Goal: Transaction & Acquisition: Purchase product/service

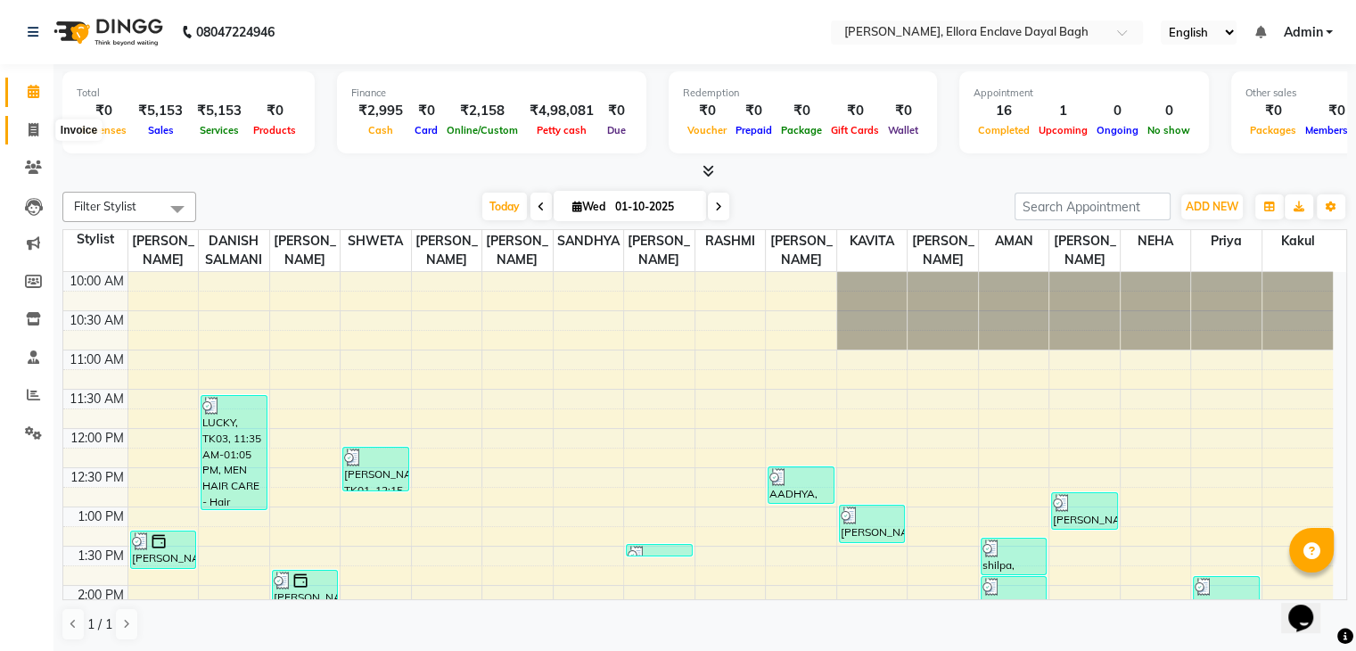
click at [44, 131] on span at bounding box center [33, 130] width 31 height 21
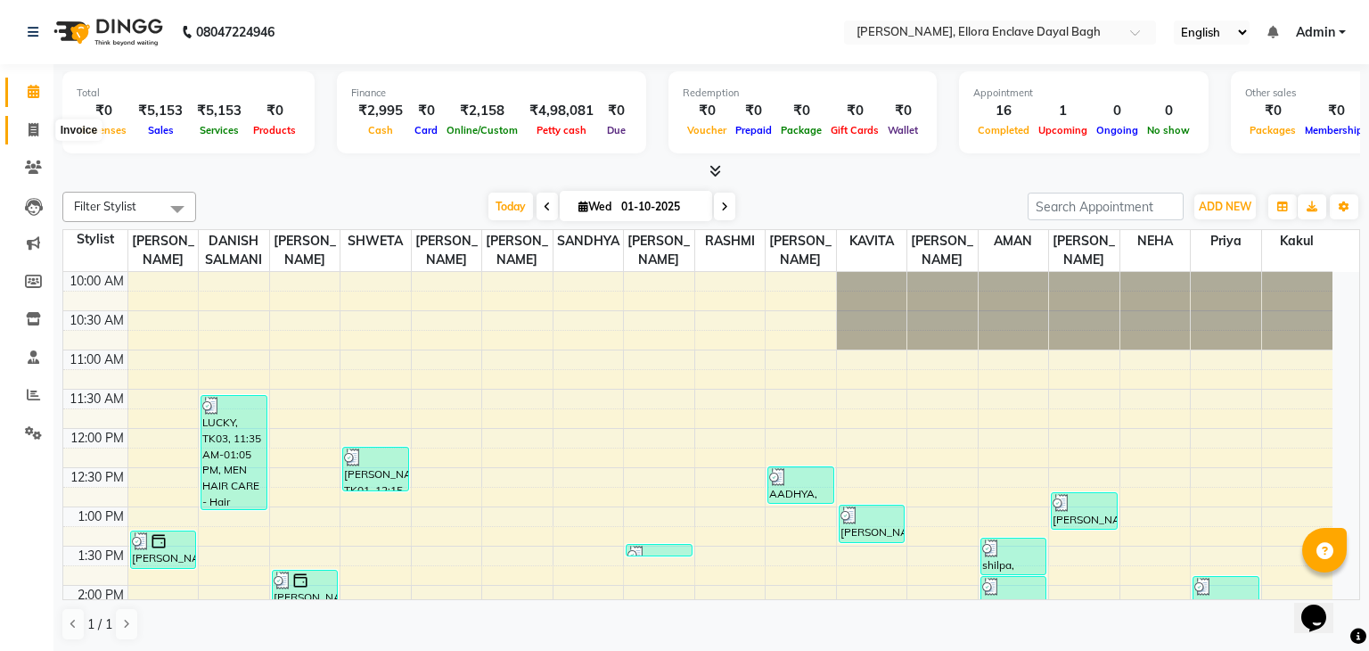
select select "6880"
select select "service"
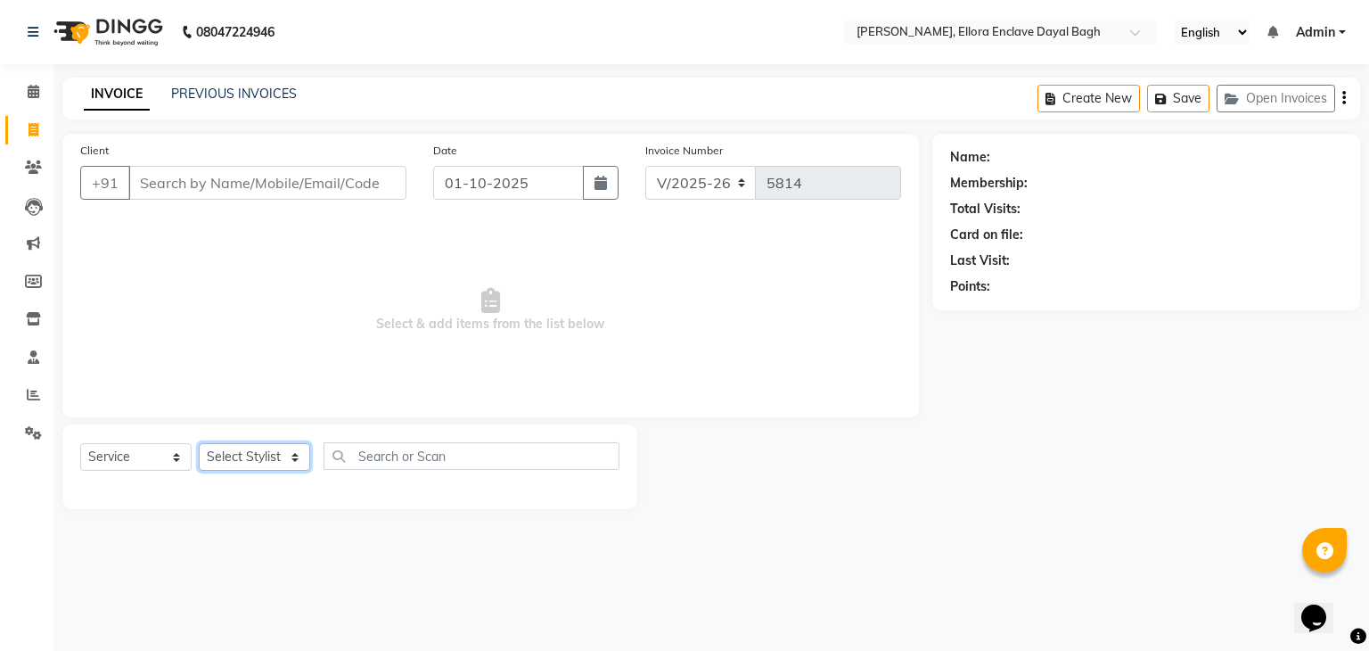
click at [274, 464] on select "Select Stylist AMAN DANISH SALMANI [PERSON_NAME] kakul KAVITA [PERSON_NAME] [PE…" at bounding box center [254, 457] width 111 height 28
select select "53879"
click at [199, 444] on select "Select Stylist AMAN DANISH SALMANI [PERSON_NAME] kakul KAVITA [PERSON_NAME] [PE…" at bounding box center [254, 457] width 111 height 28
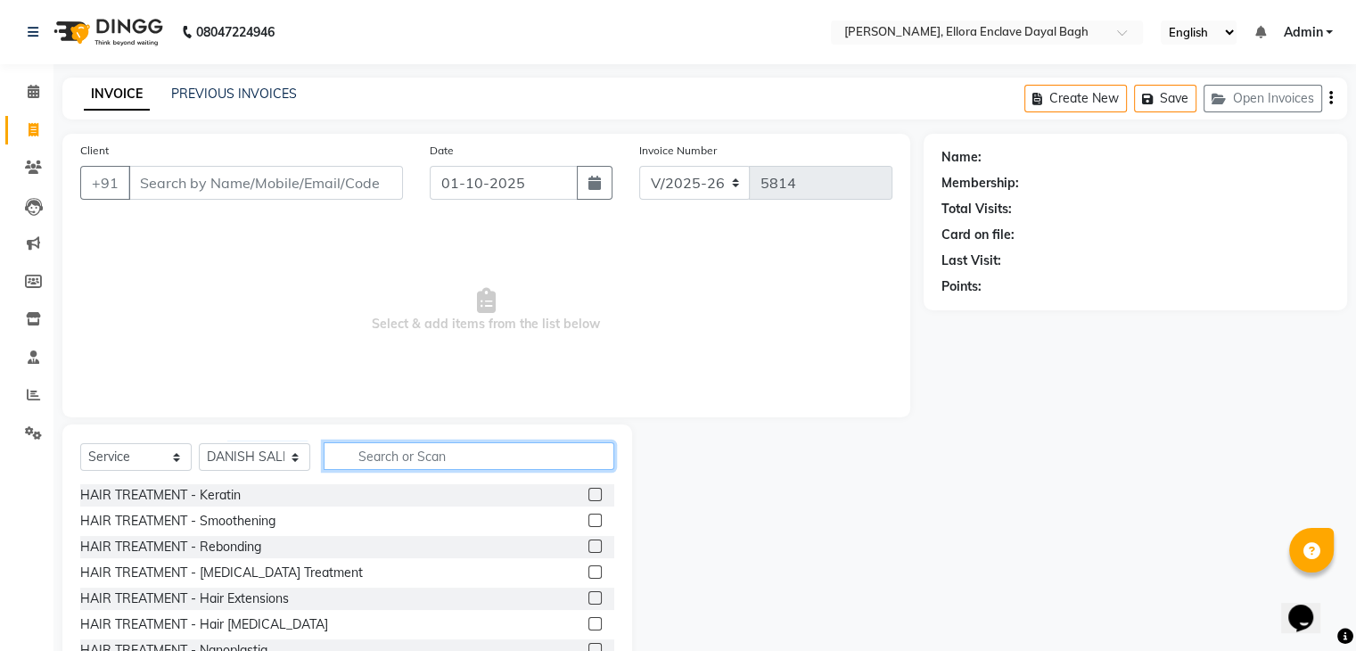
click at [415, 464] on input "text" at bounding box center [469, 456] width 291 height 28
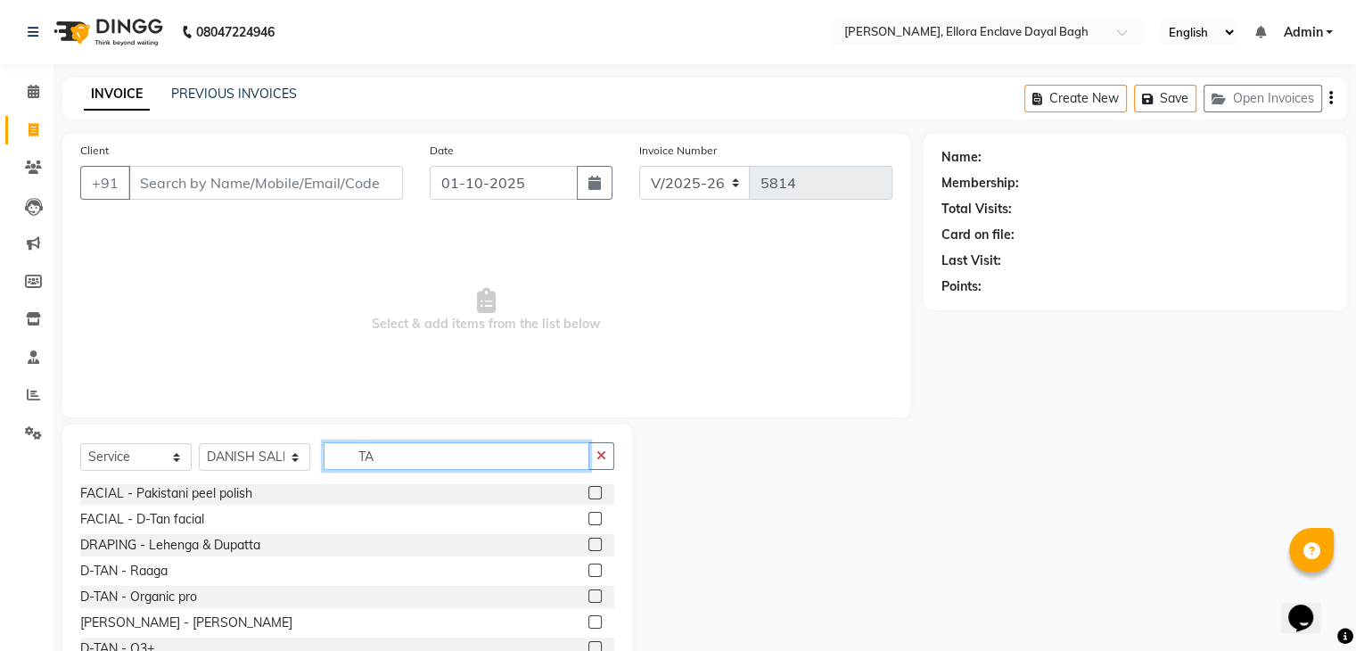
scroll to position [64, 0]
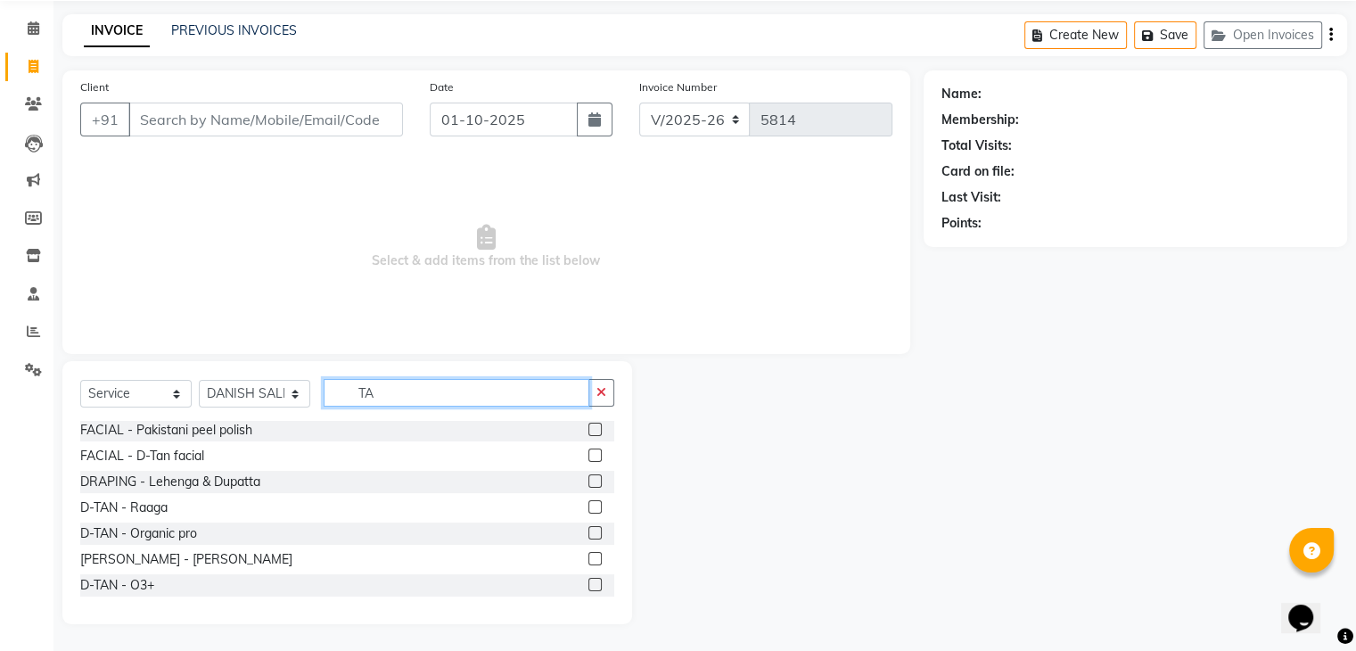
type input "TA"
click at [588, 586] on label at bounding box center [594, 584] width 13 height 13
click at [588, 586] on input "checkbox" at bounding box center [594, 585] width 12 height 12
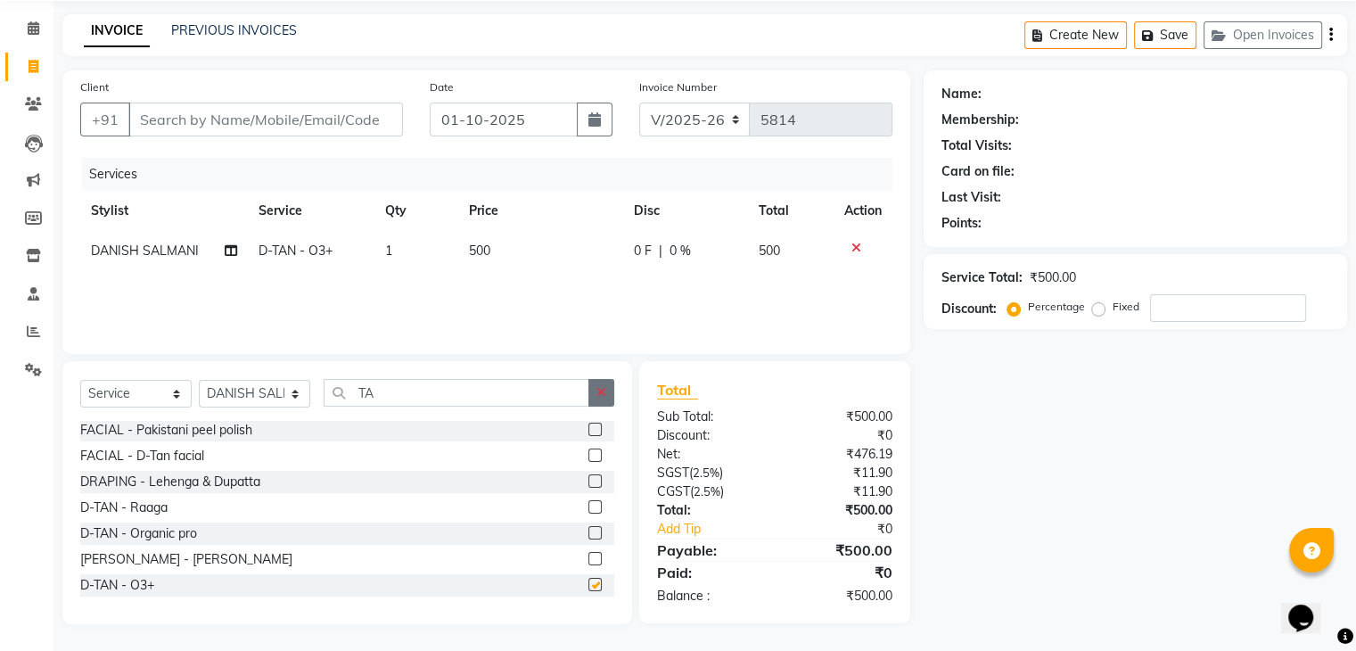
checkbox input "false"
click at [604, 393] on icon "button" at bounding box center [601, 392] width 10 height 12
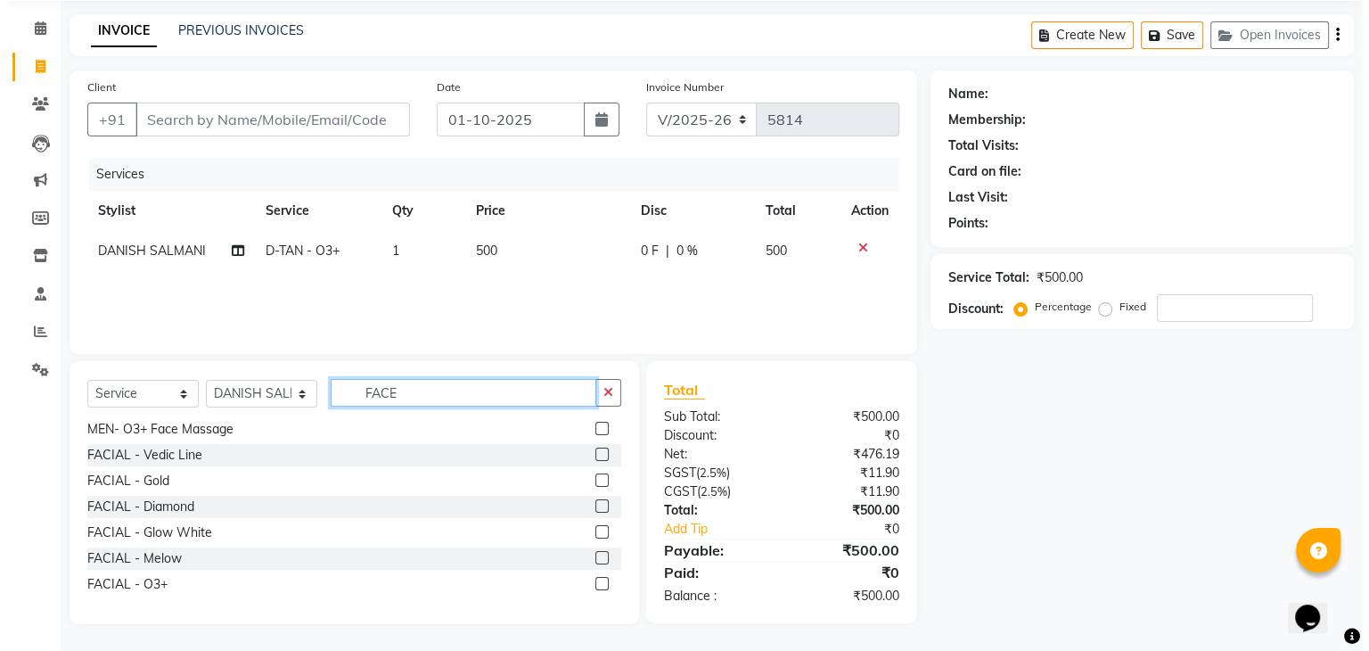
scroll to position [63, 0]
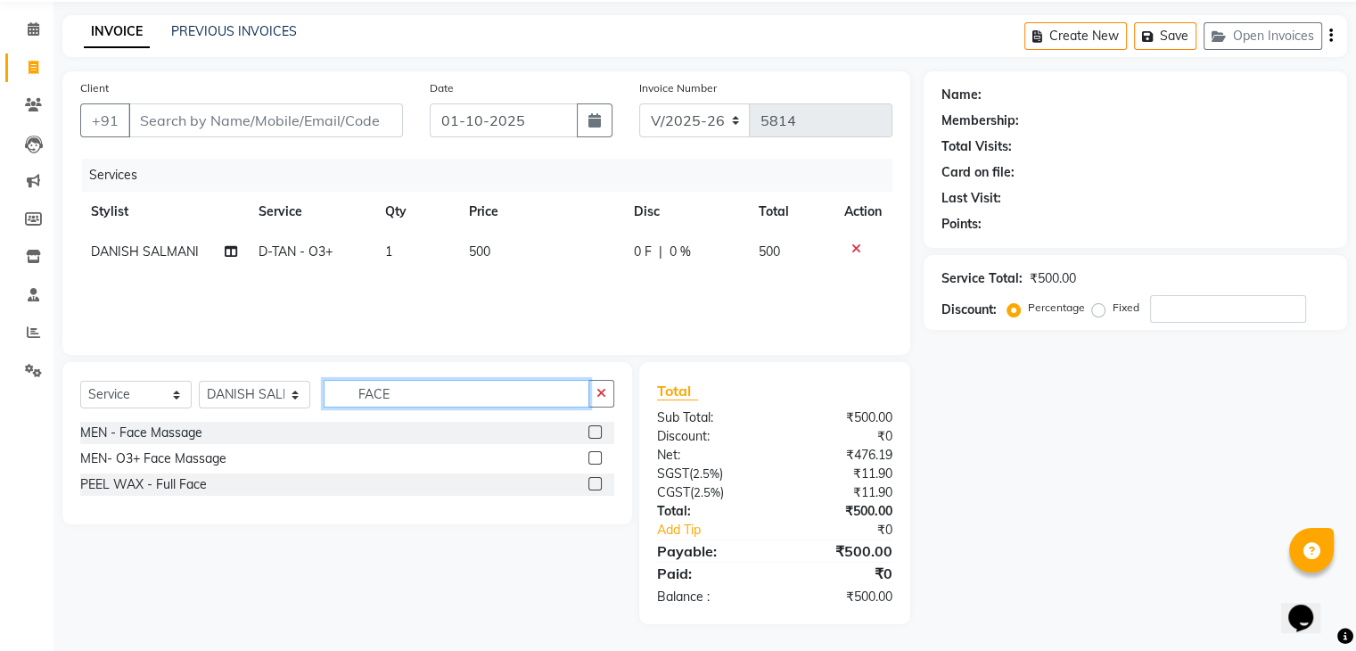
type input "FACE"
click at [596, 452] on label at bounding box center [594, 457] width 13 height 13
click at [596, 453] on input "checkbox" at bounding box center [594, 459] width 12 height 12
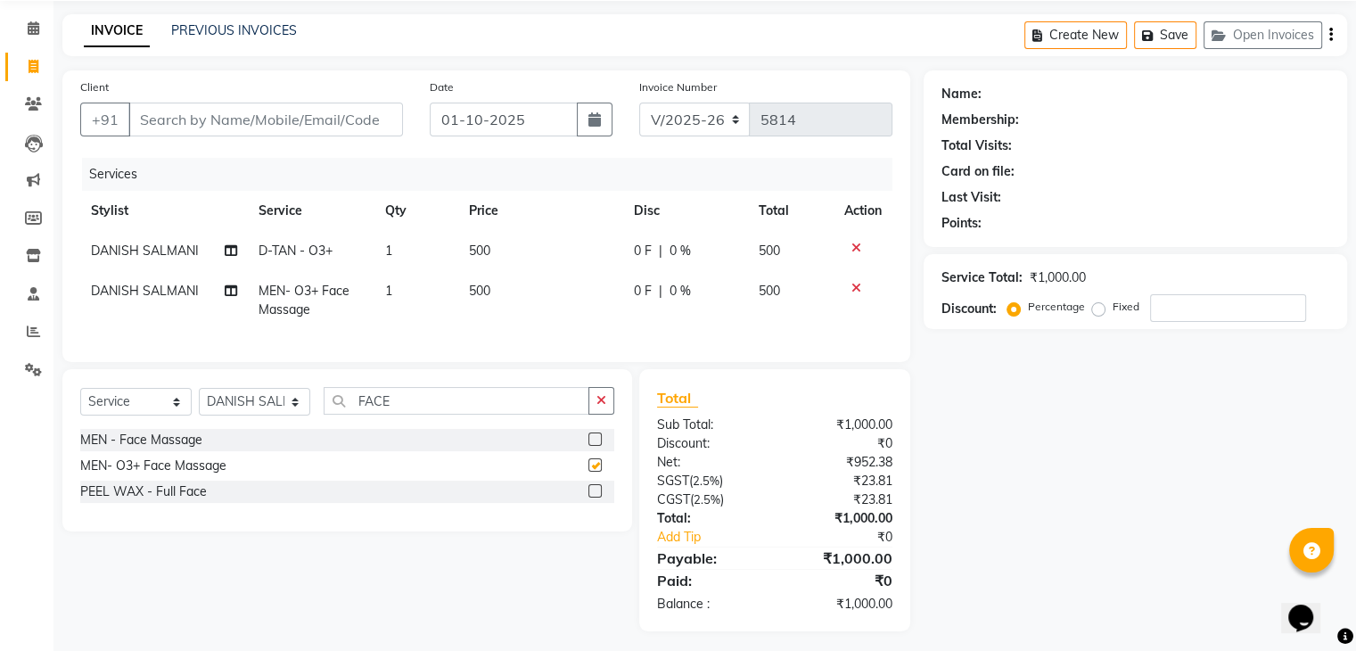
checkbox input "false"
click at [609, 400] on div "Select Service Product Membership Package Voucher Prepaid Gift Card Select Styl…" at bounding box center [347, 450] width 570 height 162
click at [605, 406] on icon "button" at bounding box center [601, 400] width 10 height 12
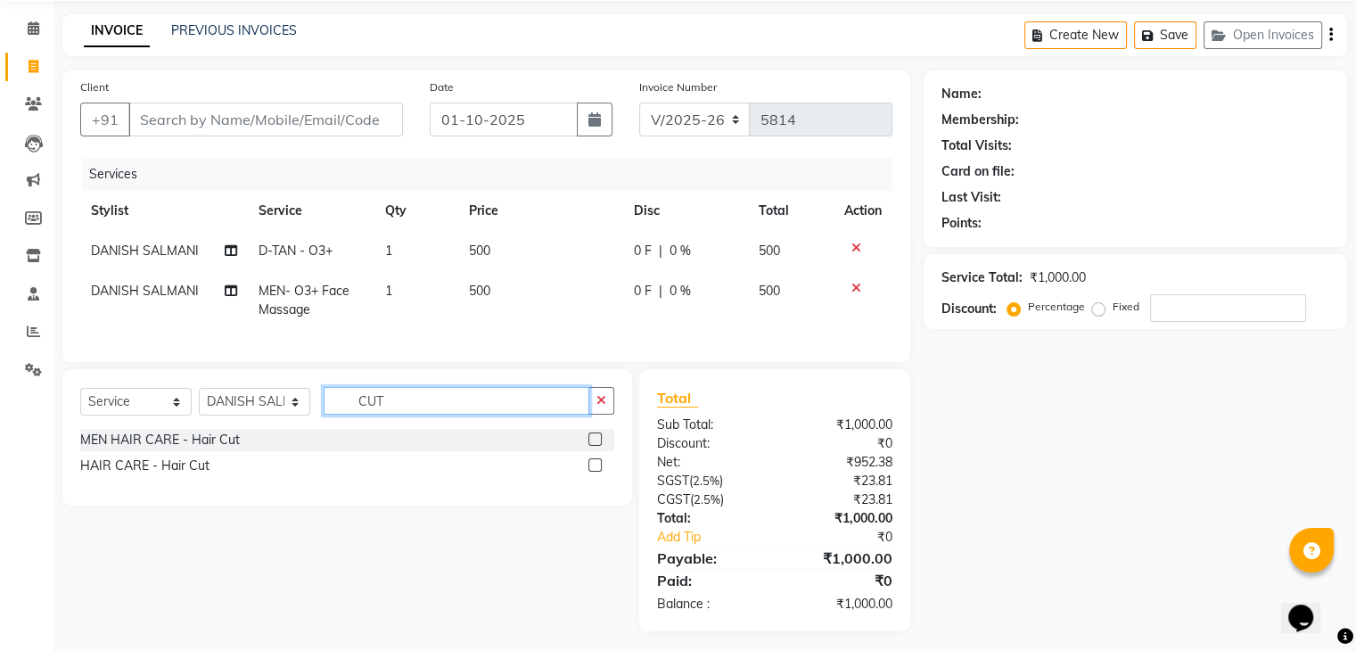
type input "CUT"
click at [591, 472] on label at bounding box center [594, 464] width 13 height 13
click at [591, 472] on input "checkbox" at bounding box center [594, 466] width 12 height 12
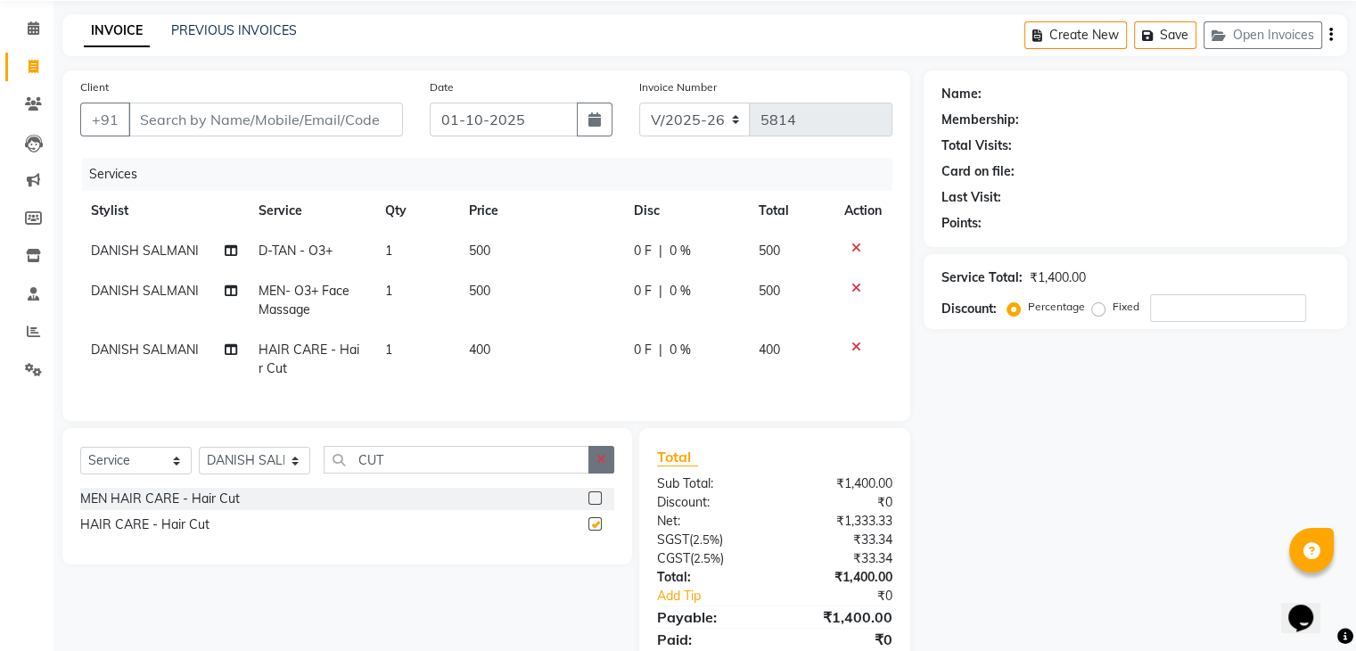
checkbox input "false"
click at [384, 117] on input "Client" at bounding box center [265, 120] width 275 height 34
type input "7"
type input "0"
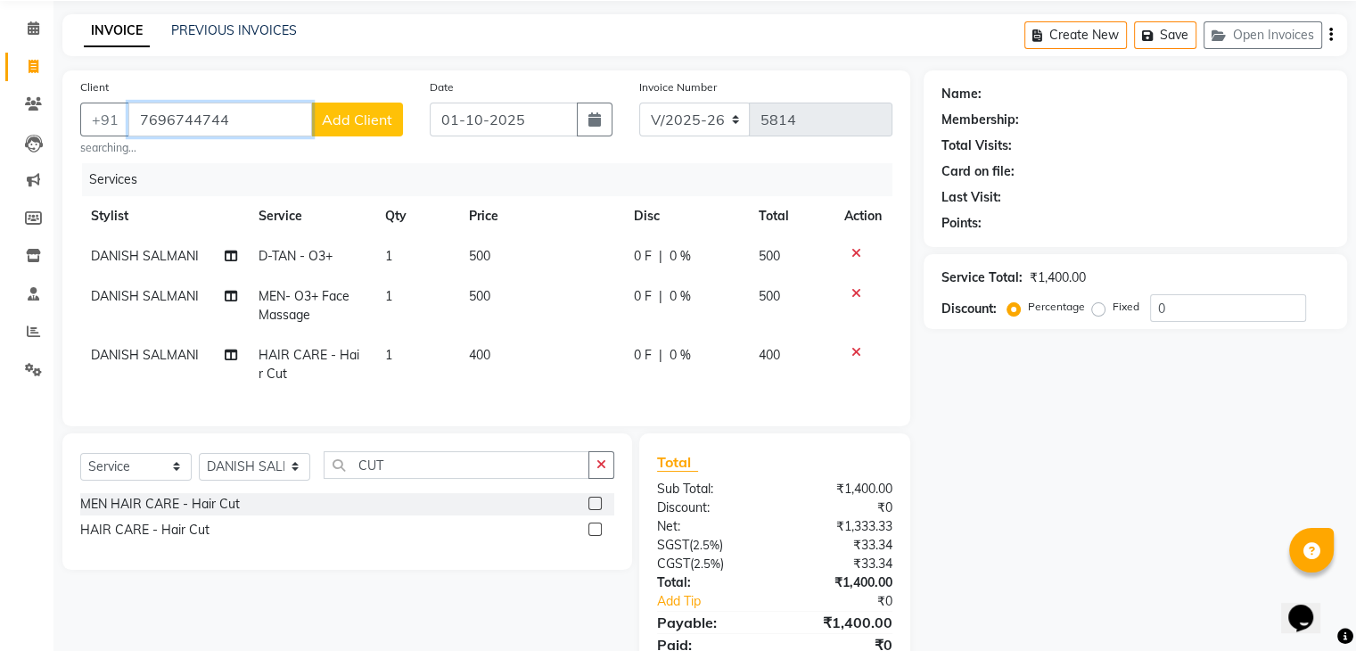
type input "7696744744"
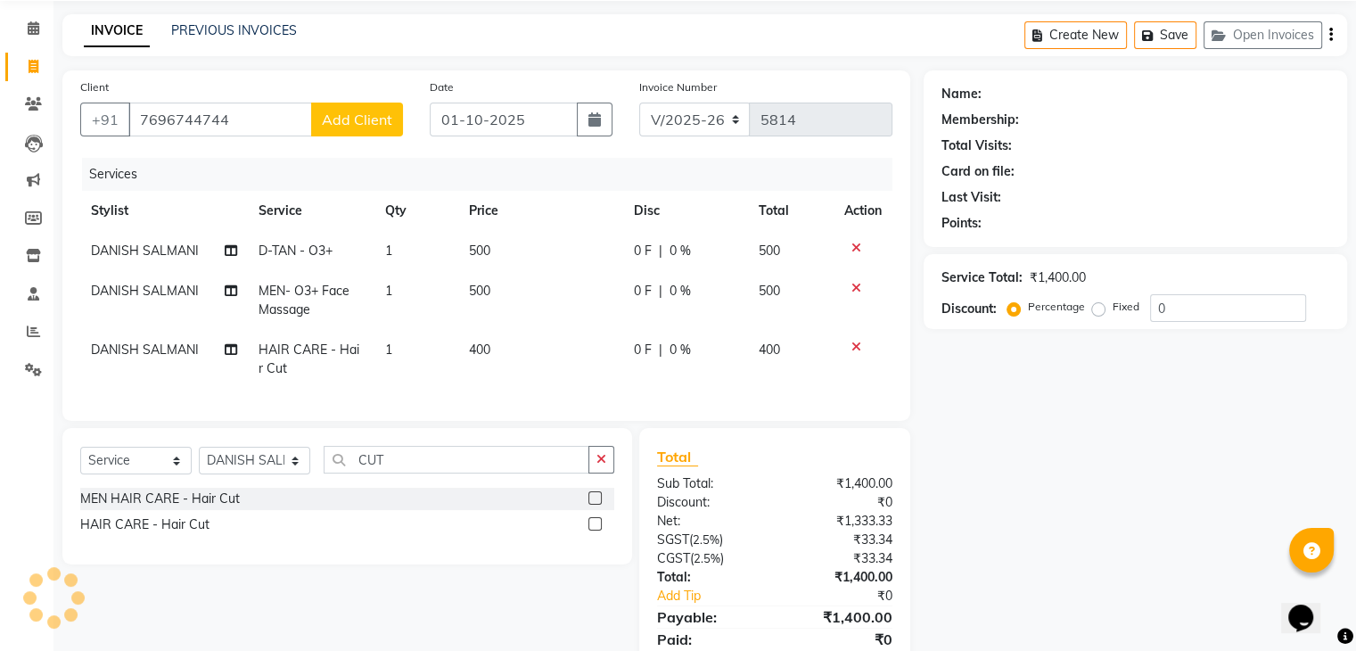
click at [384, 117] on span "Add Client" at bounding box center [357, 120] width 70 height 18
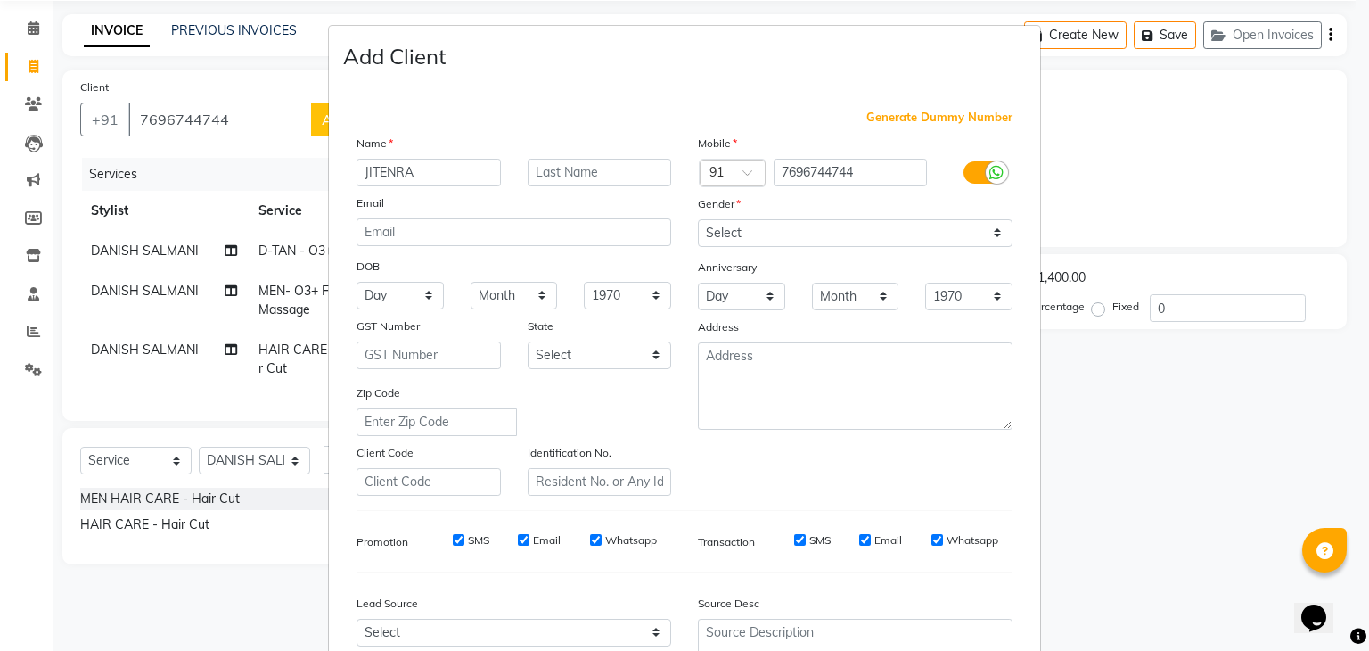
type input "JITENRA"
click at [598, 183] on input "text" at bounding box center [600, 173] width 144 height 28
type input "KUMAR"
click at [880, 248] on div "Mobile Country Code × 91 7696744744 Gender Select Male Female Other Prefer Not …" at bounding box center [855, 315] width 341 height 362
click at [873, 237] on select "Select [DEMOGRAPHIC_DATA] [DEMOGRAPHIC_DATA] Other Prefer Not To Say" at bounding box center [855, 233] width 315 height 28
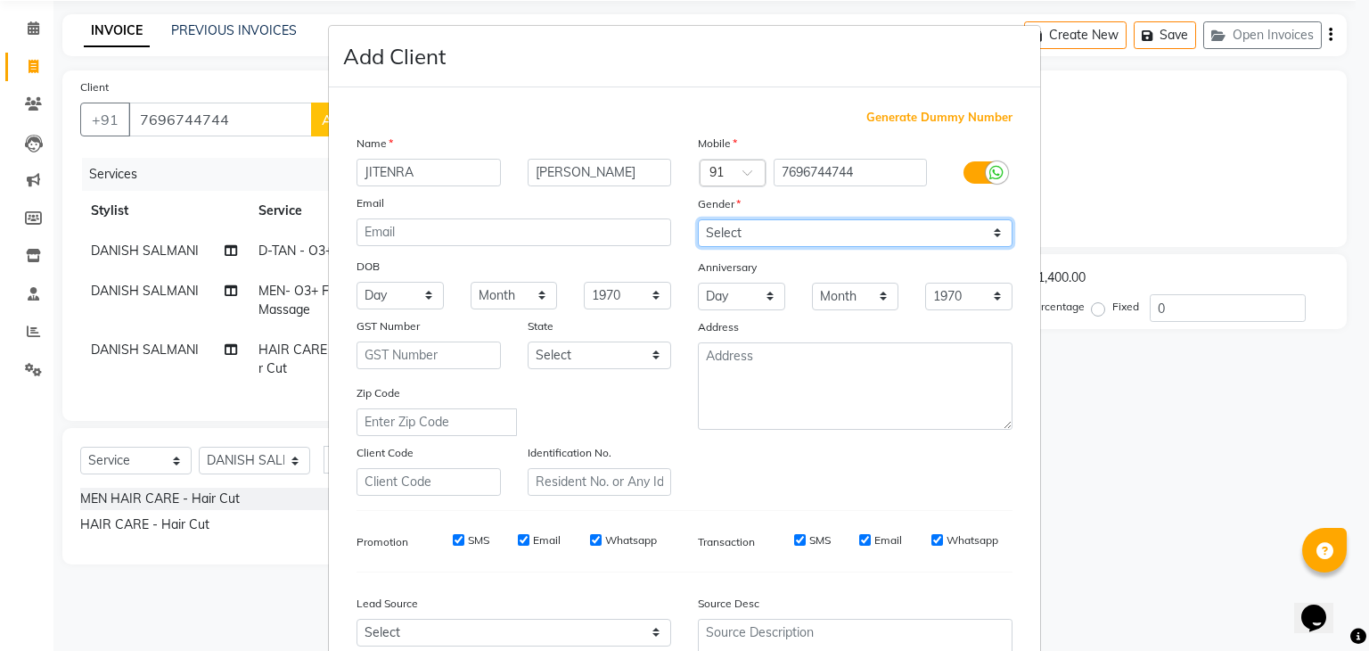
select select "male"
click at [698, 220] on select "Select [DEMOGRAPHIC_DATA] [DEMOGRAPHIC_DATA] Other Prefer Not To Say" at bounding box center [855, 233] width 315 height 28
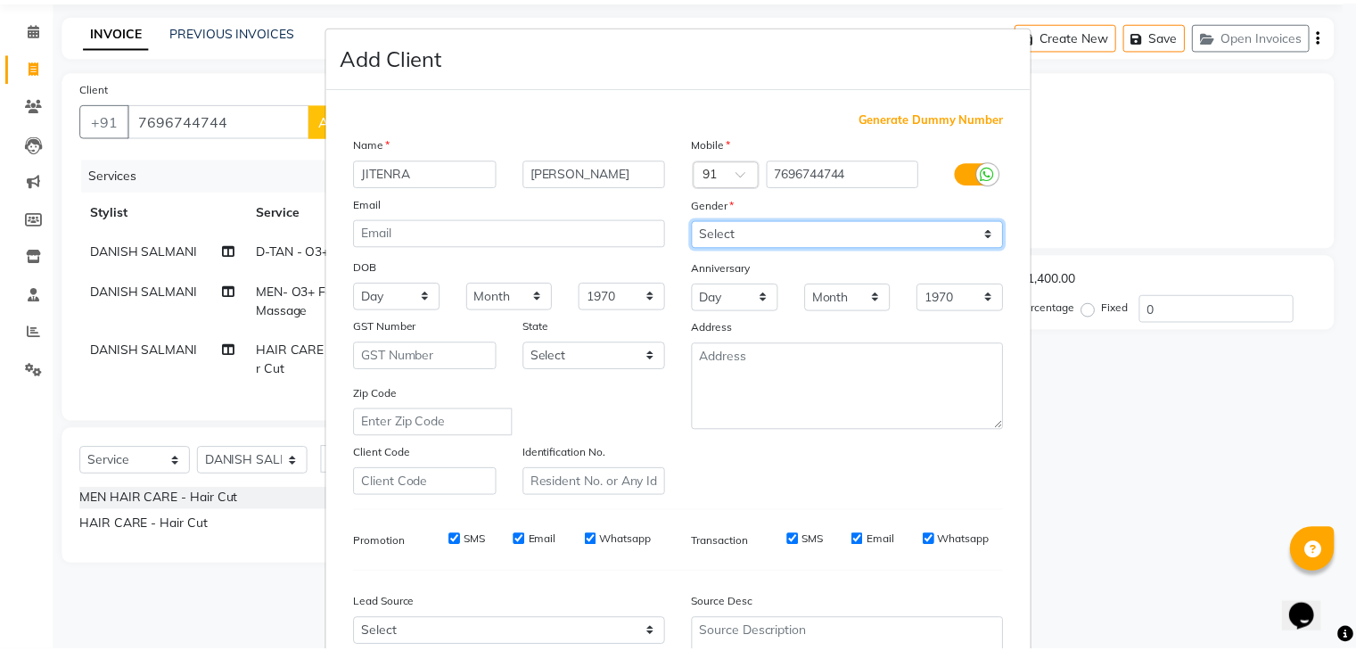
scroll to position [181, 0]
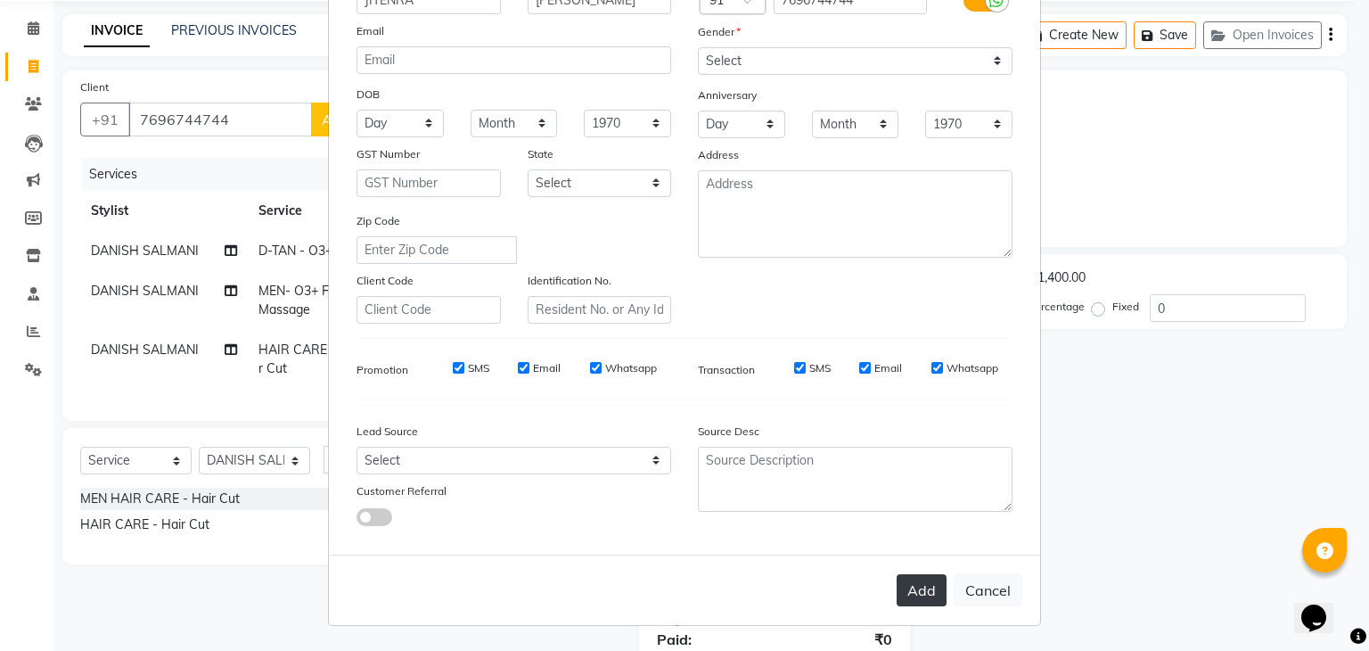
click at [931, 575] on button "Add" at bounding box center [922, 590] width 50 height 32
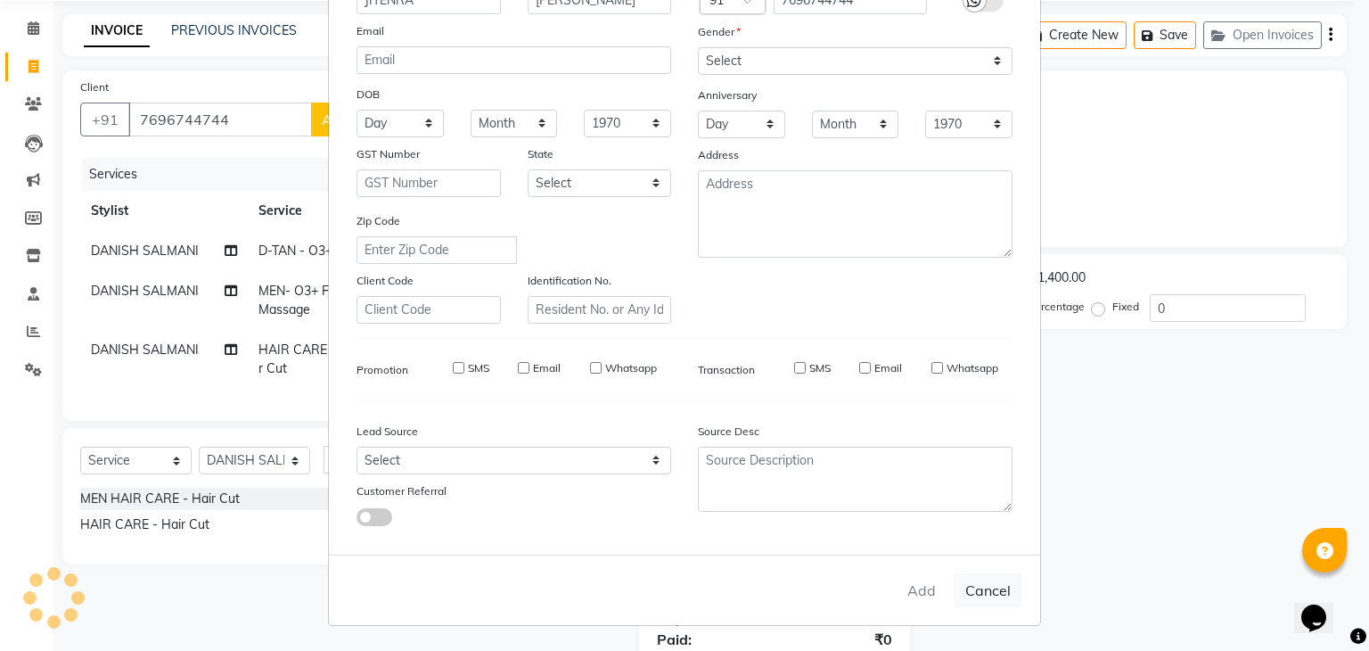
select select
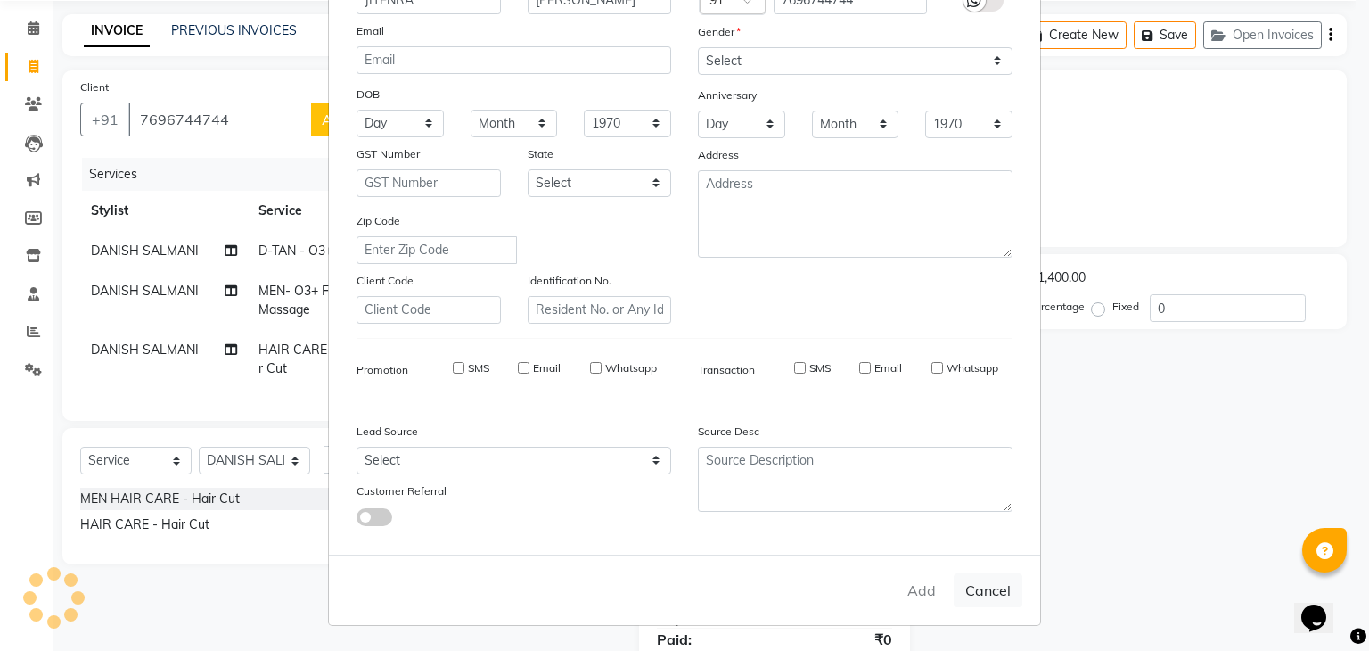
select select
checkbox input "false"
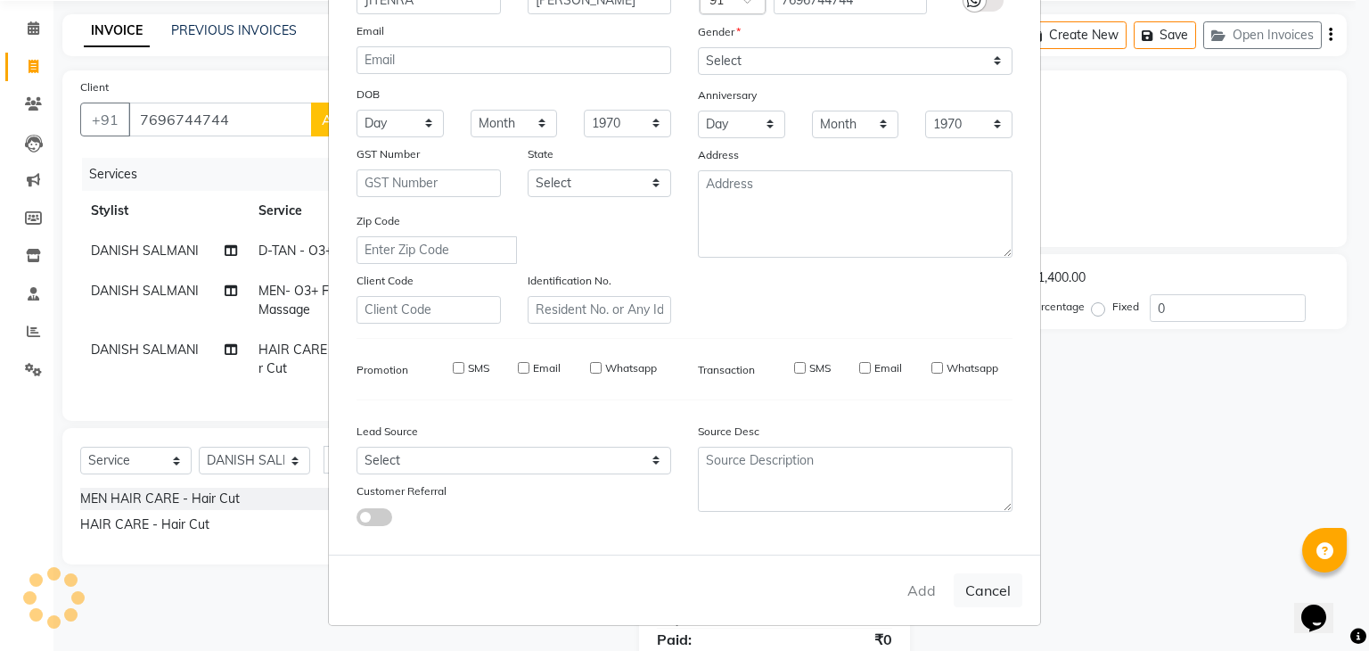
checkbox input "false"
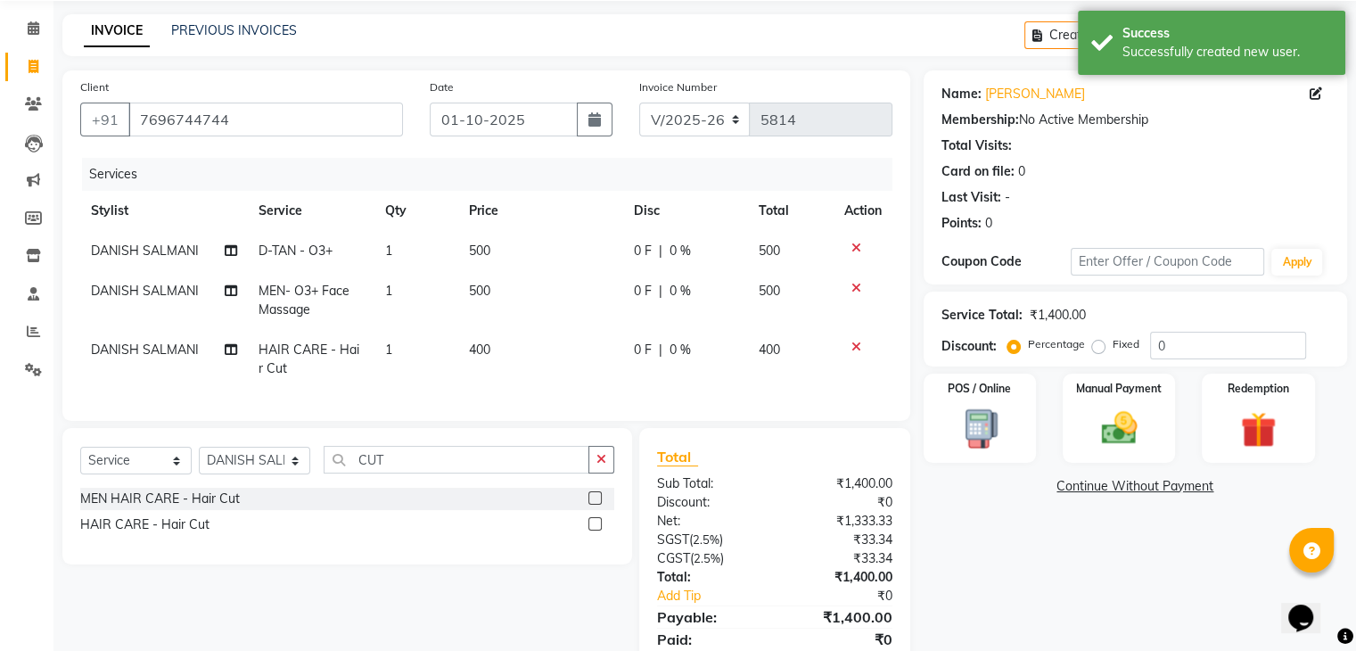
scroll to position [144, 0]
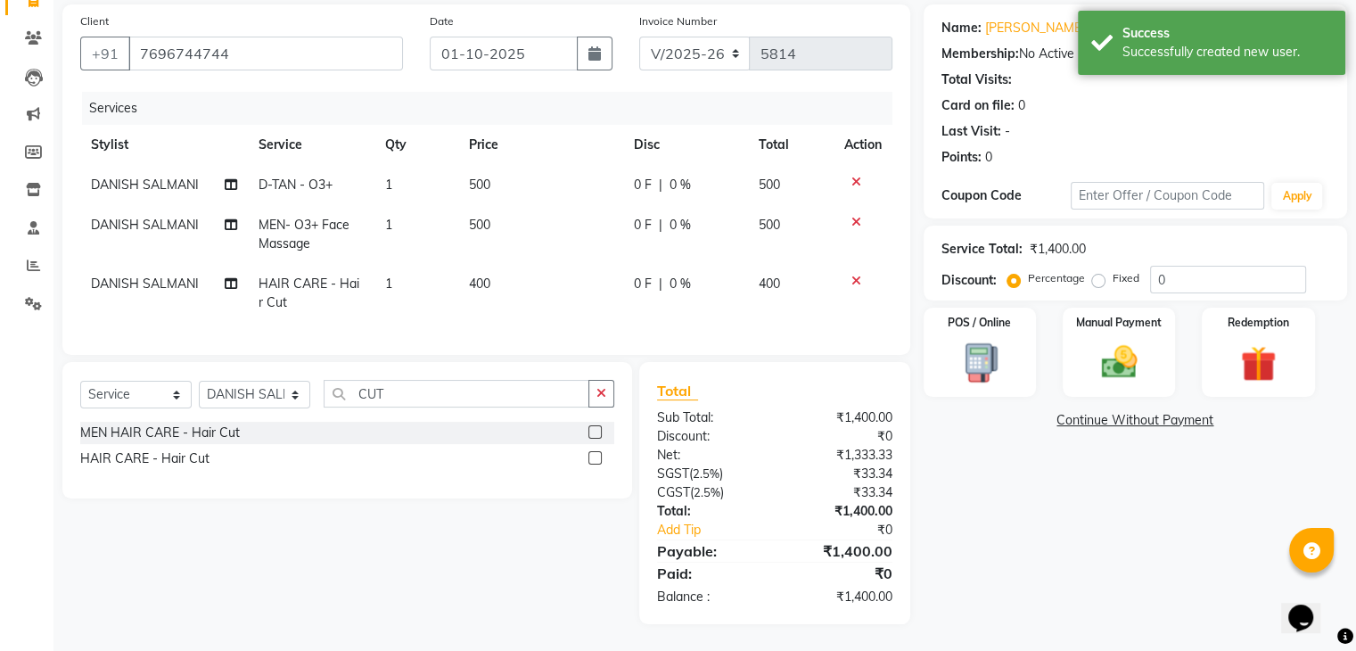
click at [856, 275] on icon at bounding box center [856, 281] width 10 height 12
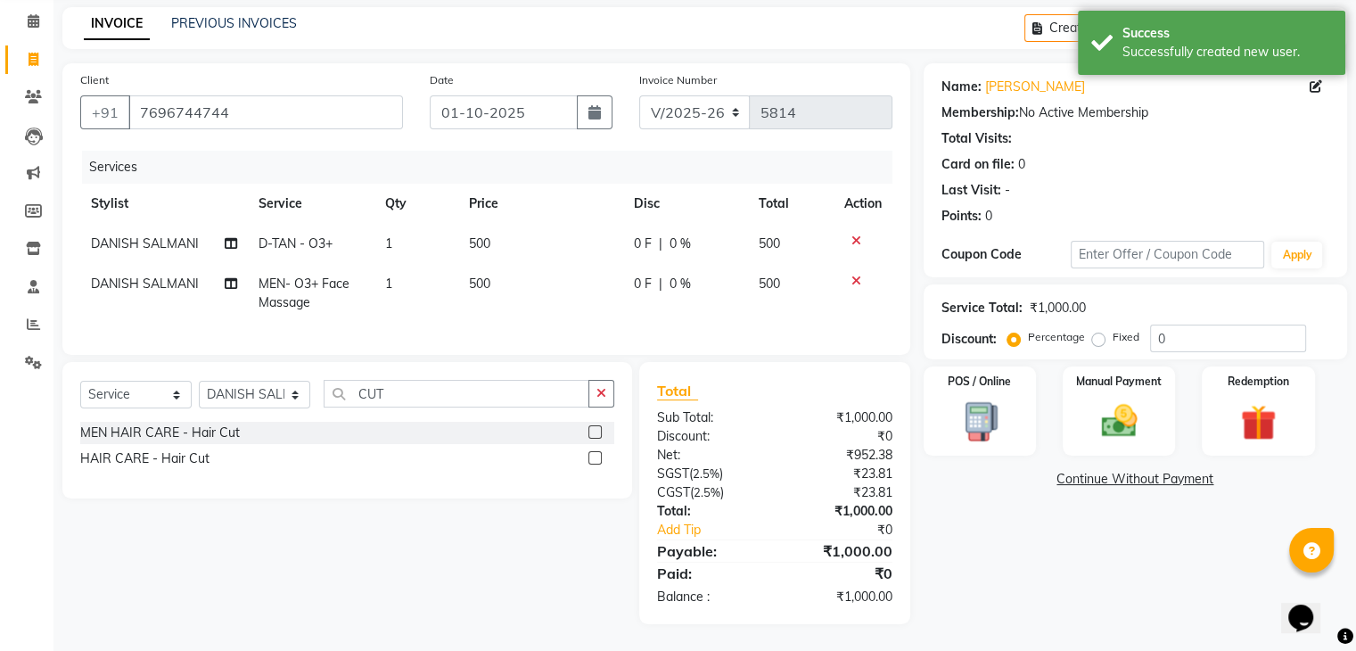
scroll to position [85, 0]
click at [614, 390] on div "Select Service Product Membership Package Voucher Prepaid Gift Card Select Styl…" at bounding box center [347, 430] width 570 height 136
click at [592, 432] on label at bounding box center [594, 431] width 13 height 13
click at [592, 432] on input "checkbox" at bounding box center [594, 433] width 12 height 12
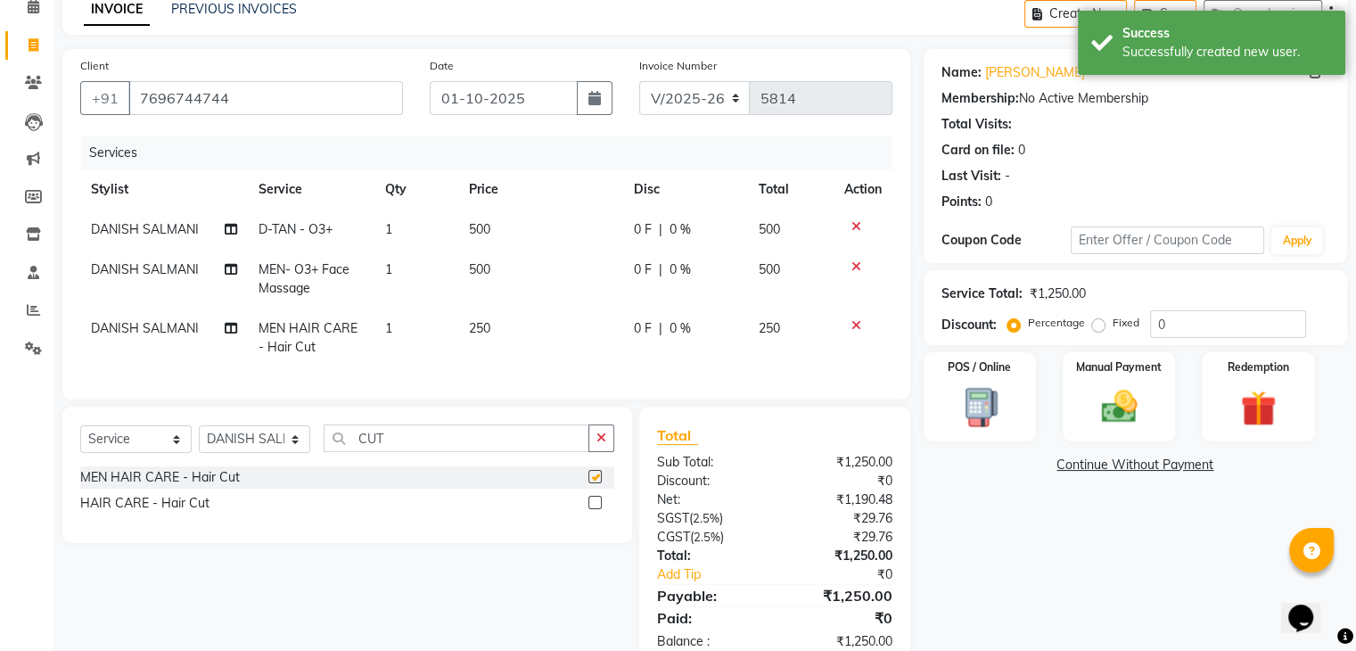
scroll to position [144, 0]
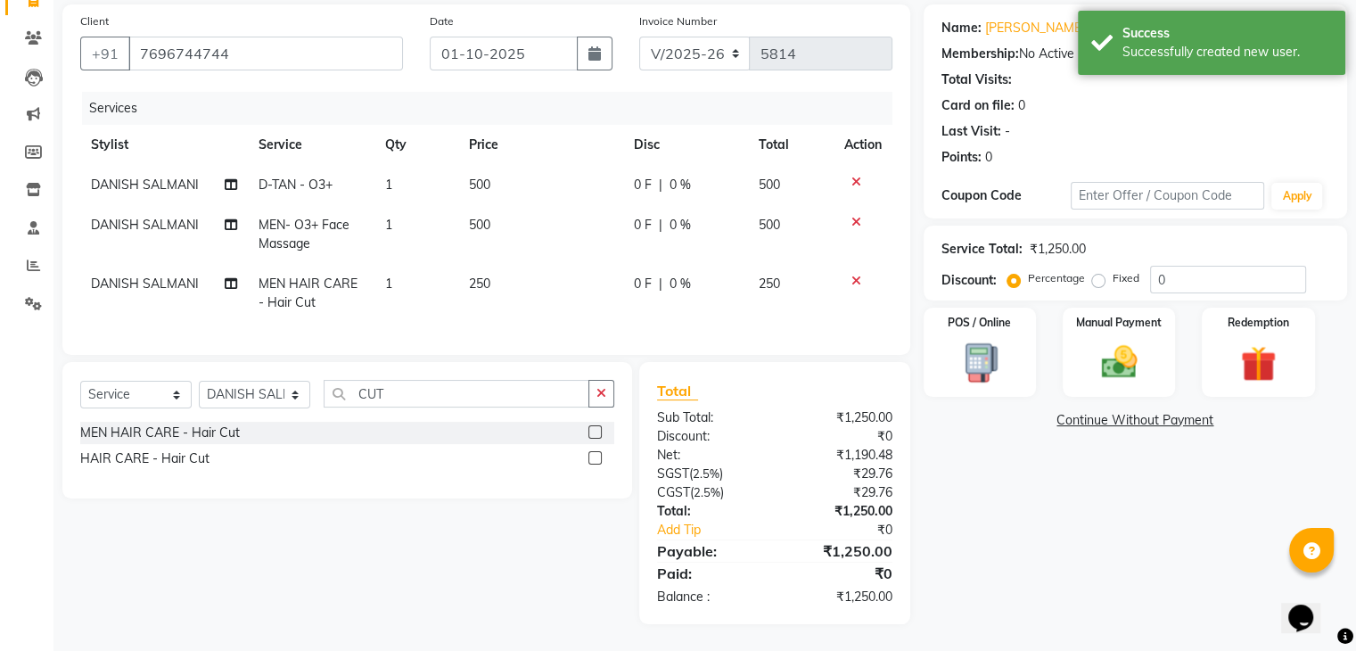
checkbox input "false"
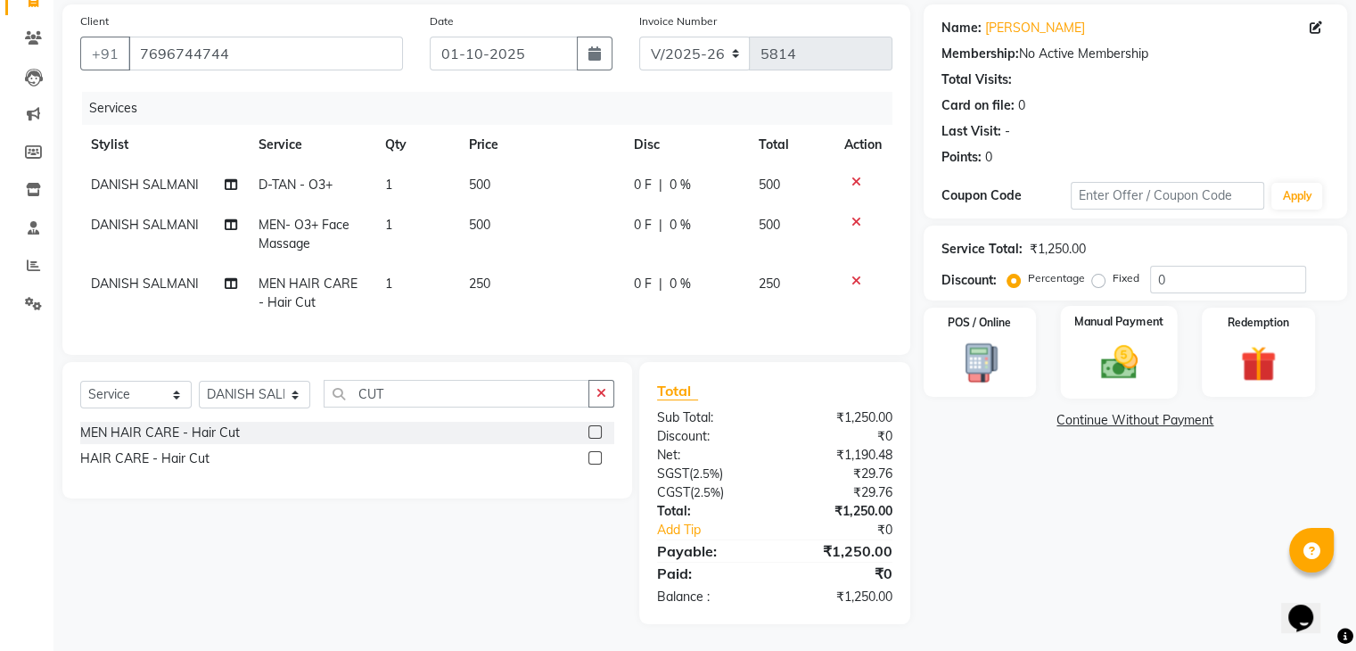
click at [1137, 341] on img at bounding box center [1118, 362] width 60 height 43
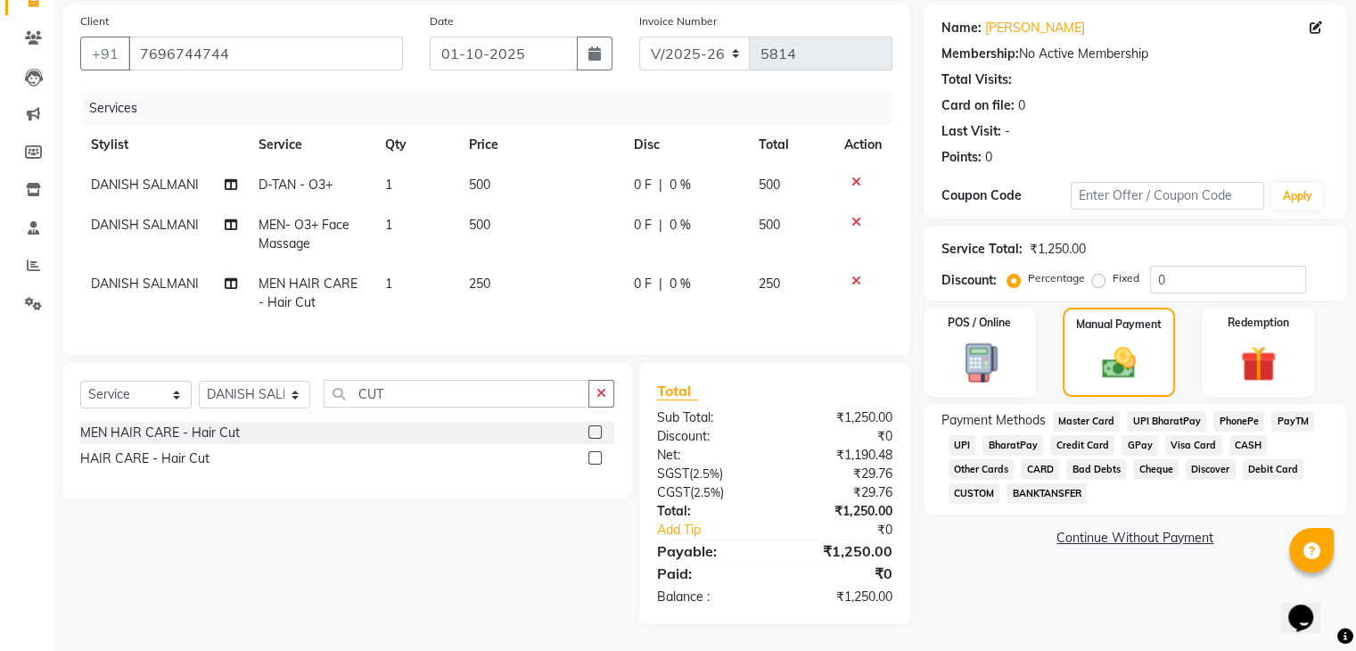
click at [1248, 435] on span "CASH" at bounding box center [1248, 445] width 38 height 21
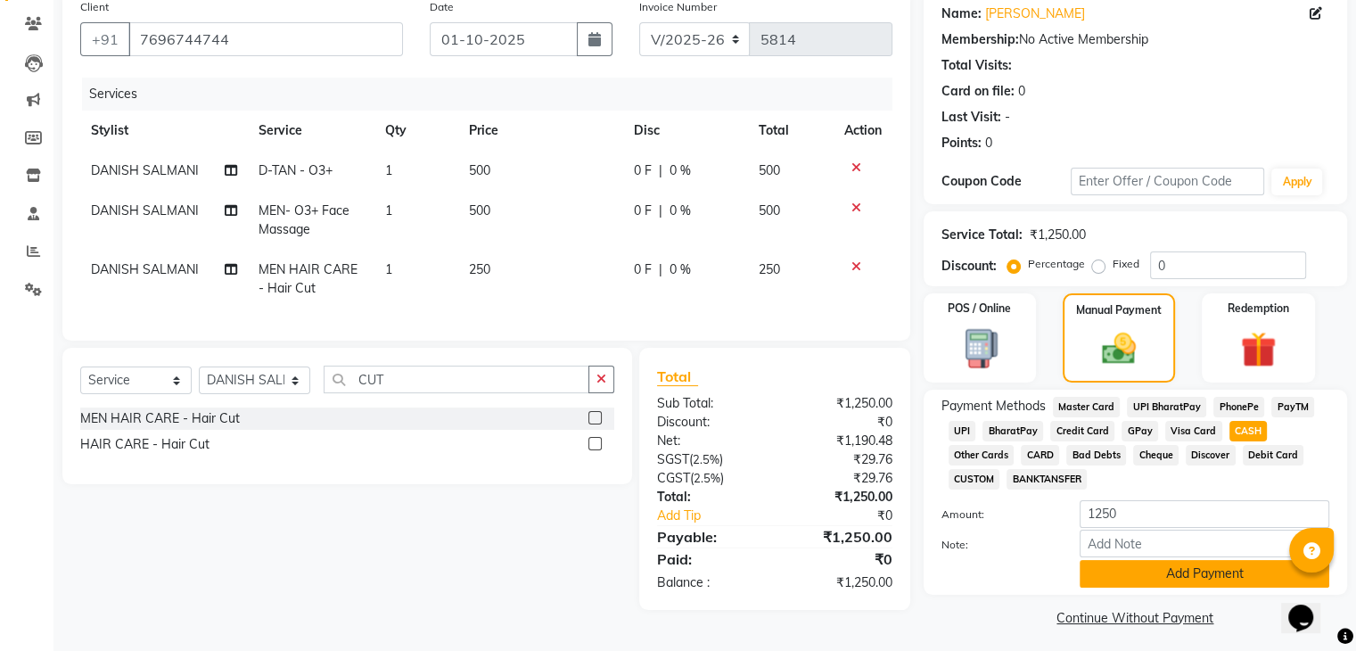
click at [1144, 574] on button "Add Payment" at bounding box center [1204, 574] width 250 height 28
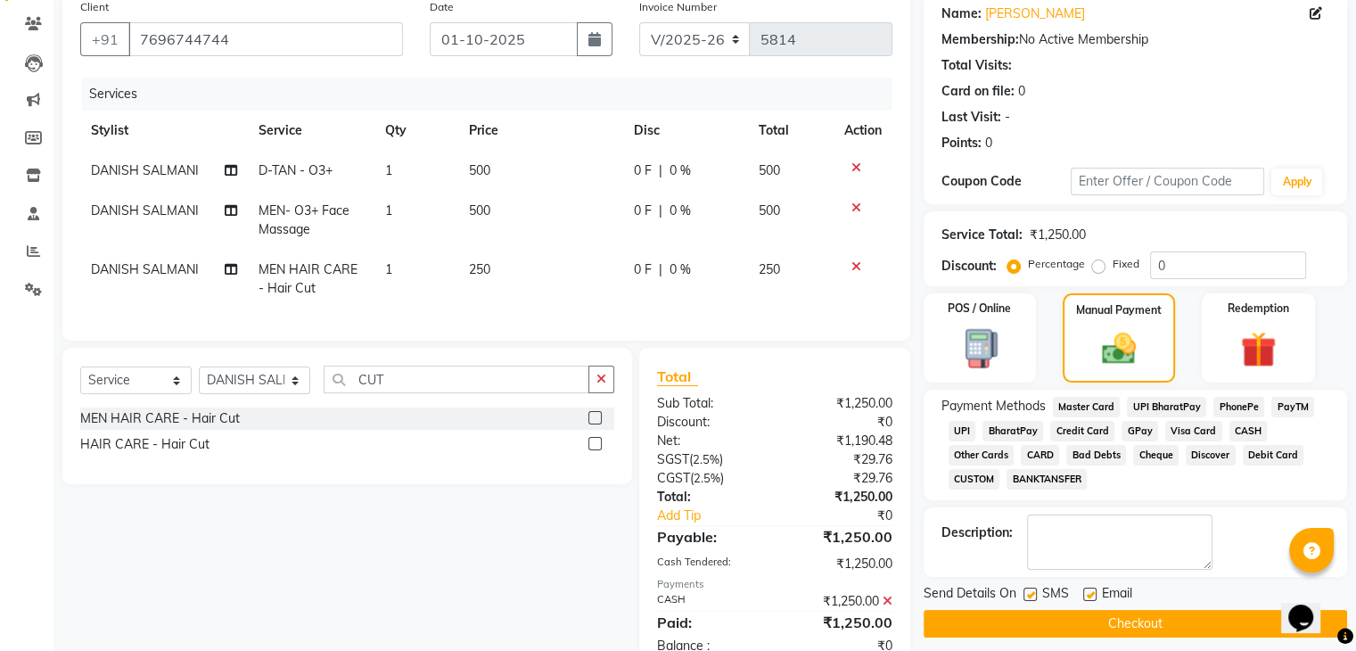
scroll to position [207, 0]
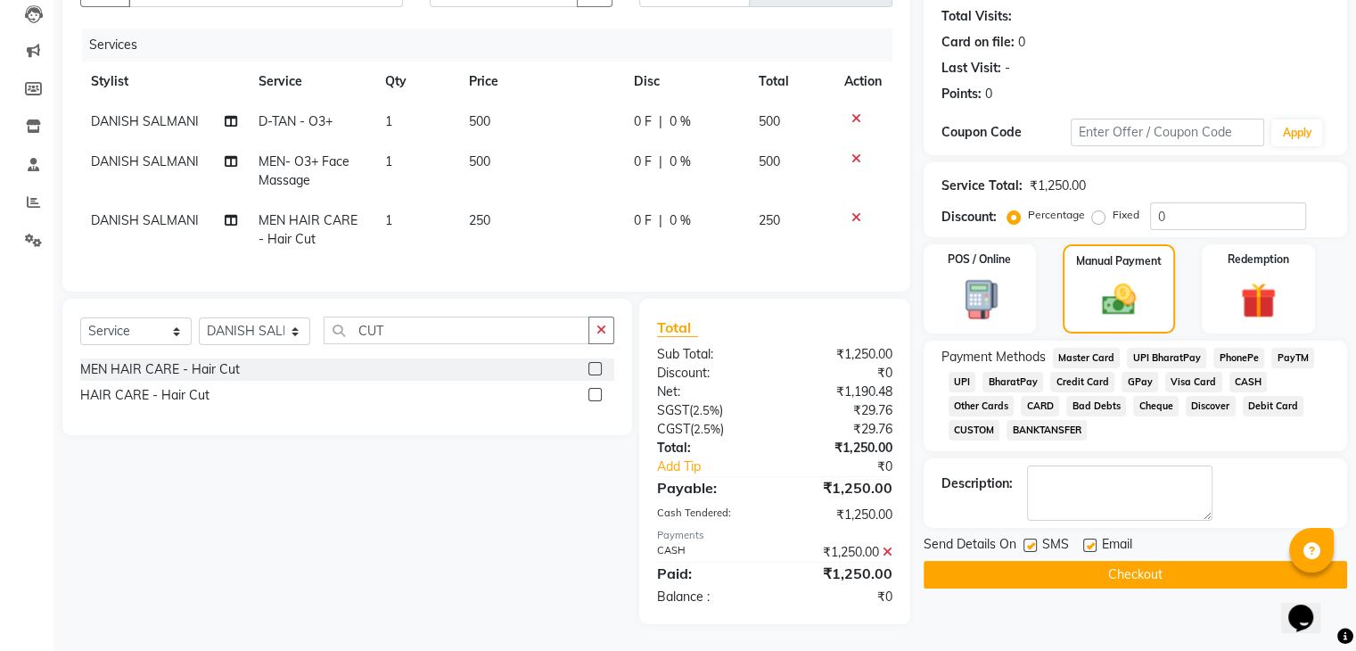
click at [1145, 568] on button "Checkout" at bounding box center [1134, 575] width 423 height 28
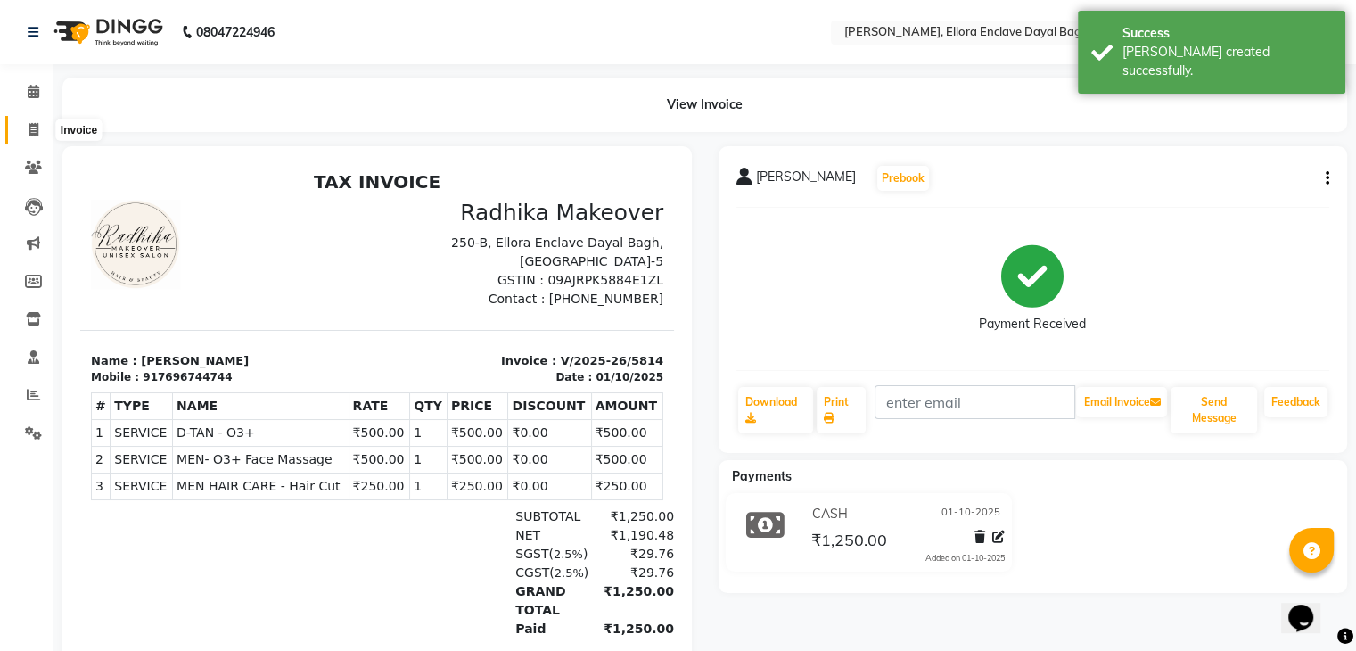
click at [36, 128] on icon at bounding box center [34, 129] width 10 height 13
select select "6880"
select select "service"
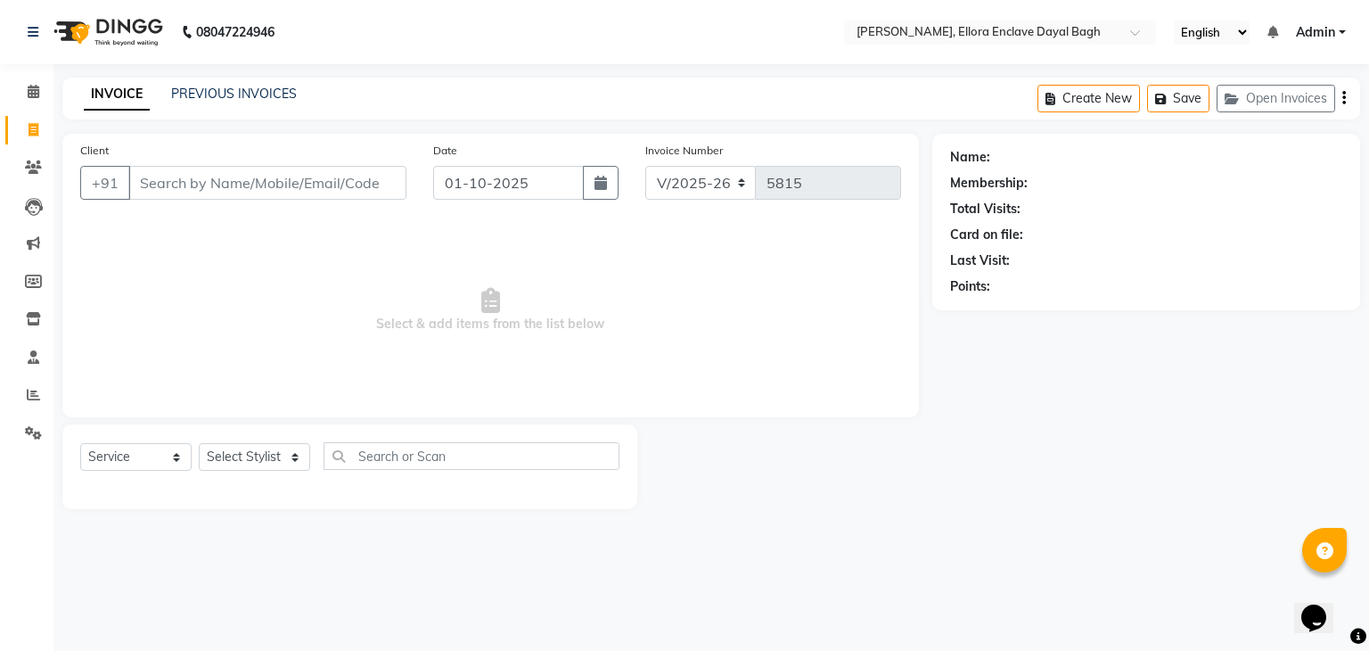
click at [341, 186] on input "Client" at bounding box center [267, 183] width 278 height 34
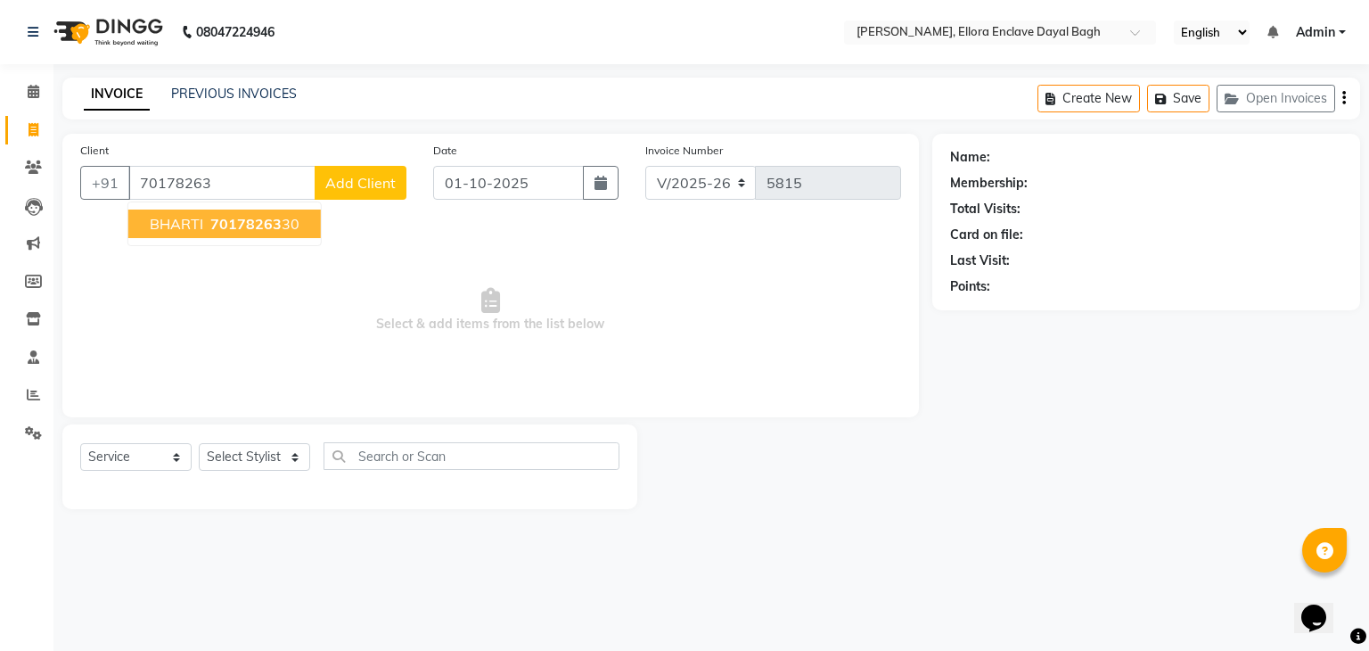
click at [298, 225] on button "BHARTI 70178263 30" at bounding box center [224, 223] width 193 height 29
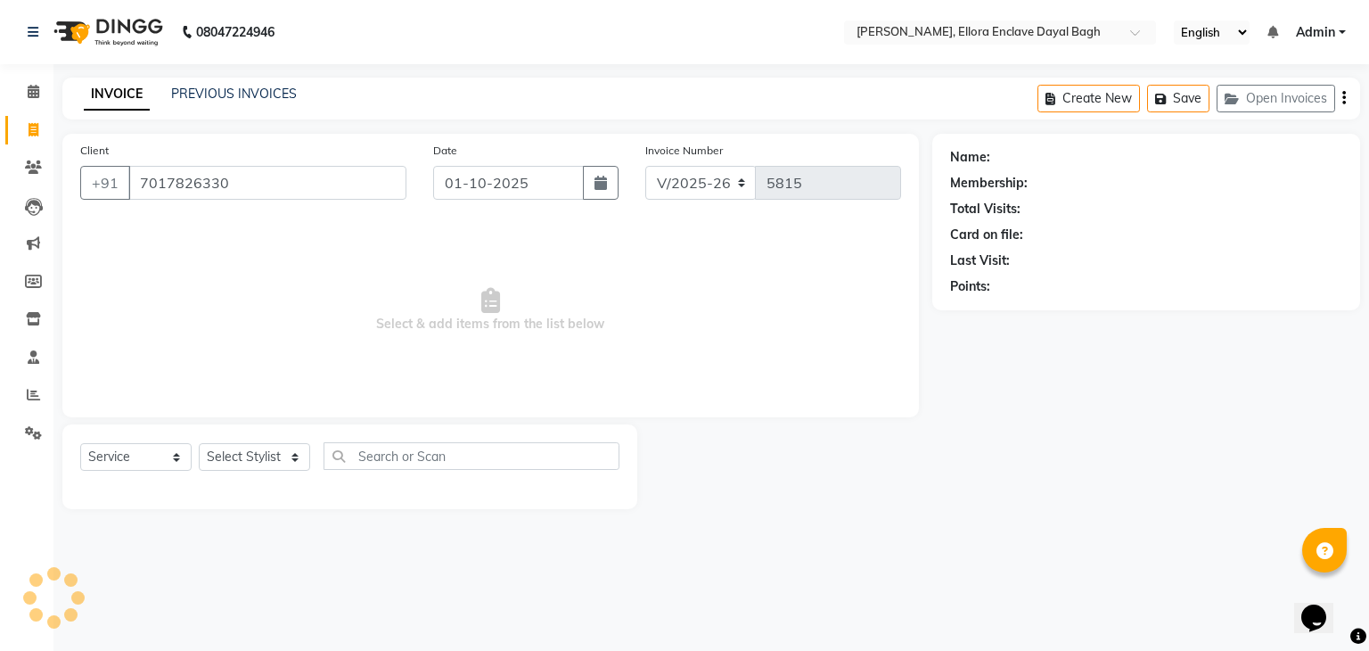
type input "7017826330"
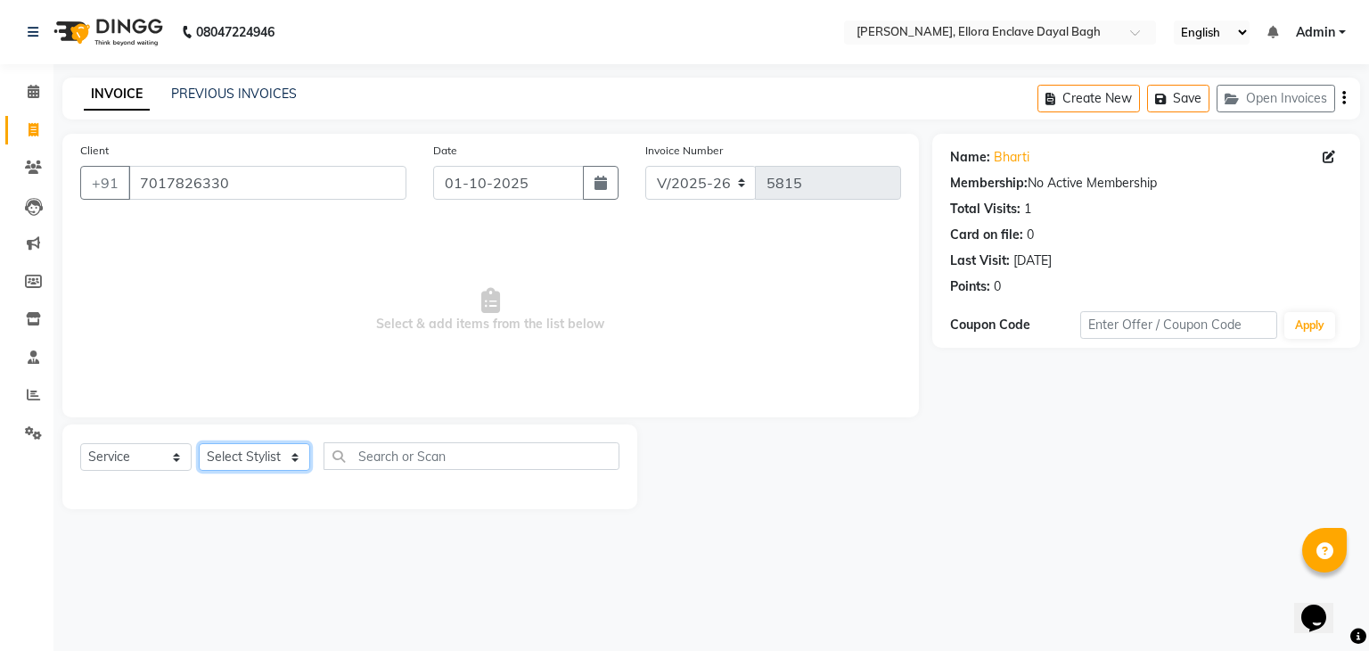
click at [257, 450] on select "Select Stylist AMAN DANISH SALMANI [PERSON_NAME] kakul KAVITA [PERSON_NAME] [PE…" at bounding box center [254, 457] width 111 height 28
select select "53888"
click at [199, 444] on select "Select Stylist AMAN DANISH SALMANI [PERSON_NAME] kakul KAVITA [PERSON_NAME] [PE…" at bounding box center [254, 457] width 111 height 28
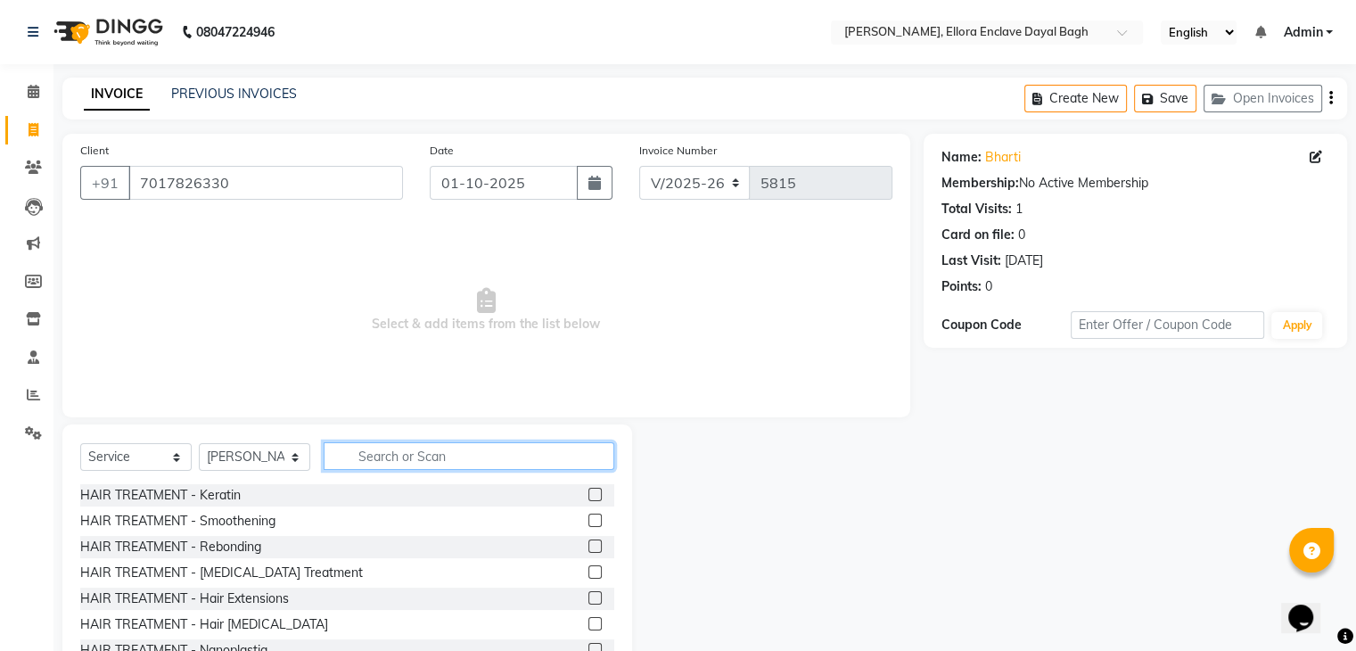
click at [414, 449] on input "text" at bounding box center [469, 456] width 291 height 28
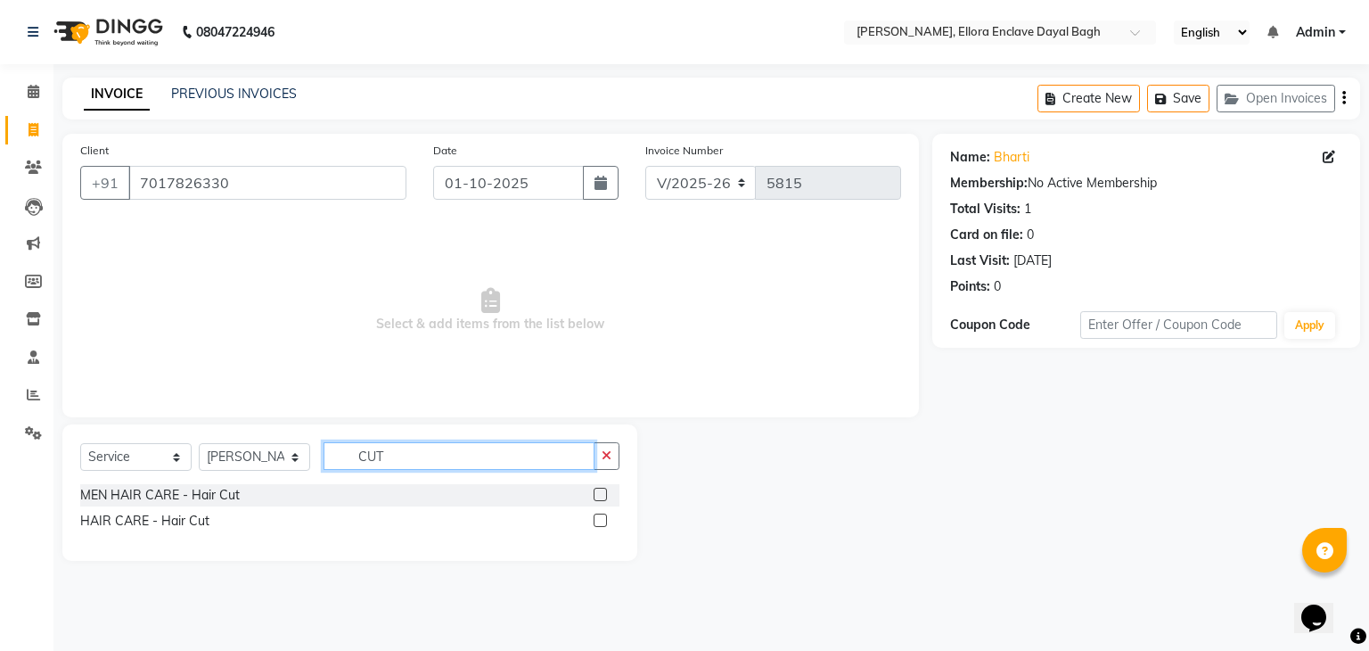
type input "CUT"
click at [595, 518] on label at bounding box center [600, 519] width 13 height 13
click at [595, 518] on input "checkbox" at bounding box center [600, 521] width 12 height 12
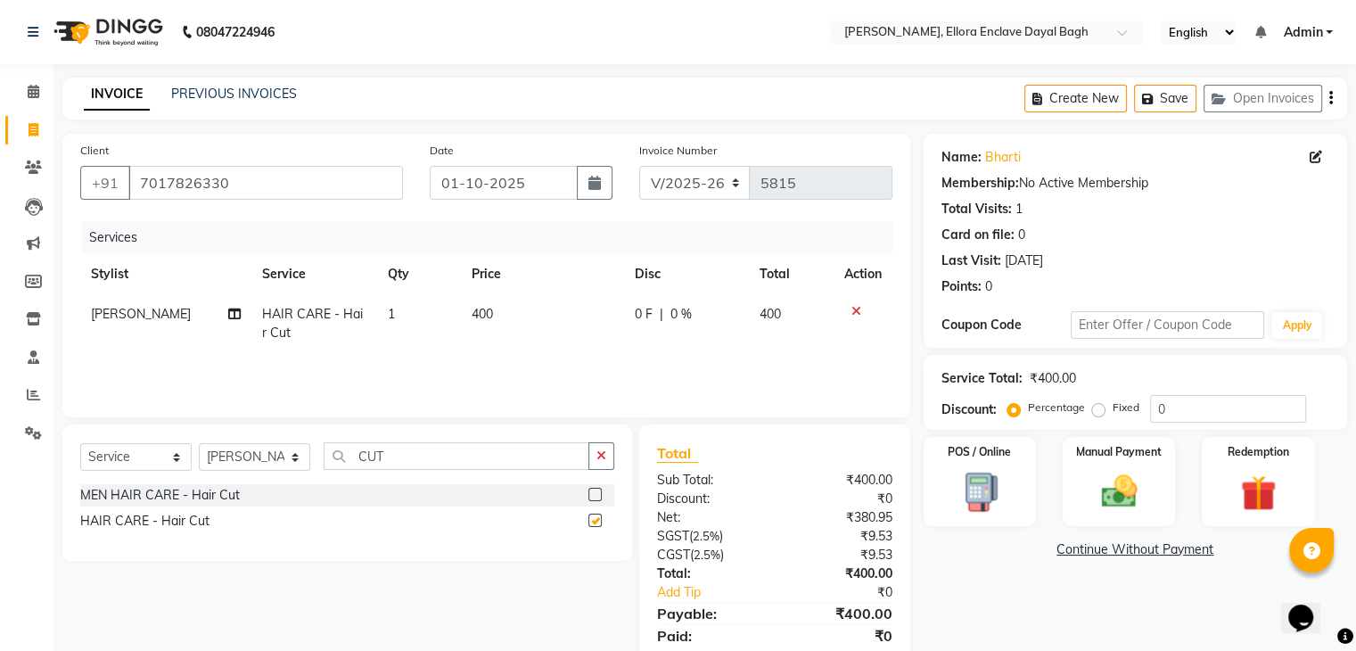
checkbox input "false"
click at [1160, 493] on div "Manual Payment" at bounding box center [1118, 481] width 117 height 92
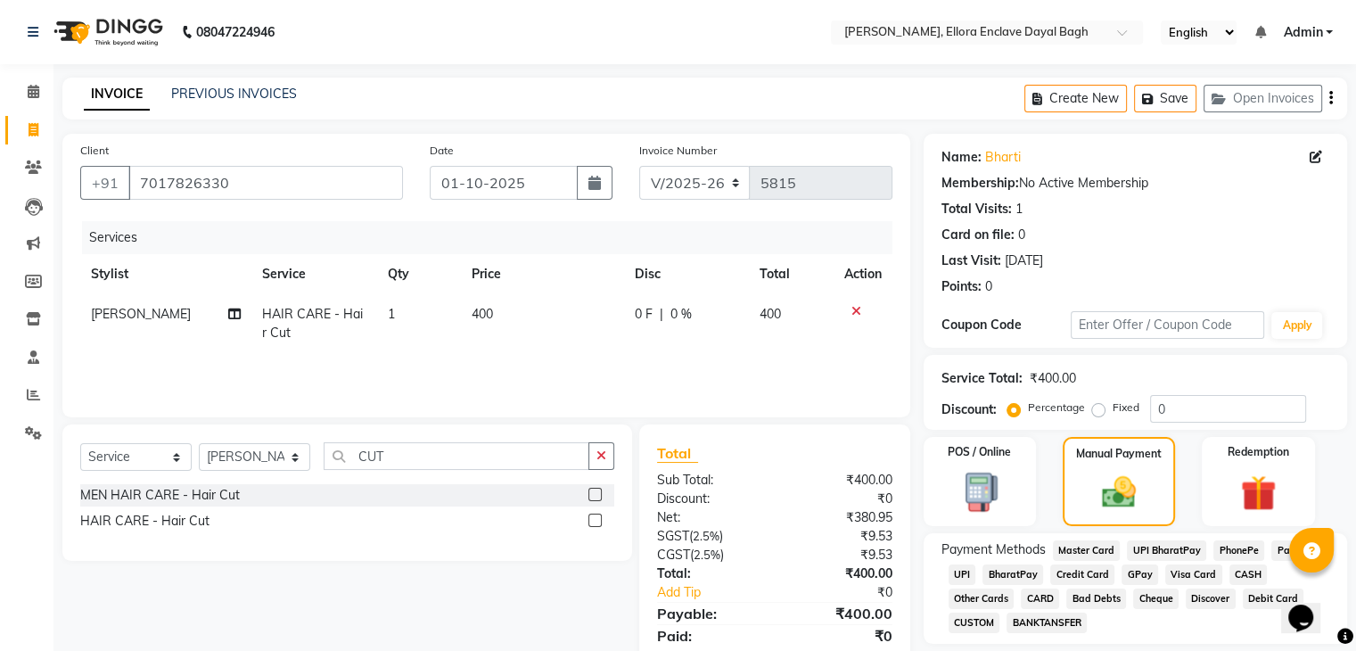
click at [1254, 575] on span "CASH" at bounding box center [1248, 574] width 38 height 21
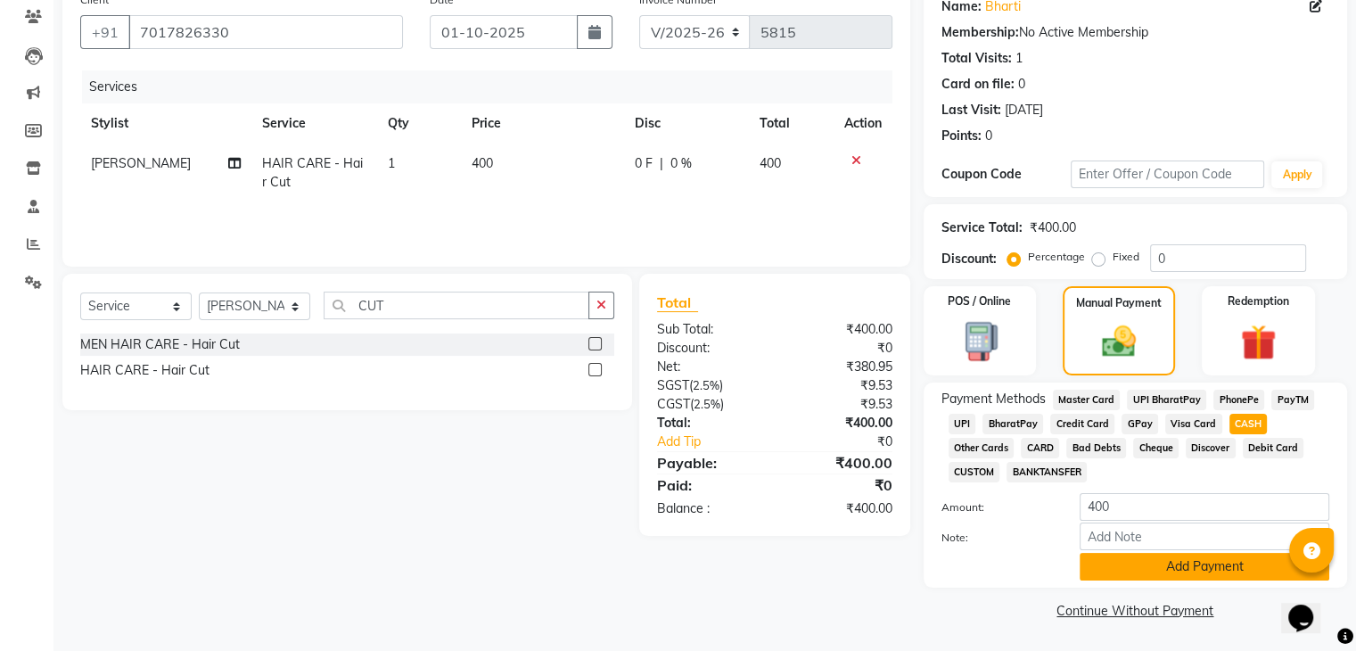
click at [1253, 569] on button "Add Payment" at bounding box center [1204, 567] width 250 height 28
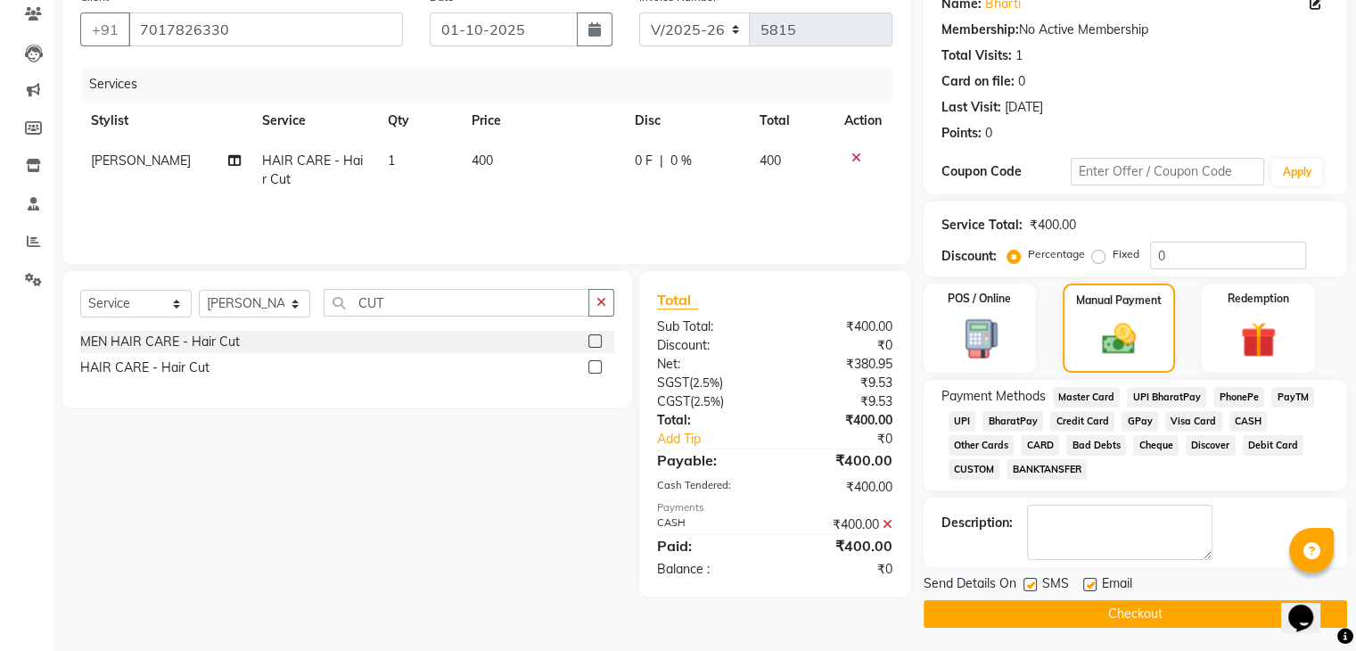
click at [1034, 585] on label at bounding box center [1029, 584] width 13 height 13
click at [1034, 585] on input "checkbox" at bounding box center [1029, 585] width 12 height 12
checkbox input "false"
click at [1091, 587] on label at bounding box center [1089, 584] width 13 height 13
click at [1091, 587] on input "checkbox" at bounding box center [1089, 585] width 12 height 12
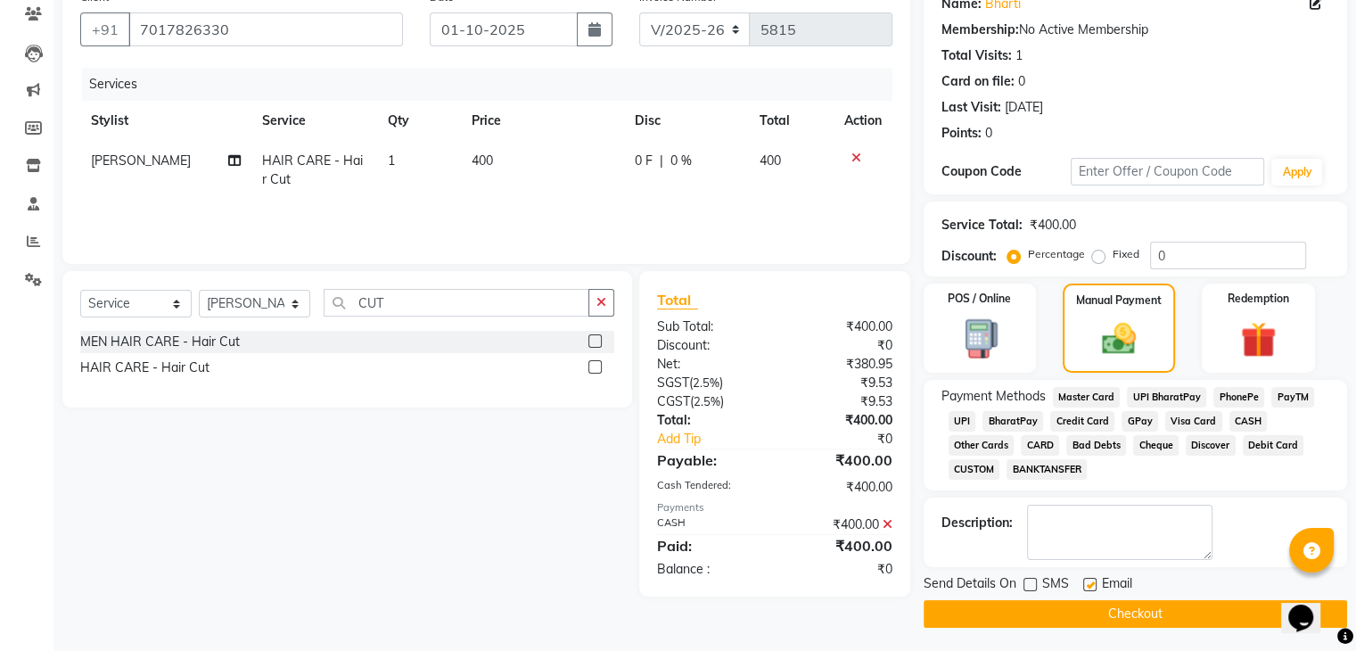
checkbox input "false"
click at [1099, 611] on button "Checkout" at bounding box center [1134, 614] width 423 height 28
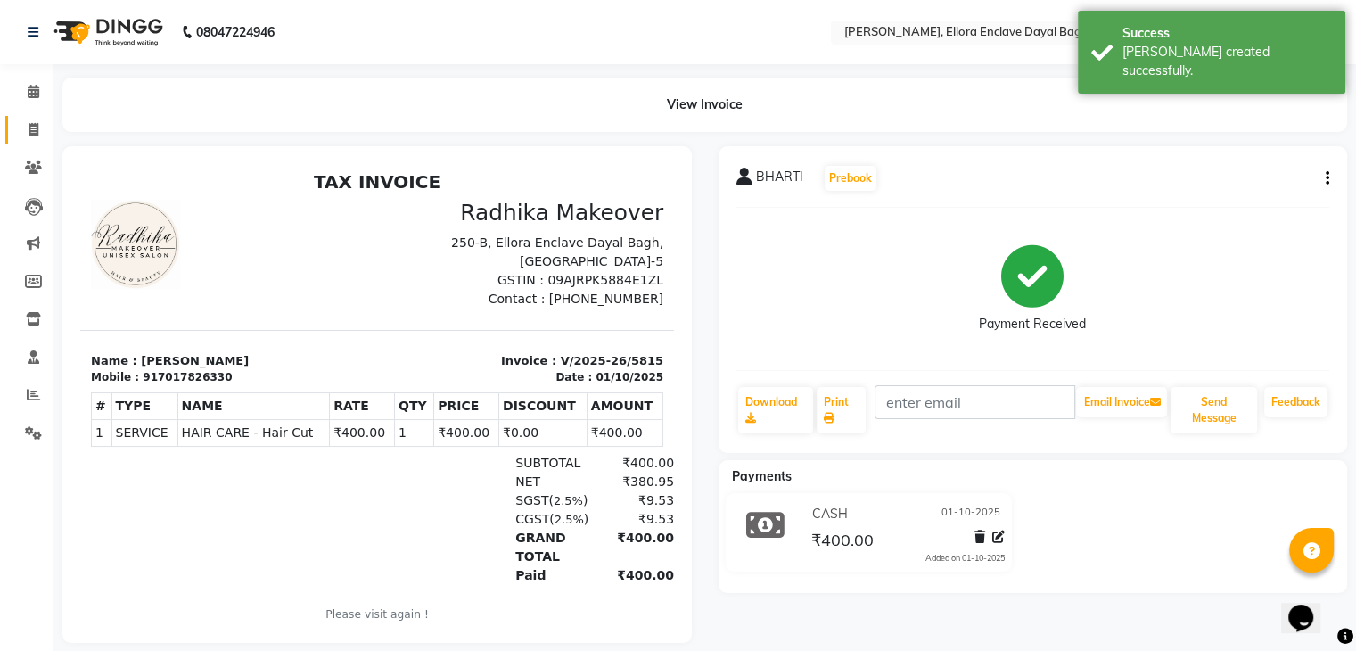
click at [15, 131] on link "Invoice" at bounding box center [26, 130] width 43 height 29
select select "6880"
select select "service"
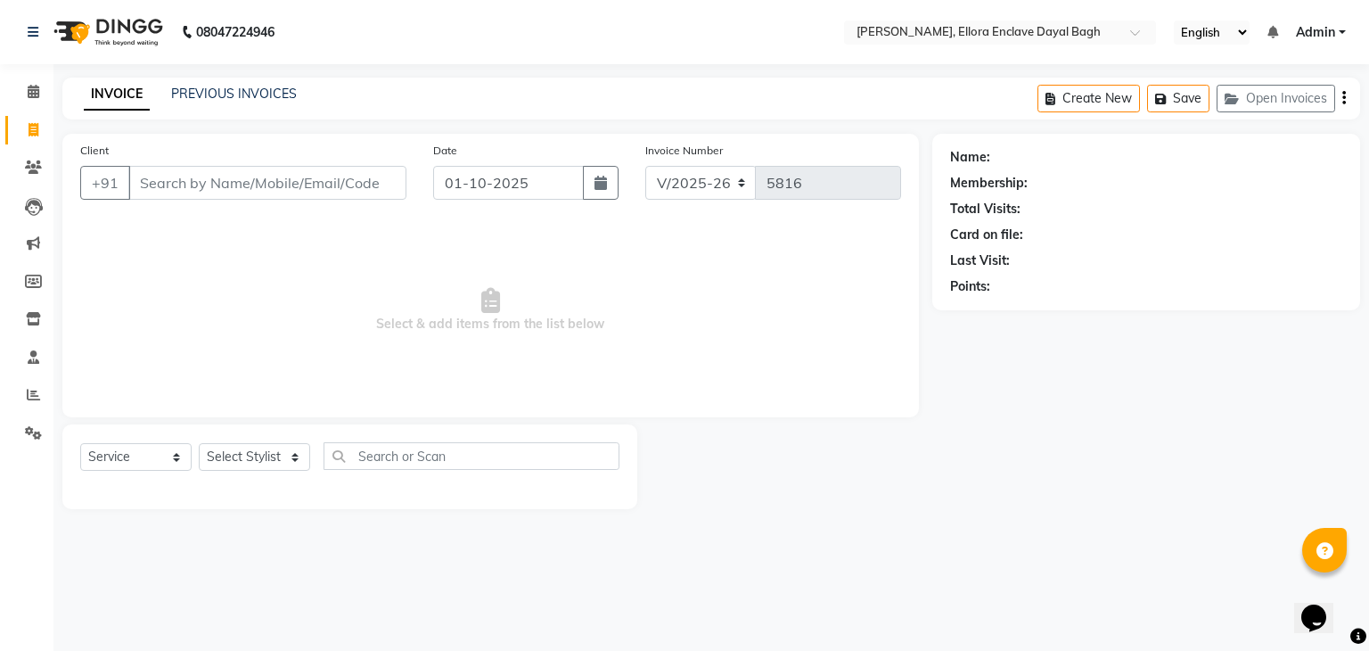
click at [279, 202] on div "Client +91" at bounding box center [243, 177] width 353 height 73
click at [222, 181] on input "Client" at bounding box center [267, 183] width 278 height 34
click at [268, 454] on select "Select Stylist AMAN DANISH SALMANI [PERSON_NAME] kakul KAVITA [PERSON_NAME] [PE…" at bounding box center [254, 457] width 111 height 28
select select "58738"
click at [199, 444] on select "Select Stylist AMAN DANISH SALMANI [PERSON_NAME] kakul KAVITA [PERSON_NAME] [PE…" at bounding box center [254, 457] width 111 height 28
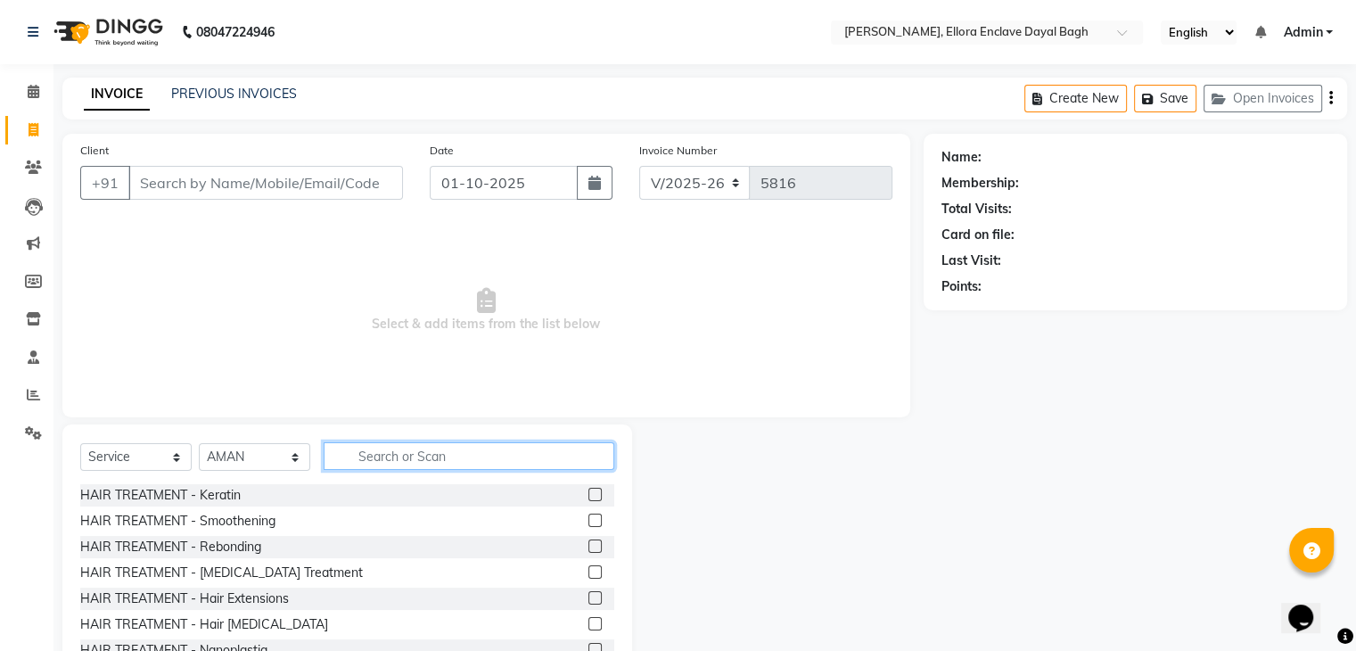
click at [411, 457] on input "text" at bounding box center [469, 456] width 291 height 28
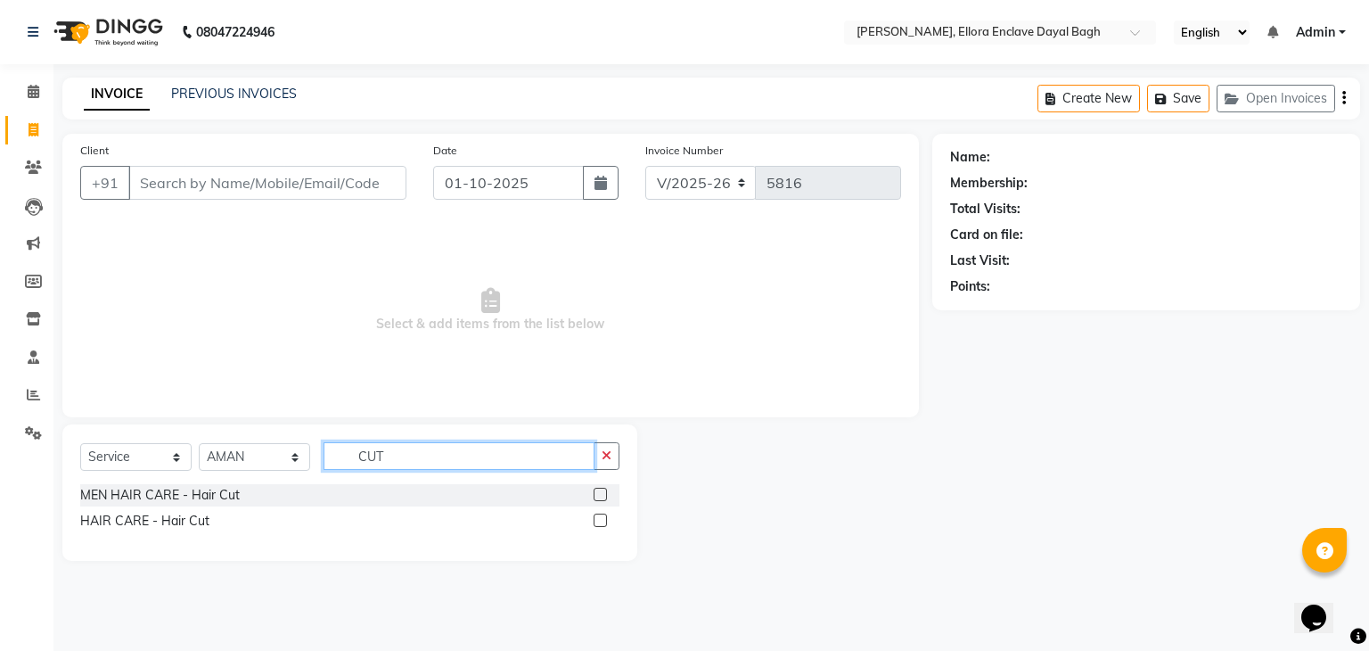
type input "CUT"
click at [604, 494] on label at bounding box center [600, 494] width 13 height 13
click at [604, 494] on input "checkbox" at bounding box center [600, 495] width 12 height 12
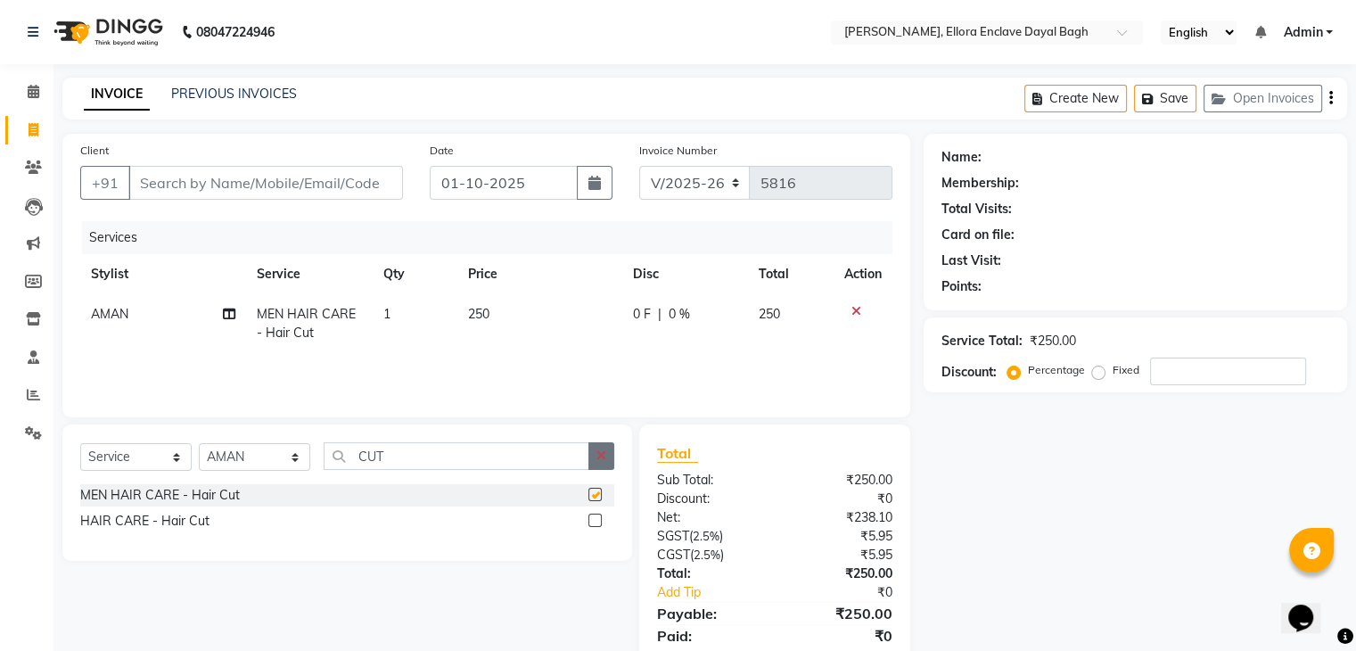
checkbox input "false"
click at [603, 467] on button "button" at bounding box center [601, 456] width 26 height 28
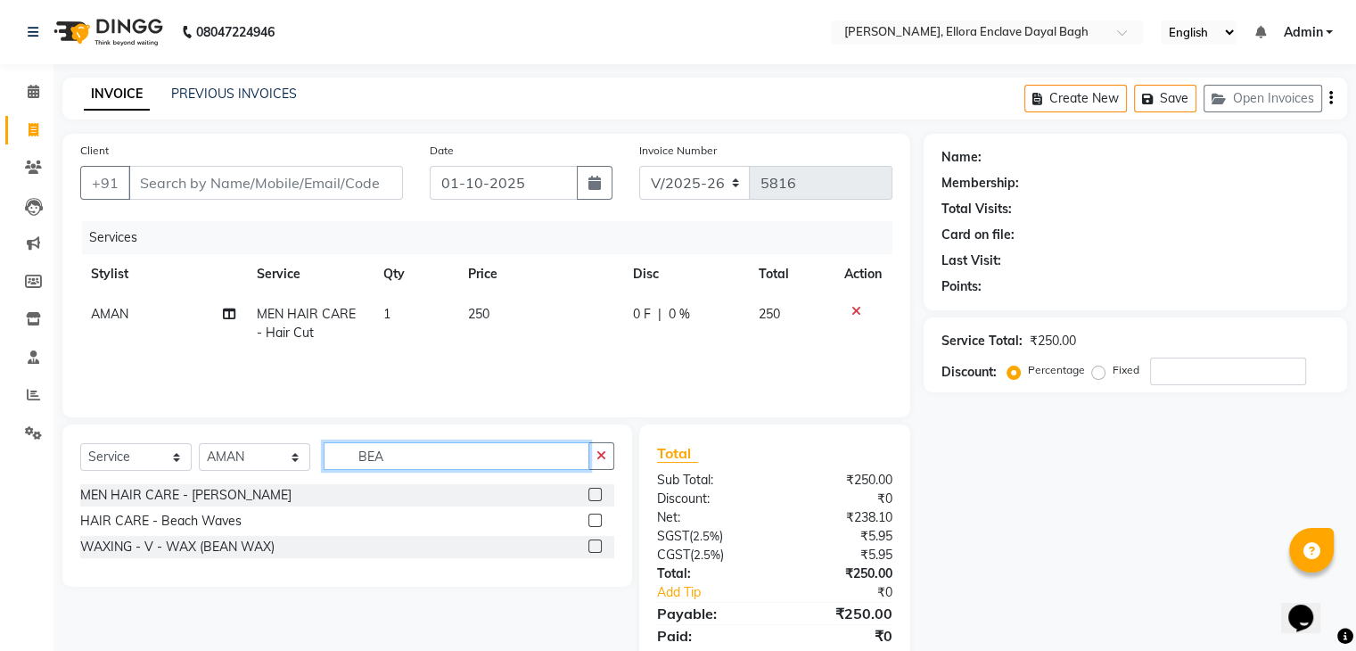
type input "BEA"
click at [597, 490] on label at bounding box center [594, 494] width 13 height 13
click at [597, 490] on input "checkbox" at bounding box center [594, 495] width 12 height 12
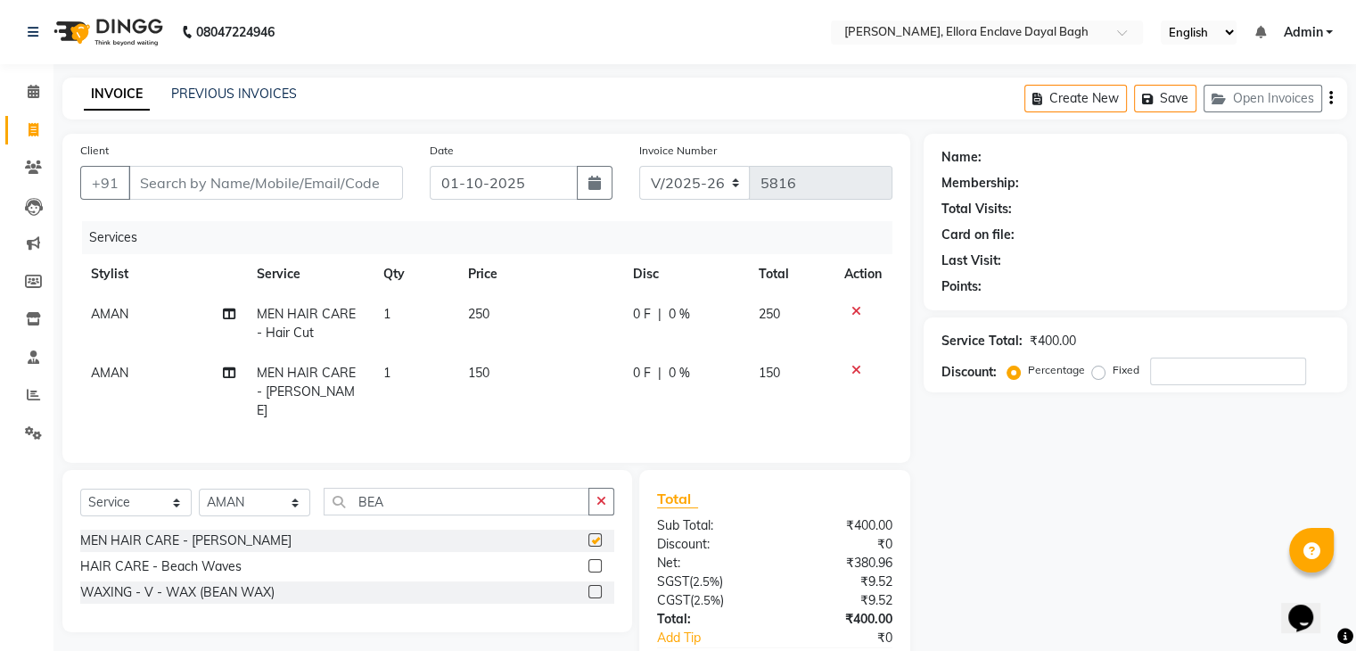
checkbox input "false"
click at [332, 186] on input "Client" at bounding box center [265, 183] width 275 height 34
type input "9"
type input "0"
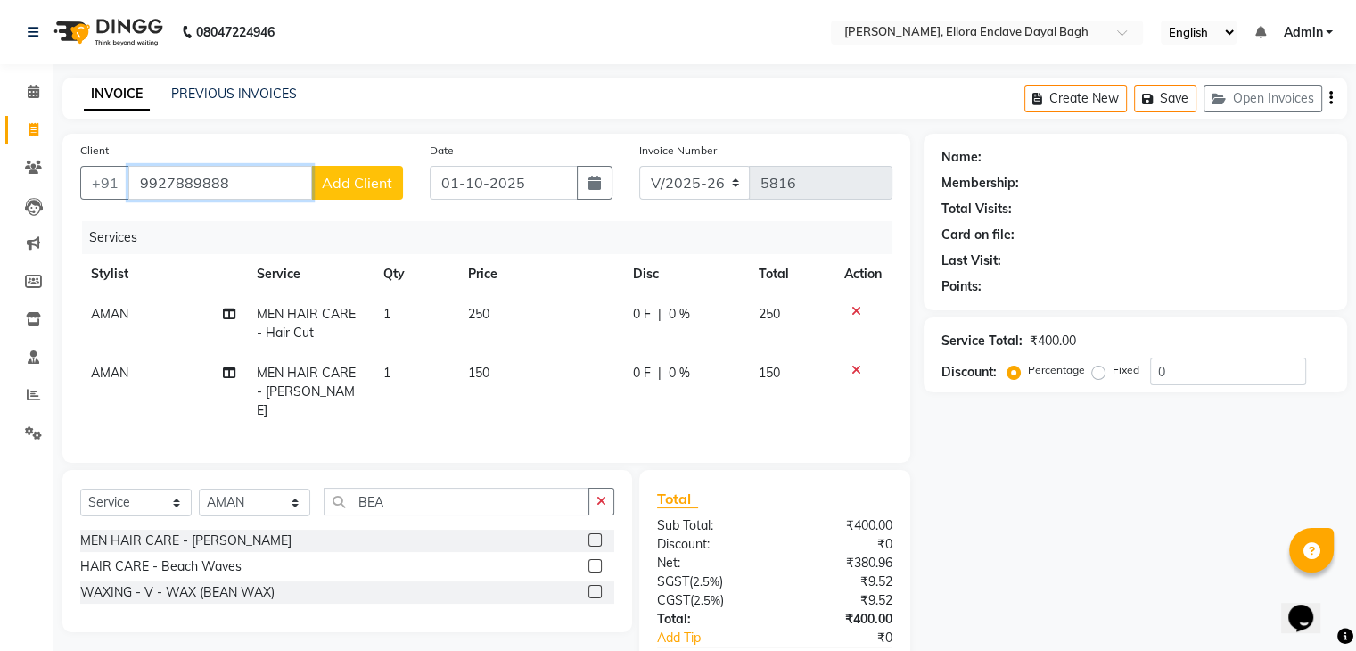
type input "9927889888"
click at [332, 186] on span "Add Client" at bounding box center [357, 183] width 70 height 18
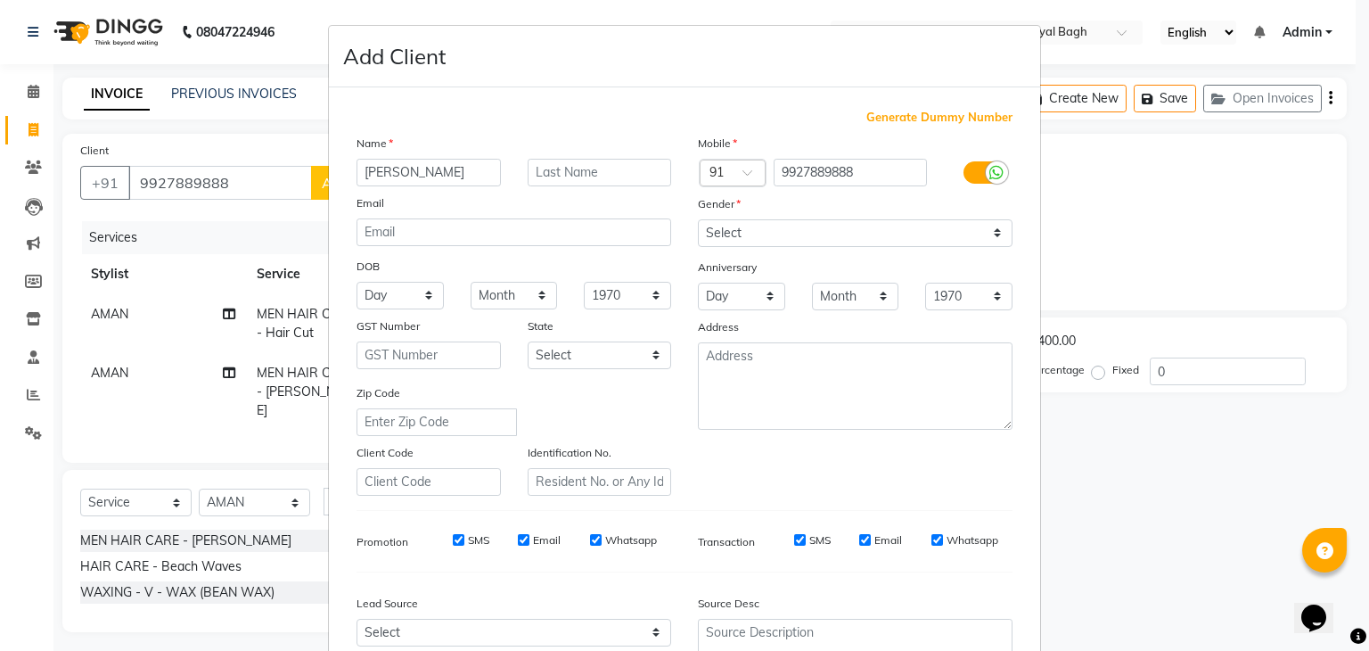
type input "NISHANT"
click at [784, 230] on select "Select [DEMOGRAPHIC_DATA] [DEMOGRAPHIC_DATA] Other Prefer Not To Say" at bounding box center [855, 233] width 315 height 28
select select "male"
click at [698, 220] on select "Select [DEMOGRAPHIC_DATA] [DEMOGRAPHIC_DATA] Other Prefer Not To Say" at bounding box center [855, 233] width 315 height 28
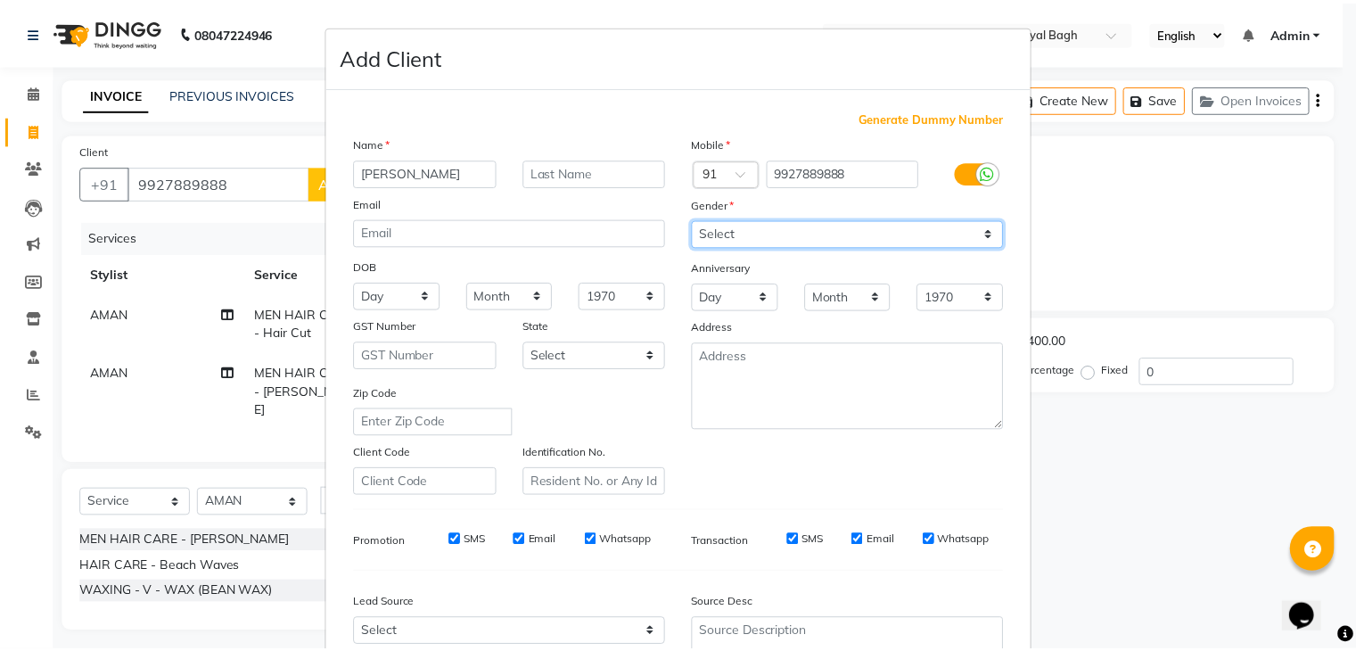
scroll to position [181, 0]
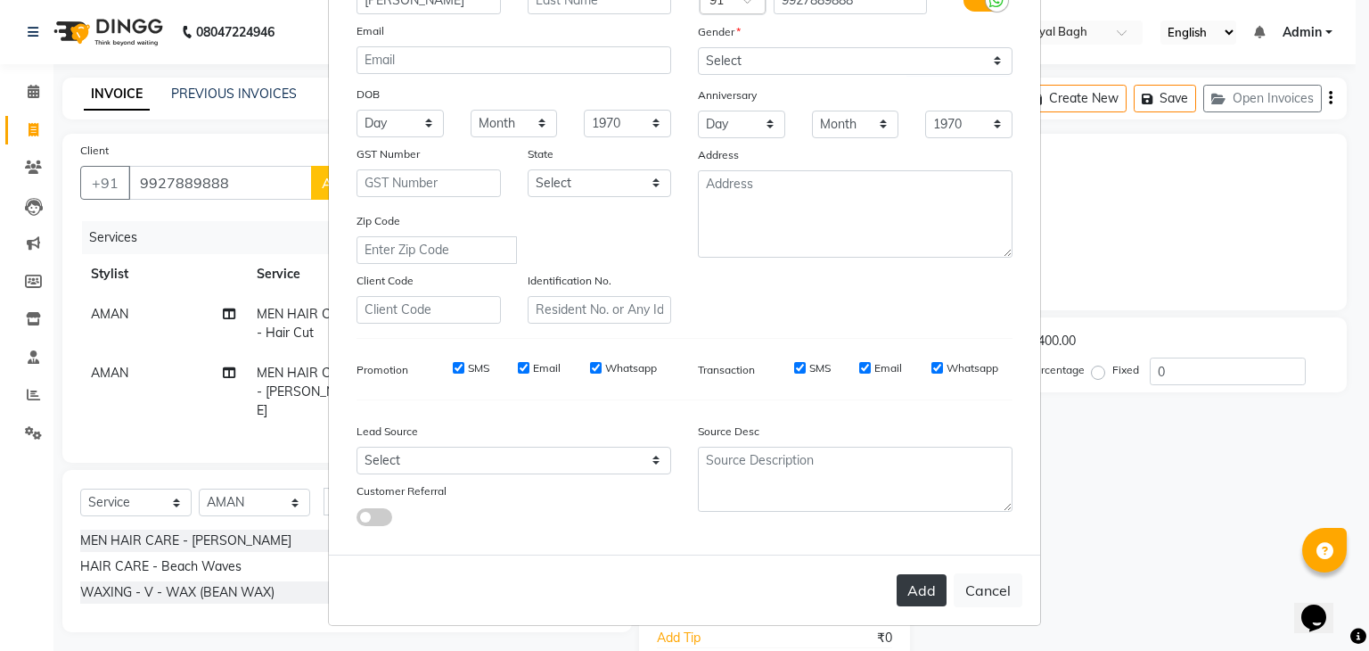
click at [899, 591] on button "Add" at bounding box center [922, 590] width 50 height 32
select select
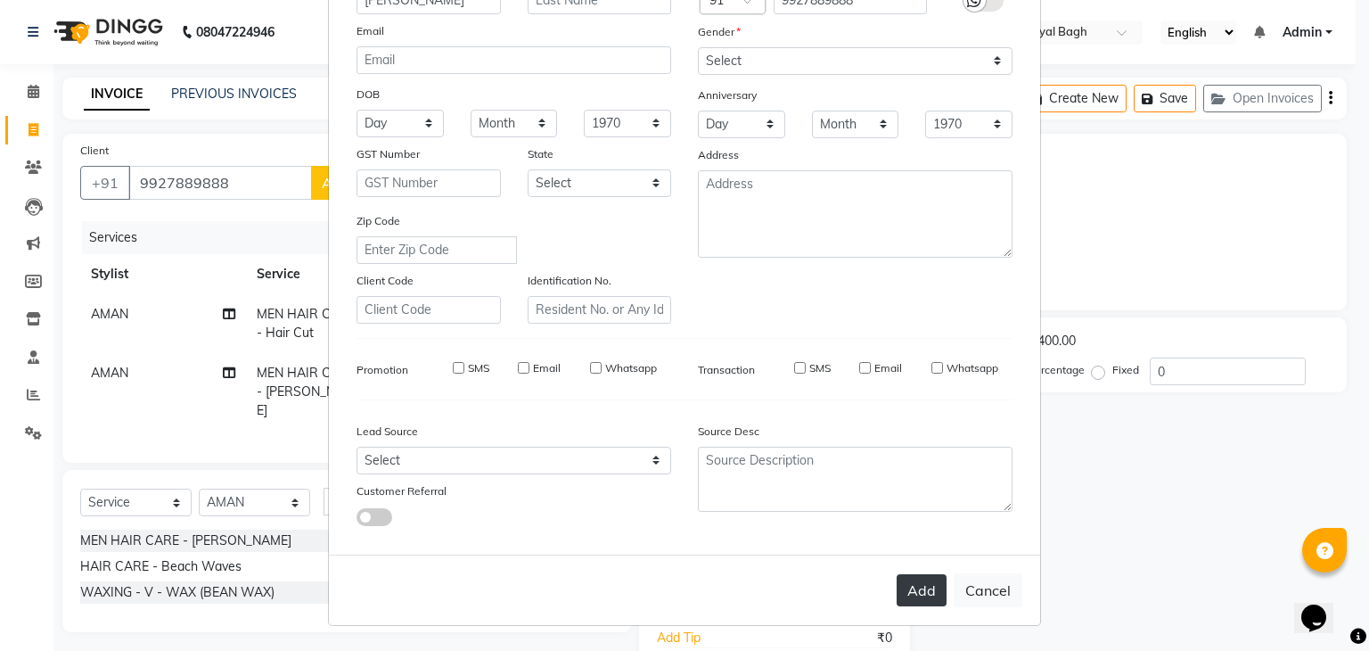
select select
checkbox input "false"
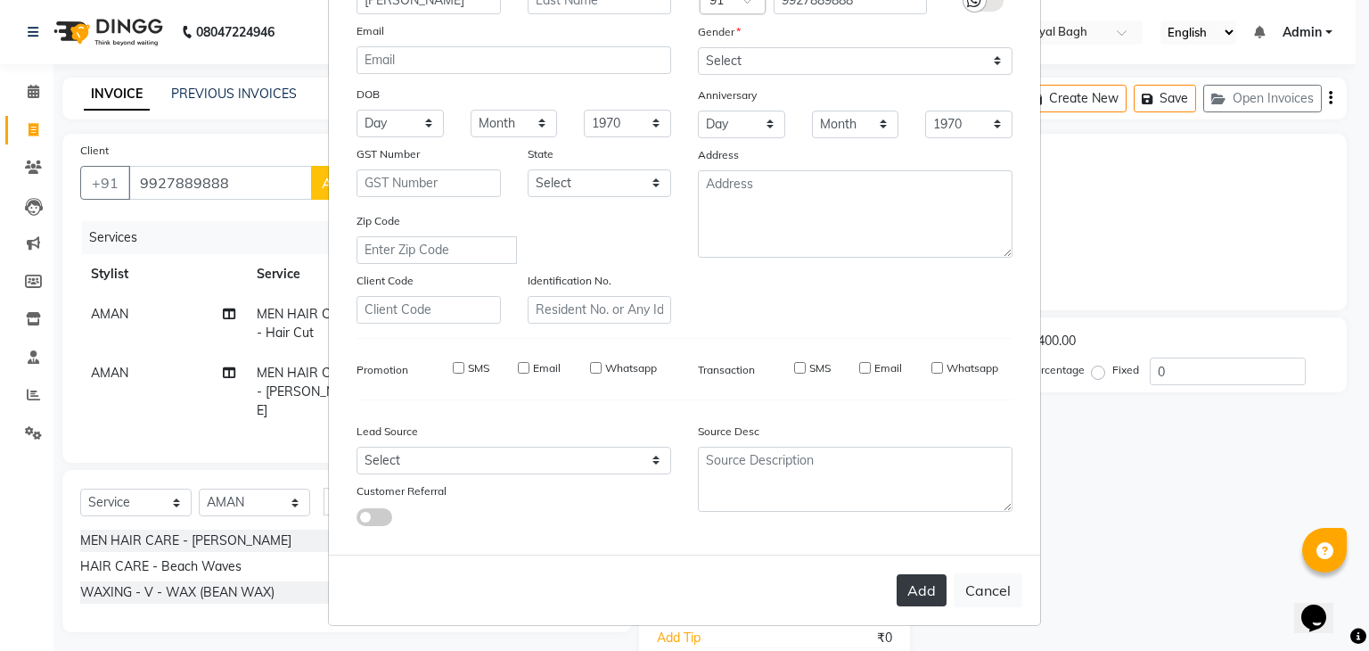
checkbox input "false"
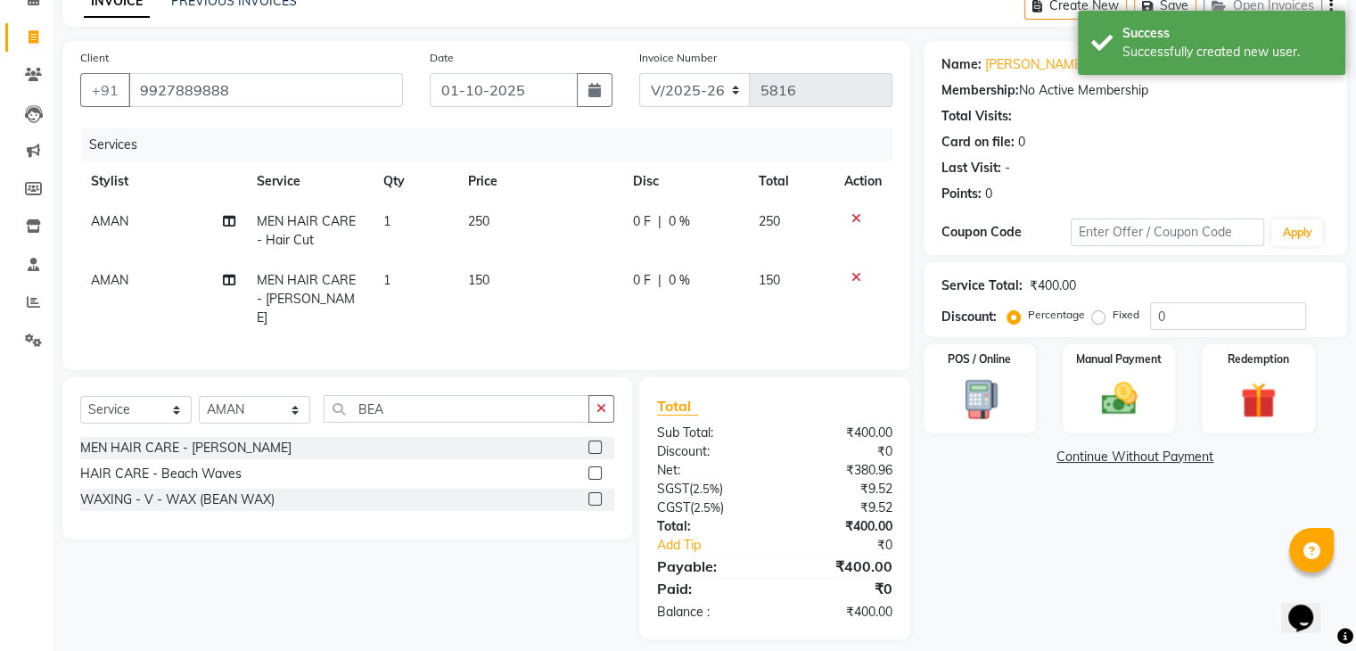
scroll to position [103, 0]
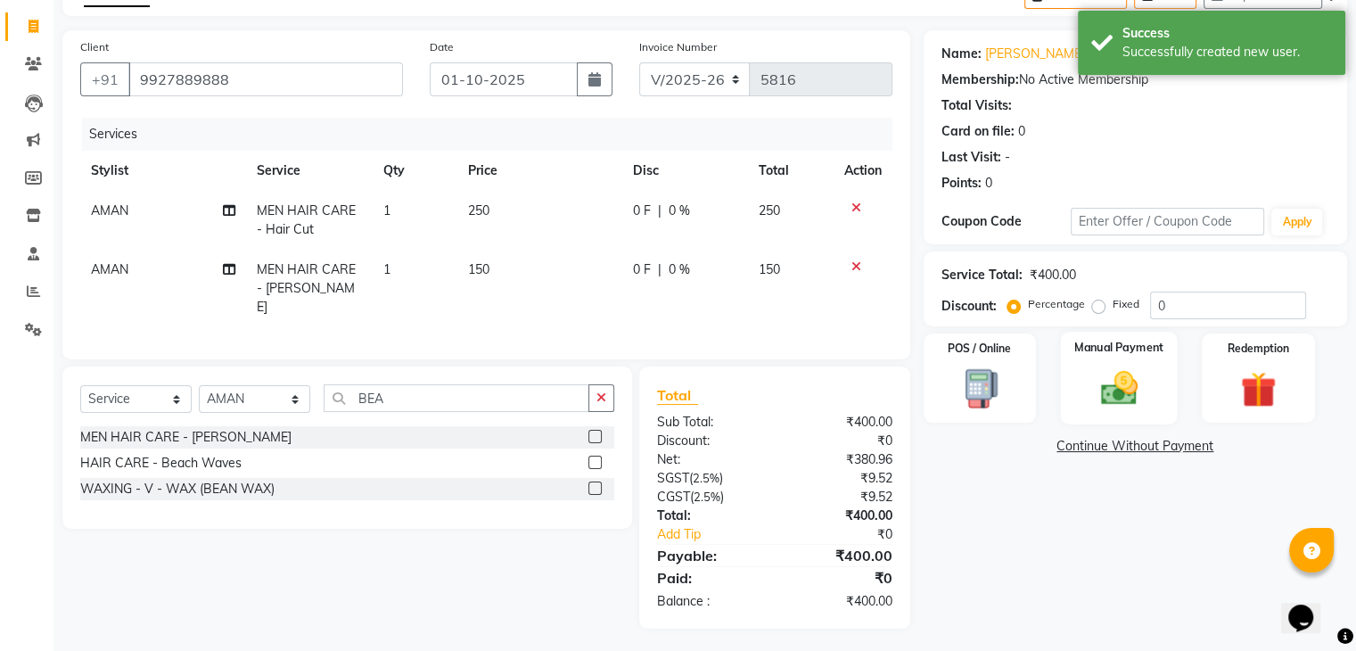
click at [1121, 400] on img at bounding box center [1118, 388] width 60 height 43
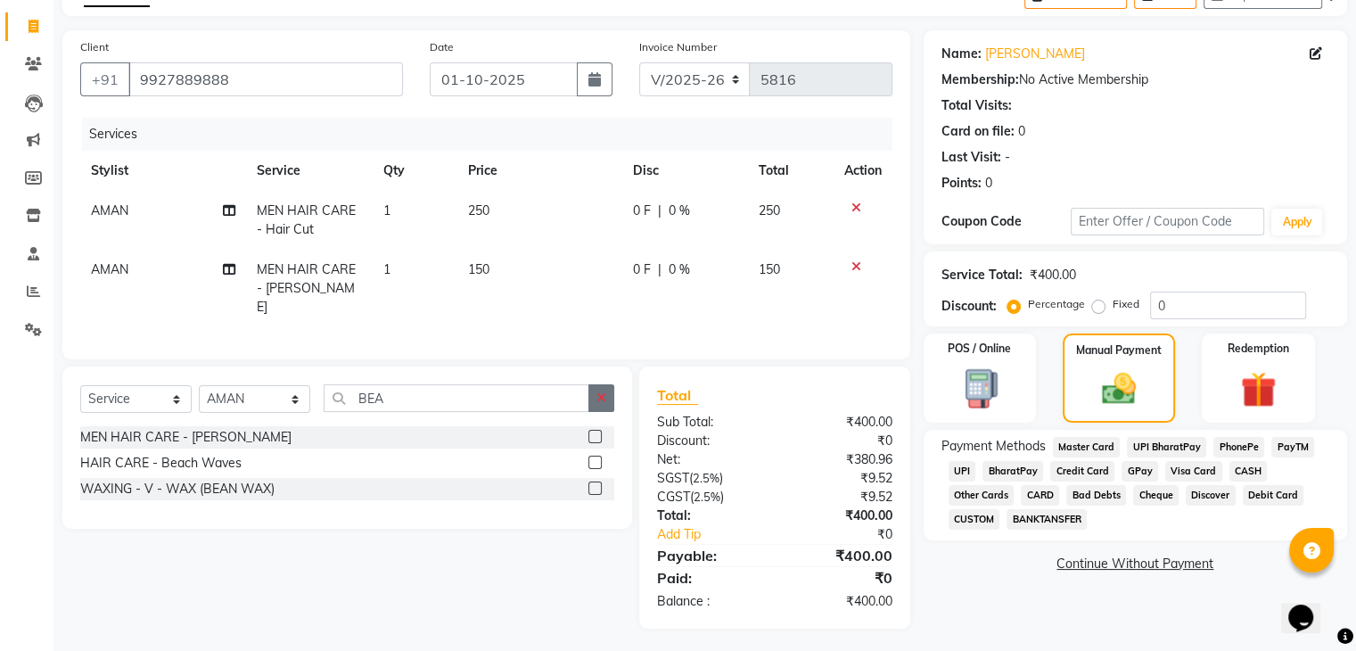
click at [606, 397] on button "button" at bounding box center [601, 398] width 26 height 28
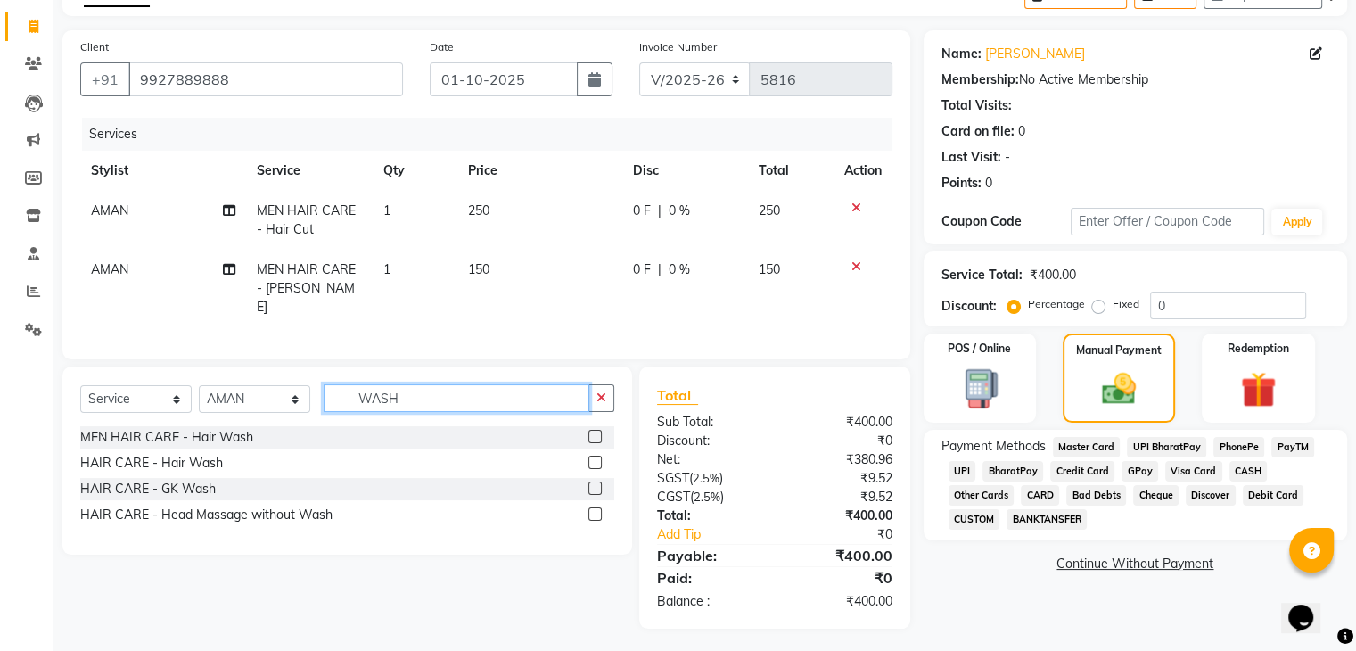
type input "WASH"
click at [592, 434] on label at bounding box center [594, 436] width 13 height 13
click at [592, 434] on input "checkbox" at bounding box center [594, 437] width 12 height 12
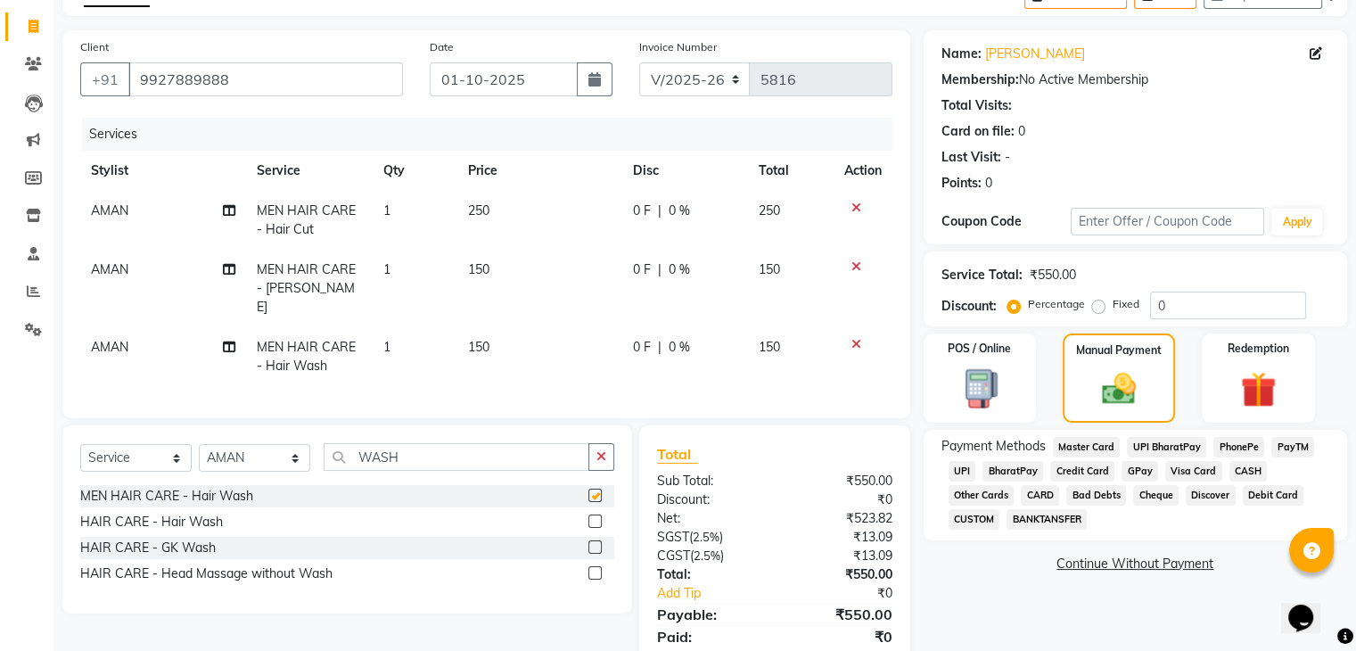
checkbox input "false"
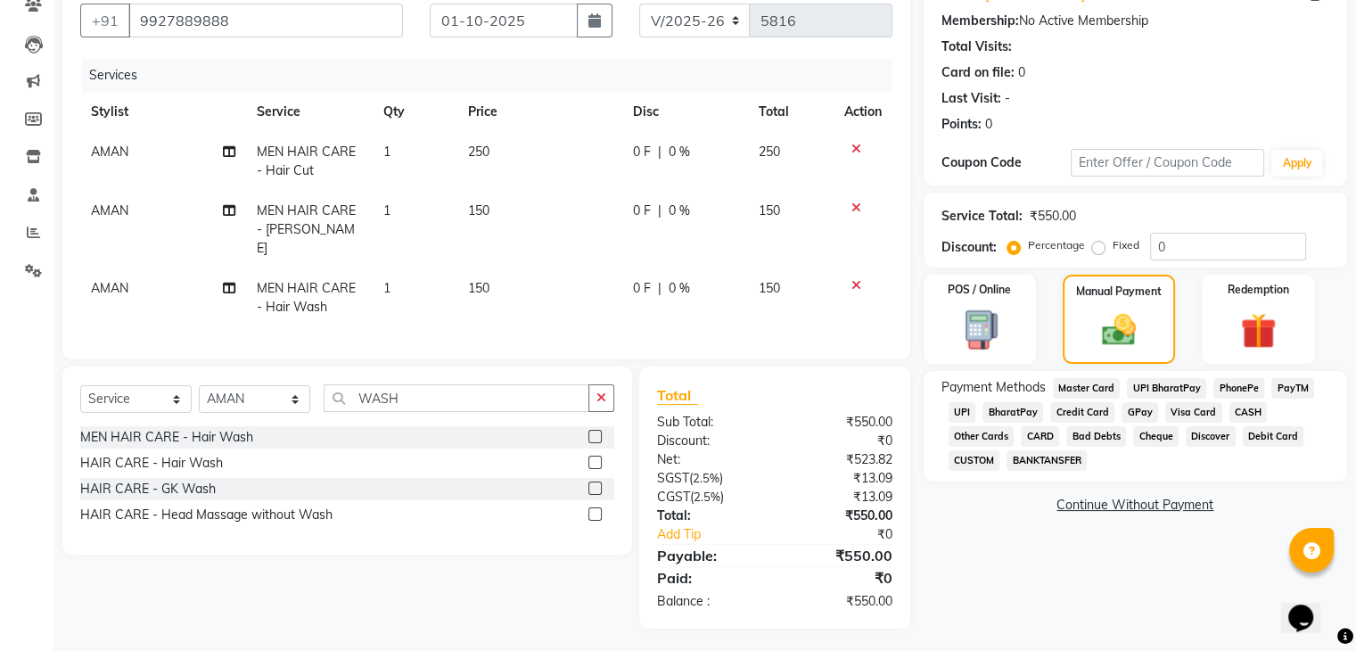
click at [967, 414] on span "UPI" at bounding box center [962, 412] width 28 height 21
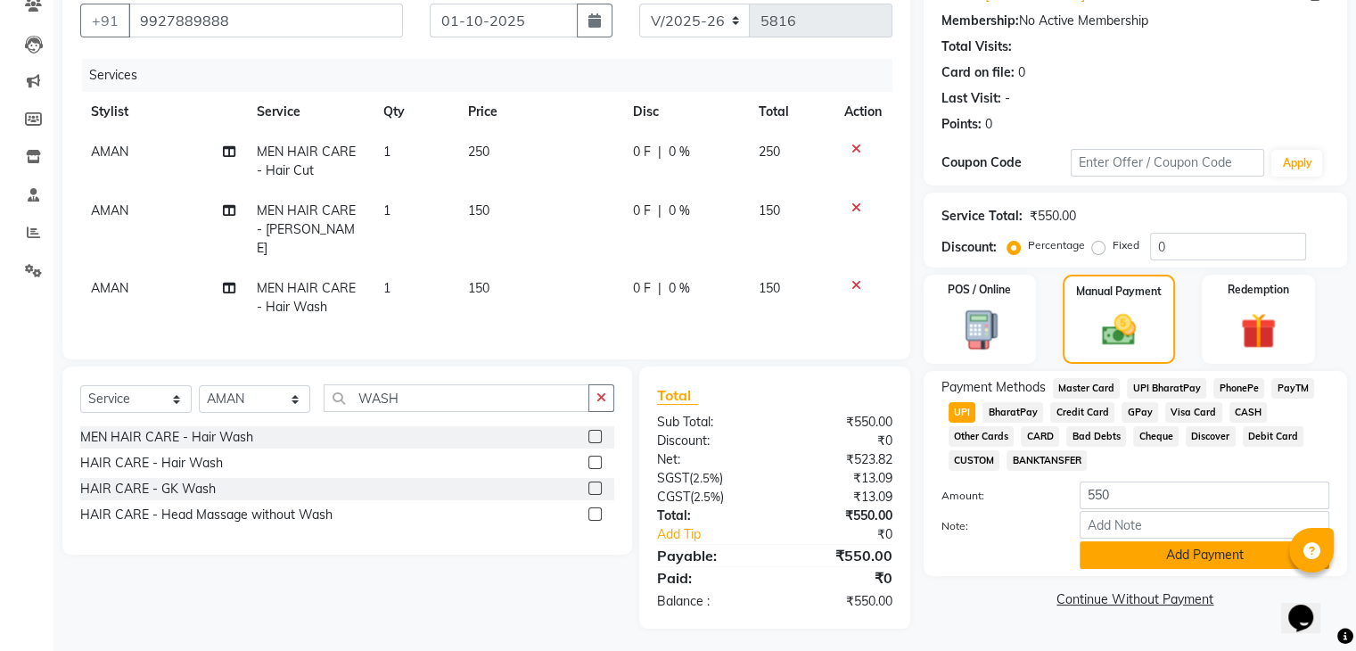
click at [1141, 554] on button "Add Payment" at bounding box center [1204, 555] width 250 height 28
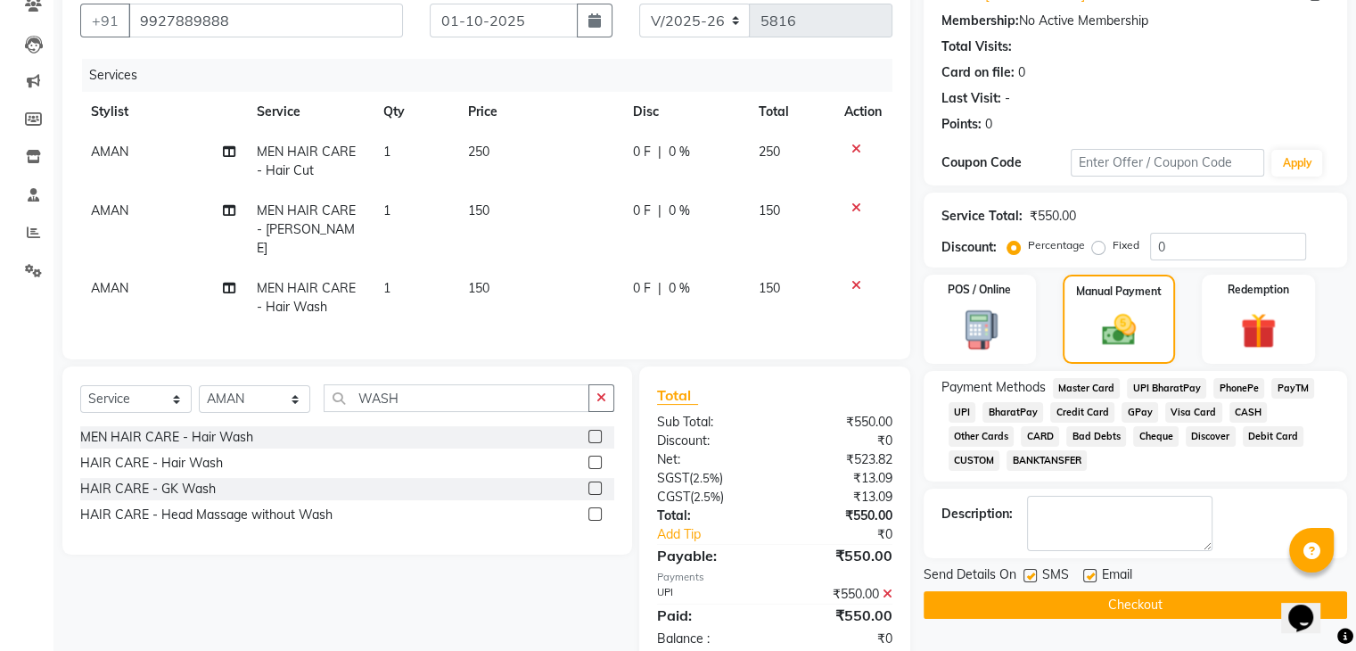
click at [1137, 611] on button "Checkout" at bounding box center [1134, 605] width 423 height 28
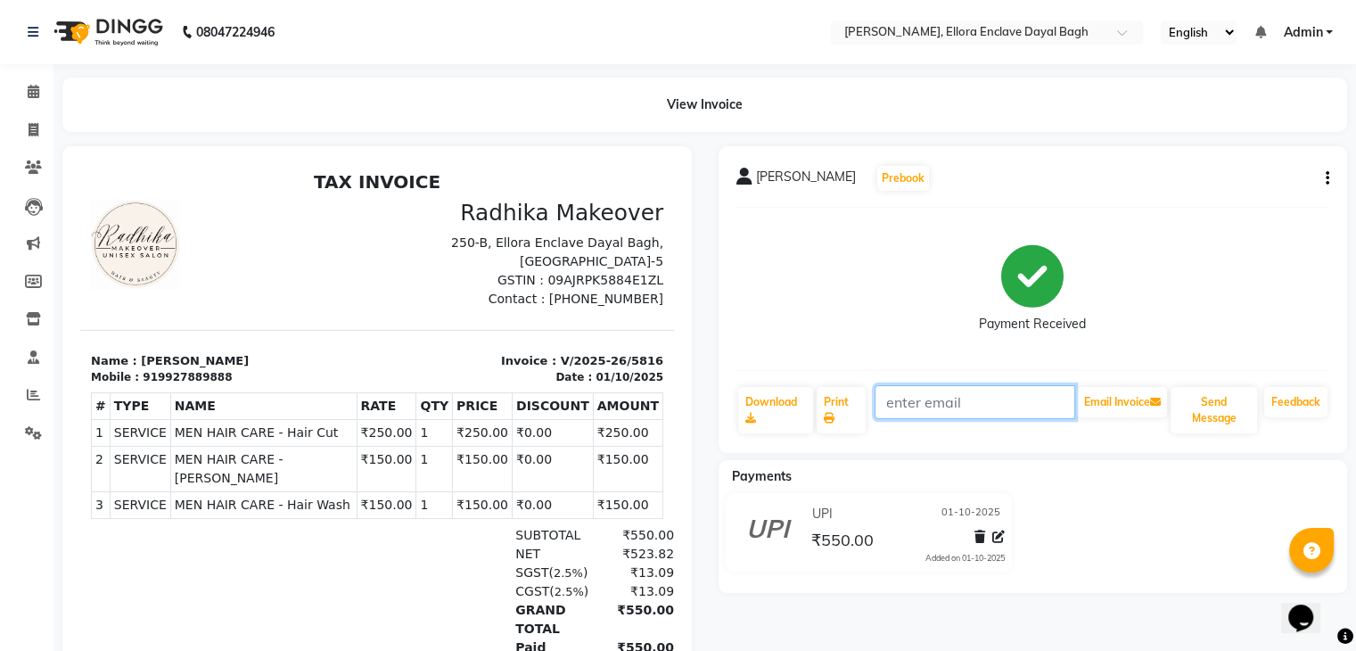
click at [899, 390] on input "text" at bounding box center [974, 402] width 201 height 34
click at [36, 127] on icon at bounding box center [34, 129] width 10 height 13
select select "6880"
select select "service"
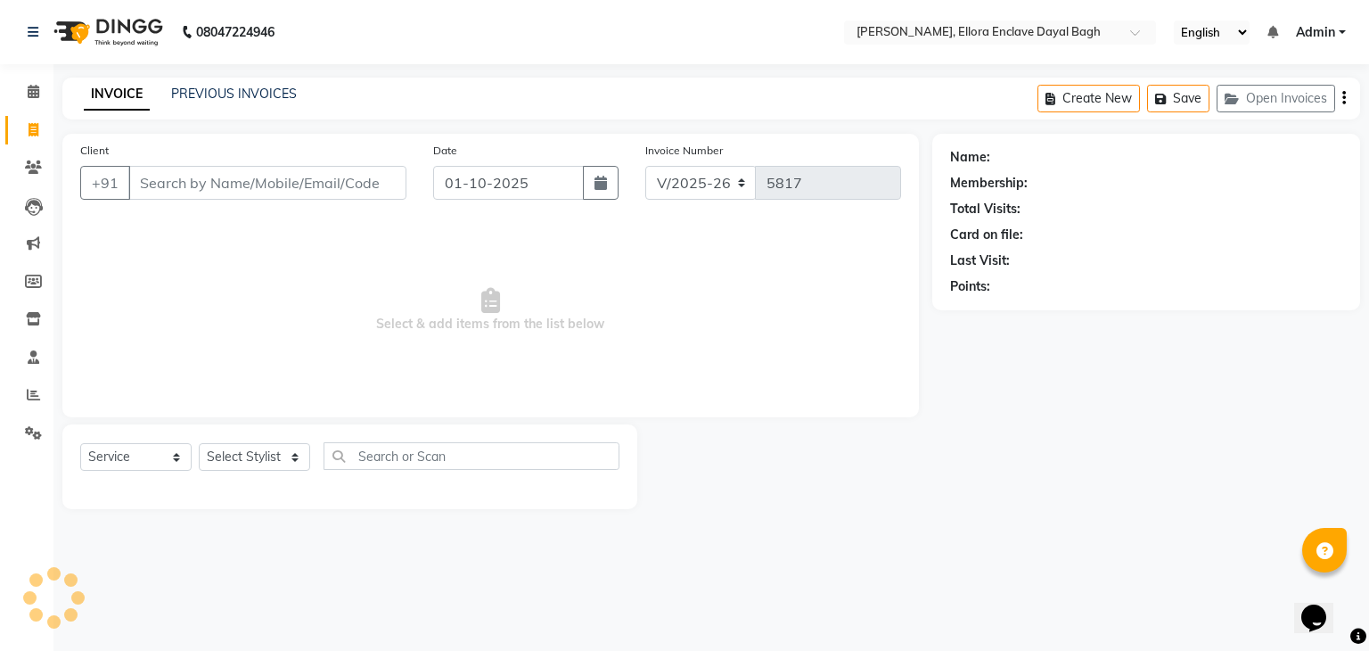
click at [268, 183] on input "Client" at bounding box center [267, 183] width 278 height 34
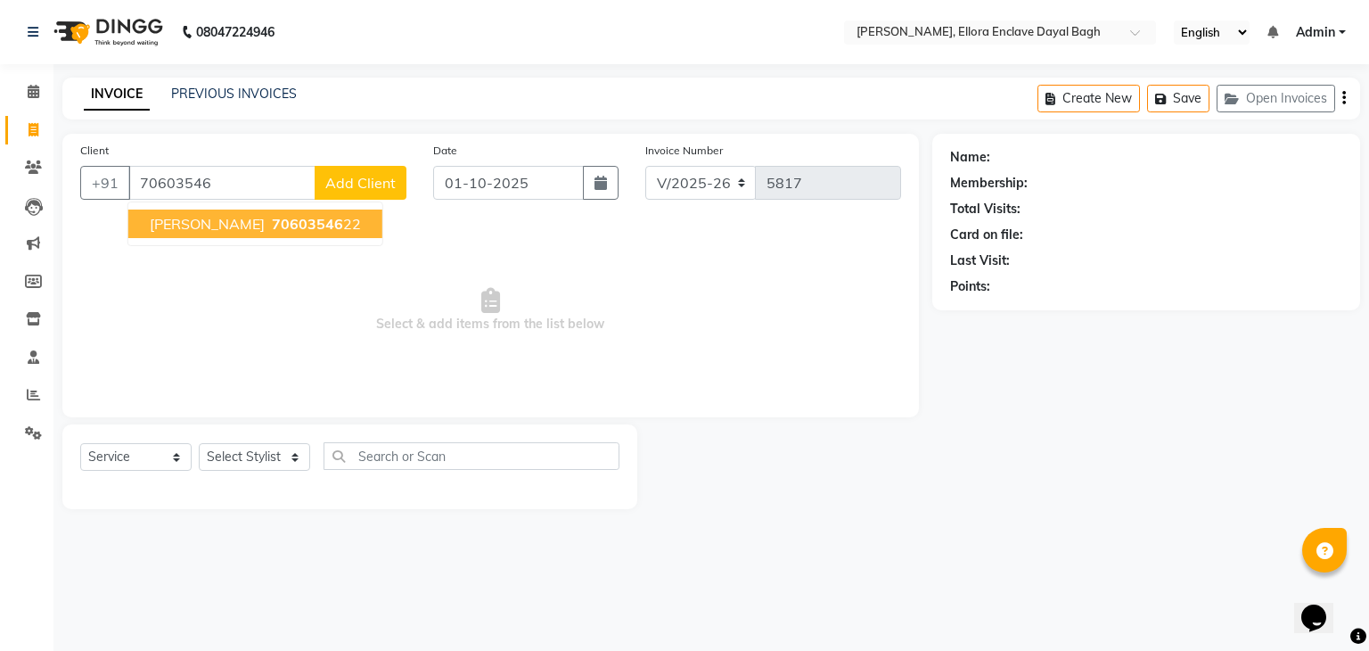
click at [301, 234] on button "ATISHAYA ARORA 70603546 22" at bounding box center [255, 223] width 254 height 29
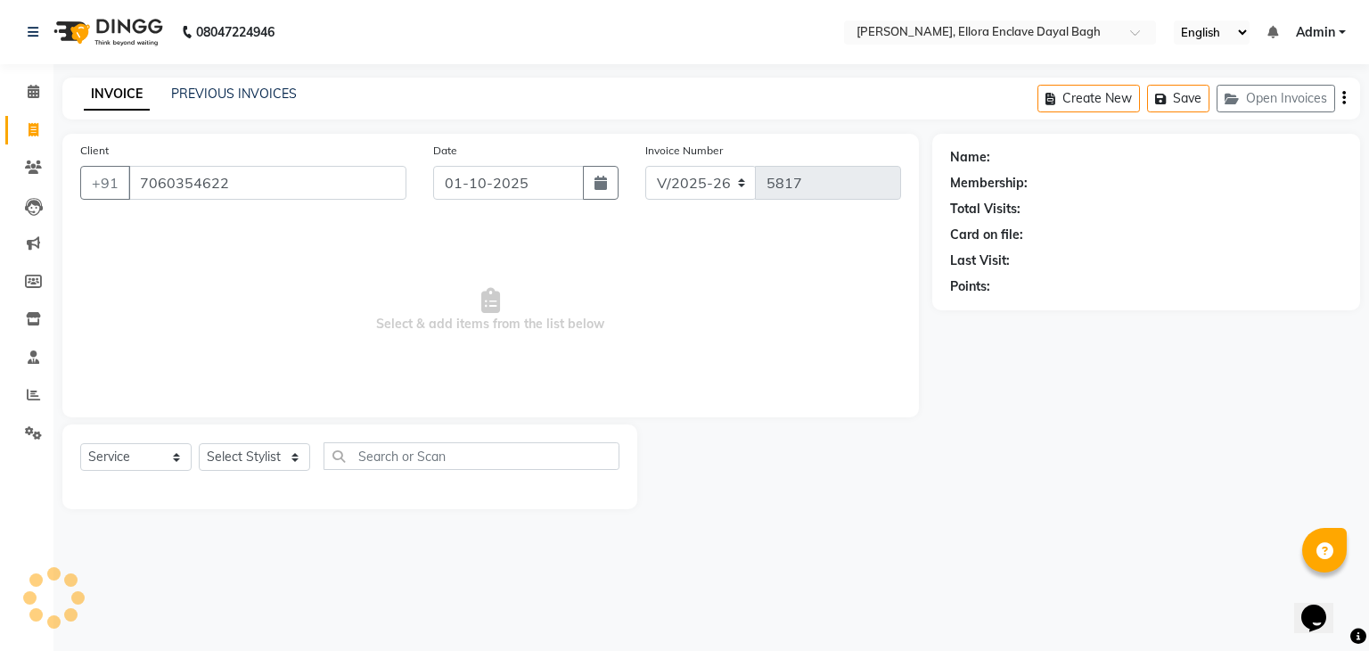
type input "7060354622"
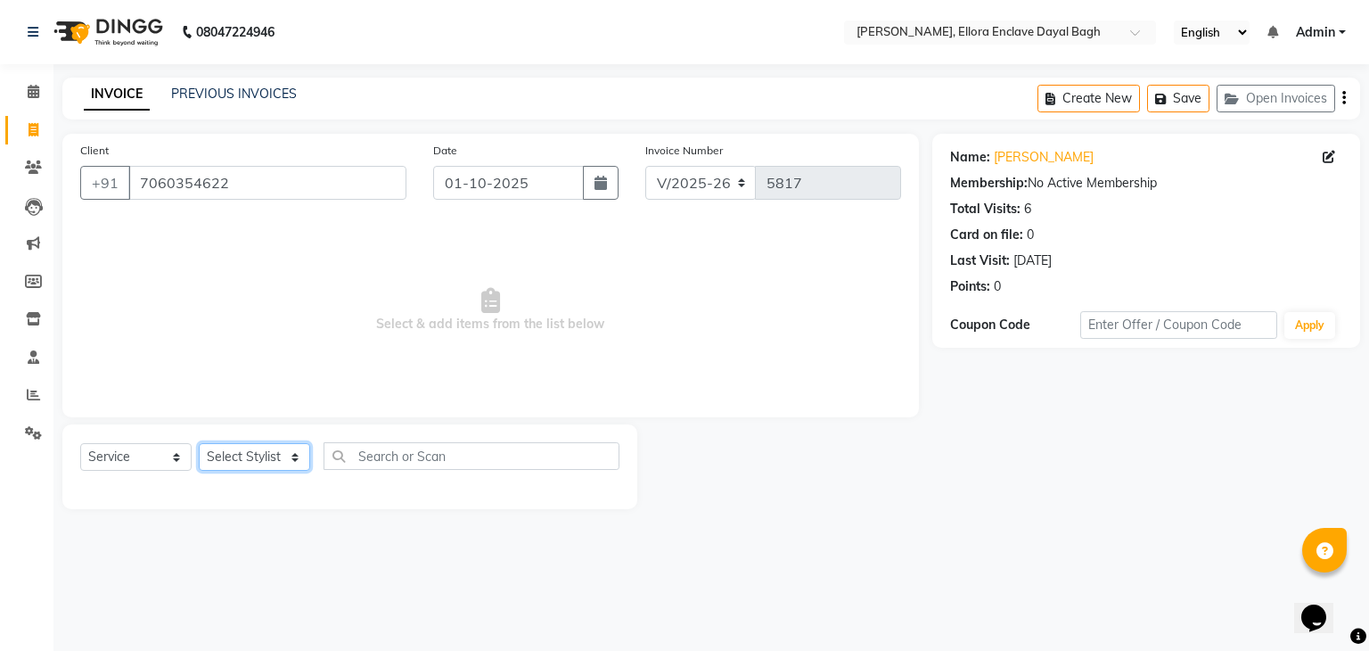
click at [265, 468] on select "Select Stylist AMAN DANISH SALMANI [PERSON_NAME] kakul KAVITA [PERSON_NAME] [PE…" at bounding box center [254, 457] width 111 height 28
select select "53881"
click at [199, 444] on select "Select Stylist AMAN DANISH SALMANI [PERSON_NAME] kakul KAVITA [PERSON_NAME] [PE…" at bounding box center [254, 457] width 111 height 28
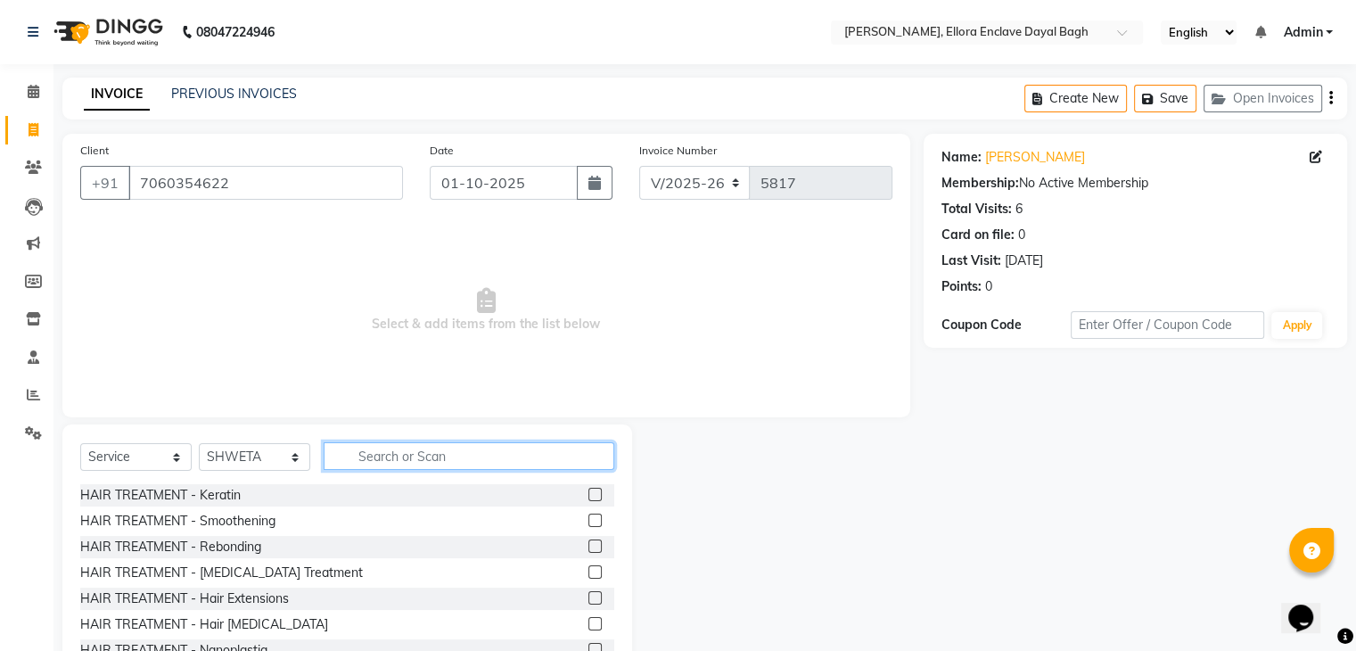
click at [346, 459] on input "text" at bounding box center [469, 456] width 291 height 28
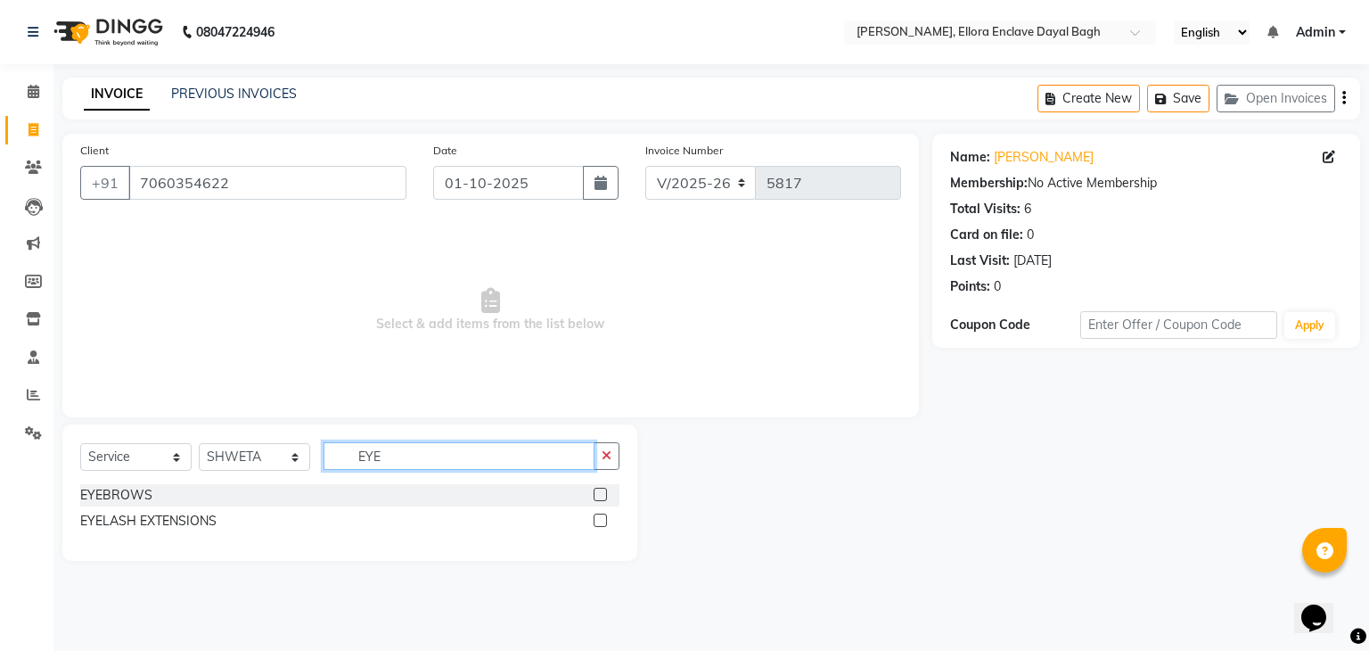
type input "EYE"
click at [605, 489] on label at bounding box center [600, 494] width 13 height 13
click at [605, 489] on input "checkbox" at bounding box center [600, 495] width 12 height 12
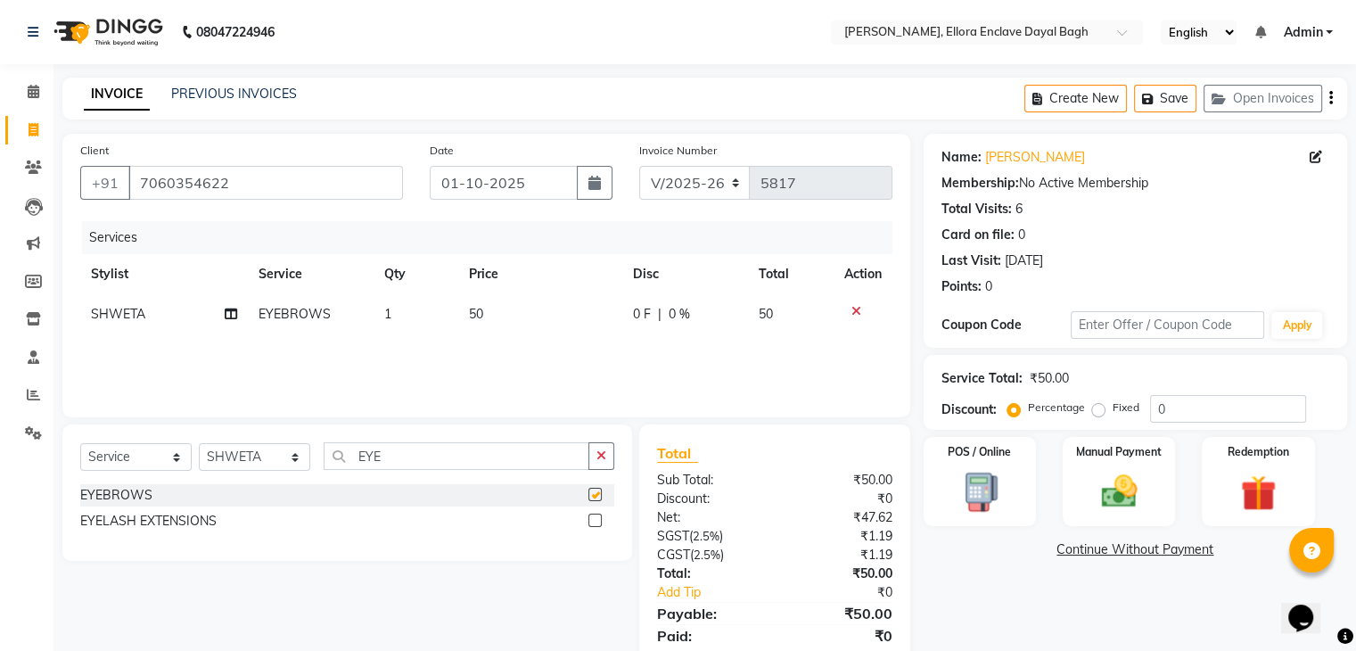
checkbox input "false"
click at [546, 309] on td "50" at bounding box center [540, 314] width 165 height 40
select select "53881"
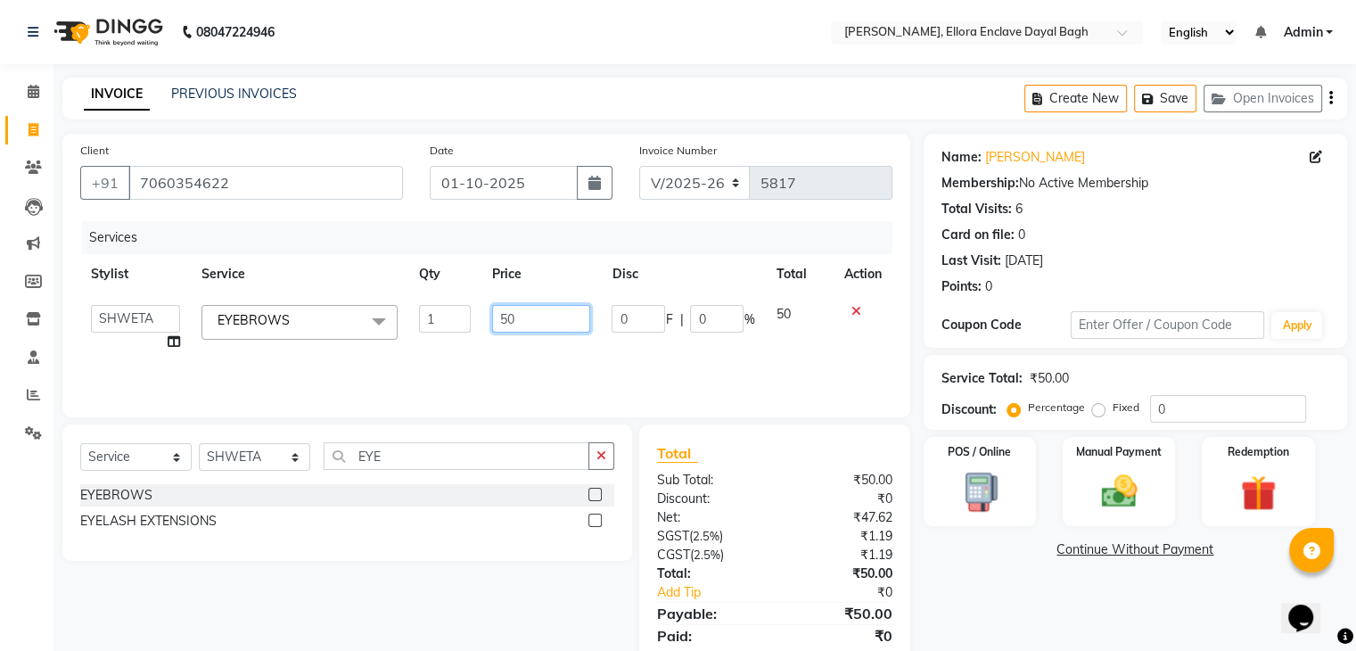
click at [547, 316] on input "50" at bounding box center [541, 319] width 98 height 28
type input "5"
type input "100"
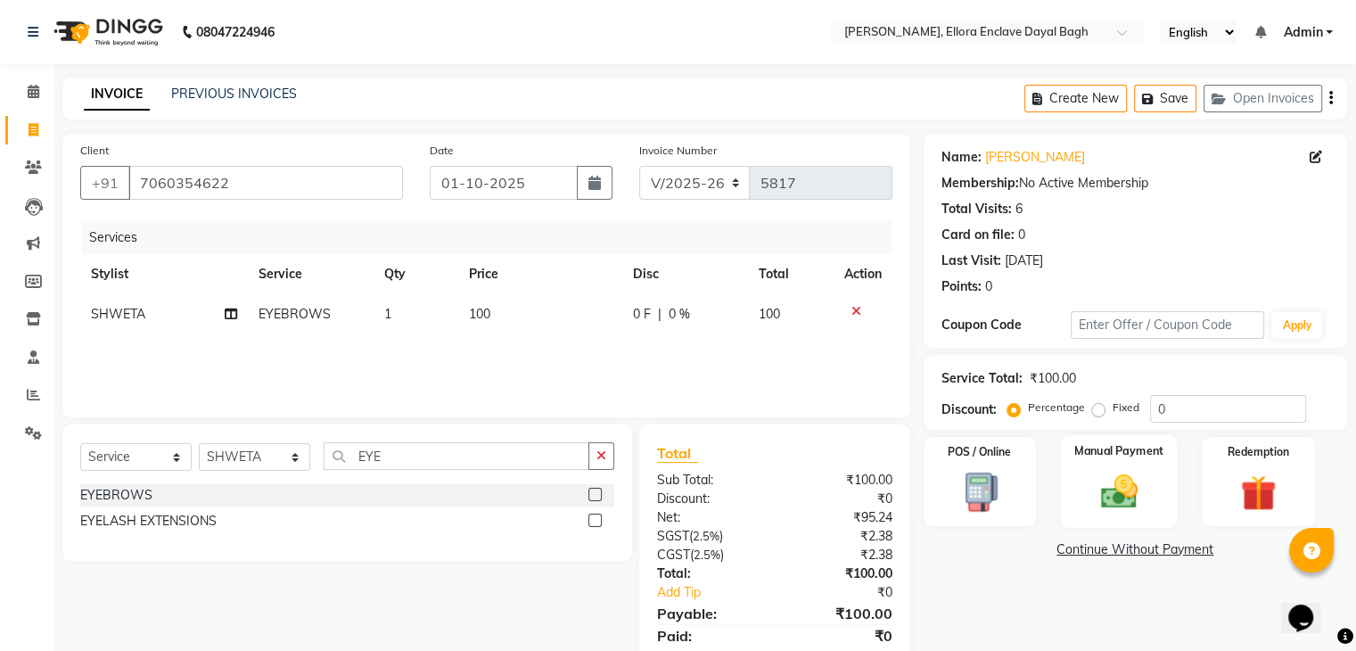
click at [1104, 486] on img at bounding box center [1118, 492] width 60 height 43
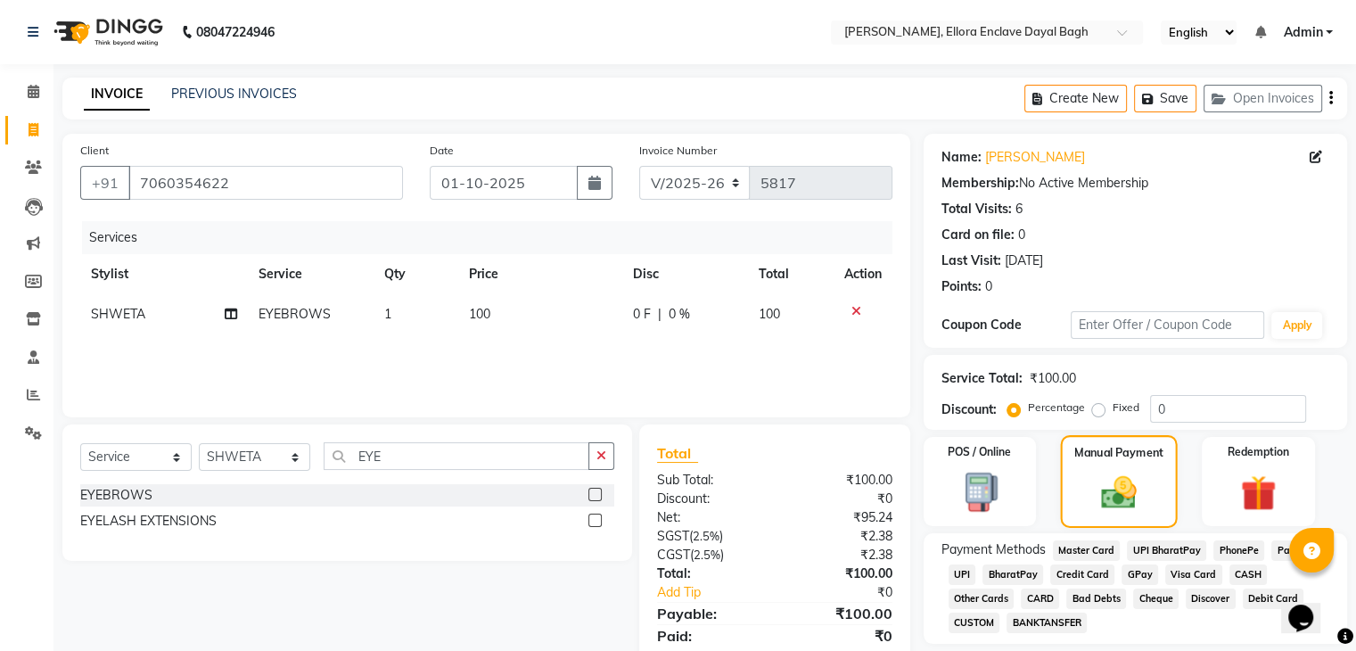
scroll to position [63, 0]
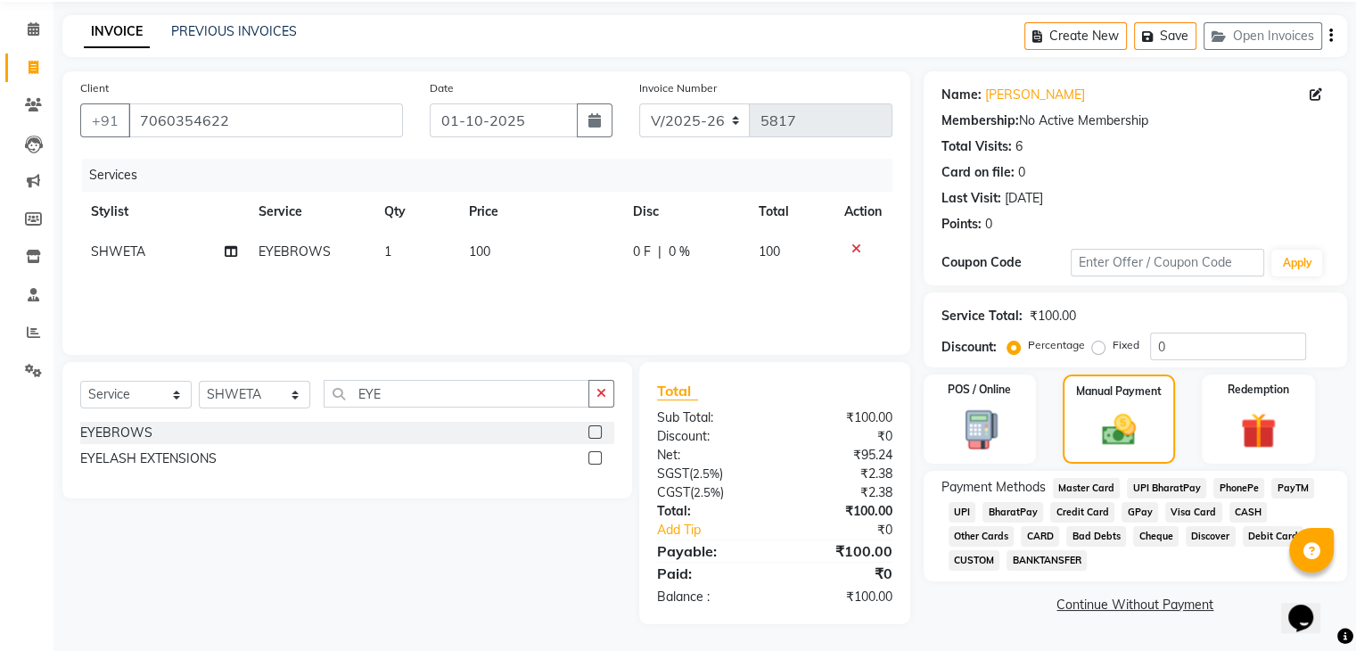
click at [966, 507] on span "UPI" at bounding box center [962, 512] width 28 height 21
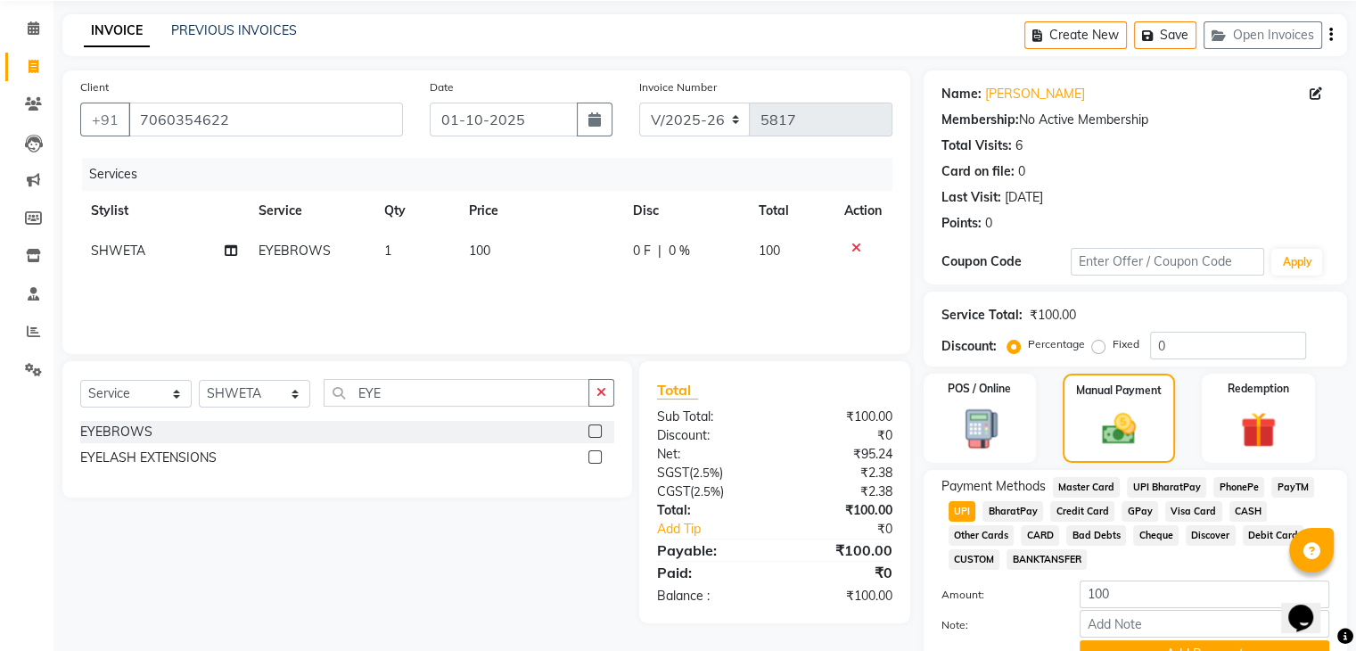
scroll to position [153, 0]
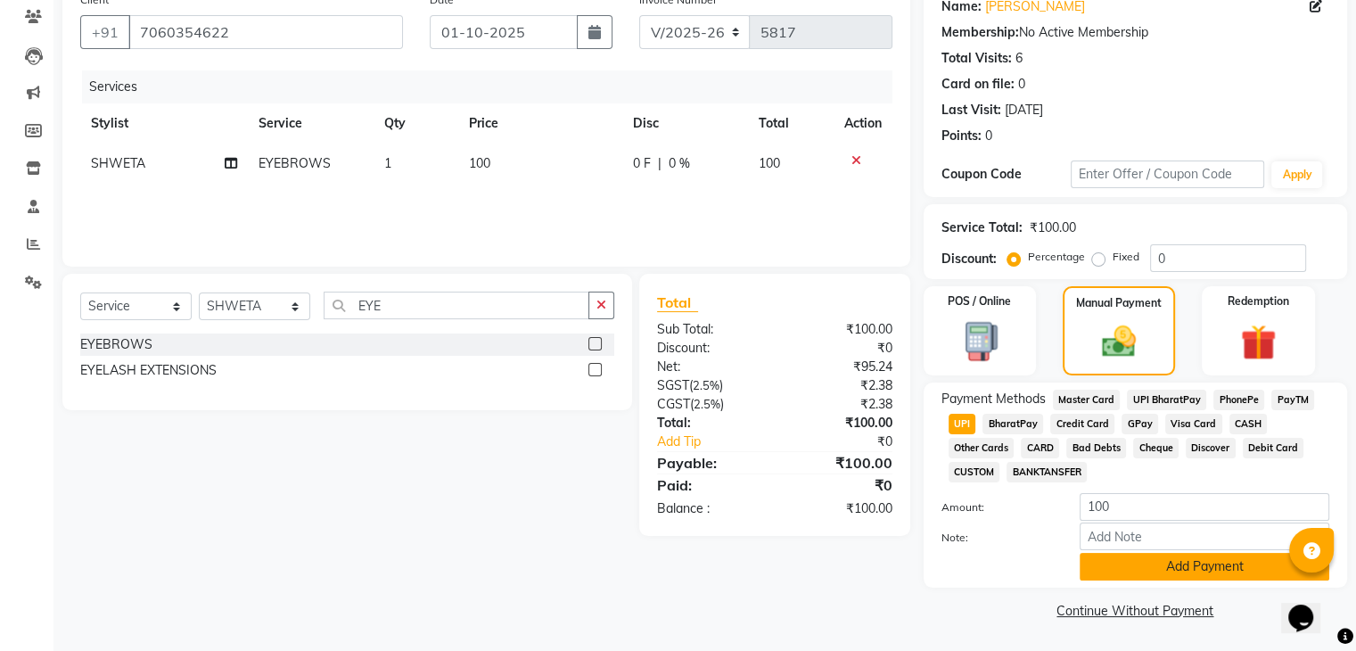
click at [1207, 564] on button "Add Payment" at bounding box center [1204, 567] width 250 height 28
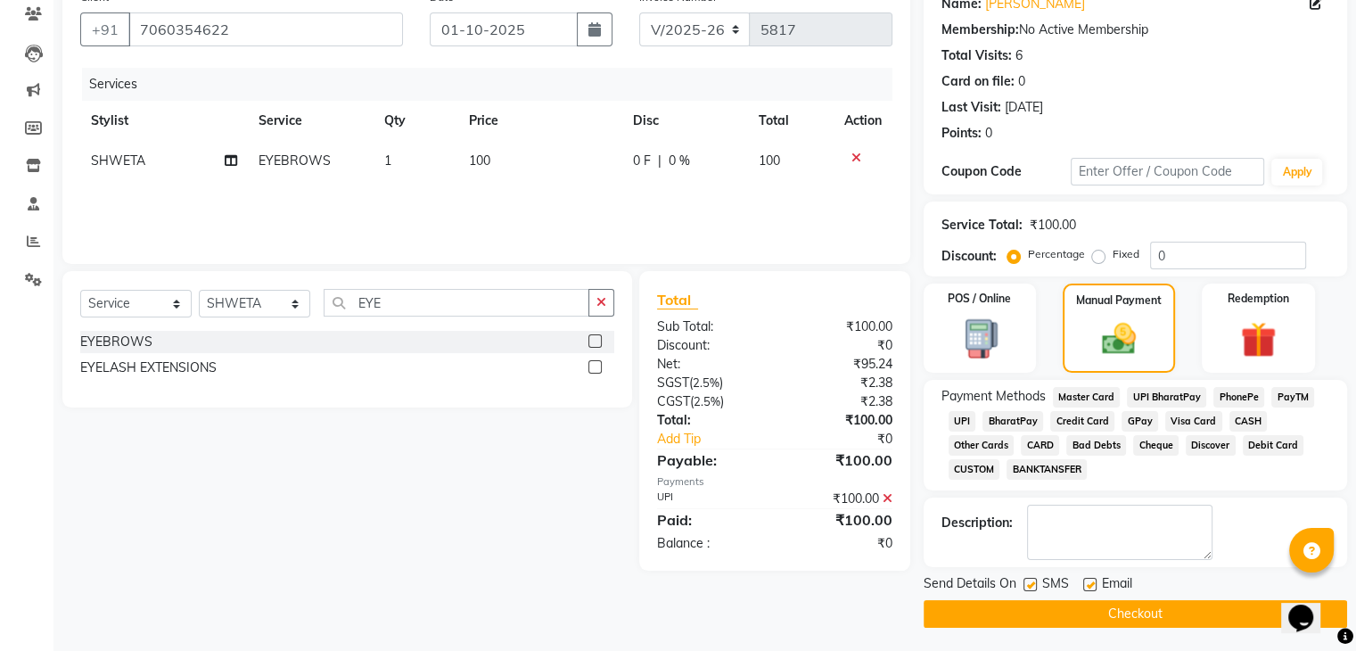
click at [1091, 579] on label at bounding box center [1089, 584] width 13 height 13
click at [1091, 579] on input "checkbox" at bounding box center [1089, 585] width 12 height 12
checkbox input "false"
click at [1030, 586] on label at bounding box center [1029, 584] width 13 height 13
click at [1030, 586] on input "checkbox" at bounding box center [1029, 585] width 12 height 12
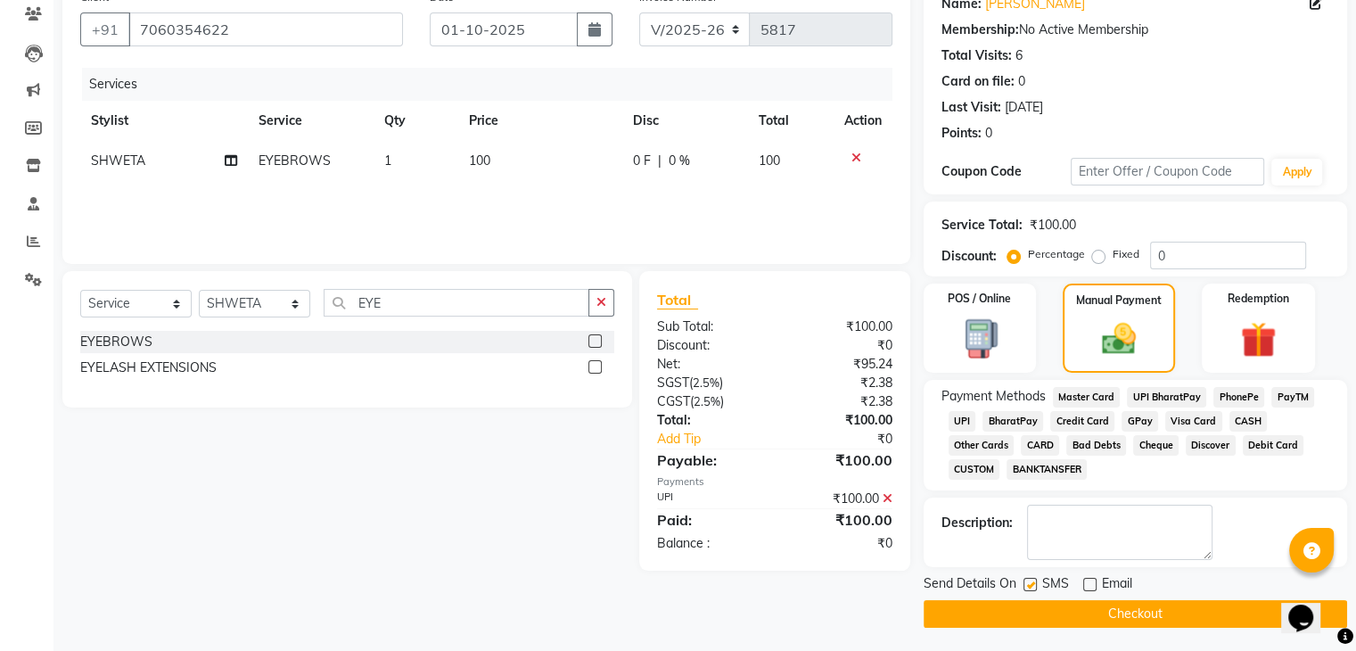
checkbox input "false"
click at [1056, 624] on button "Checkout" at bounding box center [1134, 614] width 423 height 28
click at [1056, 624] on div "Checkout" at bounding box center [1134, 614] width 423 height 28
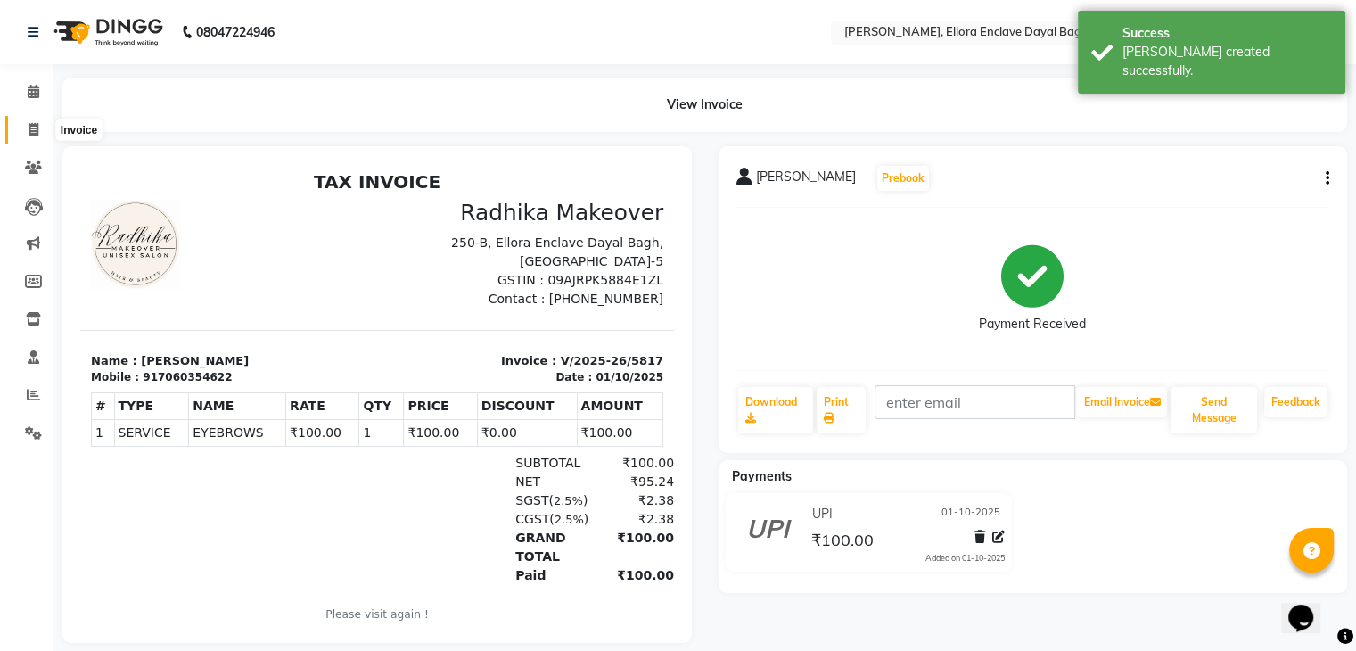
click at [25, 130] on span at bounding box center [33, 130] width 31 height 21
select select "6880"
select select "service"
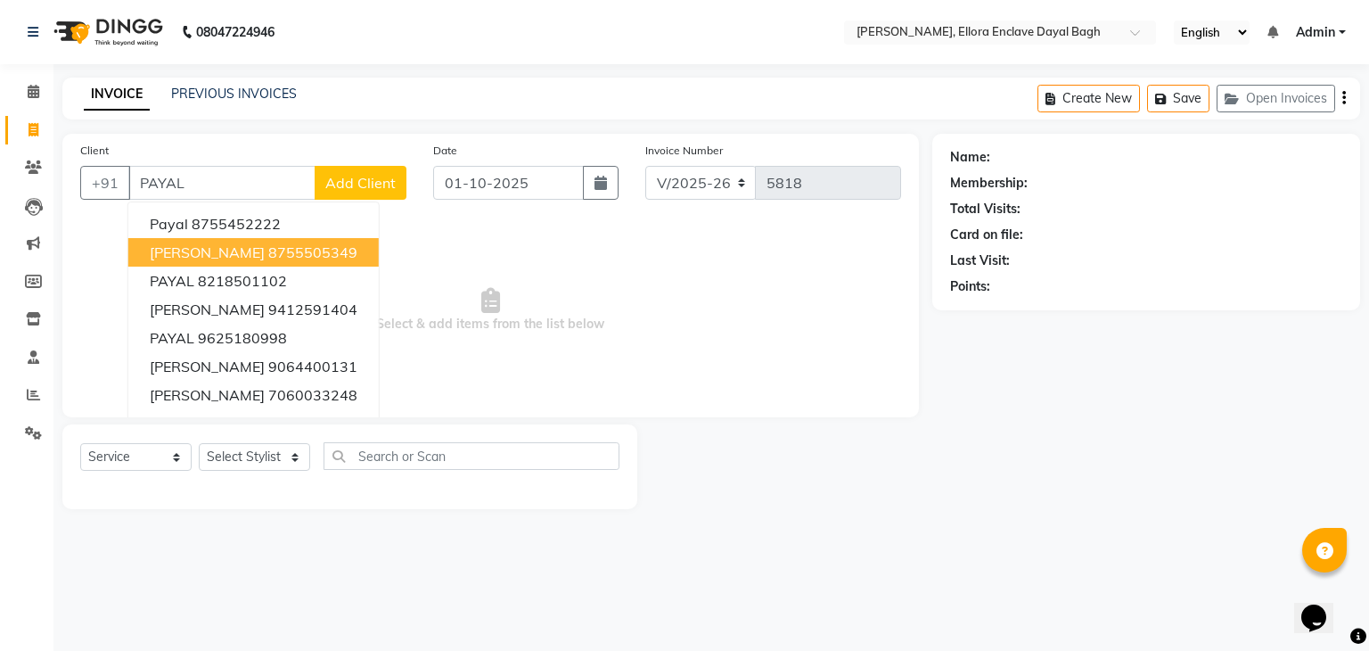
click at [227, 247] on span "PAYAL SHARMA" at bounding box center [207, 252] width 115 height 18
type input "8755505349"
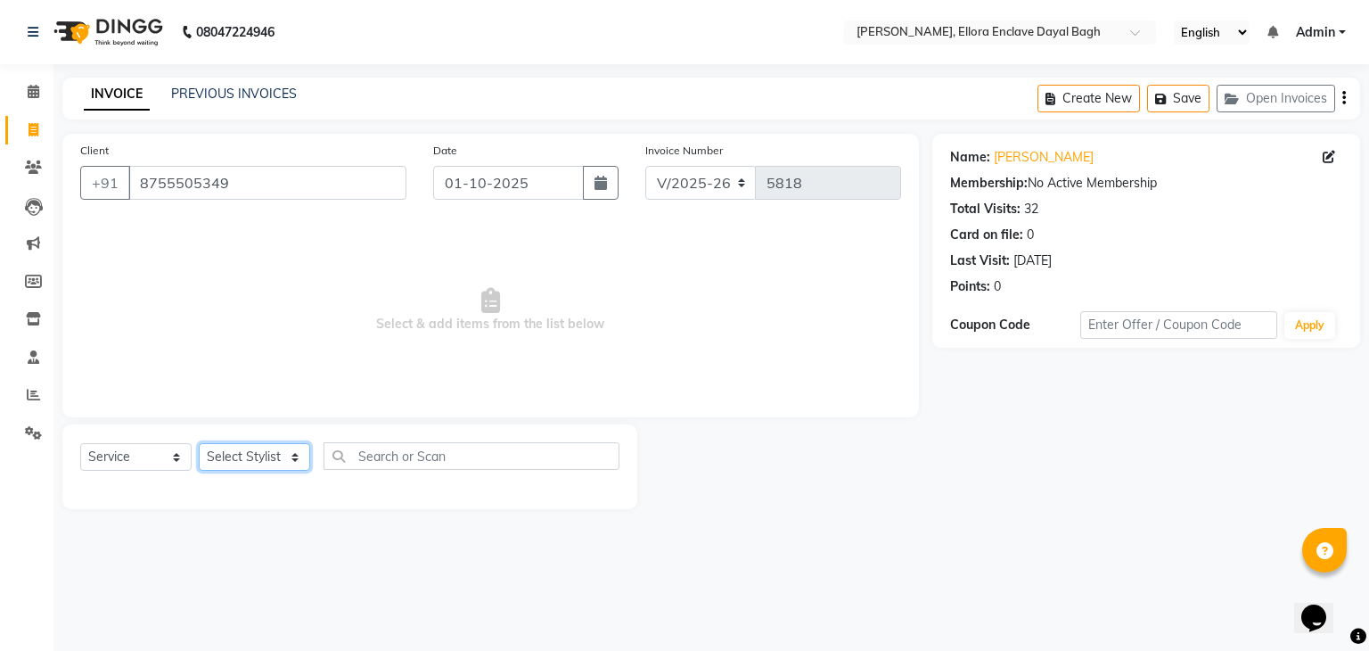
click at [279, 464] on select "Select Stylist AMAN DANISH SALMANI [PERSON_NAME] kakul KAVITA [PERSON_NAME] [PE…" at bounding box center [254, 457] width 111 height 28
select select "53887"
click at [199, 444] on select "Select Stylist AMAN DANISH SALMANI [PERSON_NAME] kakul KAVITA [PERSON_NAME] [PE…" at bounding box center [254, 457] width 111 height 28
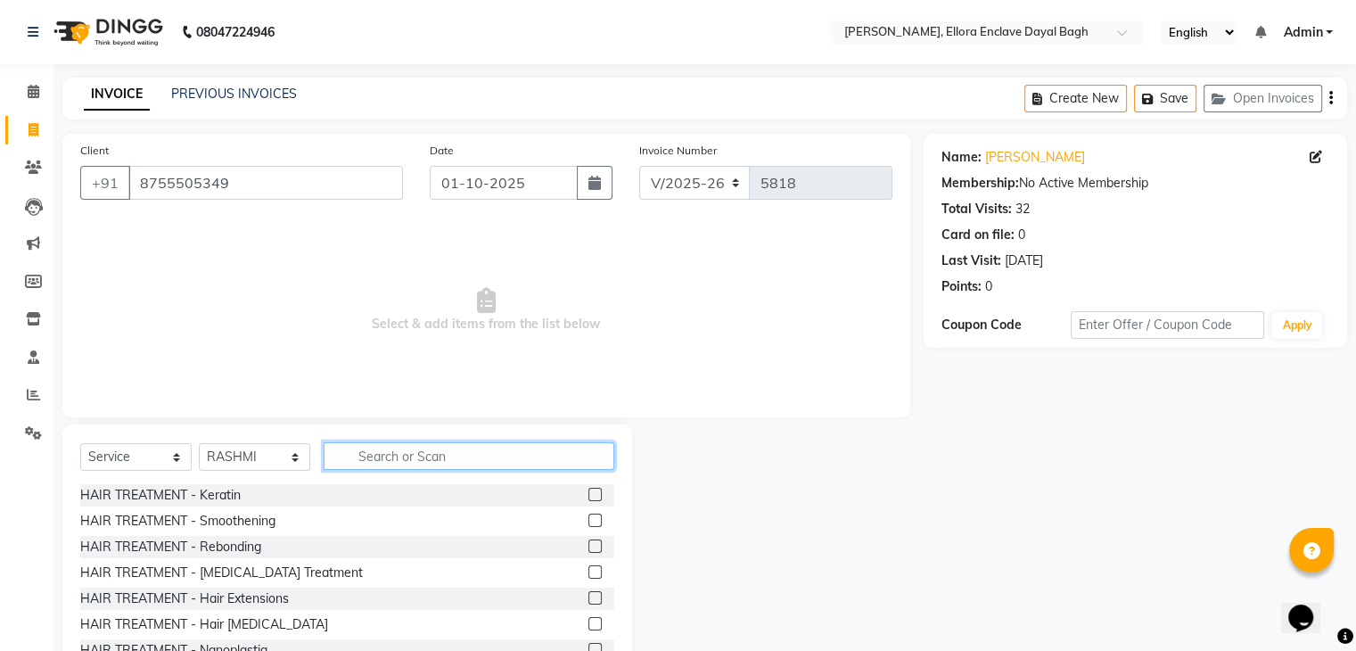
click at [385, 454] on input "text" at bounding box center [469, 456] width 291 height 28
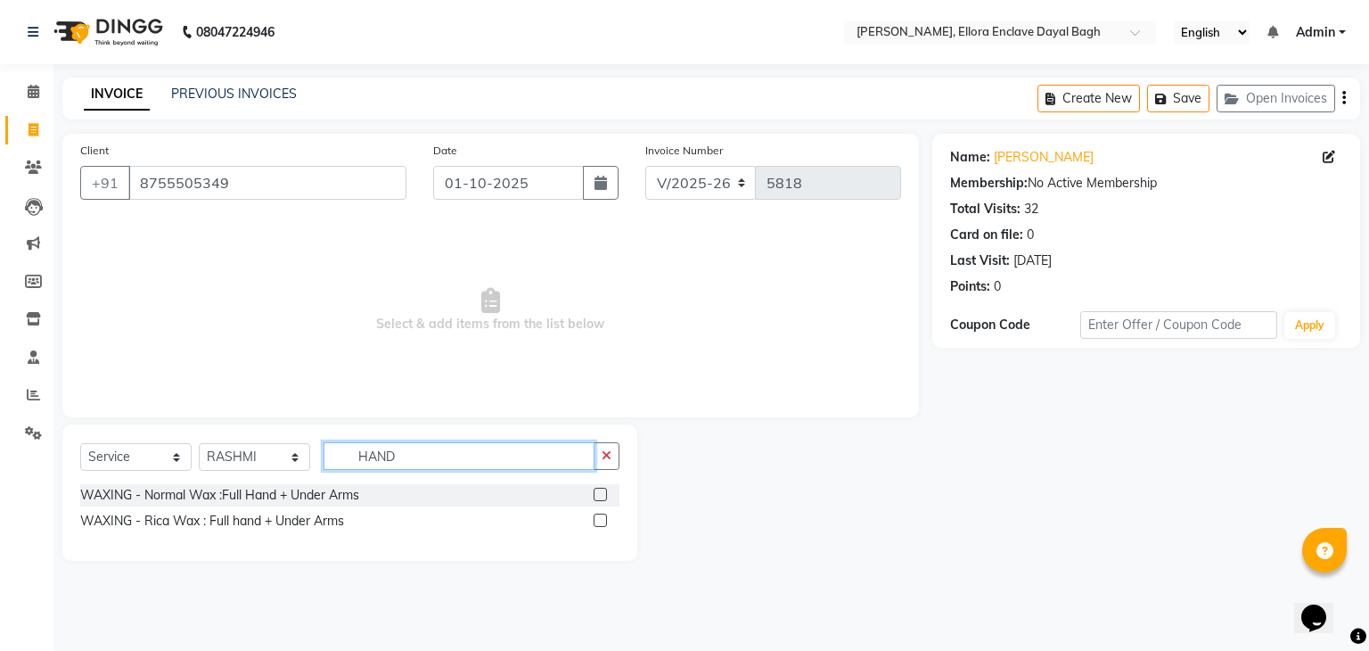
type input "HAND"
click at [601, 521] on label at bounding box center [600, 519] width 13 height 13
click at [601, 521] on input "checkbox" at bounding box center [600, 521] width 12 height 12
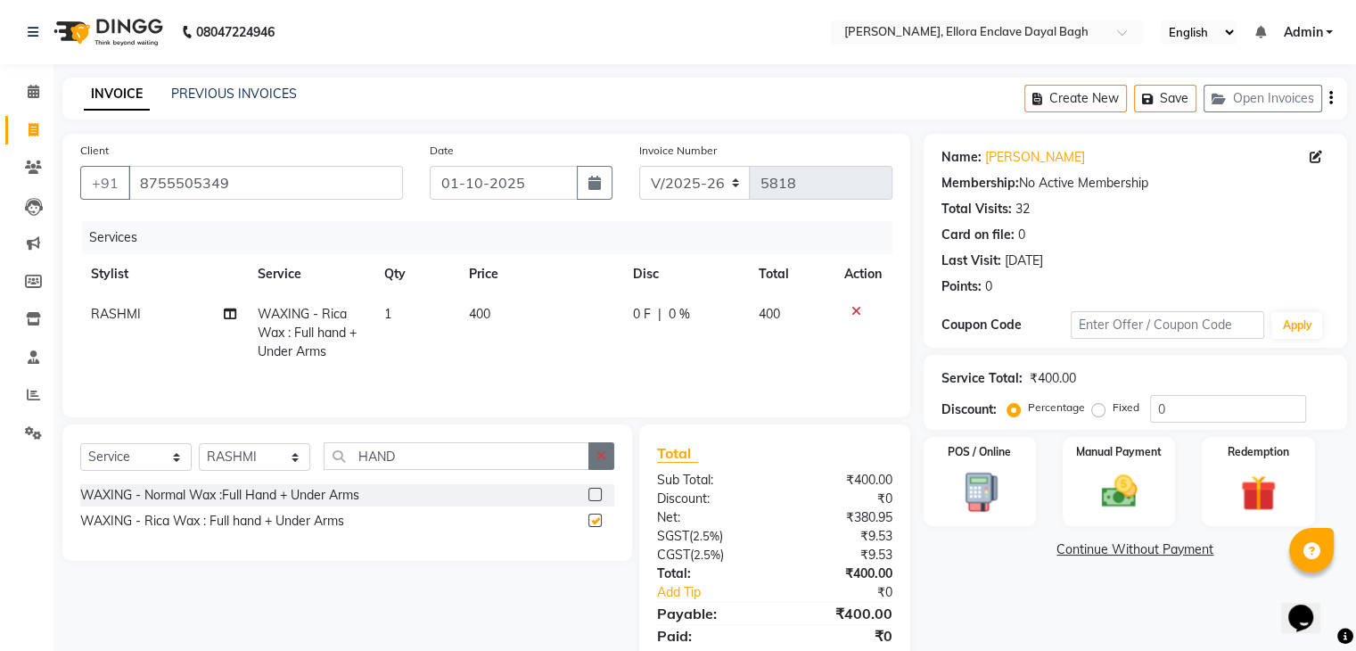
checkbox input "false"
click at [603, 462] on icon "button" at bounding box center [601, 455] width 10 height 12
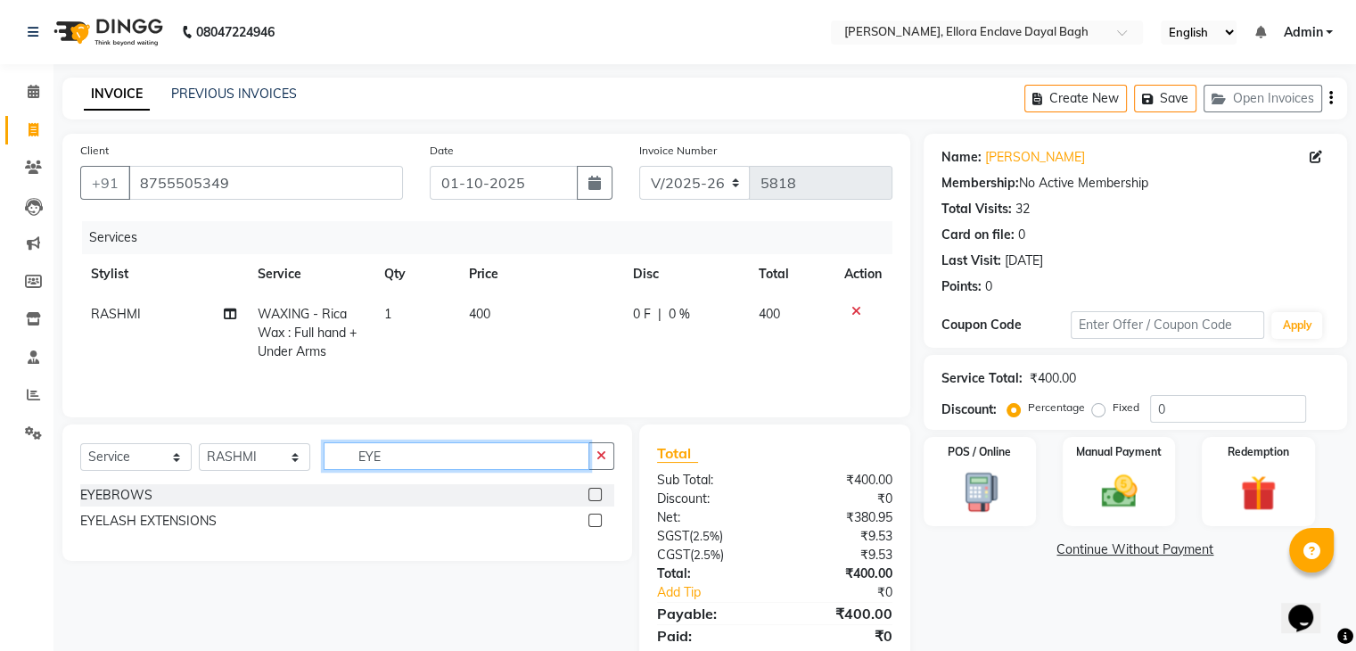
type input "EYE"
click at [599, 489] on label at bounding box center [594, 494] width 13 height 13
click at [599, 489] on input "checkbox" at bounding box center [594, 495] width 12 height 12
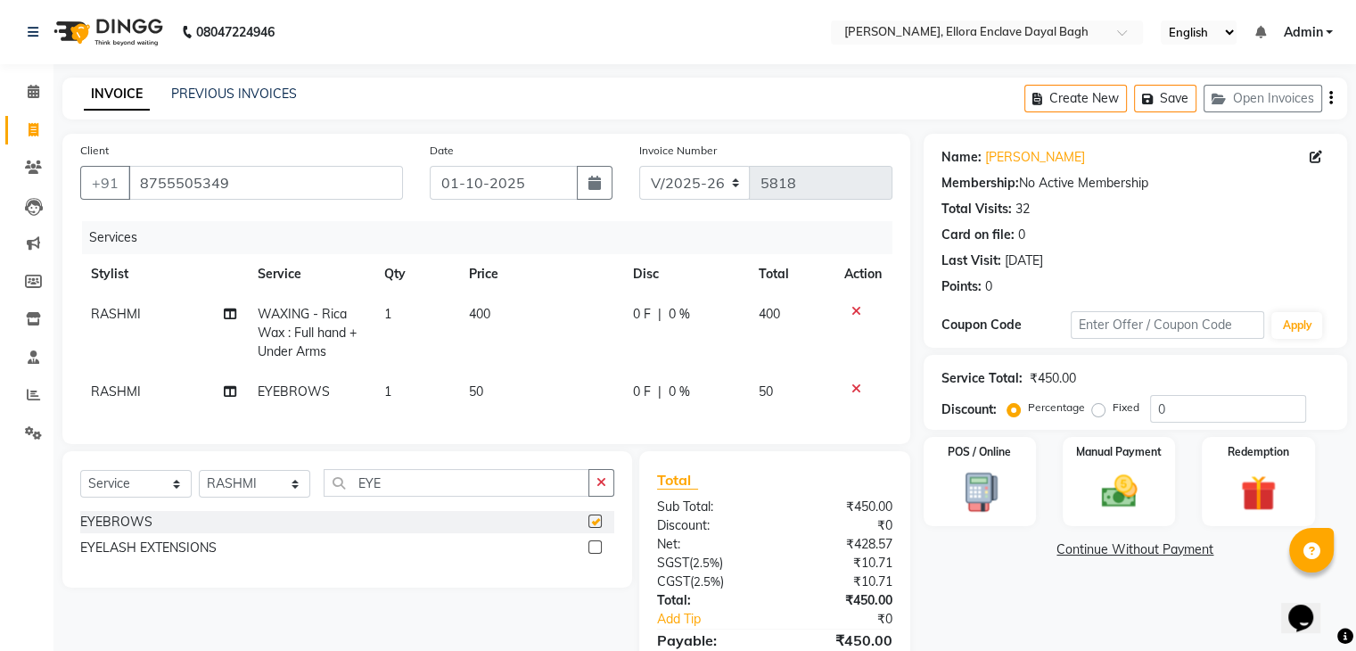
checkbox input "false"
click at [301, 497] on select "Select Stylist AMAN DANISH SALMANI [PERSON_NAME] kakul KAVITA [PERSON_NAME] [PE…" at bounding box center [254, 484] width 111 height 28
click at [199, 485] on select "Select Stylist AMAN DANISH SALMANI [PERSON_NAME] kakul KAVITA [PERSON_NAME] [PE…" at bounding box center [254, 484] width 111 height 28
click at [601, 488] on icon "button" at bounding box center [601, 482] width 10 height 12
type input "UPP"
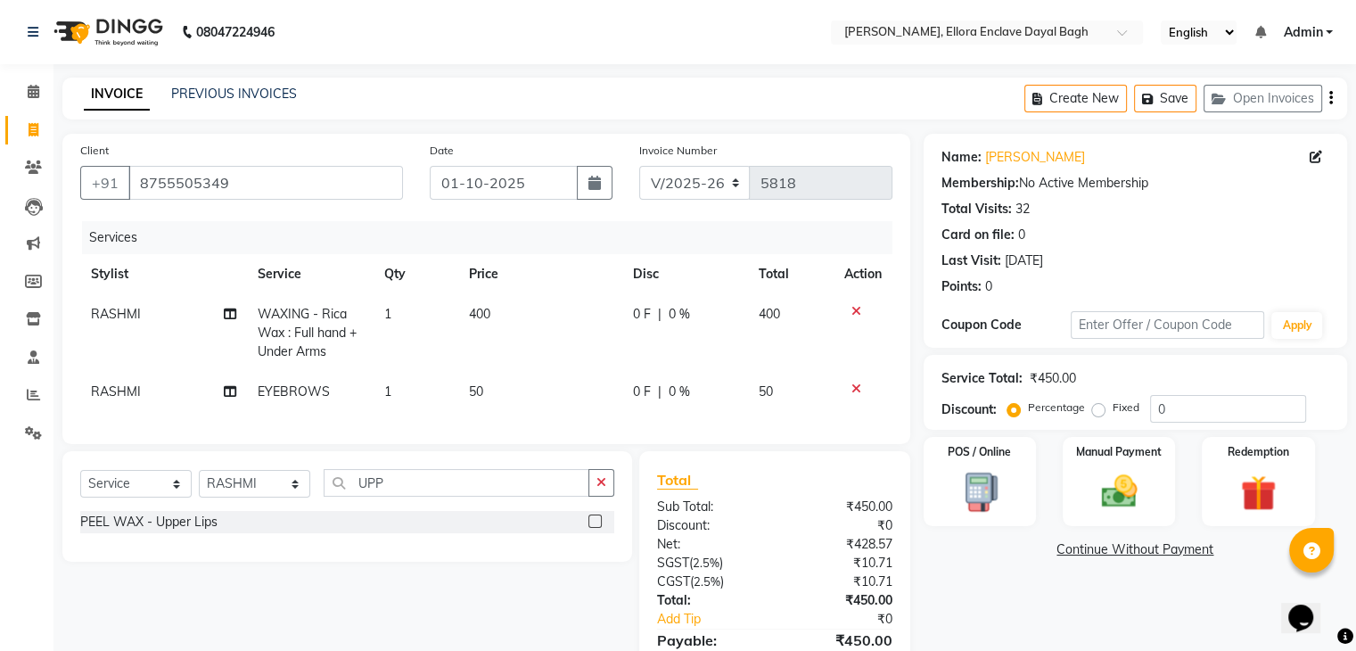
click at [600, 528] on label at bounding box center [594, 520] width 13 height 13
click at [600, 528] on input "checkbox" at bounding box center [594, 522] width 12 height 12
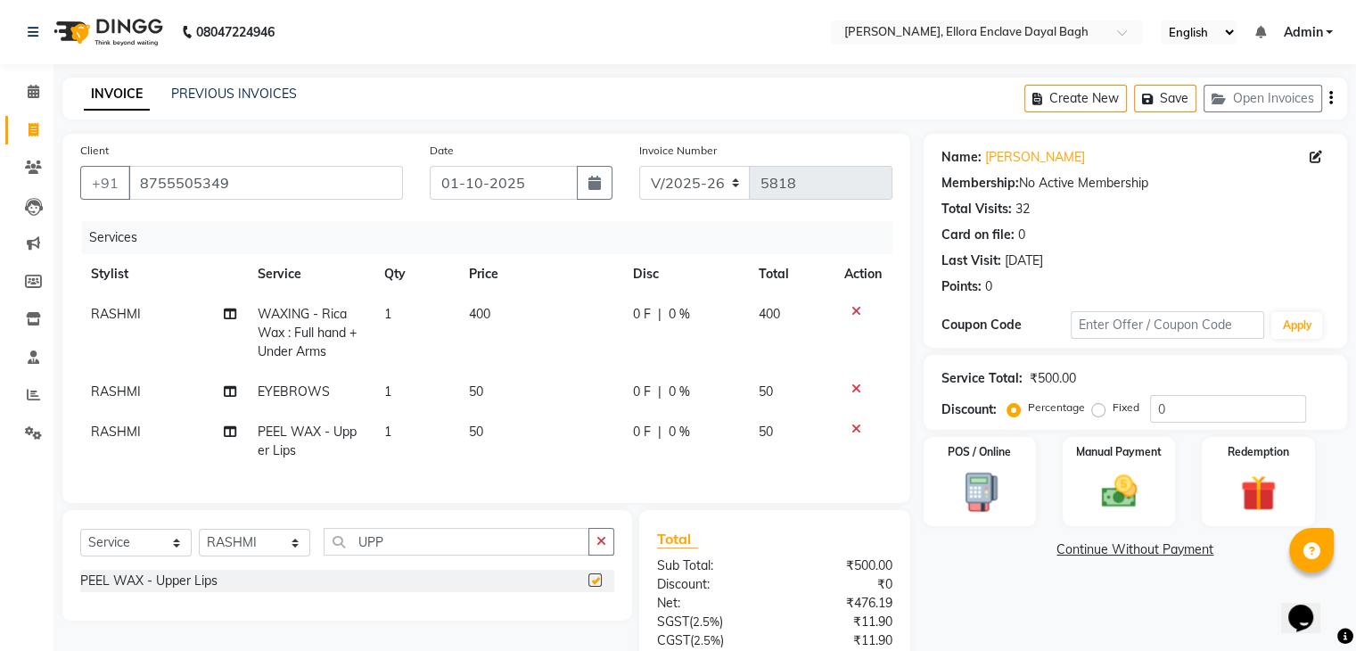
checkbox input "false"
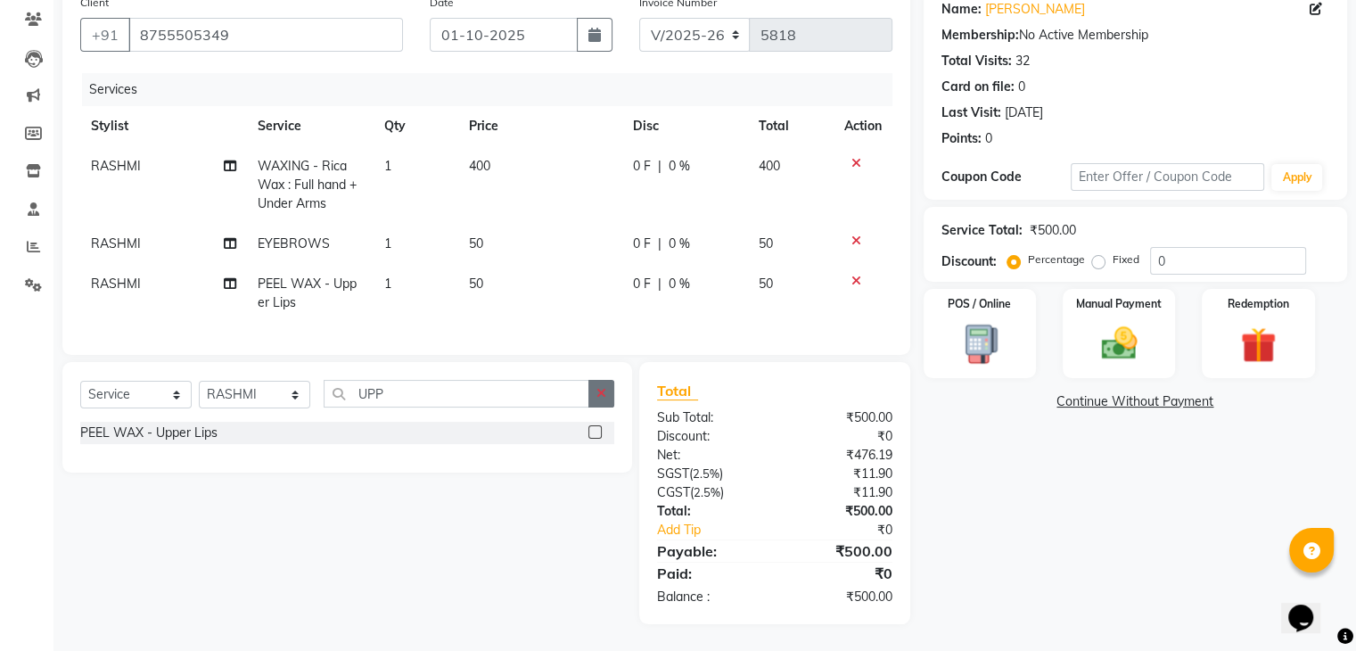
click at [608, 395] on button "button" at bounding box center [601, 394] width 26 height 28
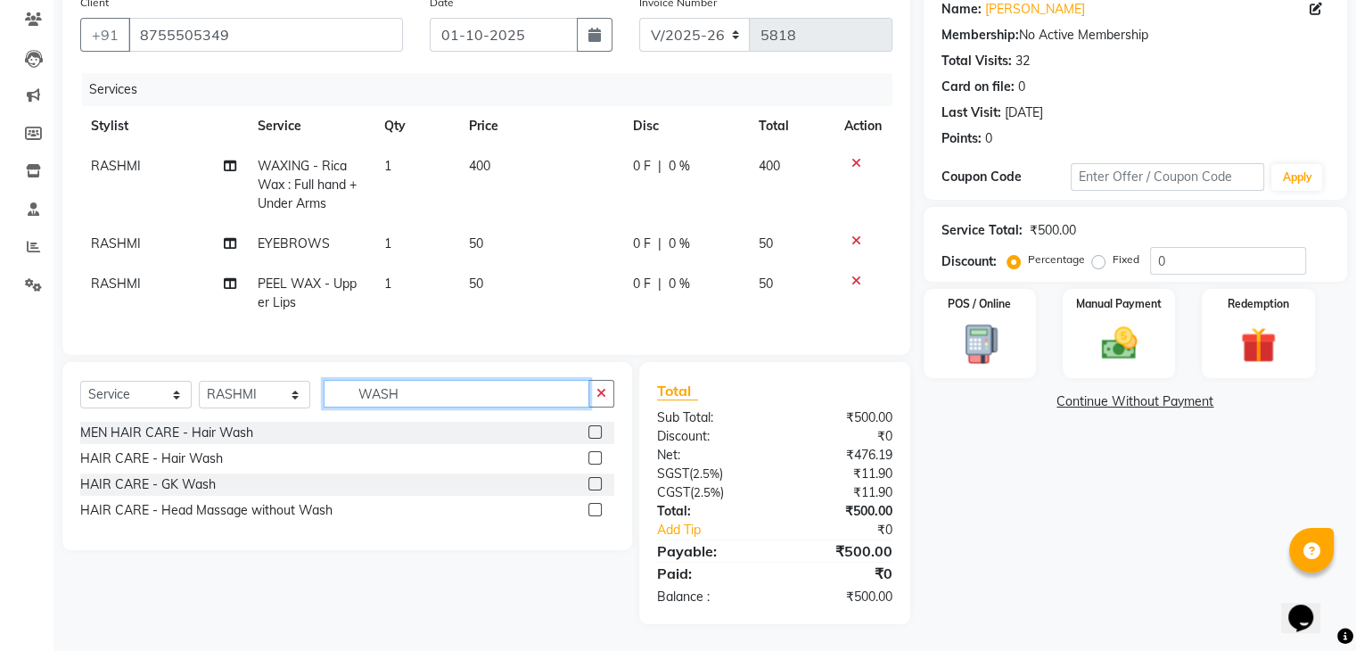
type input "WASH"
click at [593, 459] on label at bounding box center [594, 457] width 13 height 13
click at [593, 459] on input "checkbox" at bounding box center [594, 459] width 12 height 12
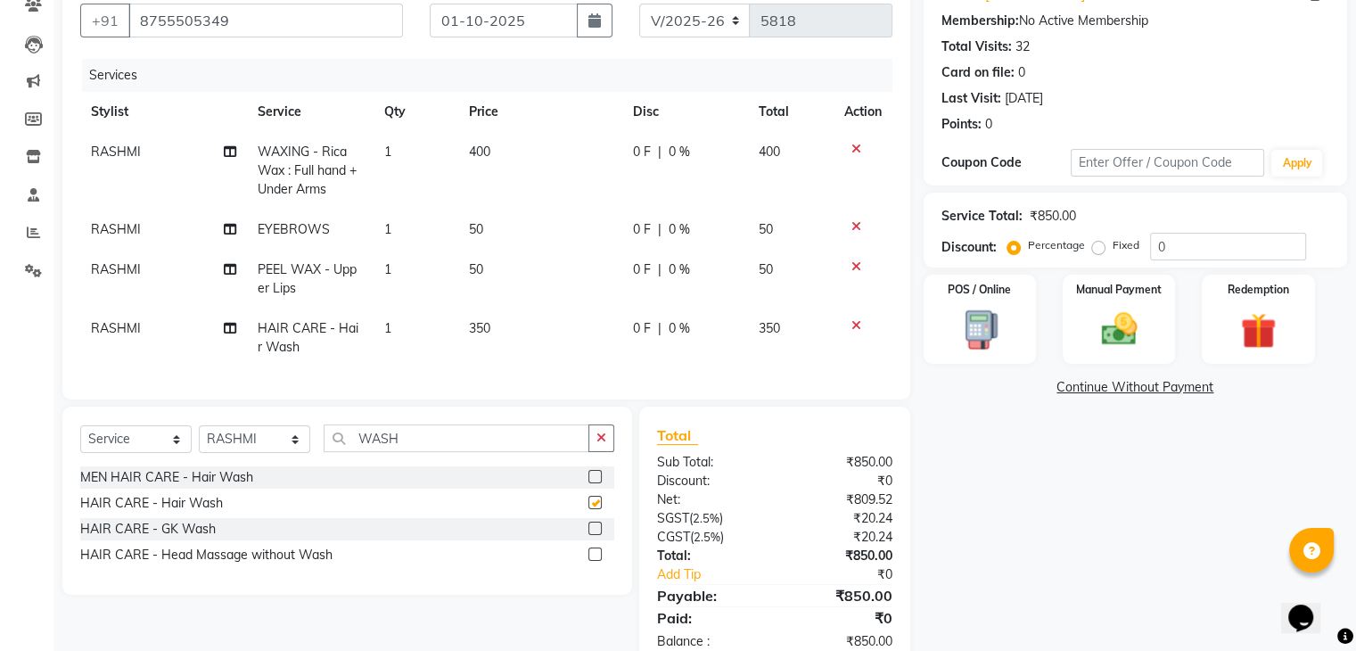
checkbox input "false"
click at [487, 328] on span "350" at bounding box center [478, 328] width 21 height 16
select select "53887"
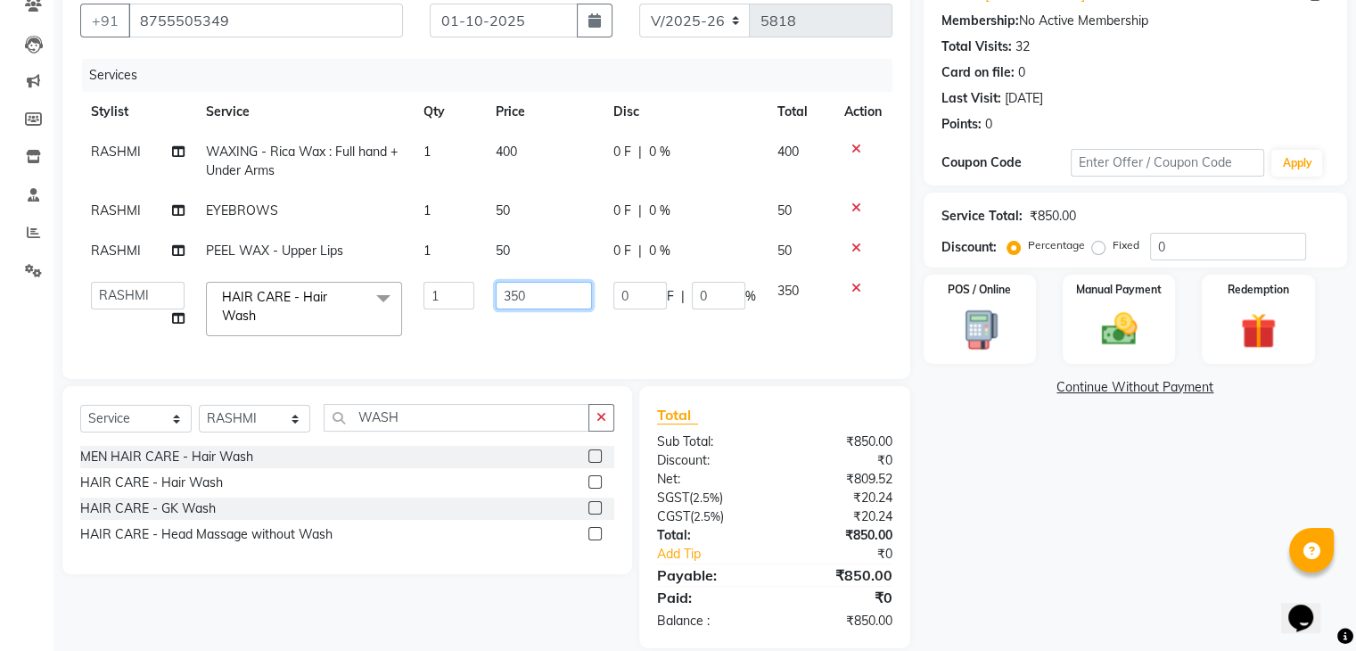
click at [560, 298] on input "350" at bounding box center [543, 296] width 95 height 28
type input "3"
type input "400"
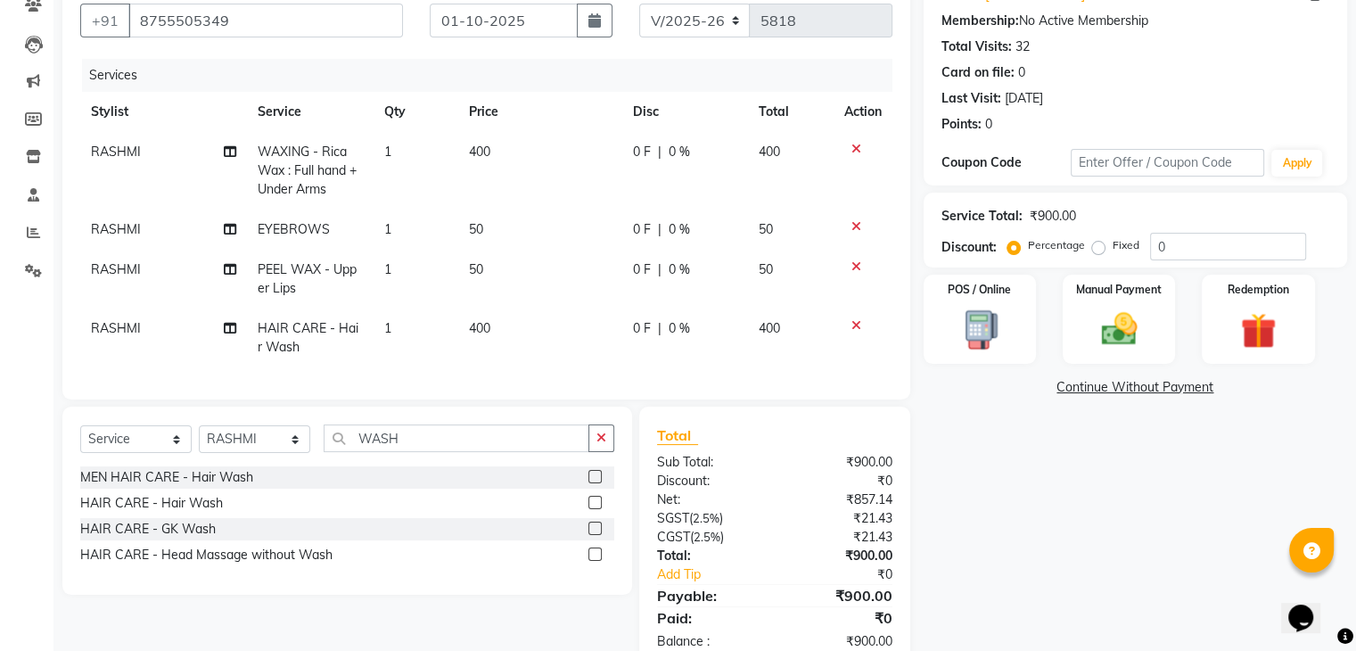
click at [552, 329] on td "400" at bounding box center [539, 337] width 165 height 59
select select "53887"
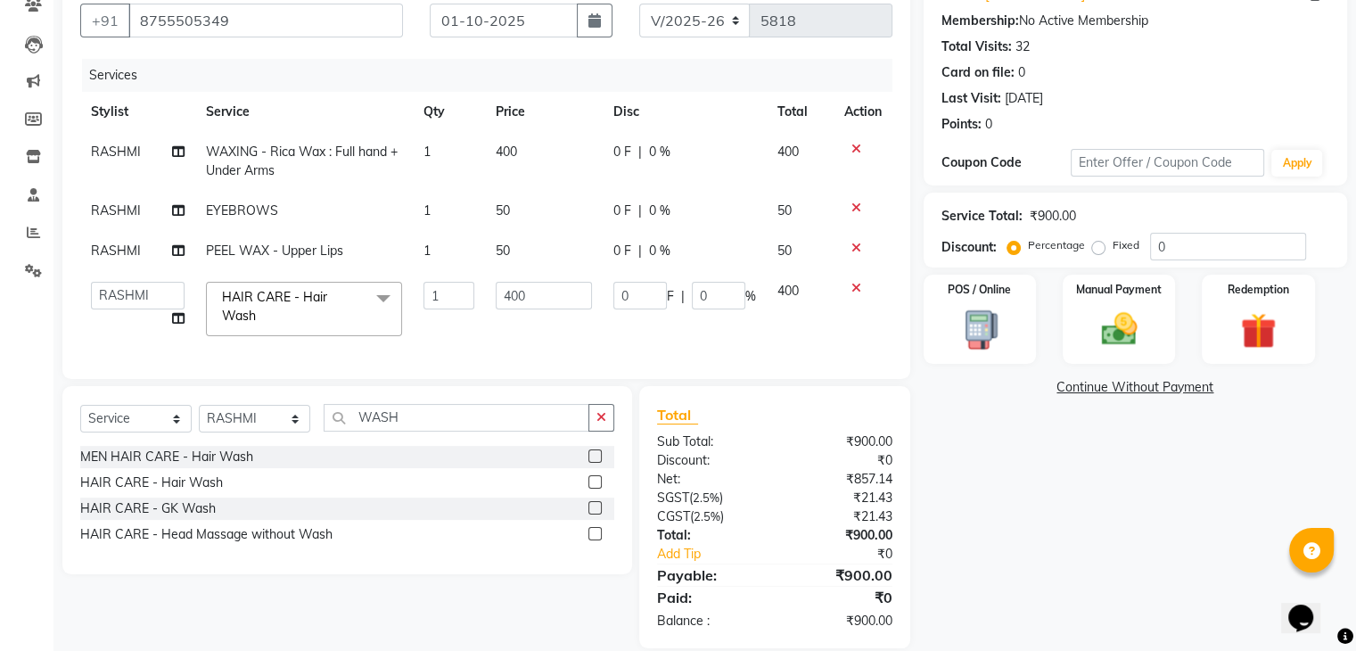
click at [386, 298] on span at bounding box center [383, 299] width 36 height 34
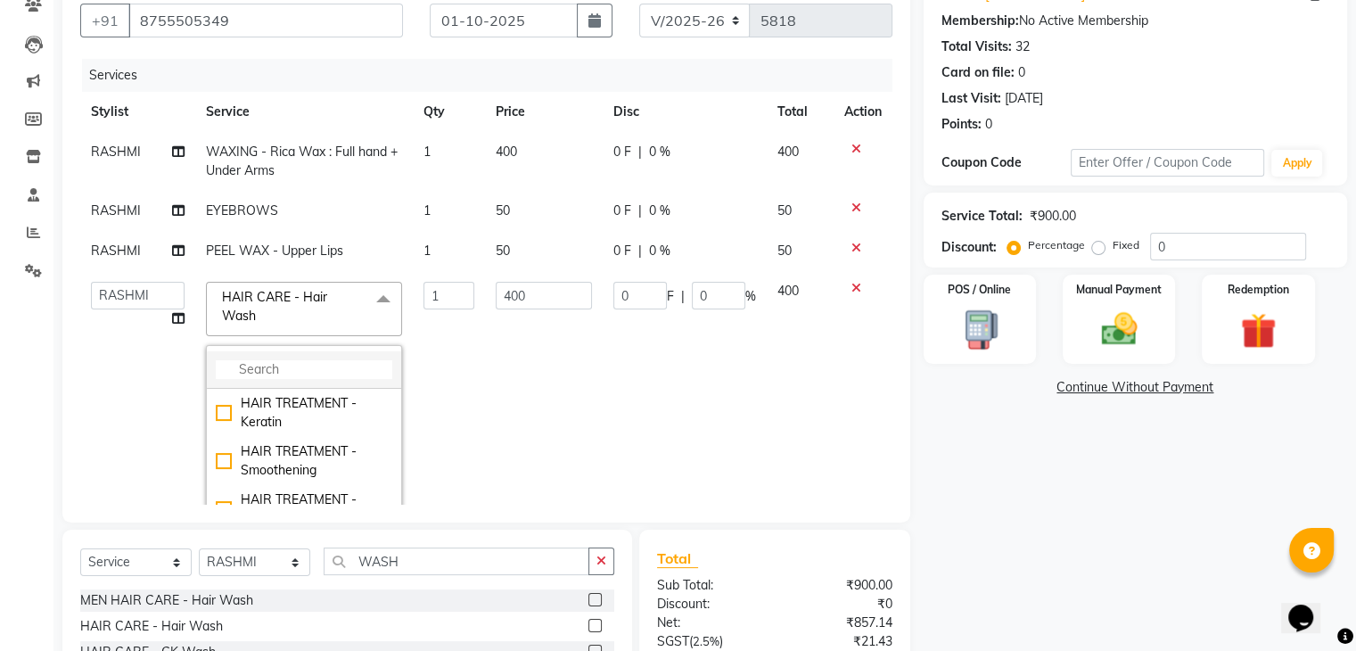
click at [331, 356] on li at bounding box center [304, 369] width 194 height 37
click at [314, 373] on input "multiselect-search" at bounding box center [304, 369] width 176 height 19
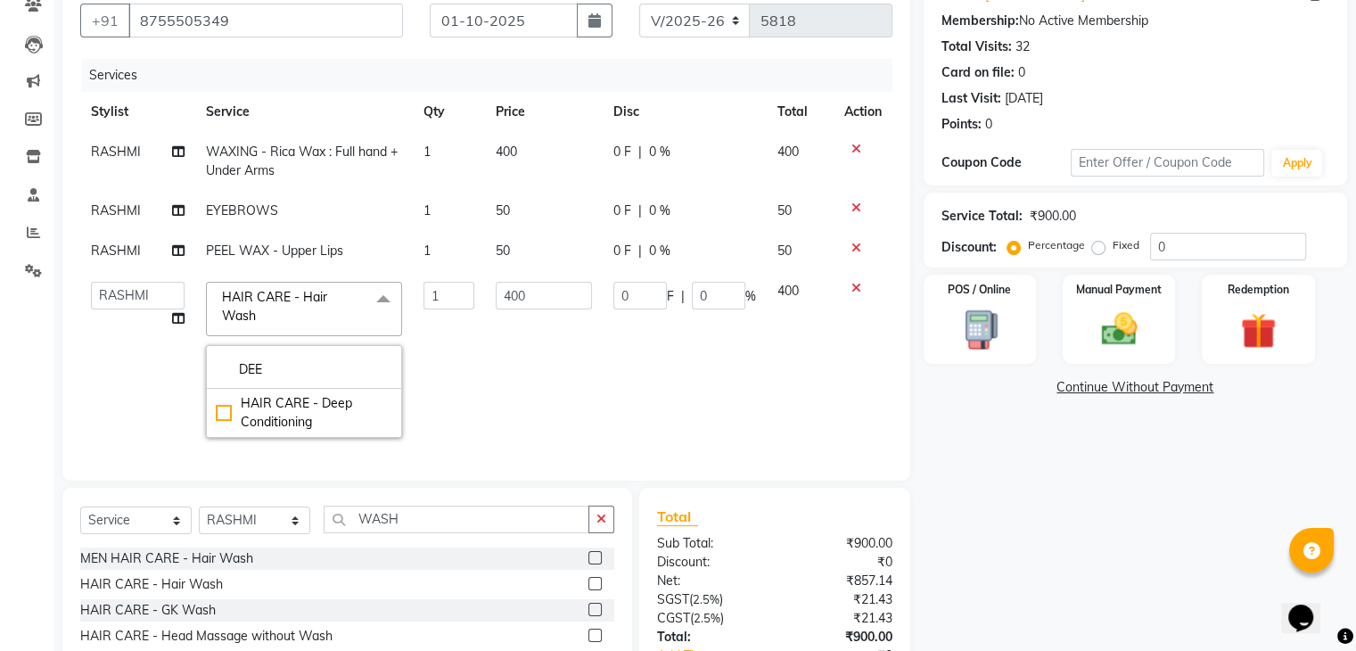
type input "DEE"
click at [492, 396] on td "400" at bounding box center [543, 359] width 117 height 177
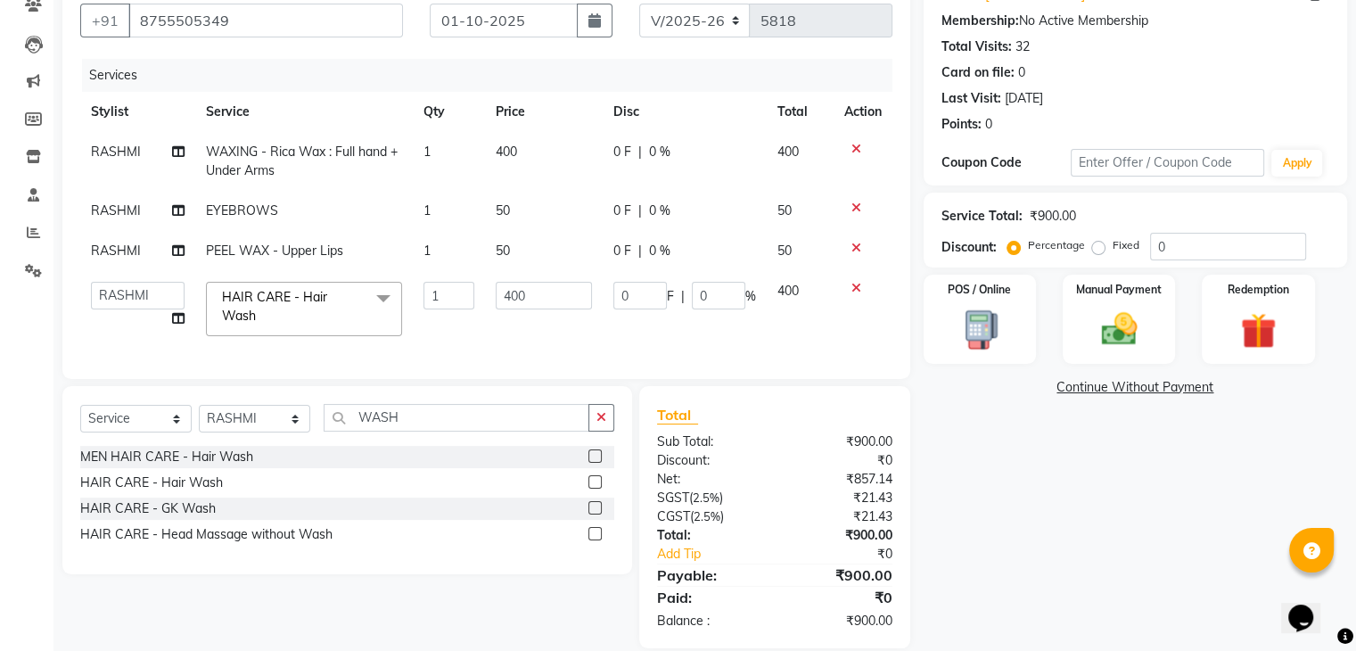
scroll to position [200, 0]
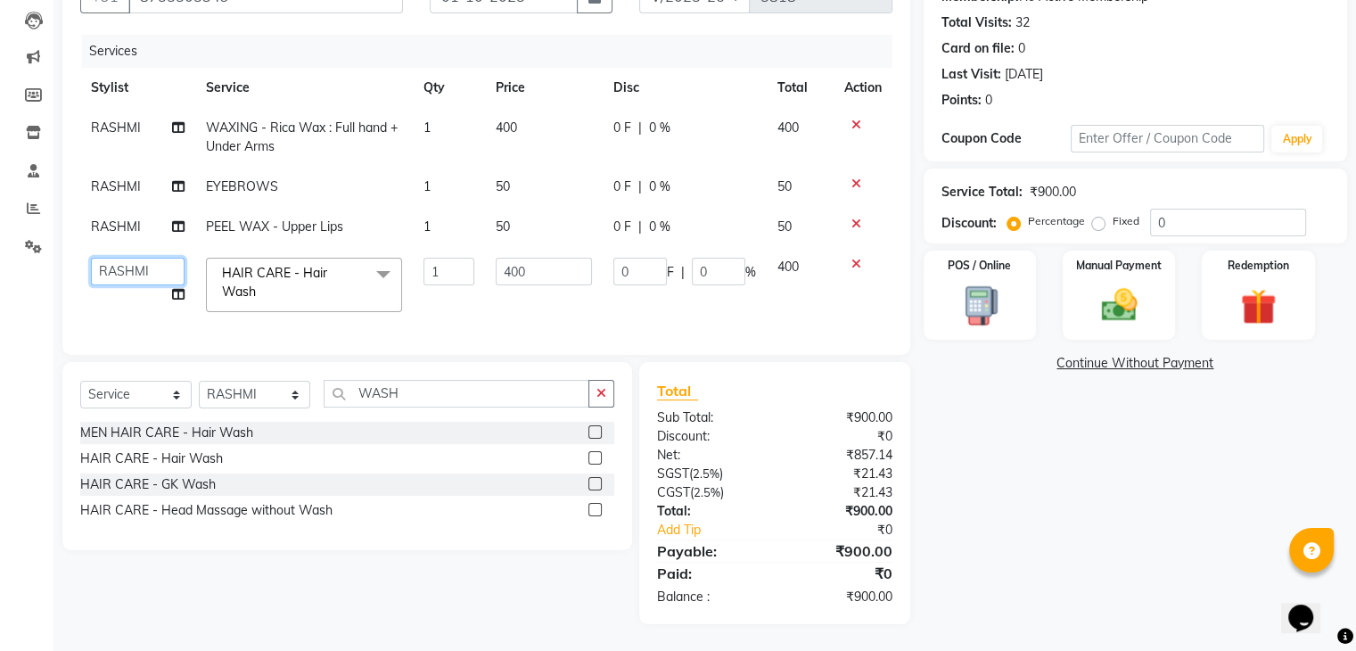
click at [157, 258] on select "[PERSON_NAME] [PERSON_NAME] [PERSON_NAME] kakul KAVITA [PERSON_NAME] [PERSON_NA…" at bounding box center [138, 272] width 94 height 28
select select "53888"
click at [1126, 298] on img at bounding box center [1118, 305] width 60 height 43
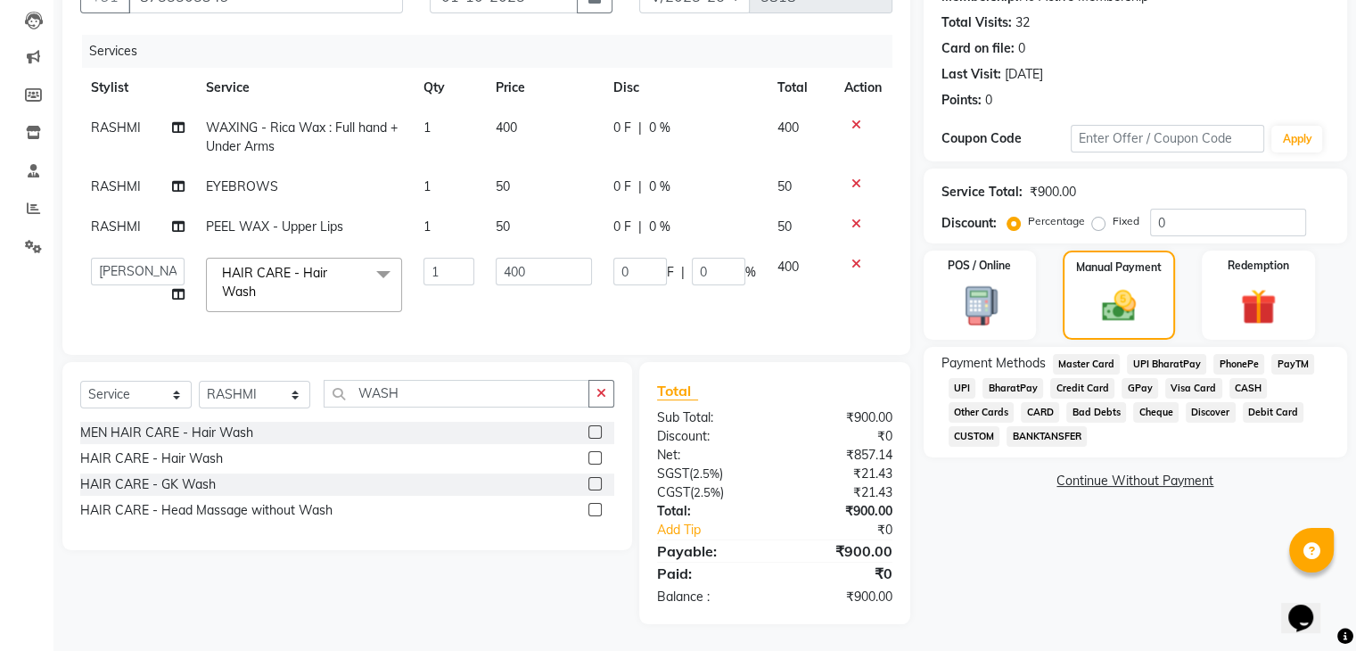
click at [952, 378] on span "UPI" at bounding box center [962, 388] width 28 height 21
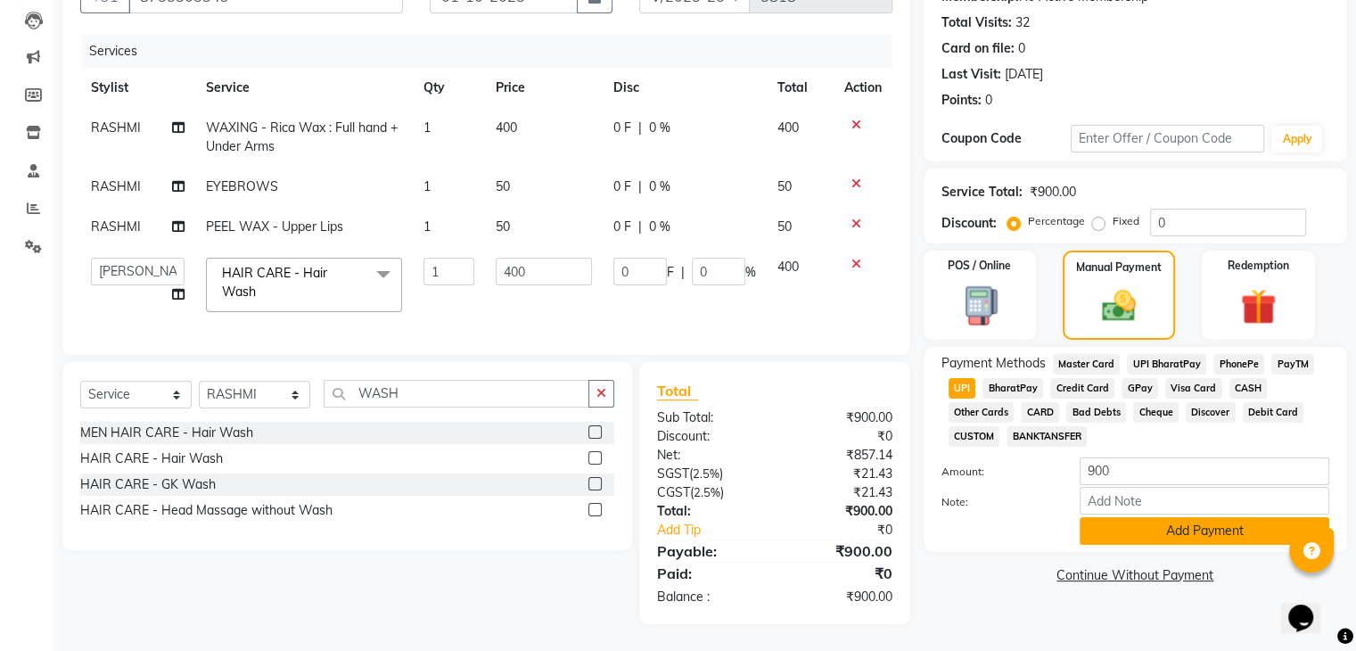
click at [1140, 517] on button "Add Payment" at bounding box center [1204, 531] width 250 height 28
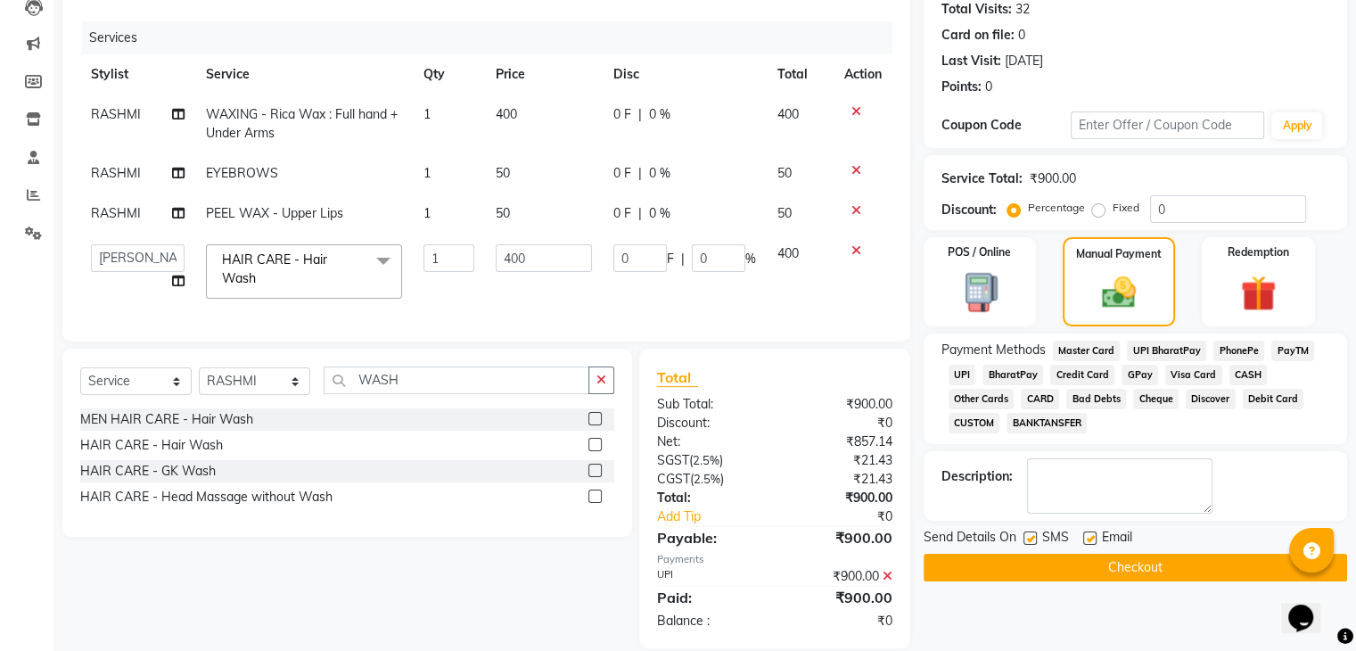
click at [1122, 561] on button "Checkout" at bounding box center [1134, 568] width 423 height 28
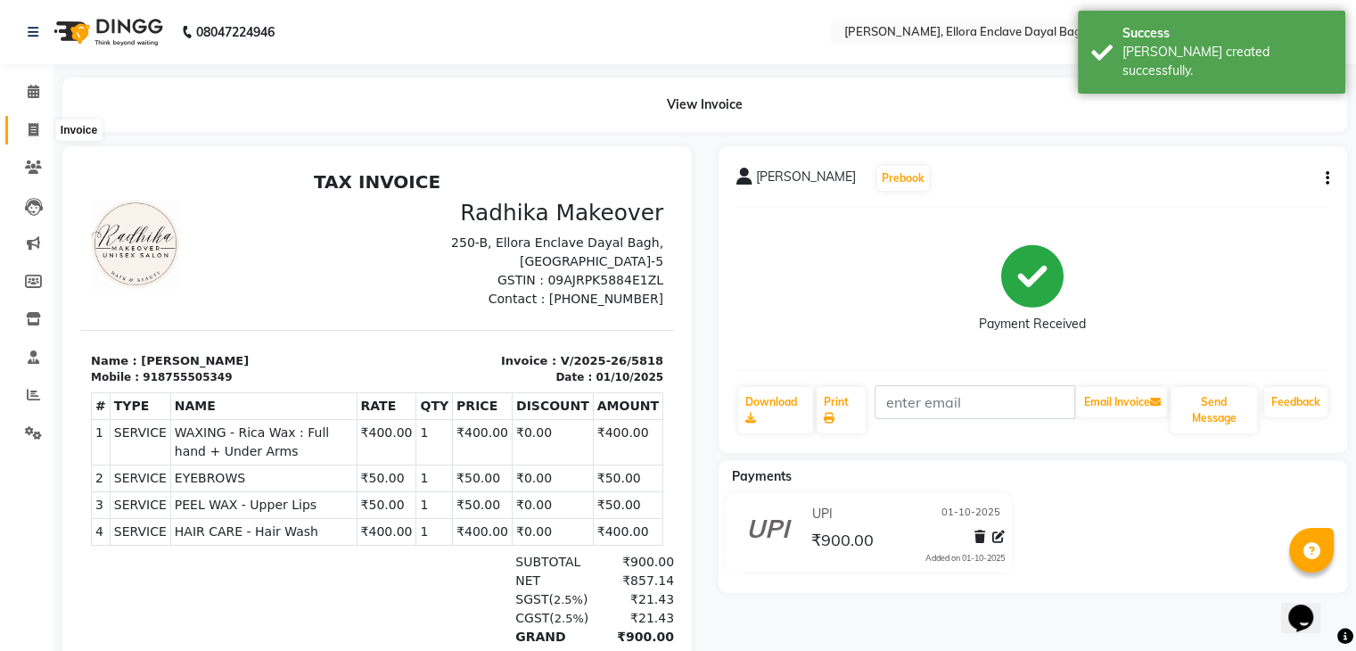
click at [47, 126] on span at bounding box center [33, 130] width 31 height 21
select select "service"
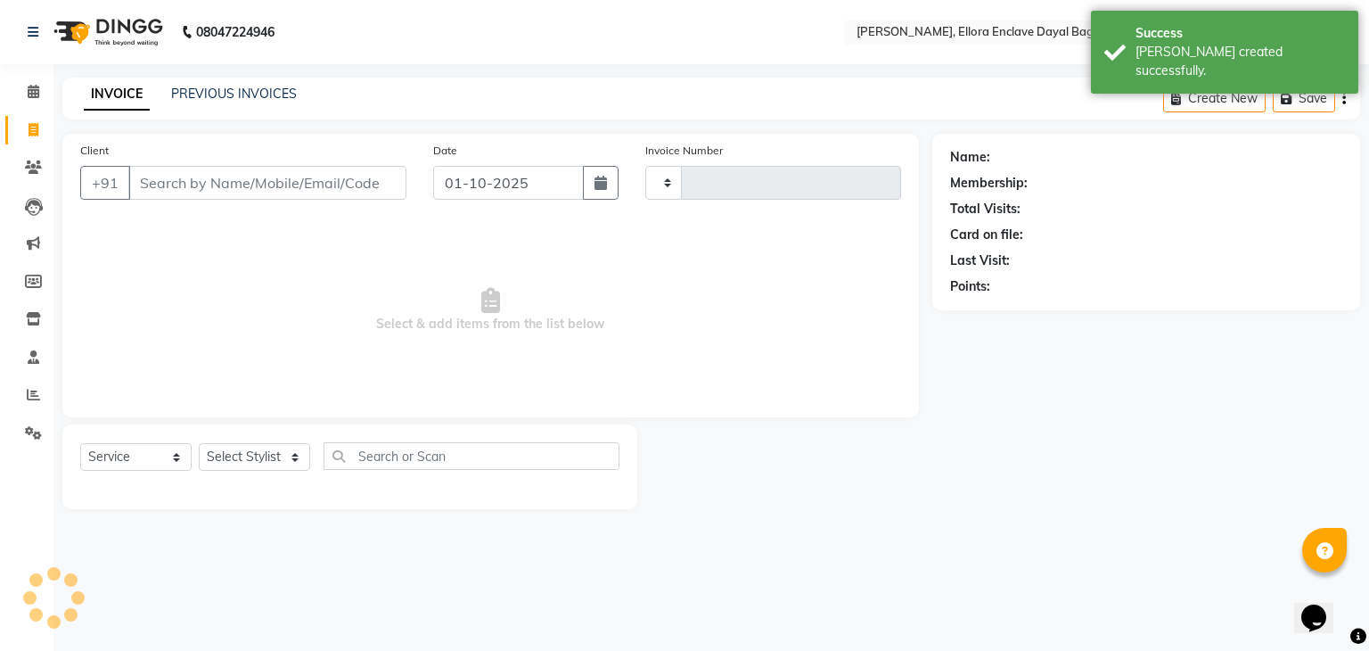
type input "5819"
select select "6880"
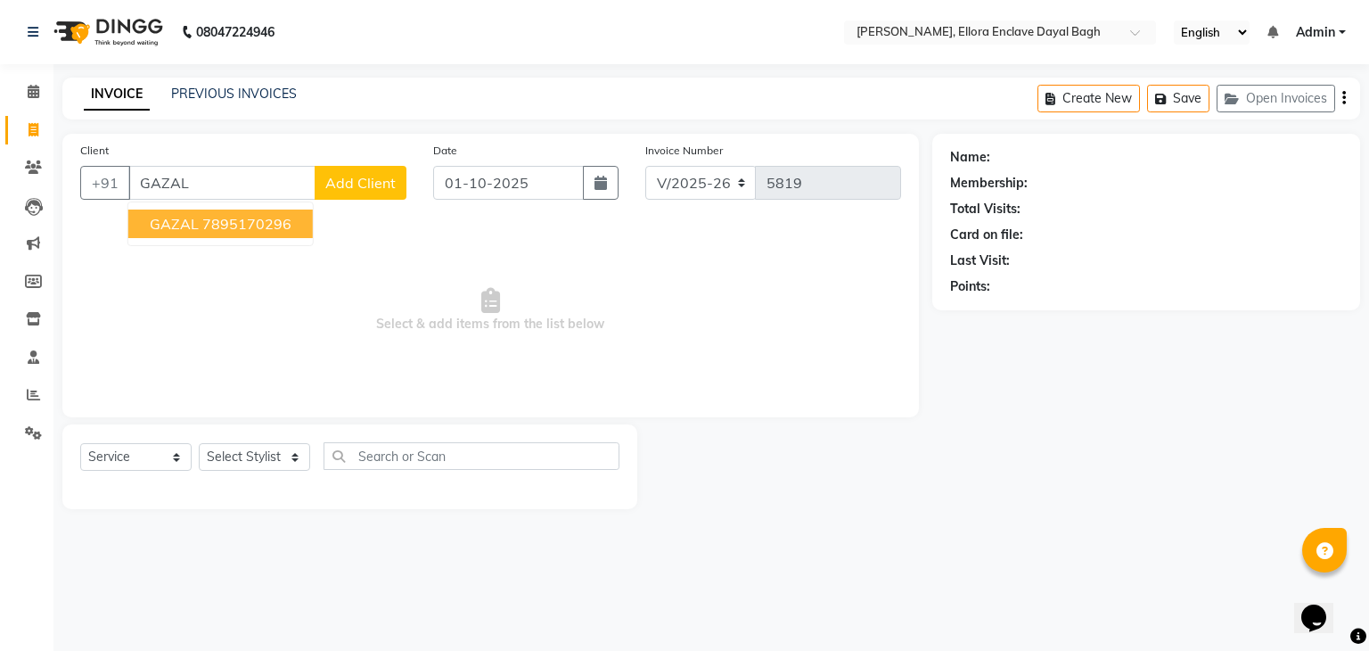
click at [250, 228] on ngb-highlight "7895170296" at bounding box center [246, 224] width 89 height 18
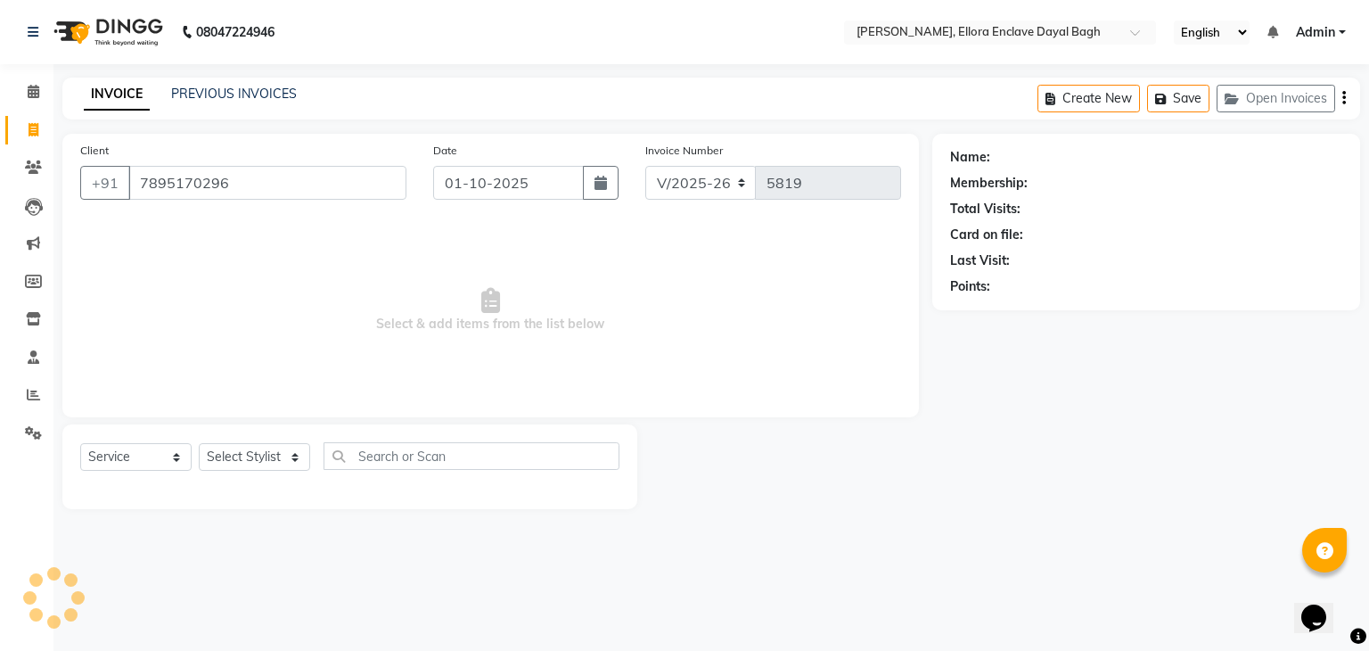
type input "7895170296"
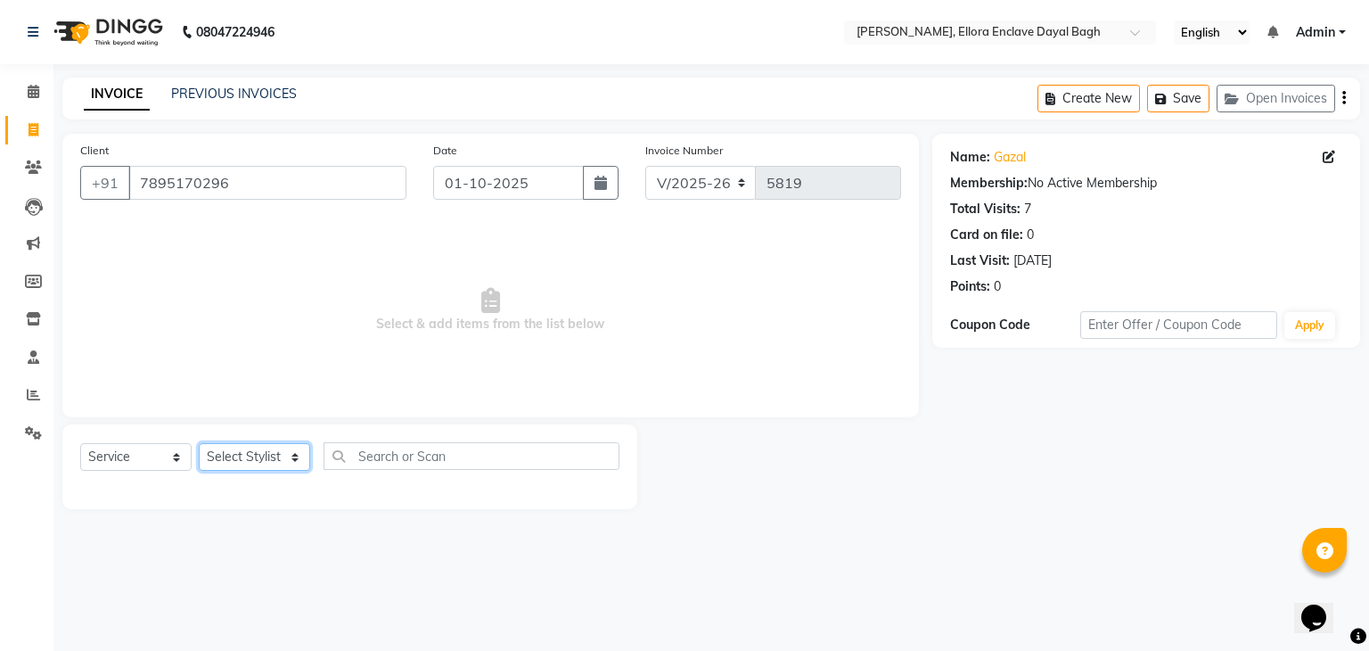
click at [260, 455] on select "Select Stylist AMAN DANISH SALMANI [PERSON_NAME] kakul KAVITA [PERSON_NAME] [PE…" at bounding box center [254, 457] width 111 height 28
select select "55266"
click at [199, 444] on select "Select Stylist AMAN DANISH SALMANI [PERSON_NAME] kakul KAVITA [PERSON_NAME] [PE…" at bounding box center [254, 457] width 111 height 28
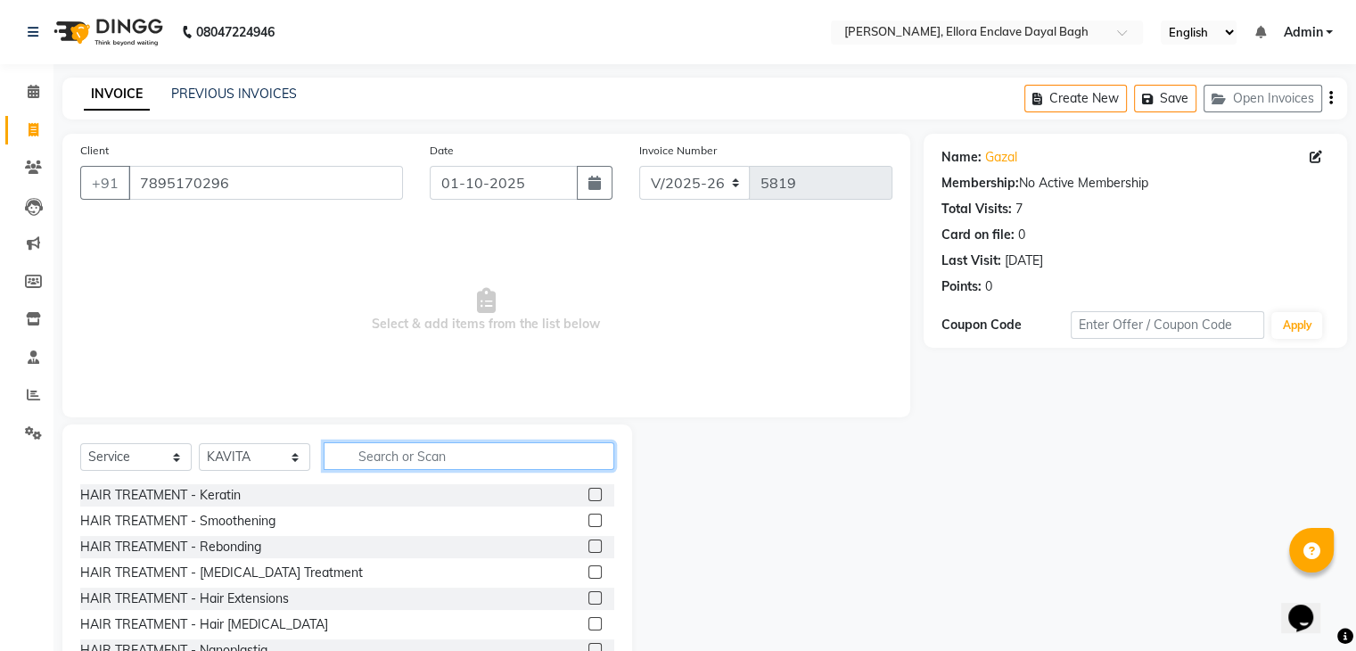
click at [428, 452] on input "text" at bounding box center [469, 456] width 291 height 28
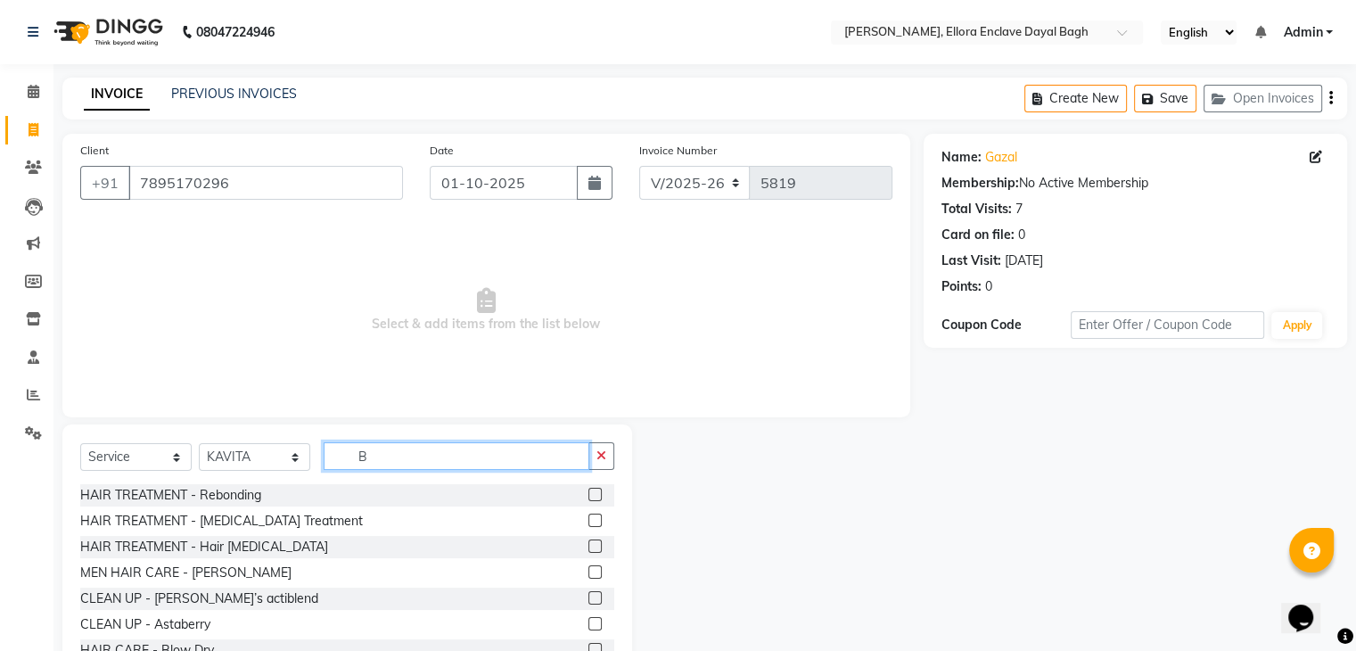
click at [428, 452] on input "B" at bounding box center [457, 456] width 266 height 28
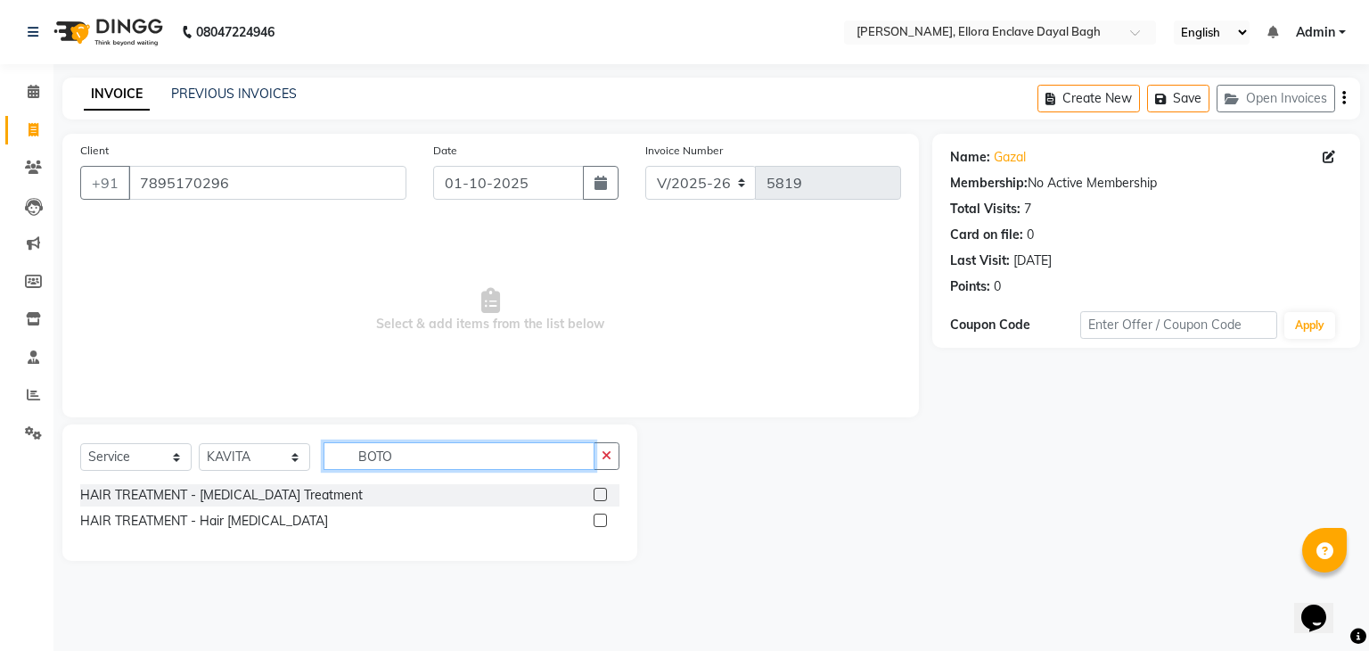
type input "BOTO"
click at [601, 486] on div at bounding box center [607, 495] width 26 height 22
click at [601, 493] on label at bounding box center [600, 494] width 13 height 13
click at [601, 493] on input "checkbox" at bounding box center [600, 495] width 12 height 12
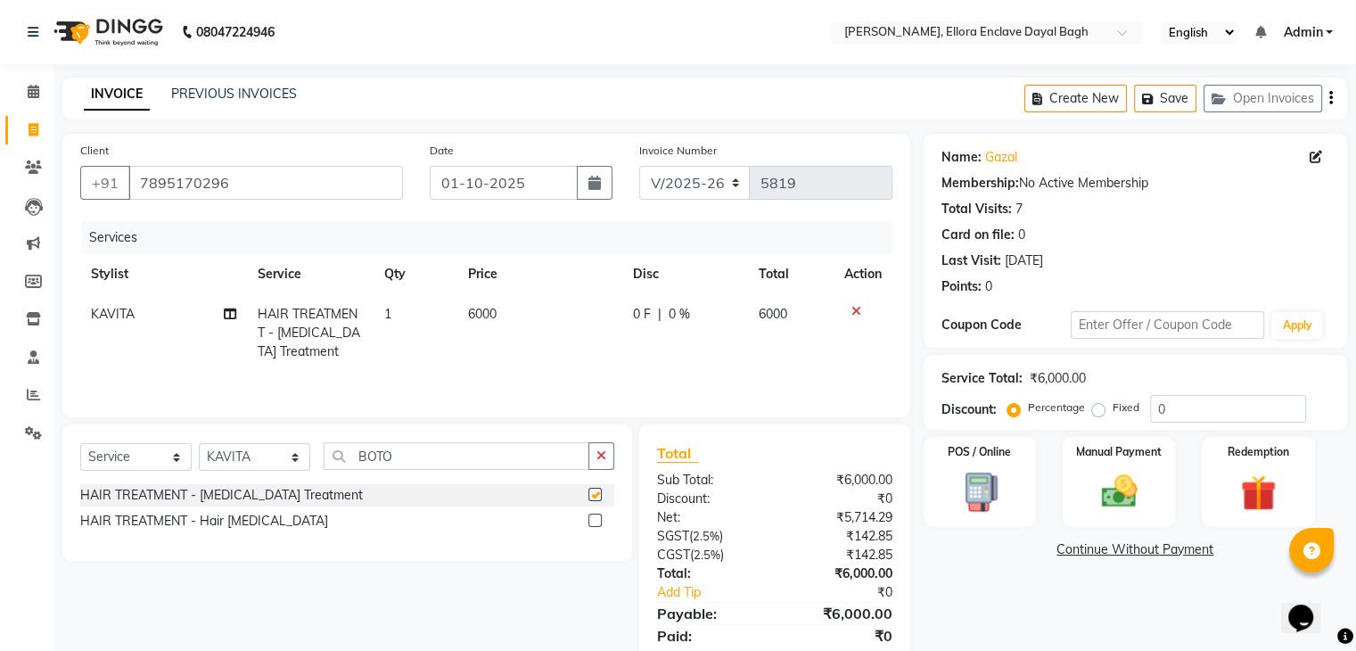
checkbox input "false"
click at [677, 315] on span "0 %" at bounding box center [679, 314] width 21 height 19
select select "55266"
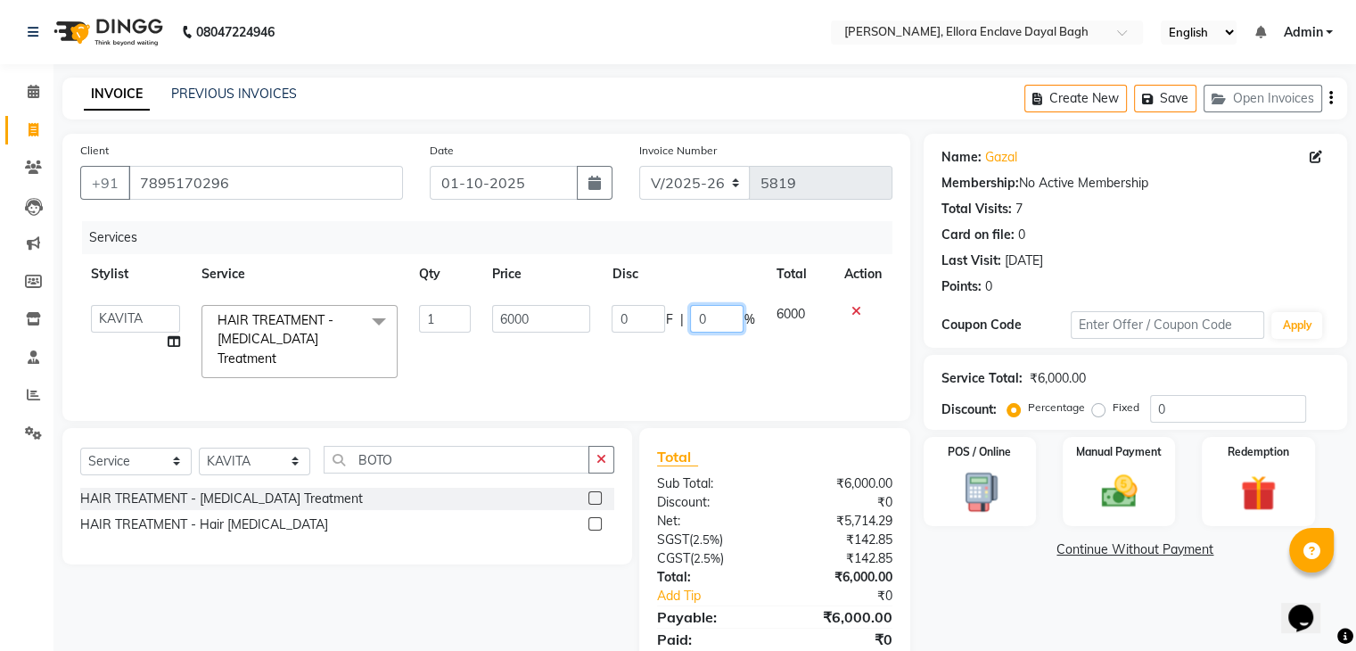
click at [724, 324] on input "0" at bounding box center [716, 319] width 53 height 28
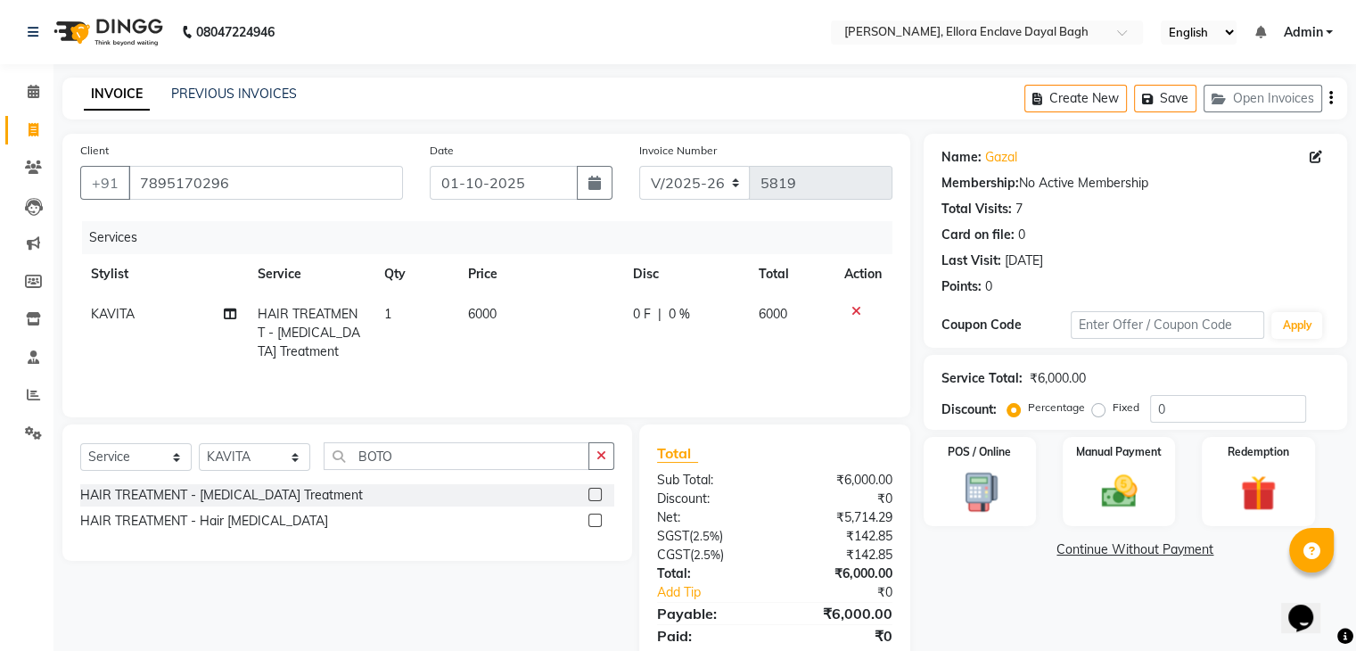
click at [643, 322] on span "0 F" at bounding box center [642, 314] width 18 height 19
select select "55266"
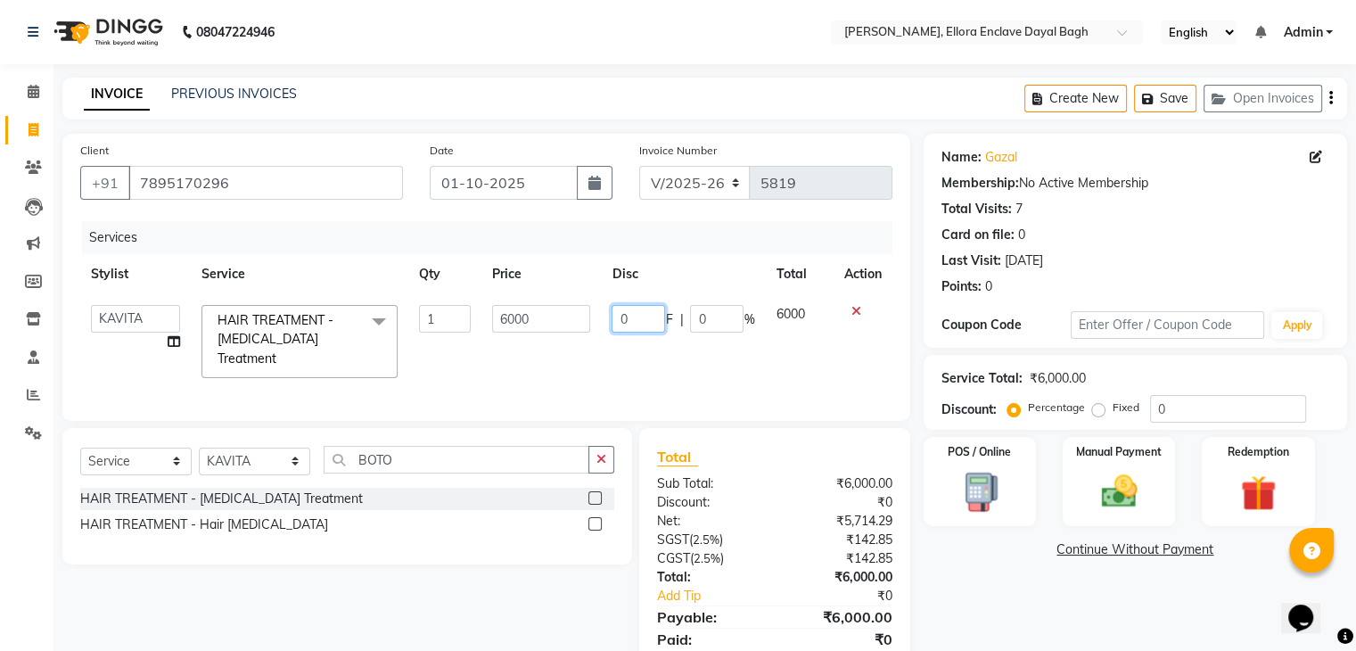
click at [643, 321] on input "0" at bounding box center [637, 319] width 53 height 28
type input "2000"
click at [661, 373] on div "Services Stylist Service Qty Price Disc Total Action AMAN DANISH SALMANI GOPAL …" at bounding box center [486, 312] width 812 height 182
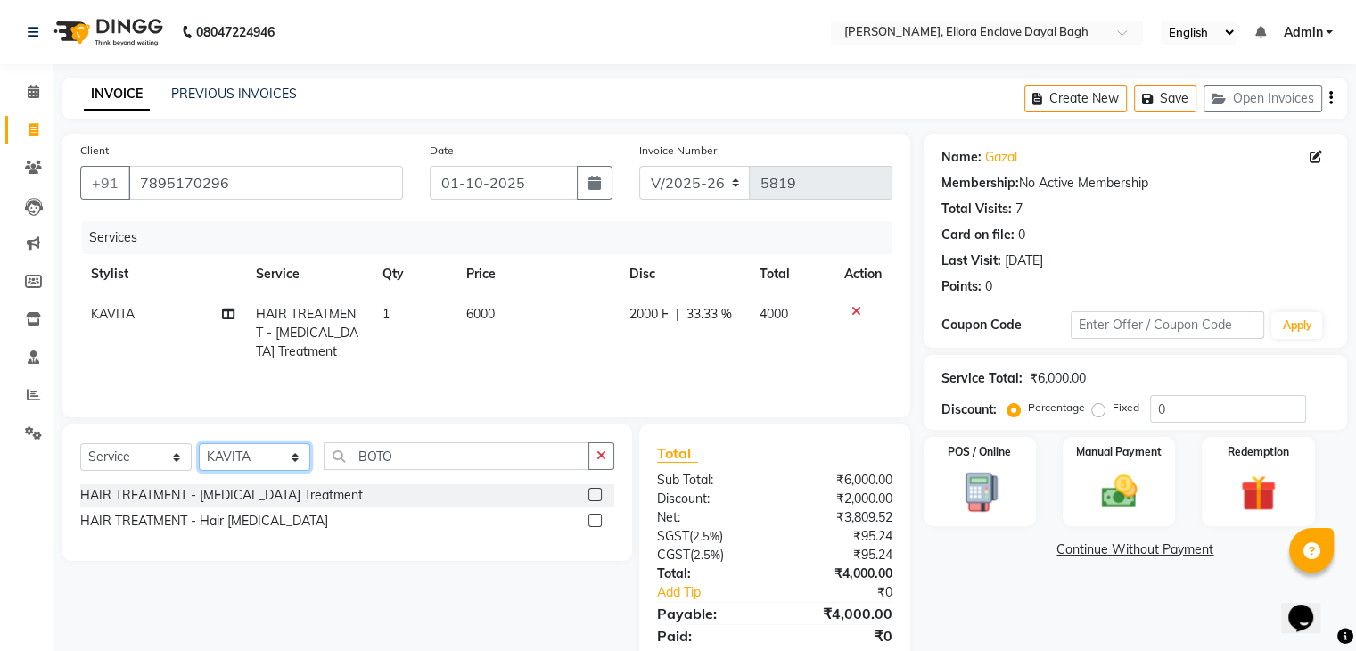
click at [235, 456] on select "Select Stylist AMAN DANISH SALMANI [PERSON_NAME] kakul KAVITA [PERSON_NAME] [PE…" at bounding box center [254, 457] width 111 height 28
select select "53881"
click at [199, 445] on select "Select Stylist AMAN DANISH SALMANI [PERSON_NAME] kakul KAVITA [PERSON_NAME] [PE…" at bounding box center [254, 457] width 111 height 28
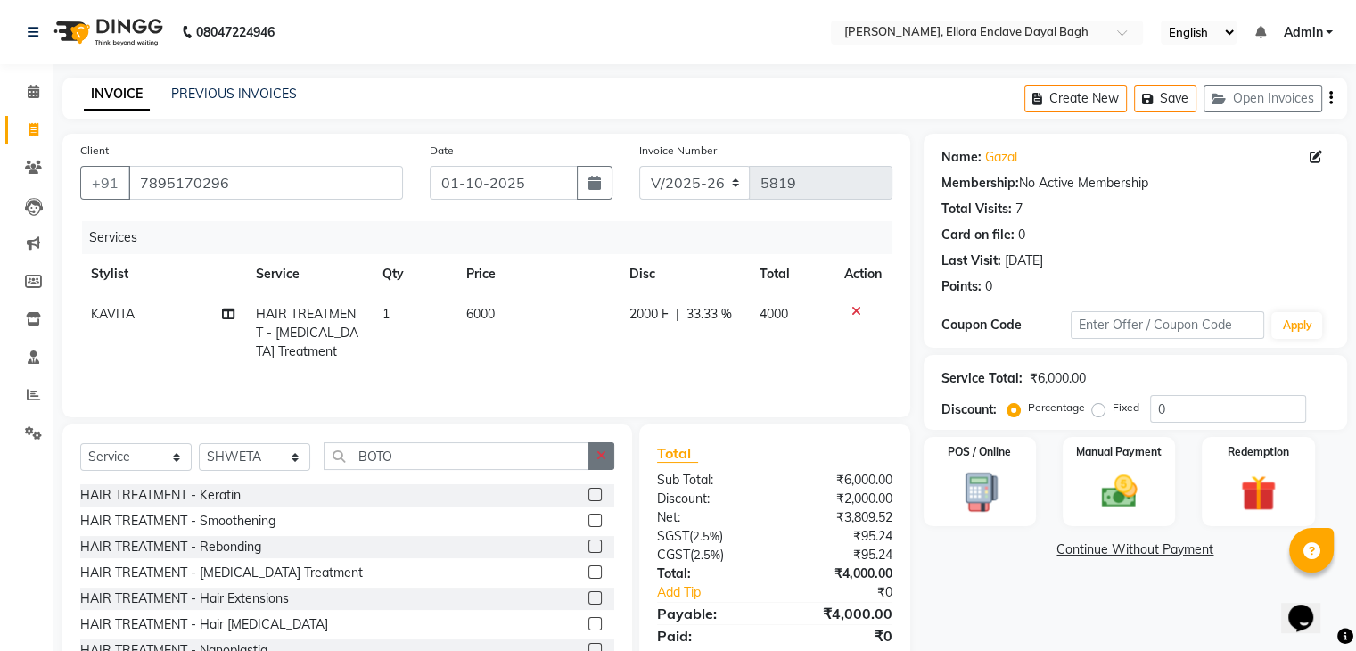
click at [598, 447] on button "button" at bounding box center [601, 456] width 26 height 28
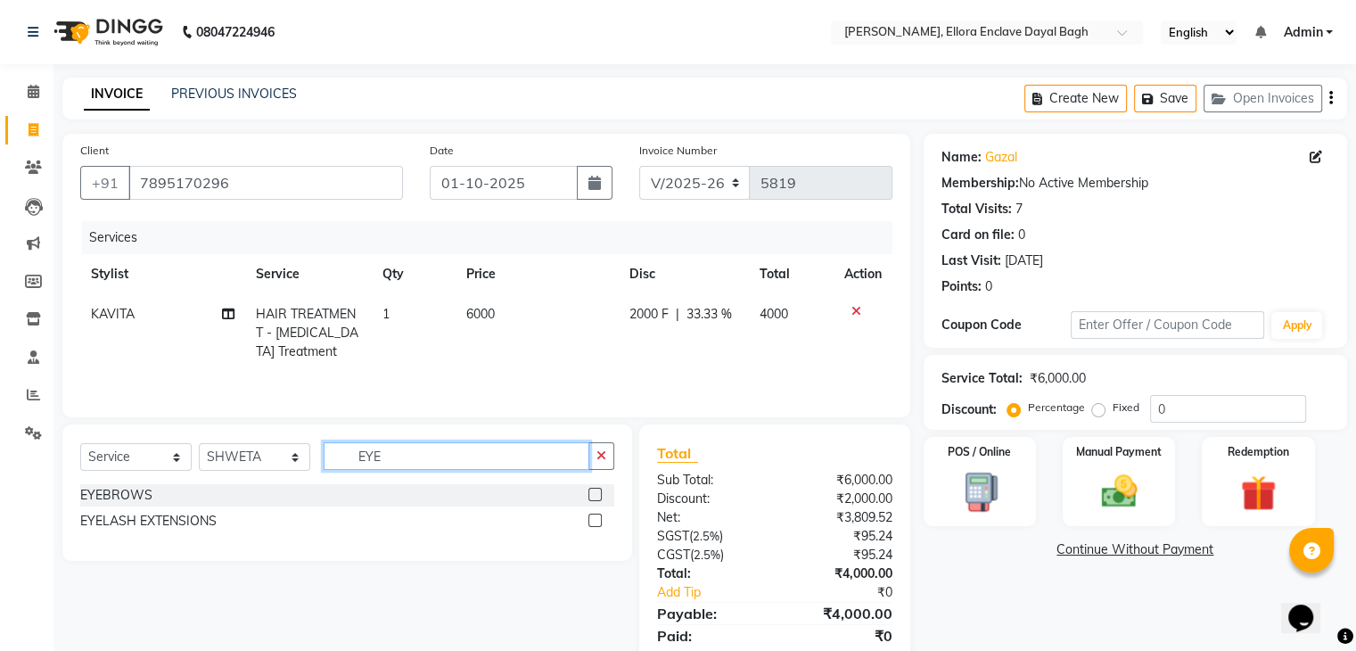
type input "EYE"
click at [602, 490] on div at bounding box center [601, 495] width 26 height 22
click at [598, 493] on label at bounding box center [594, 494] width 13 height 13
click at [598, 493] on input "checkbox" at bounding box center [594, 495] width 12 height 12
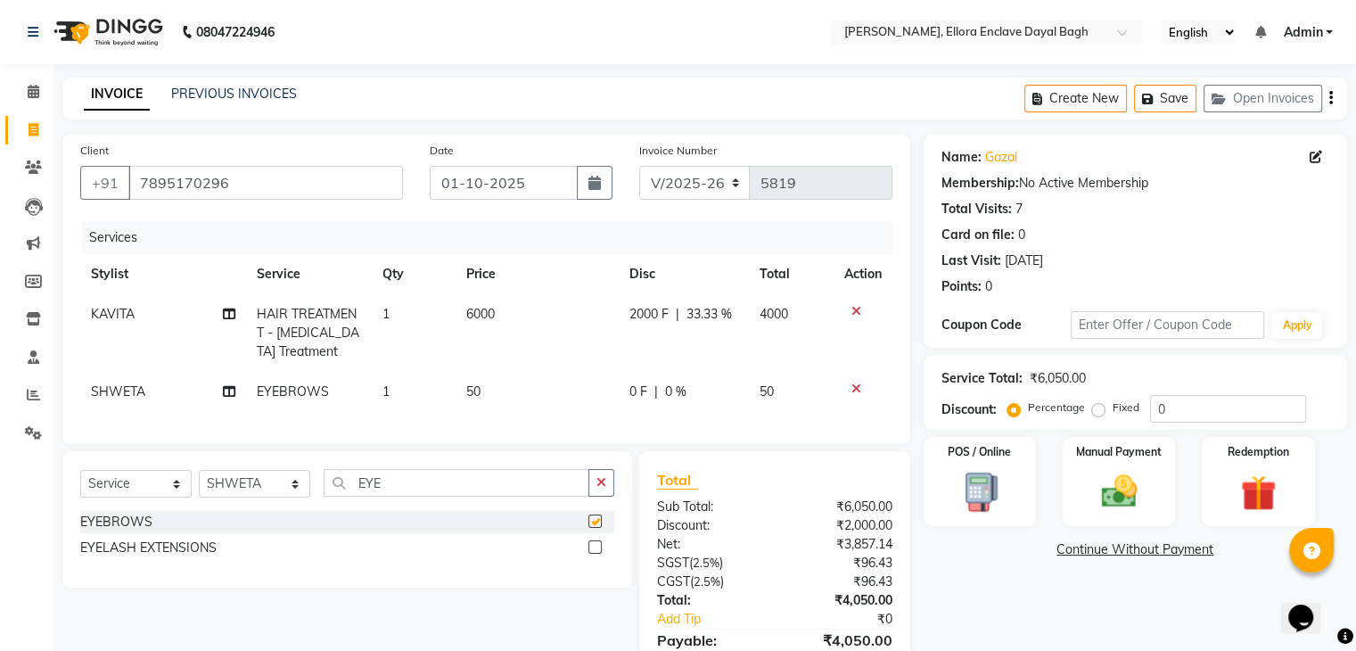
checkbox input "false"
click at [513, 381] on td "50" at bounding box center [537, 392] width 163 height 40
select select "53881"
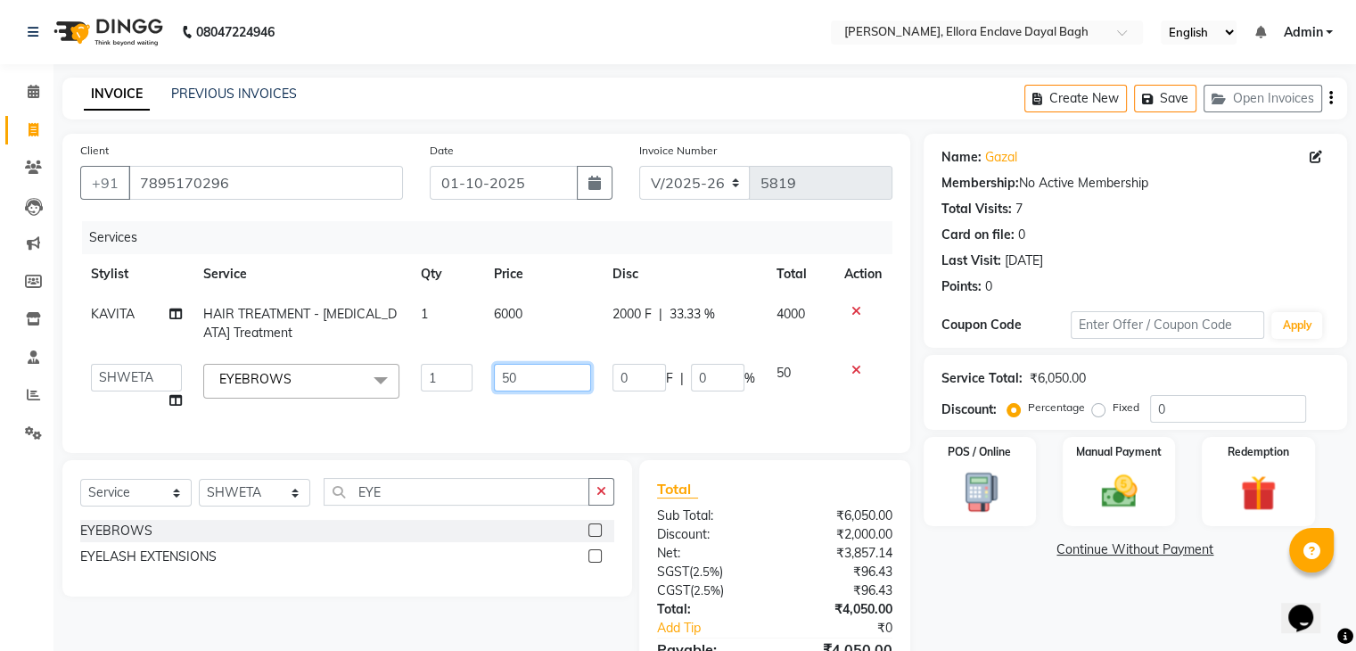
drag, startPoint x: 521, startPoint y: 378, endPoint x: 428, endPoint y: 382, distance: 92.8
click at [428, 382] on tr "AMAN DANISH SALMANI GOPAL PACHORI kakul KAVITA KIRAN KUMARI MEENU KUMARI NEHA N…" at bounding box center [486, 387] width 812 height 68
type input "300"
click at [432, 414] on div "Services Stylist Service Qty Price Disc Total Action KAVITA HAIR TREATMENT - Bo…" at bounding box center [486, 328] width 812 height 214
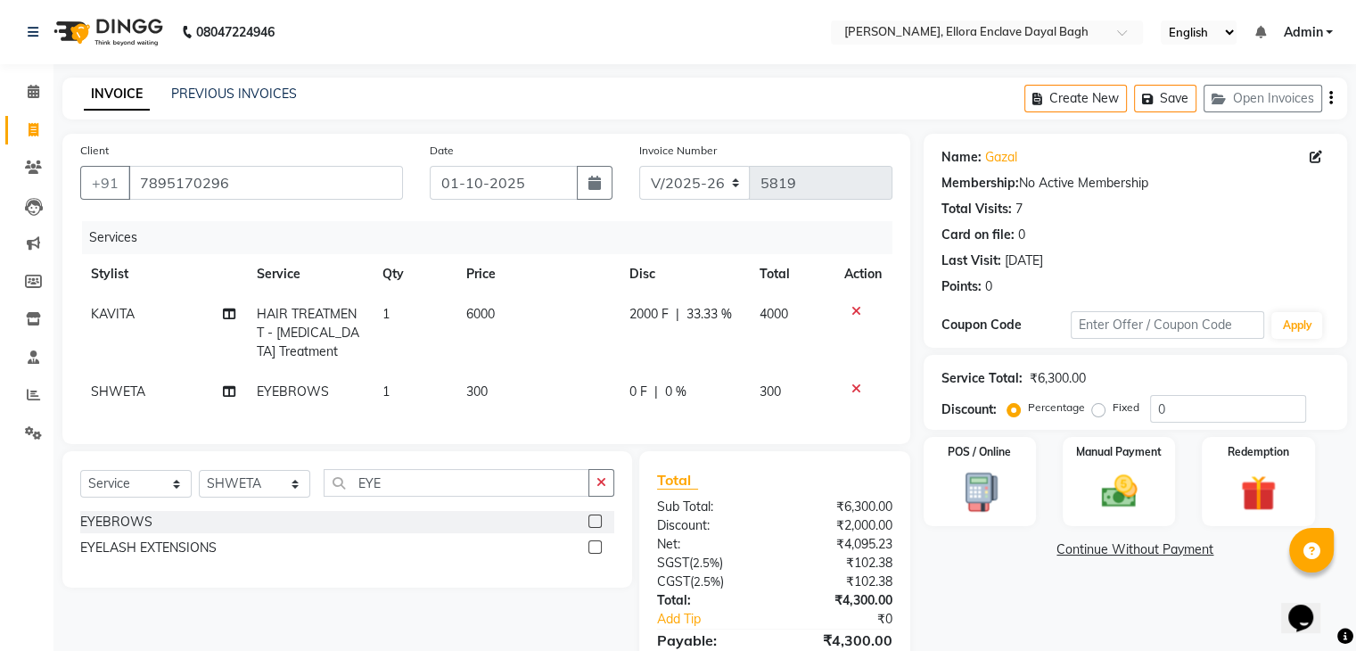
scroll to position [103, 0]
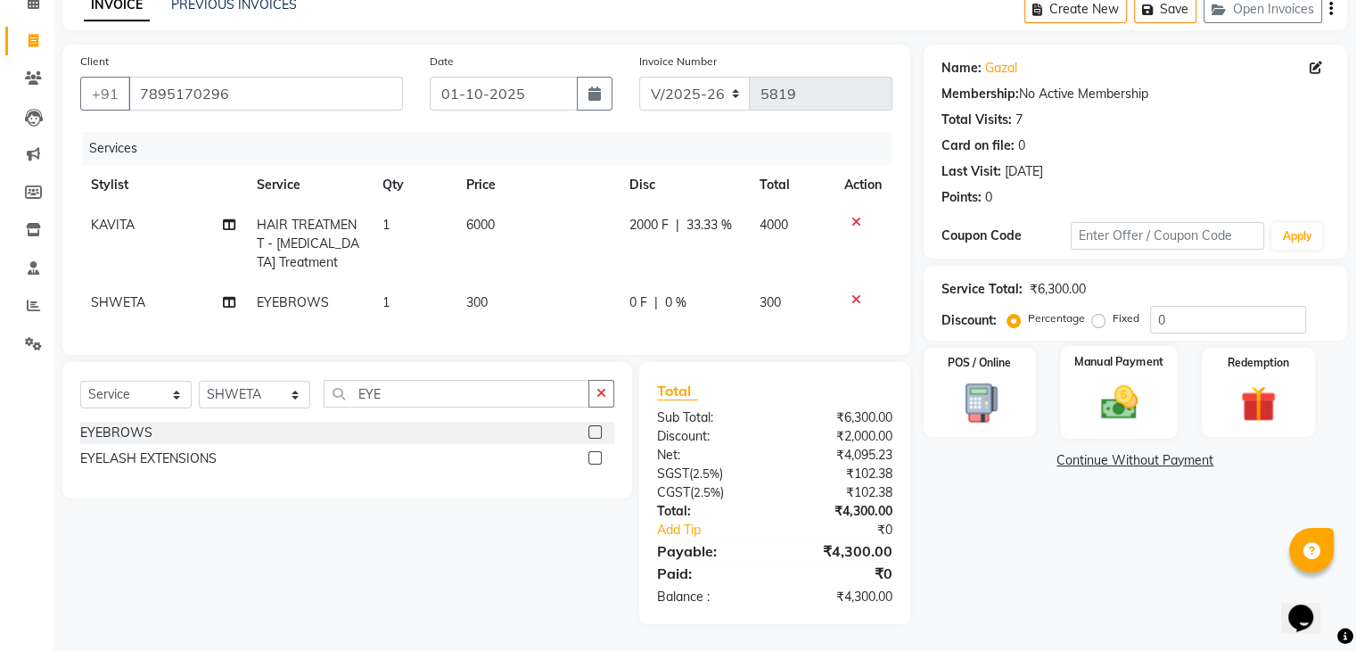
click at [1098, 353] on label "Manual Payment" at bounding box center [1118, 361] width 89 height 17
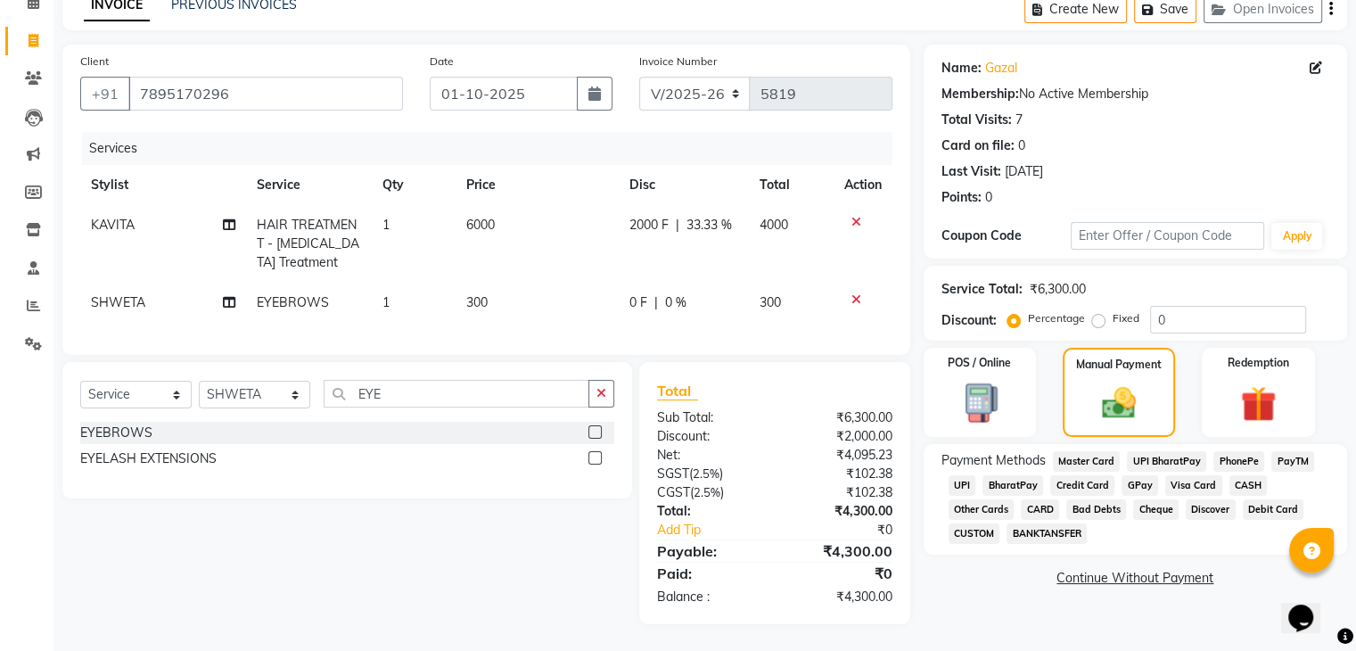
click at [971, 475] on span "UPI" at bounding box center [962, 485] width 28 height 21
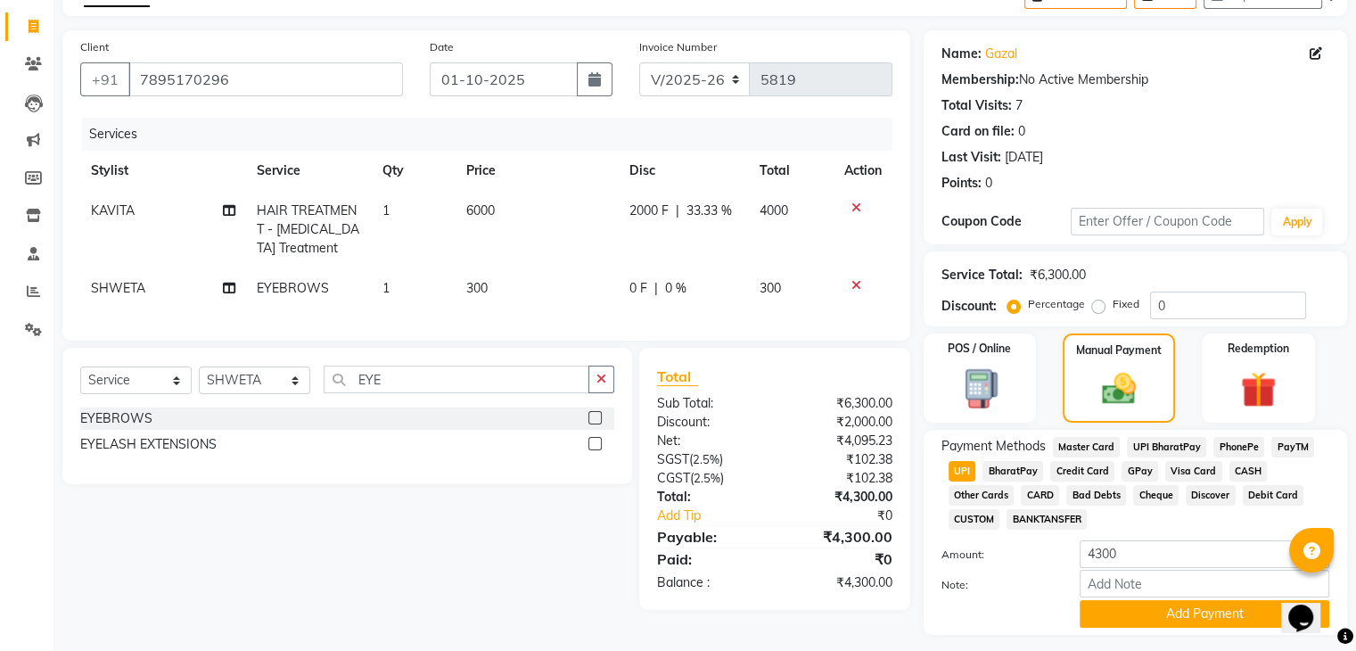
scroll to position [153, 0]
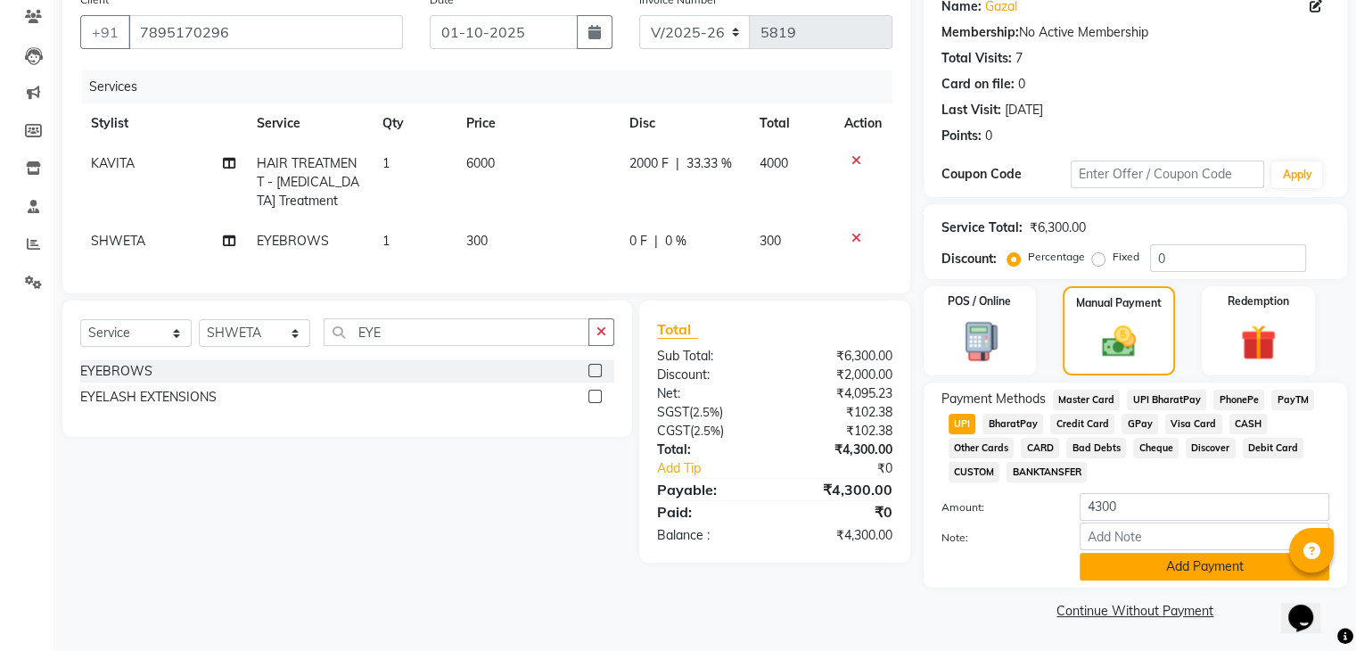
click at [1167, 569] on button "Add Payment" at bounding box center [1204, 567] width 250 height 28
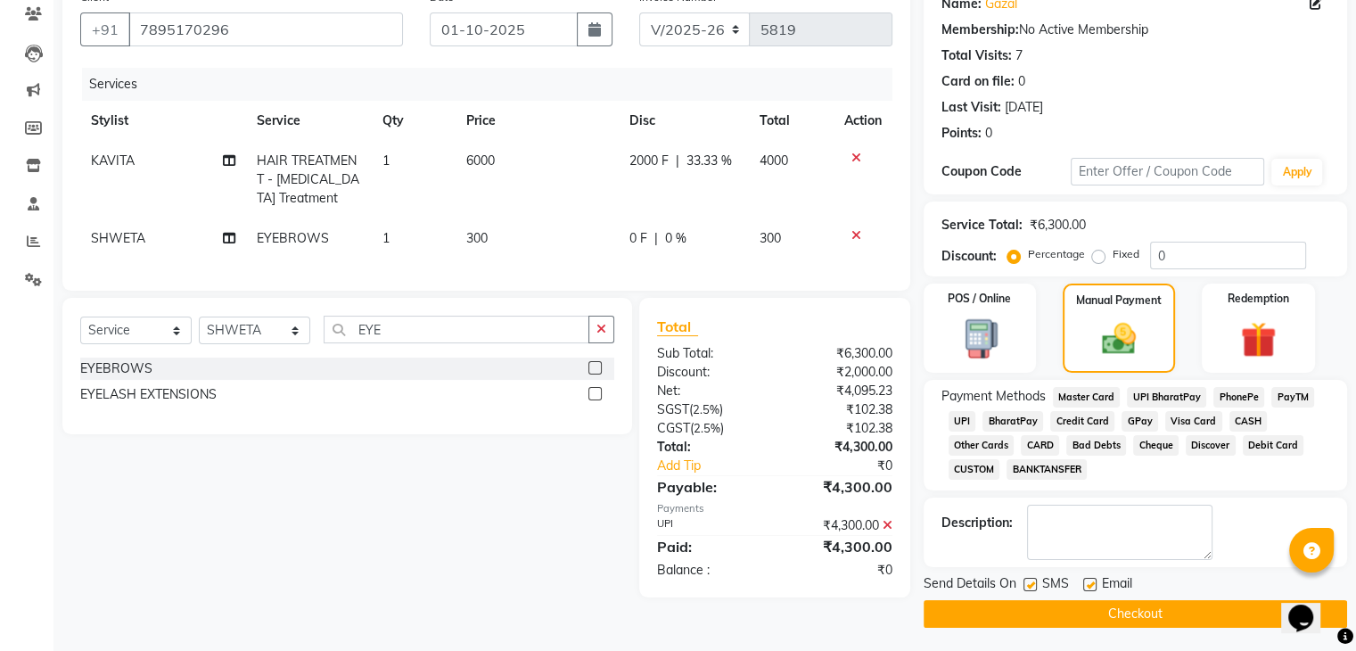
click at [1152, 606] on button "Checkout" at bounding box center [1134, 614] width 423 height 28
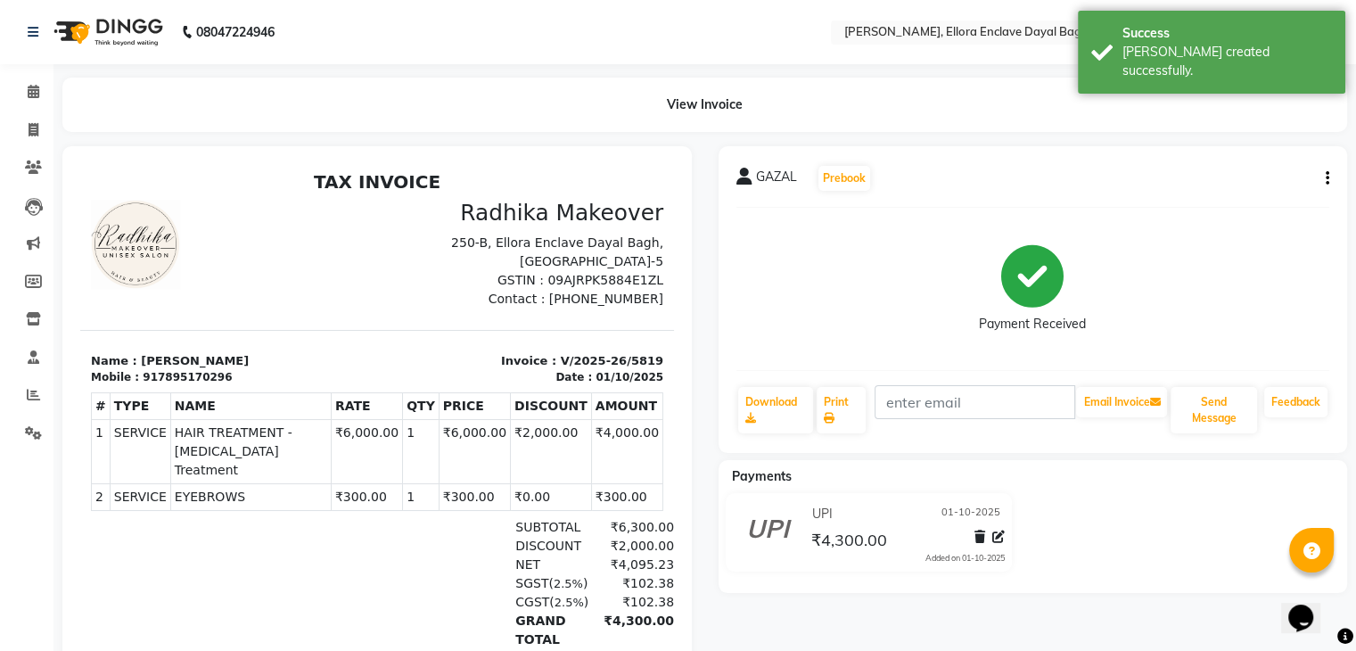
click at [1326, 178] on icon "button" at bounding box center [1328, 178] width 4 height 1
click at [1223, 203] on div "Edit Invoice" at bounding box center [1238, 201] width 122 height 22
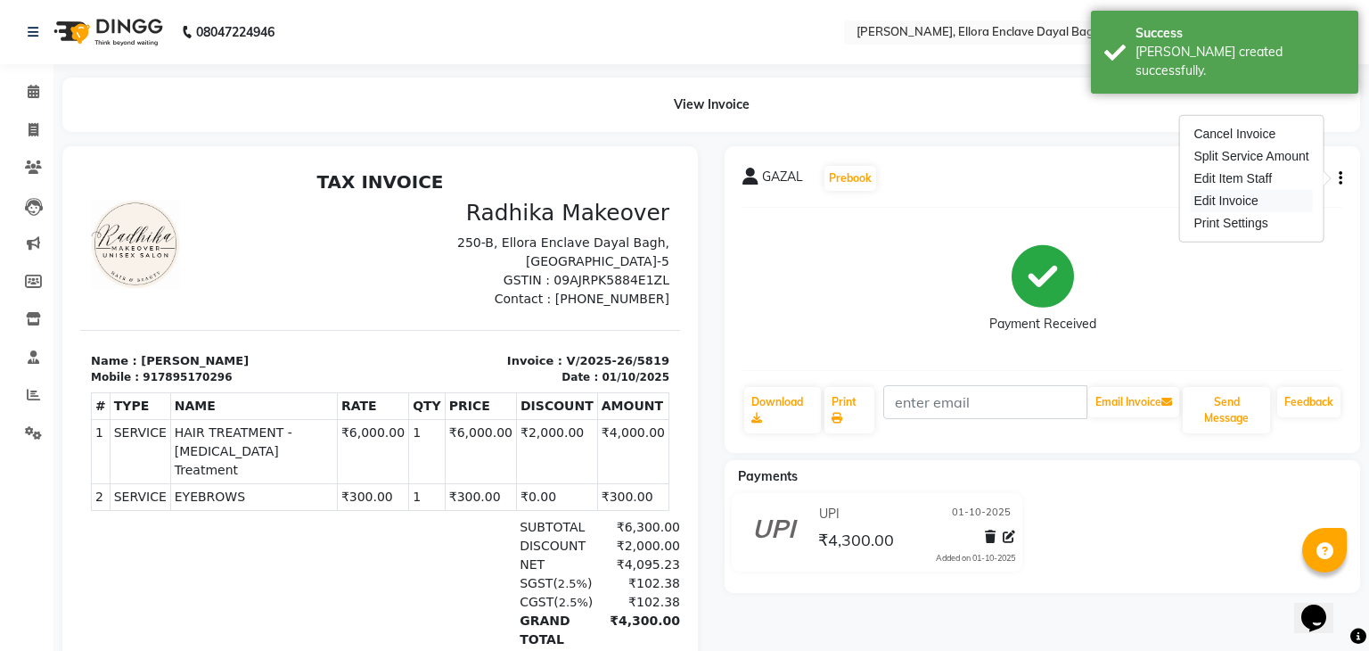
select select "service"
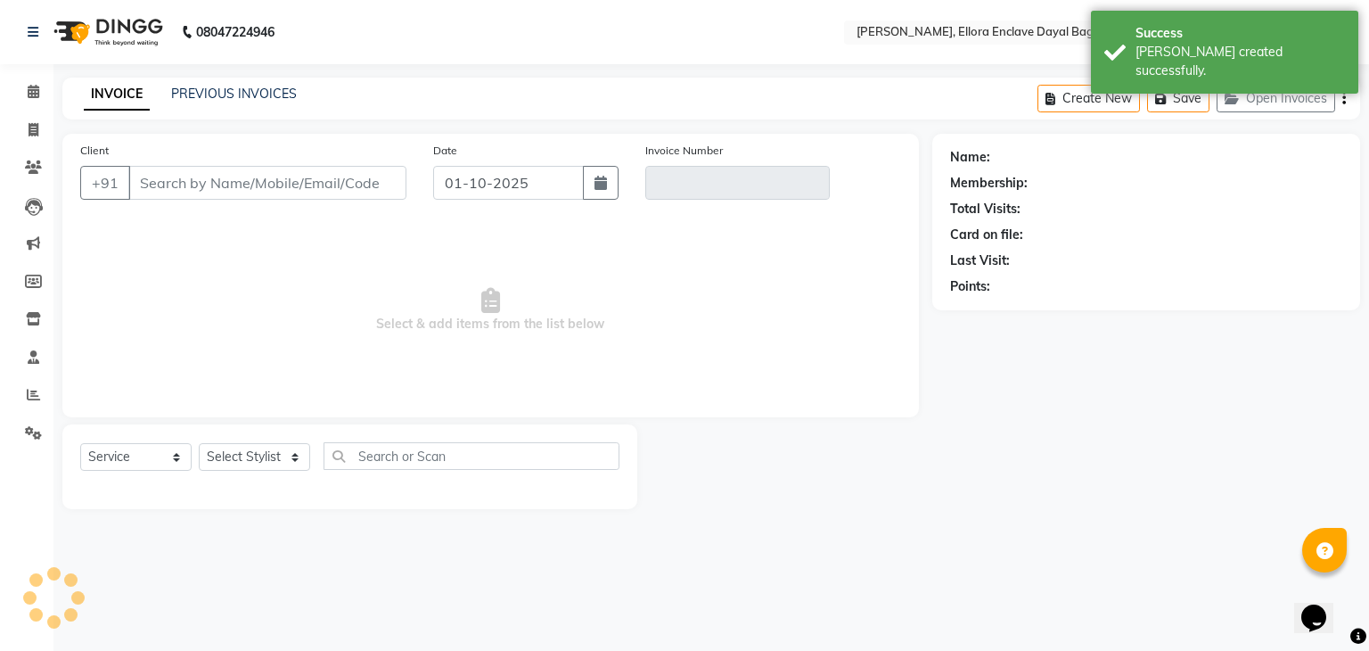
type input "7895170296"
type input "V/2025-26/5819"
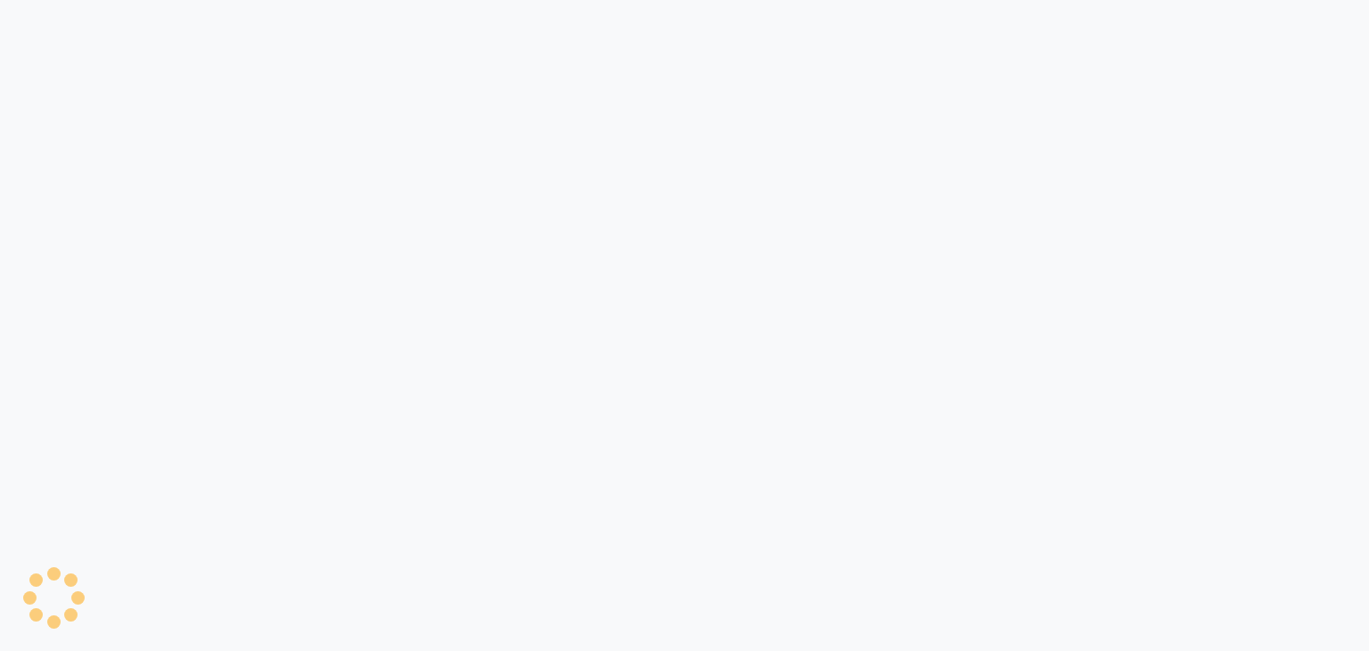
select select "service"
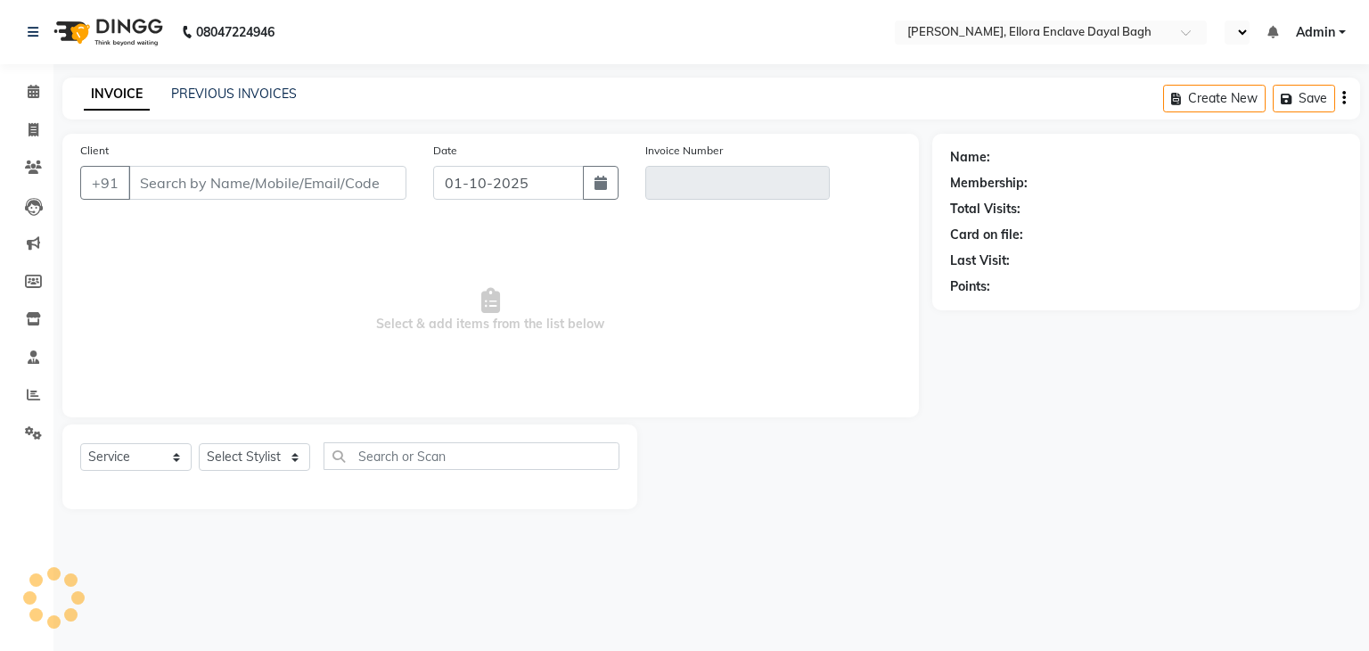
select select "en"
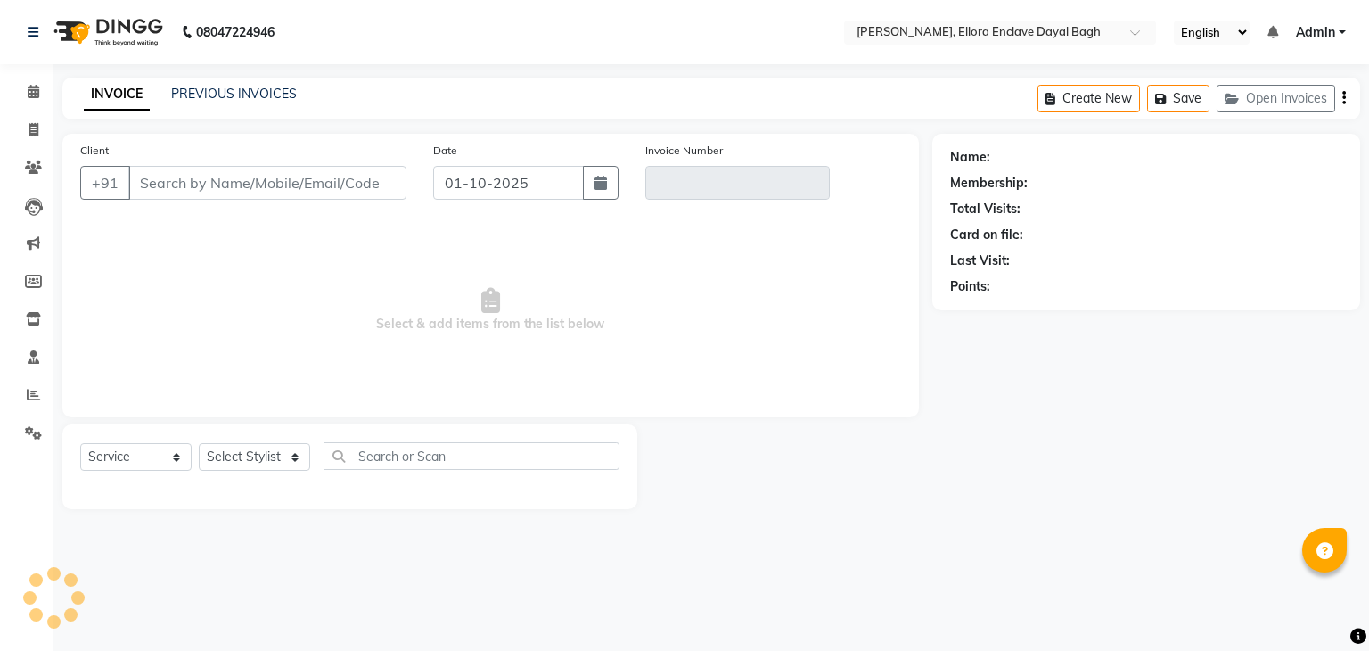
type input "7895170296"
type input "V/2025-26/5819"
click at [250, 85] on div "PREVIOUS INVOICES" at bounding box center [234, 94] width 126 height 19
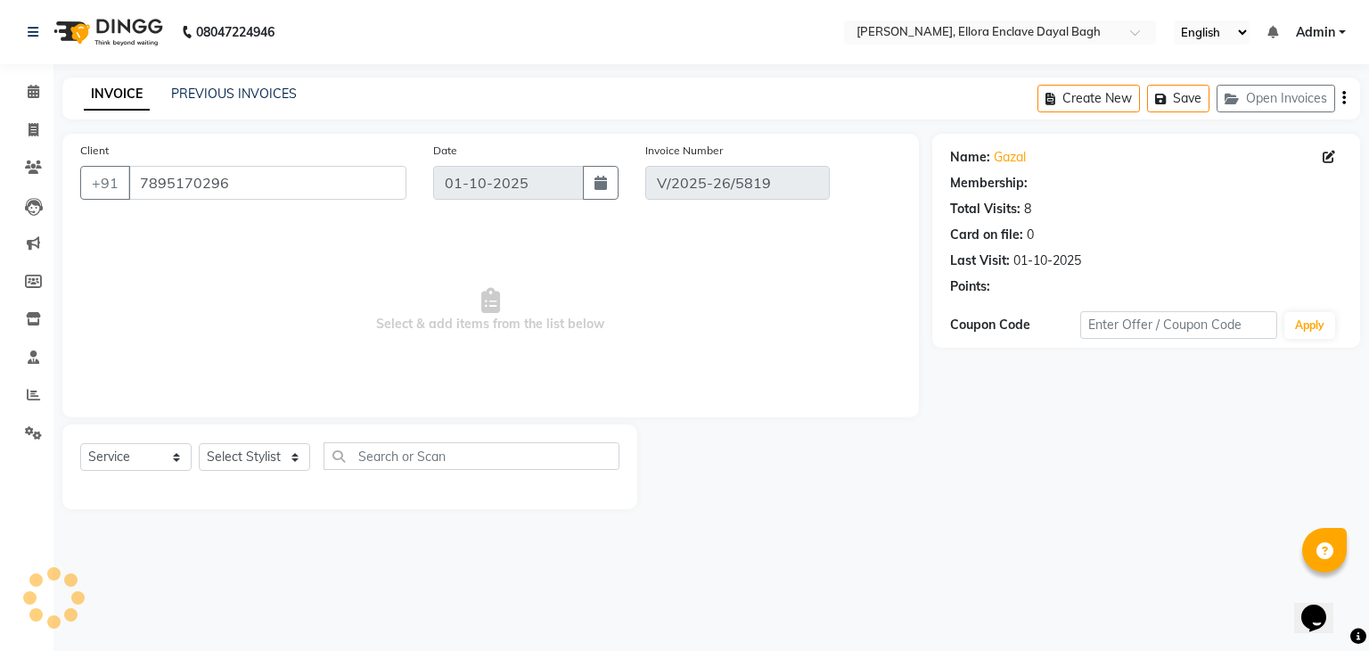
select select "select"
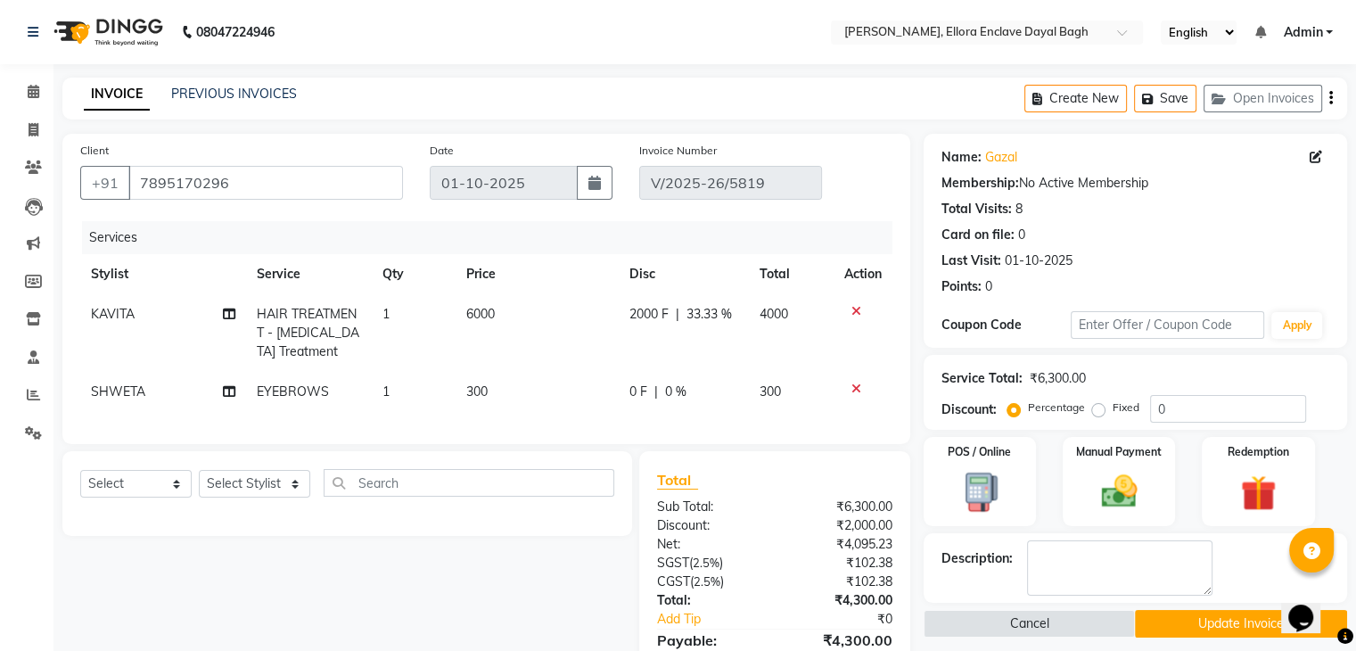
click at [129, 315] on span "KAVITA" at bounding box center [113, 314] width 44 height 16
select select "55266"
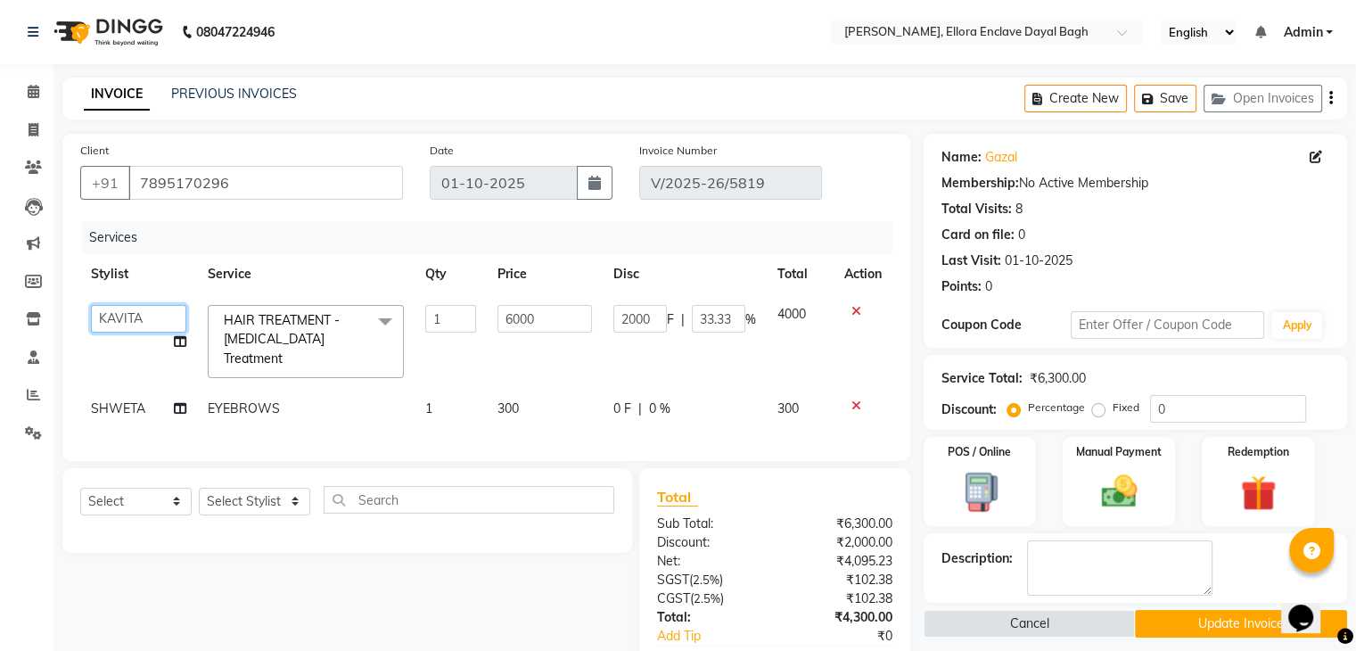
click at [129, 315] on select "AMAN DANISH SALMANI GOPAL PACHORI kakul KAVITA KIRAN KUMARI MEENU KUMARI NEHA N…" at bounding box center [138, 319] width 95 height 28
select select "53877"
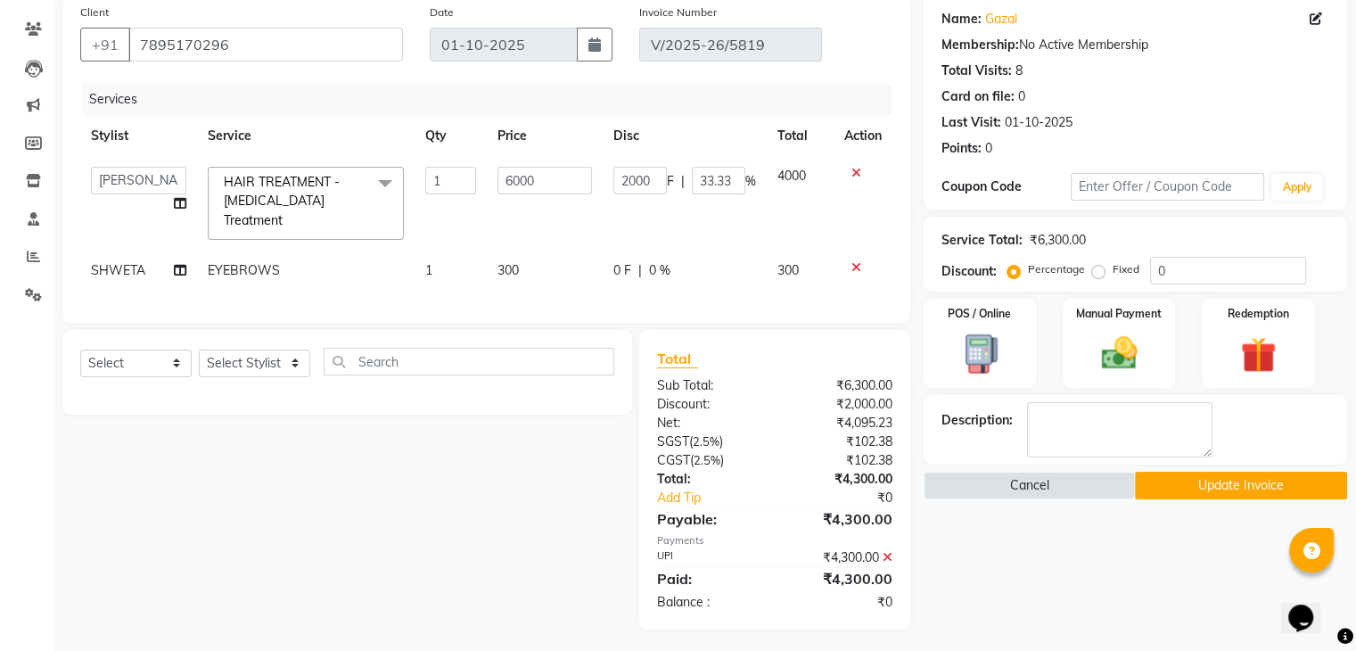
click at [1205, 486] on button "Update Invoice" at bounding box center [1241, 486] width 212 height 28
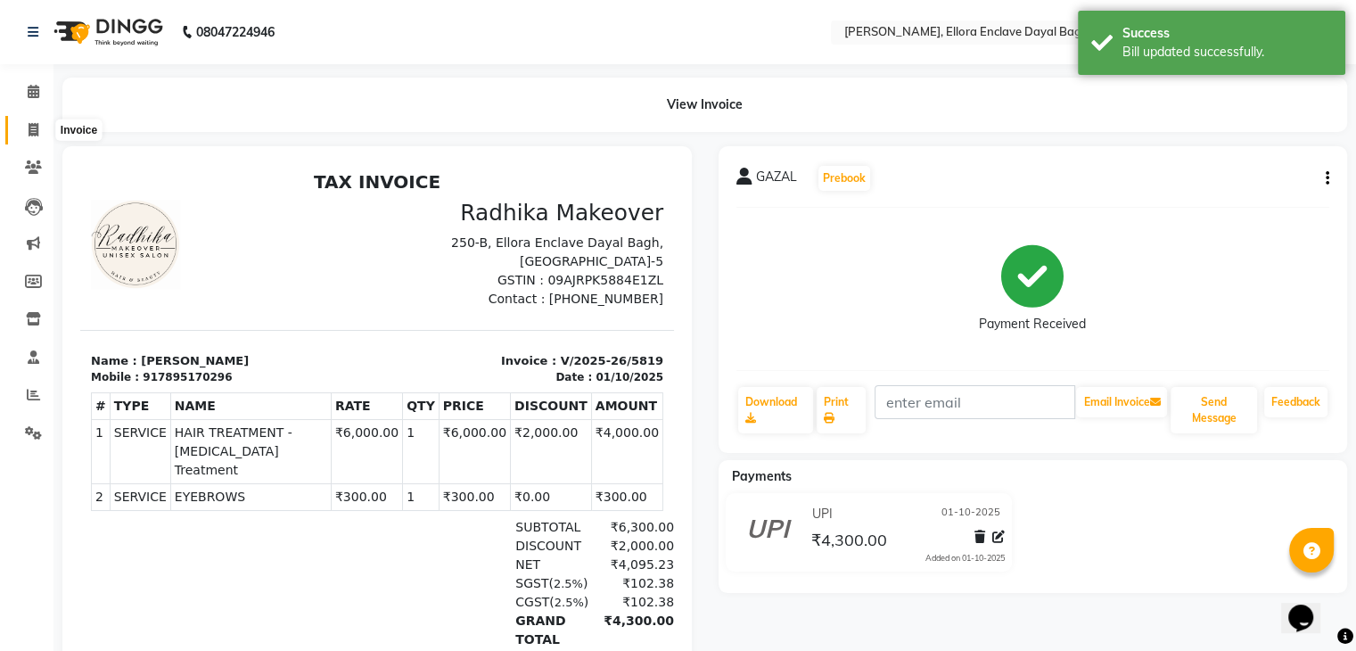
click at [33, 132] on icon at bounding box center [34, 129] width 10 height 13
select select "6880"
select select "service"
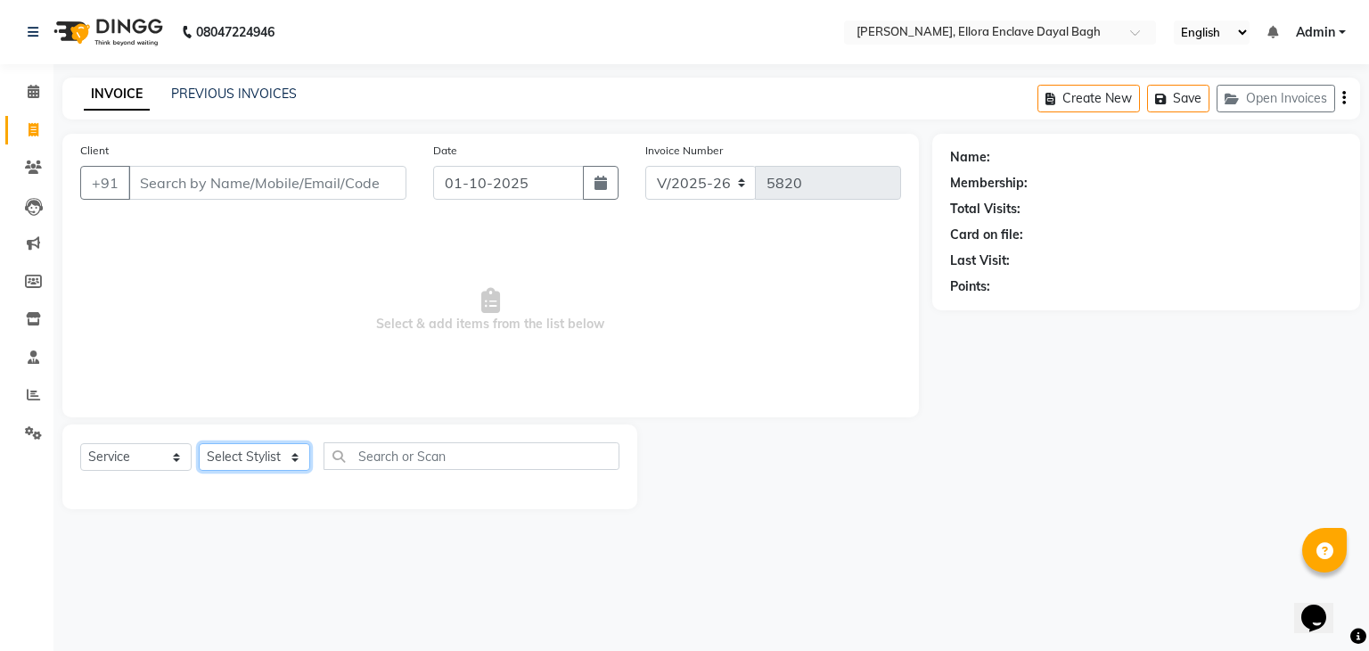
click at [275, 457] on select "Select Stylist AMAN DANISH SALMANI GOPAL PACHORI kakul KAVITA KIRAN KUMARI MEEN…" at bounding box center [254, 457] width 111 height 28
click at [674, 483] on div at bounding box center [784, 466] width 294 height 85
click at [264, 465] on select "Select Stylist AMAN DANISH SALMANI [PERSON_NAME] kakul KAVITA [PERSON_NAME] [PE…" at bounding box center [254, 457] width 111 height 28
select select "86751"
click at [199, 444] on select "Select Stylist AMAN DANISH SALMANI [PERSON_NAME] kakul KAVITA [PERSON_NAME] [PE…" at bounding box center [254, 457] width 111 height 28
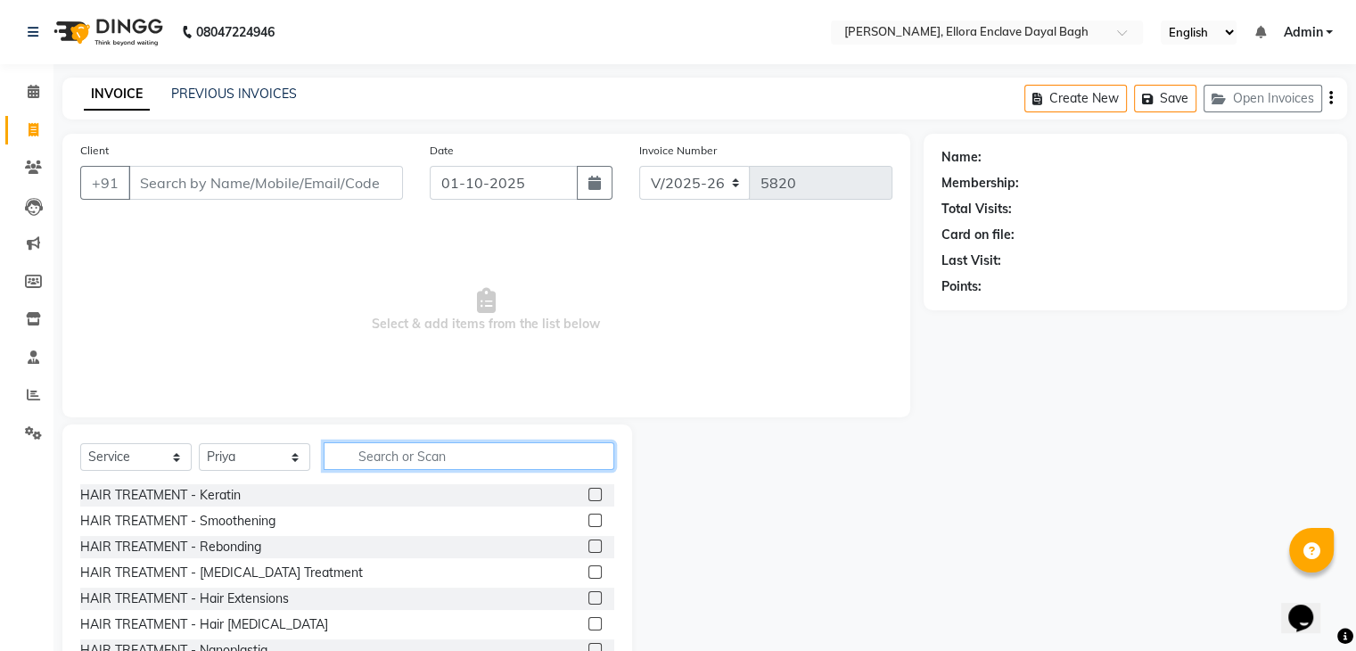
click at [392, 459] on input "text" at bounding box center [469, 456] width 291 height 28
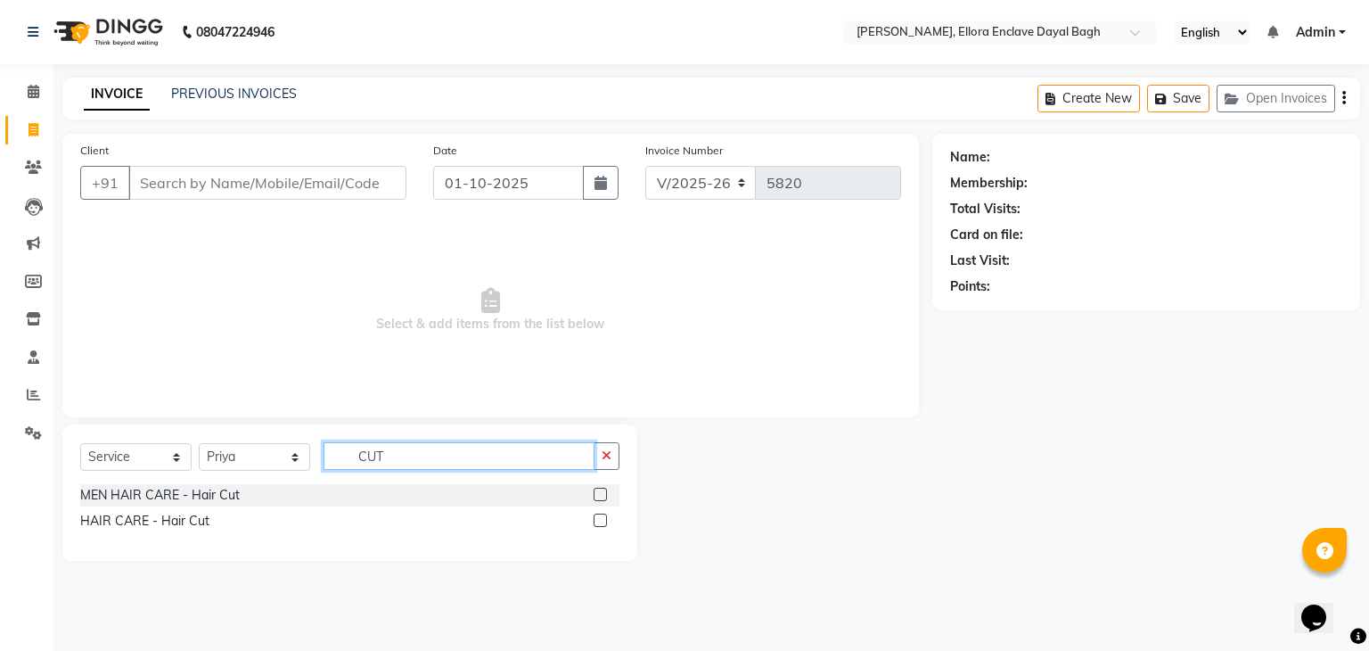
type input "CUT"
click at [605, 521] on label at bounding box center [600, 519] width 13 height 13
click at [605, 521] on input "checkbox" at bounding box center [600, 521] width 12 height 12
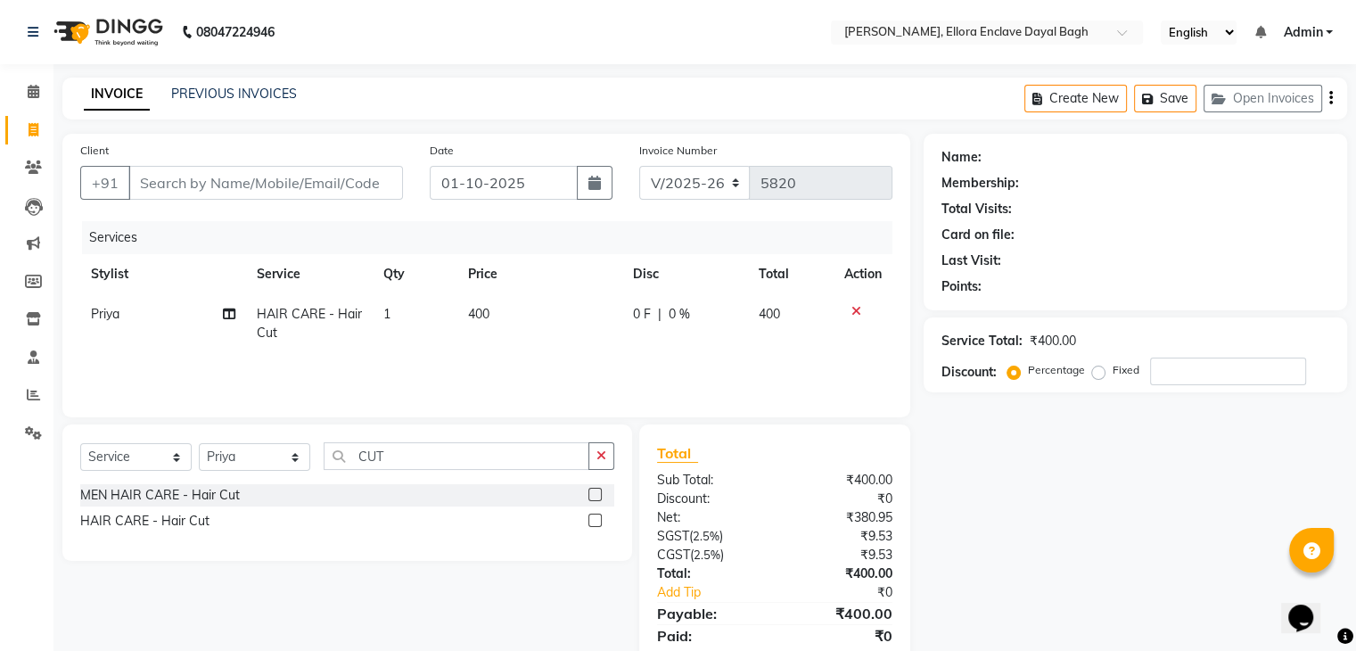
click at [595, 521] on label at bounding box center [594, 519] width 13 height 13
click at [595, 521] on input "checkbox" at bounding box center [594, 521] width 12 height 12
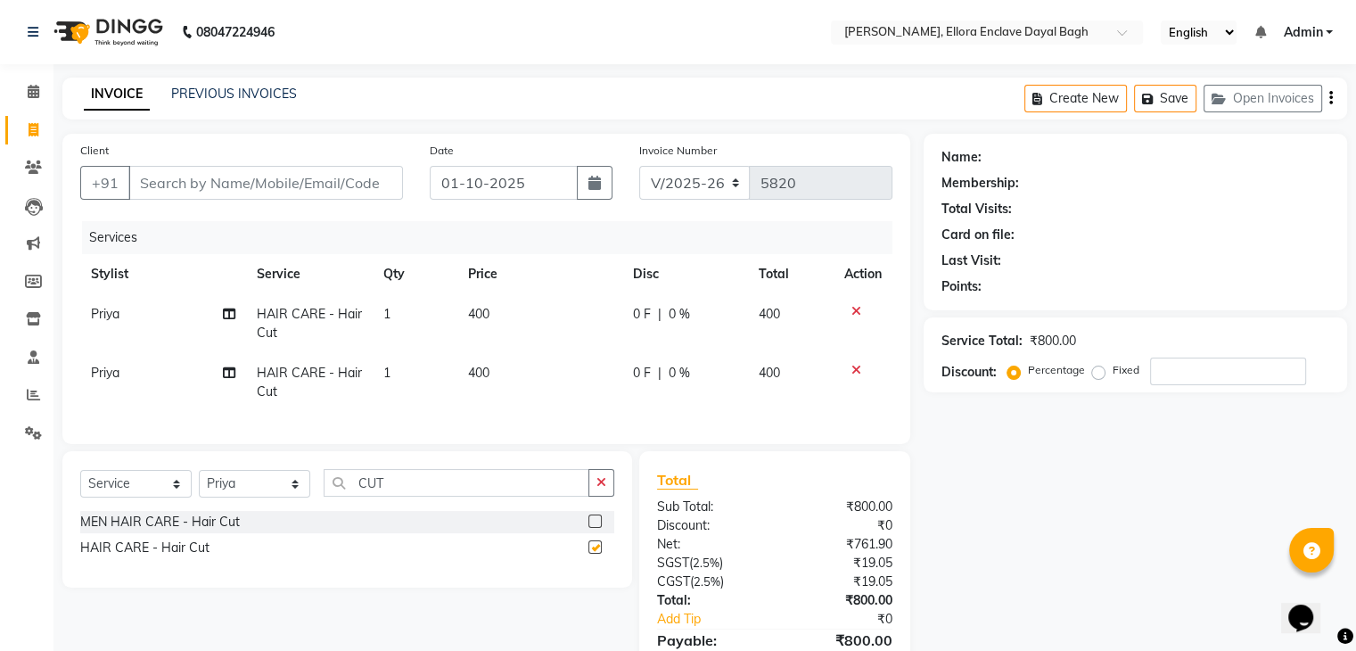
checkbox input "false"
click at [488, 493] on input "CUT" at bounding box center [457, 483] width 266 height 28
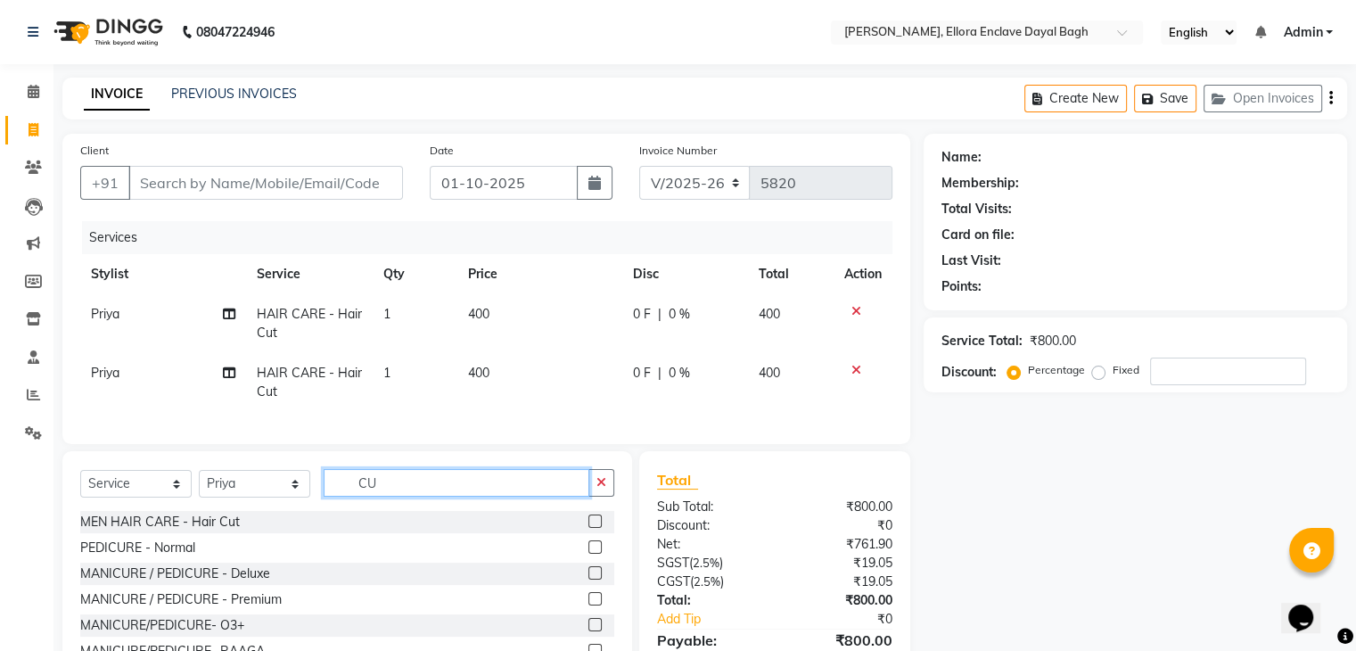
type input "C"
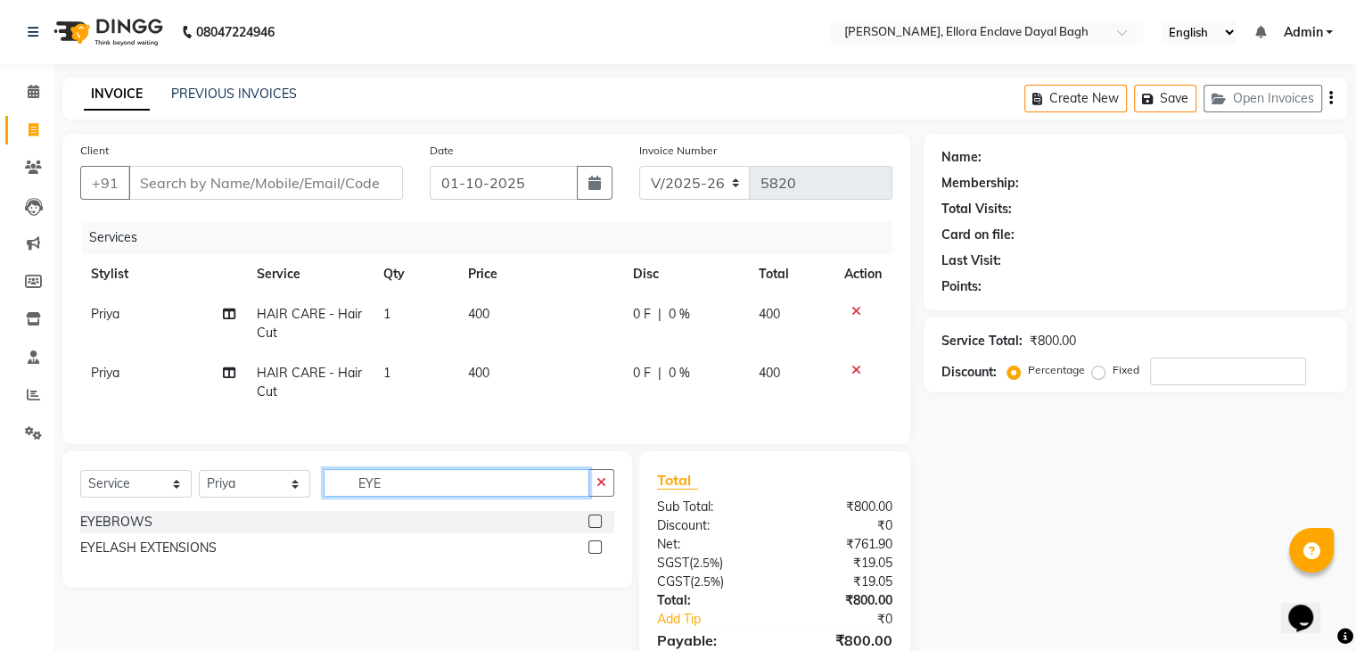
type input "EYE"
click at [594, 528] on label at bounding box center [594, 520] width 13 height 13
click at [594, 528] on input "checkbox" at bounding box center [594, 522] width 12 height 12
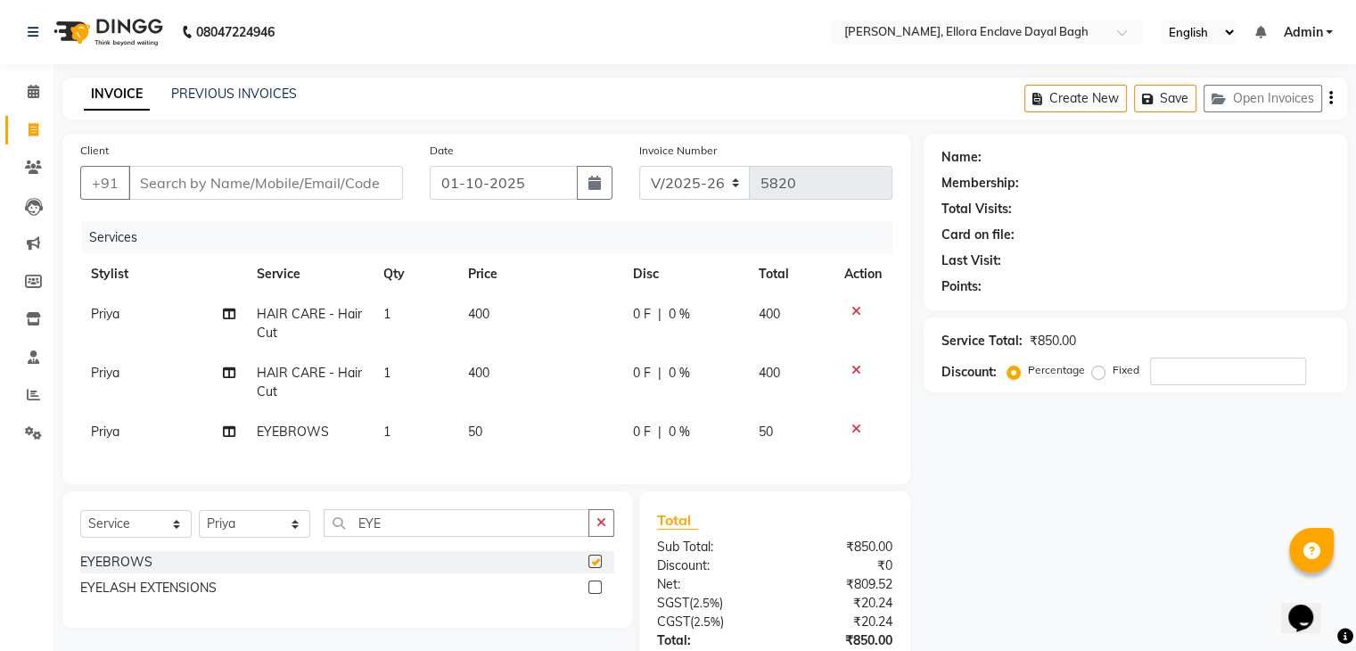
checkbox input "false"
click at [539, 445] on td "50" at bounding box center [539, 432] width 165 height 40
select select "86751"
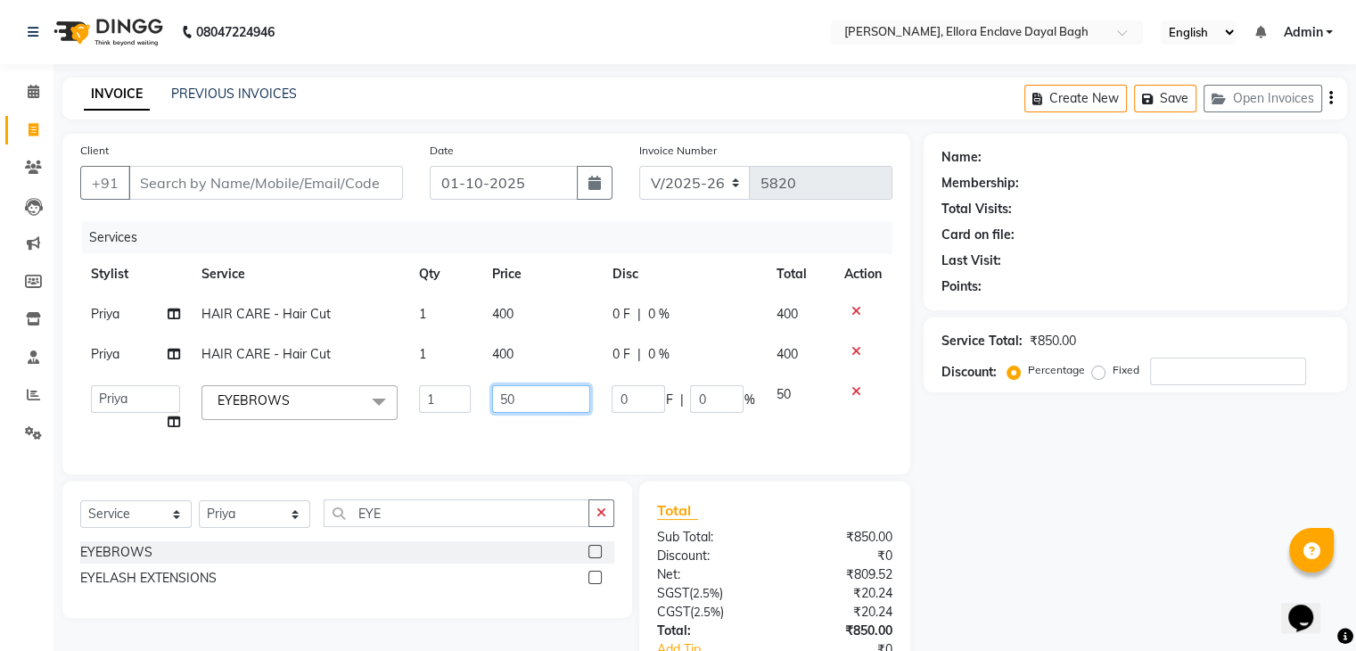
click at [541, 411] on input "50" at bounding box center [541, 399] width 98 height 28
type input "5"
type input "70"
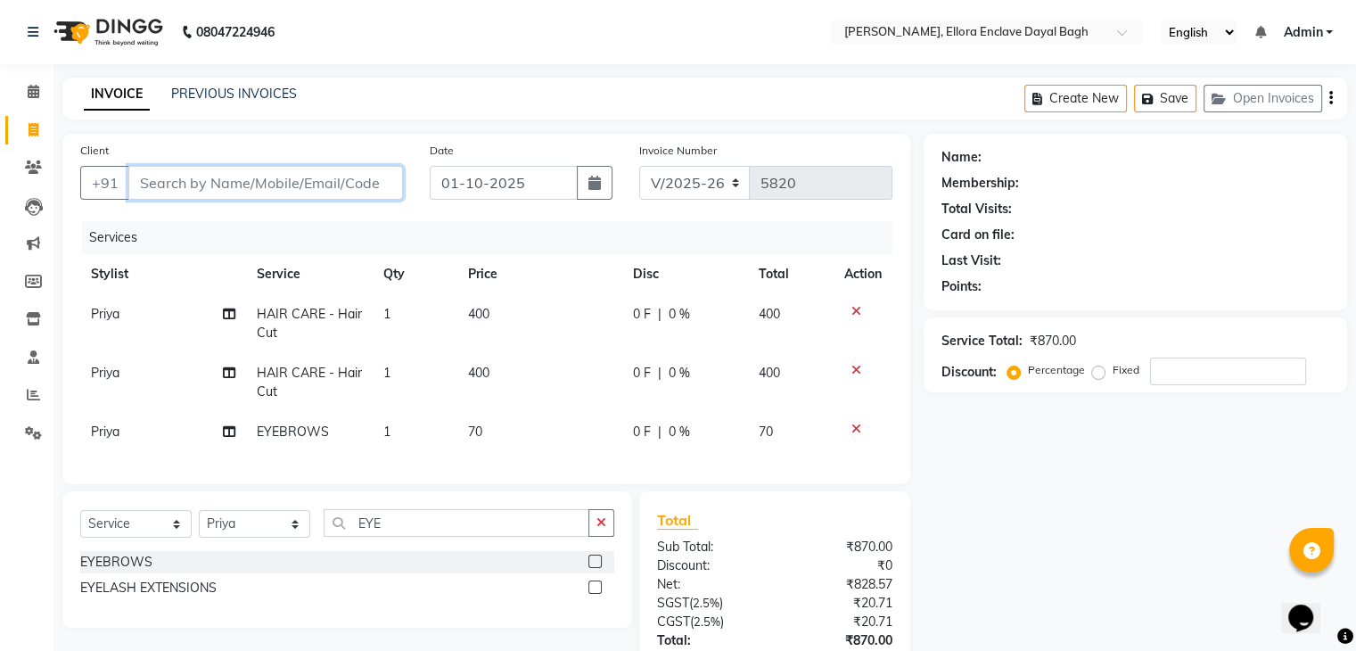
click at [361, 179] on input "Client" at bounding box center [265, 183] width 275 height 34
click at [349, 179] on input "Client" at bounding box center [265, 183] width 275 height 34
click at [346, 183] on input "Client" at bounding box center [265, 183] width 275 height 34
type input "9"
type input "0"
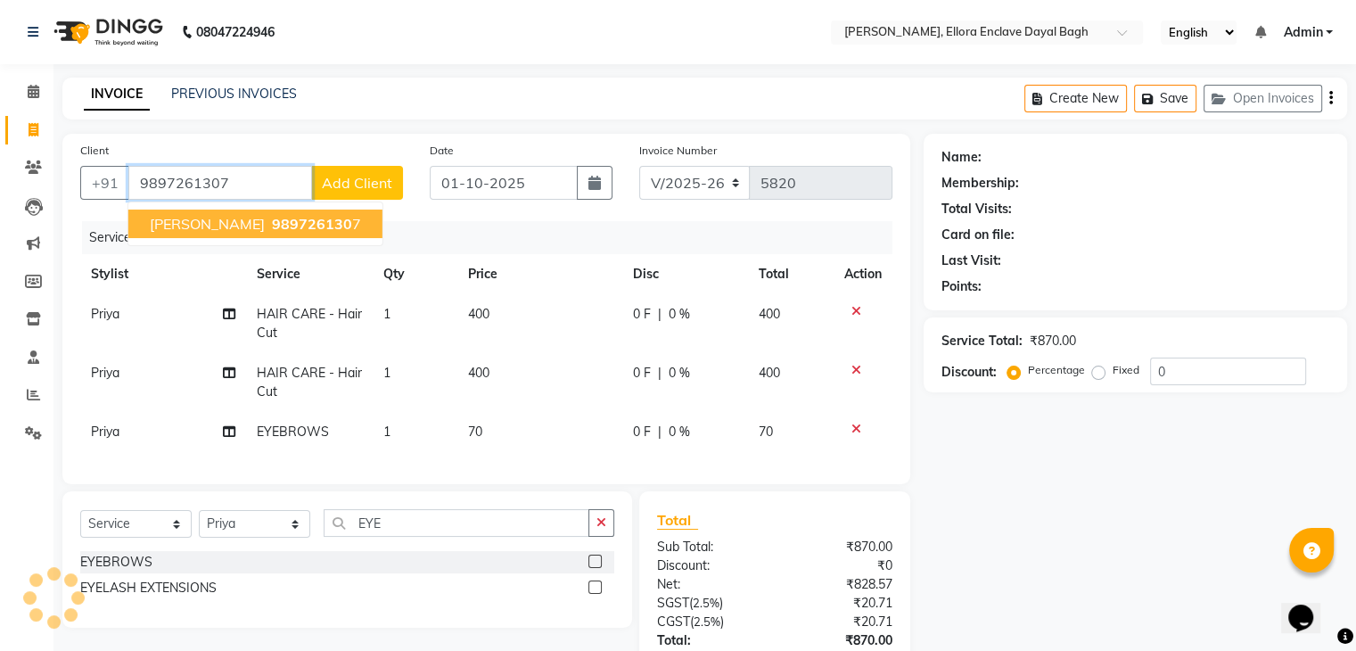
type input "9897261307"
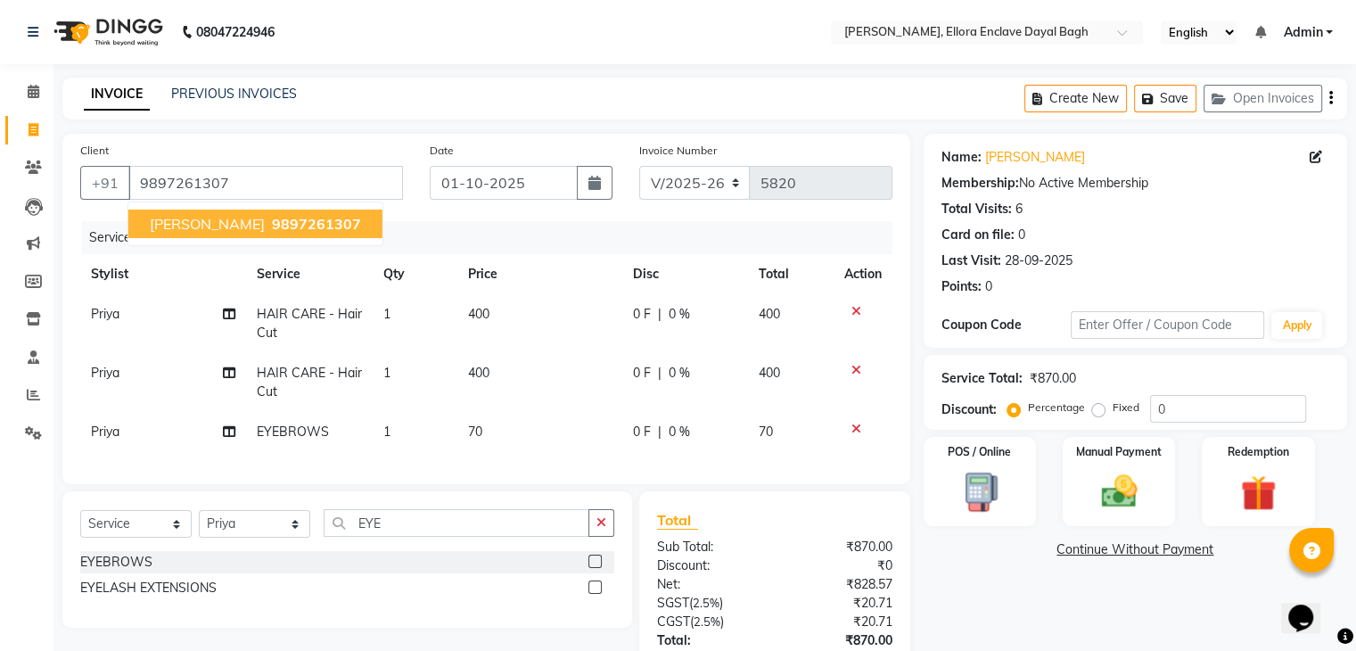
click at [349, 217] on button "rachna sharma 9897261307" at bounding box center [255, 223] width 254 height 29
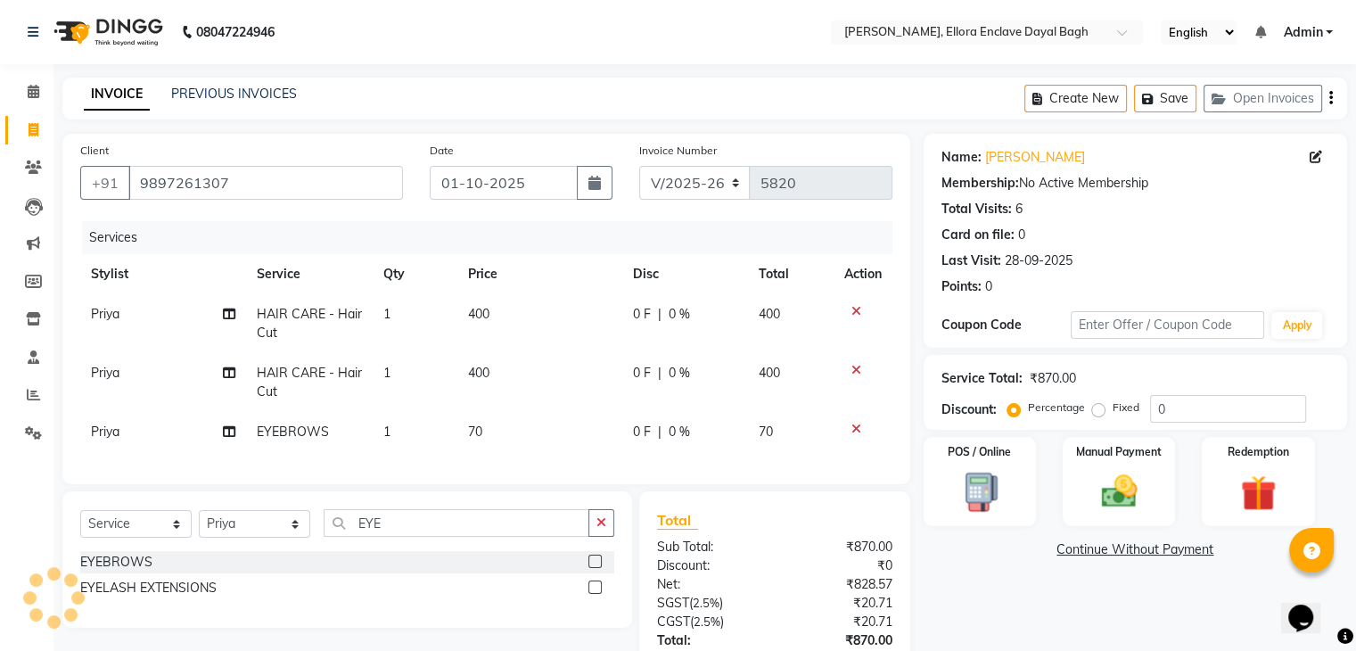
scroll to position [144, 0]
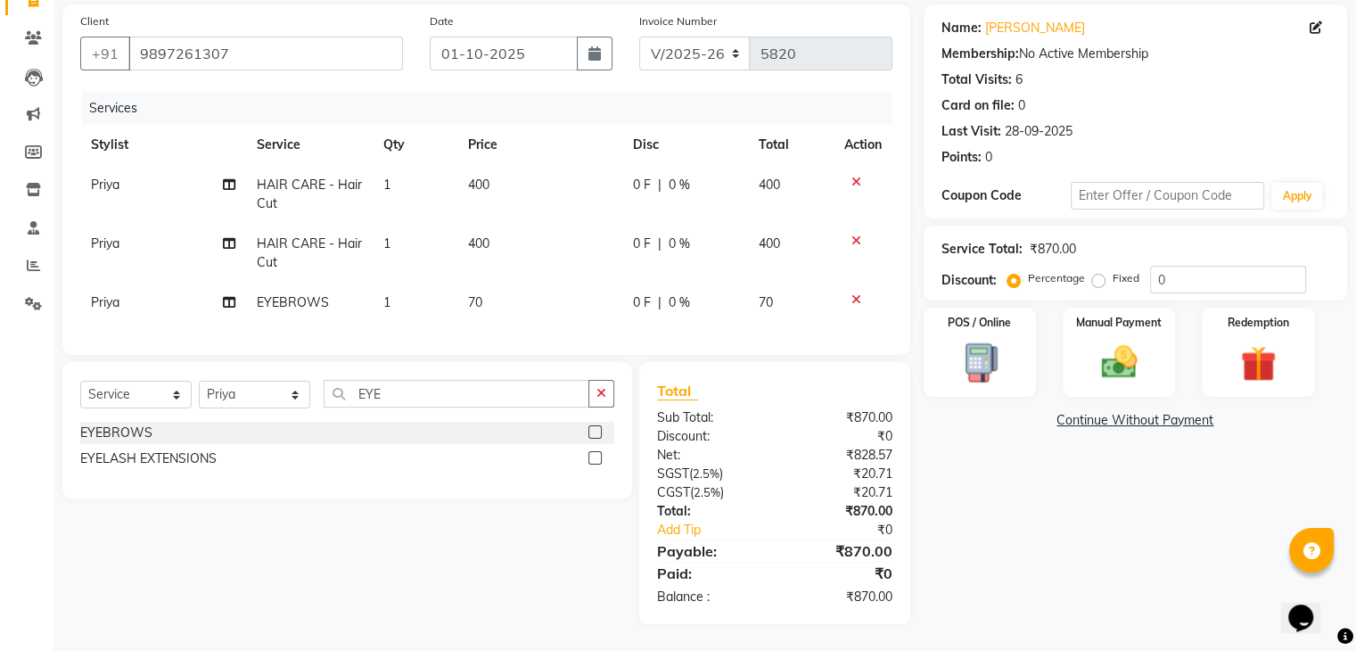
click at [122, 177] on td "Priya" at bounding box center [163, 194] width 166 height 59
select select "86751"
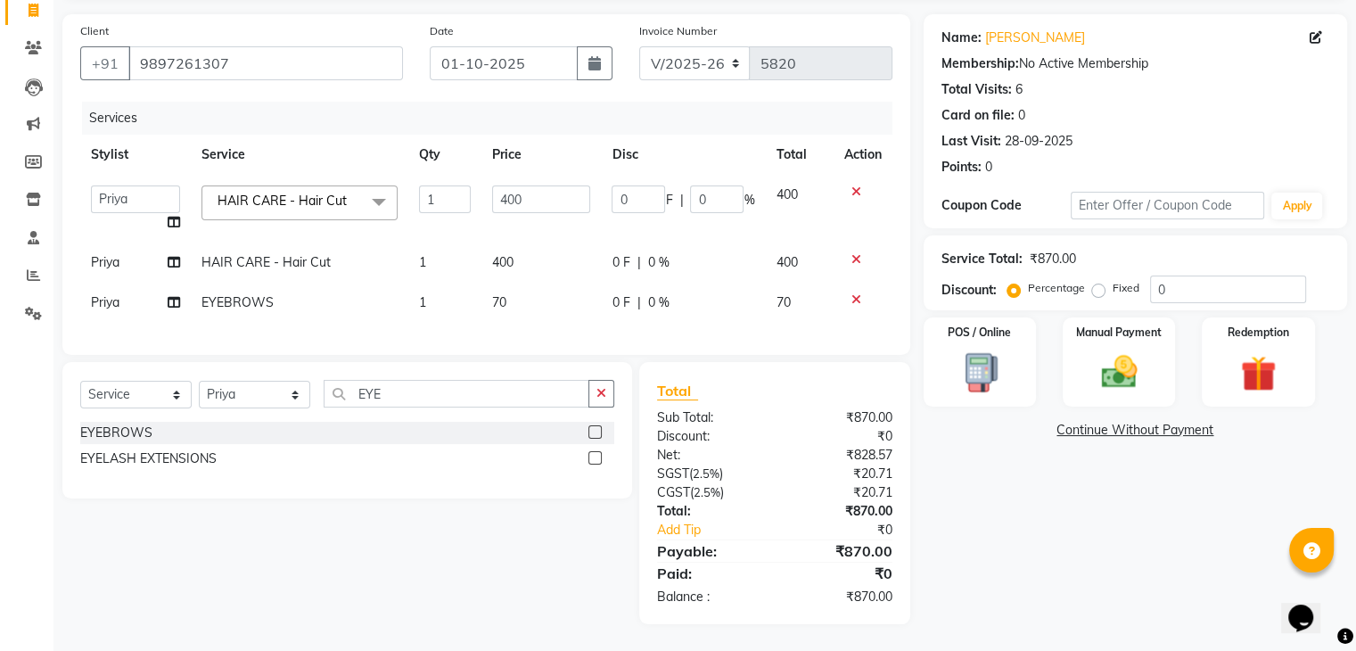
scroll to position [134, 0]
click at [122, 185] on select "[PERSON_NAME] [PERSON_NAME] [PERSON_NAME] kakul KAVITA [PERSON_NAME] [PERSON_NA…" at bounding box center [135, 199] width 89 height 28
select select "53879"
click at [1126, 469] on div "Name: Rachna Sharma Membership: No Active Membership Total Visits: 6 Card on fi…" at bounding box center [1141, 319] width 437 height 610
click at [1109, 357] on img at bounding box center [1118, 372] width 60 height 43
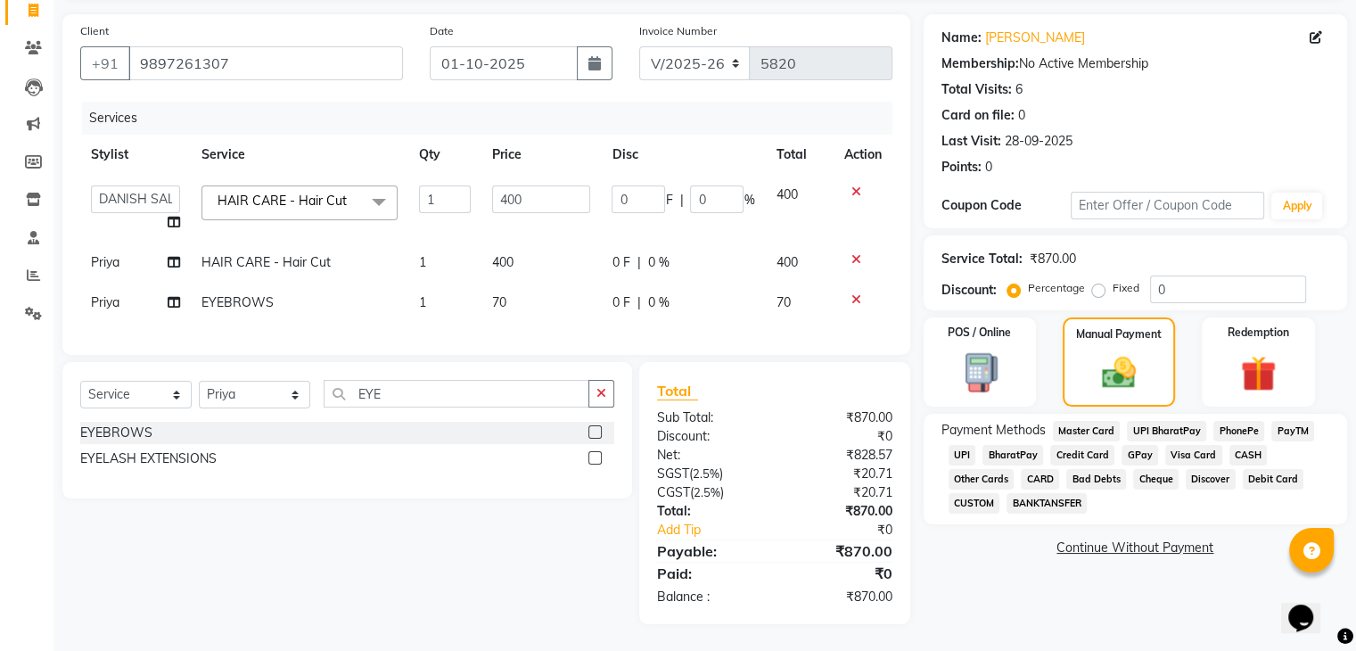
click at [1237, 445] on span "CASH" at bounding box center [1248, 455] width 38 height 21
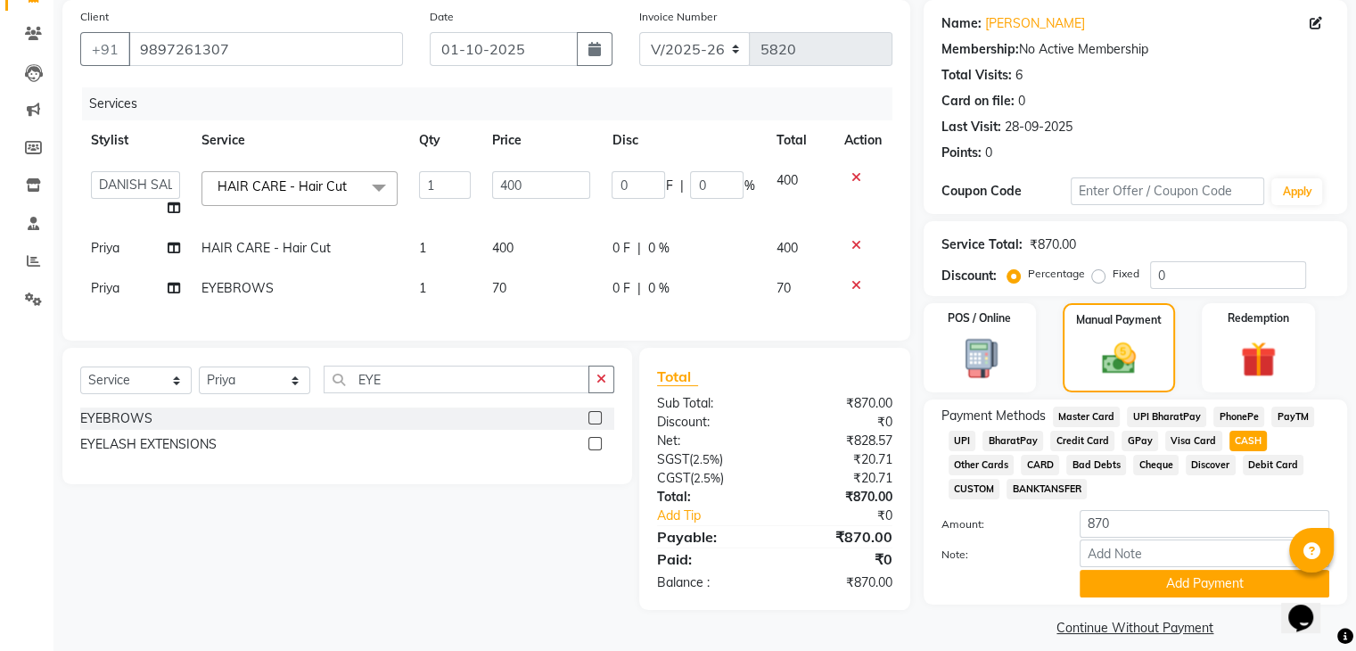
scroll to position [153, 0]
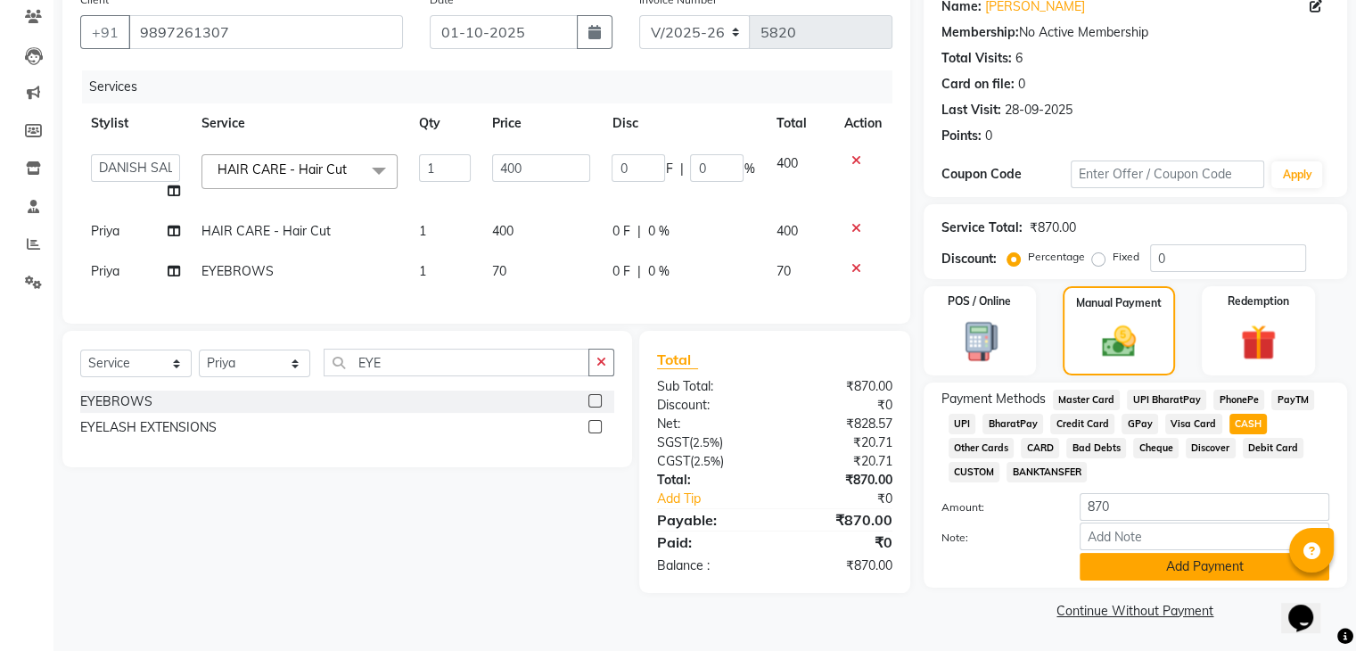
click at [1186, 565] on button "Add Payment" at bounding box center [1204, 567] width 250 height 28
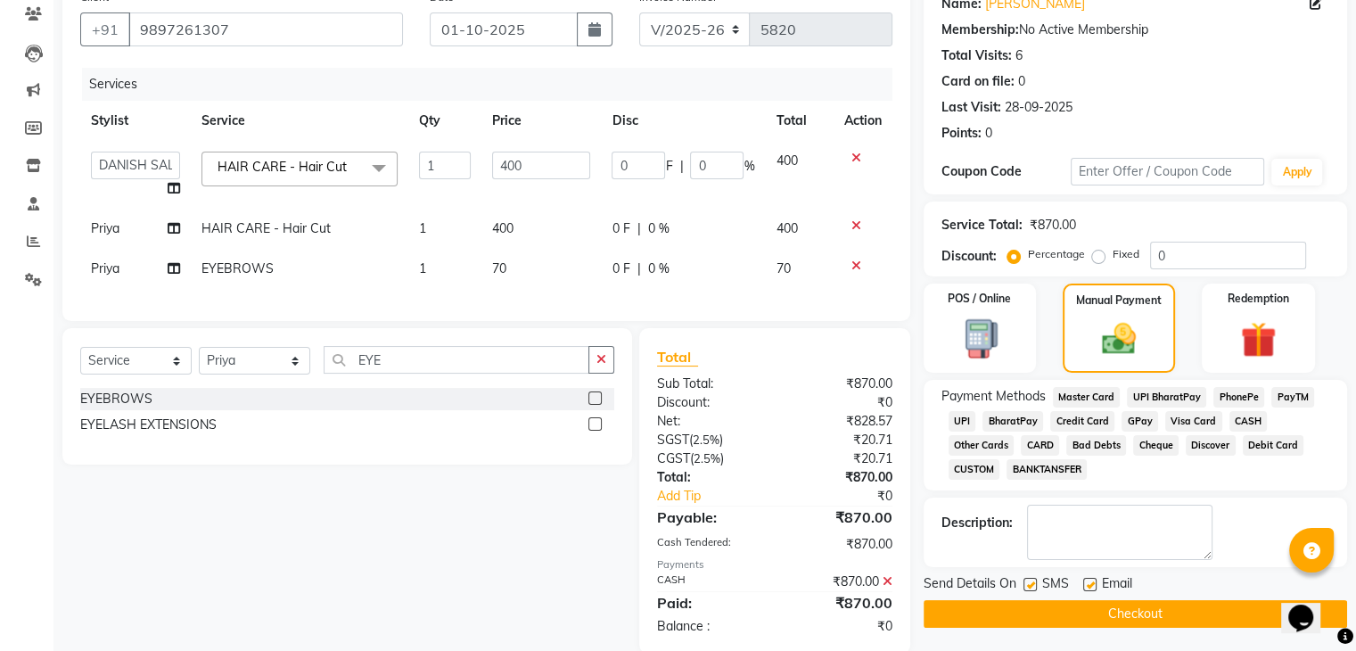
scroll to position [196, 0]
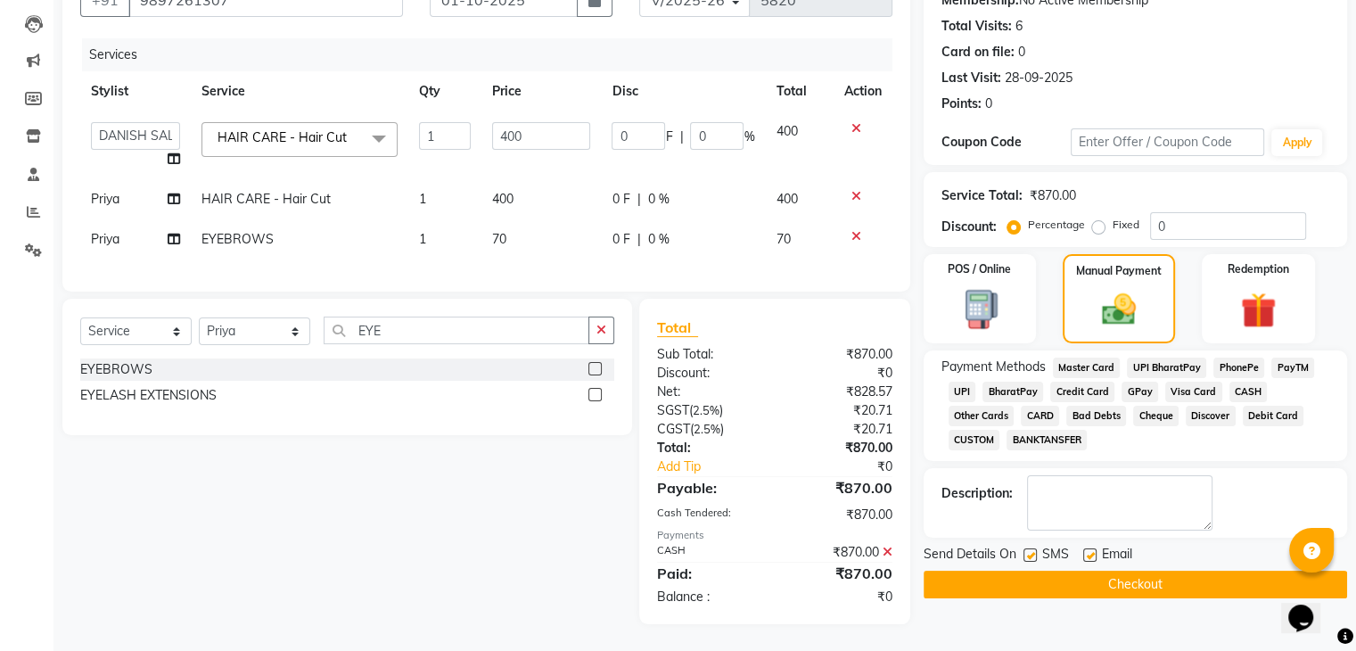
click at [1091, 548] on label at bounding box center [1089, 554] width 13 height 13
click at [1091, 550] on input "checkbox" at bounding box center [1089, 556] width 12 height 12
checkbox input "false"
click at [1032, 548] on label at bounding box center [1029, 554] width 13 height 13
click at [1032, 550] on input "checkbox" at bounding box center [1029, 556] width 12 height 12
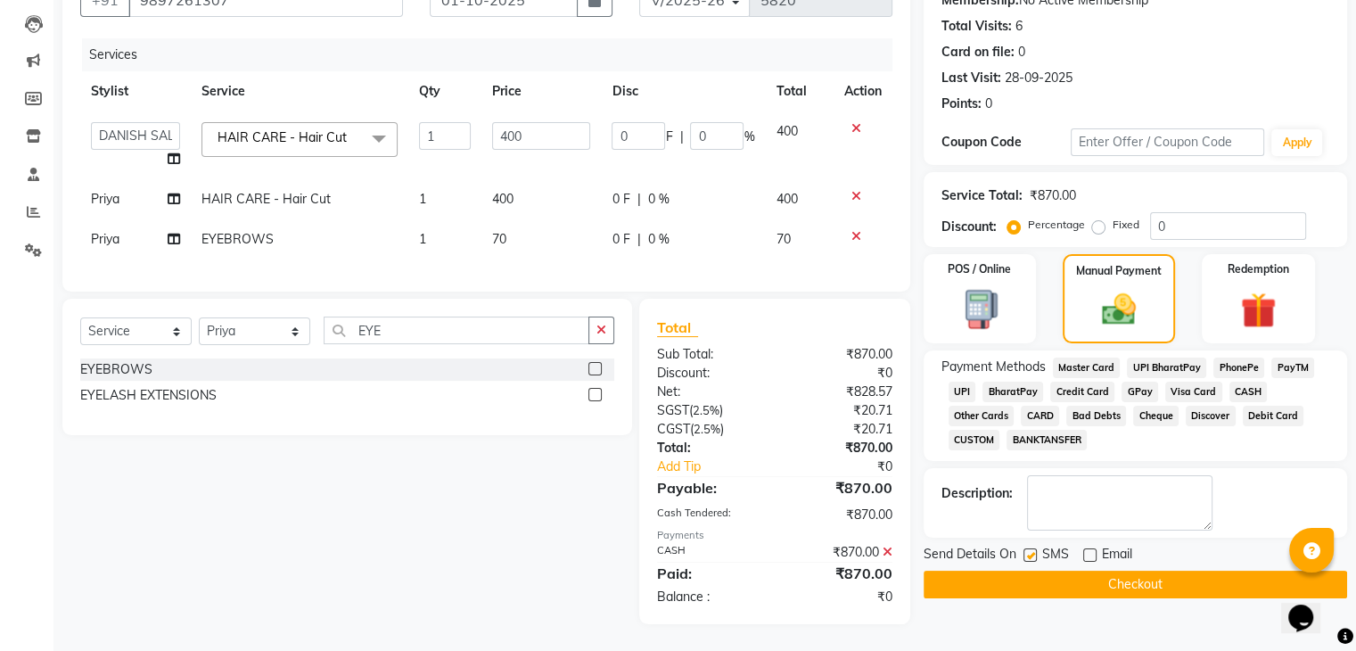
checkbox input "false"
click at [1053, 570] on button "Checkout" at bounding box center [1134, 584] width 423 height 28
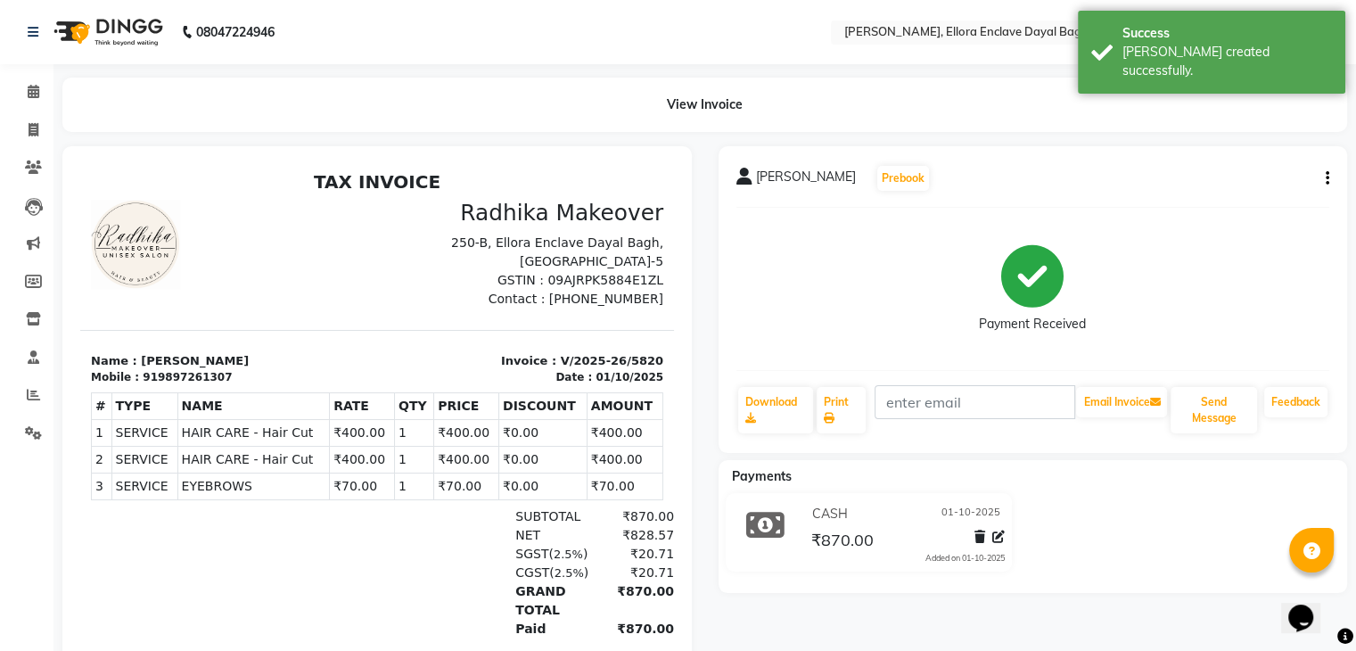
click at [26, 111] on li "Invoice" at bounding box center [26, 130] width 53 height 38
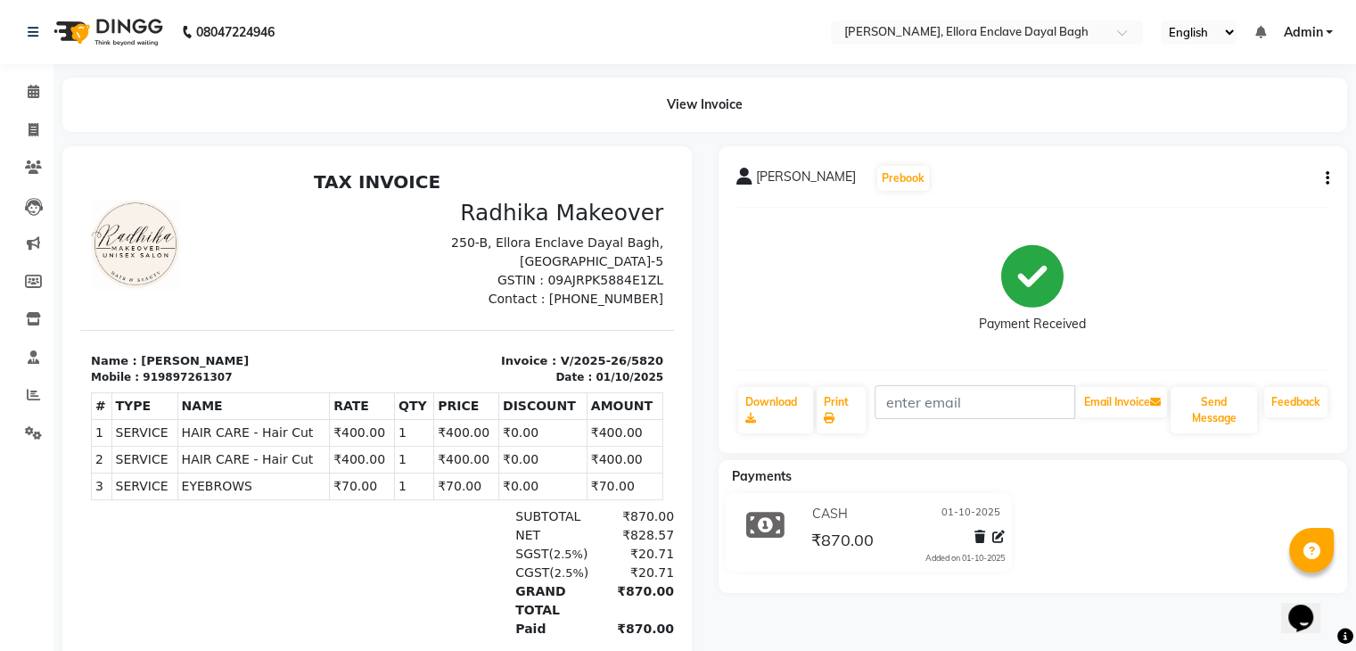
click at [49, 127] on div "View Invoice" at bounding box center [704, 105] width 1311 height 54
click at [39, 127] on span at bounding box center [33, 130] width 31 height 21
select select "service"
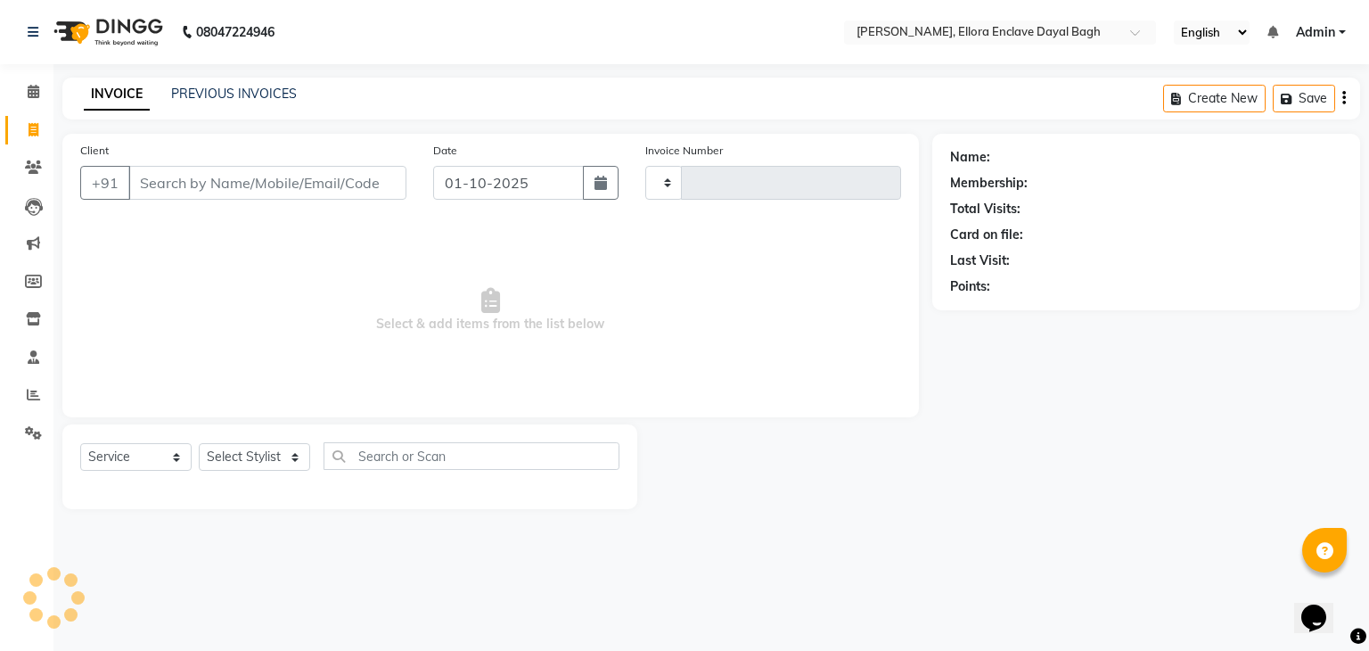
type input "5821"
select select "6880"
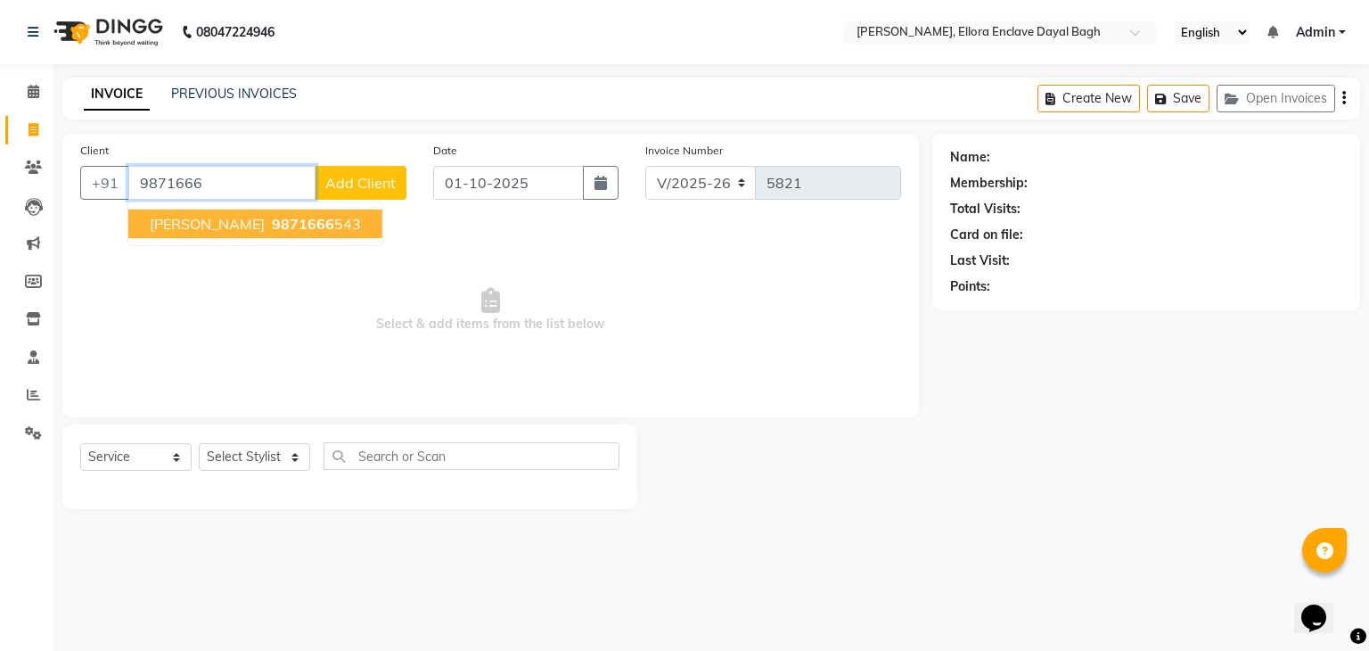
click at [268, 224] on ngb-highlight "9871666 543" at bounding box center [314, 224] width 93 height 18
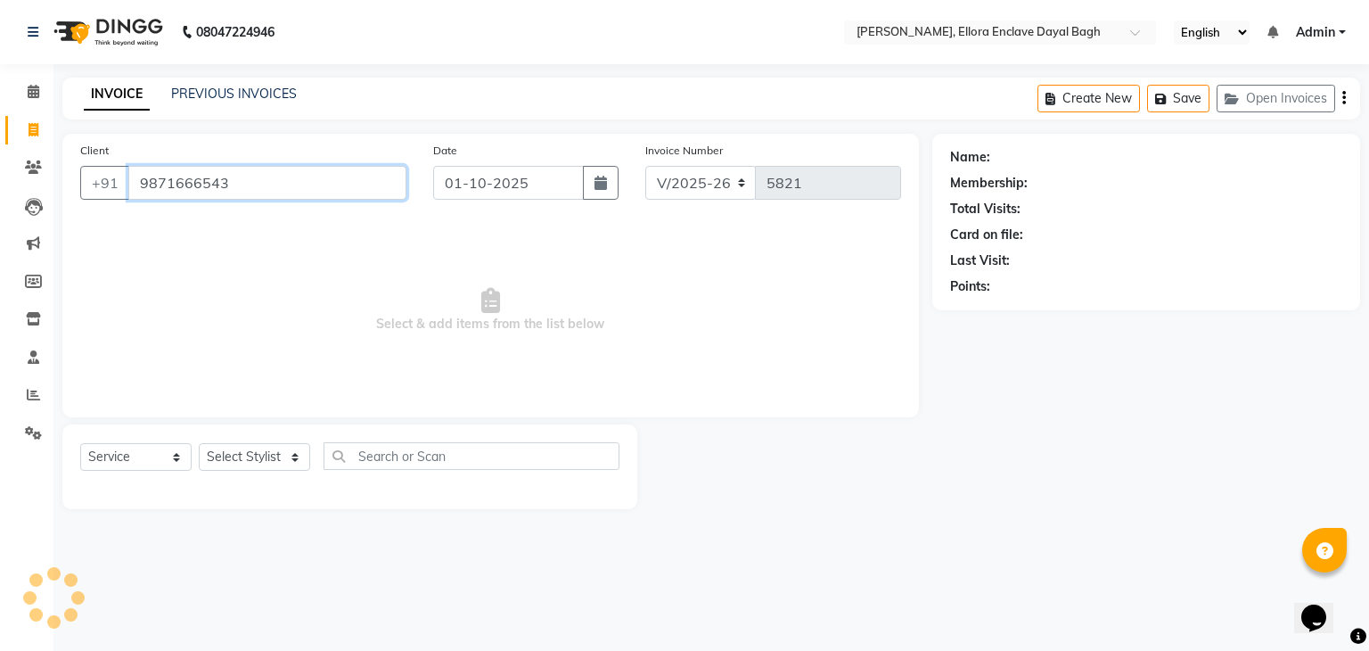
type input "9871666543"
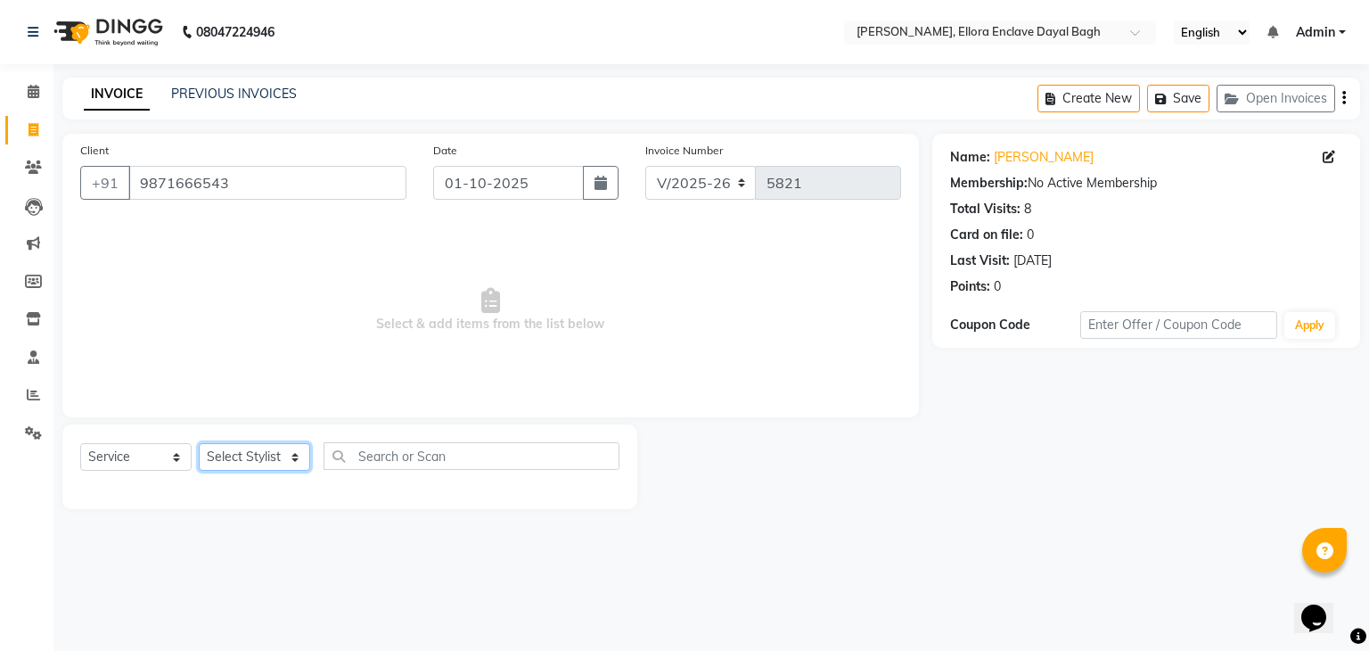
click at [275, 448] on select "Select Stylist AMAN DANISH SALMANI [PERSON_NAME] kakul KAVITA [PERSON_NAME] [PE…" at bounding box center [254, 457] width 111 height 28
select select "53887"
click at [199, 444] on select "Select Stylist AMAN DANISH SALMANI [PERSON_NAME] kakul KAVITA [PERSON_NAME] [PE…" at bounding box center [254, 457] width 111 height 28
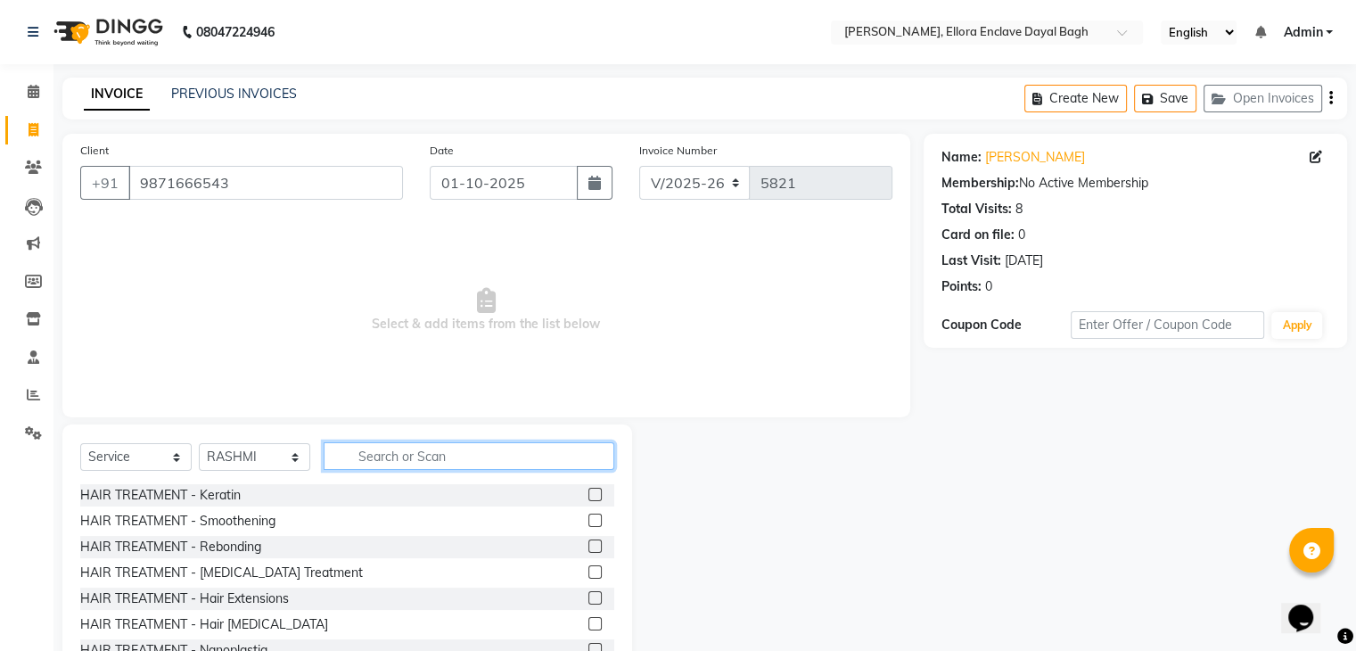
click at [414, 452] on input "text" at bounding box center [469, 456] width 291 height 28
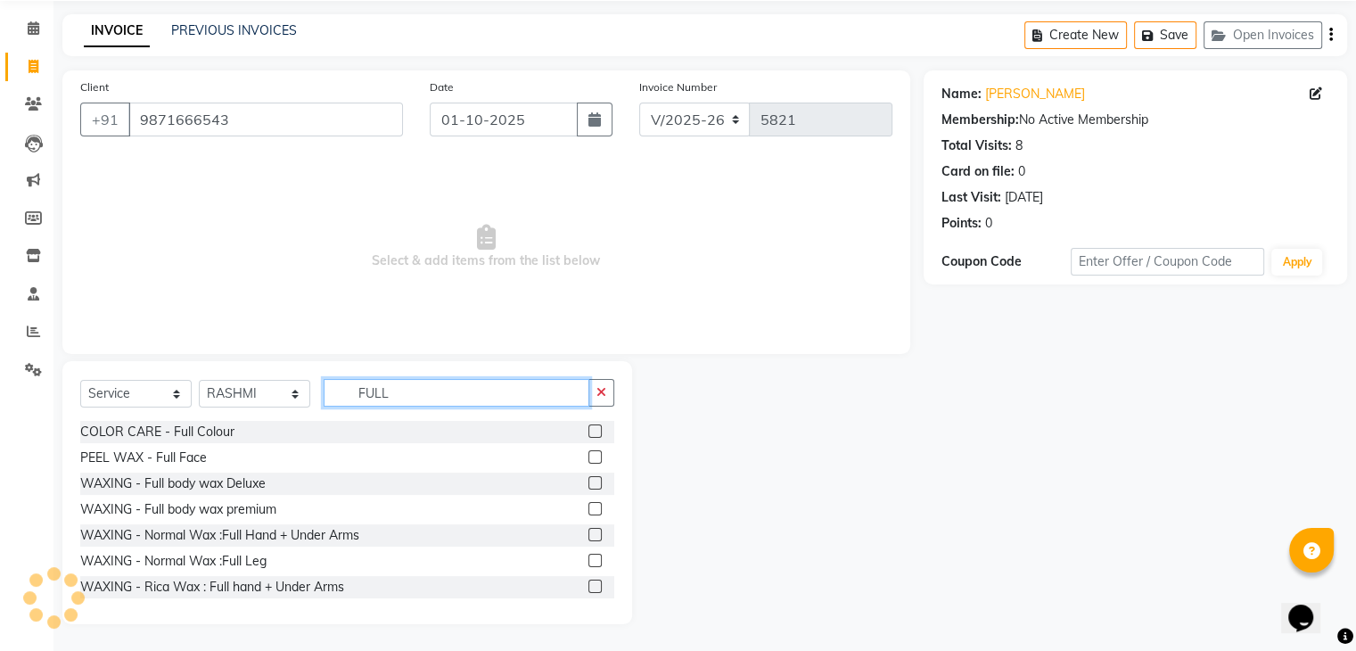
scroll to position [29, 0]
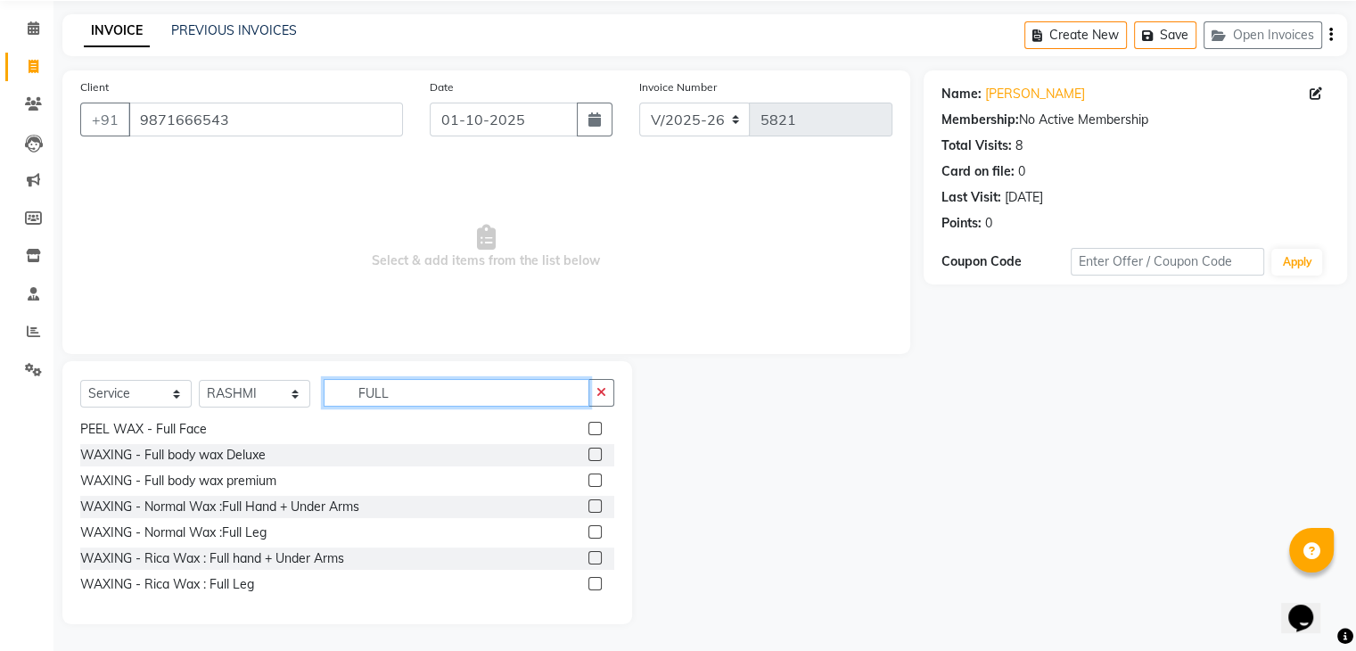
type input "FULL"
click at [588, 553] on label at bounding box center [594, 557] width 13 height 13
click at [588, 553] on input "checkbox" at bounding box center [594, 559] width 12 height 12
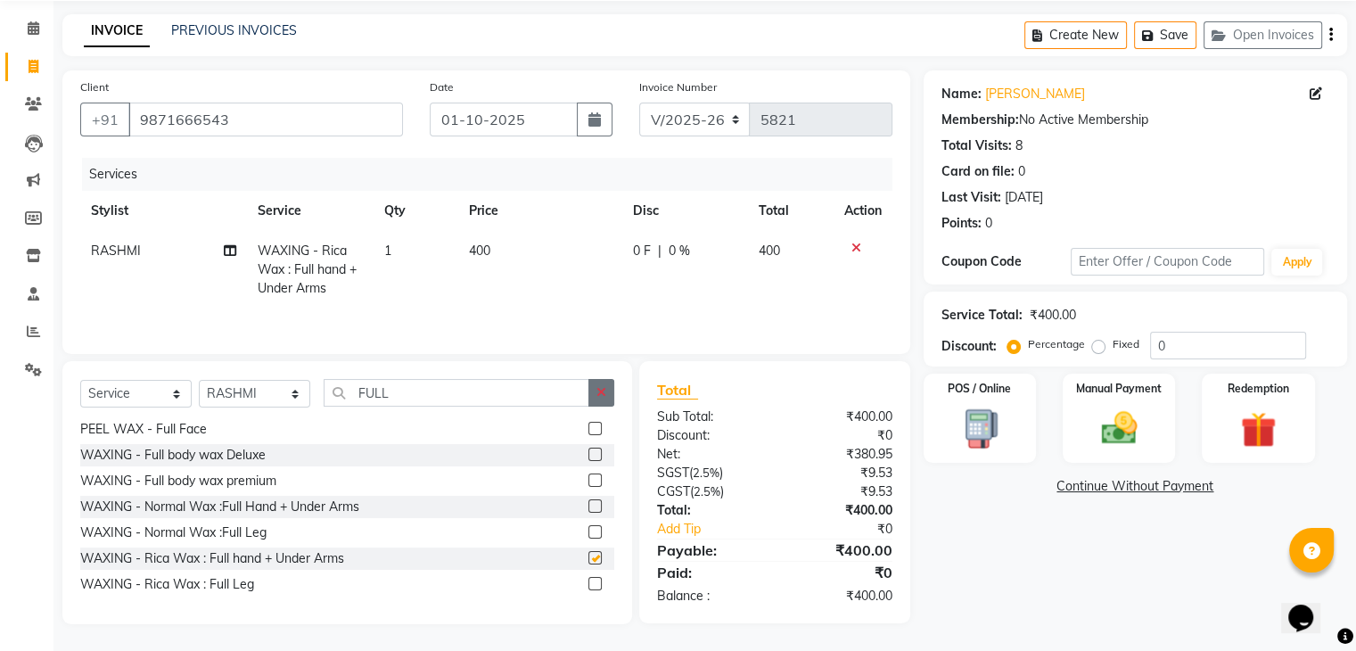
checkbox input "false"
click at [595, 379] on button "button" at bounding box center [601, 393] width 26 height 28
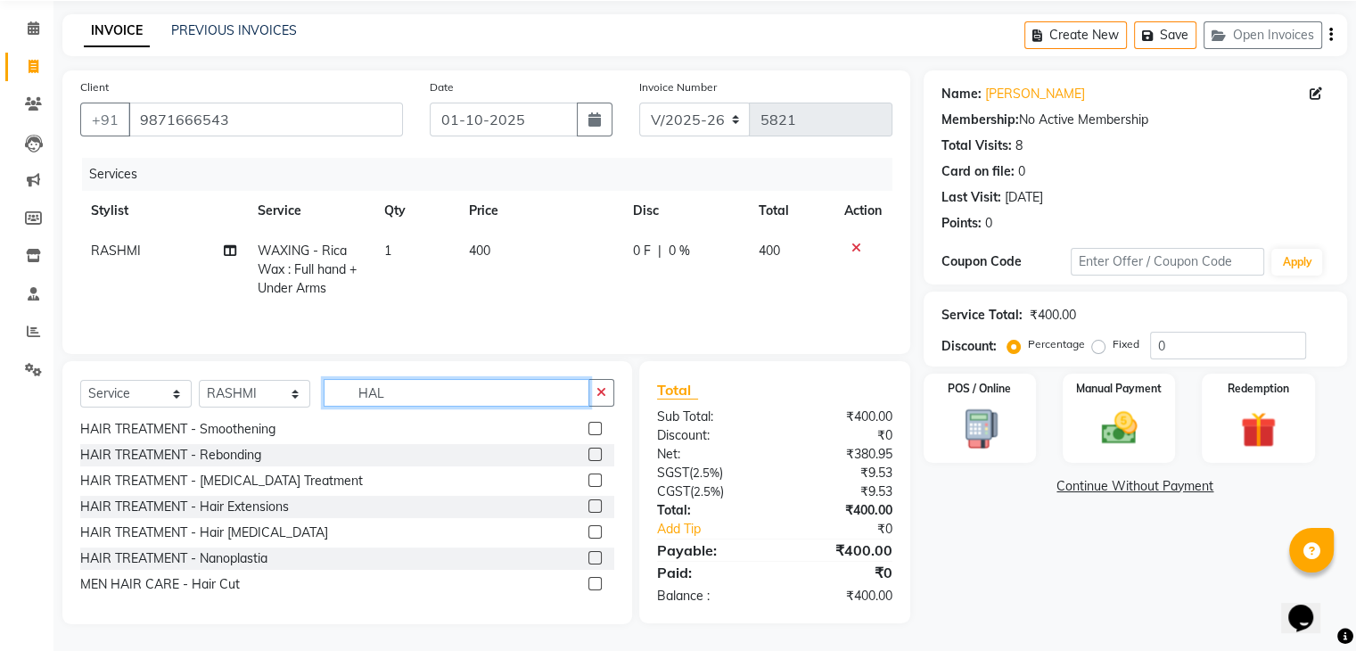
scroll to position [63, 0]
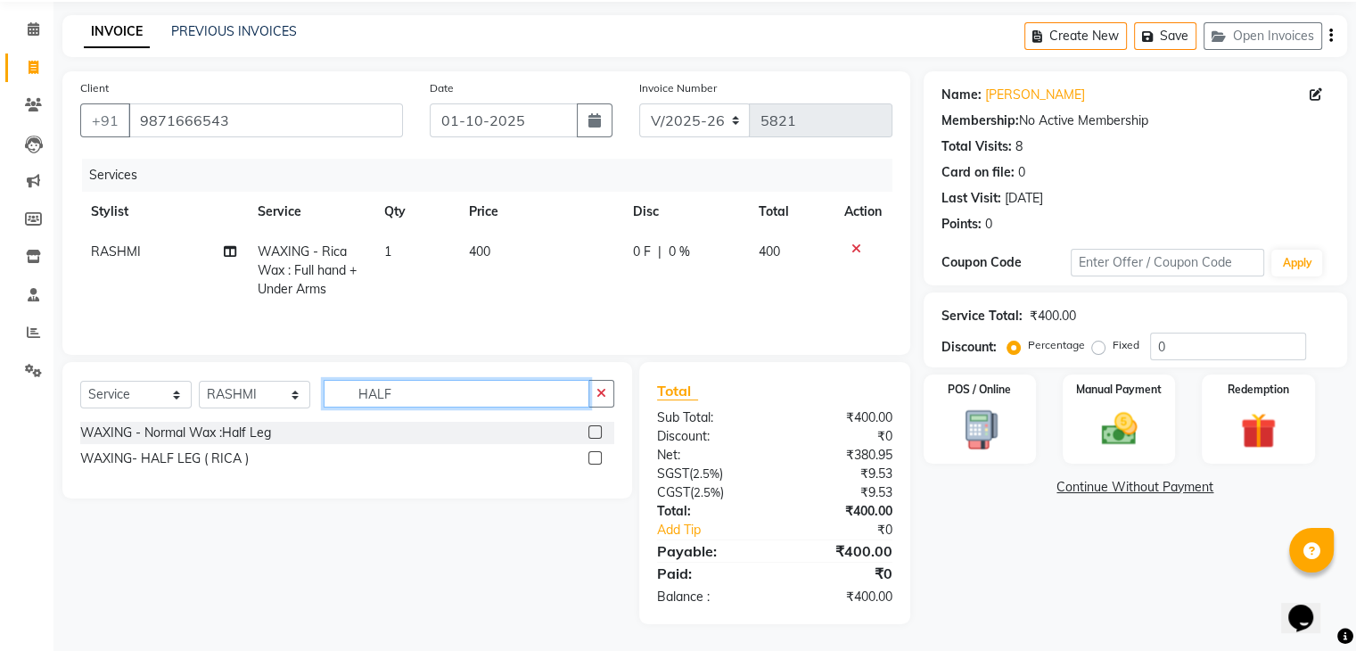
type input "HALF"
click at [595, 456] on label at bounding box center [594, 457] width 13 height 13
click at [595, 456] on input "checkbox" at bounding box center [594, 459] width 12 height 12
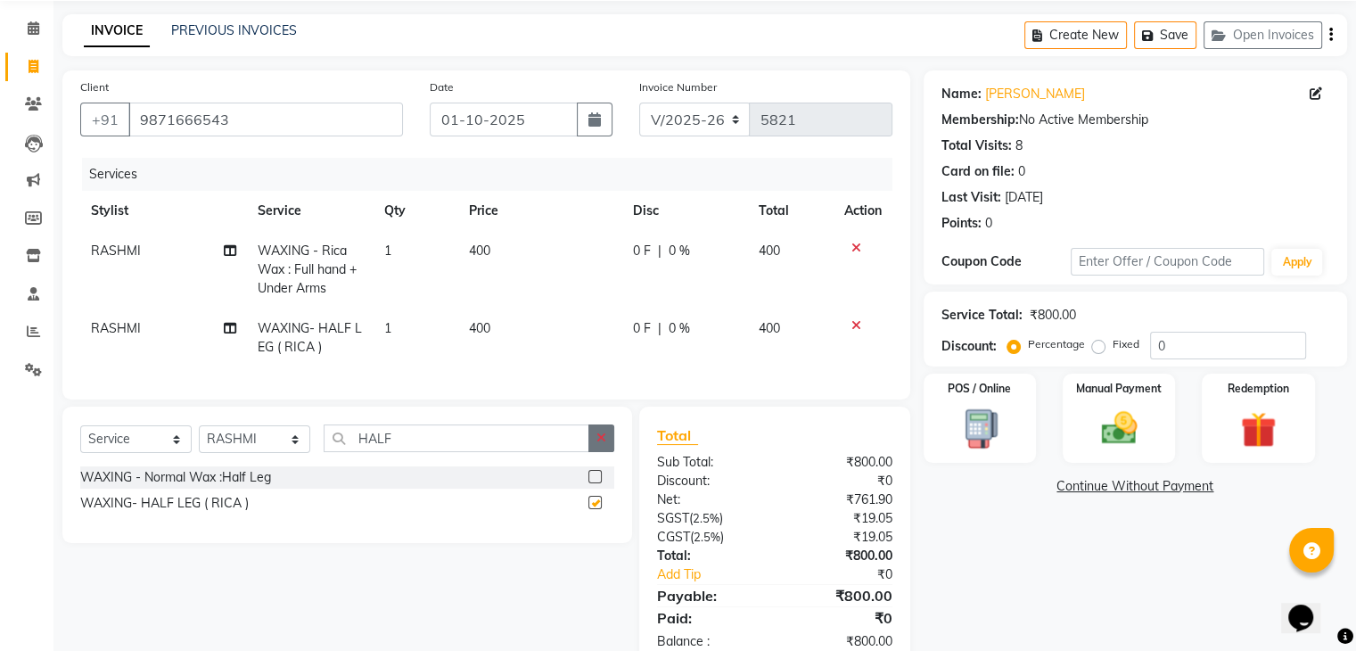
checkbox input "false"
click at [609, 452] on button "button" at bounding box center [601, 438] width 26 height 28
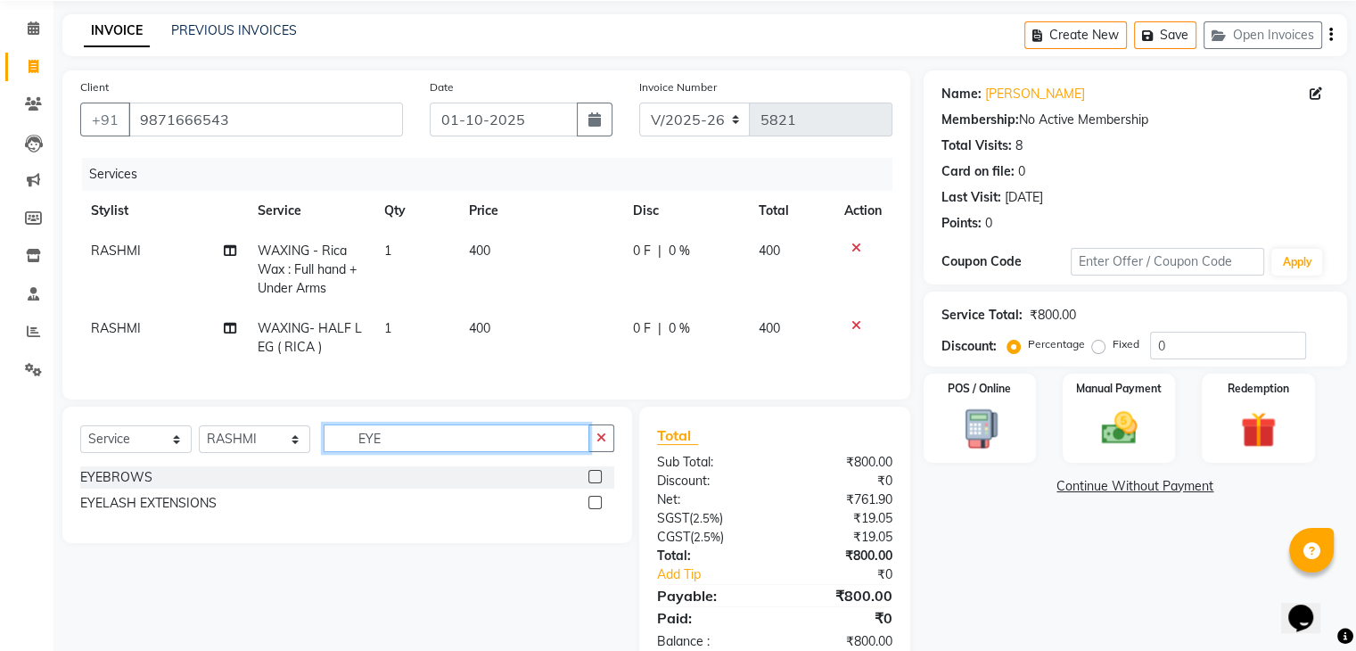
type input "EYE"
click at [587, 485] on div "EYEBROWS" at bounding box center [347, 477] width 534 height 22
click at [590, 483] on label at bounding box center [594, 476] width 13 height 13
click at [590, 483] on input "checkbox" at bounding box center [594, 478] width 12 height 12
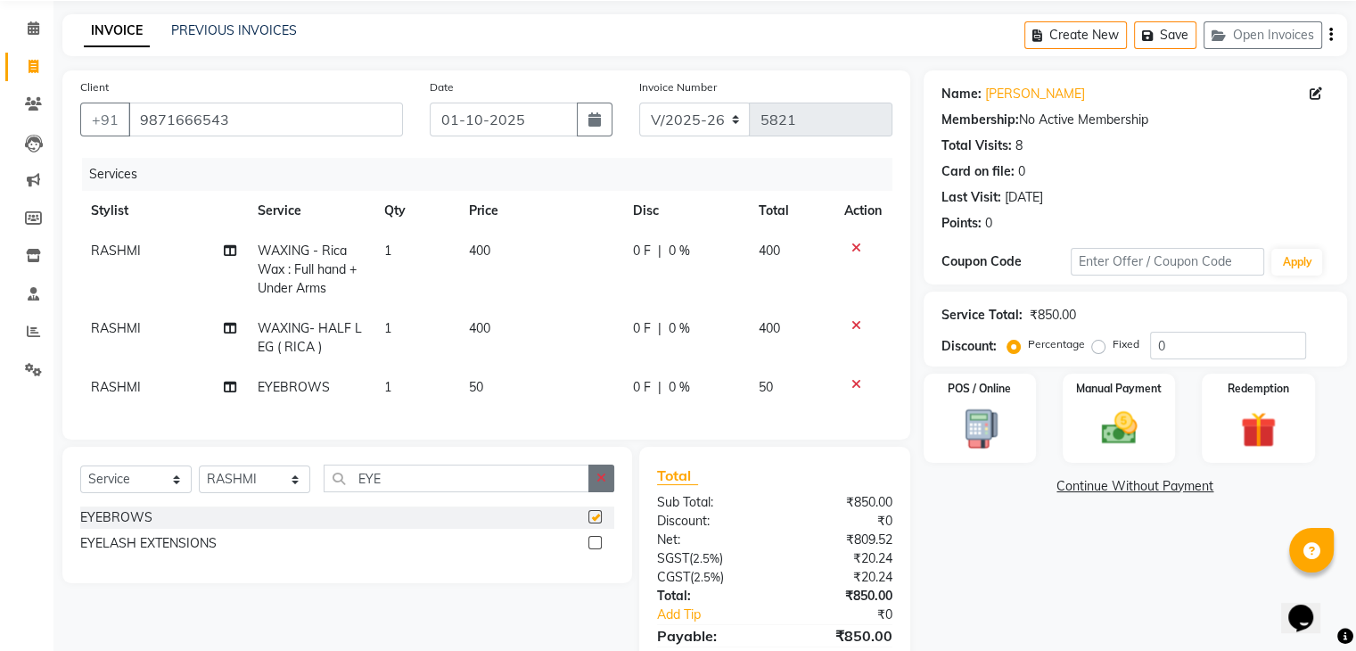
checkbox input "false"
click at [598, 484] on icon "button" at bounding box center [601, 478] width 10 height 12
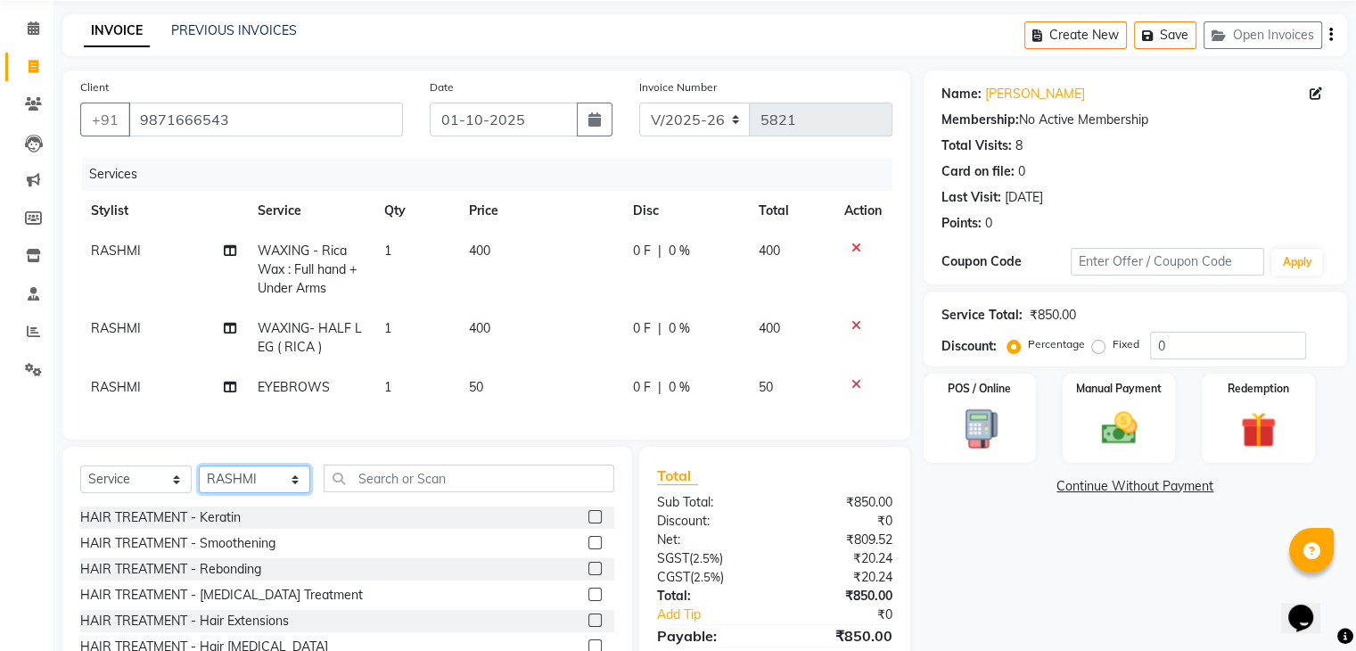
click at [300, 485] on select "Select Stylist AMAN DANISH SALMANI [PERSON_NAME] kakul KAVITA [PERSON_NAME] [PE…" at bounding box center [254, 479] width 111 height 28
select select "53877"
click at [199, 480] on select "Select Stylist AMAN DANISH SALMANI [PERSON_NAME] kakul KAVITA [PERSON_NAME] [PE…" at bounding box center [254, 479] width 111 height 28
click at [410, 488] on input "text" at bounding box center [469, 478] width 291 height 28
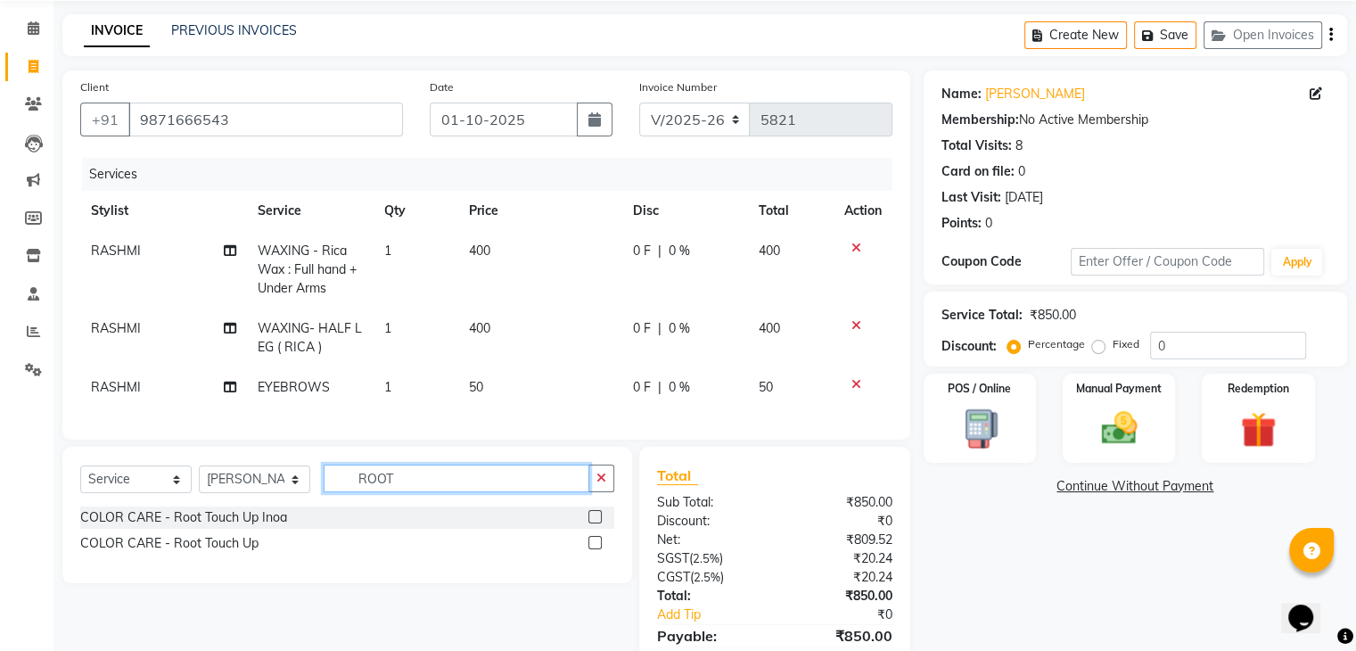
type input "ROOT"
click at [592, 549] on label at bounding box center [594, 542] width 13 height 13
click at [592, 549] on input "checkbox" at bounding box center [594, 544] width 12 height 12
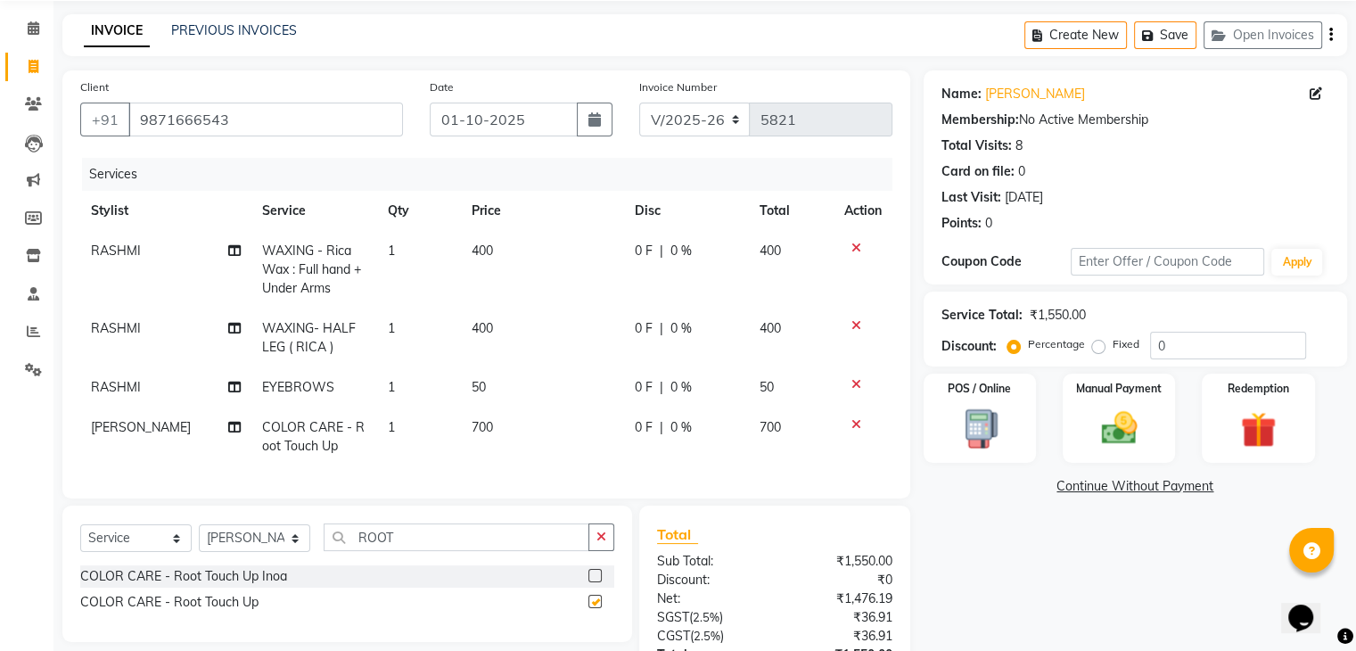
checkbox input "false"
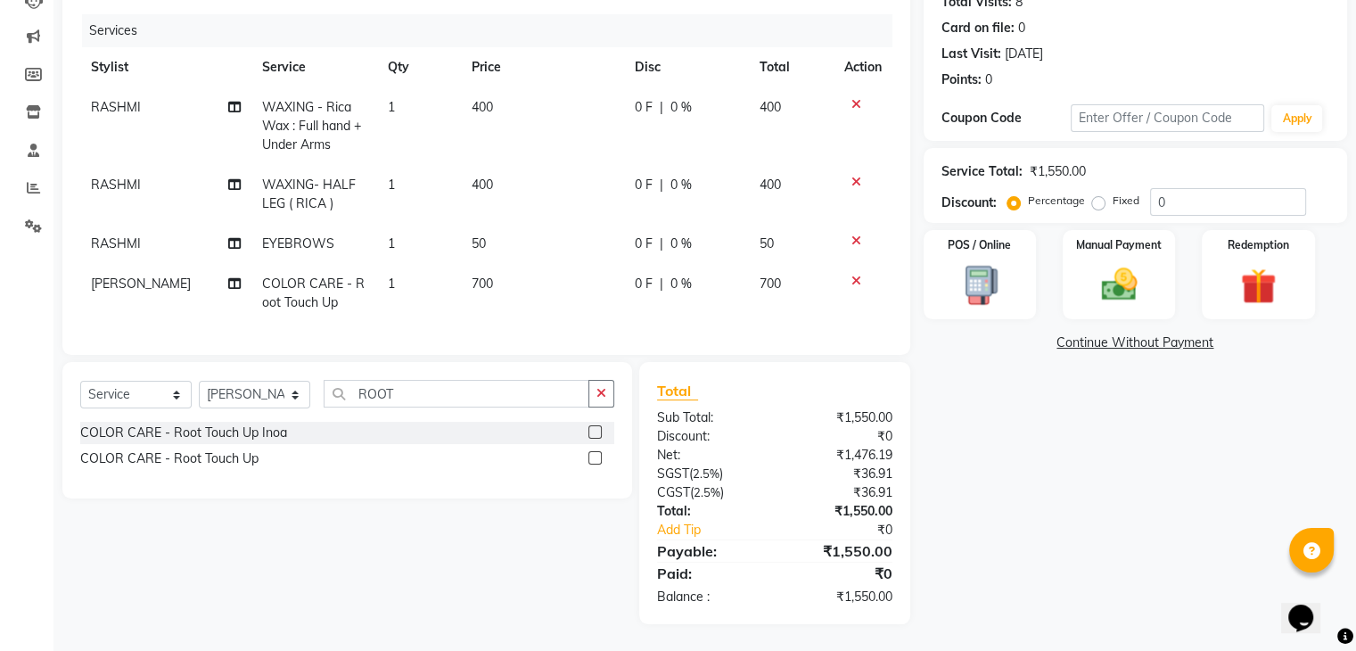
scroll to position [221, 0]
click at [153, 275] on span "[PERSON_NAME]" at bounding box center [141, 283] width 100 height 16
select select "53877"
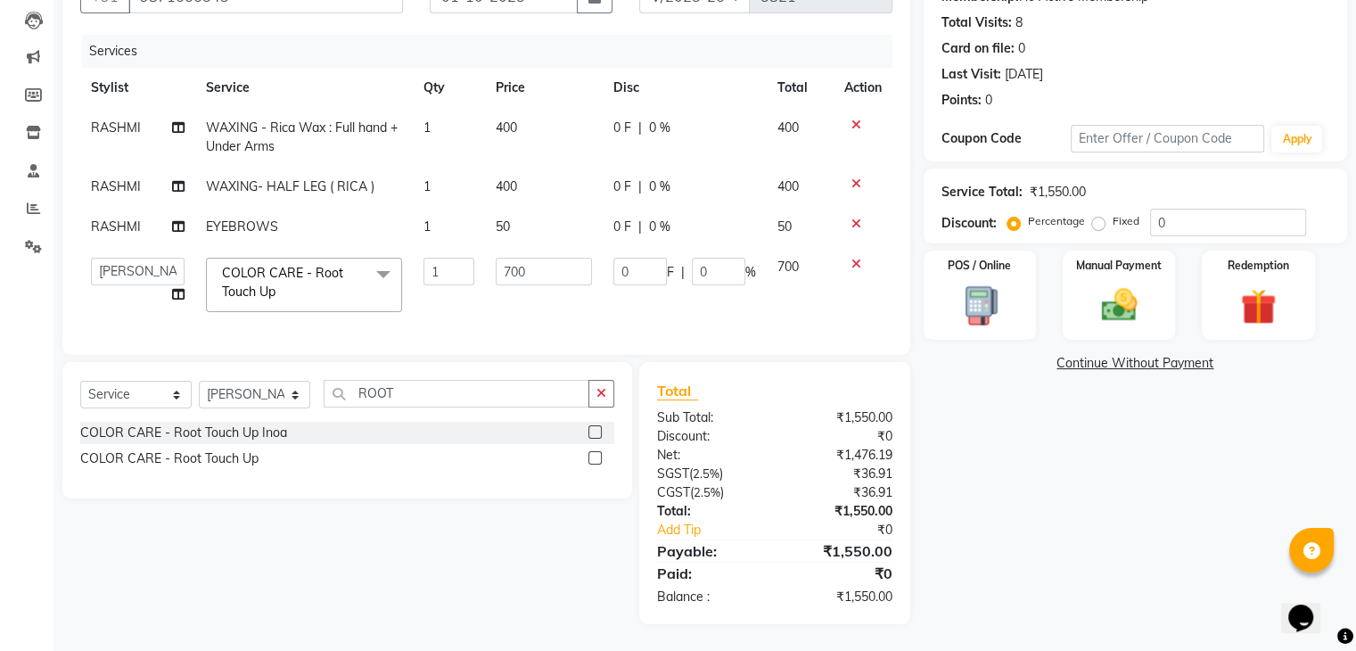
scroll to position [200, 0]
click at [153, 263] on select "[PERSON_NAME] [PERSON_NAME] [PERSON_NAME] kakul KAVITA [PERSON_NAME] [PERSON_NA…" at bounding box center [138, 272] width 94 height 28
select select "53881"
click at [1087, 316] on div "Manual Payment" at bounding box center [1118, 295] width 117 height 92
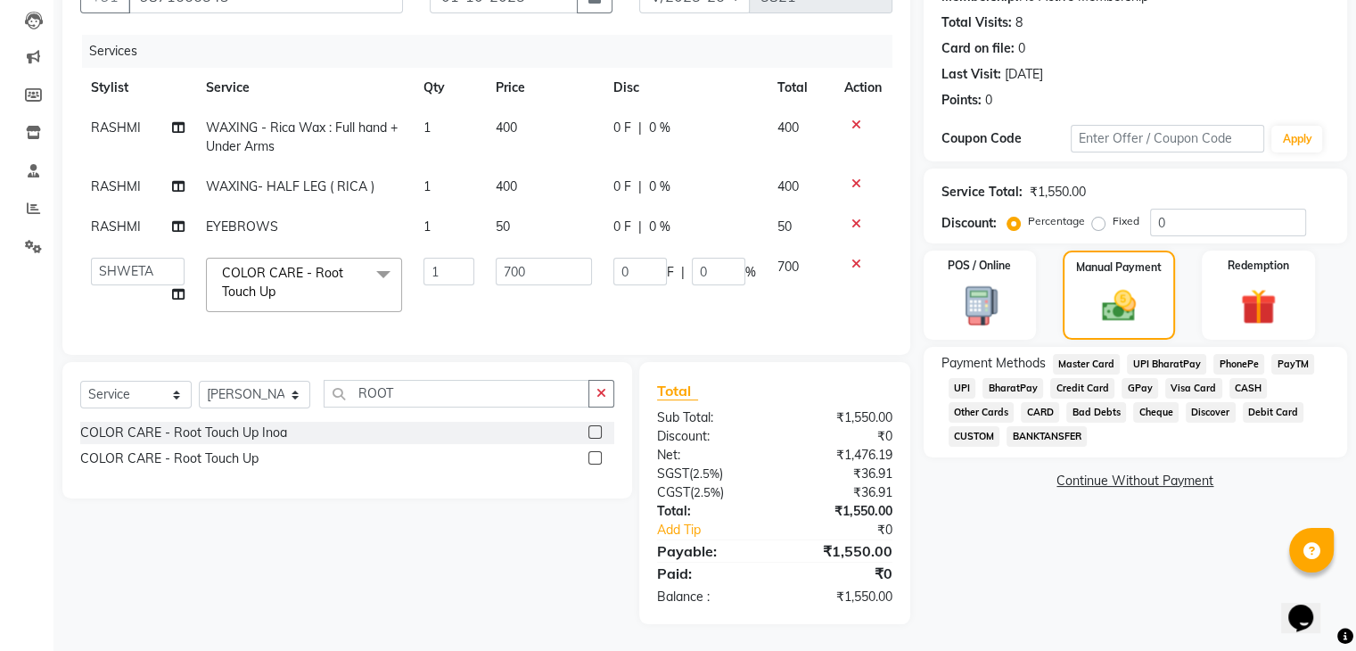
click at [945, 386] on div "UPI" at bounding box center [958, 390] width 35 height 24
click at [971, 378] on span "UPI" at bounding box center [962, 388] width 28 height 21
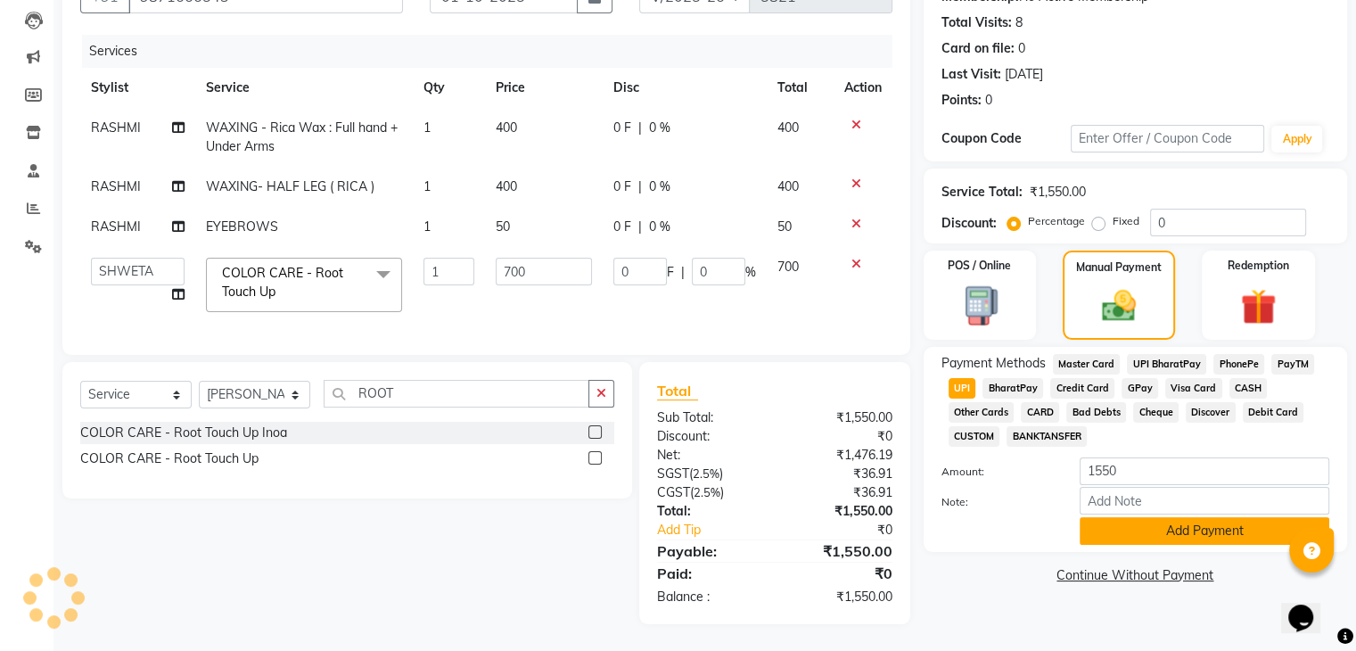
click at [1115, 517] on button "Add Payment" at bounding box center [1204, 531] width 250 height 28
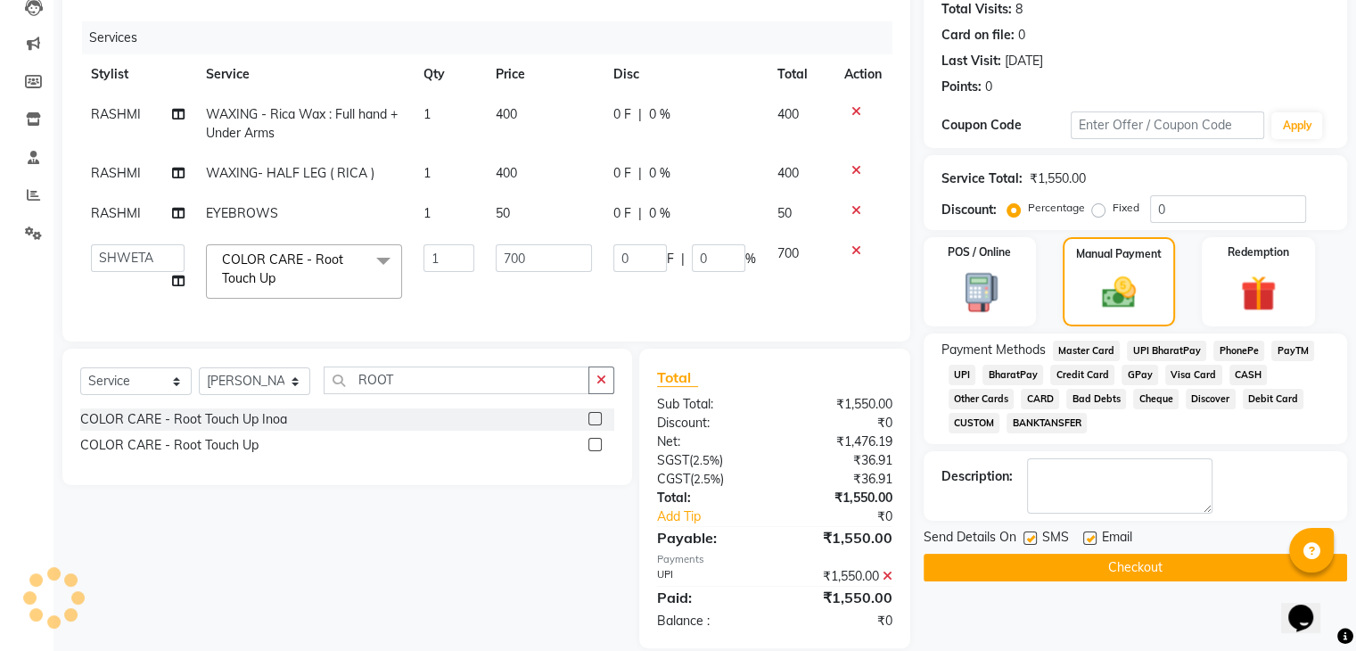
click at [1116, 568] on button "Checkout" at bounding box center [1134, 568] width 423 height 28
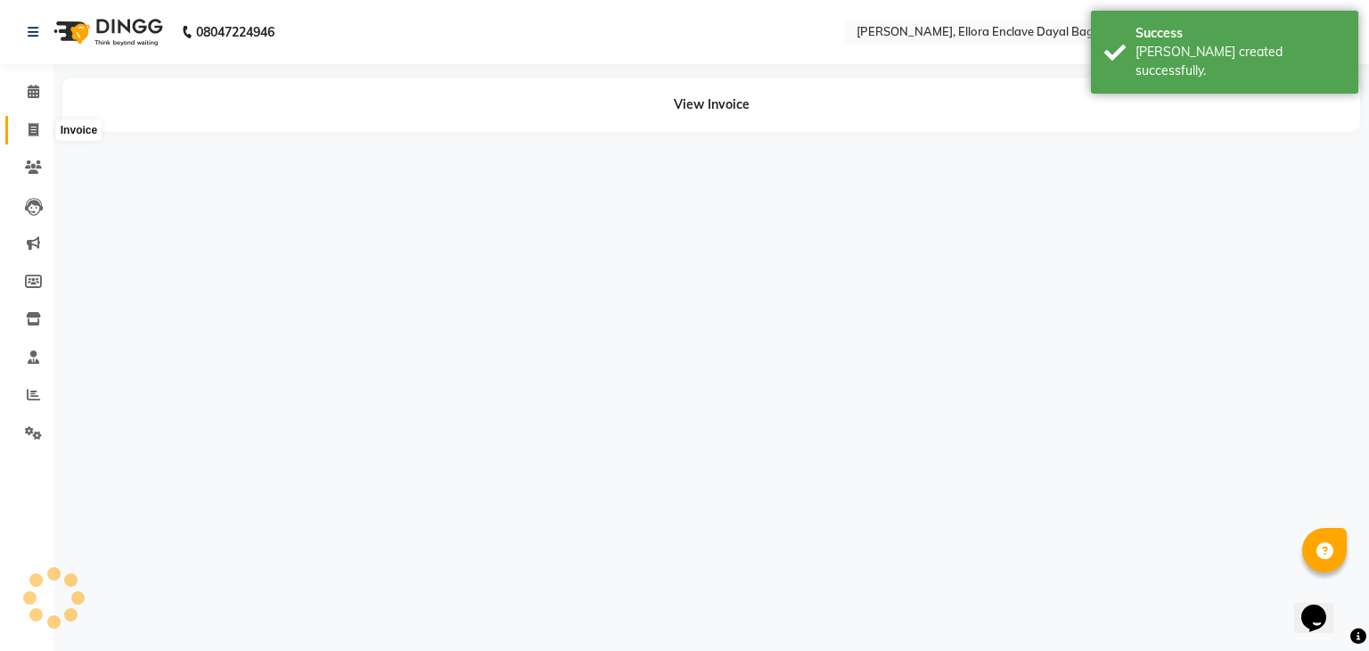
click at [38, 126] on span at bounding box center [33, 130] width 31 height 21
select select "service"
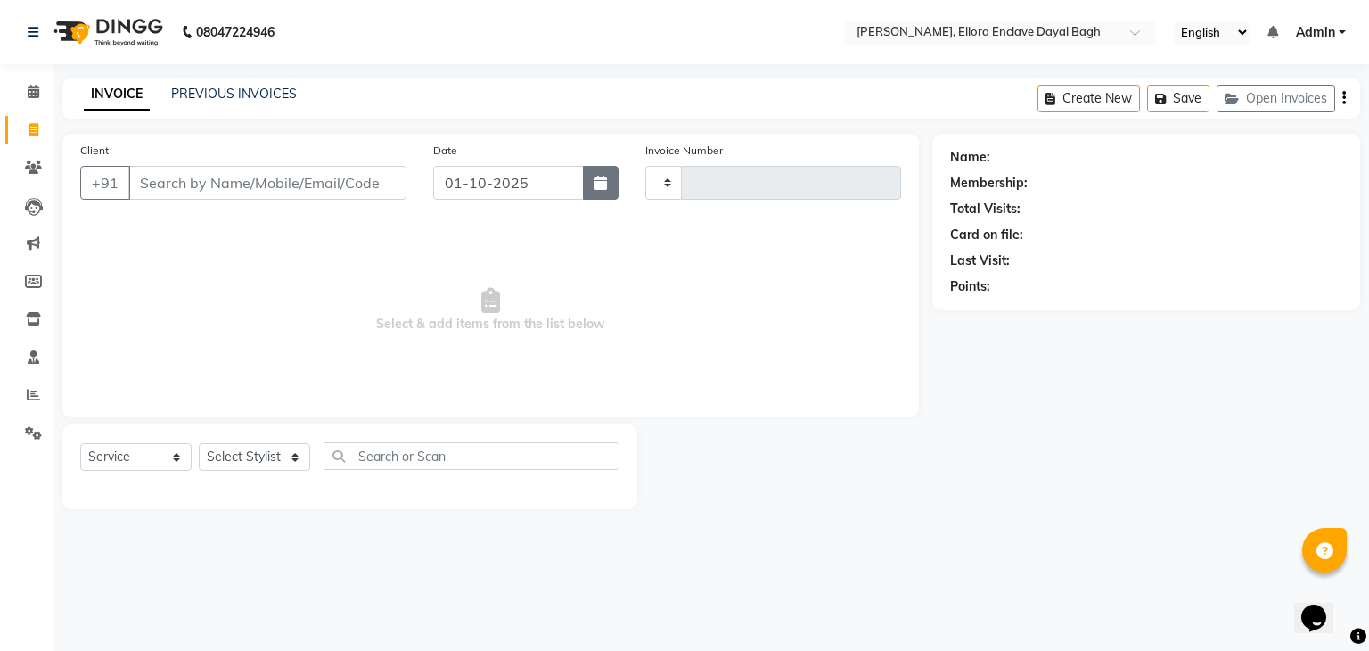
click at [596, 186] on icon "button" at bounding box center [601, 183] width 12 height 14
select select "10"
select select "2025"
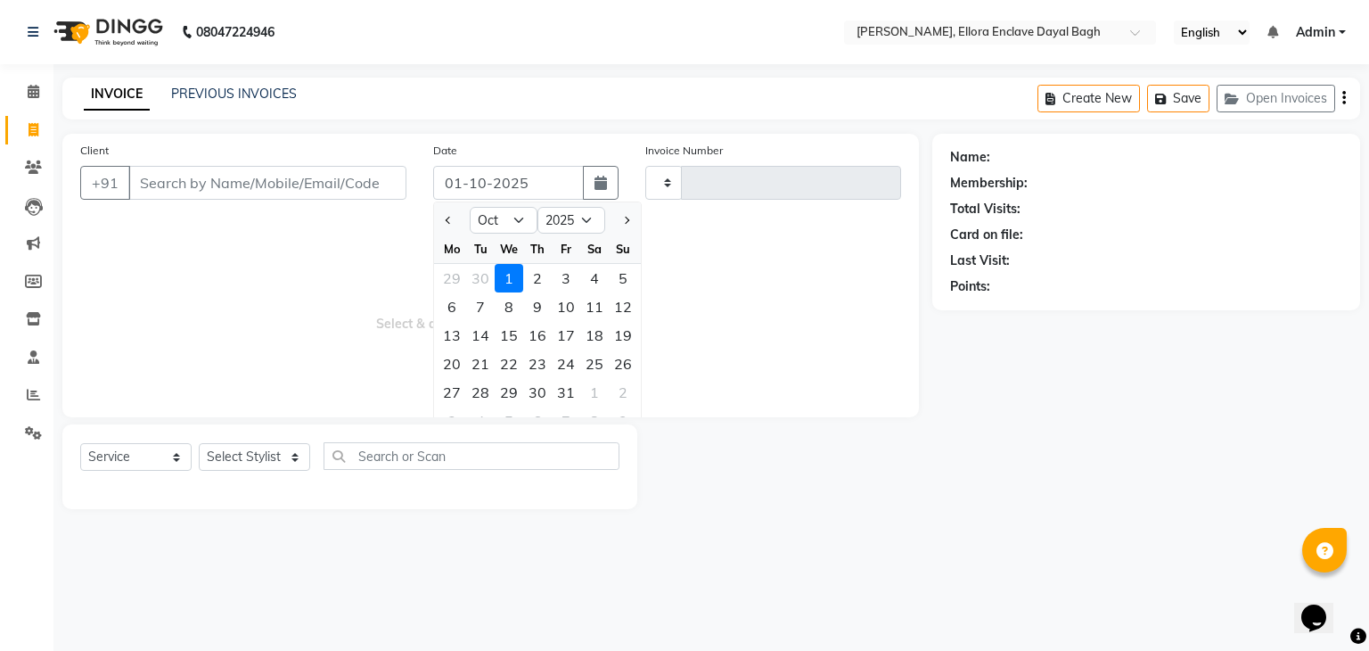
click at [262, 247] on span "Select & add items from the list below" at bounding box center [490, 310] width 821 height 178
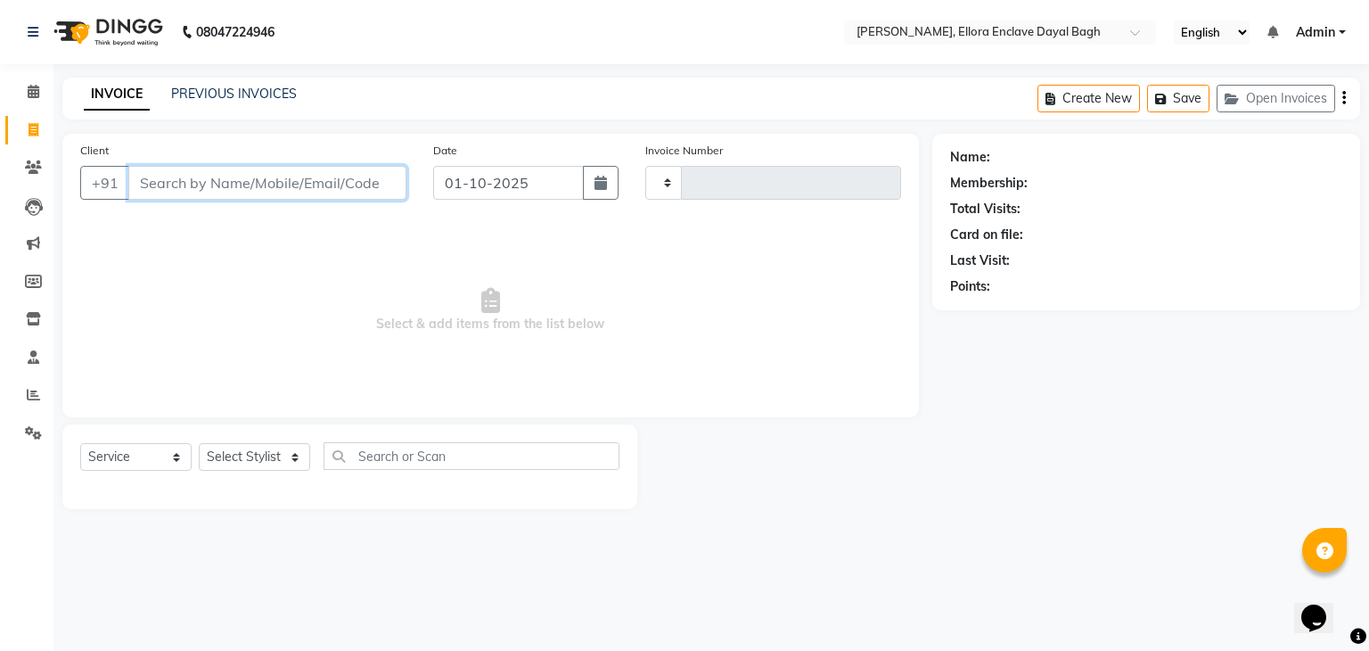
click at [261, 200] on input "Client" at bounding box center [267, 183] width 278 height 34
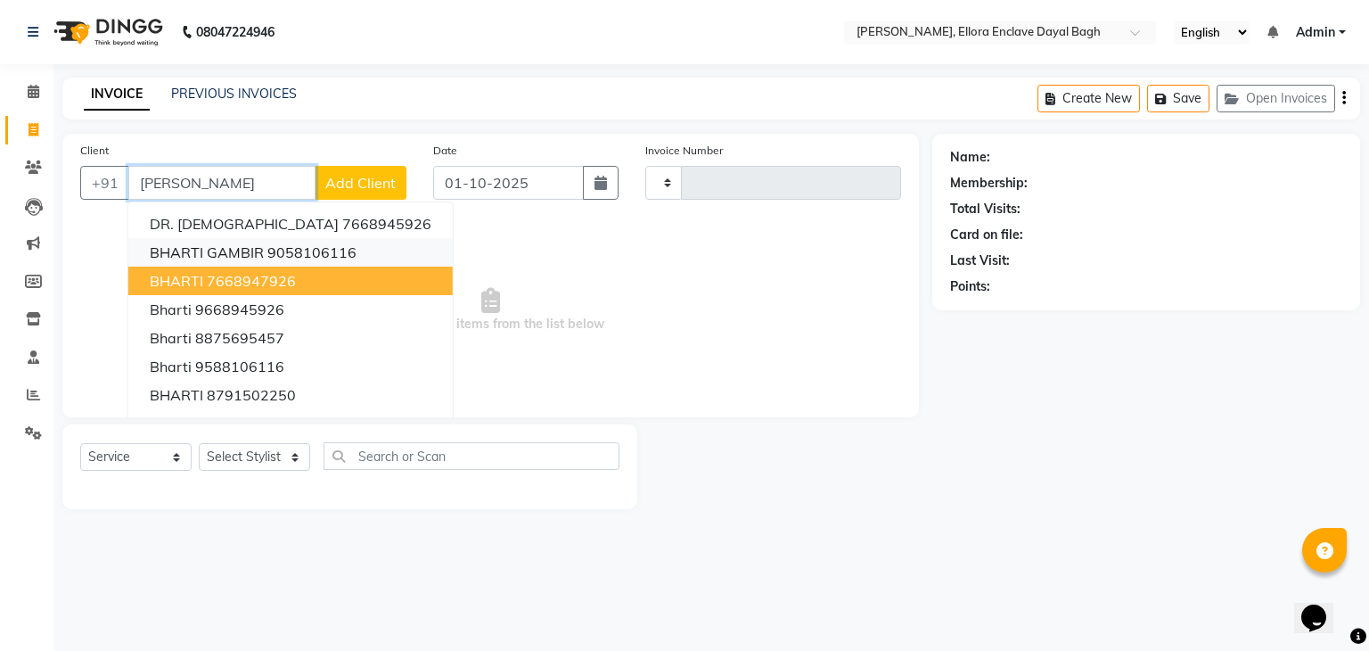
click at [264, 260] on button "BHARTI GAMBIR 9058106116" at bounding box center [290, 252] width 324 height 29
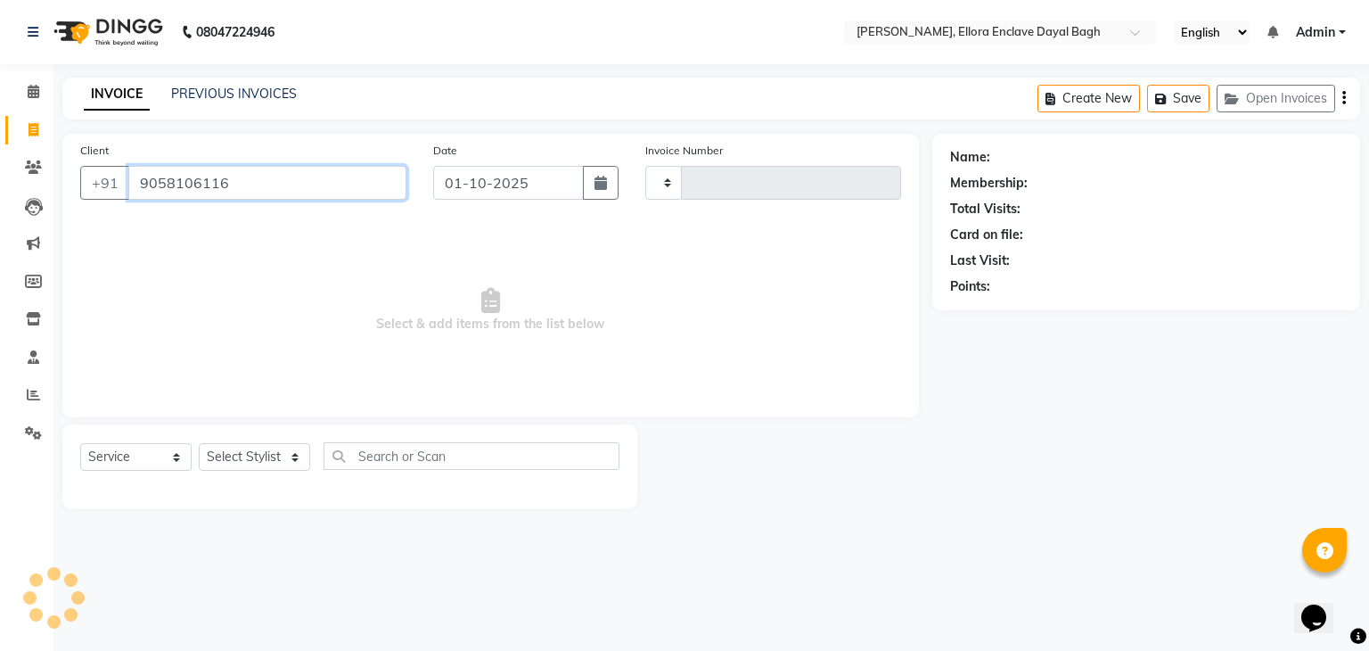
type input "9058106116"
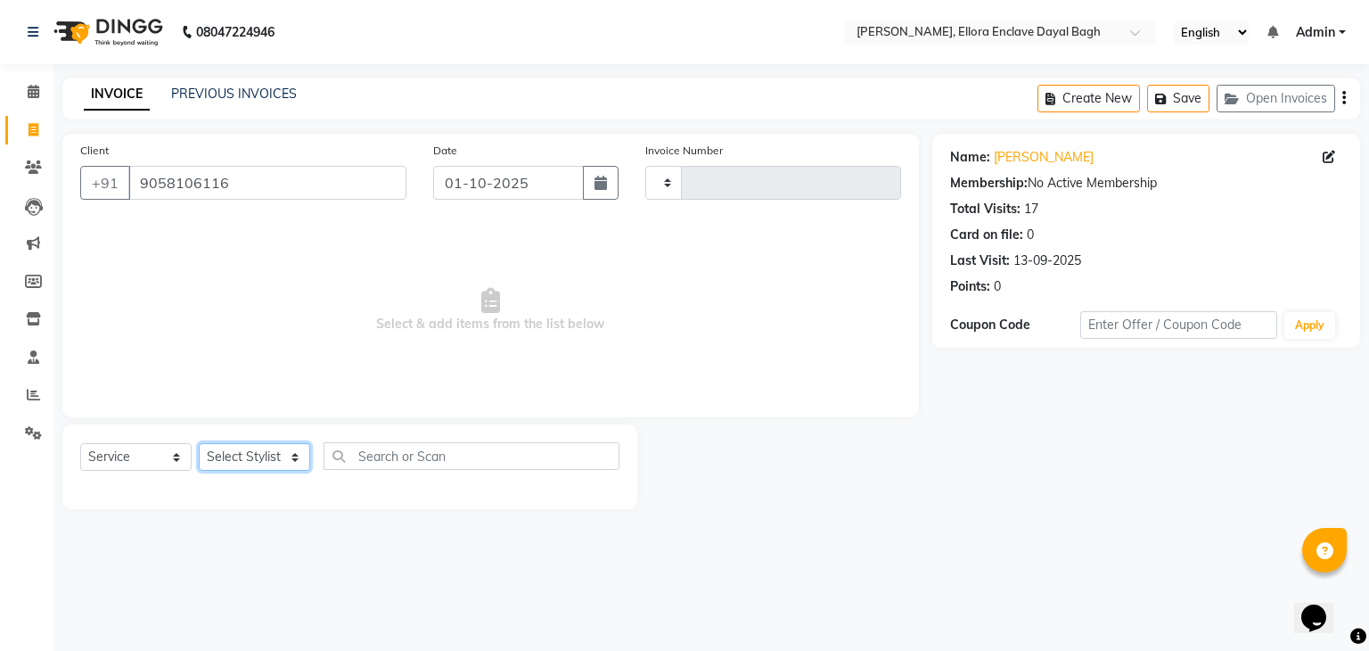
click at [278, 464] on select "Select Stylist AMAN DANISH SALMANI [PERSON_NAME] kakul KAVITA [PERSON_NAME] [PE…" at bounding box center [254, 457] width 111 height 28
select select "53881"
click at [199, 444] on select "Select Stylist AMAN DANISH SALMANI [PERSON_NAME] kakul KAVITA [PERSON_NAME] [PE…" at bounding box center [254, 457] width 111 height 28
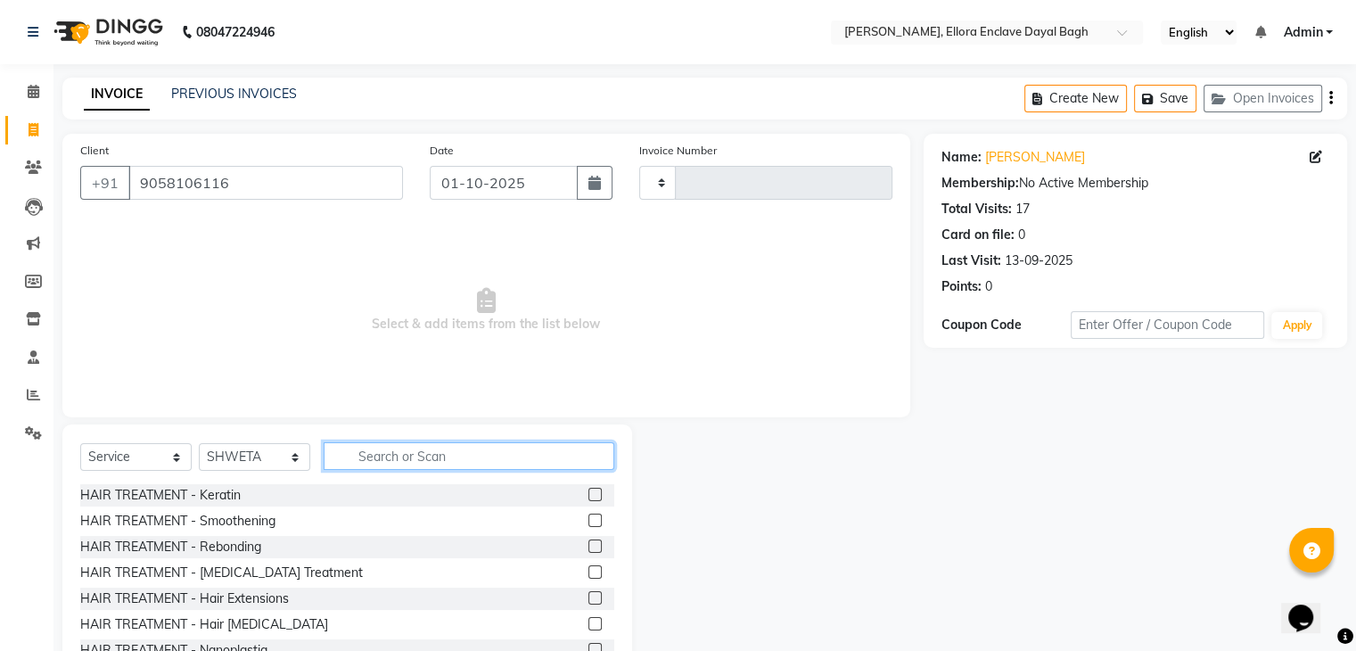
click at [382, 459] on input "text" at bounding box center [469, 456] width 291 height 28
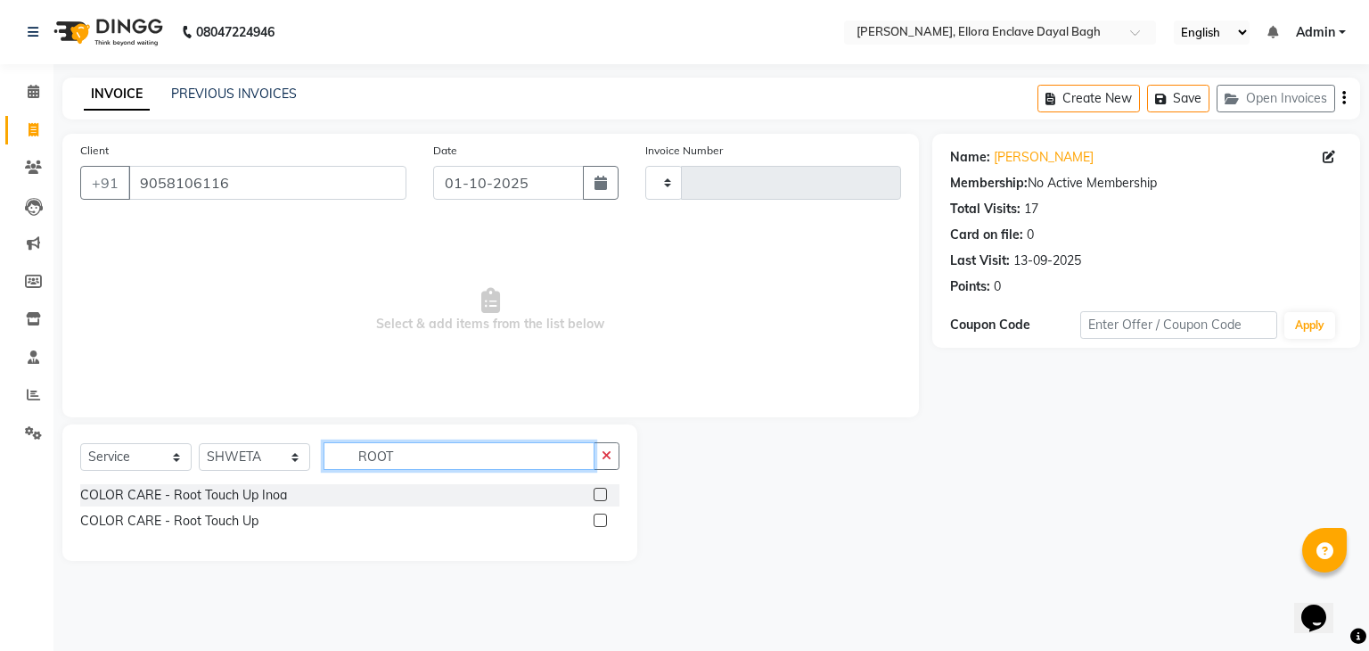
type input "ROOT"
click at [603, 517] on label at bounding box center [600, 519] width 13 height 13
click at [603, 517] on input "checkbox" at bounding box center [600, 521] width 12 height 12
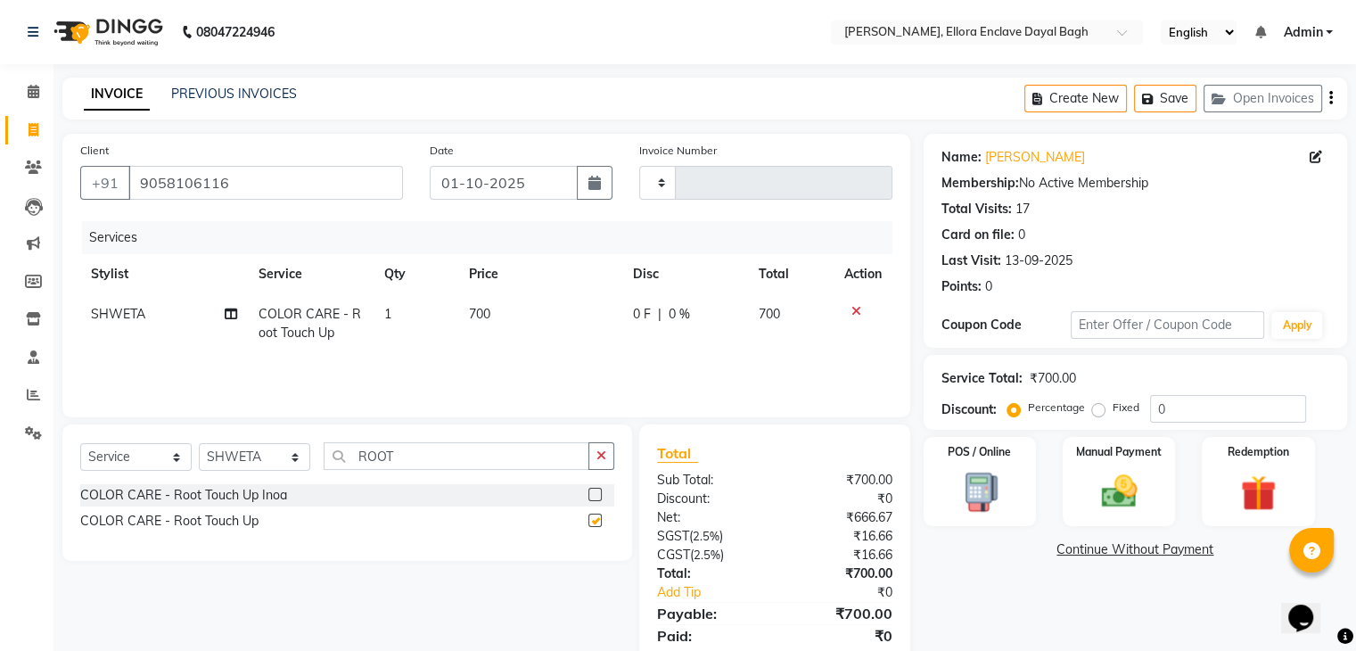
checkbox input "false"
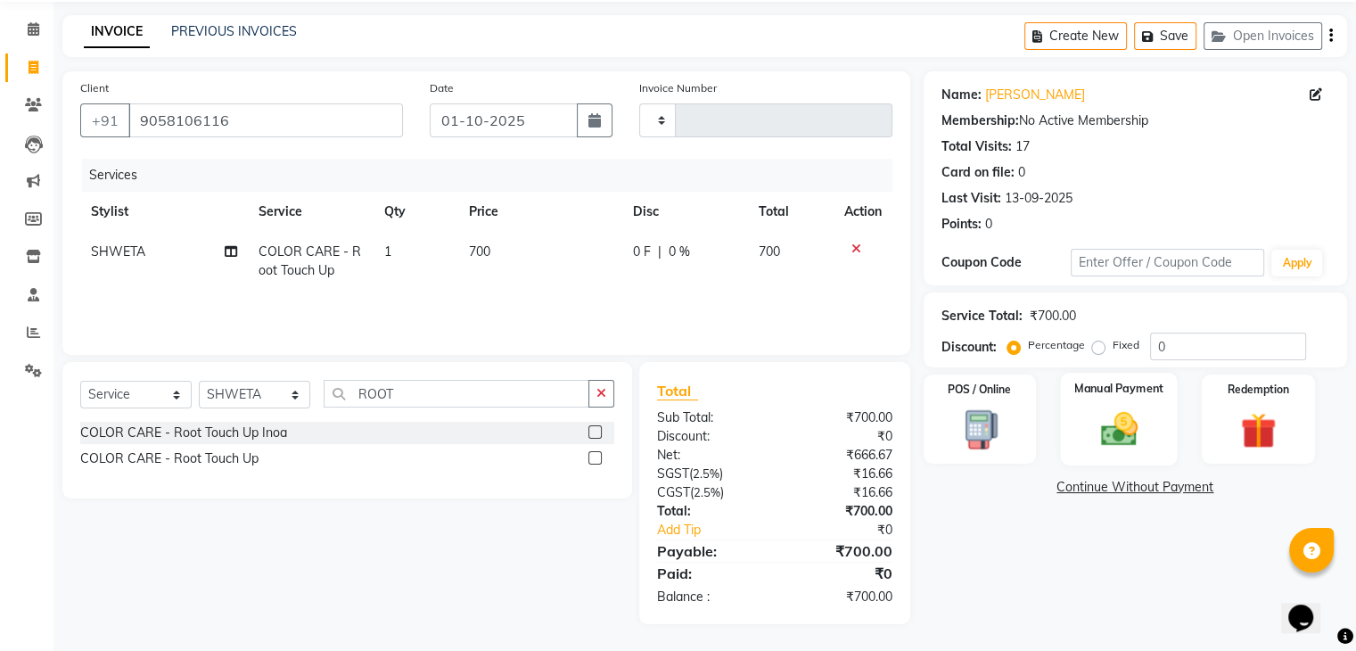
click at [1116, 426] on img at bounding box center [1118, 429] width 60 height 43
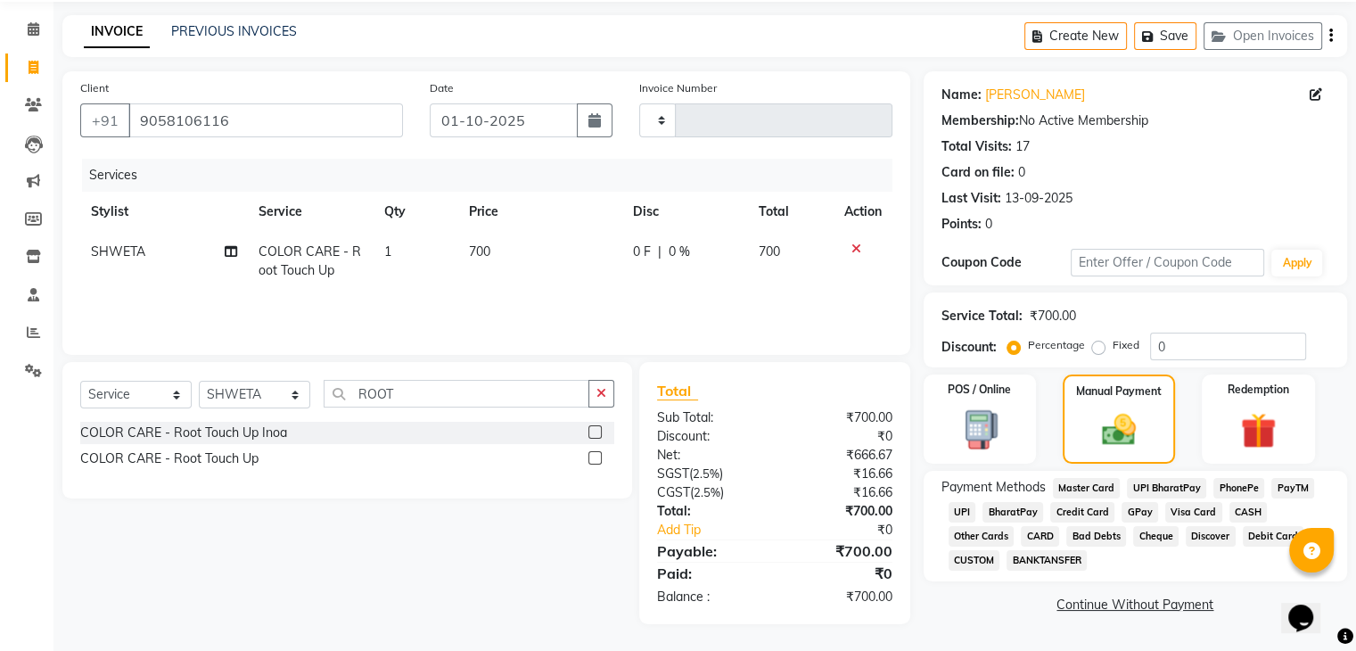
click at [234, 249] on icon at bounding box center [231, 251] width 12 height 12
select select "53881"
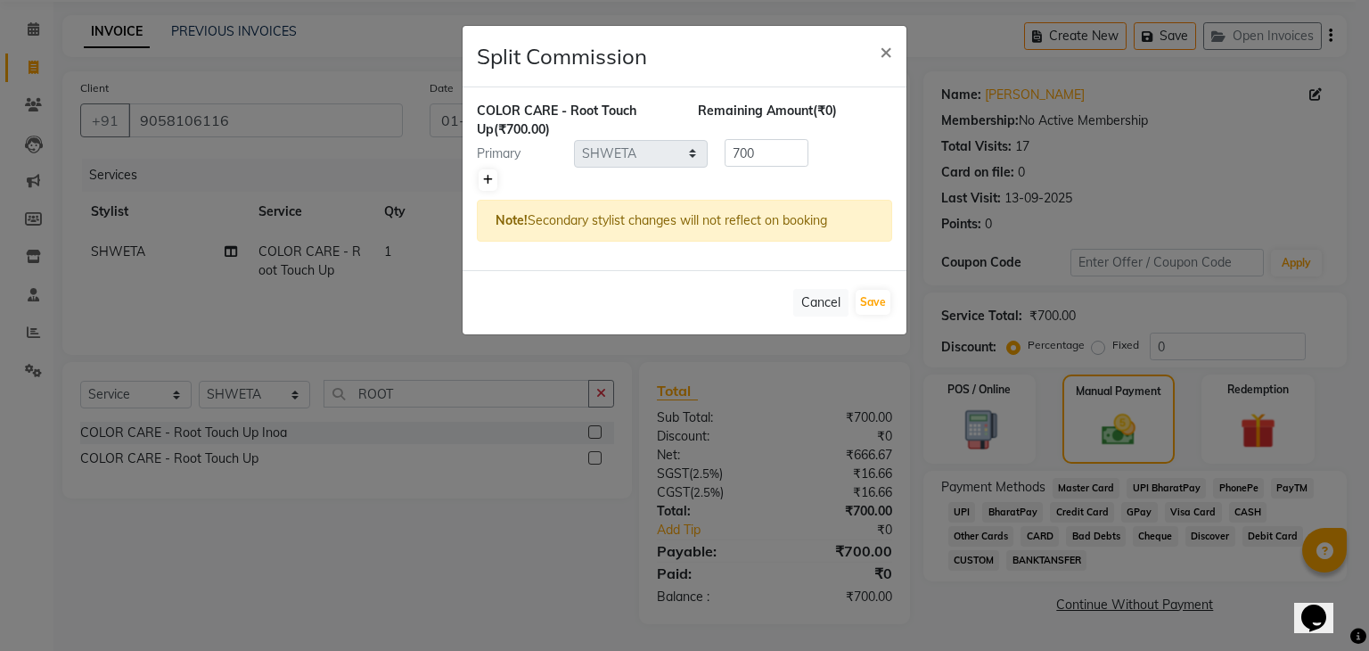
click at [485, 178] on icon at bounding box center [488, 180] width 10 height 11
type input "350"
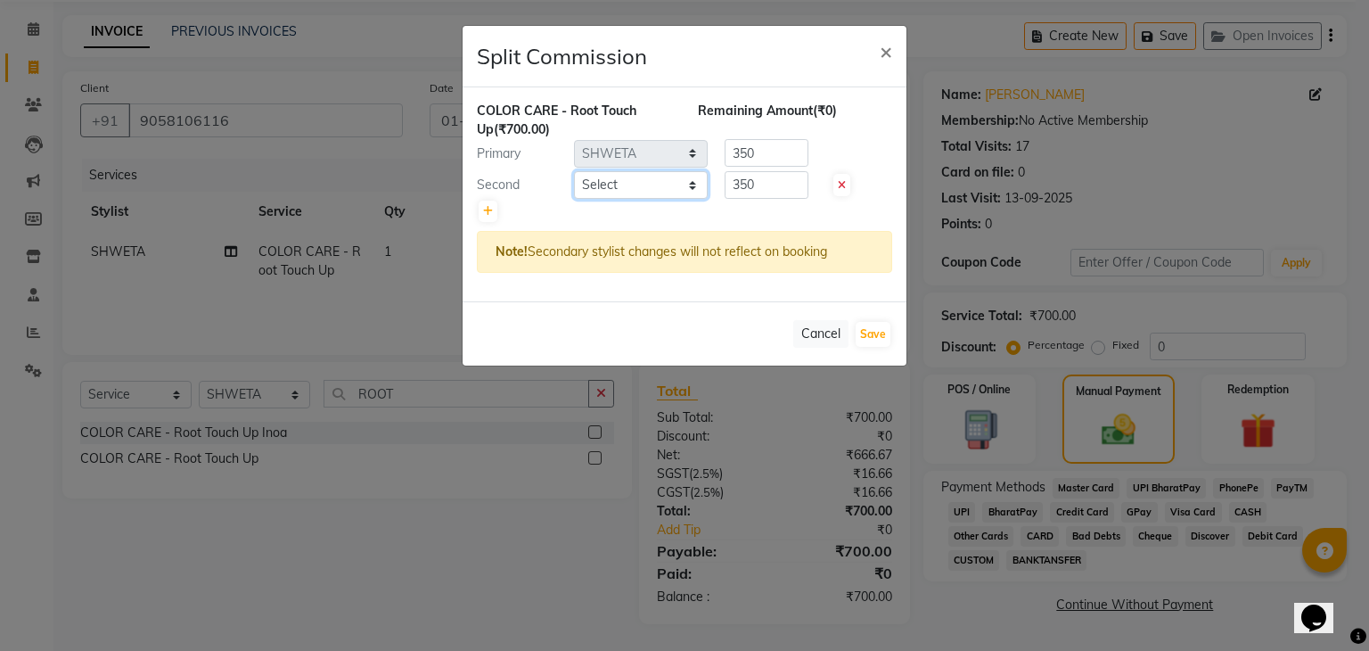
click at [627, 185] on select "Select AMAN DANISH SALMANI [PERSON_NAME] kakul KAVITA [PERSON_NAME] [PERSON_NAM…" at bounding box center [641, 185] width 134 height 28
select select "86751"
click at [574, 171] on select "Select AMAN DANISH SALMANI [PERSON_NAME] kakul KAVITA [PERSON_NAME] [PERSON_NAM…" at bounding box center [641, 185] width 134 height 28
click at [880, 334] on button "Save" at bounding box center [873, 334] width 35 height 25
select select "Select"
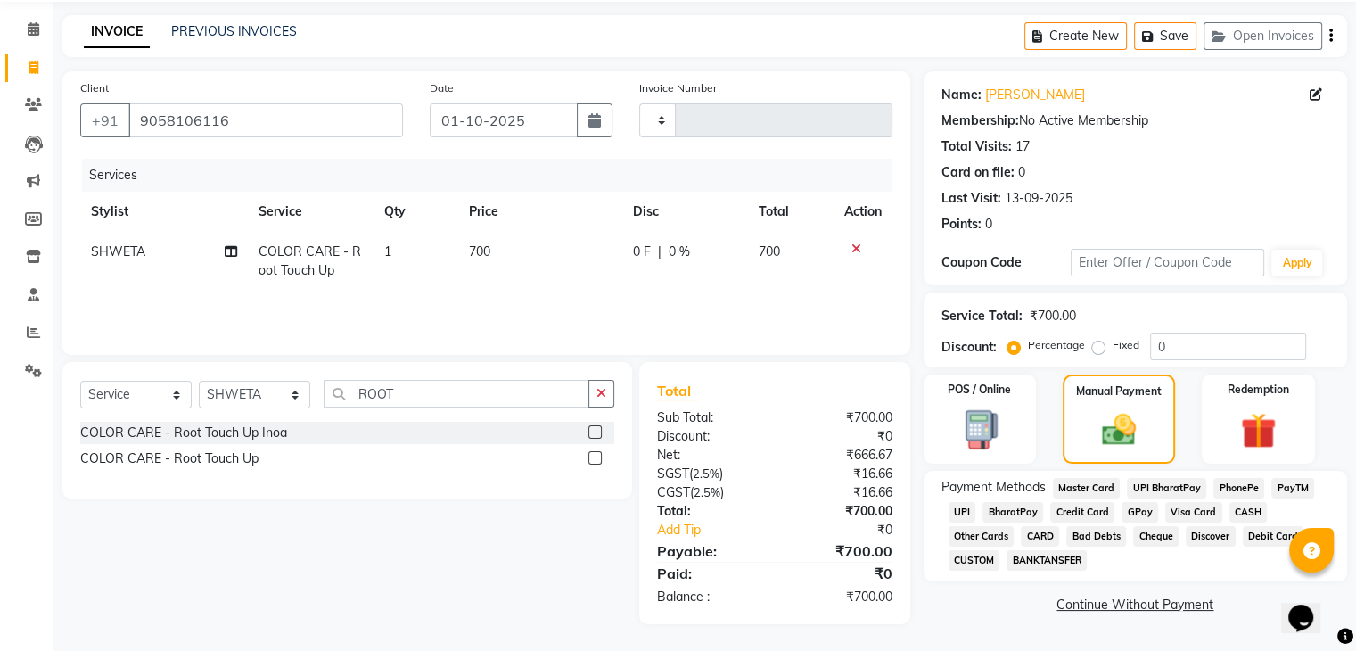
click at [963, 510] on span "UPI" at bounding box center [962, 512] width 28 height 21
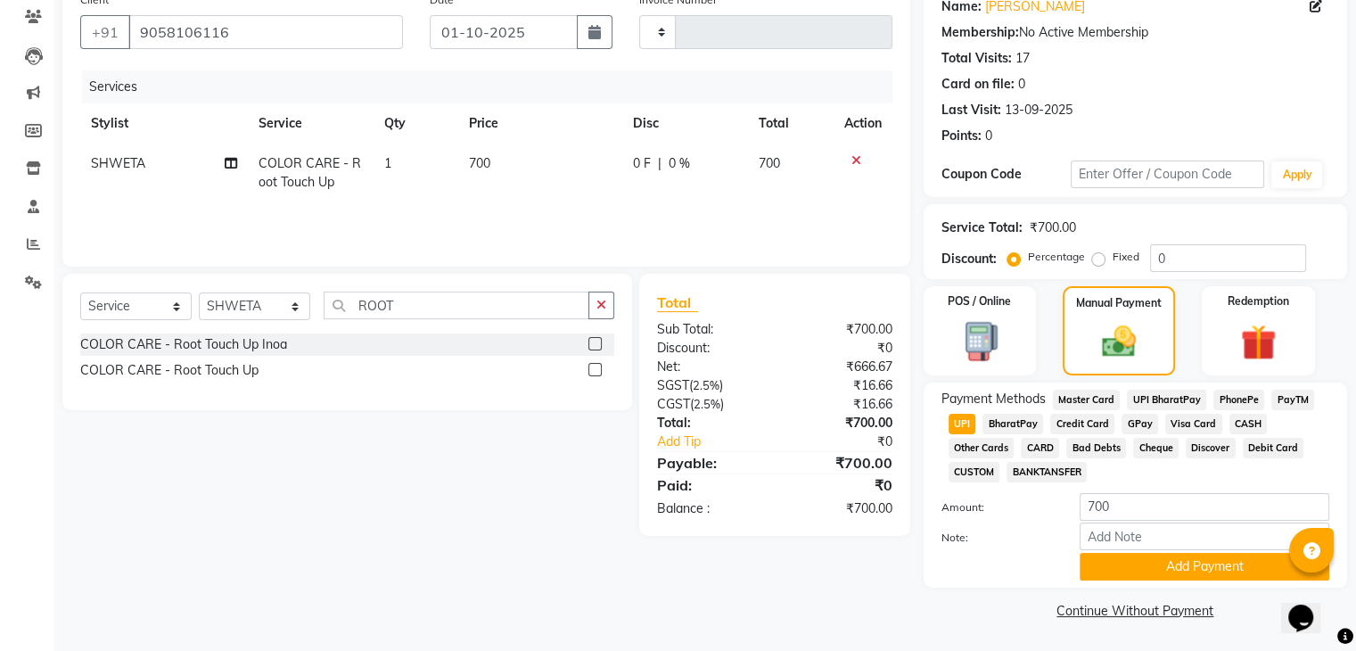
scroll to position [153, 0]
click at [1155, 574] on button "Add Payment" at bounding box center [1204, 567] width 250 height 28
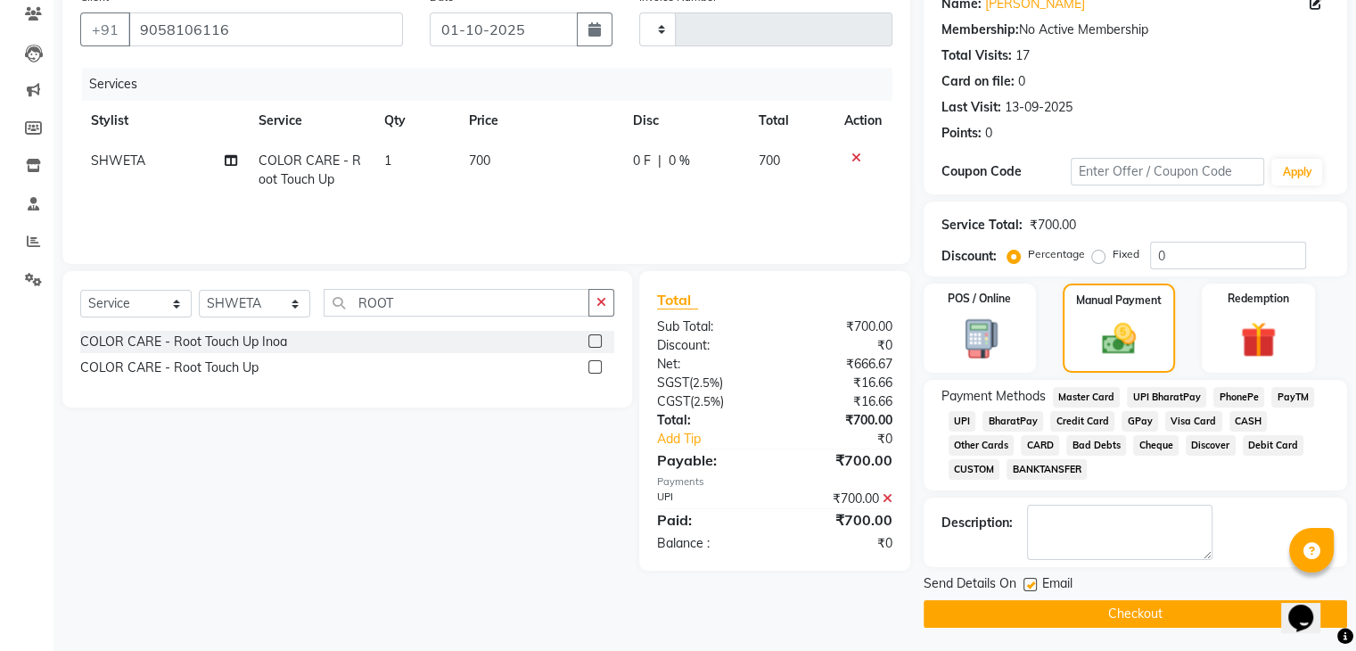
click at [1148, 612] on button "Checkout" at bounding box center [1134, 614] width 423 height 28
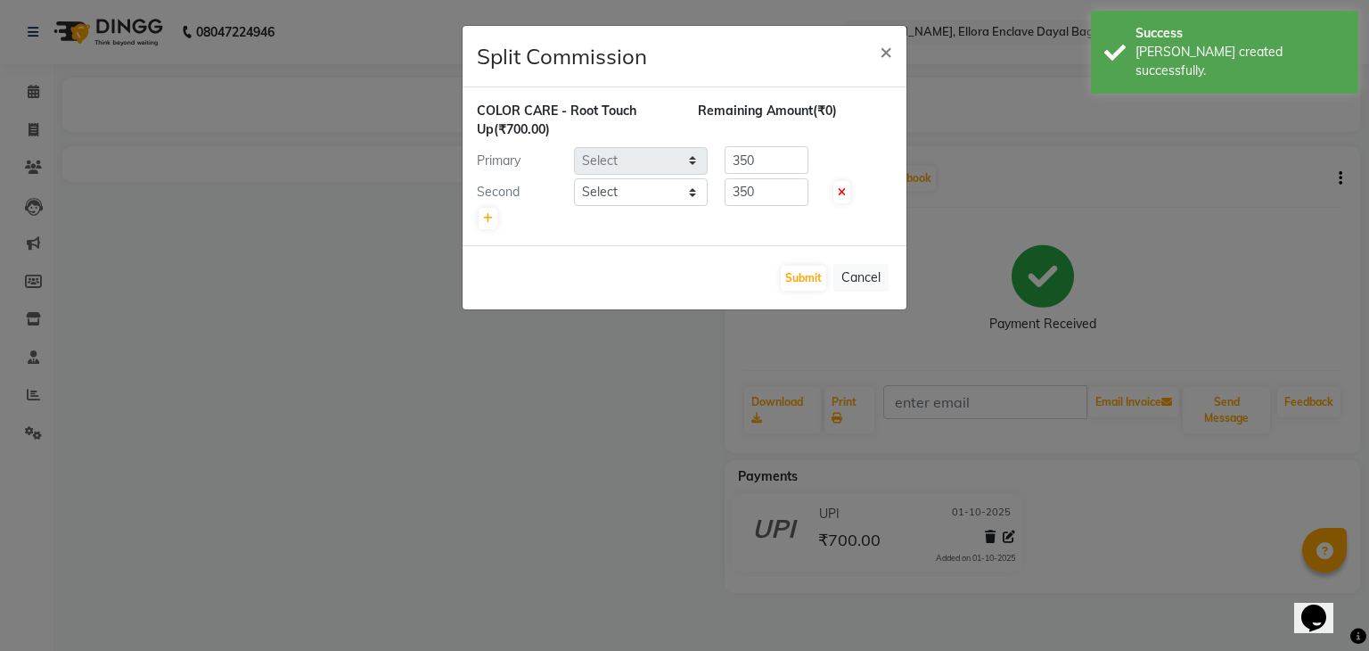
select select "53881"
select select "86751"
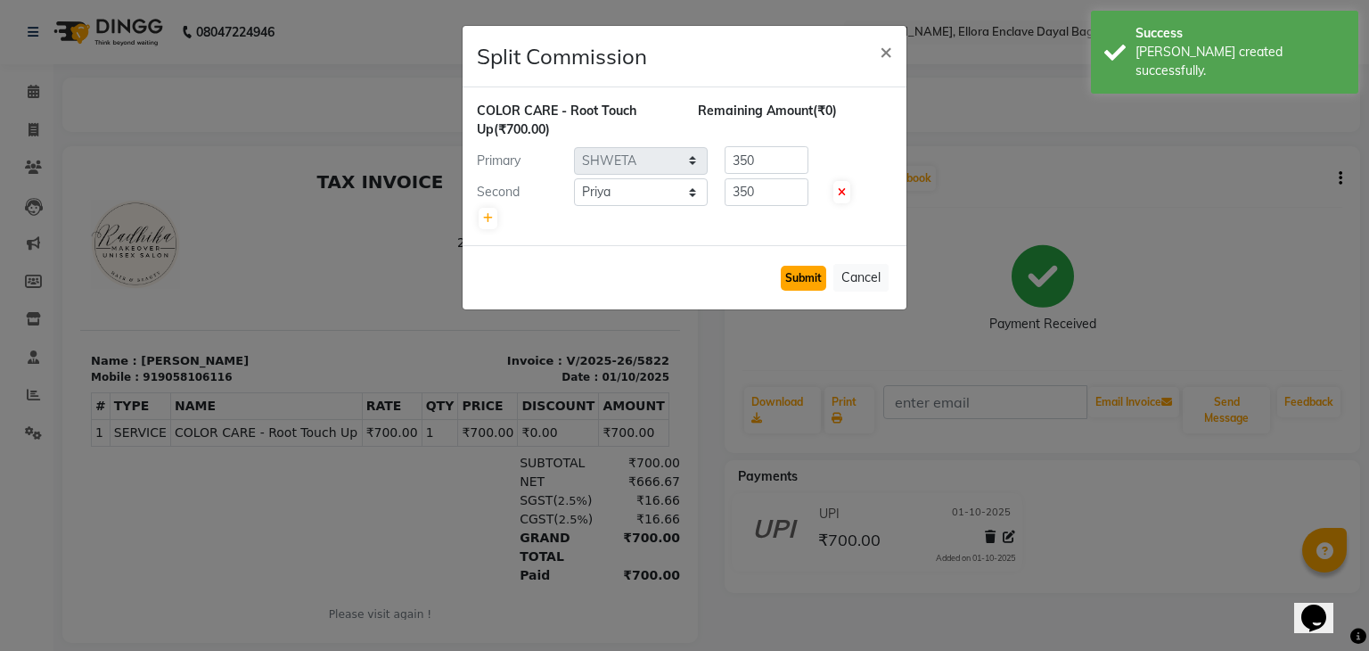
click at [814, 283] on button "Submit" at bounding box center [803, 278] width 45 height 25
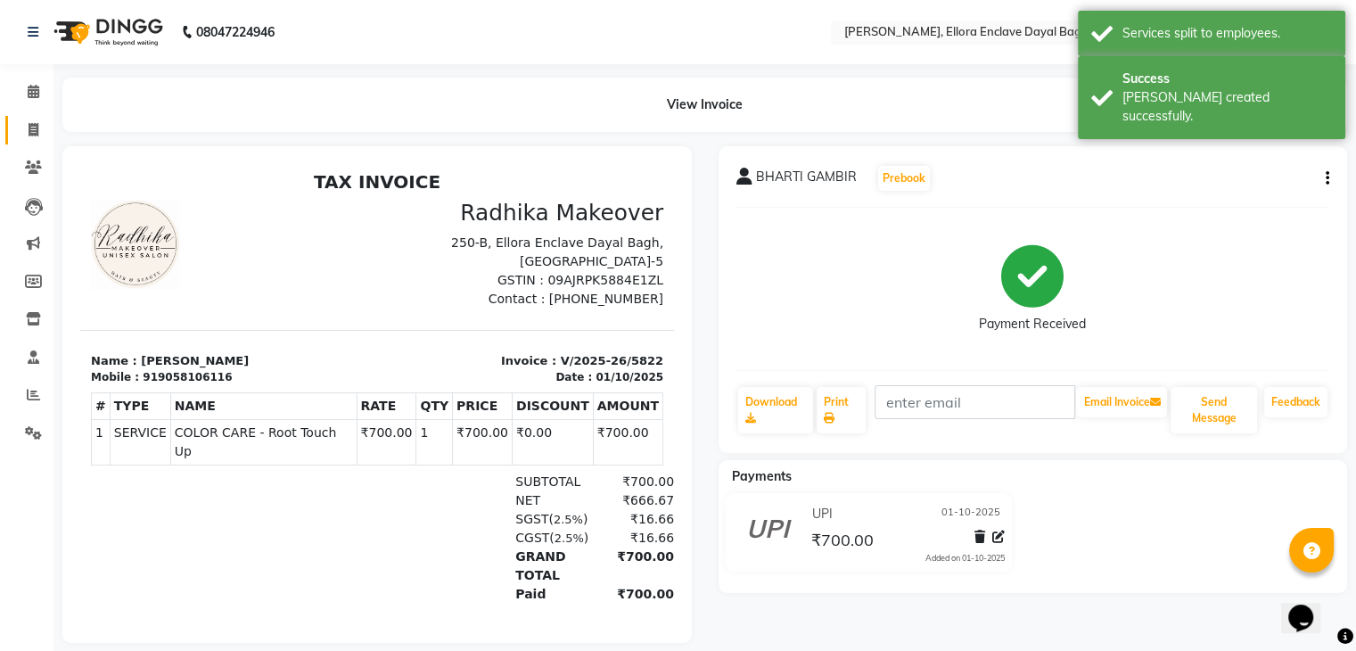
click at [31, 142] on link "Invoice" at bounding box center [26, 130] width 43 height 29
select select "service"
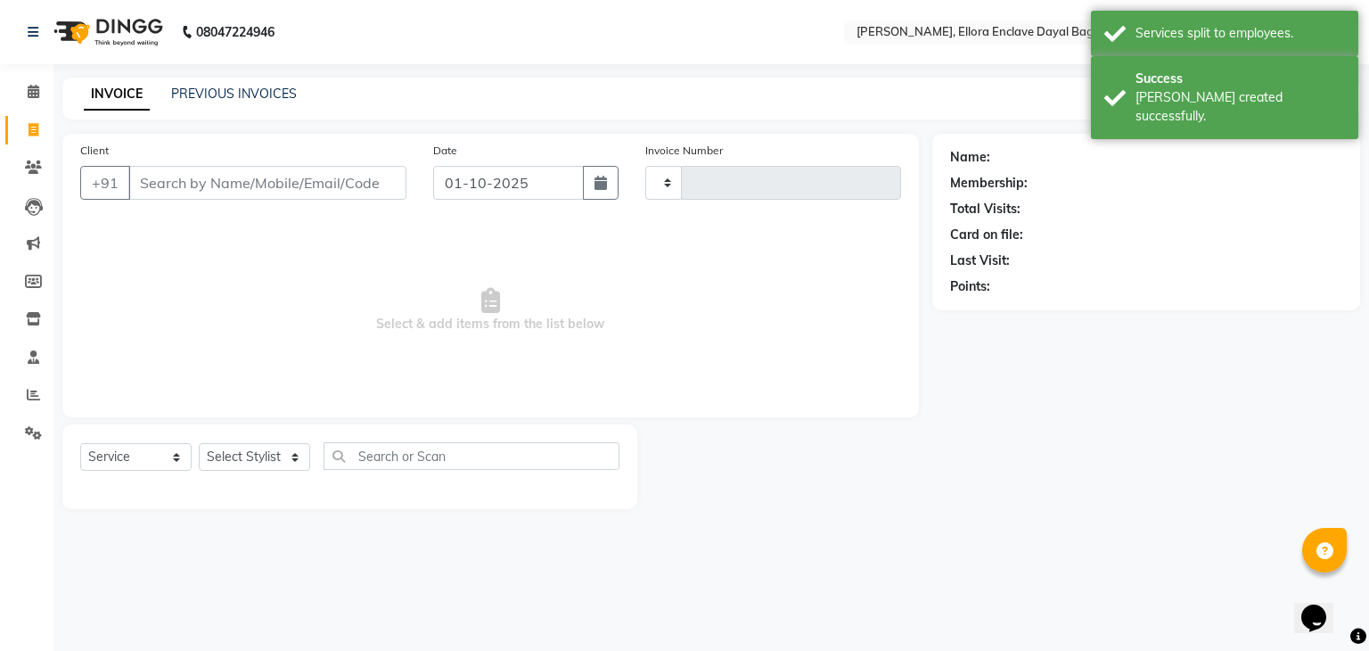
type input "5823"
select select "6880"
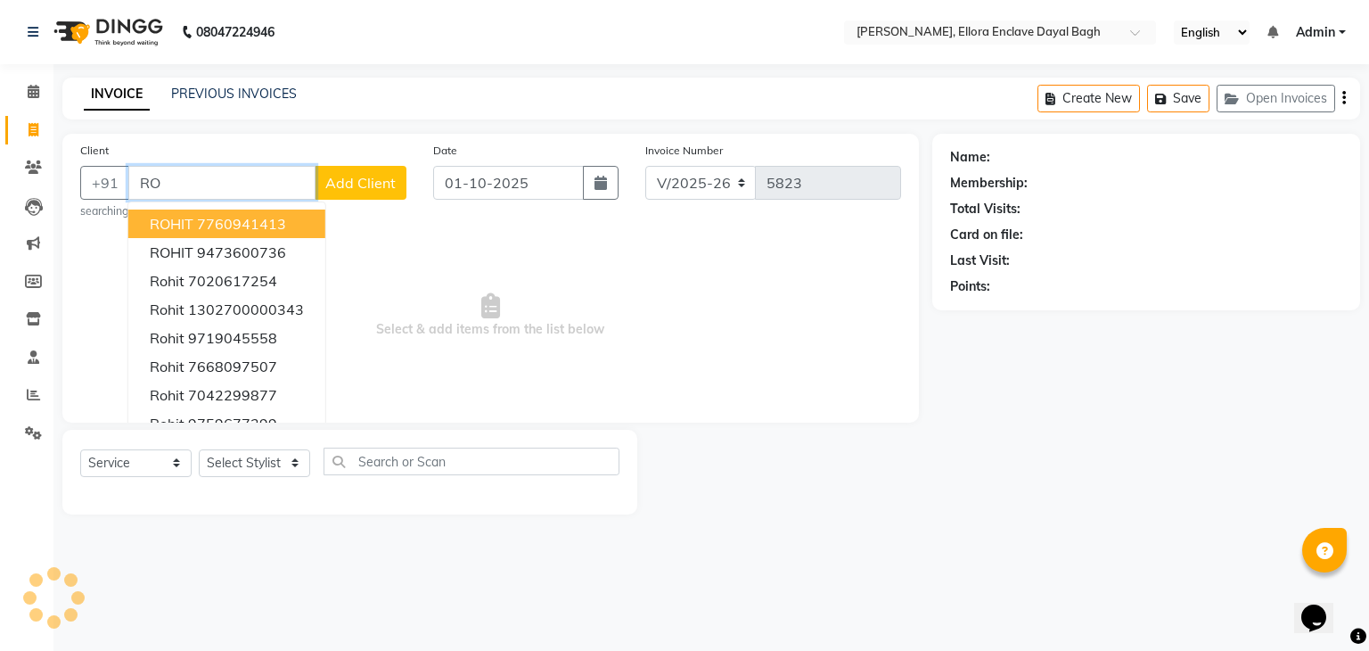
type input "R"
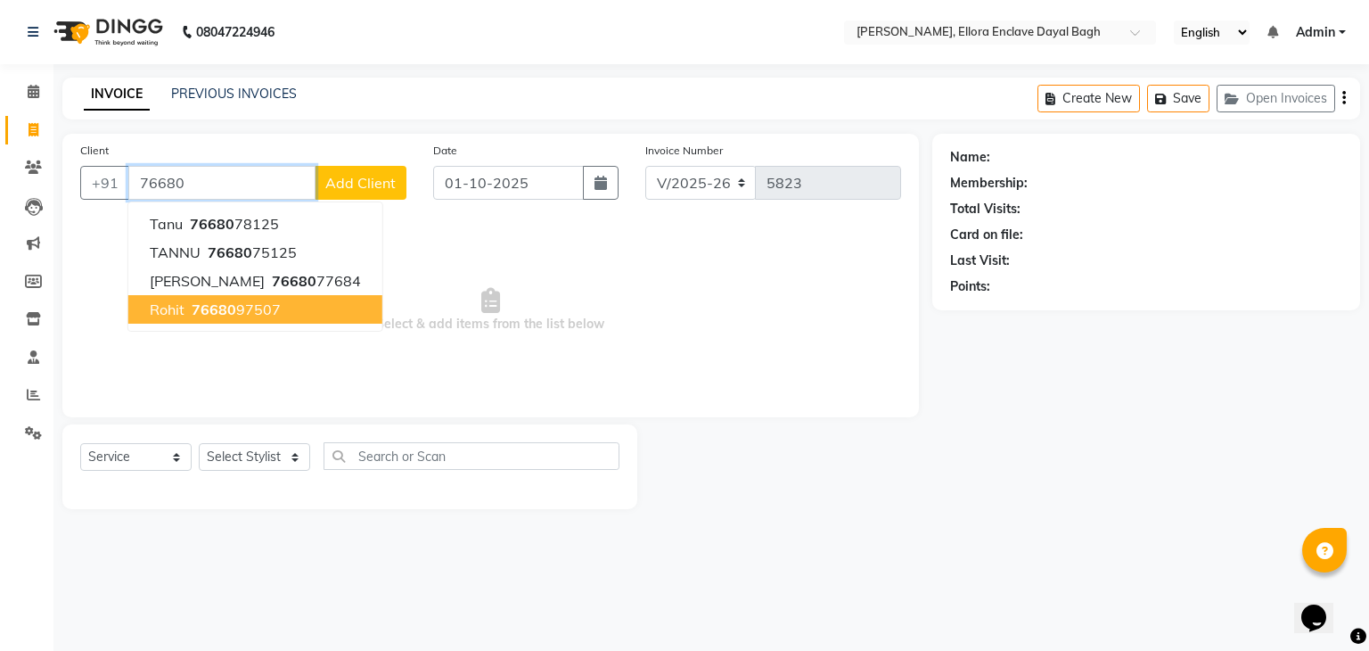
click at [272, 312] on ngb-highlight "76680 97507" at bounding box center [234, 309] width 93 height 18
type input "7668097507"
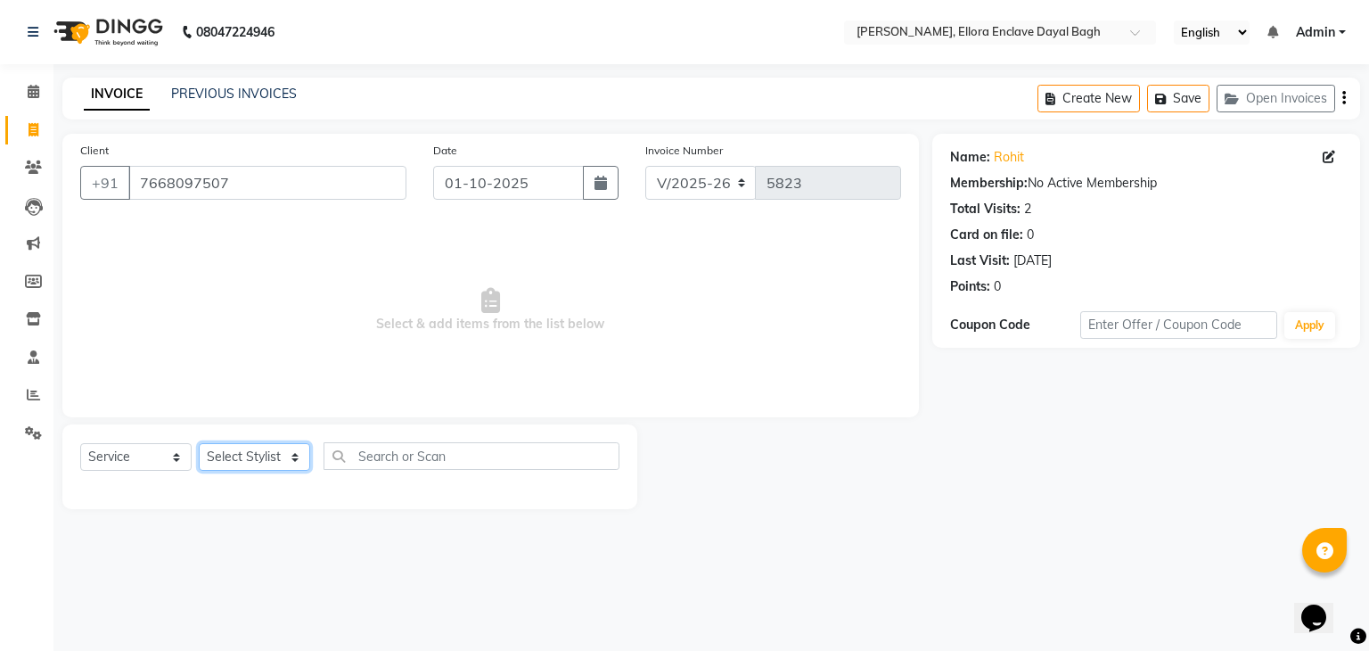
click at [263, 448] on select "Select Stylist AMAN DANISH SALMANI [PERSON_NAME] kakul KAVITA [PERSON_NAME] [PE…" at bounding box center [254, 457] width 111 height 28
select select "58738"
click at [199, 444] on select "Select Stylist AMAN DANISH SALMANI [PERSON_NAME] kakul KAVITA [PERSON_NAME] [PE…" at bounding box center [254, 457] width 111 height 28
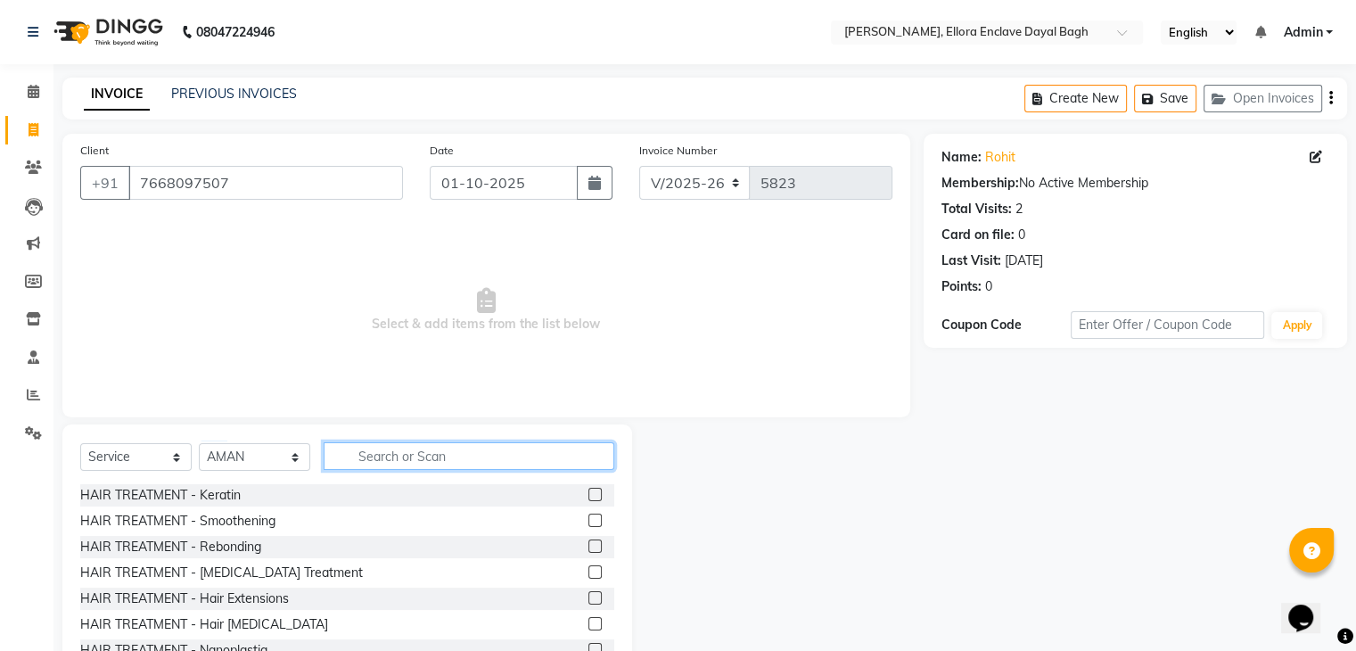
click at [378, 460] on input "text" at bounding box center [469, 456] width 291 height 28
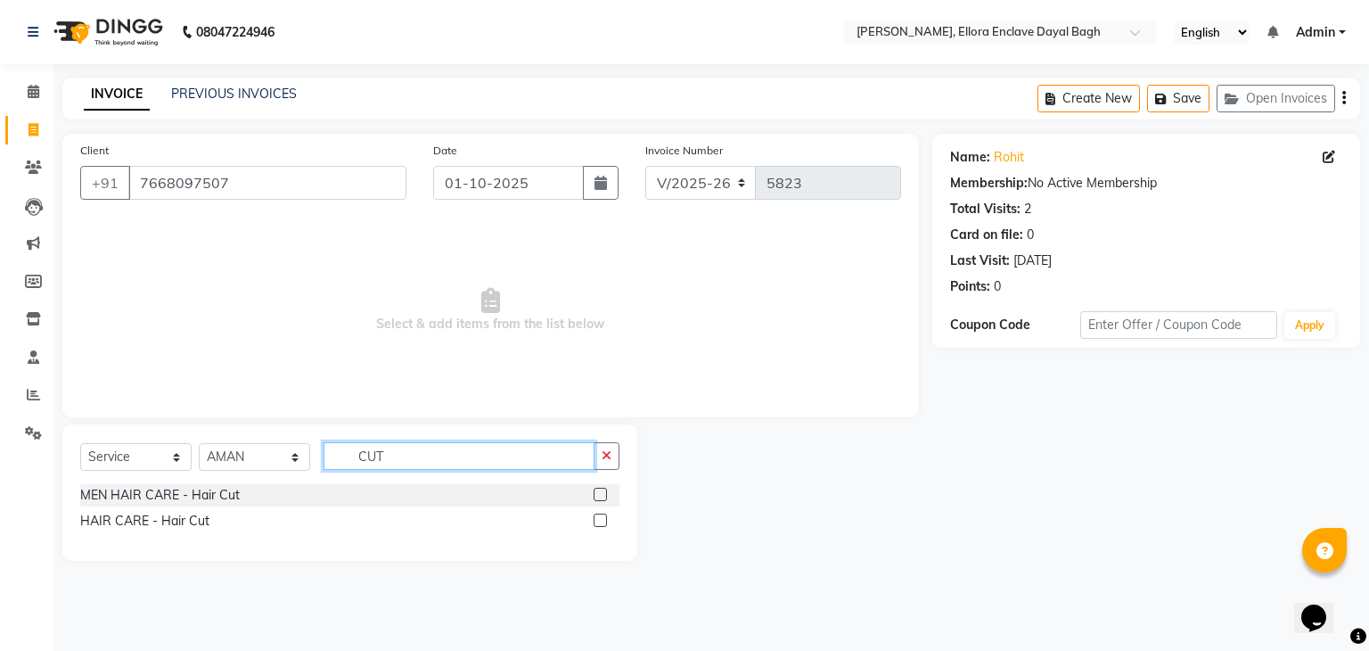
type input "CUT"
click at [601, 489] on label at bounding box center [600, 494] width 13 height 13
click at [601, 489] on input "checkbox" at bounding box center [600, 495] width 12 height 12
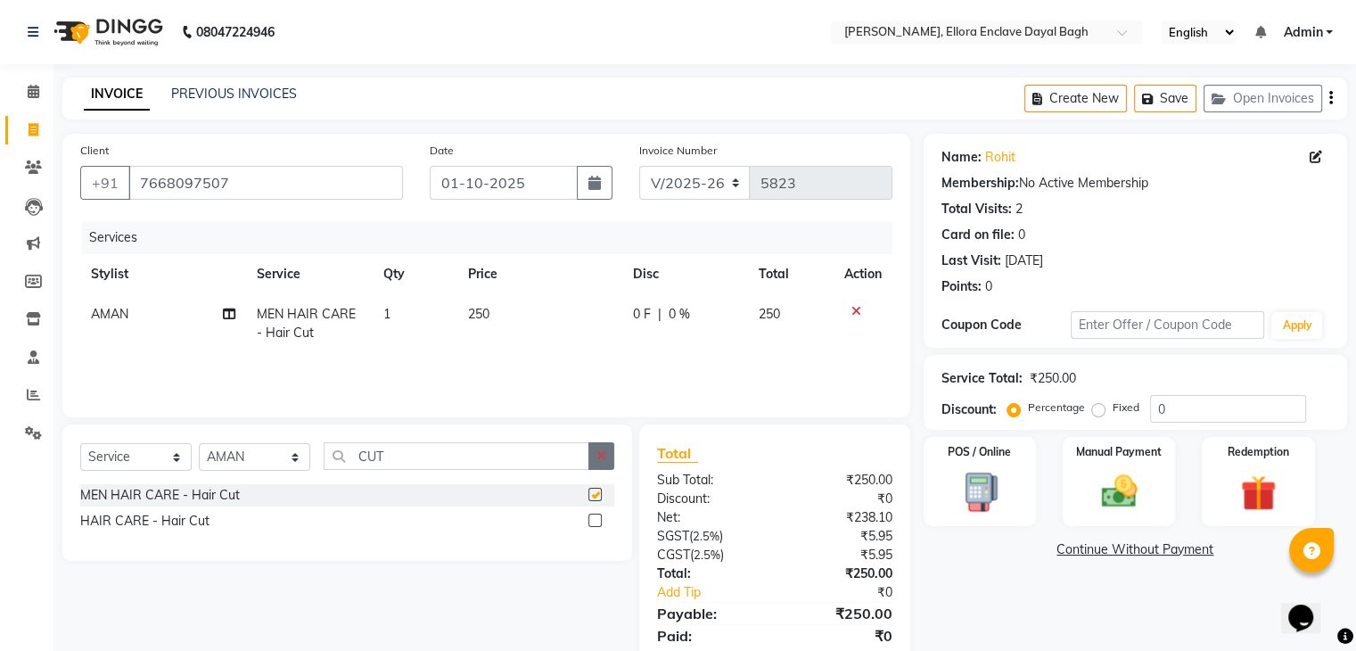
checkbox input "false"
click at [600, 445] on button "button" at bounding box center [601, 456] width 26 height 28
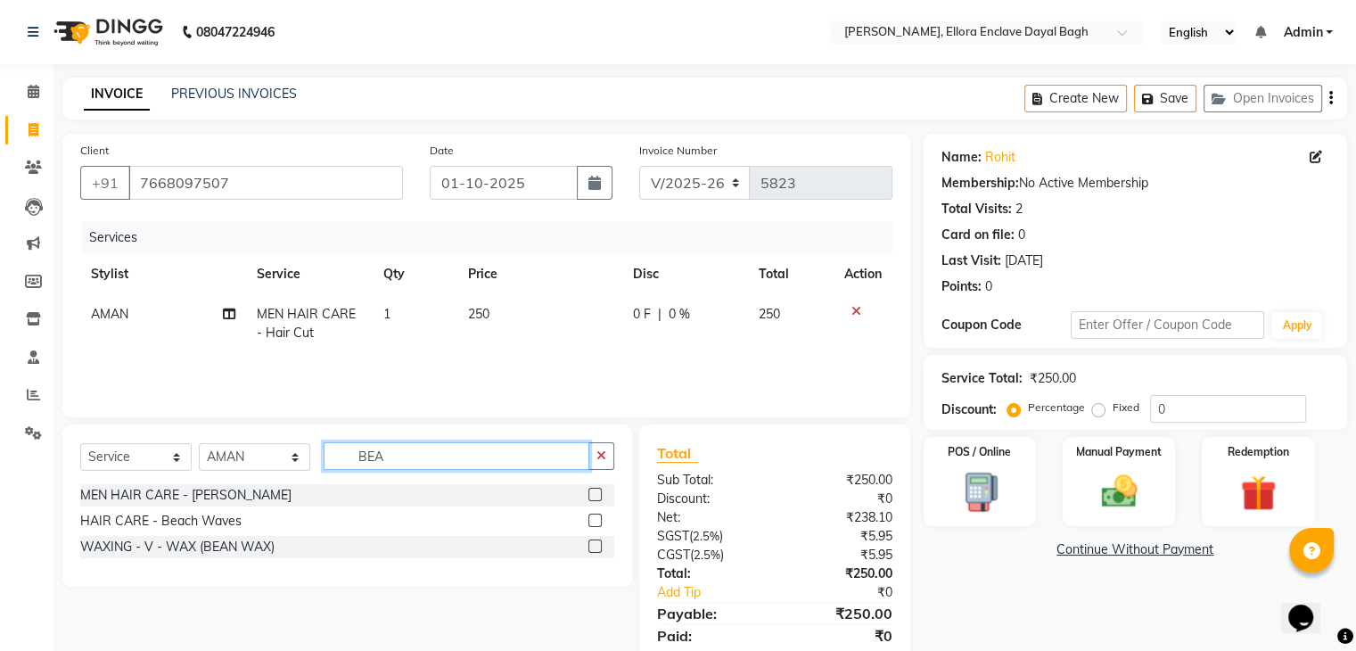
type input "BEA"
click at [592, 496] on label at bounding box center [594, 494] width 13 height 13
click at [592, 496] on input "checkbox" at bounding box center [594, 495] width 12 height 12
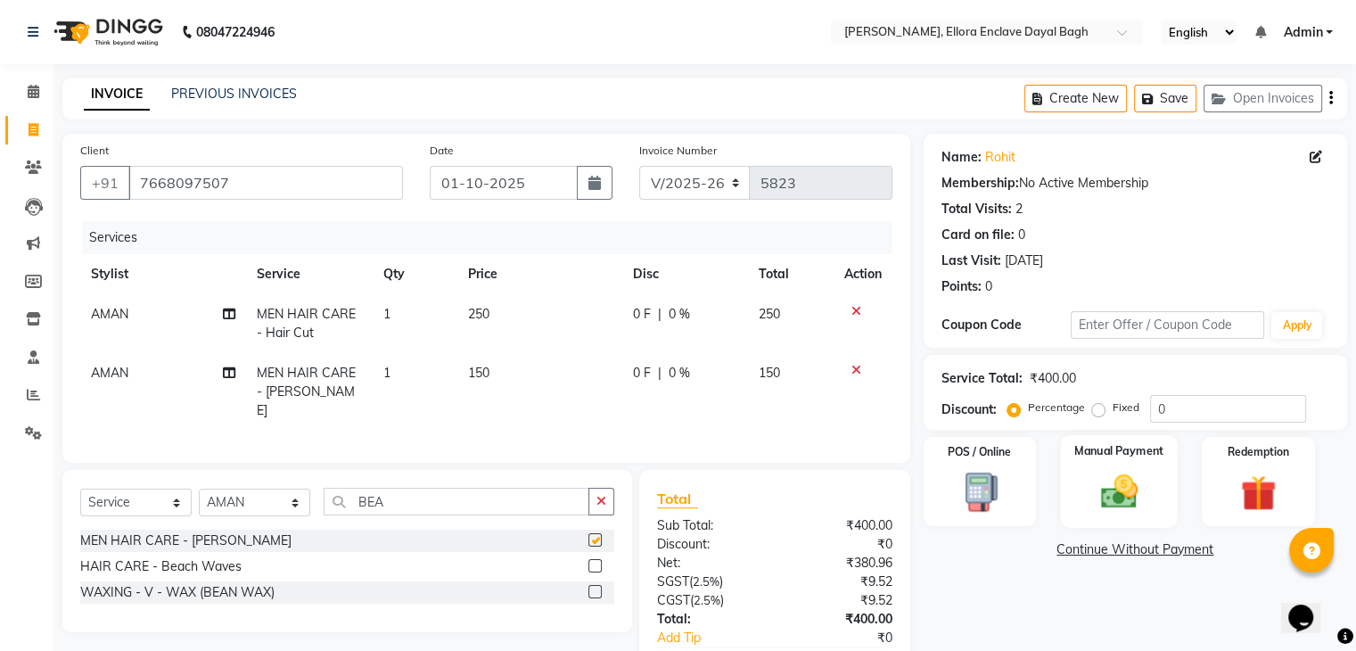
checkbox input "false"
click at [1166, 407] on input "0" at bounding box center [1228, 409] width 156 height 28
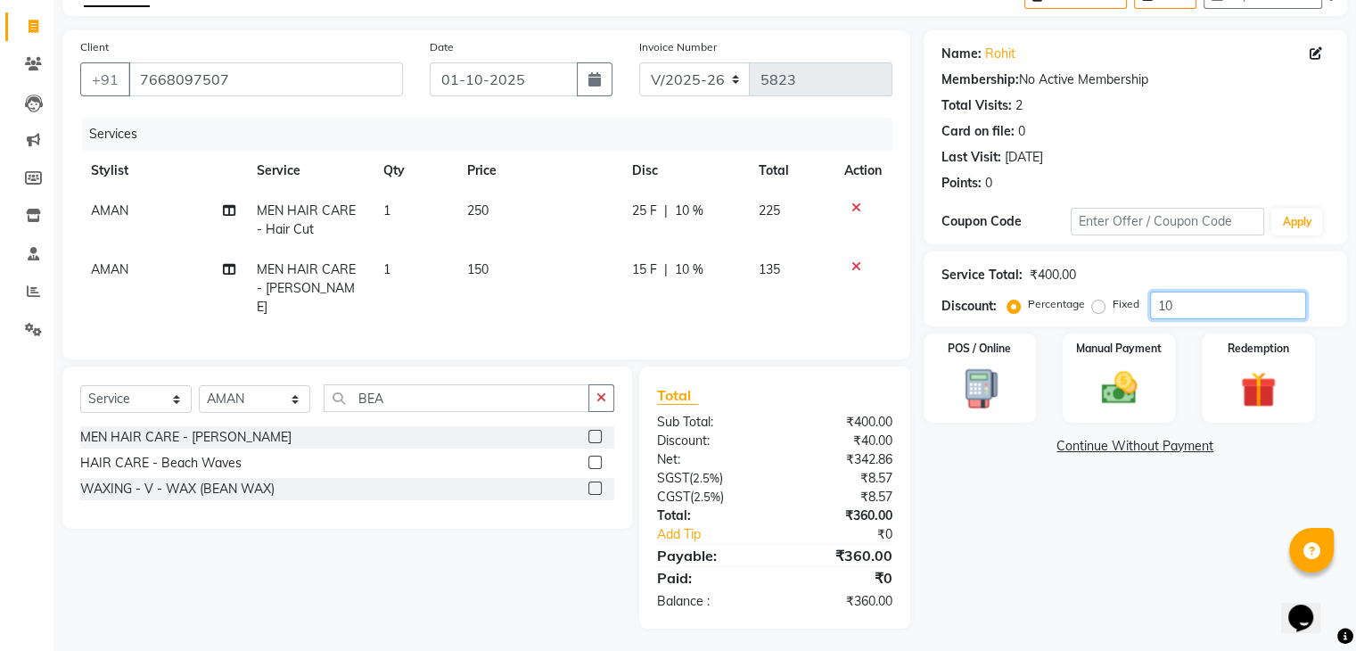
type input "1"
click at [1112, 305] on label "Fixed" at bounding box center [1125, 304] width 27 height 16
click at [1096, 305] on input "Fixed" at bounding box center [1102, 304] width 12 height 12
radio input "true"
click at [1187, 298] on input "number" at bounding box center [1228, 305] width 156 height 28
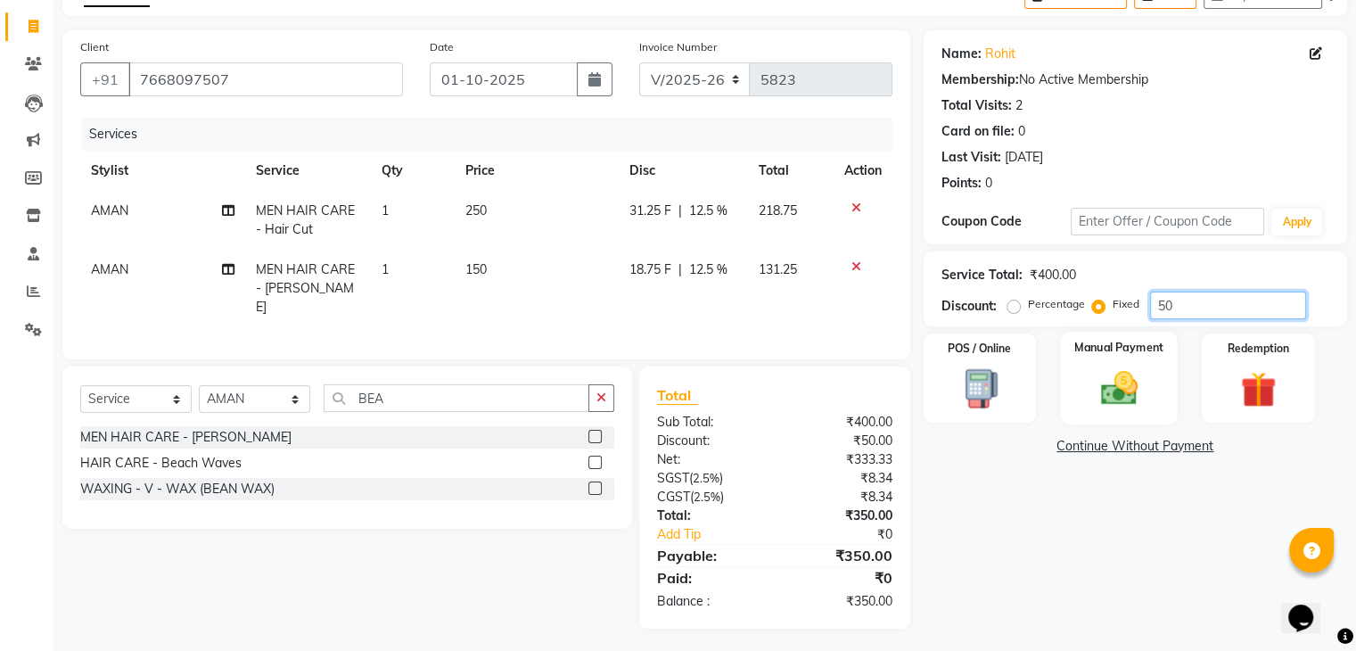
type input "50"
click at [1140, 388] on img at bounding box center [1118, 388] width 60 height 43
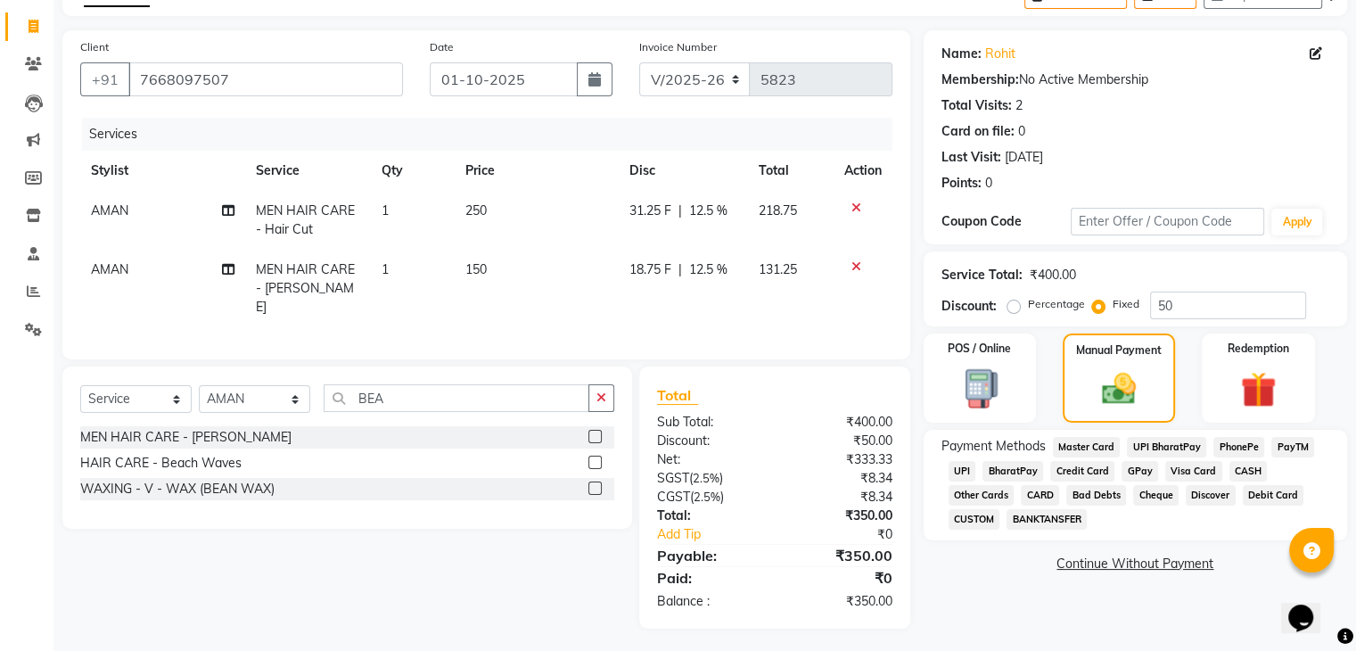
click at [950, 464] on span "UPI" at bounding box center [962, 471] width 28 height 21
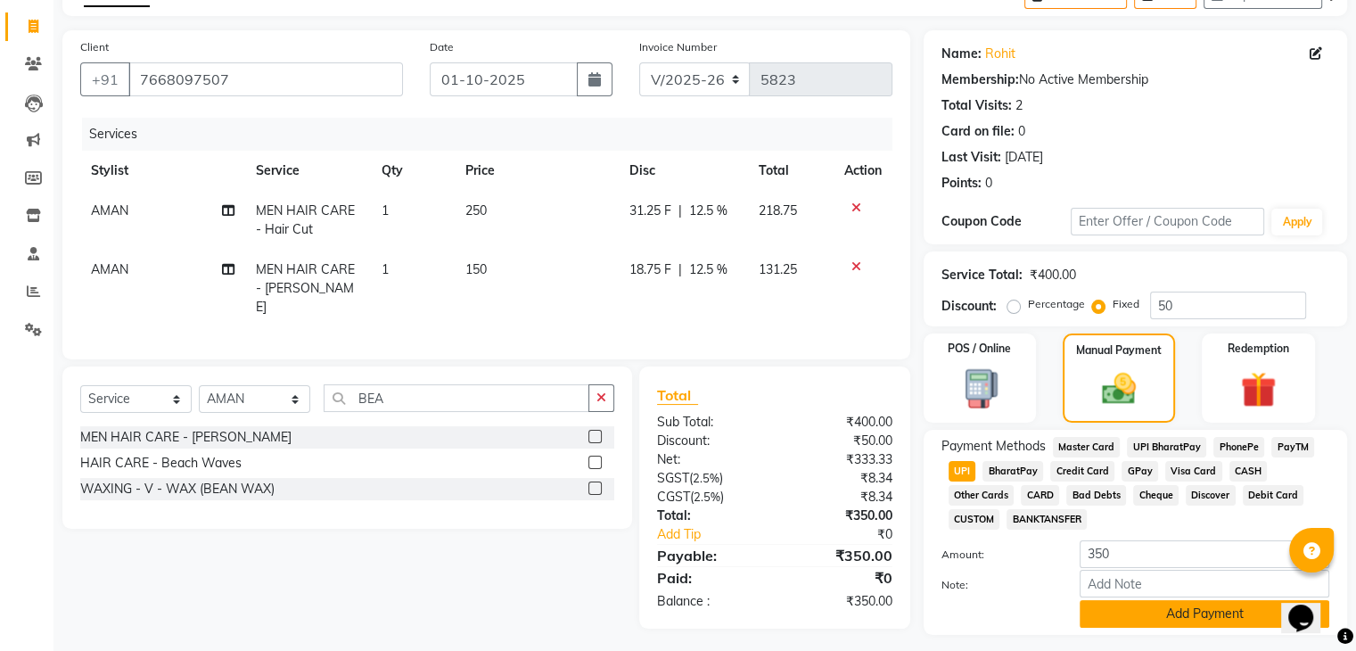
click at [1137, 611] on button "Add Payment" at bounding box center [1204, 614] width 250 height 28
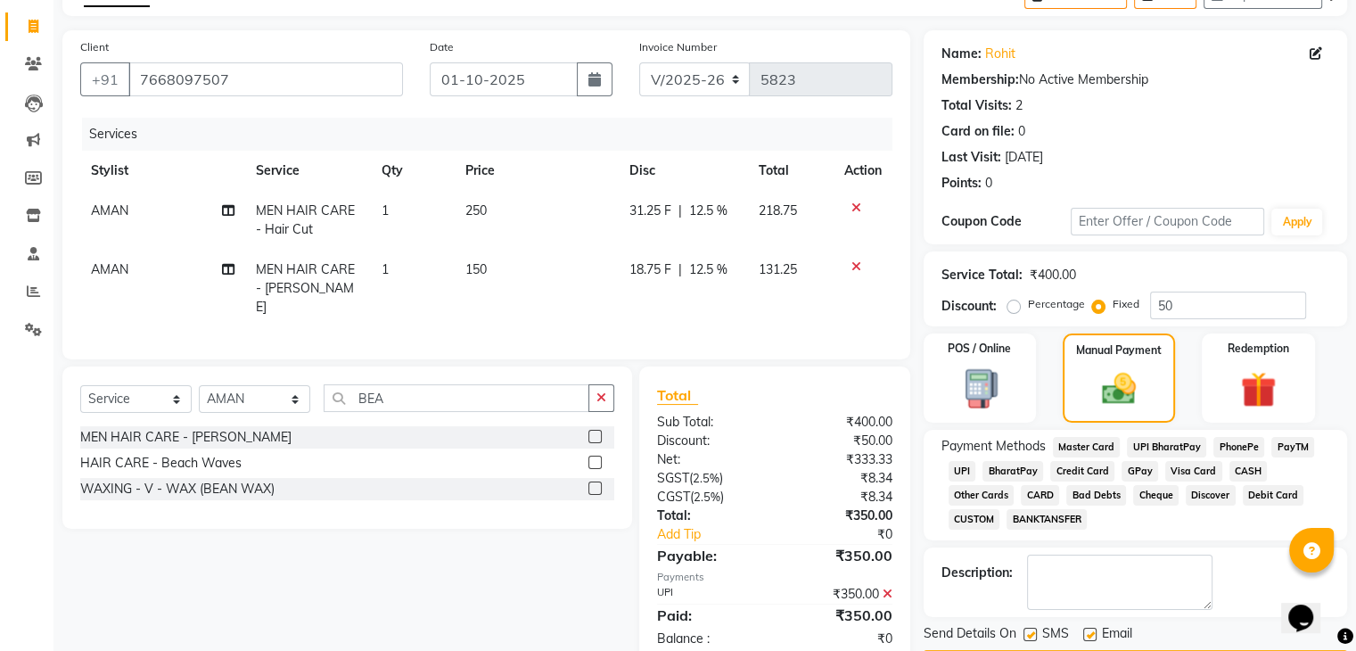
scroll to position [159, 0]
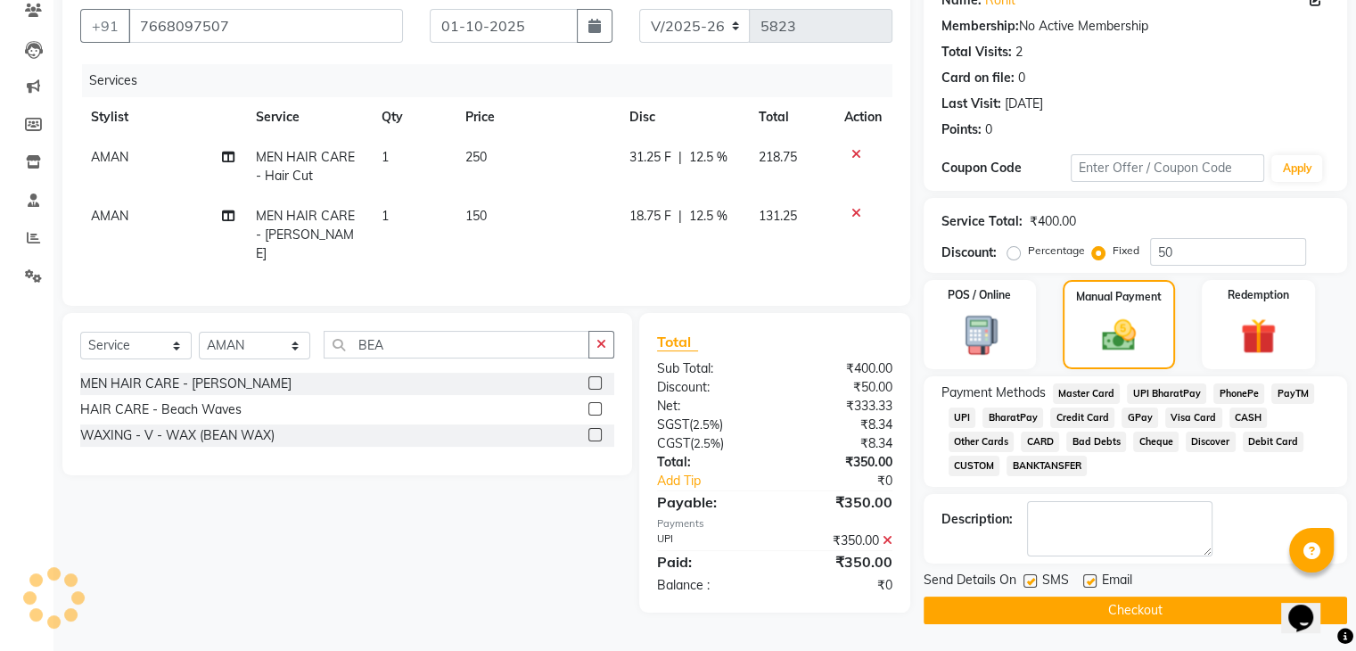
click at [1137, 611] on button "Checkout" at bounding box center [1134, 610] width 423 height 28
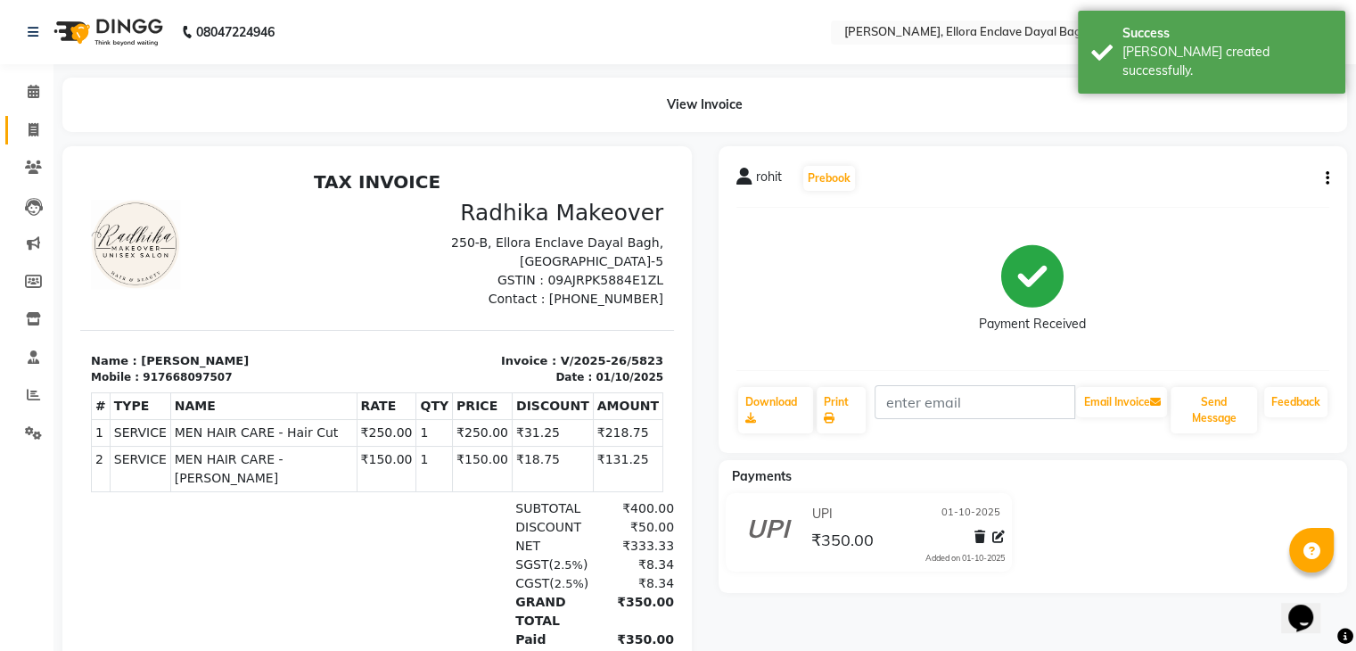
click at [35, 116] on link "Invoice" at bounding box center [26, 130] width 43 height 29
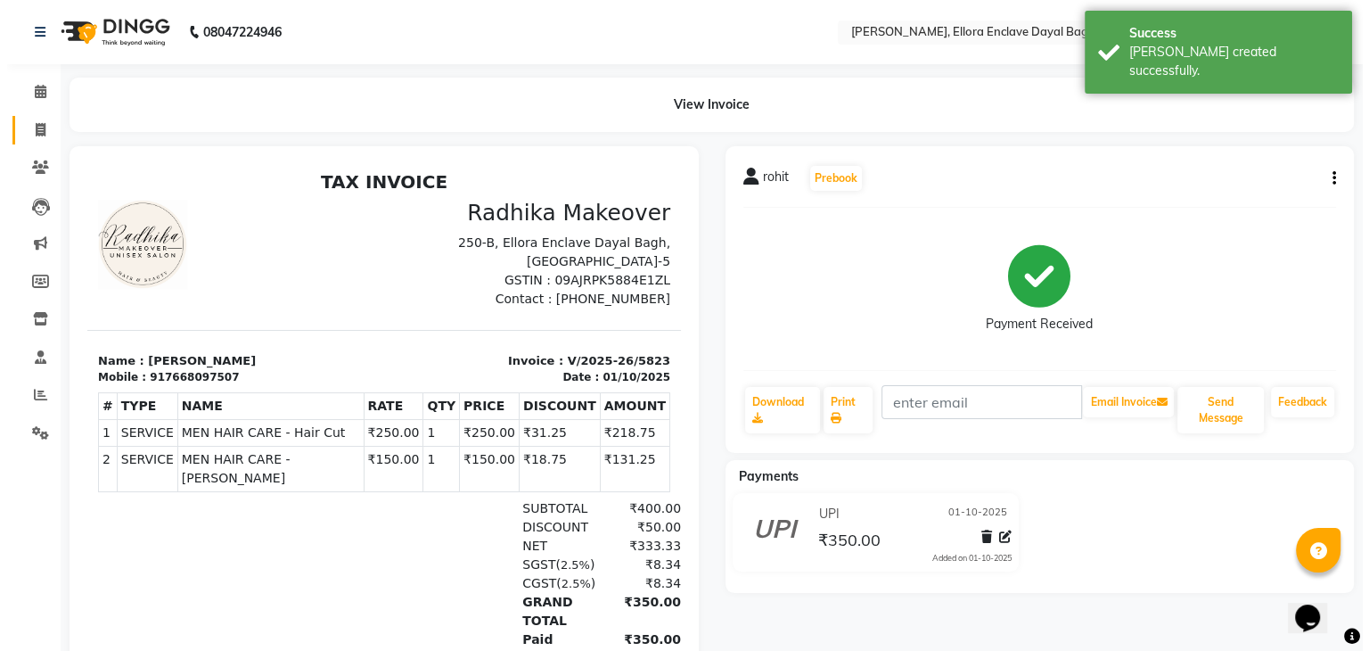
select select "service"
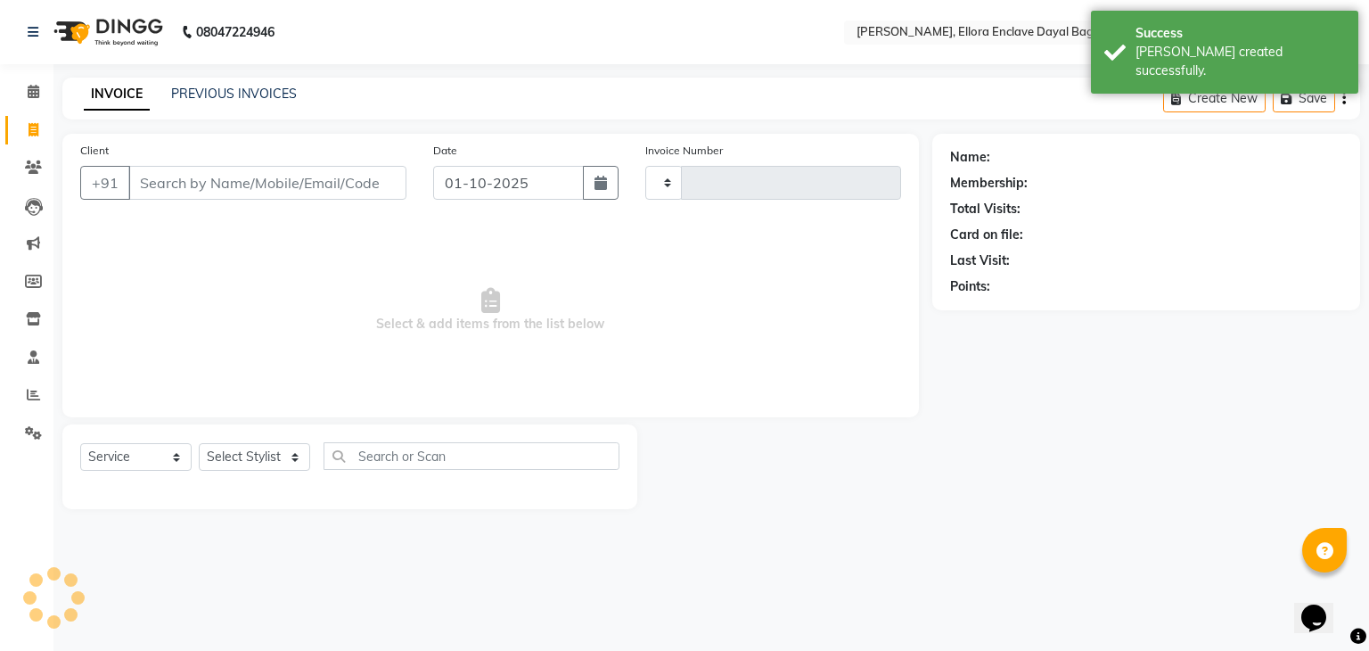
type input "5824"
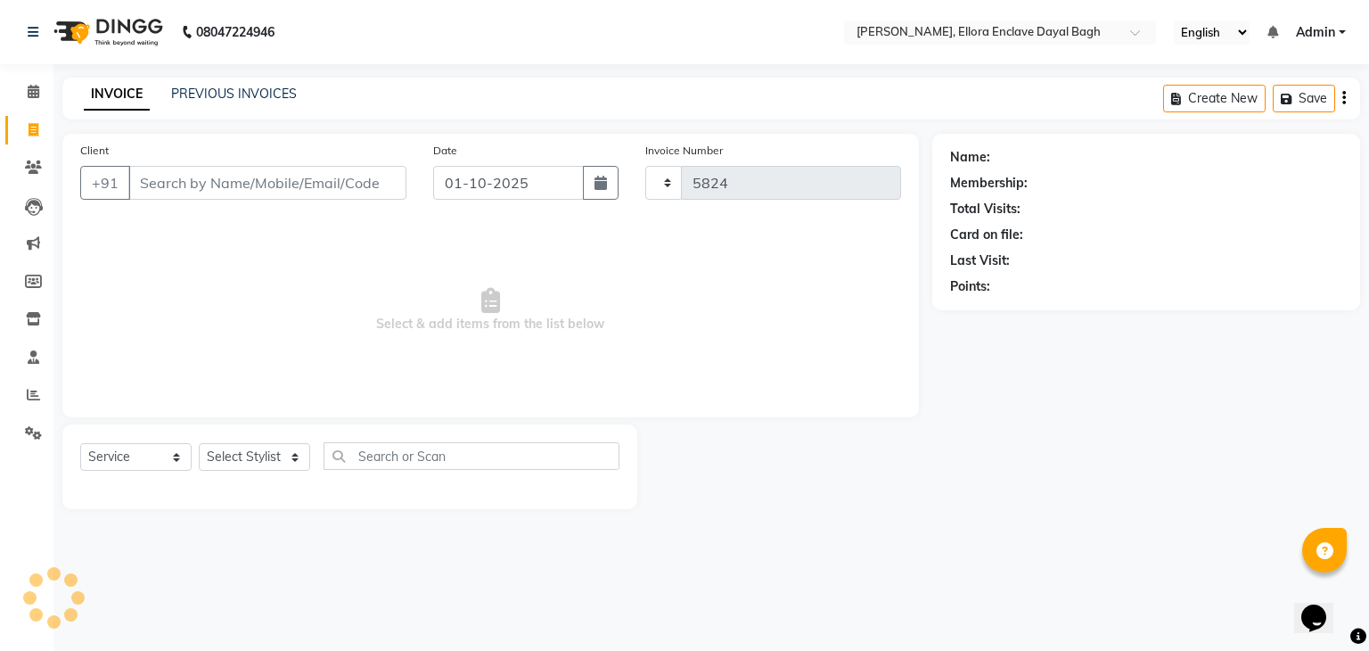
select select "6880"
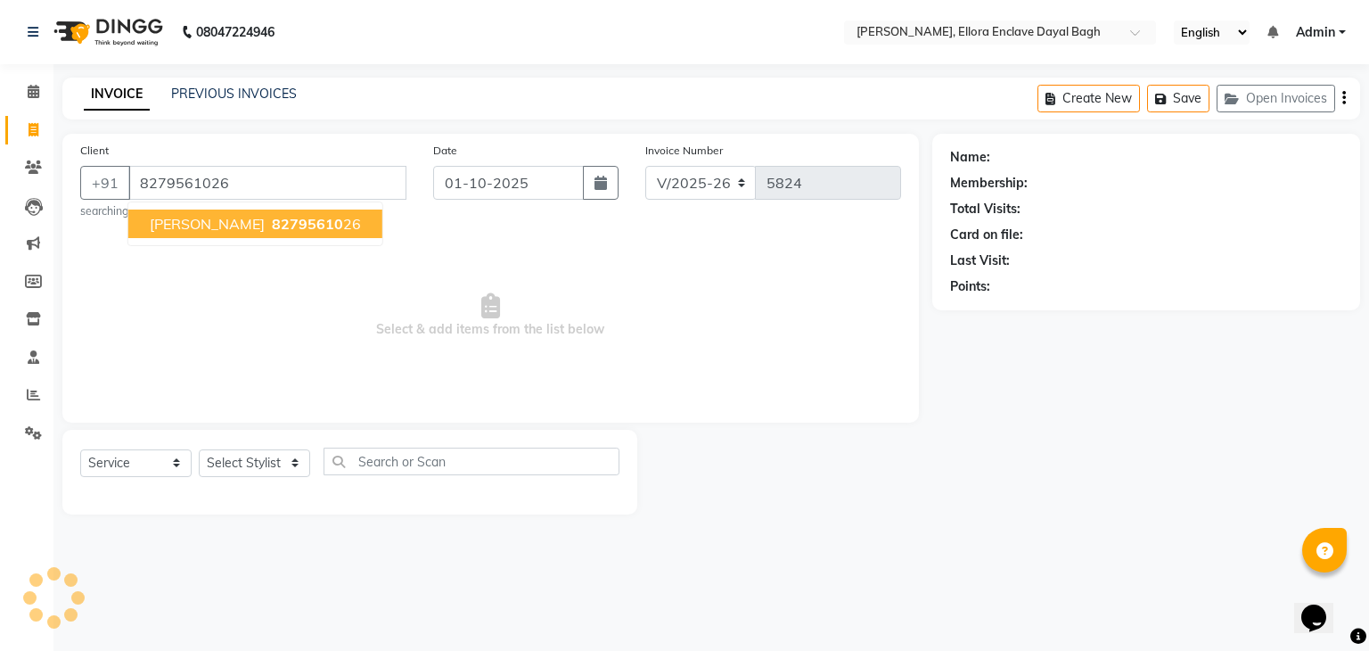
type input "8279561026"
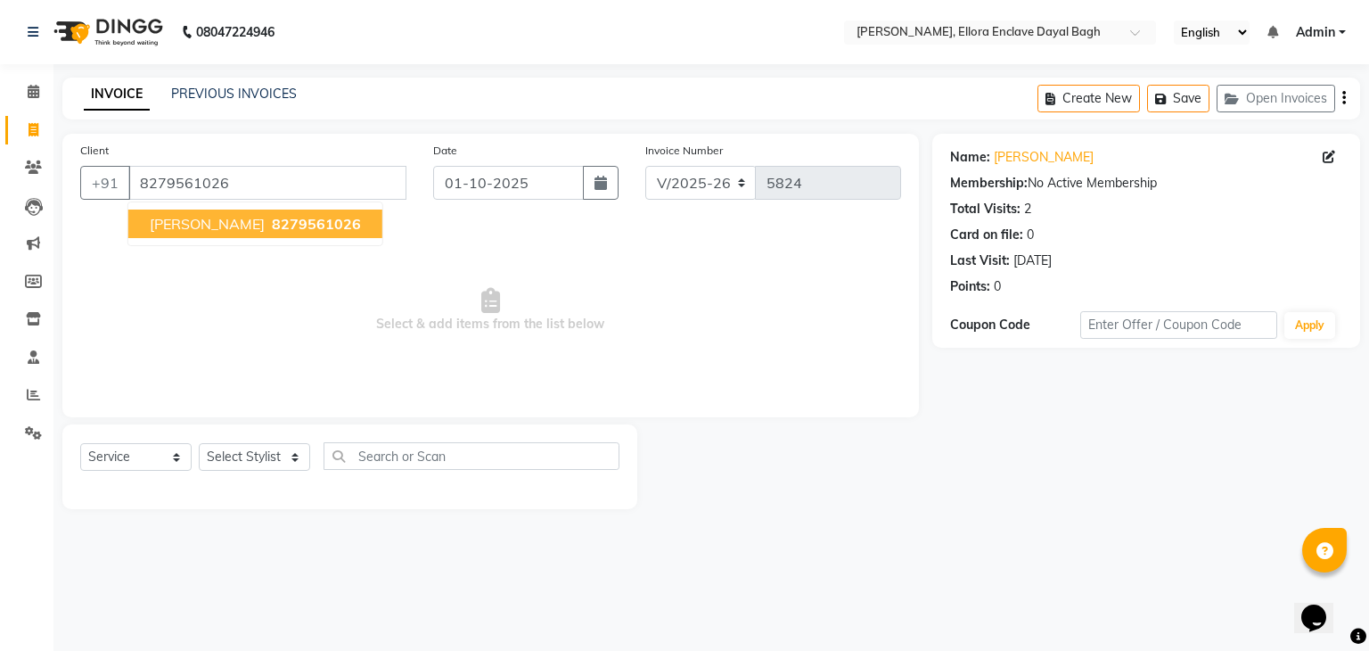
click at [214, 235] on button "ritika 8279561026" at bounding box center [255, 223] width 254 height 29
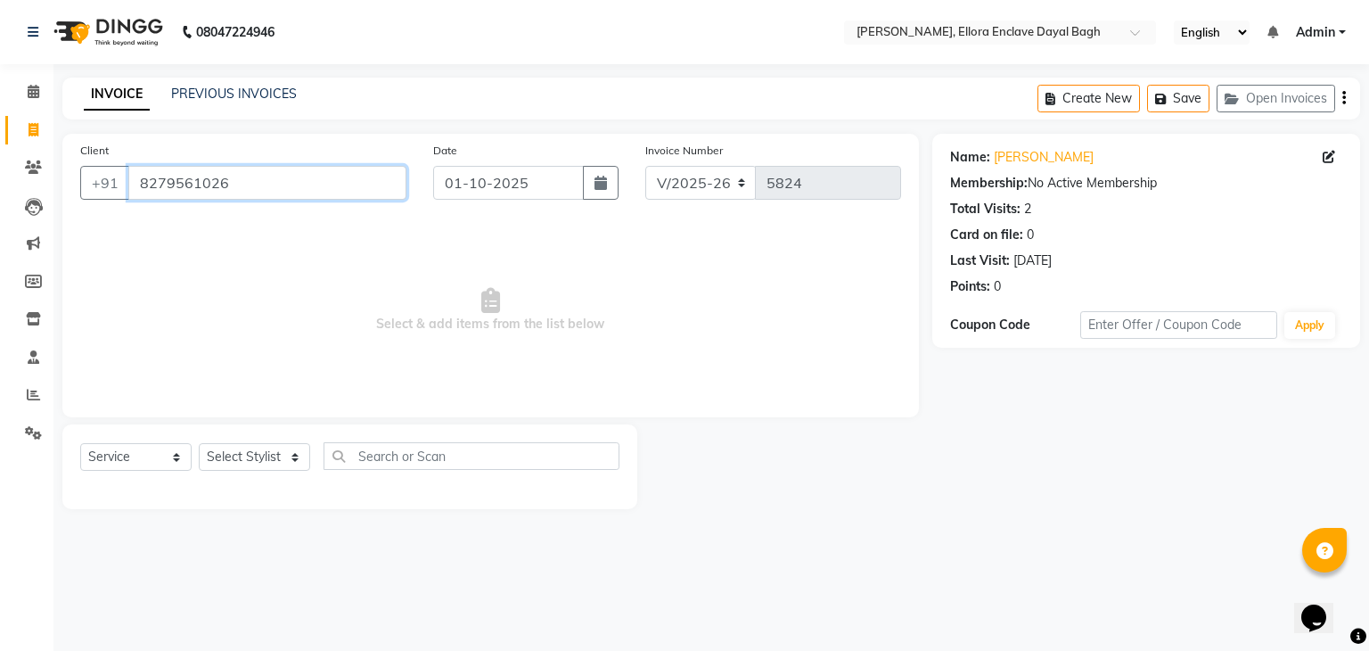
drag, startPoint x: 135, startPoint y: 183, endPoint x: 310, endPoint y: 172, distance: 175.0
click at [310, 172] on input "8279561026" at bounding box center [267, 183] width 278 height 34
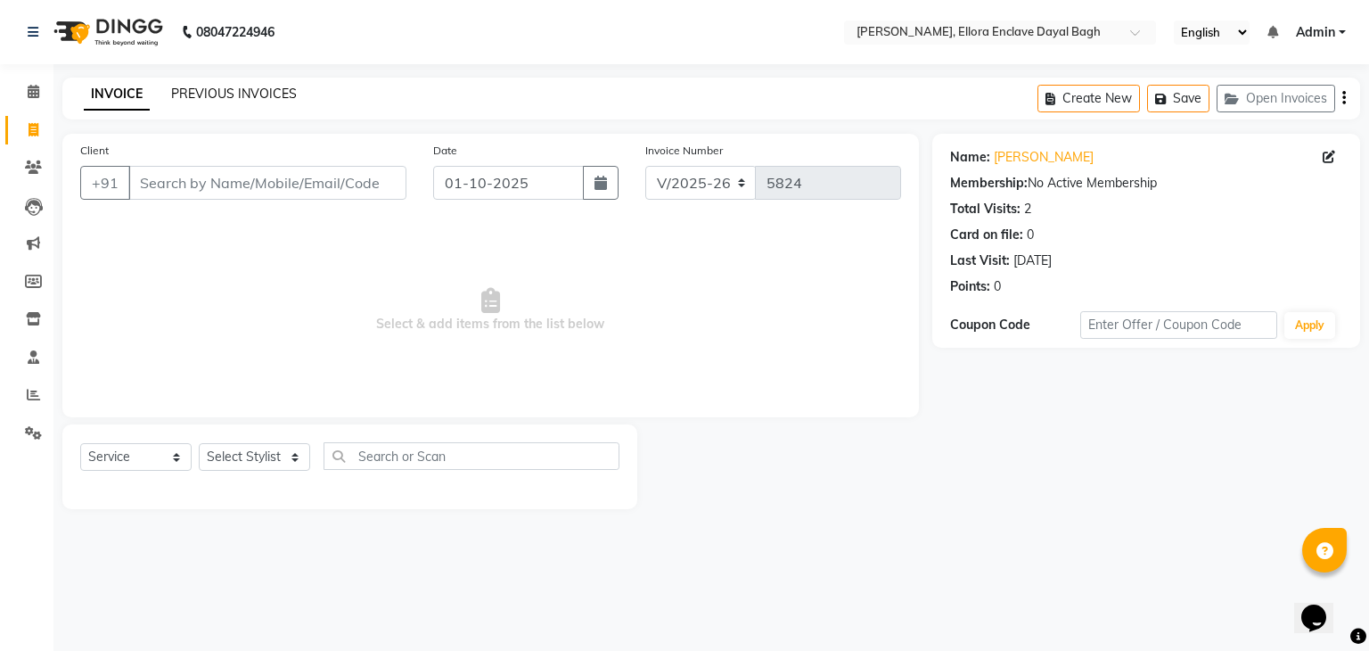
click at [247, 96] on link "PREVIOUS INVOICES" at bounding box center [234, 94] width 126 height 16
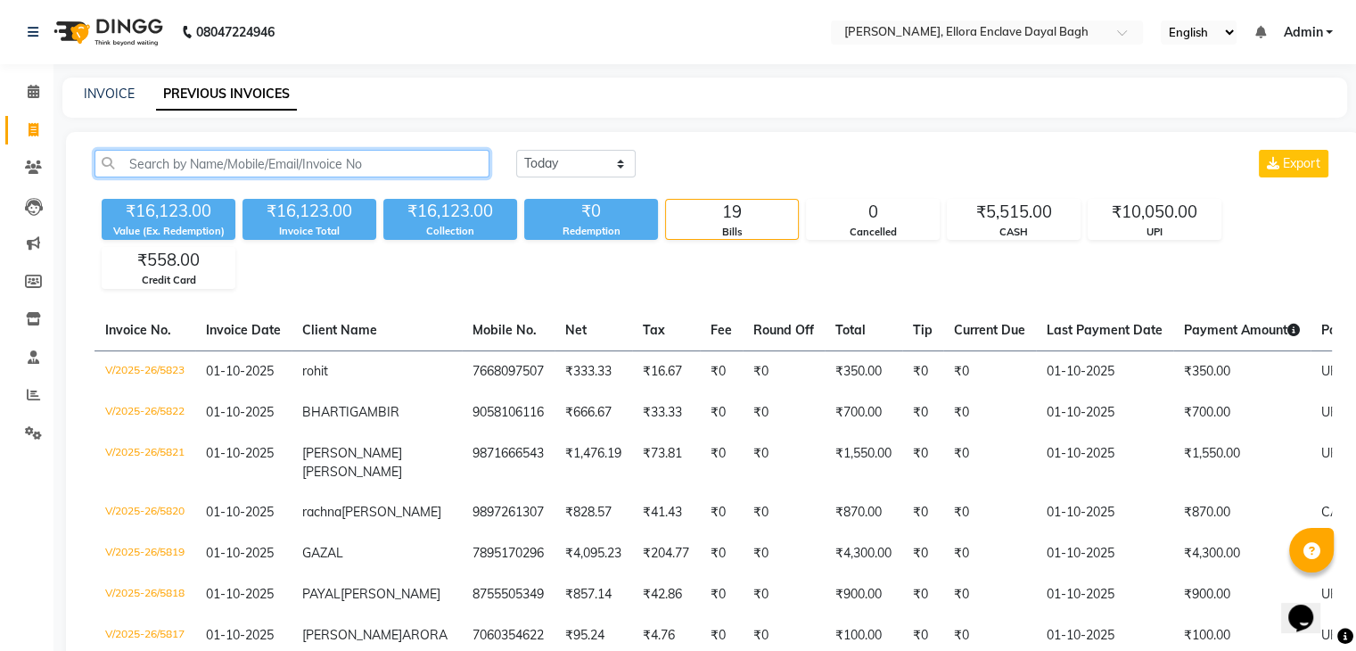
click at [401, 158] on input "text" at bounding box center [291, 164] width 395 height 28
paste input "8279561026"
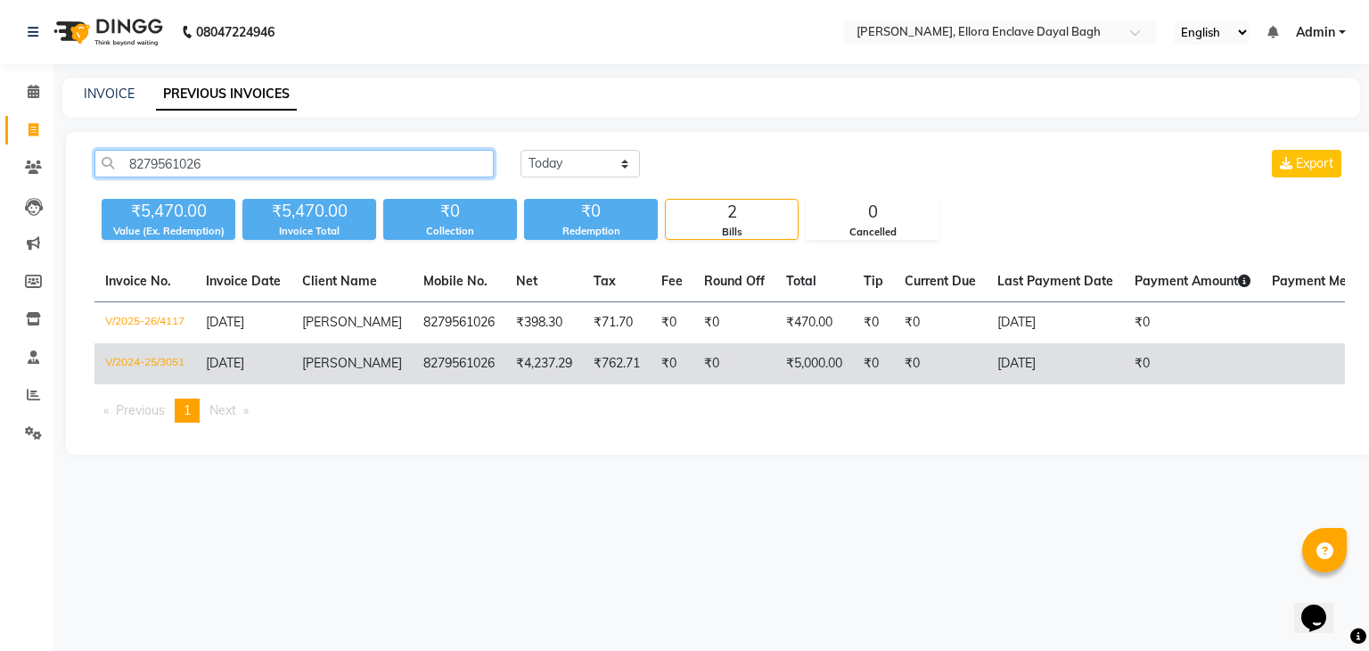
type input "8279561026"
click at [538, 361] on td "₹4,237.29" at bounding box center [544, 363] width 78 height 41
click at [414, 373] on td "8279561026" at bounding box center [459, 363] width 93 height 41
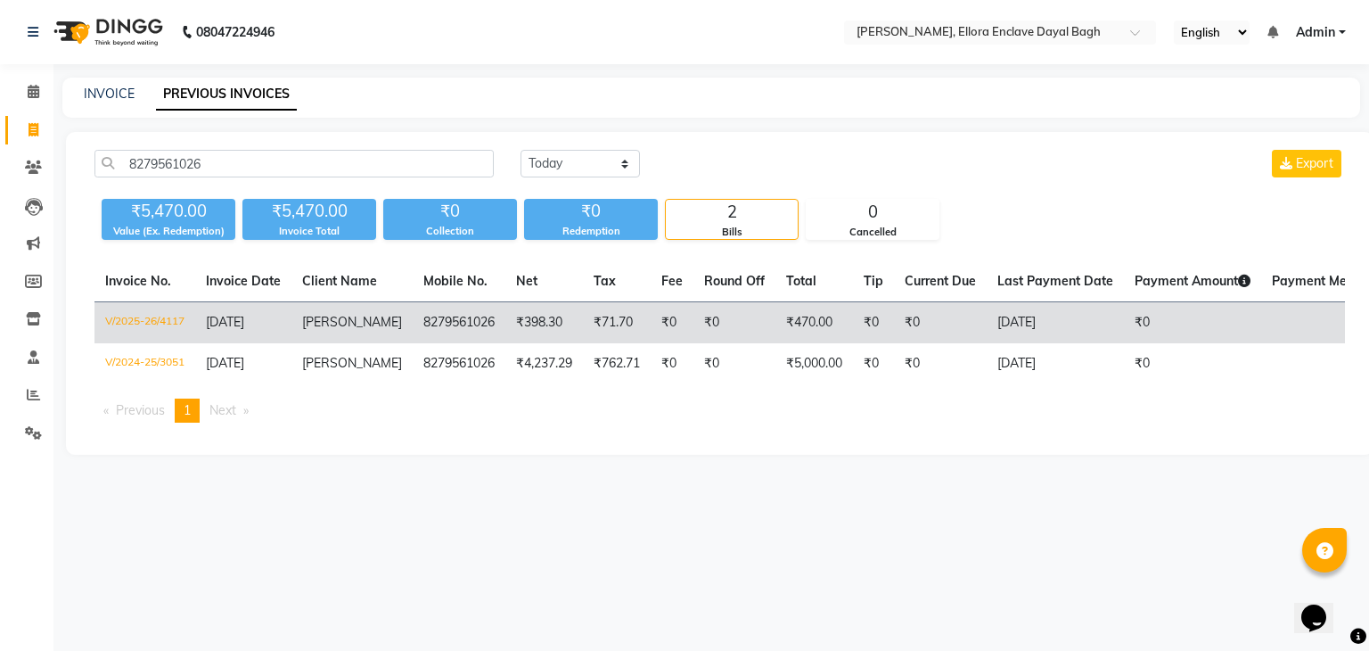
click at [510, 329] on td "₹398.30" at bounding box center [544, 323] width 78 height 42
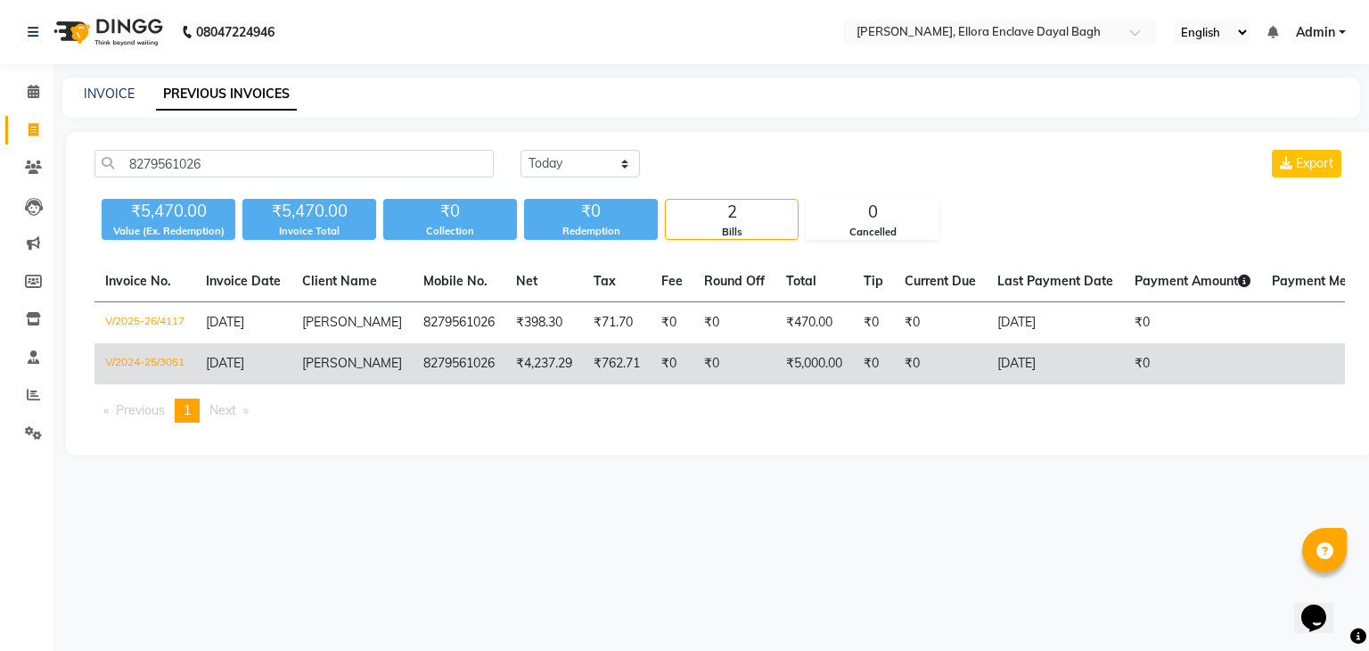
click at [461, 350] on td "8279561026" at bounding box center [459, 363] width 93 height 41
click at [529, 358] on td "₹4,237.29" at bounding box center [544, 363] width 78 height 41
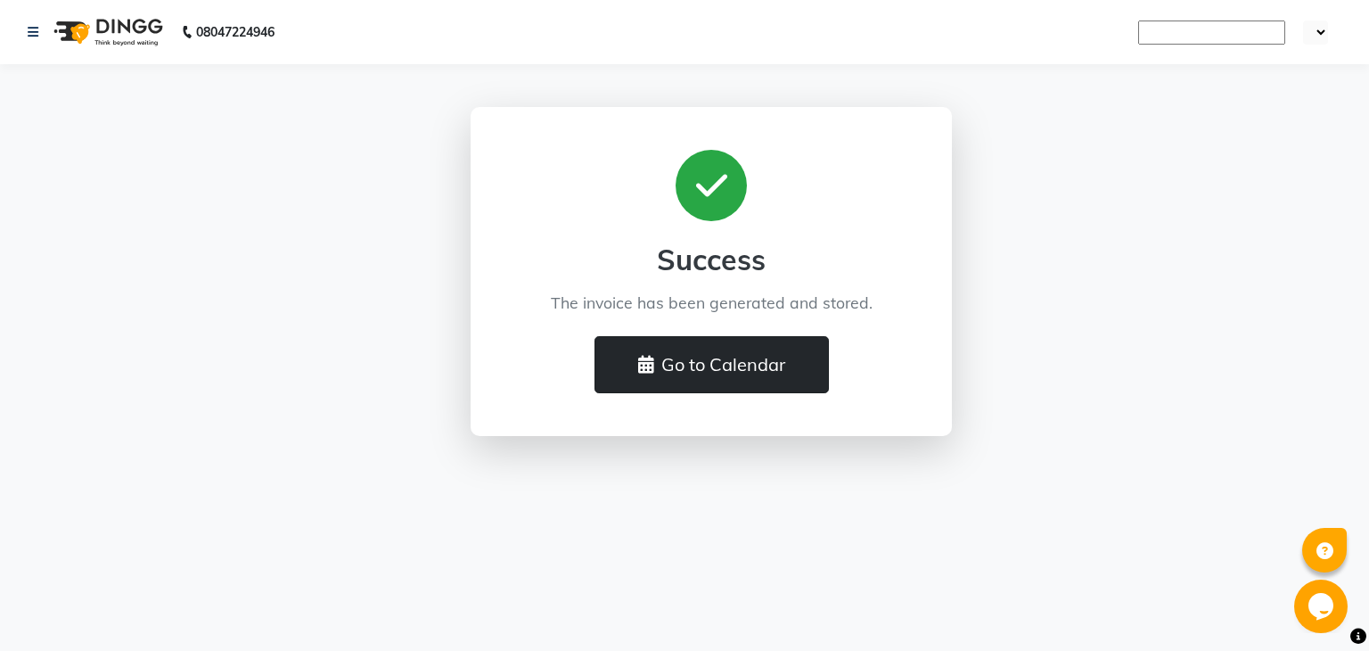
click at [689, 372] on button "Go to Calendar" at bounding box center [712, 364] width 234 height 57
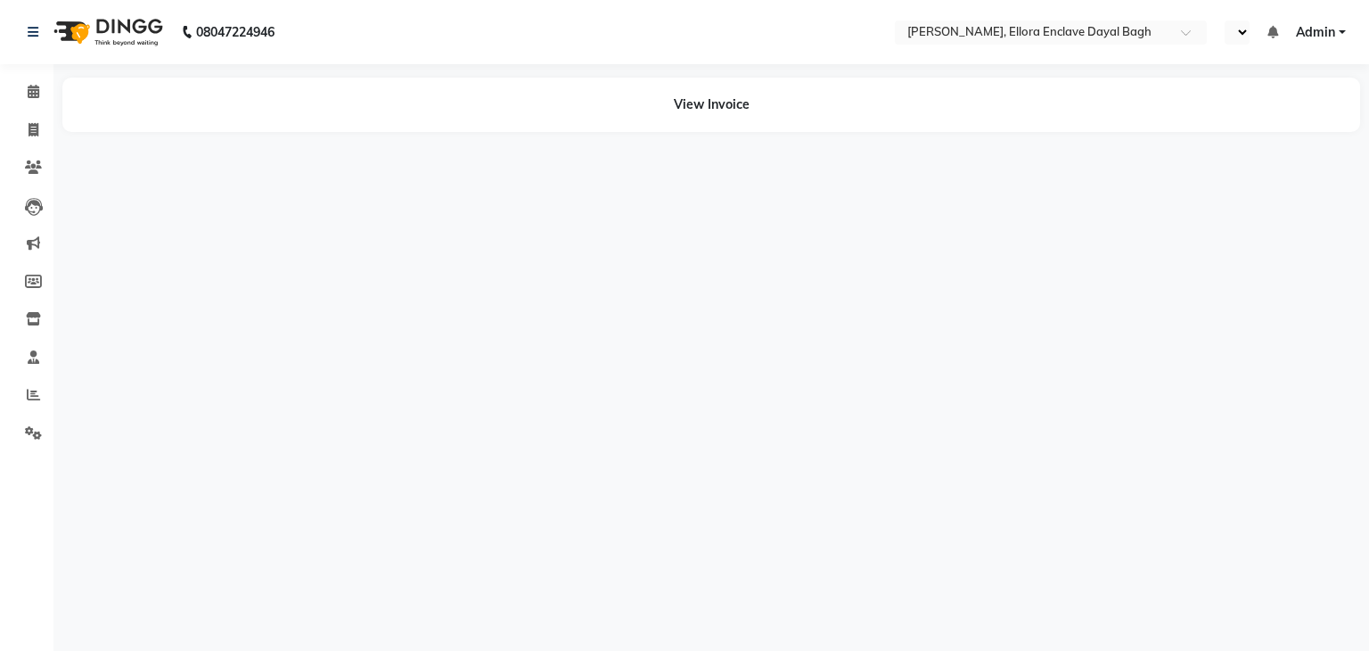
select select "en"
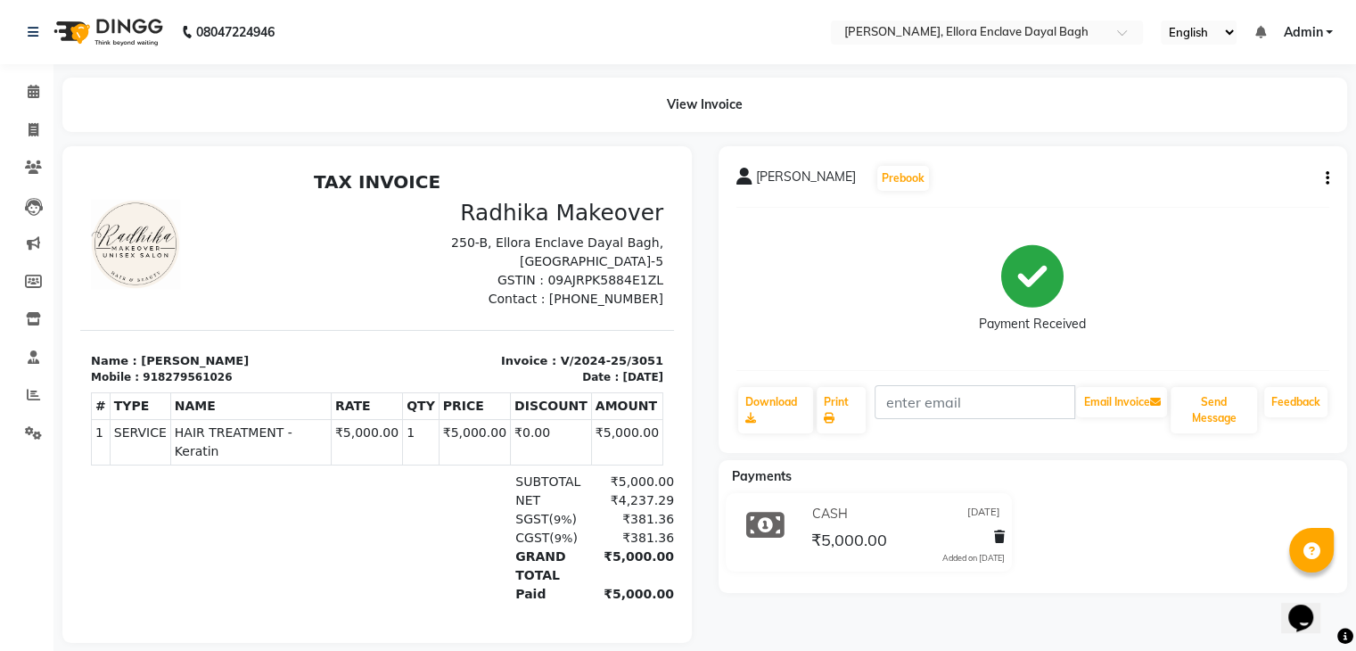
scroll to position [14, 0]
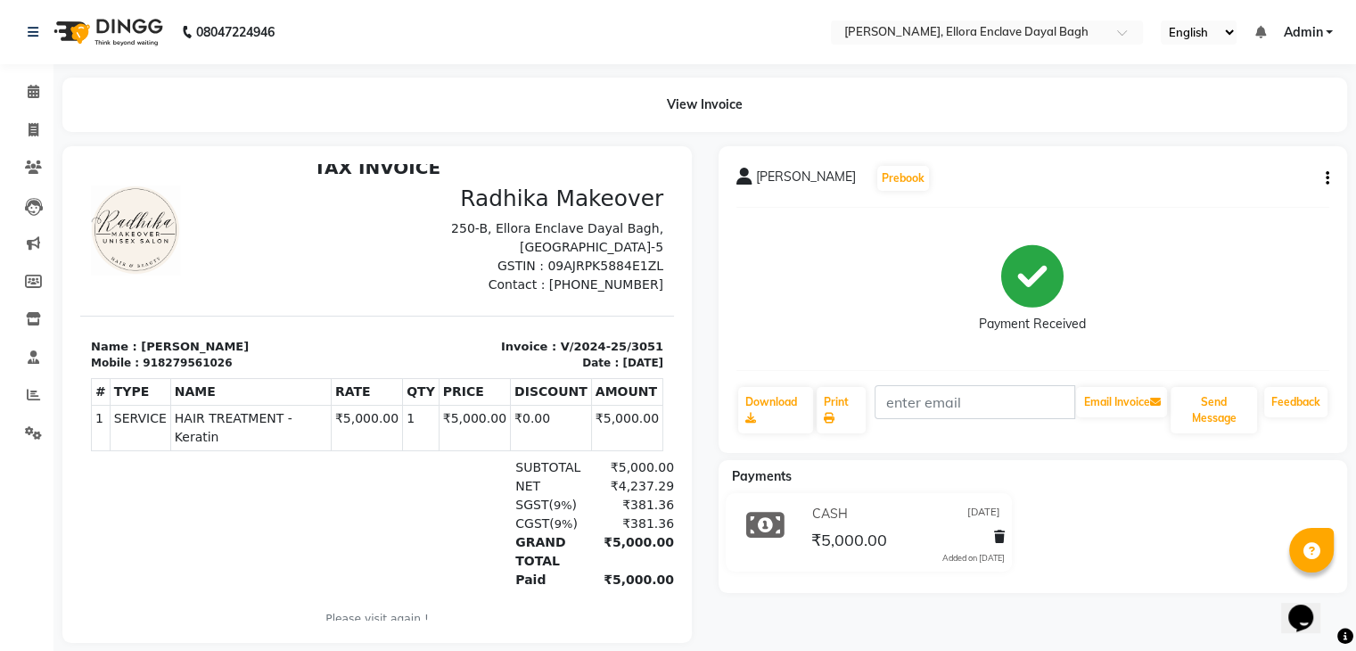
scroll to position [32, 0]
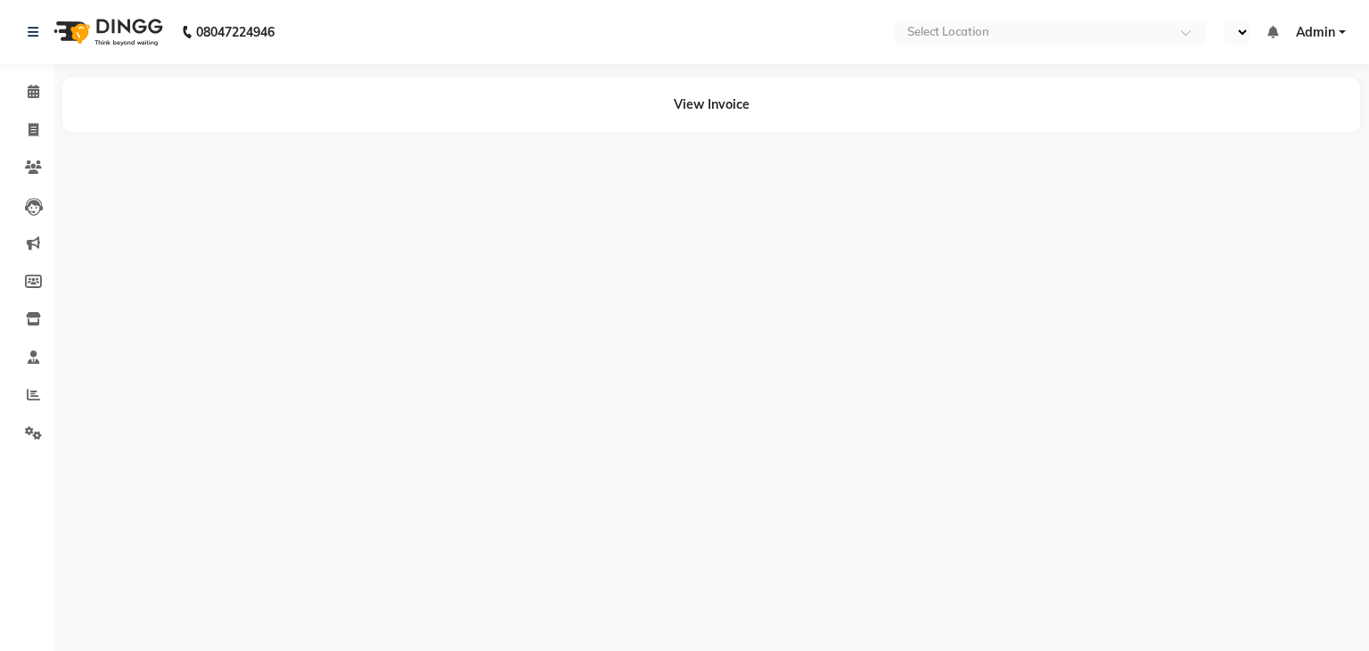
select select "en"
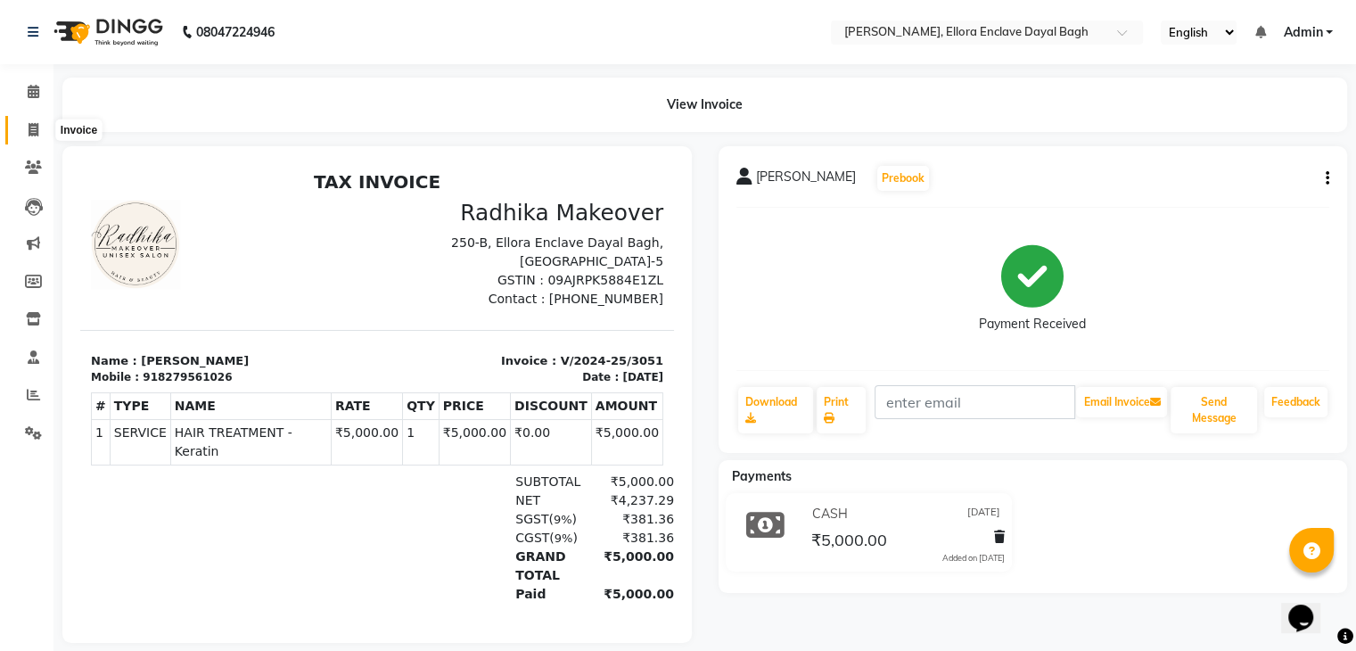
click at [39, 129] on span at bounding box center [33, 130] width 31 height 21
select select "service"
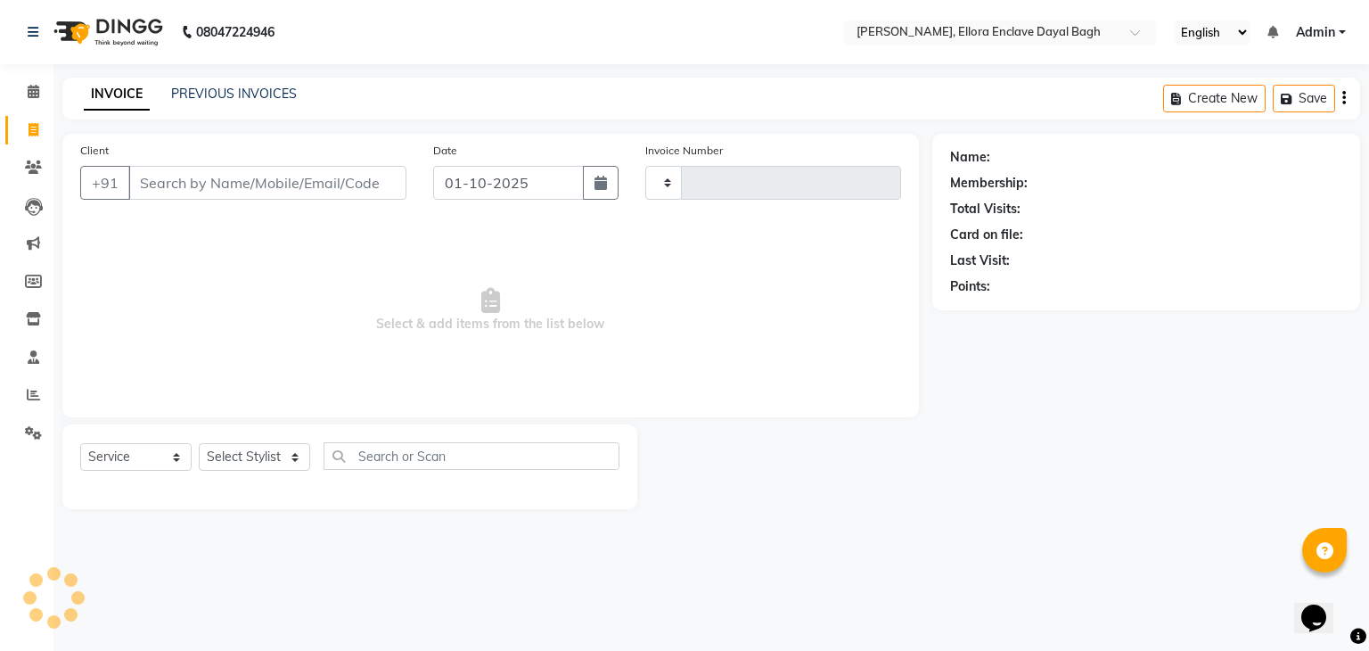
type input "5824"
select select "6880"
click at [39, 129] on span at bounding box center [33, 130] width 31 height 21
select select "service"
type input "5824"
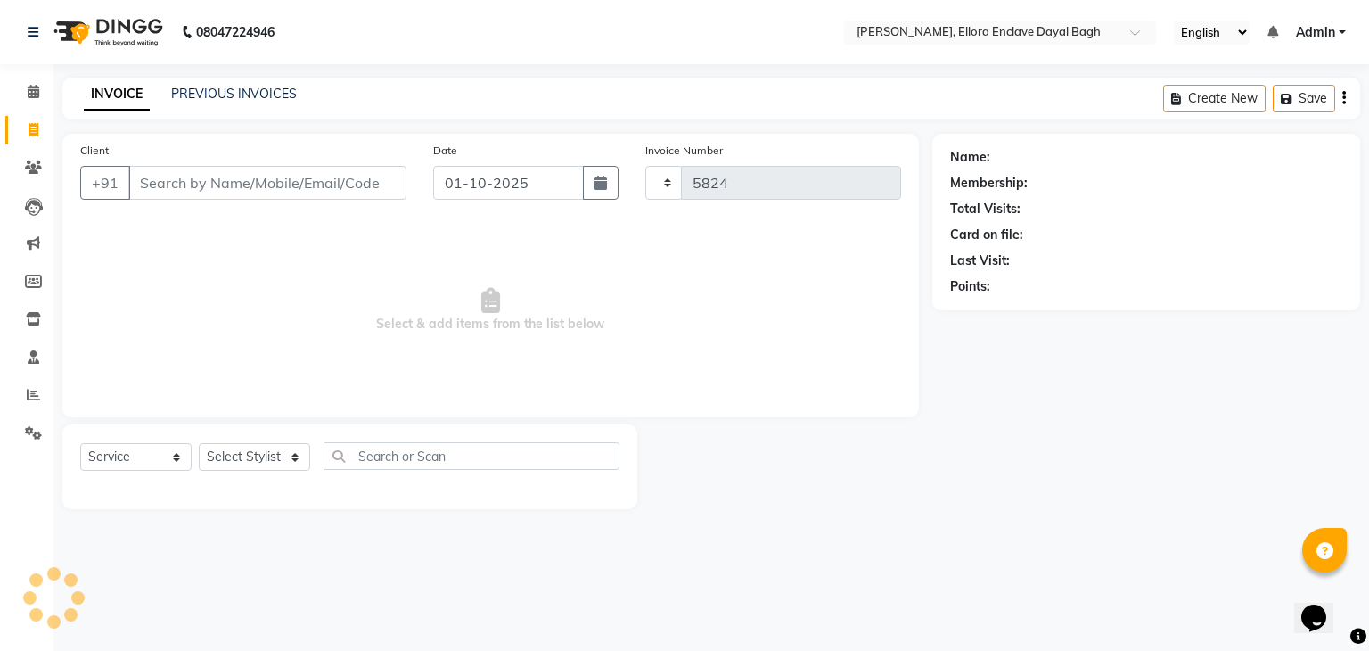
select select "6880"
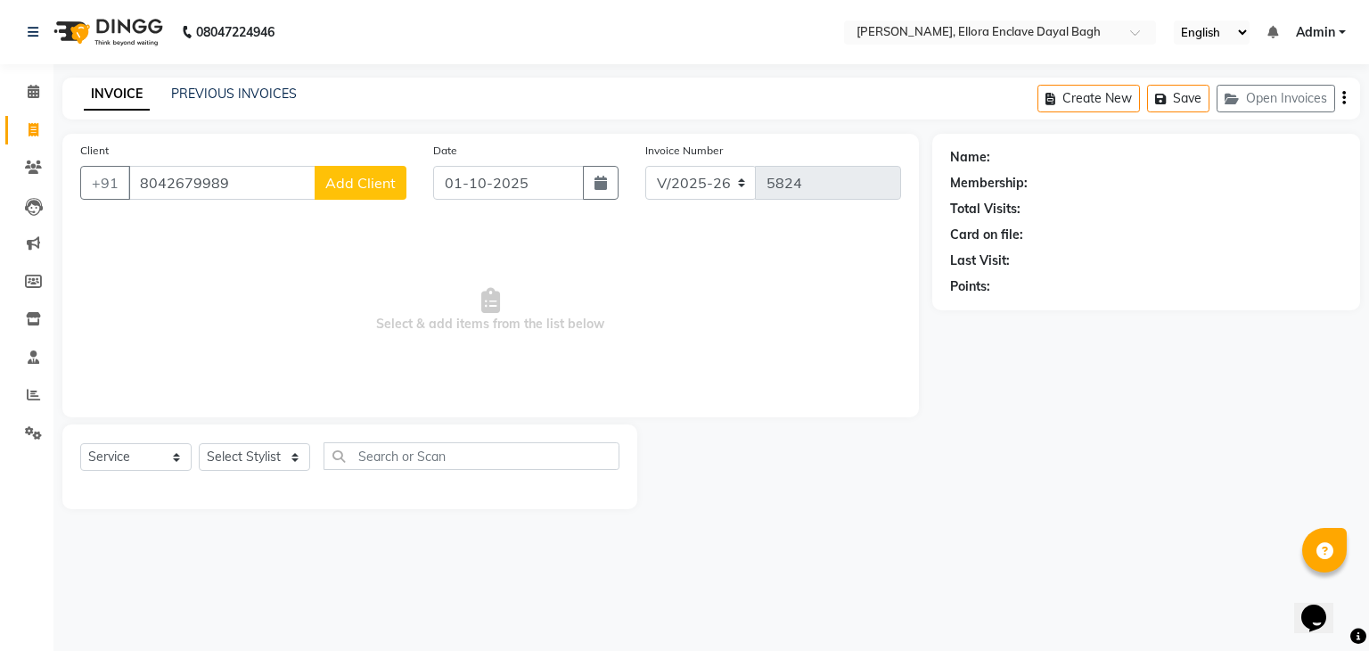
type input "8042679989"
click at [382, 180] on span "Add Client" at bounding box center [360, 183] width 70 height 18
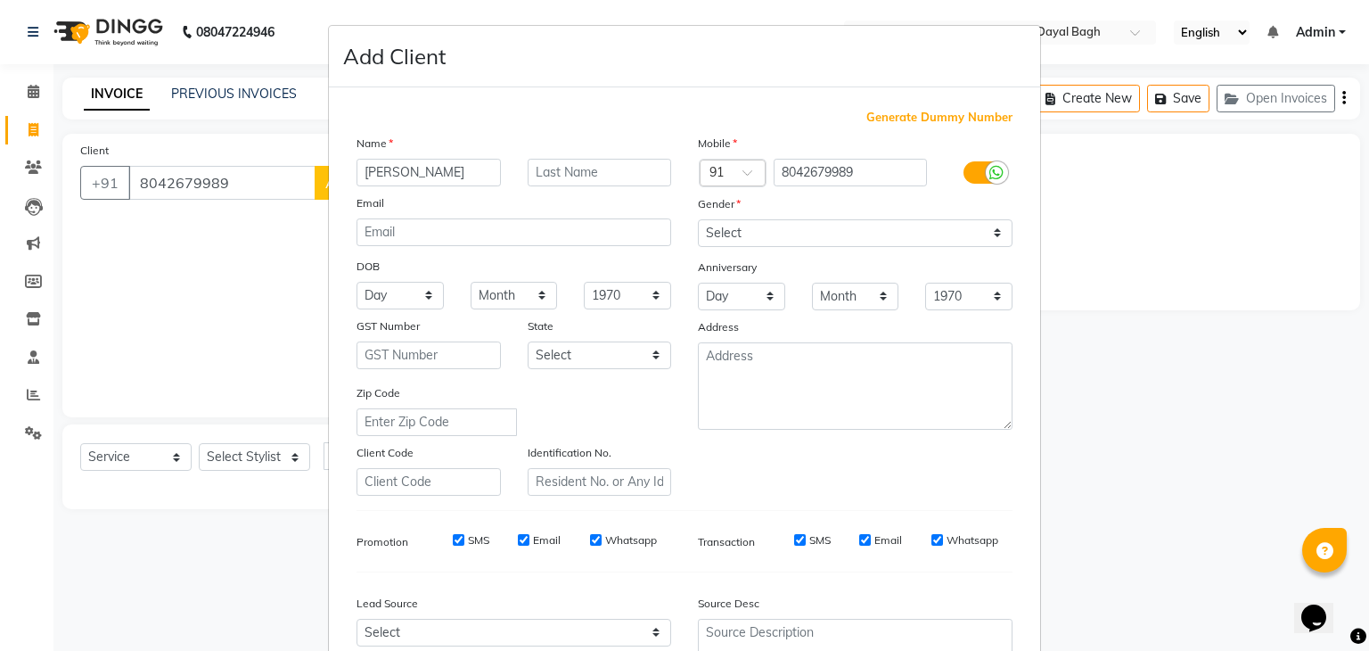
type input "MANISHA"
click at [735, 226] on select "Select [DEMOGRAPHIC_DATA] [DEMOGRAPHIC_DATA] Other Prefer Not To Say" at bounding box center [855, 233] width 315 height 28
select select "[DEMOGRAPHIC_DATA]"
click at [698, 220] on select "Select [DEMOGRAPHIC_DATA] [DEMOGRAPHIC_DATA] Other Prefer Not To Say" at bounding box center [855, 233] width 315 height 28
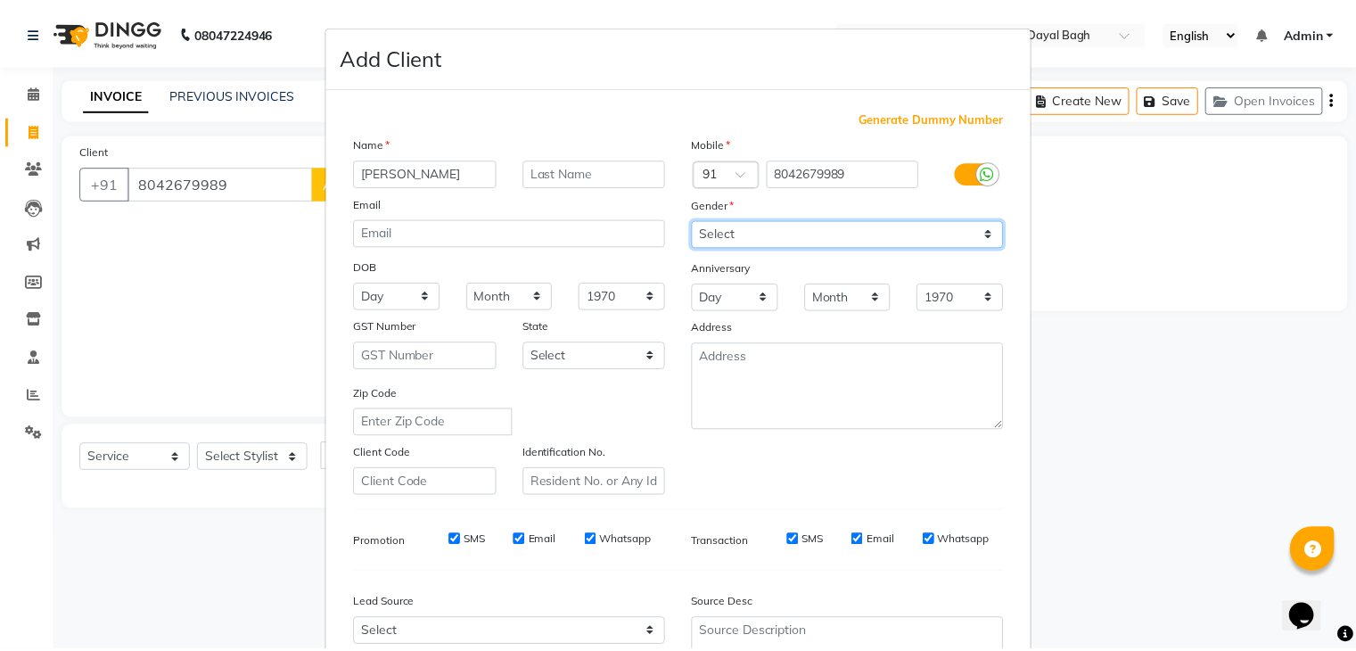
scroll to position [181, 0]
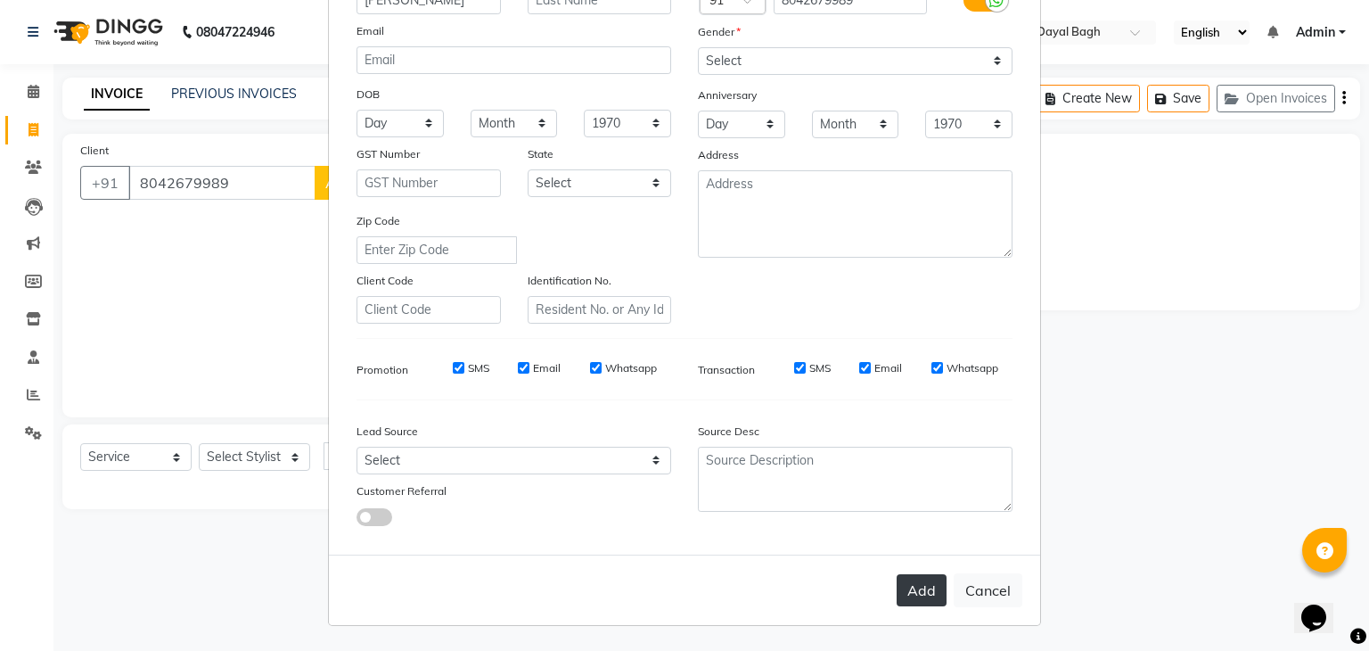
click at [912, 597] on button "Add" at bounding box center [922, 590] width 50 height 32
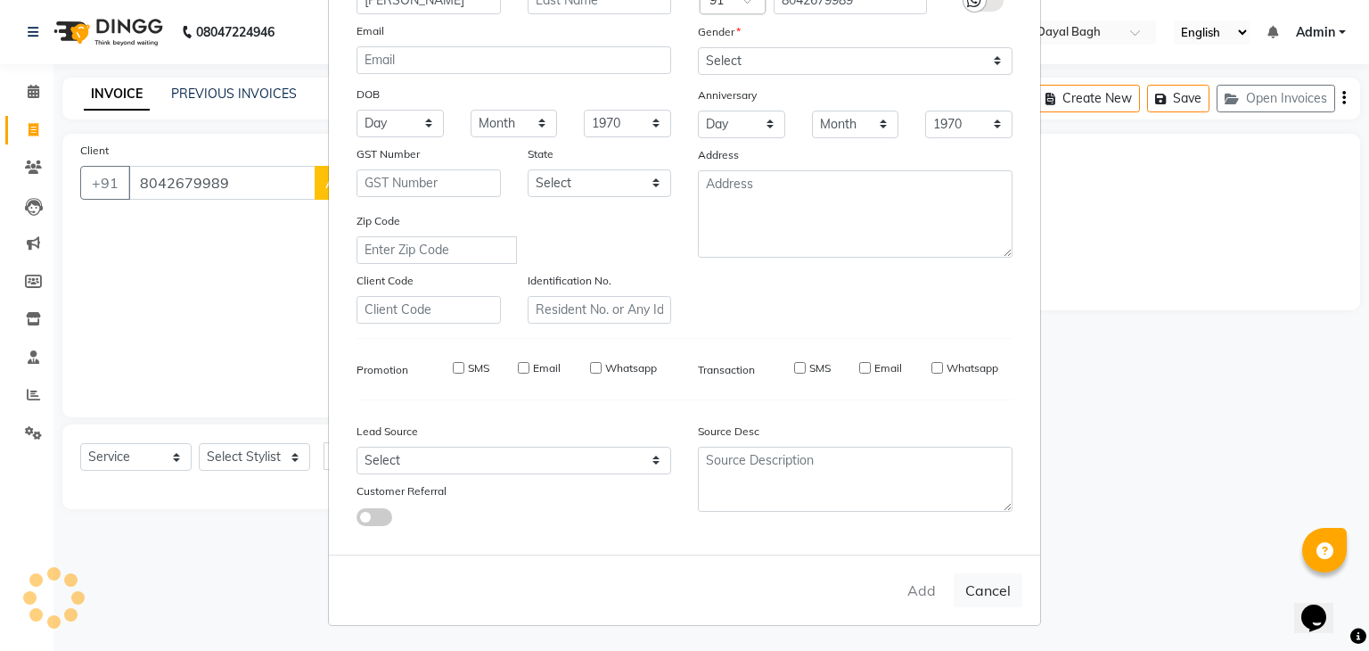
select select
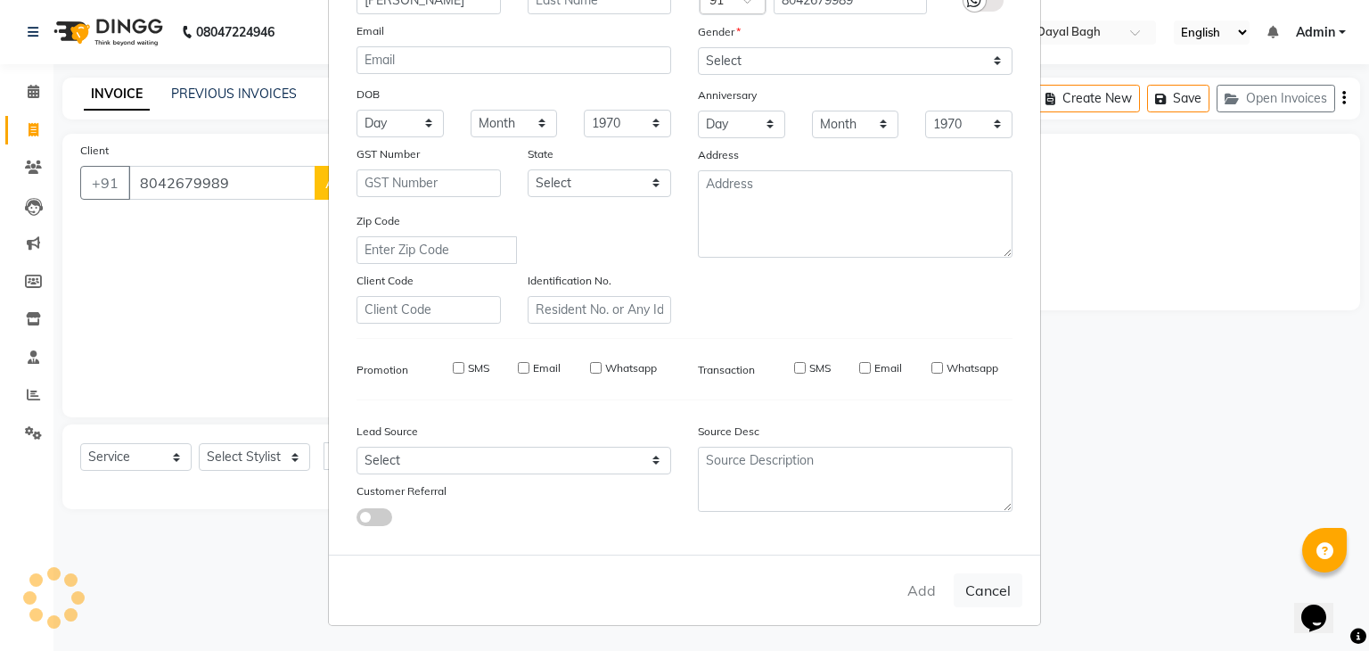
select select
checkbox input "false"
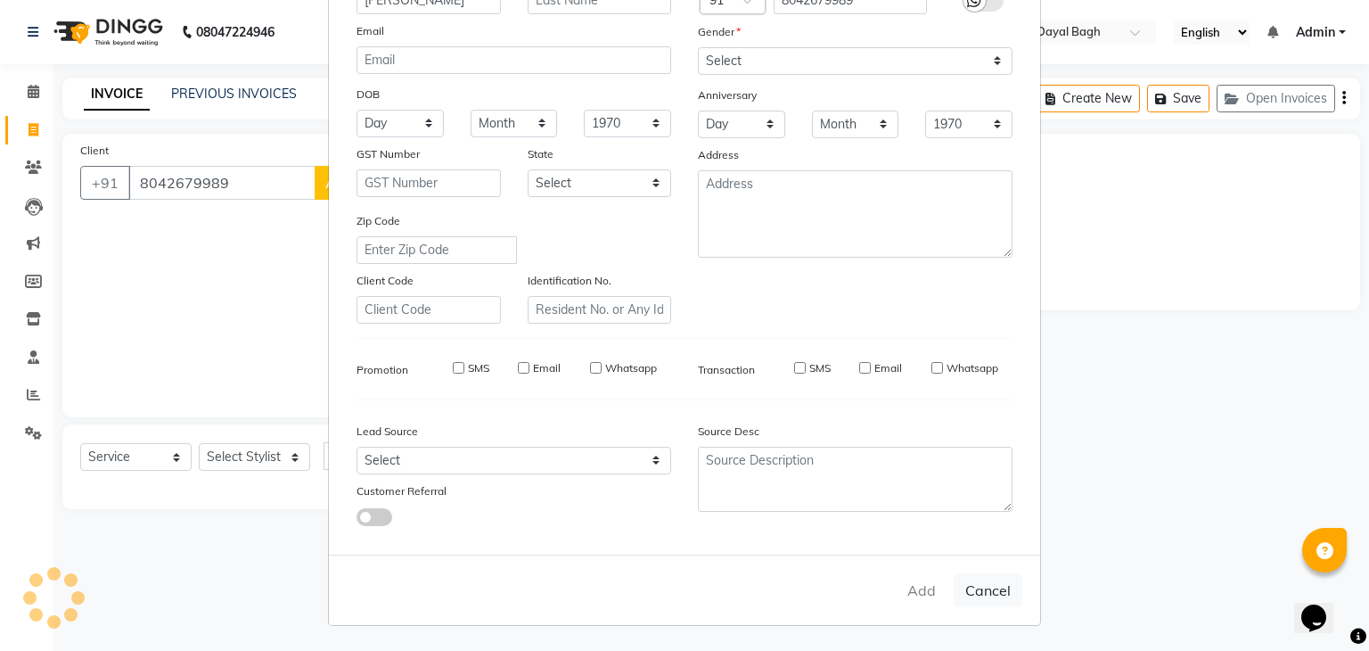
checkbox input "false"
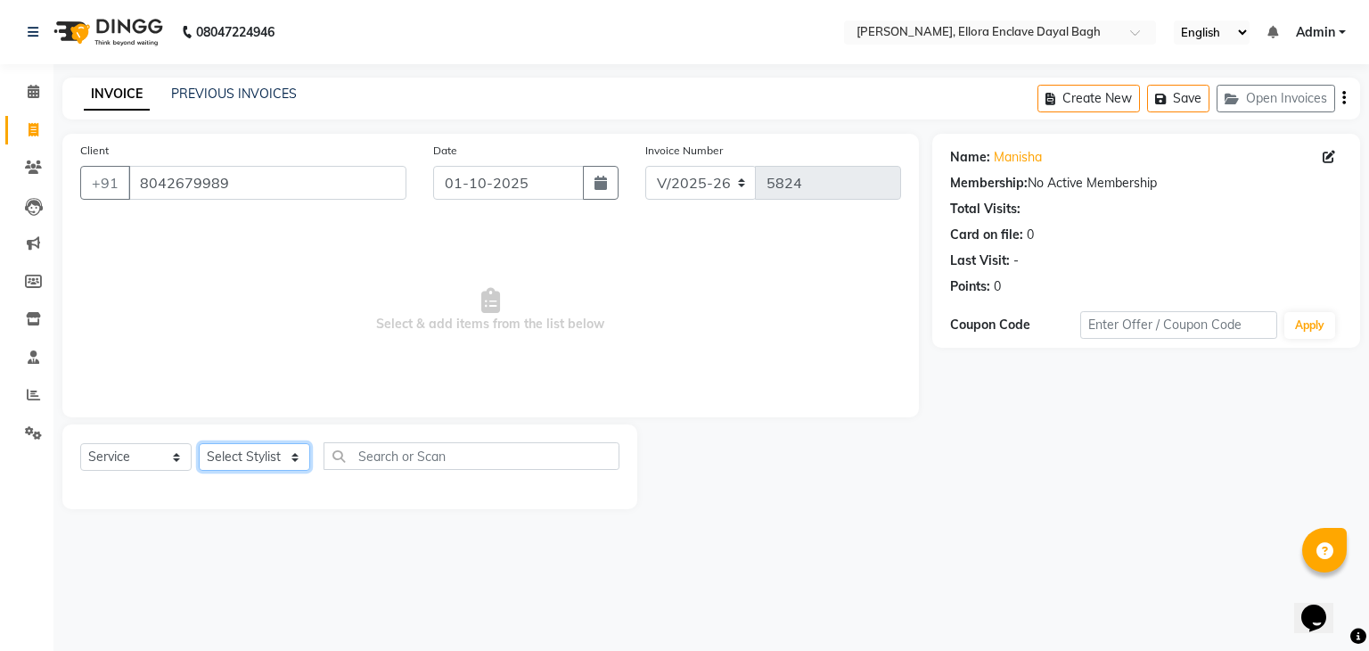
click at [280, 463] on select "Select Stylist AMAN DANISH SALMANI [PERSON_NAME] kakul KAVITA [PERSON_NAME] [PE…" at bounding box center [254, 457] width 111 height 28
select select "53888"
click at [199, 444] on select "Select Stylist AMAN DANISH SALMANI [PERSON_NAME] kakul KAVITA [PERSON_NAME] [PE…" at bounding box center [254, 457] width 111 height 28
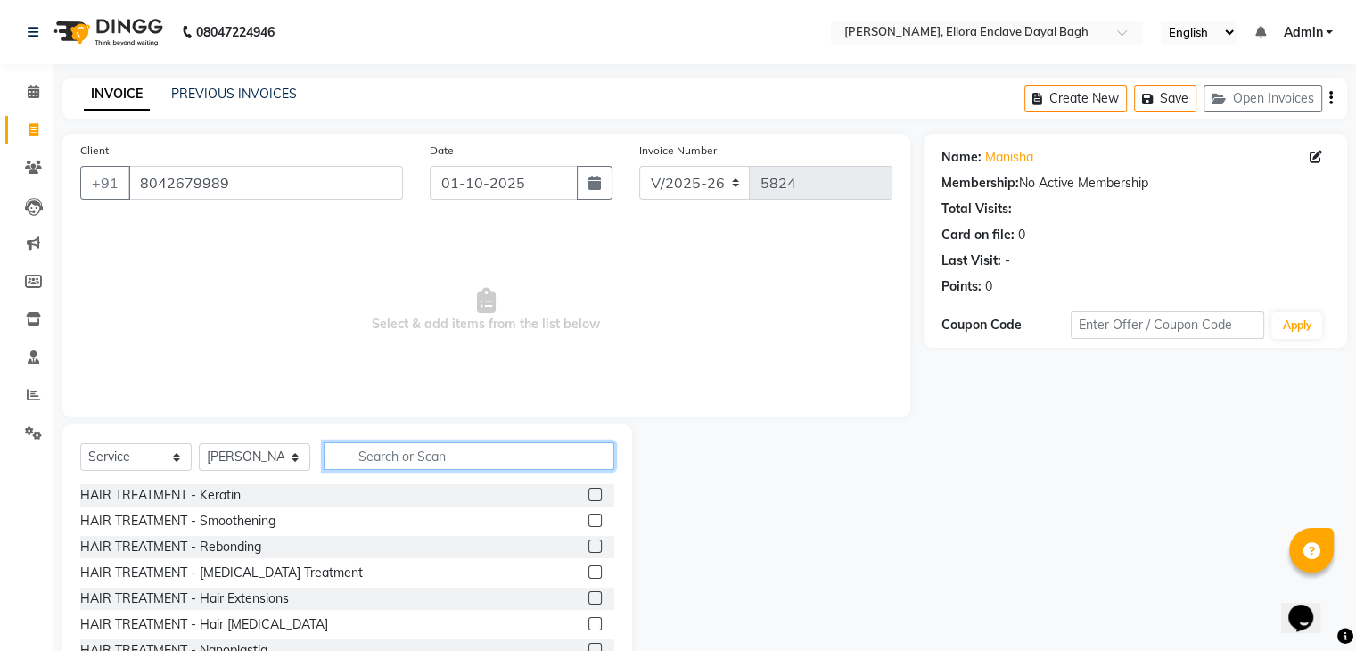
click at [435, 457] on input "text" at bounding box center [469, 456] width 291 height 28
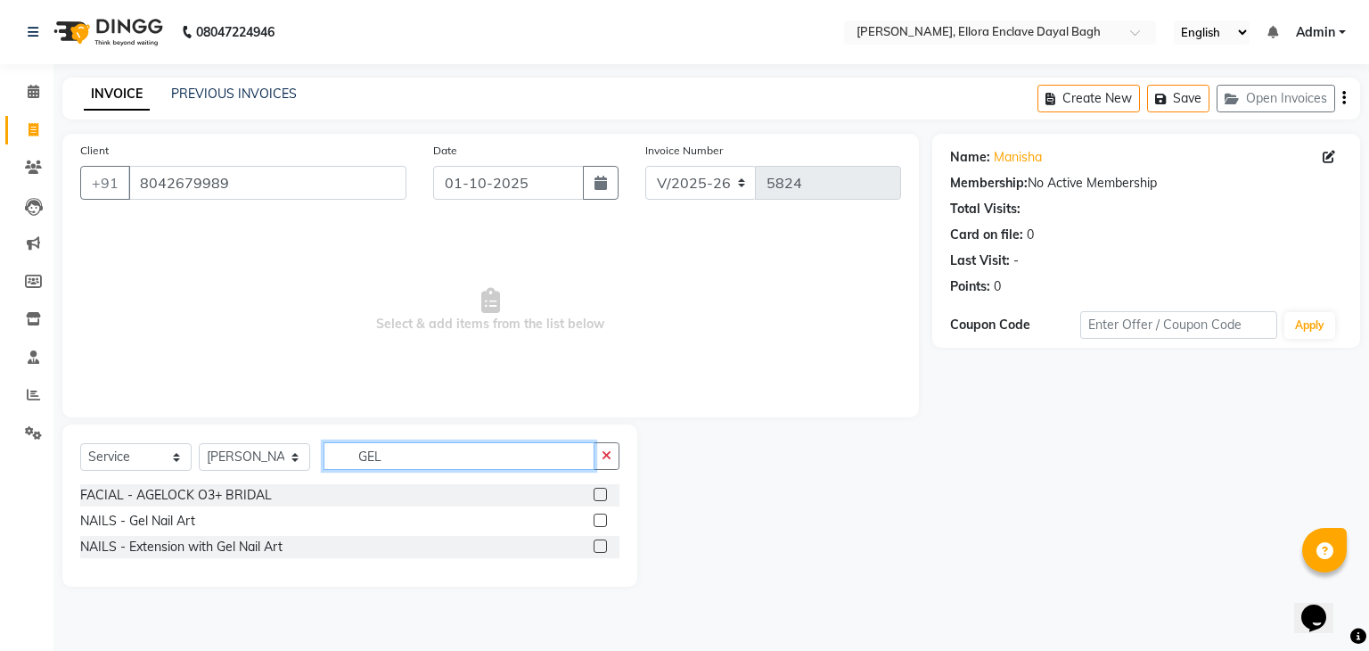
type input "GEL"
click at [602, 519] on label at bounding box center [600, 519] width 13 height 13
click at [602, 519] on input "checkbox" at bounding box center [600, 521] width 12 height 12
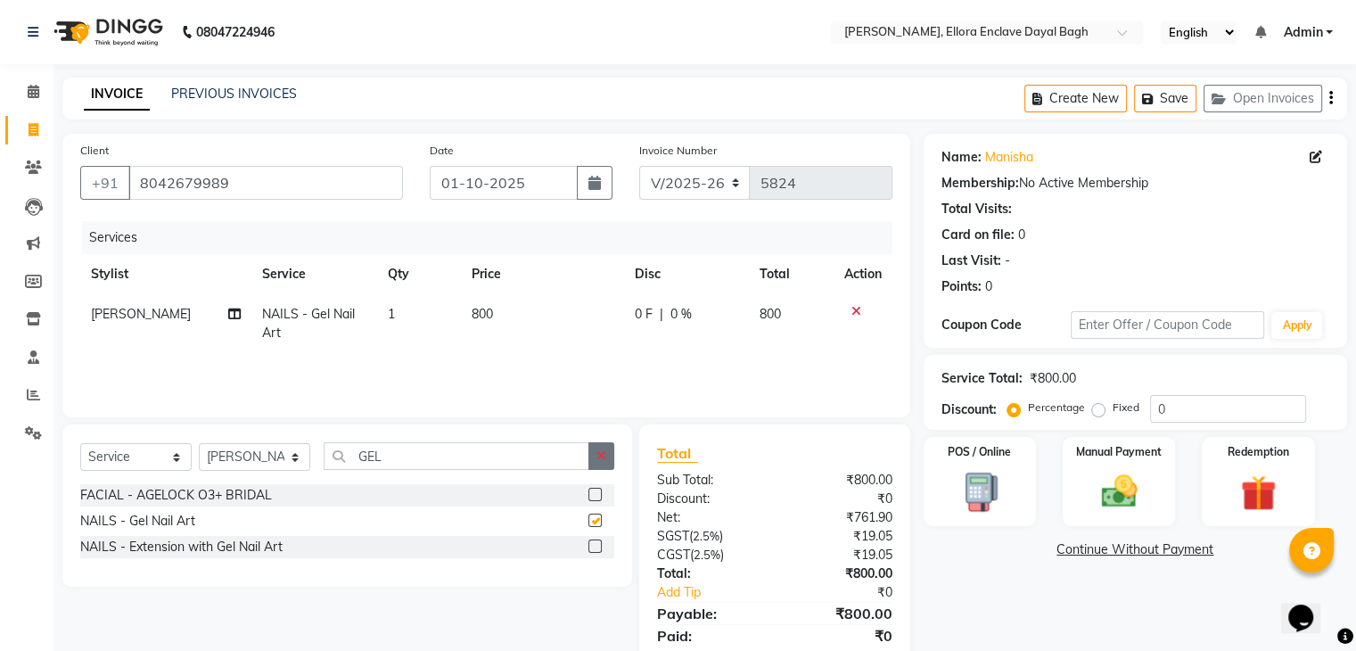
checkbox input "false"
click at [602, 462] on icon "button" at bounding box center [601, 455] width 10 height 12
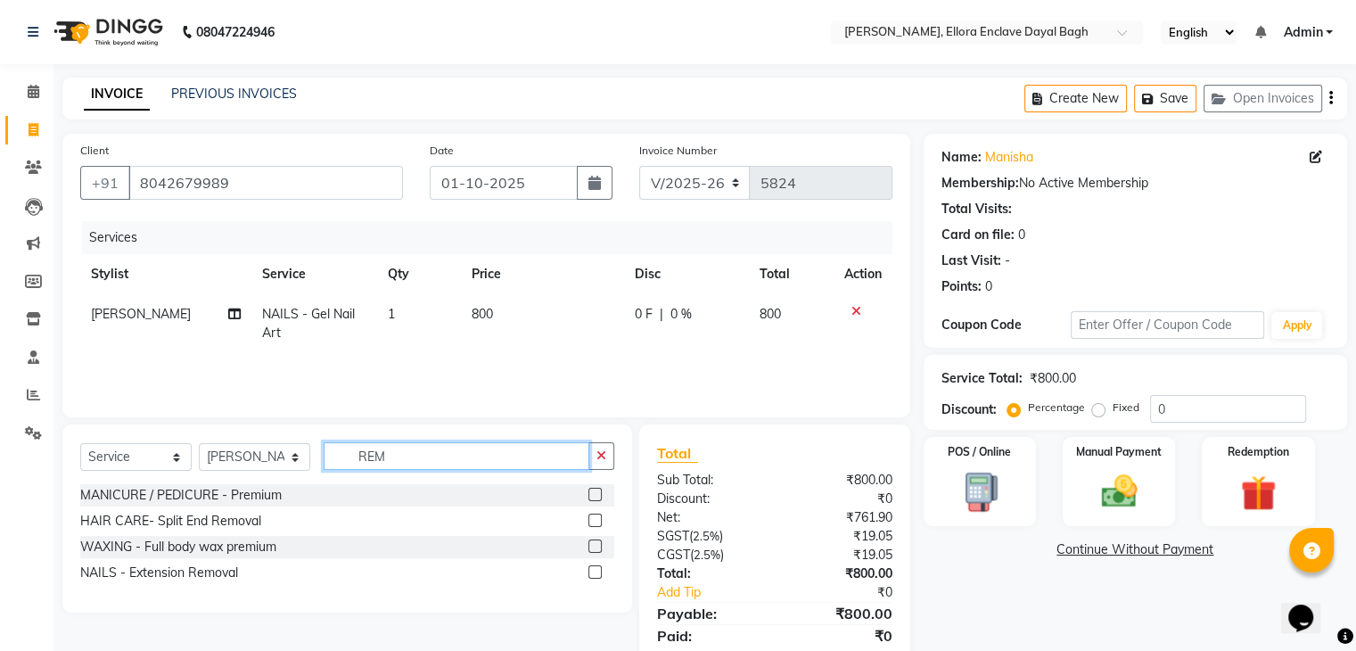
type input "REM"
click at [594, 571] on label at bounding box center [594, 571] width 13 height 13
click at [594, 571] on input "checkbox" at bounding box center [594, 573] width 12 height 12
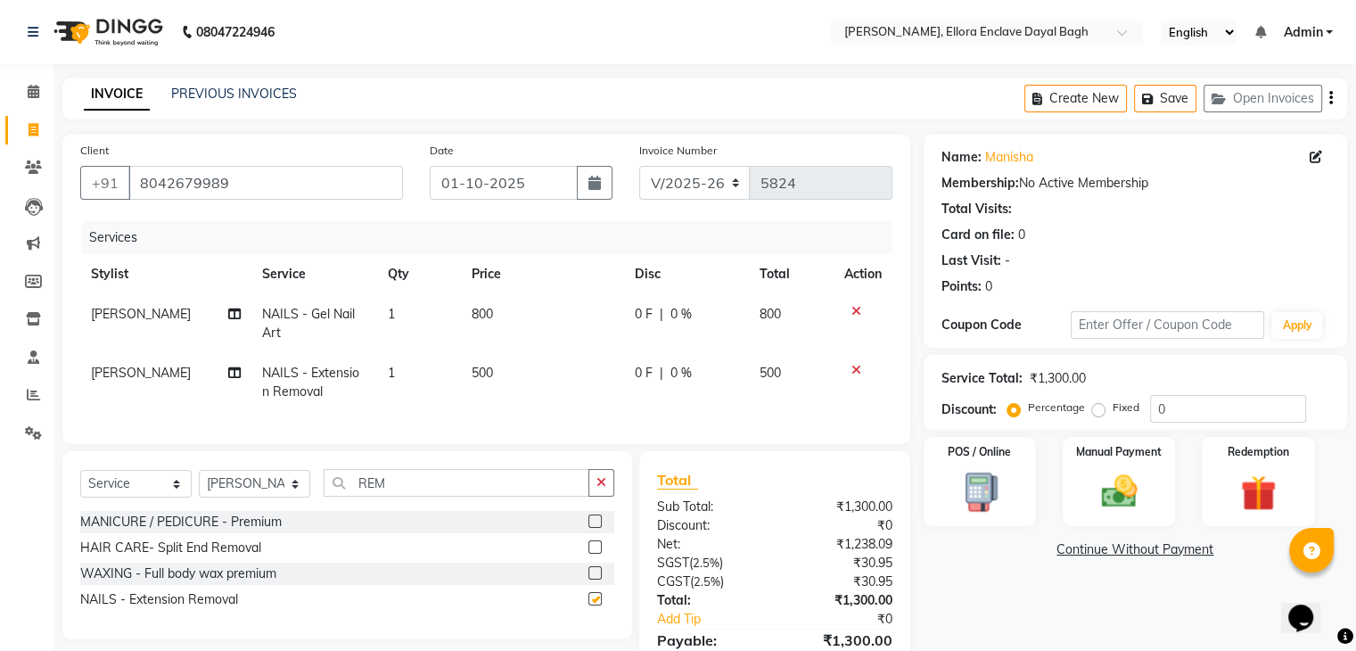
checkbox input "false"
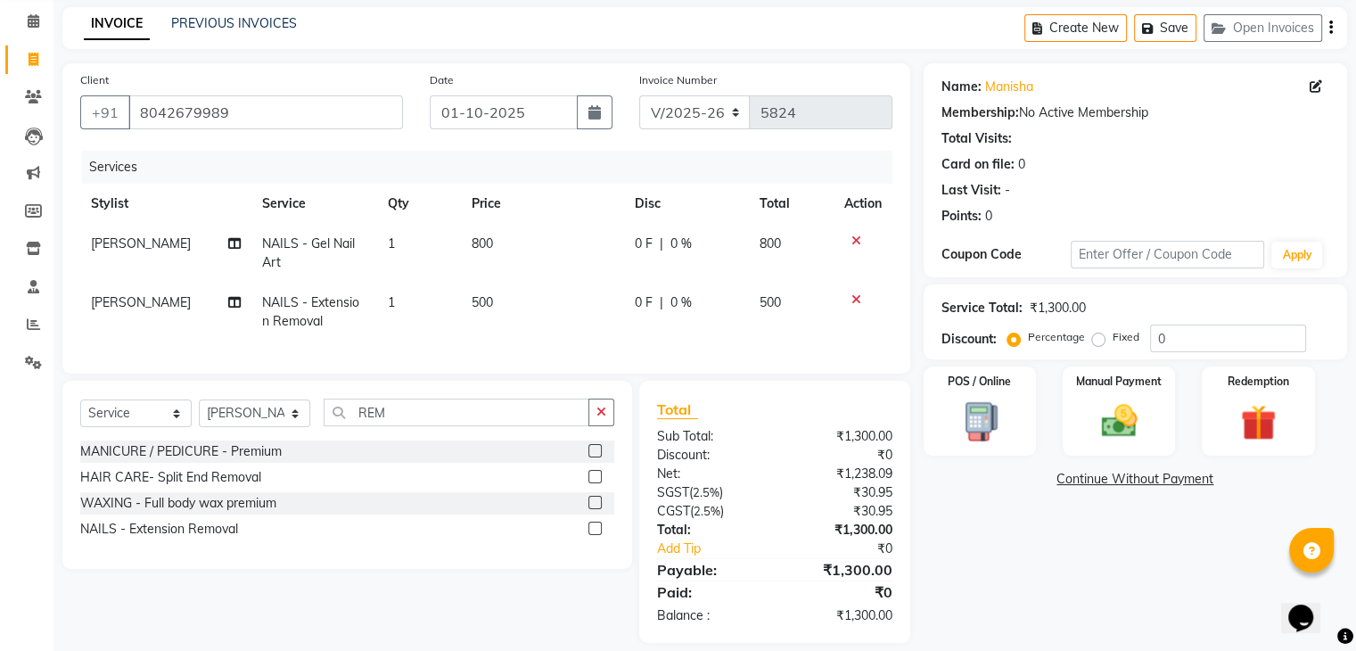
scroll to position [71, 0]
click at [1104, 340] on div "Fixed" at bounding box center [1118, 335] width 44 height 21
click at [1112, 338] on label "Fixed" at bounding box center [1125, 336] width 27 height 16
click at [1101, 338] on input "Fixed" at bounding box center [1102, 336] width 12 height 12
radio input "true"
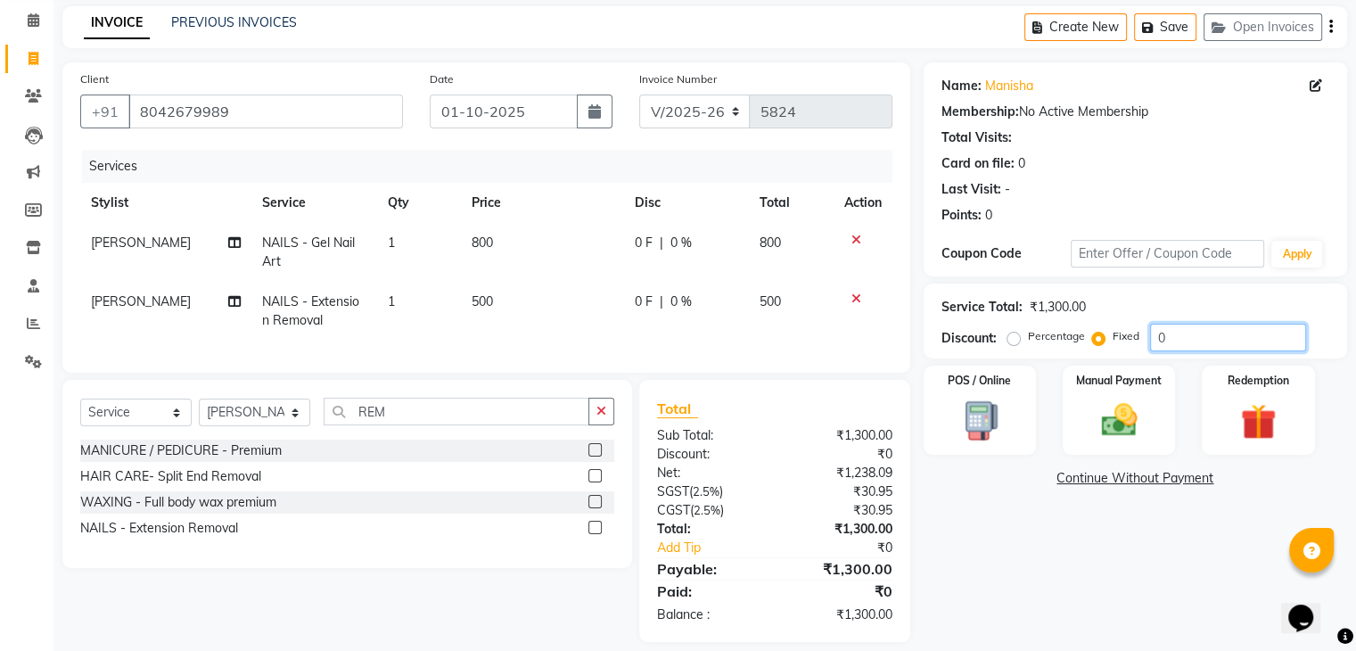
click at [1198, 340] on input "0" at bounding box center [1228, 338] width 156 height 28
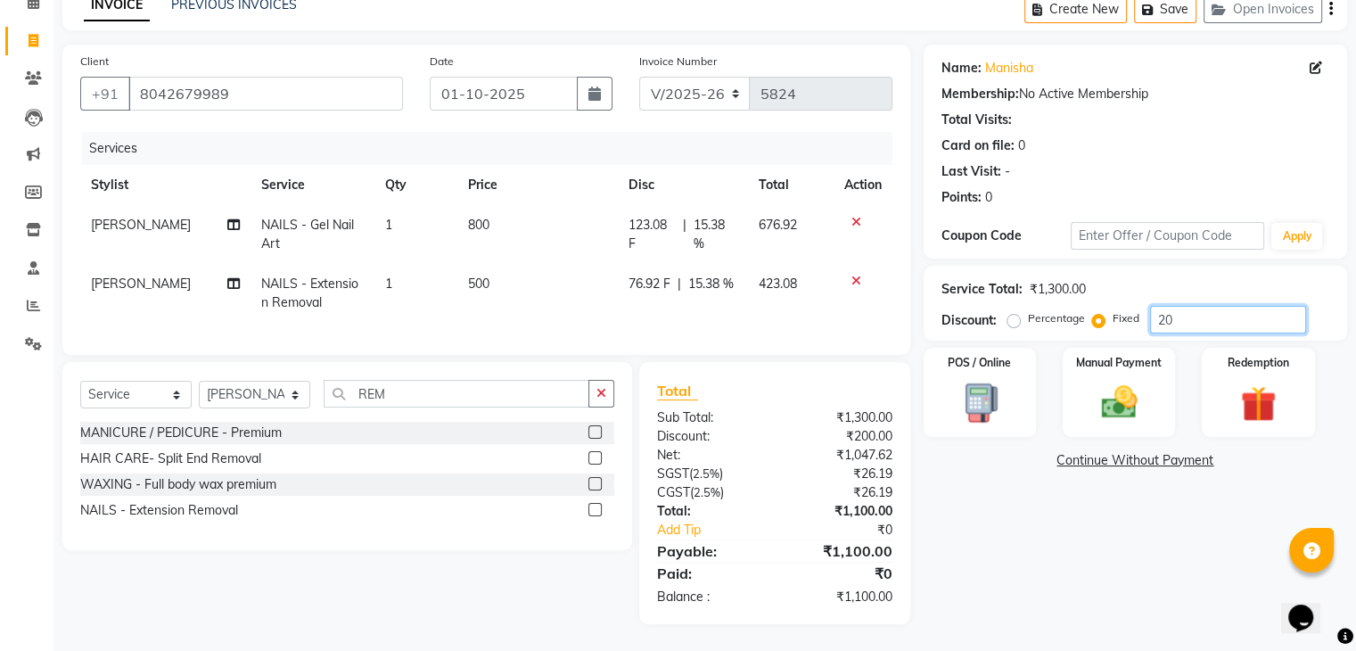
type input "2"
click at [1028, 310] on label "Percentage" at bounding box center [1056, 318] width 57 height 16
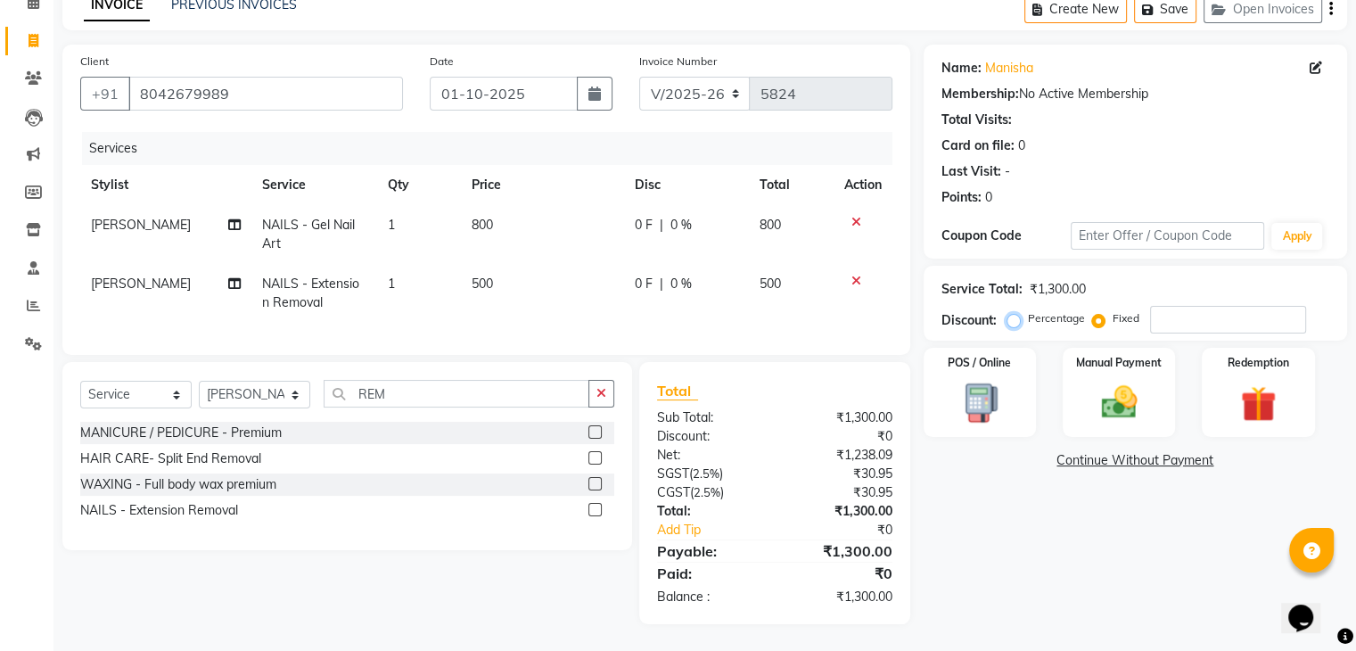
click at [1011, 312] on input "Percentage" at bounding box center [1017, 318] width 12 height 12
radio input "true"
click at [1180, 306] on input "number" at bounding box center [1228, 320] width 156 height 28
type input "25"
click at [1132, 390] on img at bounding box center [1118, 403] width 60 height 43
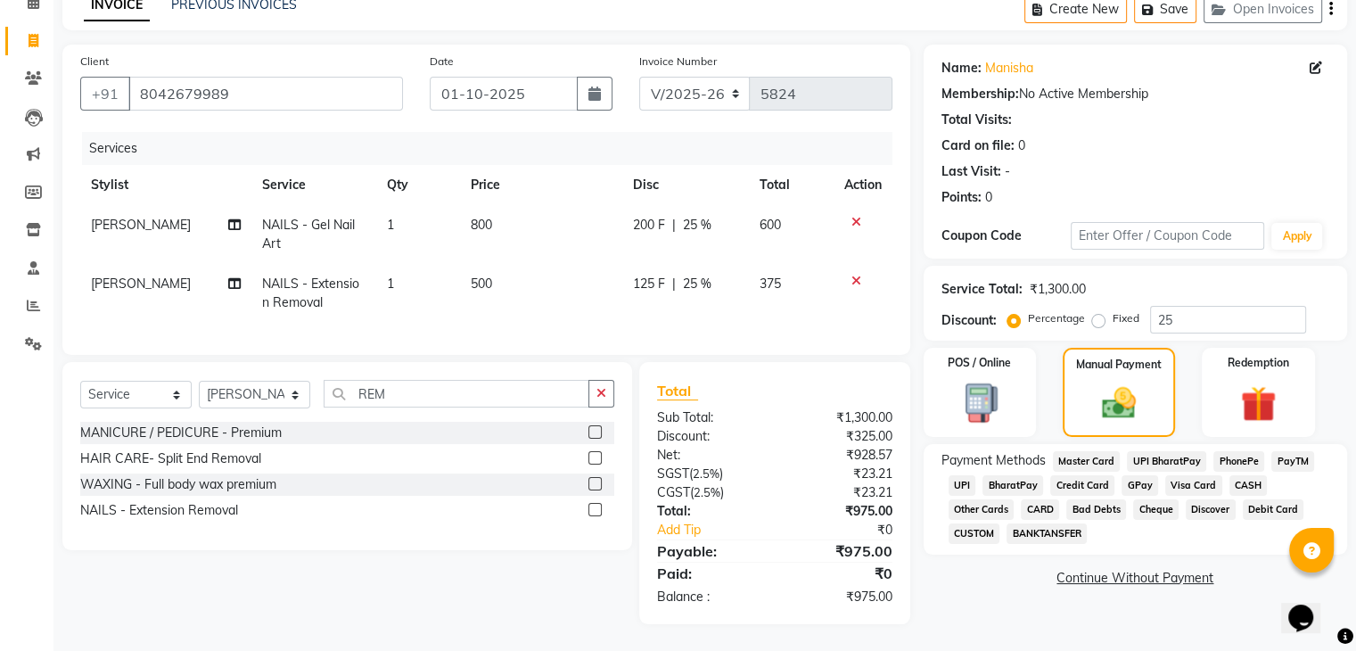
click at [1248, 475] on span "CASH" at bounding box center [1248, 485] width 38 height 21
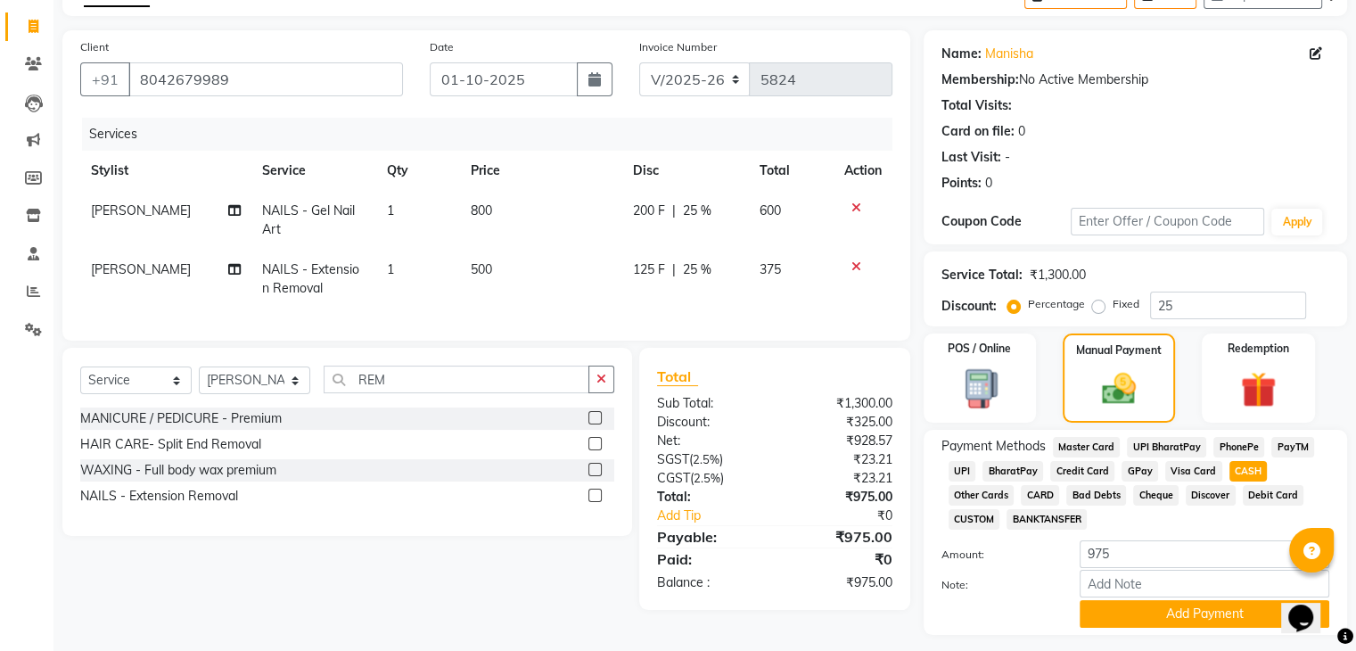
scroll to position [153, 0]
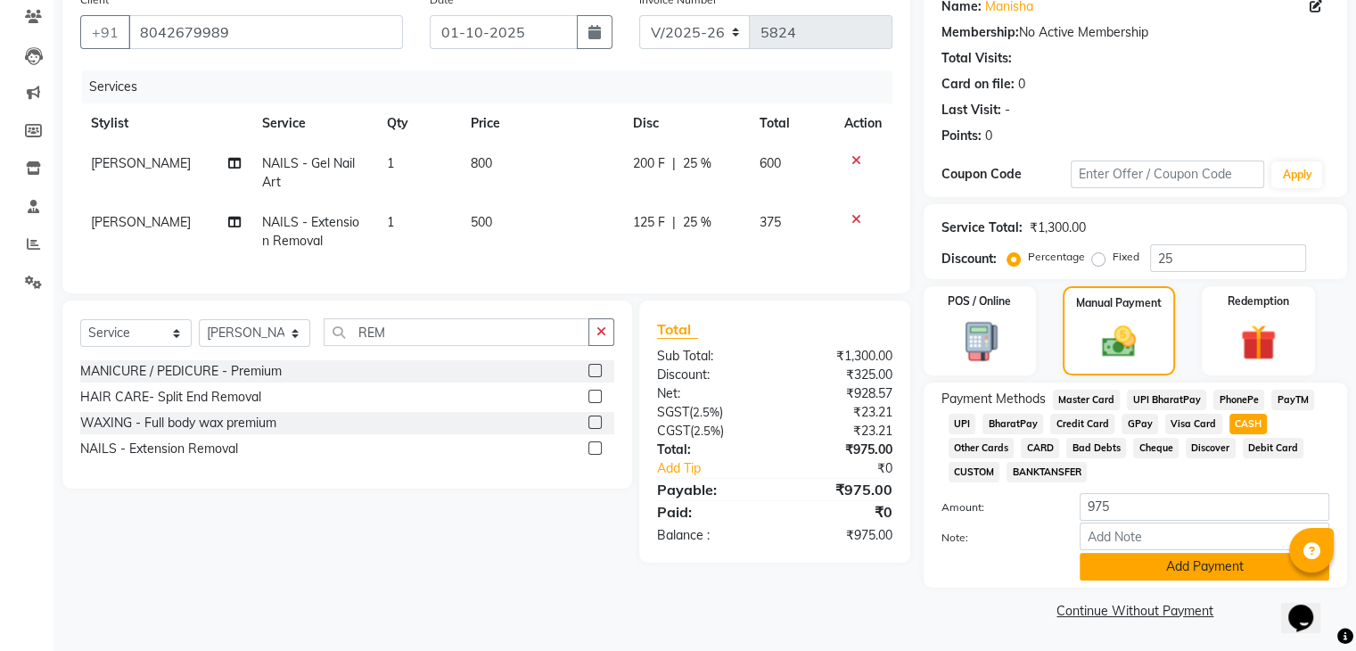
click at [1191, 578] on button "Add Payment" at bounding box center [1204, 567] width 250 height 28
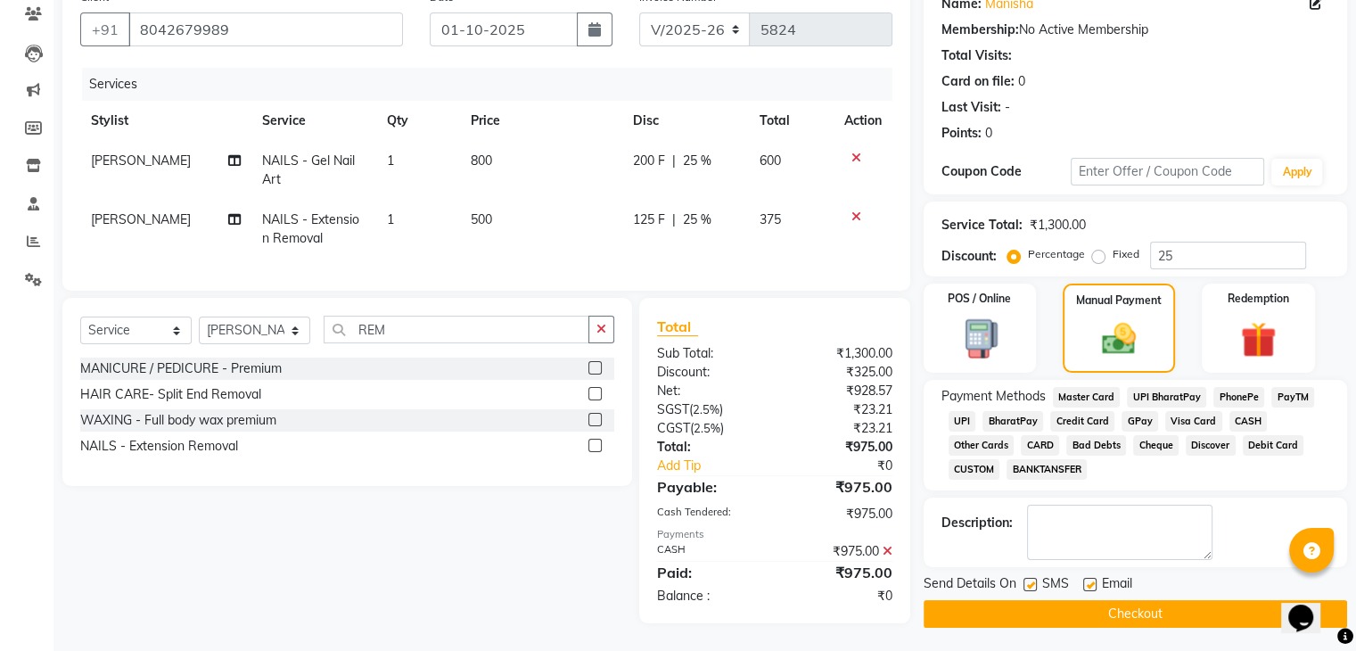
scroll to position [167, 0]
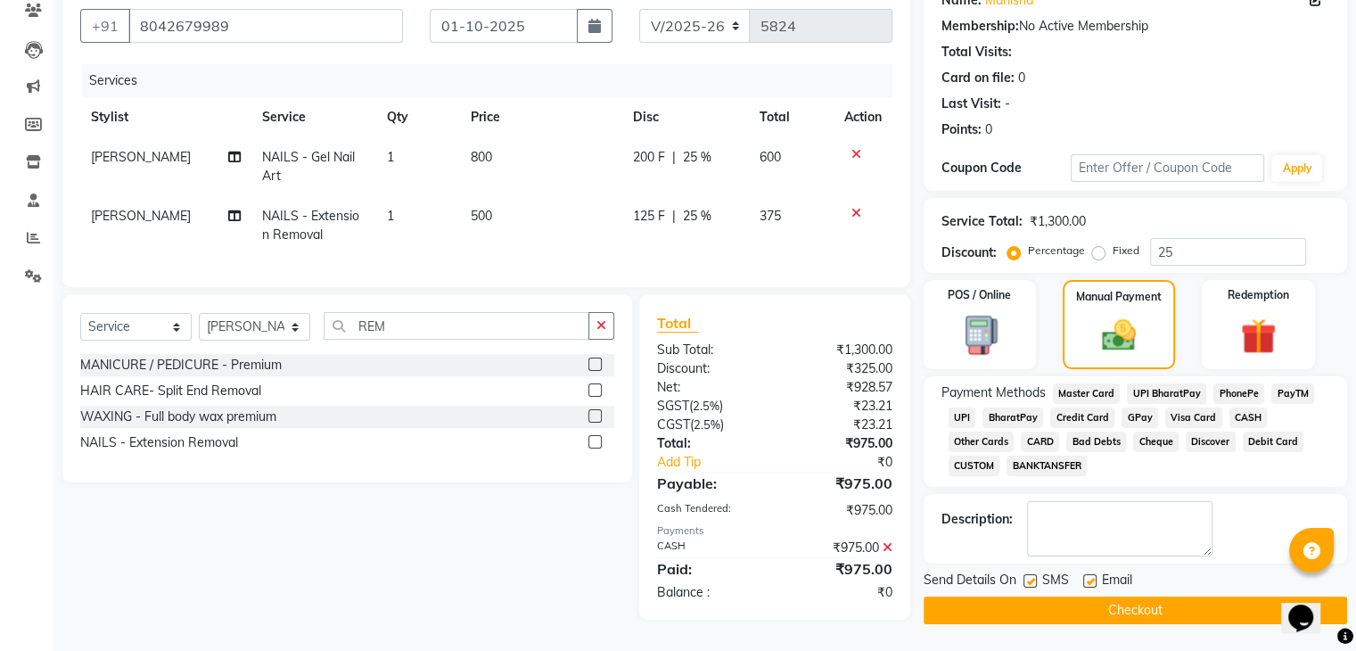
click at [1159, 596] on button "Checkout" at bounding box center [1134, 610] width 423 height 28
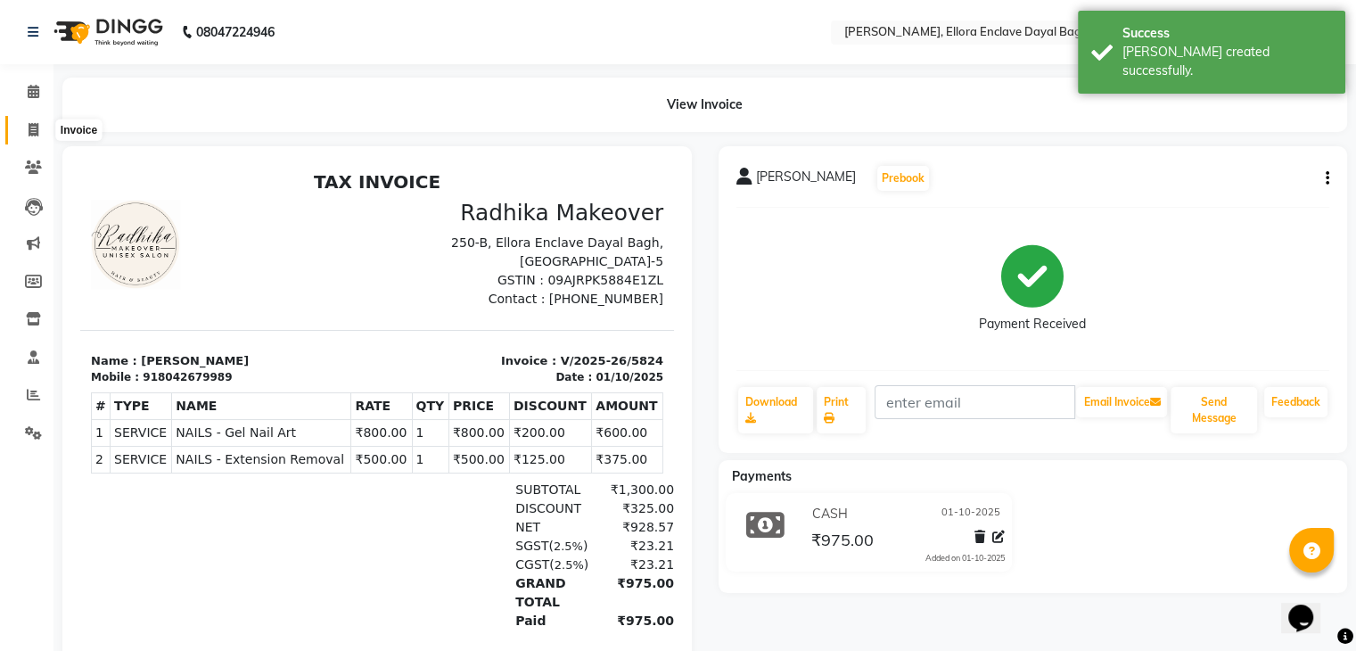
click at [36, 133] on icon at bounding box center [34, 129] width 10 height 13
select select "6880"
select select "service"
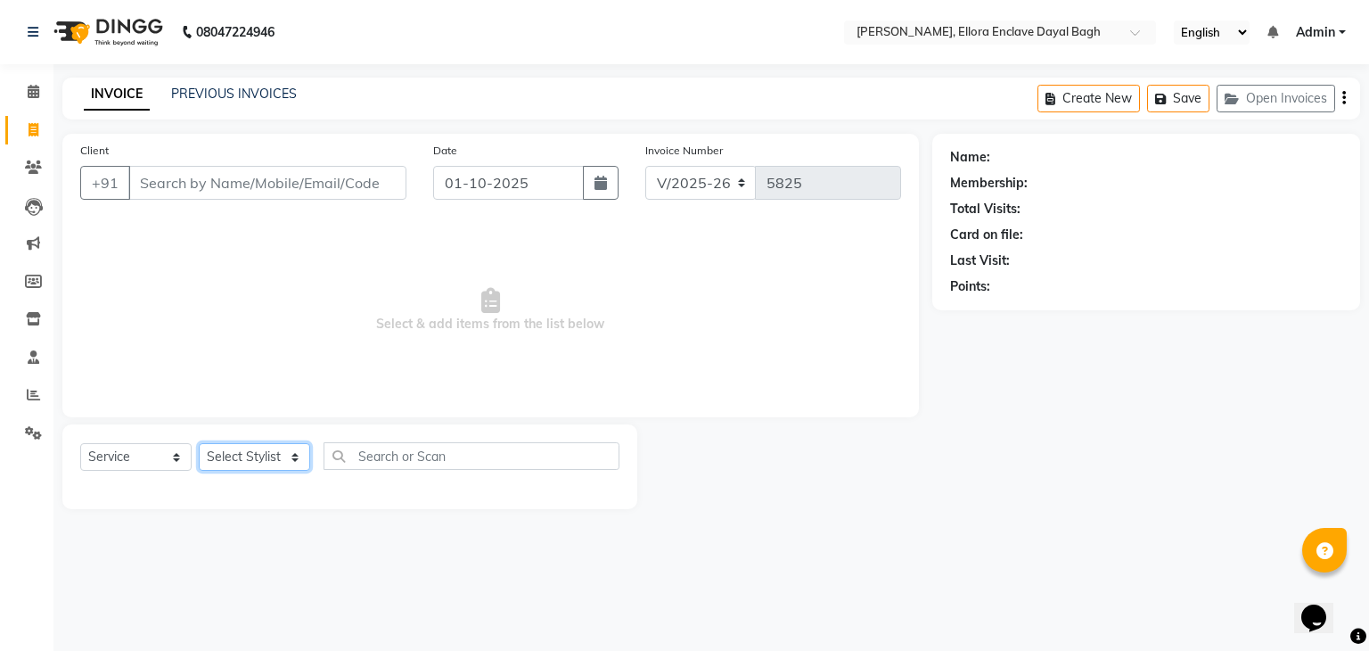
click at [275, 454] on select "Select Stylist AMAN DANISH SALMANI [PERSON_NAME] kakul KAVITA [PERSON_NAME] [PE…" at bounding box center [254, 457] width 111 height 28
select select "53879"
click at [199, 444] on select "Select Stylist AMAN DANISH SALMANI [PERSON_NAME] kakul KAVITA [PERSON_NAME] [PE…" at bounding box center [254, 457] width 111 height 28
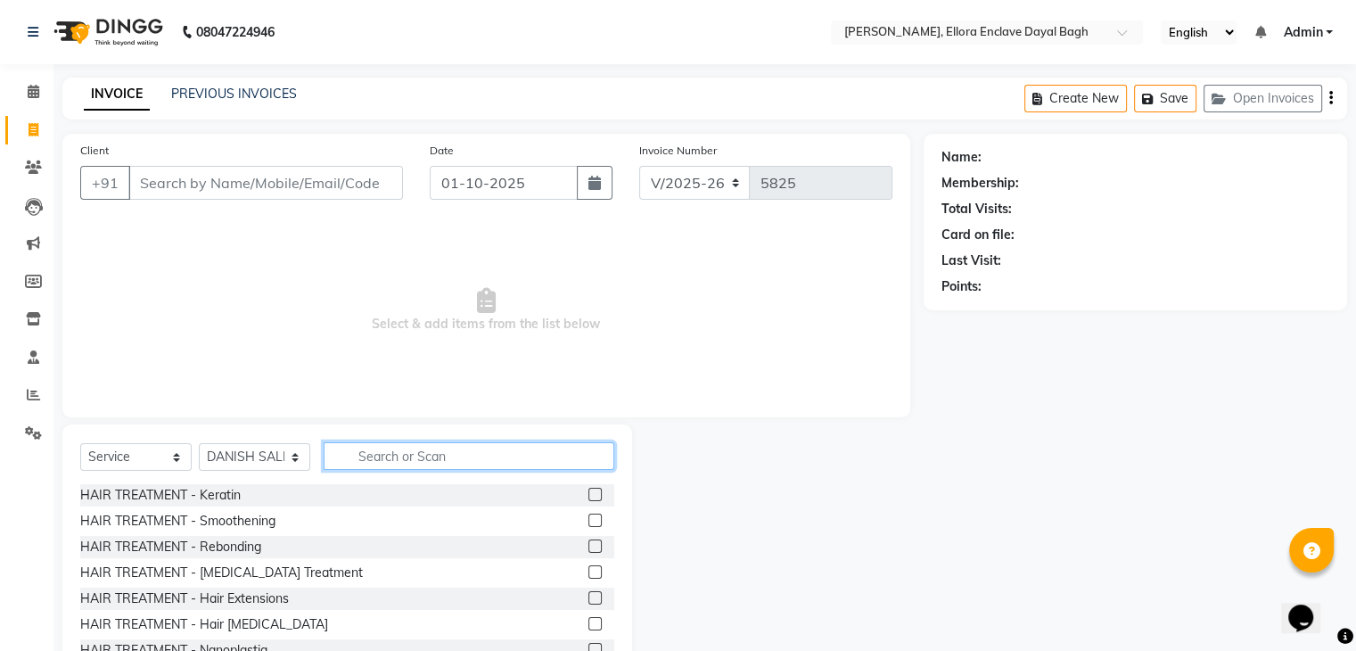
click at [416, 447] on input "text" at bounding box center [469, 456] width 291 height 28
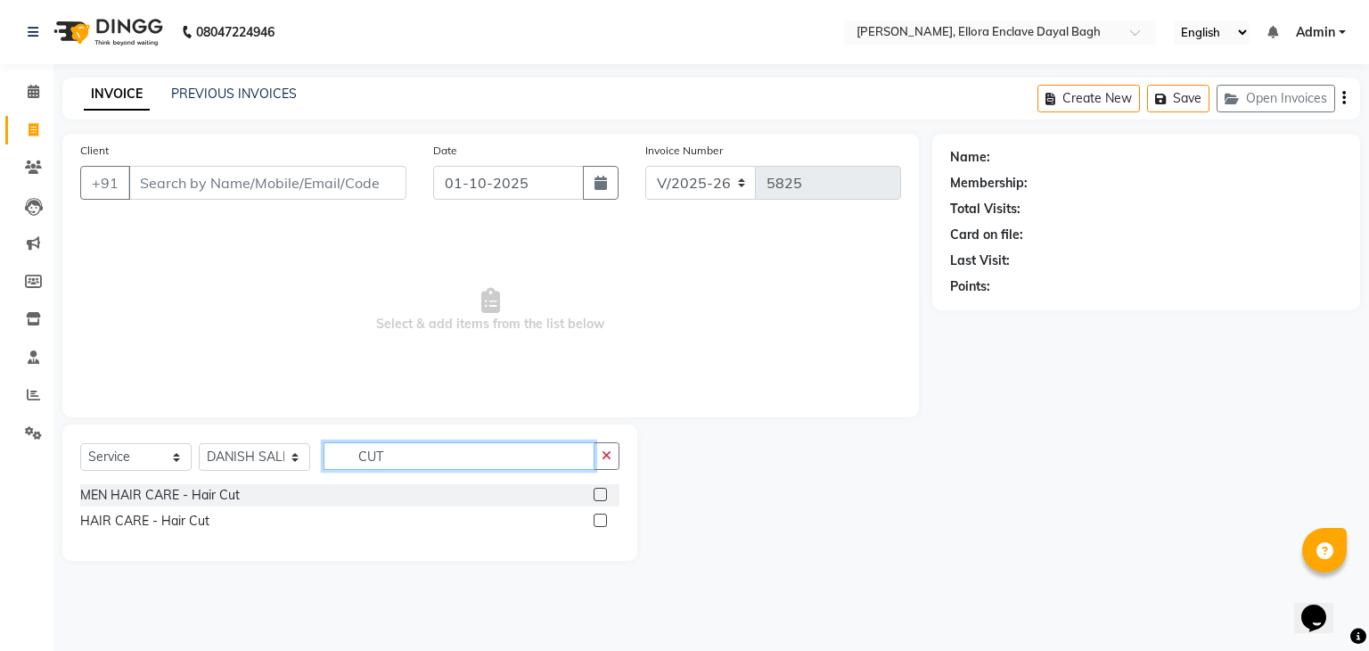
type input "CUT"
click at [597, 518] on label at bounding box center [600, 519] width 13 height 13
click at [597, 518] on input "checkbox" at bounding box center [600, 521] width 12 height 12
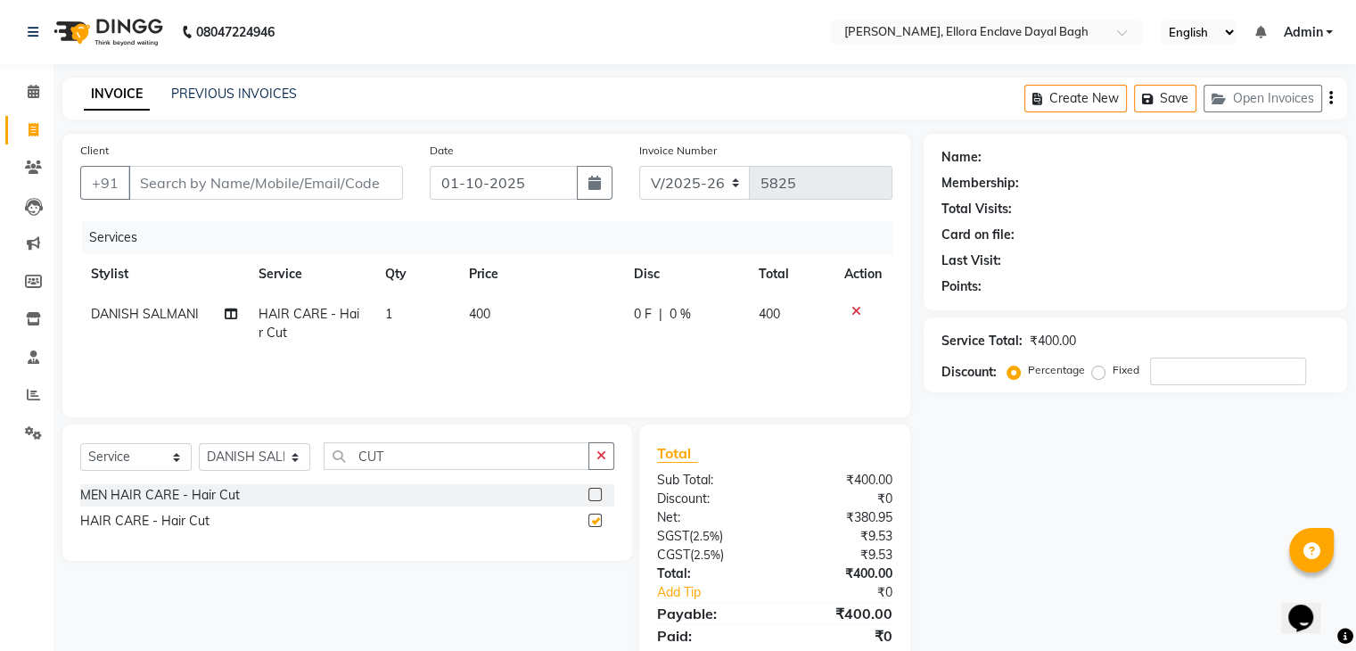
checkbox input "false"
click at [360, 180] on input "Client" at bounding box center [265, 183] width 275 height 34
type input "N"
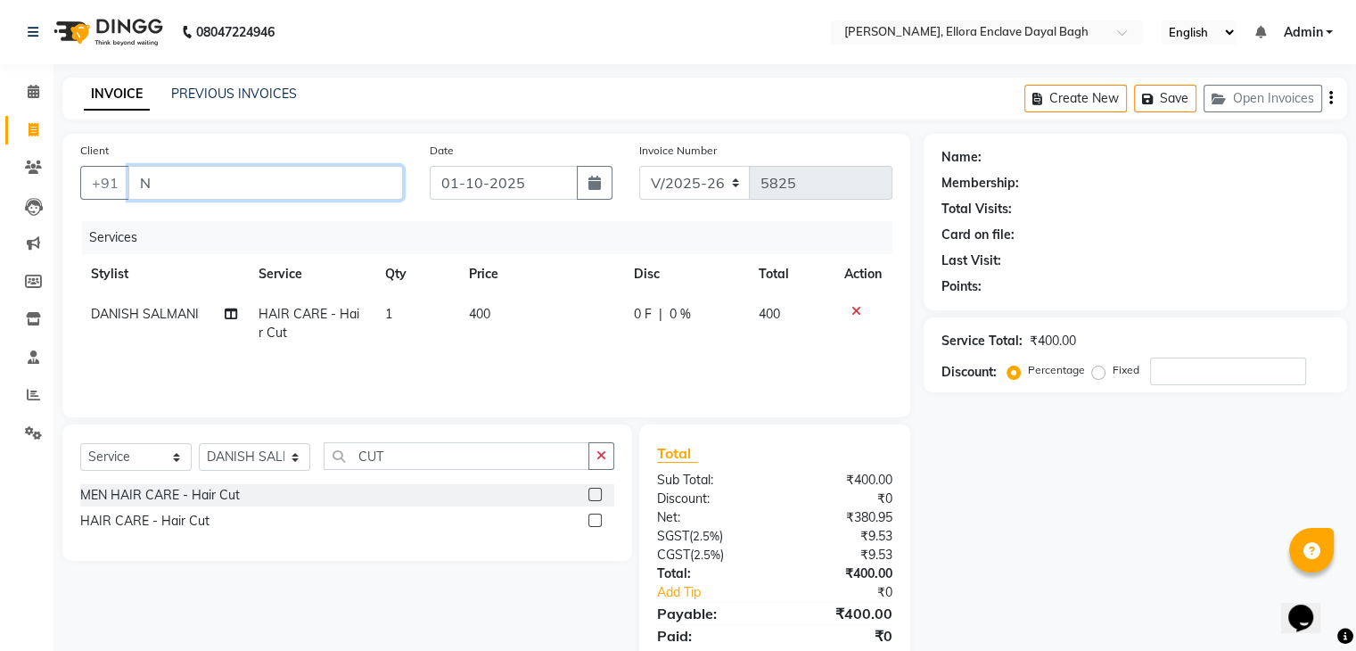
type input "0"
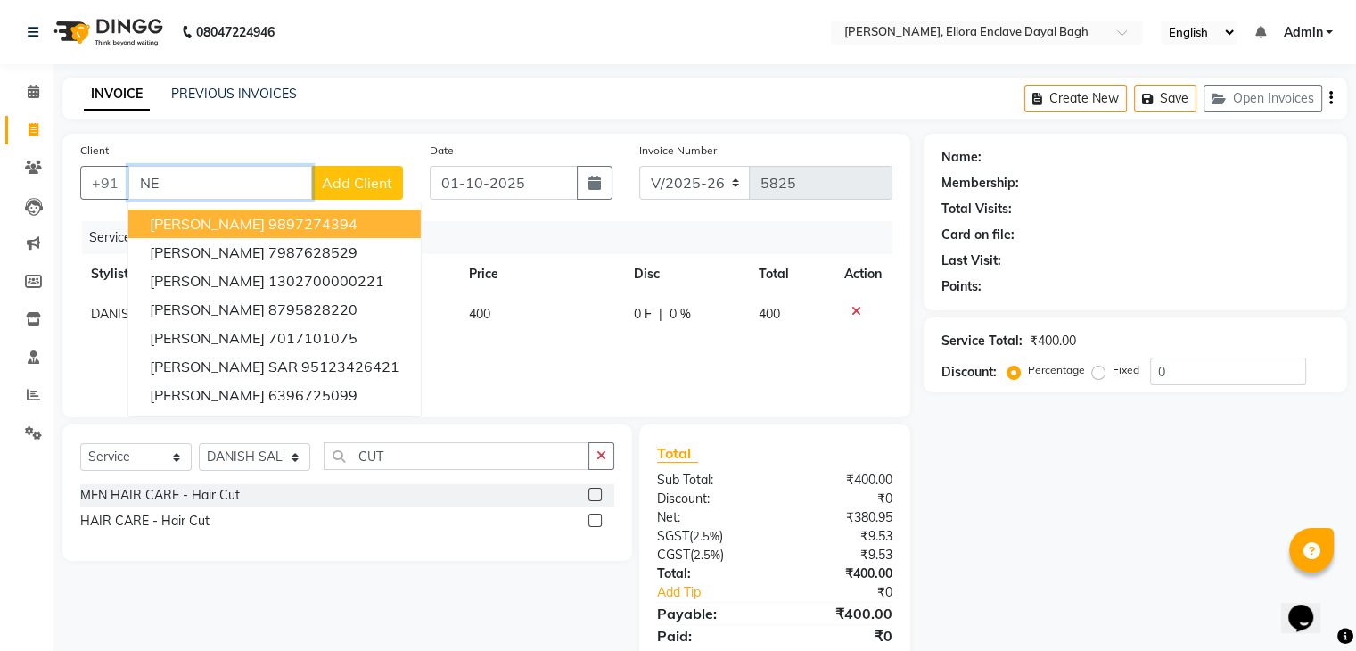
type input "N"
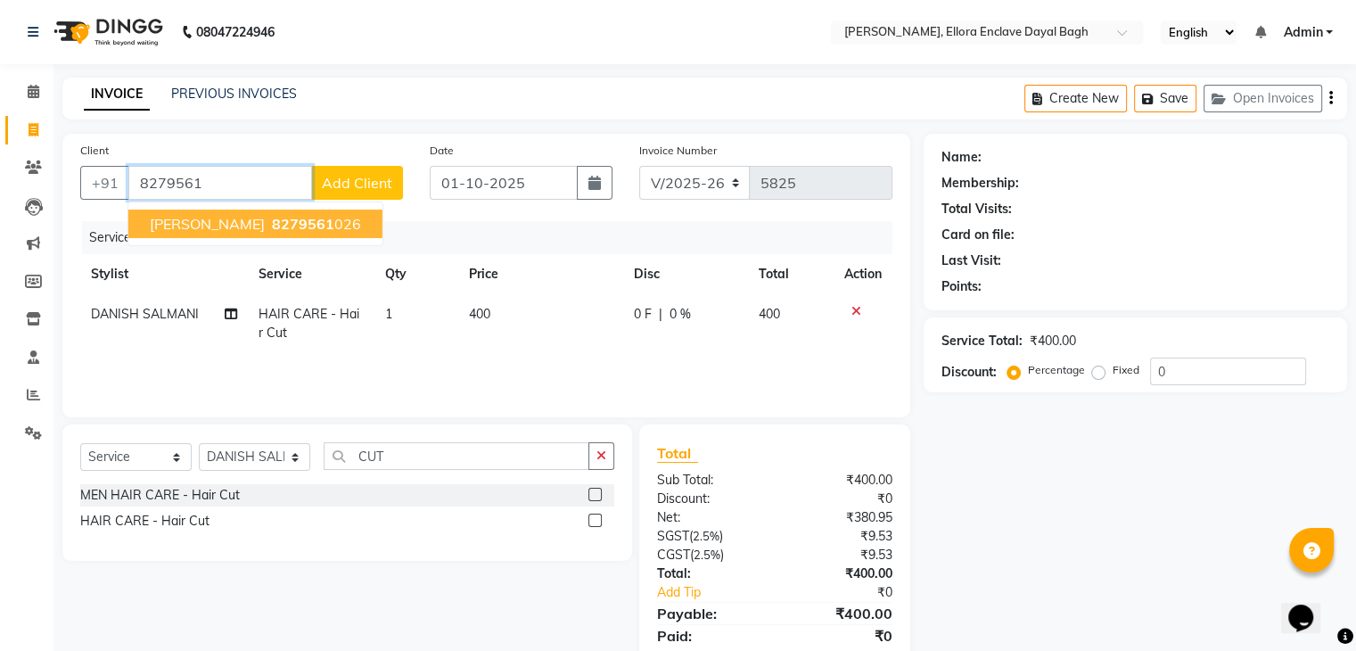
click at [270, 220] on ngb-highlight "8279561 026" at bounding box center [314, 224] width 93 height 18
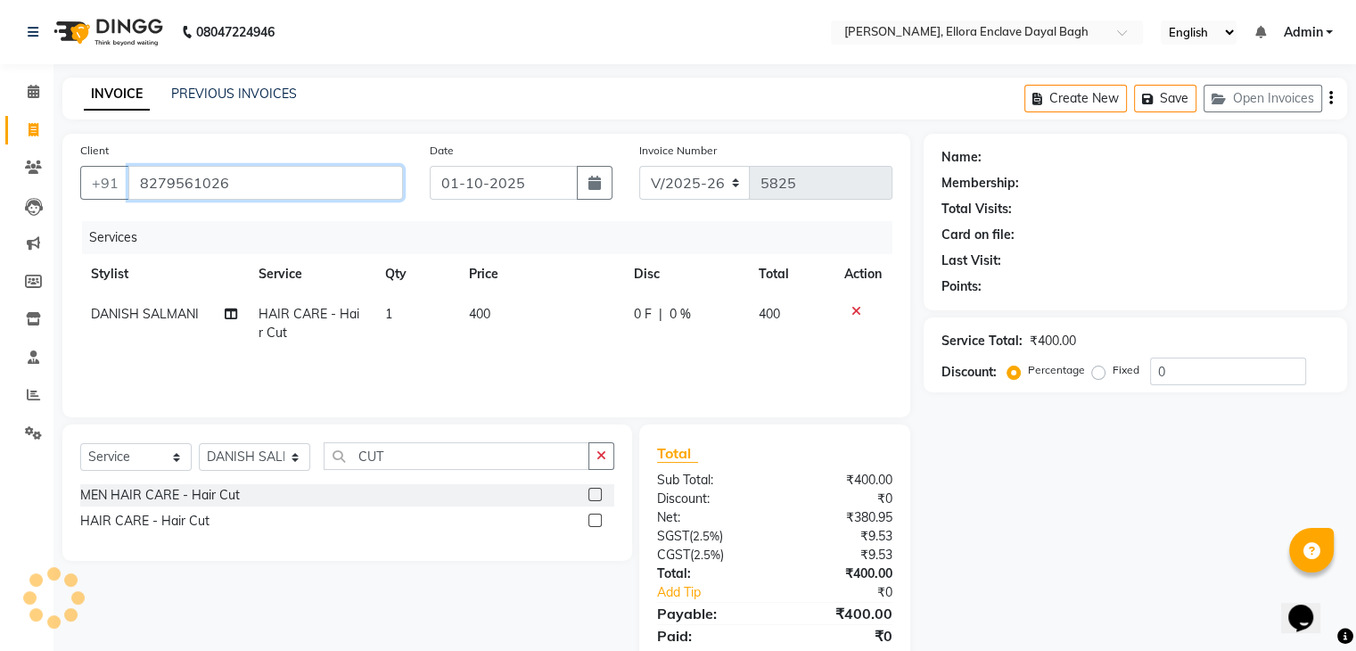
type input "8279561026"
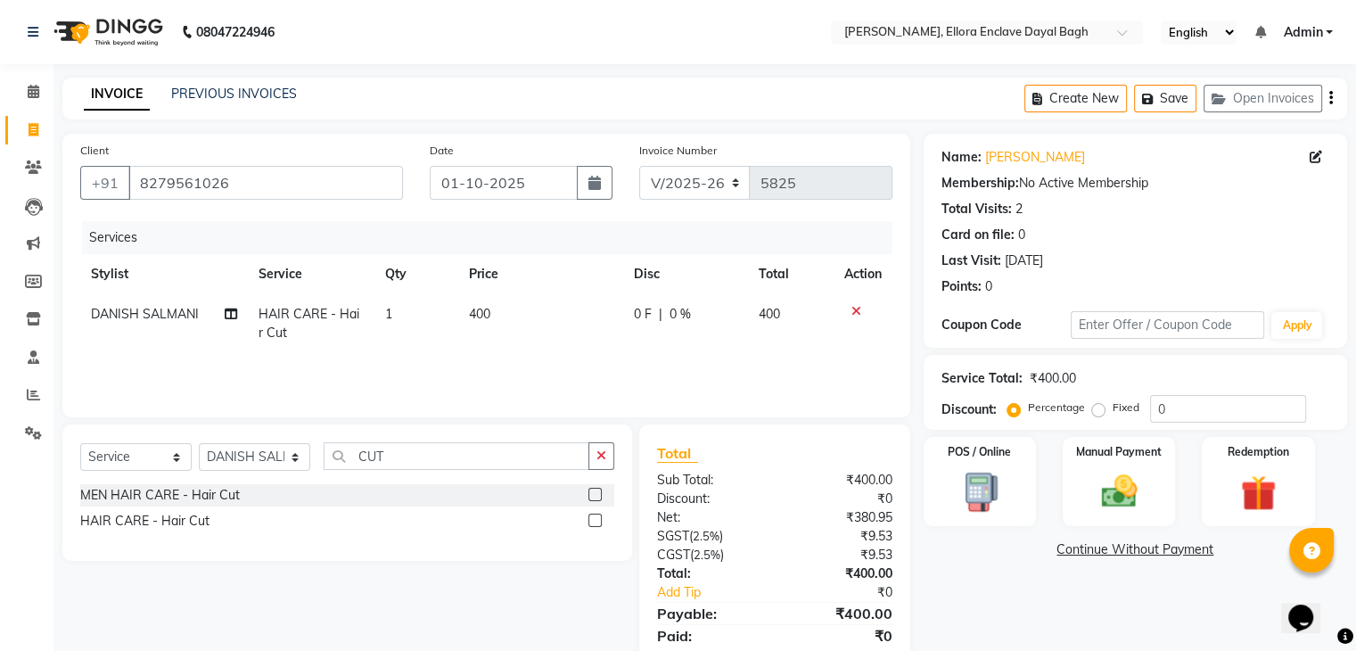
click at [1310, 154] on icon at bounding box center [1315, 157] width 12 height 12
select select "[DEMOGRAPHIC_DATA]"
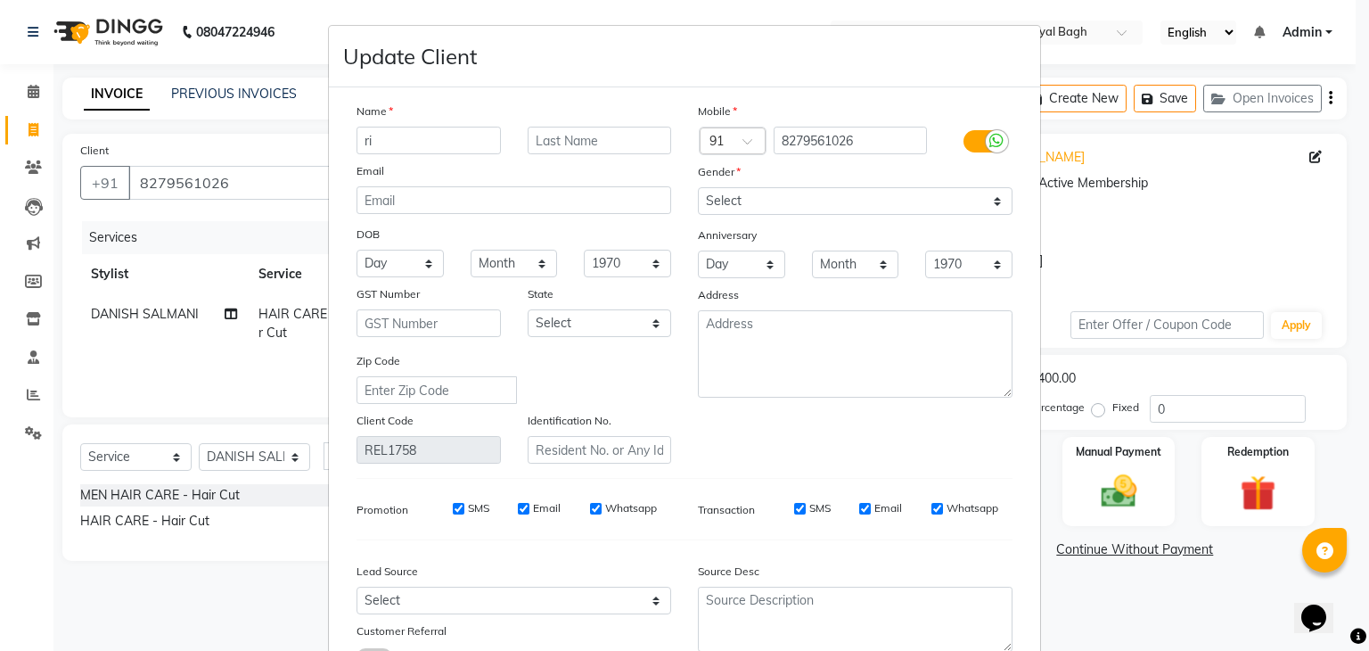
type input "r"
type input "NITIKA"
click at [585, 140] on input "text" at bounding box center [600, 141] width 144 height 28
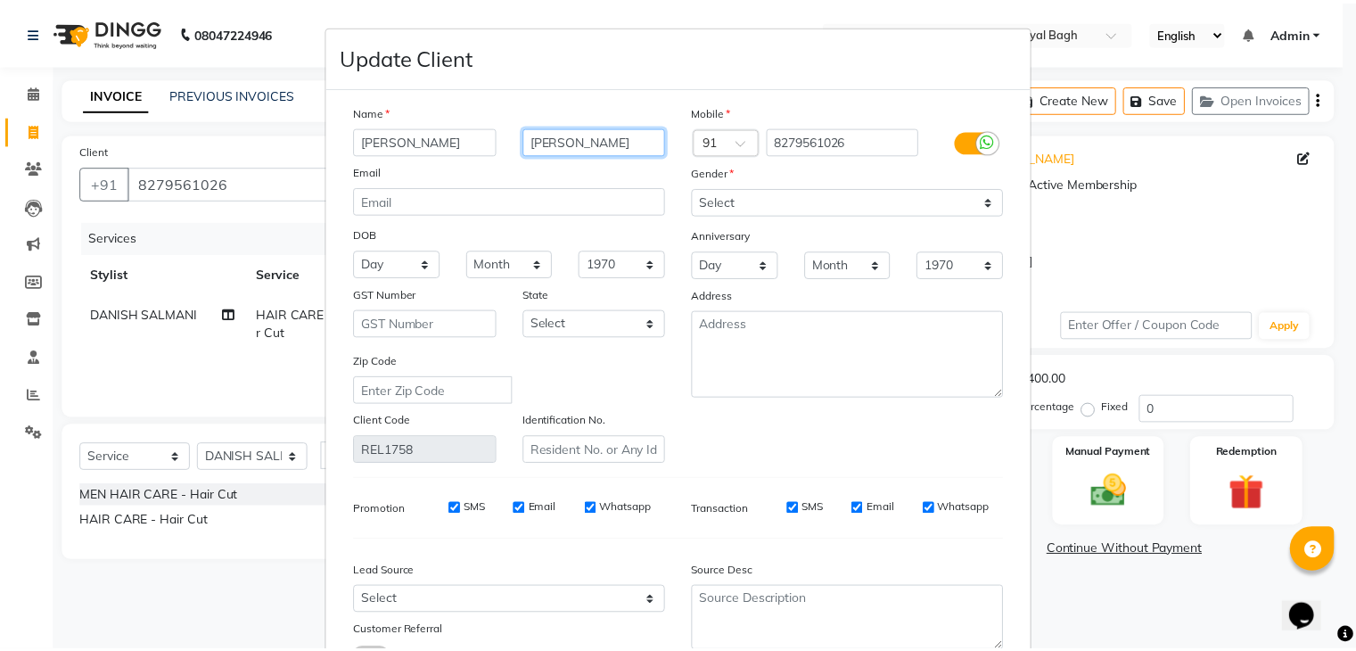
scroll to position [150, 0]
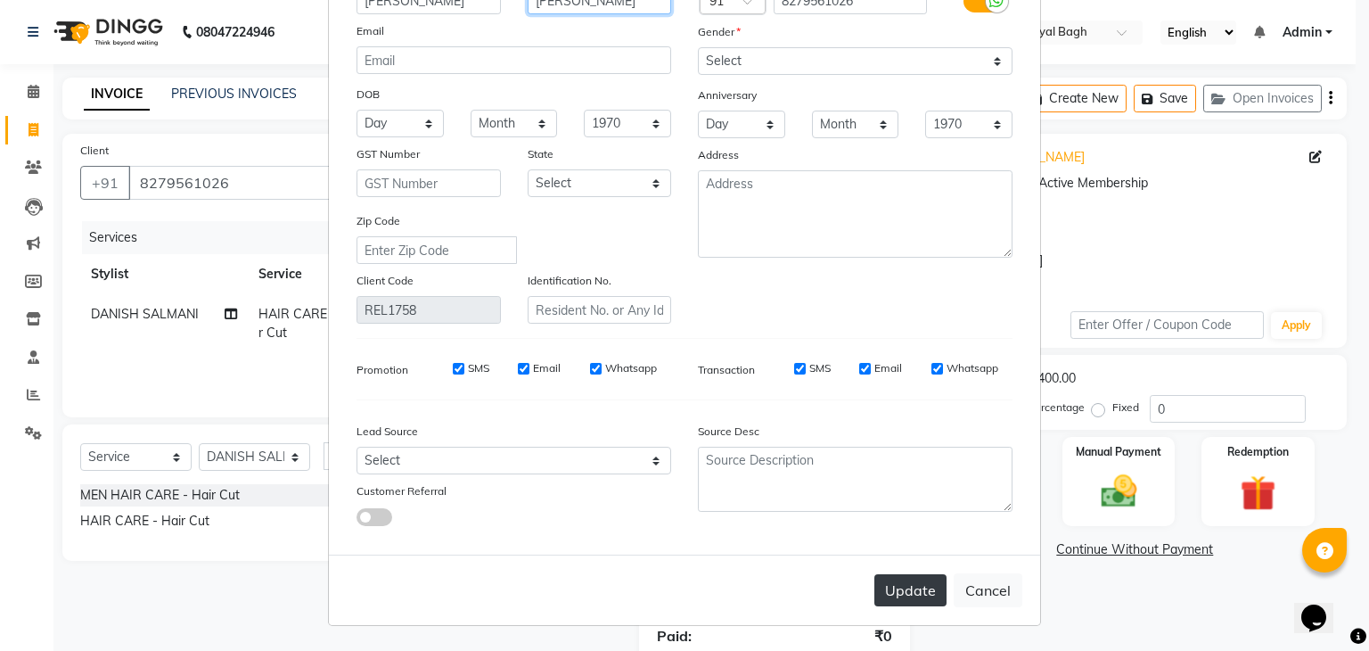
type input "SHARMA"
click at [916, 590] on button "Update" at bounding box center [910, 590] width 72 height 32
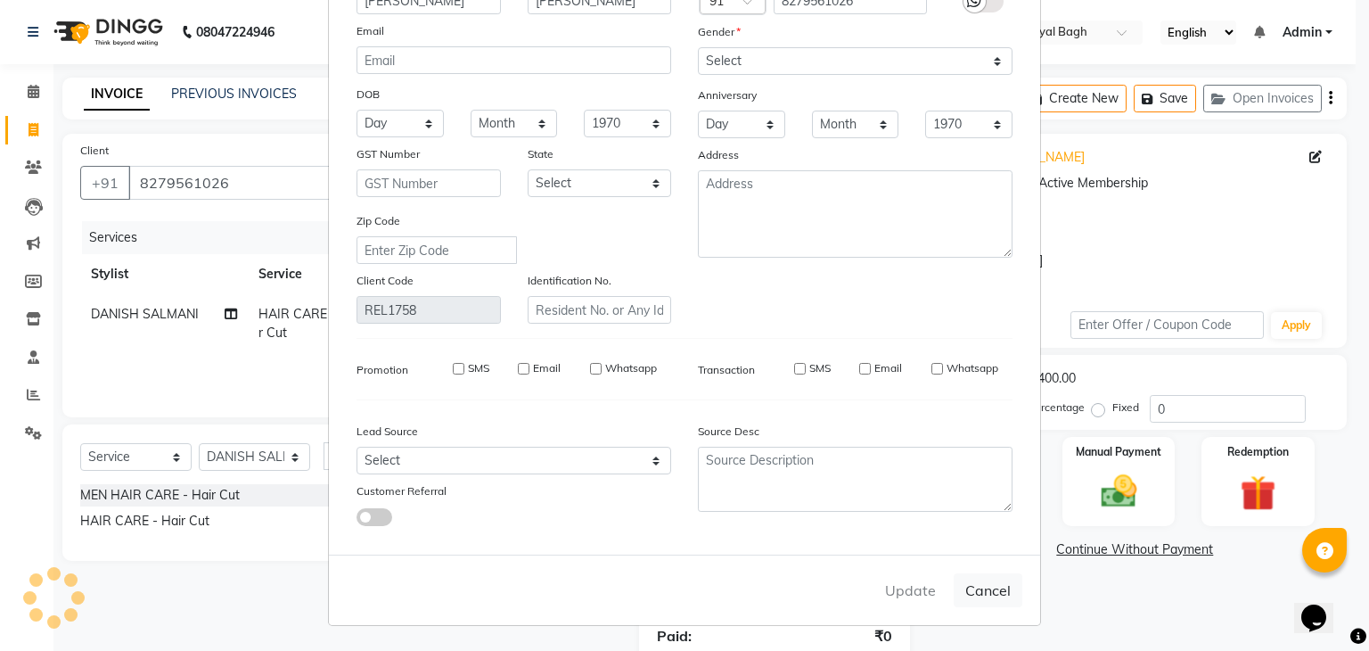
select select
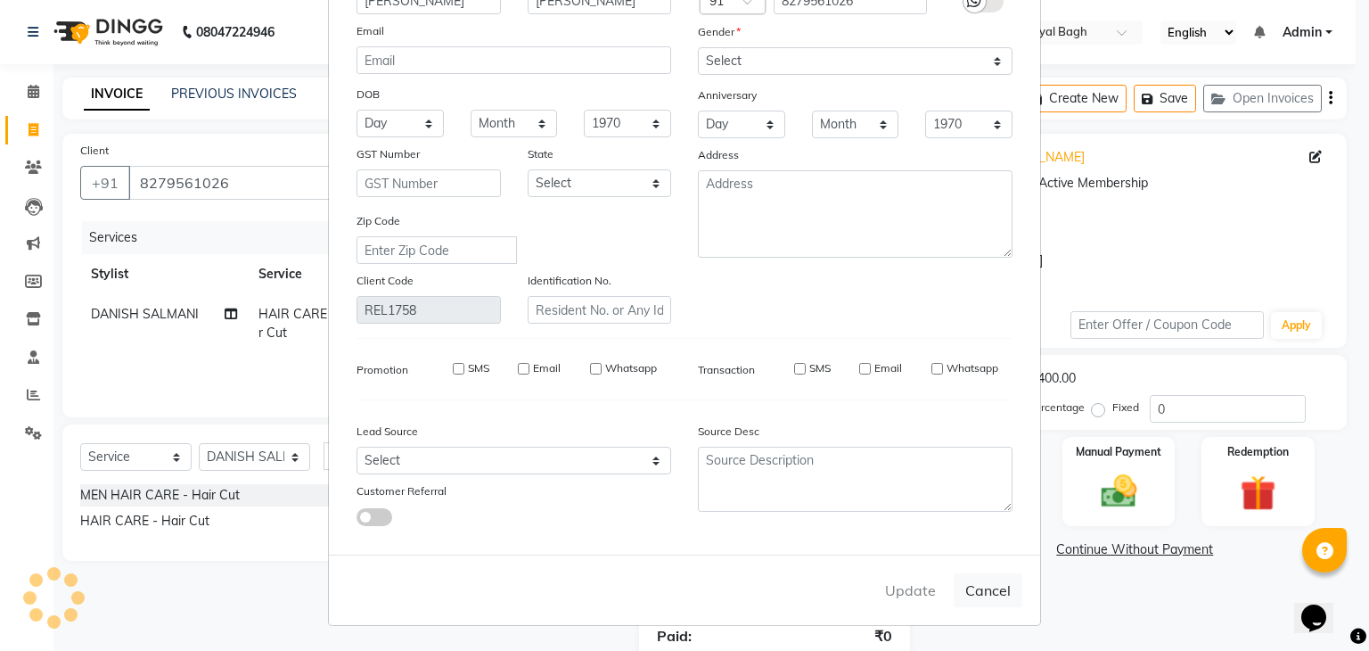
select select
checkbox input "false"
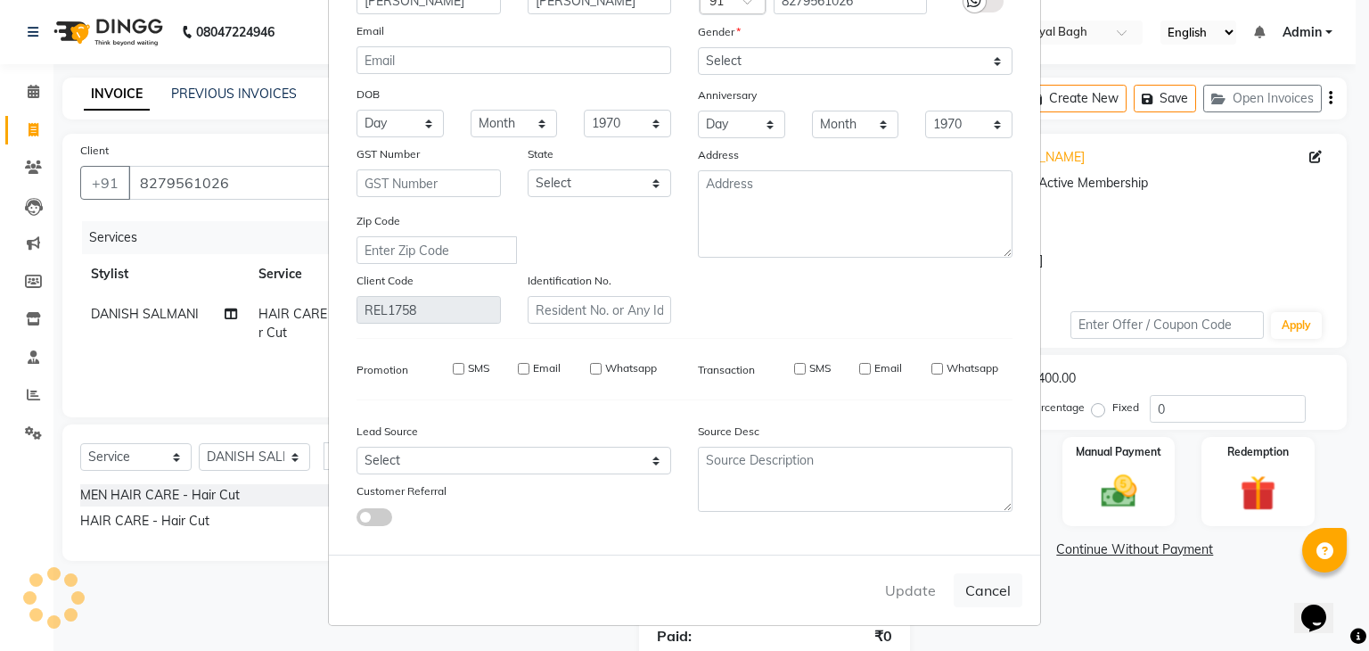
checkbox input "false"
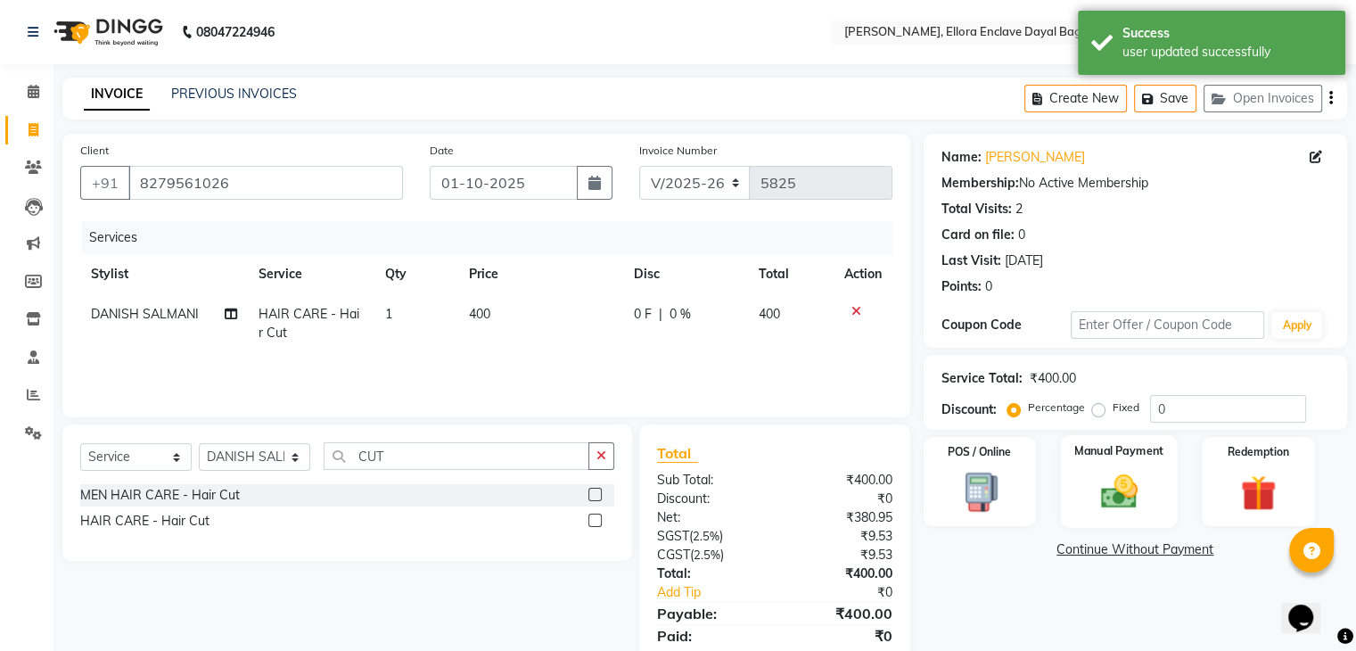
click at [1104, 479] on img at bounding box center [1118, 492] width 60 height 43
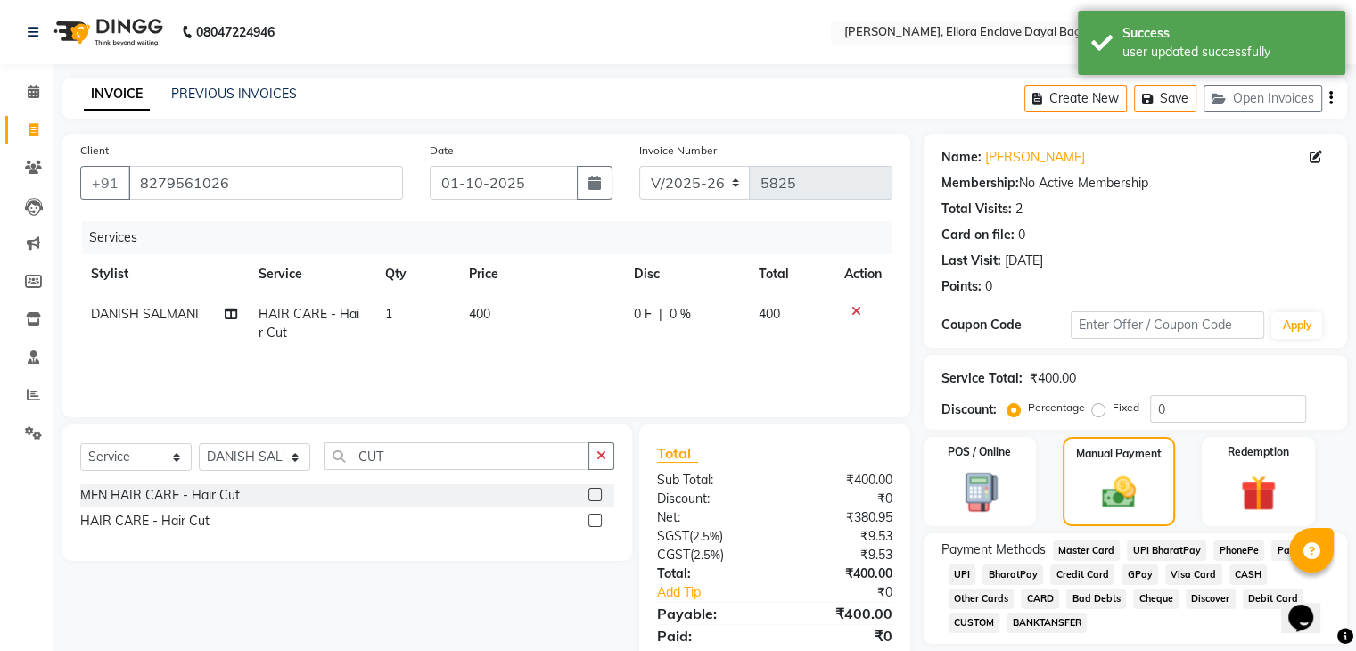
click at [970, 572] on span "UPI" at bounding box center [962, 574] width 28 height 21
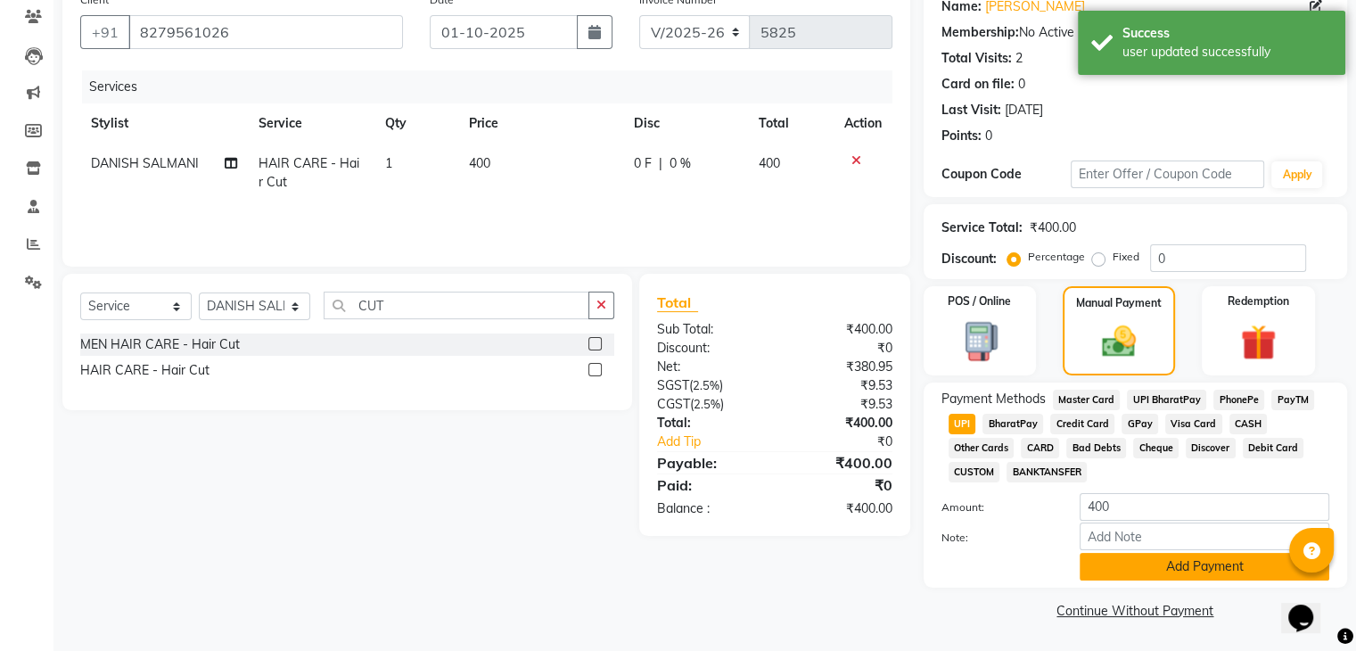
click at [1098, 566] on button "Add Payment" at bounding box center [1204, 567] width 250 height 28
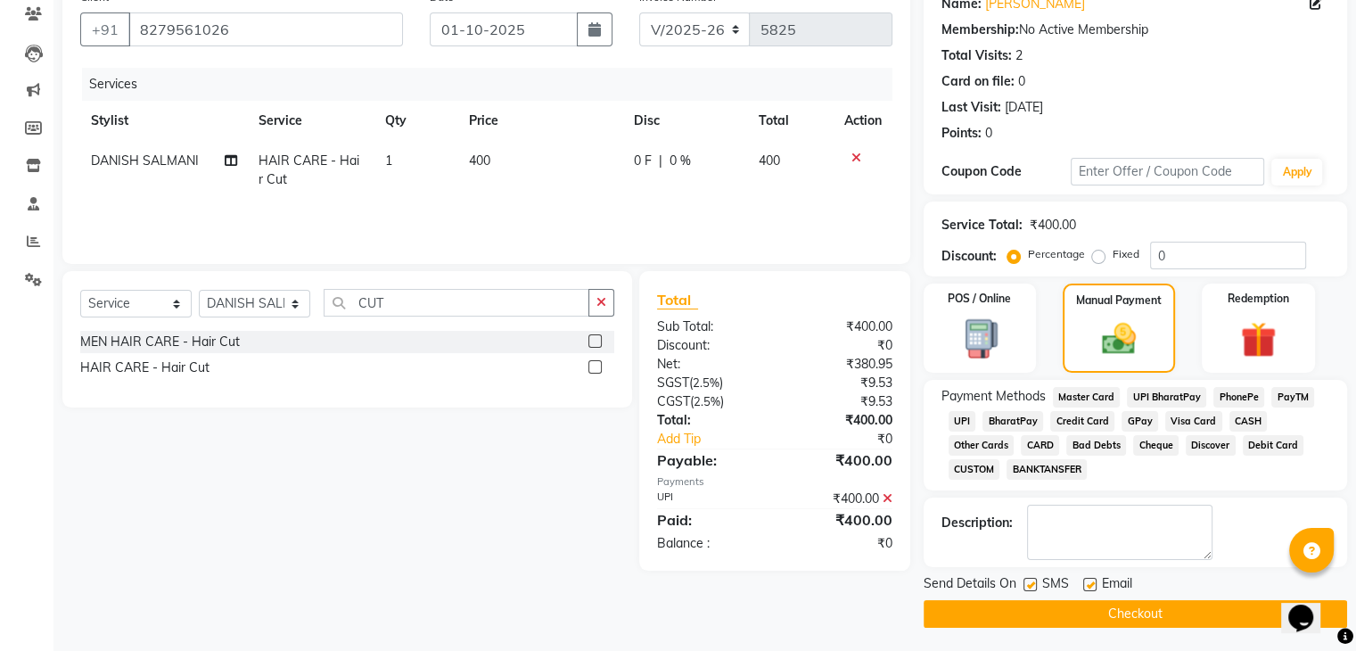
click at [1095, 610] on button "Checkout" at bounding box center [1134, 614] width 423 height 28
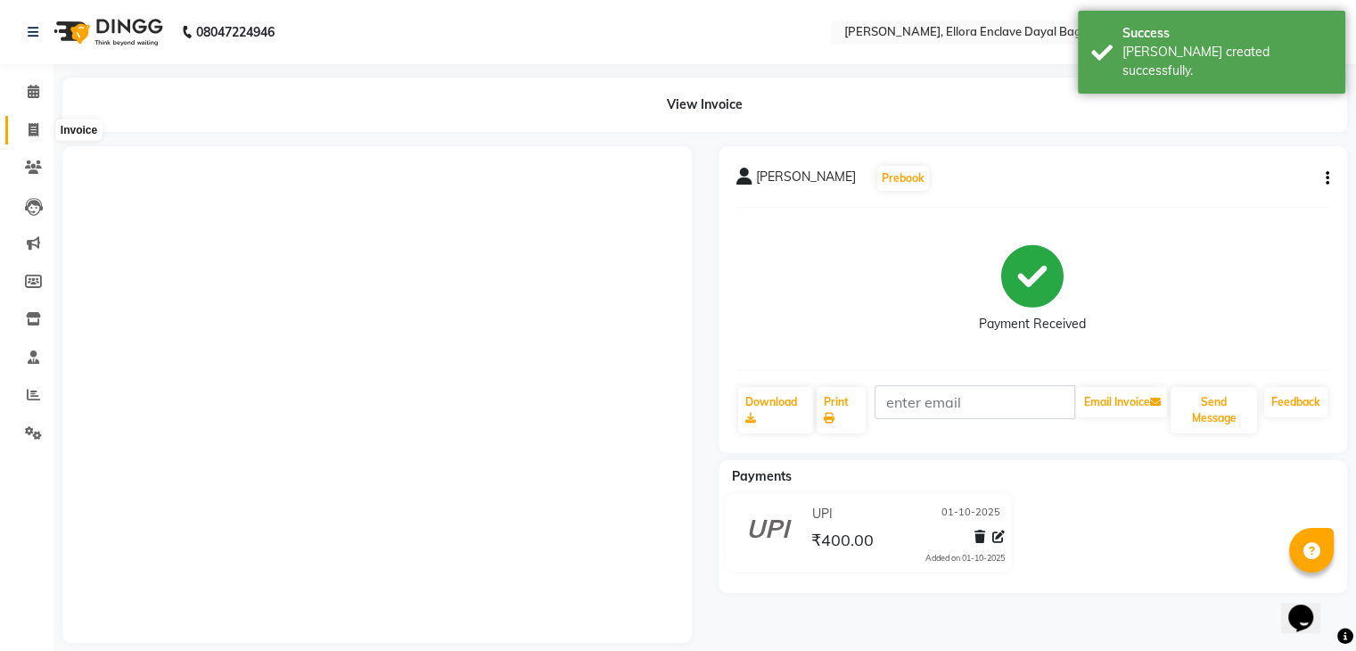
click at [33, 132] on icon at bounding box center [34, 129] width 10 height 13
select select "6880"
select select "service"
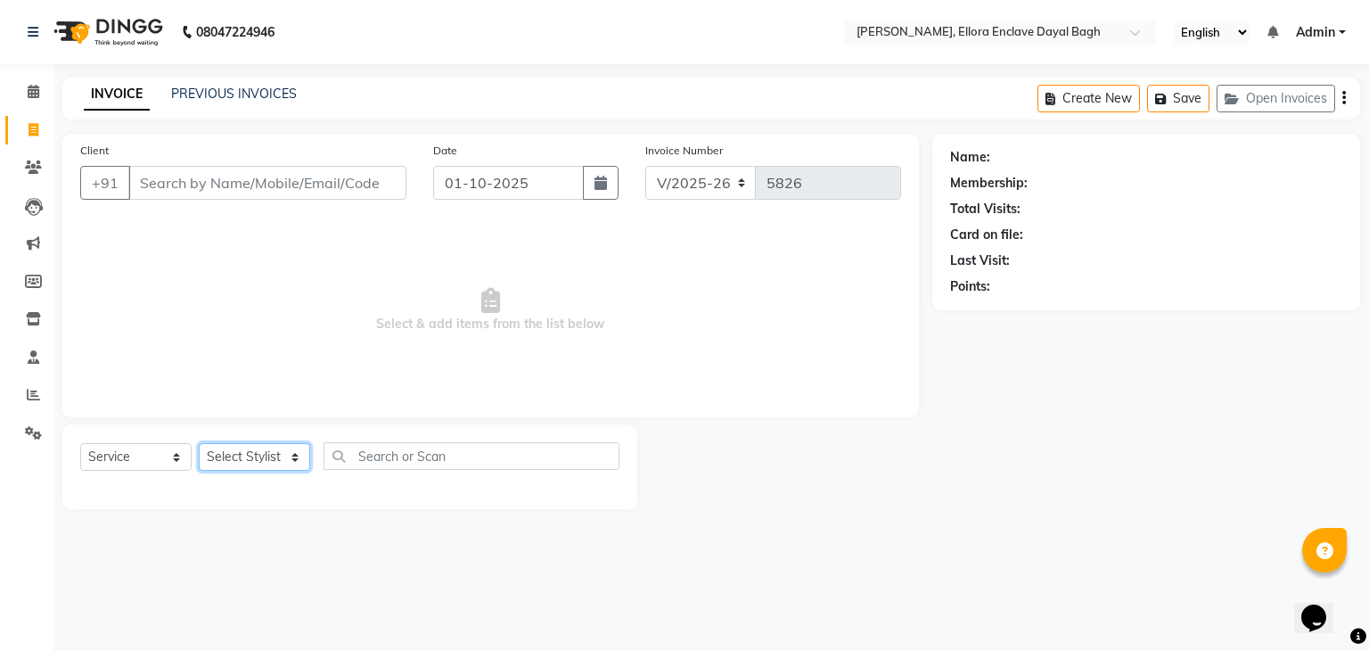
click at [286, 468] on select "Select Stylist AMAN DANISH SALMANI [PERSON_NAME] kakul KAVITA [PERSON_NAME] [PE…" at bounding box center [254, 457] width 111 height 28
select select "53888"
click at [199, 444] on select "Select Stylist AMAN DANISH SALMANI [PERSON_NAME] kakul KAVITA [PERSON_NAME] [PE…" at bounding box center [254, 457] width 111 height 28
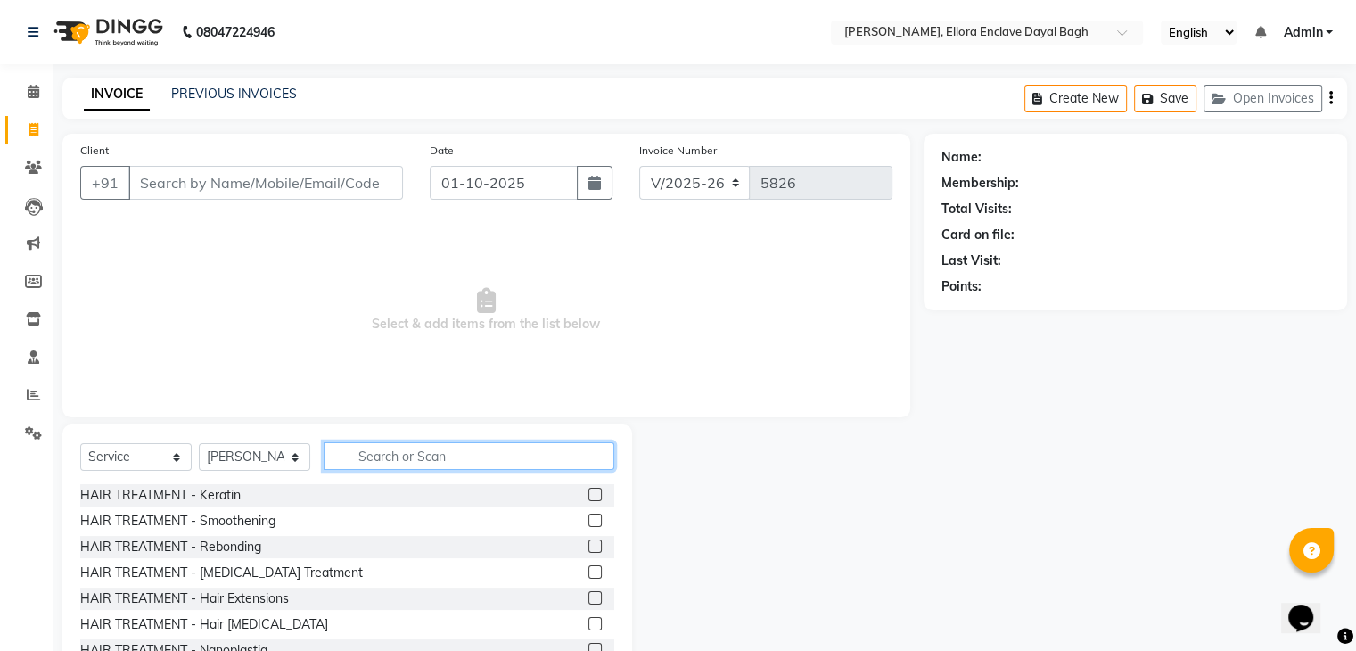
click at [384, 462] on input "text" at bounding box center [469, 456] width 291 height 28
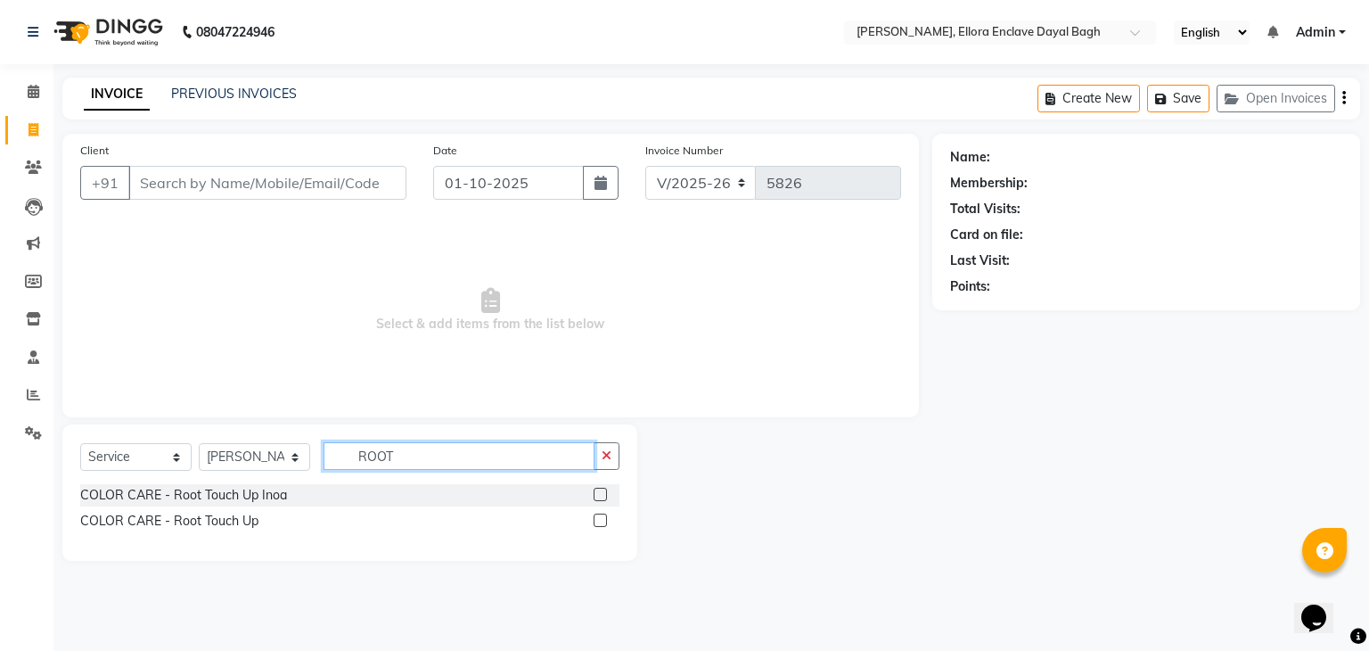
type input "ROOT"
click at [601, 522] on label at bounding box center [600, 519] width 13 height 13
click at [601, 522] on input "checkbox" at bounding box center [600, 521] width 12 height 12
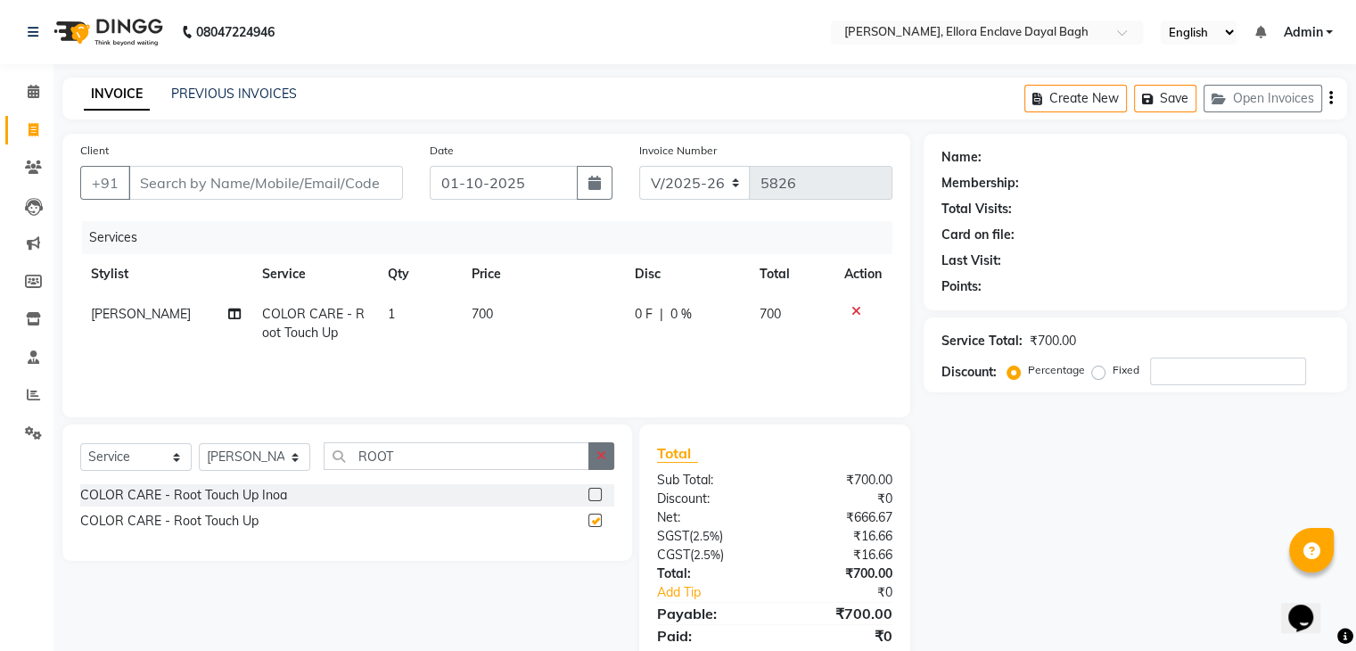
checkbox input "false"
click at [599, 461] on icon "button" at bounding box center [601, 455] width 10 height 12
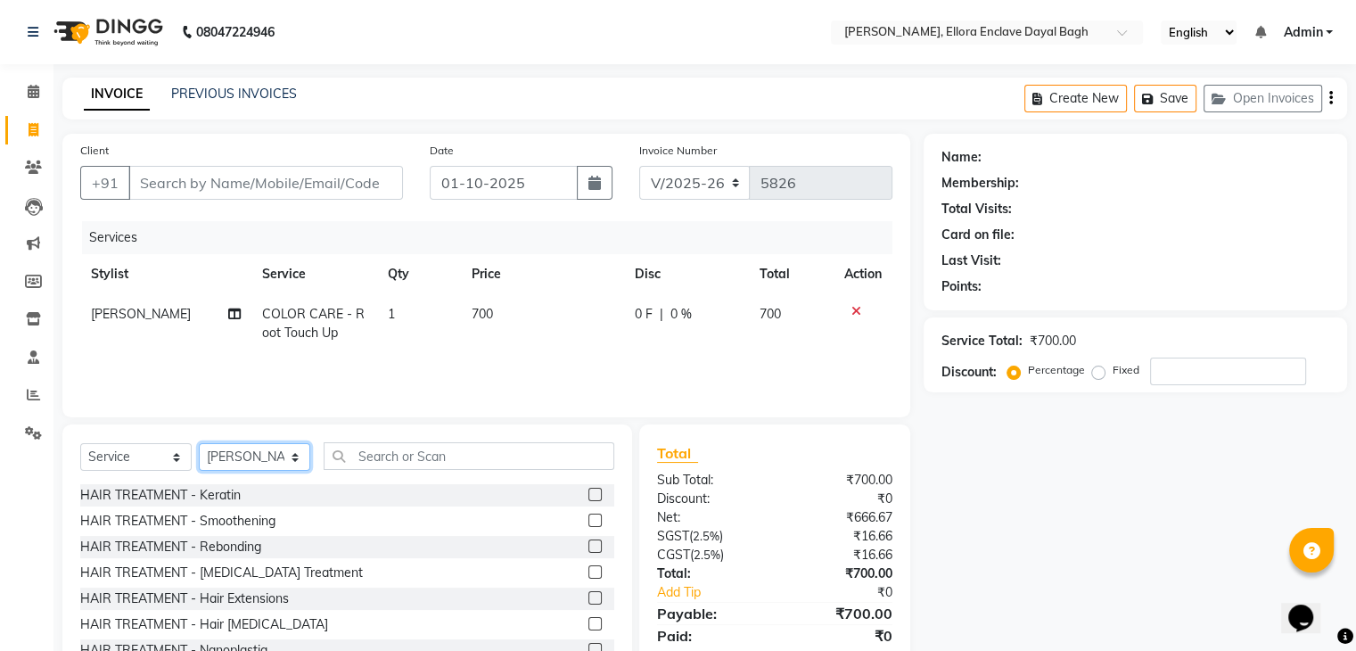
click at [227, 459] on select "Select Stylist AMAN DANISH SALMANI [PERSON_NAME] kakul KAVITA [PERSON_NAME] [PE…" at bounding box center [254, 457] width 111 height 28
select select "58738"
click at [199, 444] on select "Select Stylist AMAN DANISH SALMANI [PERSON_NAME] kakul KAVITA [PERSON_NAME] [PE…" at bounding box center [254, 457] width 111 height 28
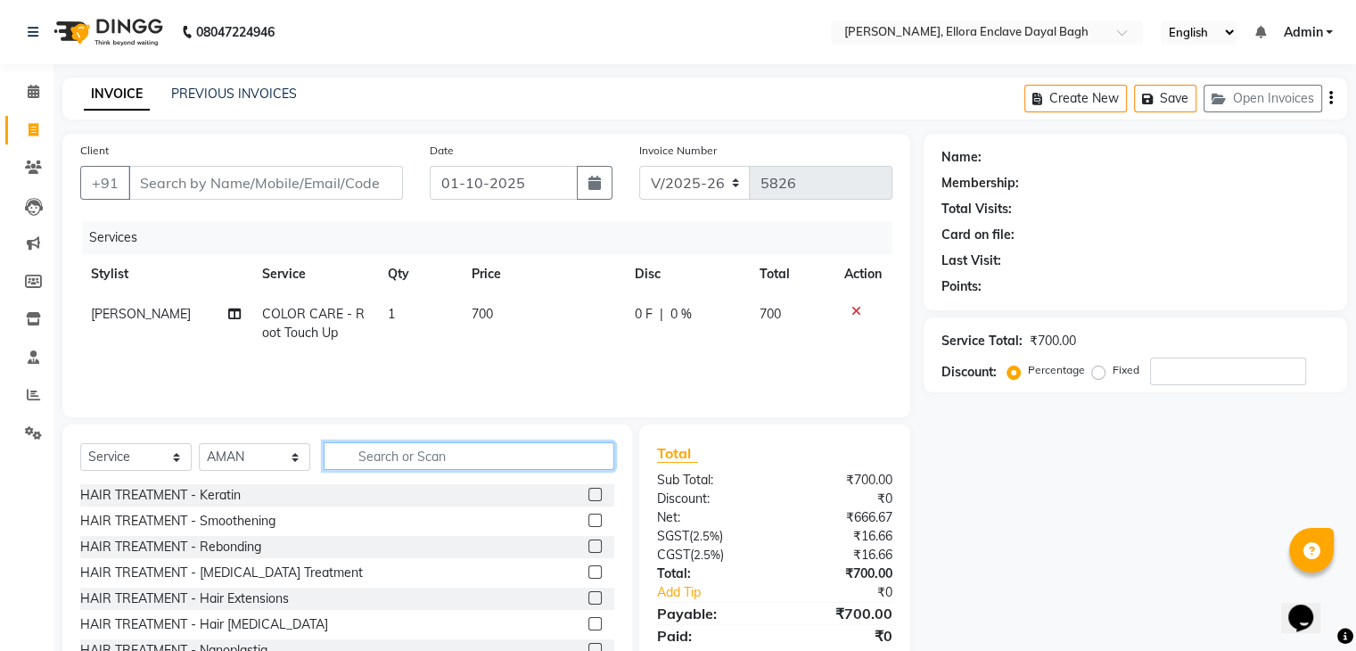
click at [400, 447] on input "text" at bounding box center [469, 456] width 291 height 28
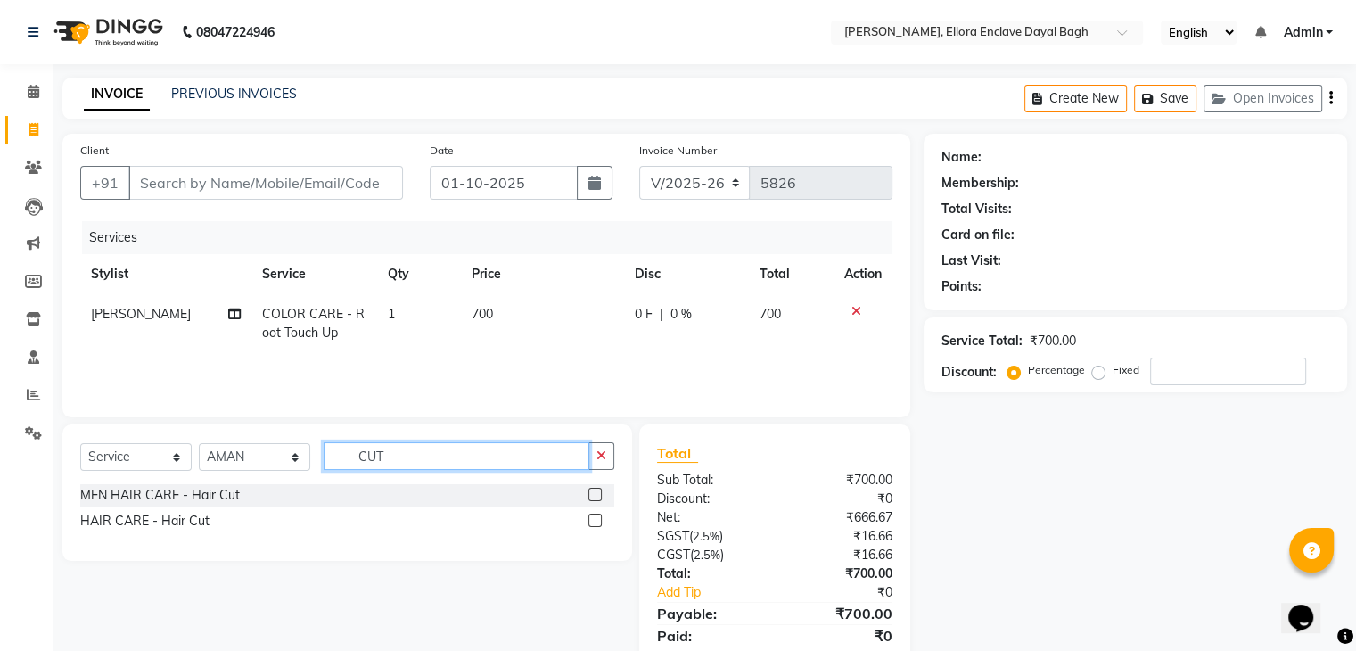
type input "CUT"
click at [595, 514] on label at bounding box center [594, 519] width 13 height 13
click at [595, 515] on input "checkbox" at bounding box center [594, 521] width 12 height 12
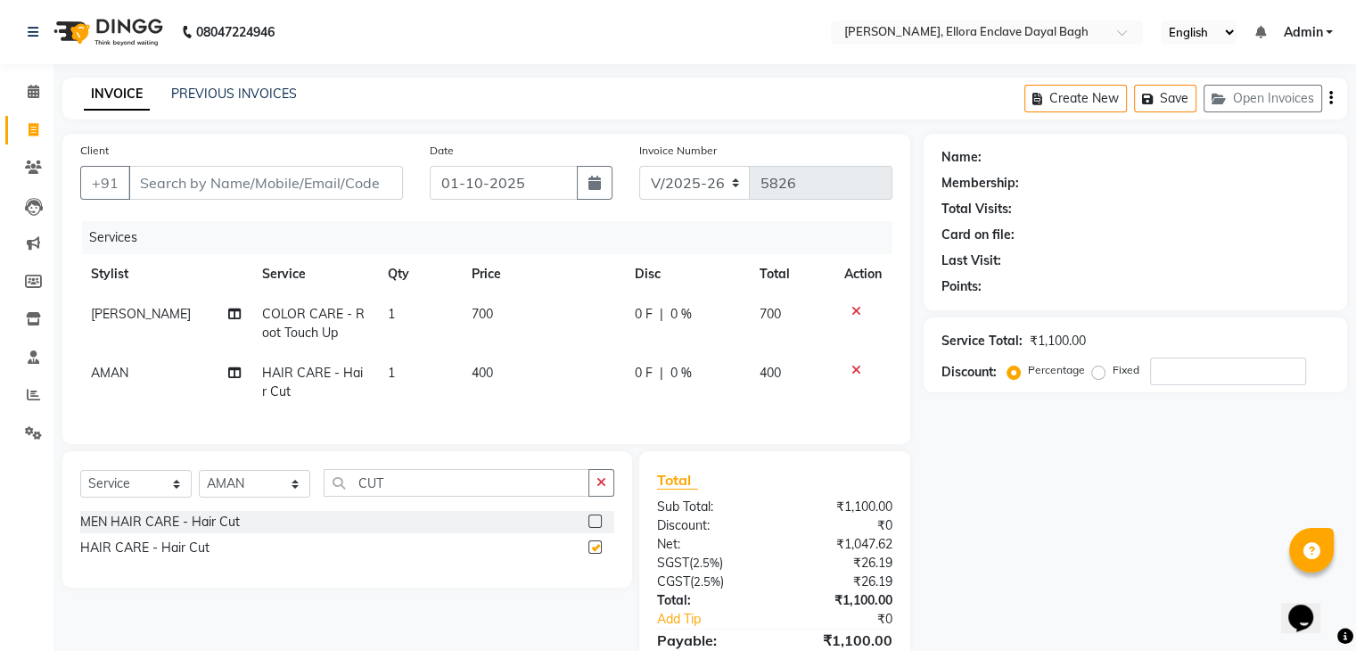
checkbox input "false"
click at [618, 343] on td "700" at bounding box center [542, 323] width 163 height 59
select select "53888"
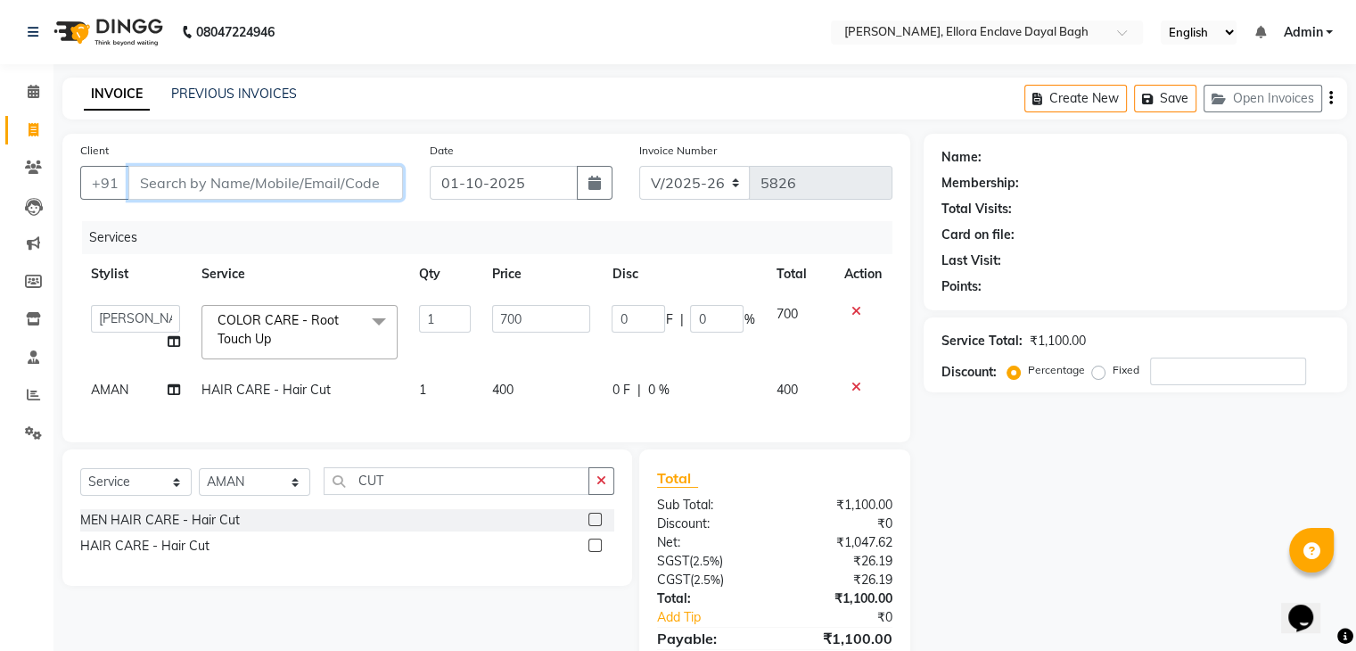
click at [279, 177] on input "Client" at bounding box center [265, 183] width 275 height 34
type input "9"
type input "0"
type input "9910861444"
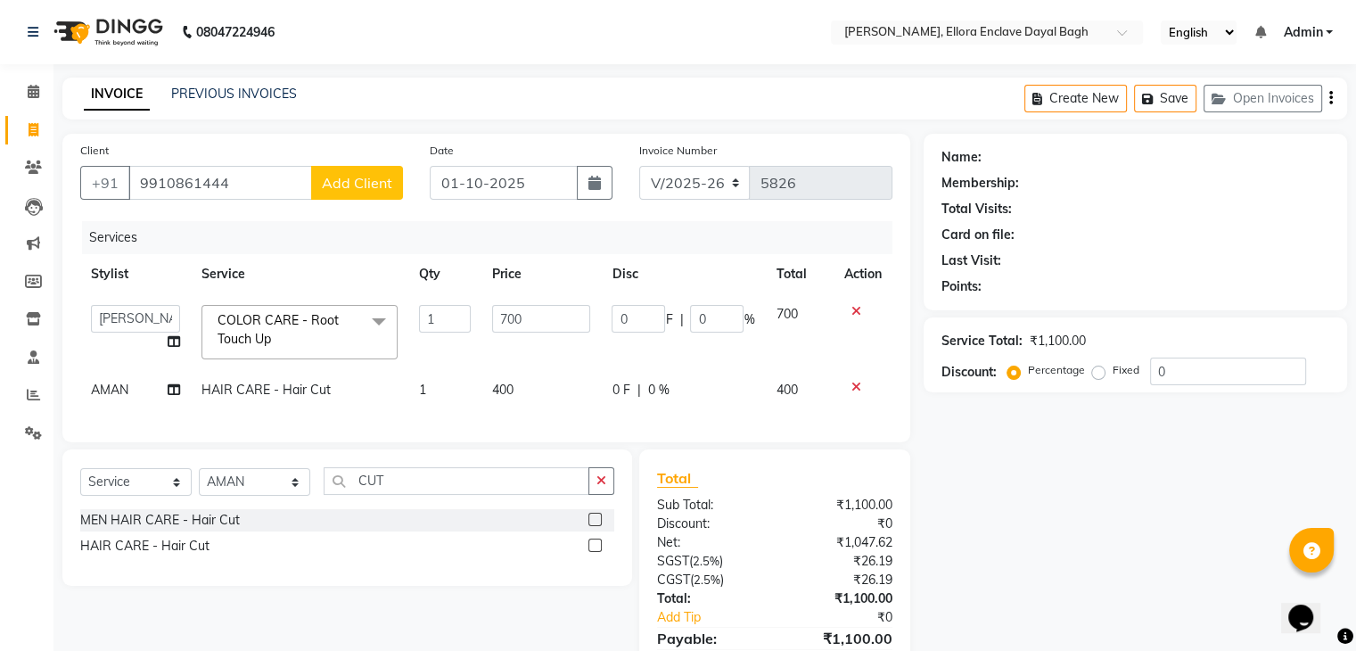
click at [386, 184] on span "Add Client" at bounding box center [357, 183] width 70 height 18
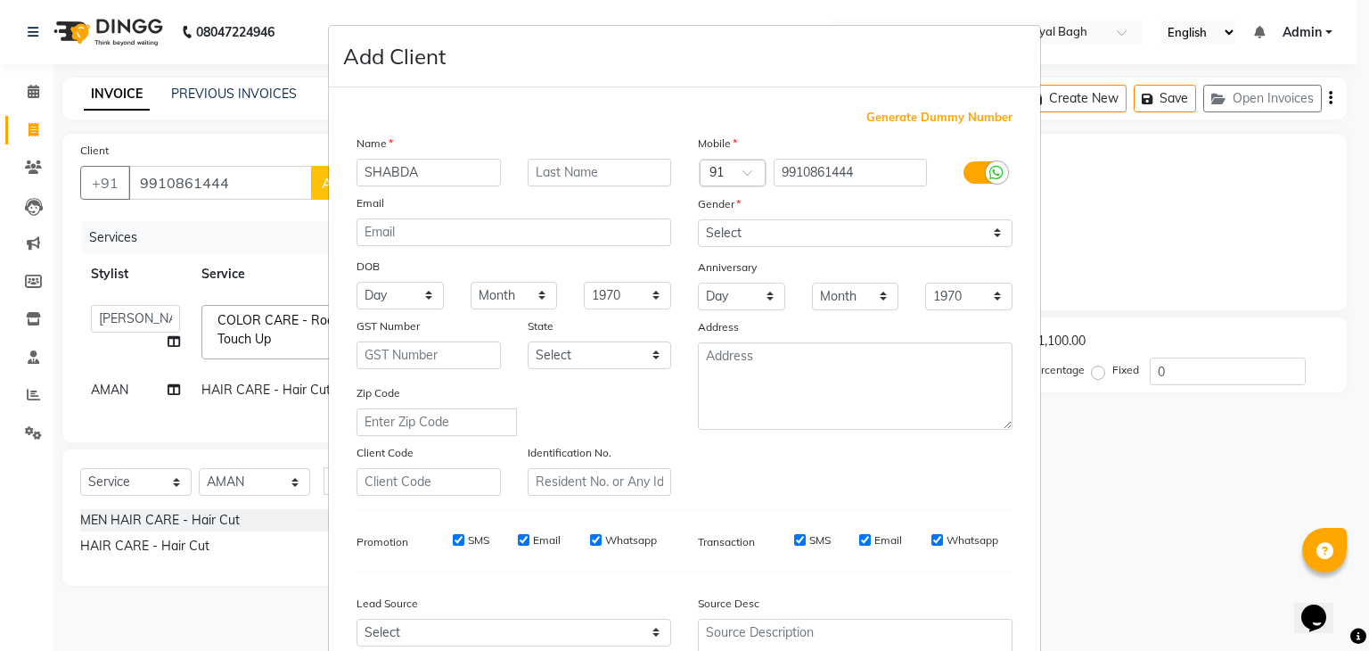
type input "SHABDA"
click at [735, 233] on select "Select [DEMOGRAPHIC_DATA] [DEMOGRAPHIC_DATA] Other Prefer Not To Say" at bounding box center [855, 233] width 315 height 28
select select "[DEMOGRAPHIC_DATA]"
click at [698, 220] on select "Select [DEMOGRAPHIC_DATA] [DEMOGRAPHIC_DATA] Other Prefer Not To Say" at bounding box center [855, 233] width 315 height 28
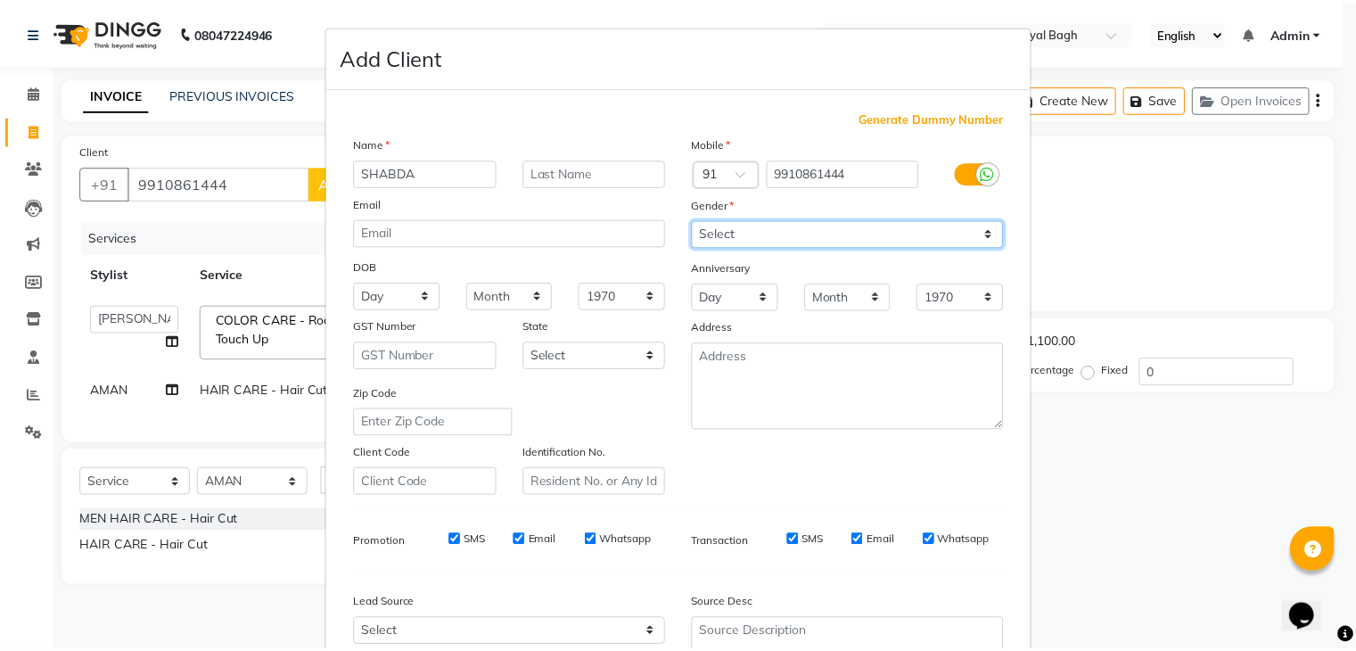
scroll to position [181, 0]
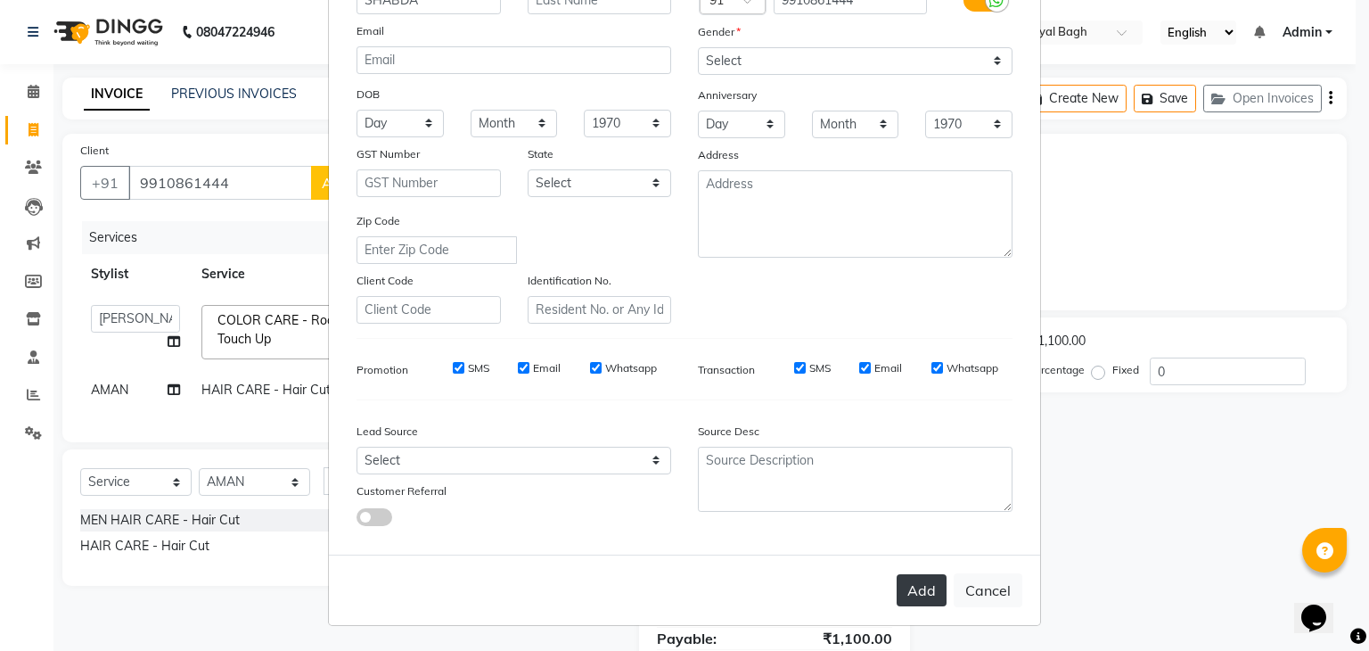
click at [915, 578] on button "Add" at bounding box center [922, 590] width 50 height 32
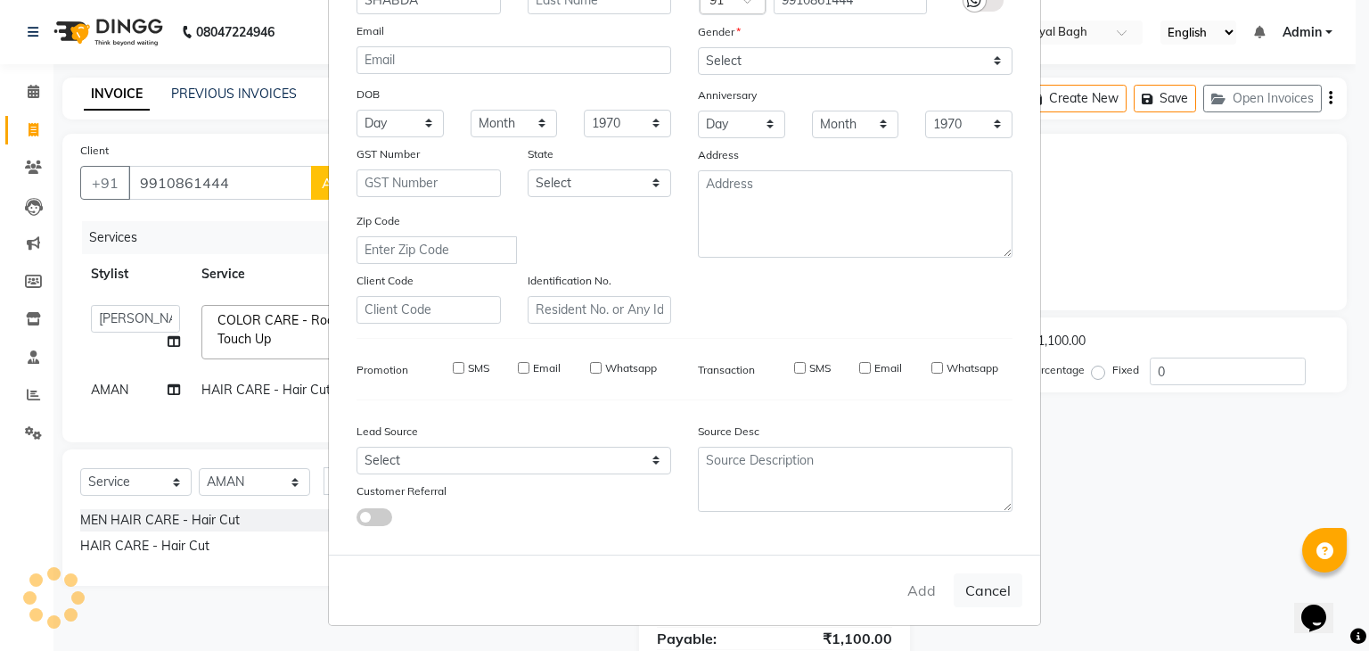
select select
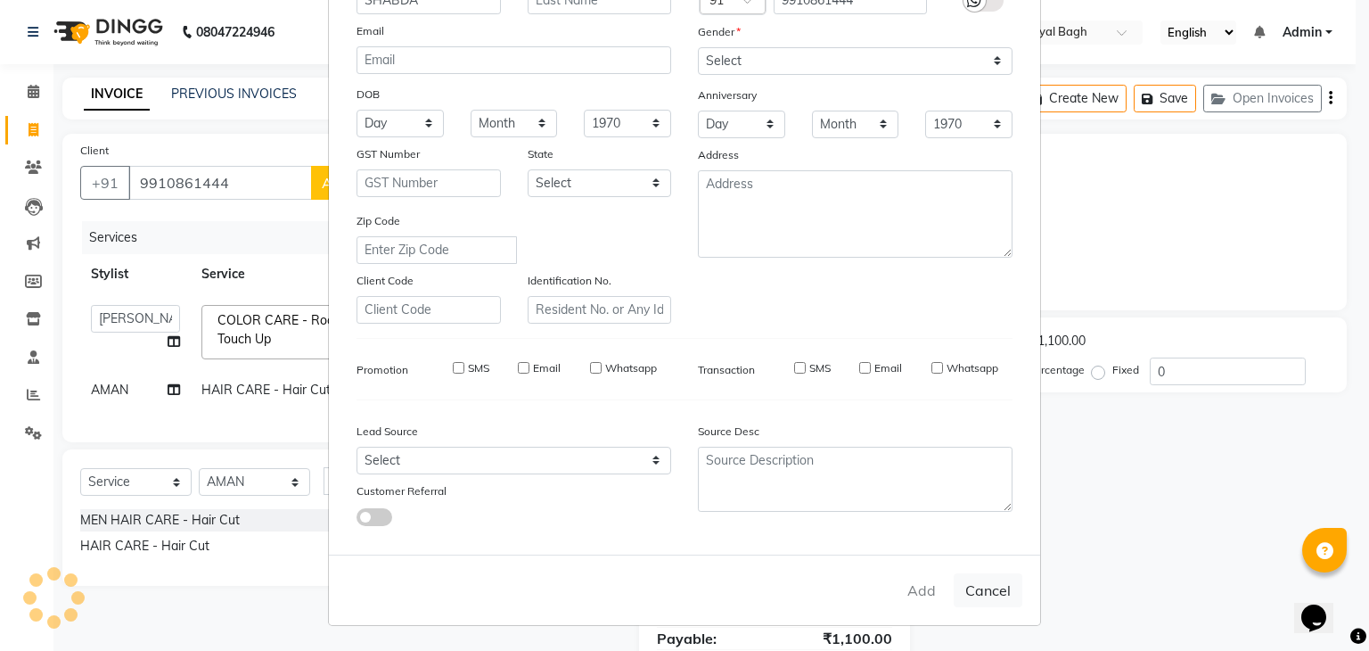
select select
checkbox input "false"
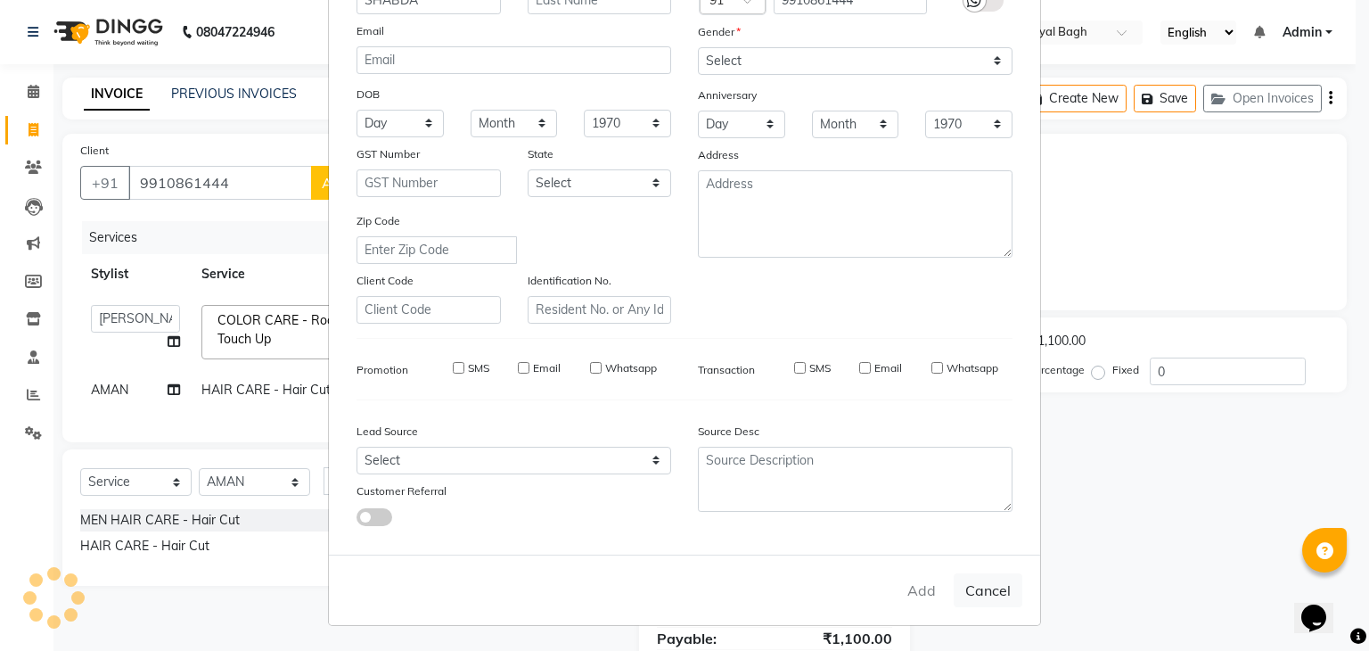
checkbox input "false"
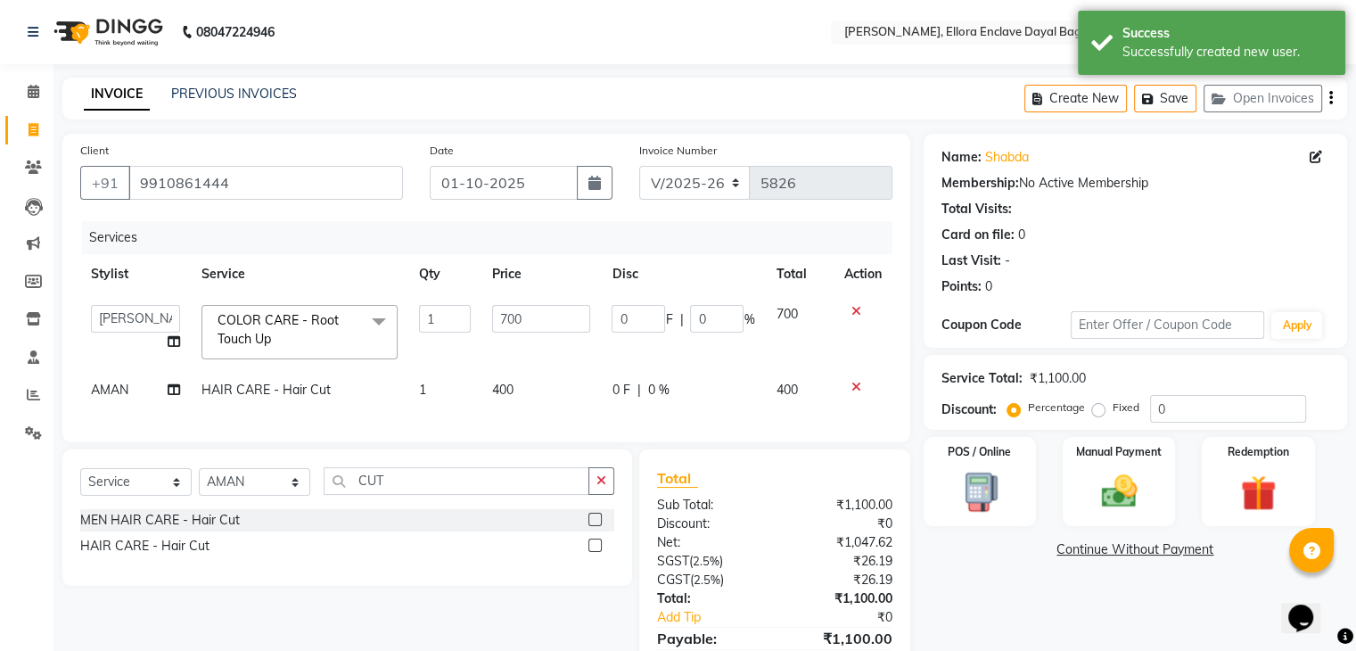
scroll to position [82, 0]
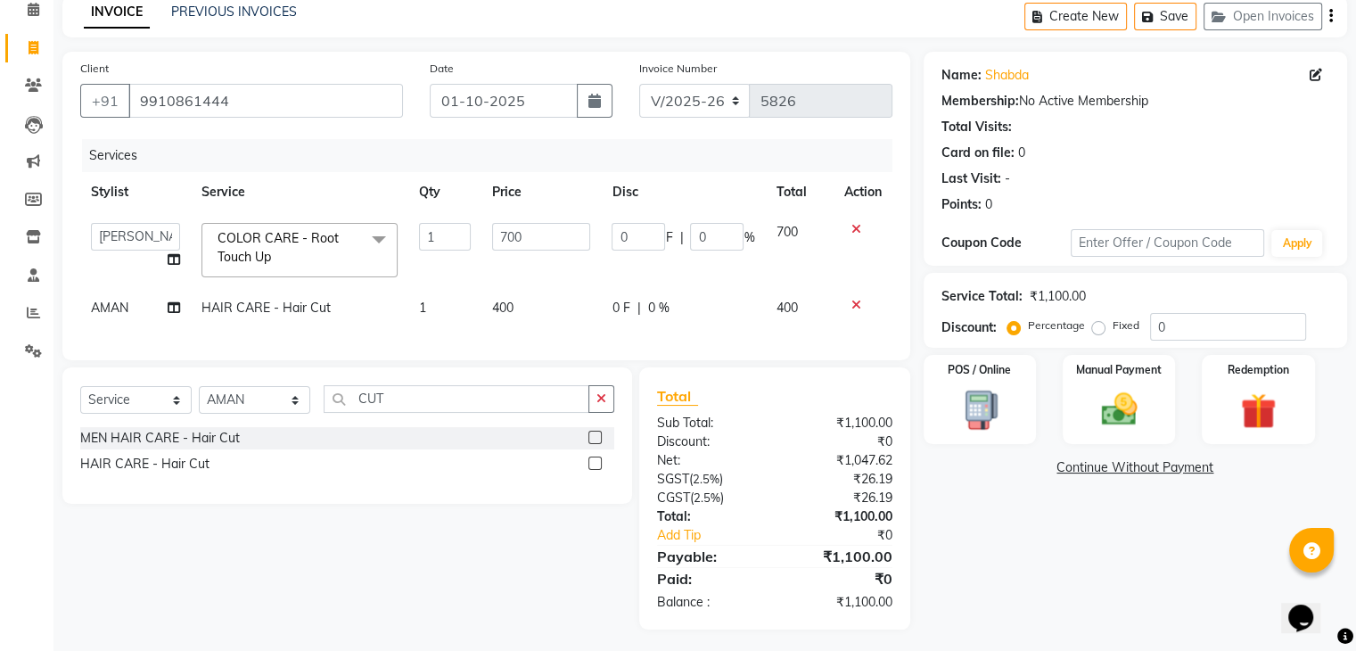
click at [1087, 453] on div "Name: Shabda Membership: No Active Membership Total Visits: Card on file: 0 Las…" at bounding box center [1141, 341] width 437 height 578
click at [1091, 432] on div "Manual Payment" at bounding box center [1118, 399] width 117 height 92
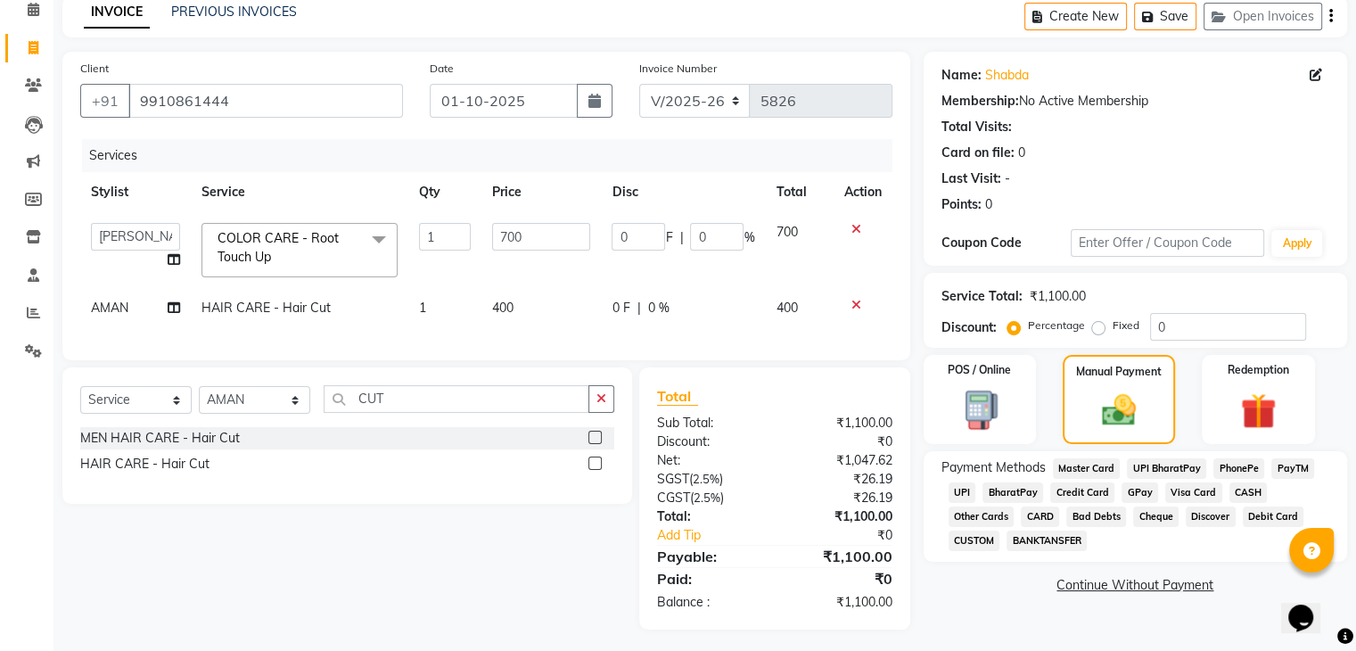
click at [973, 489] on span "UPI" at bounding box center [962, 492] width 28 height 21
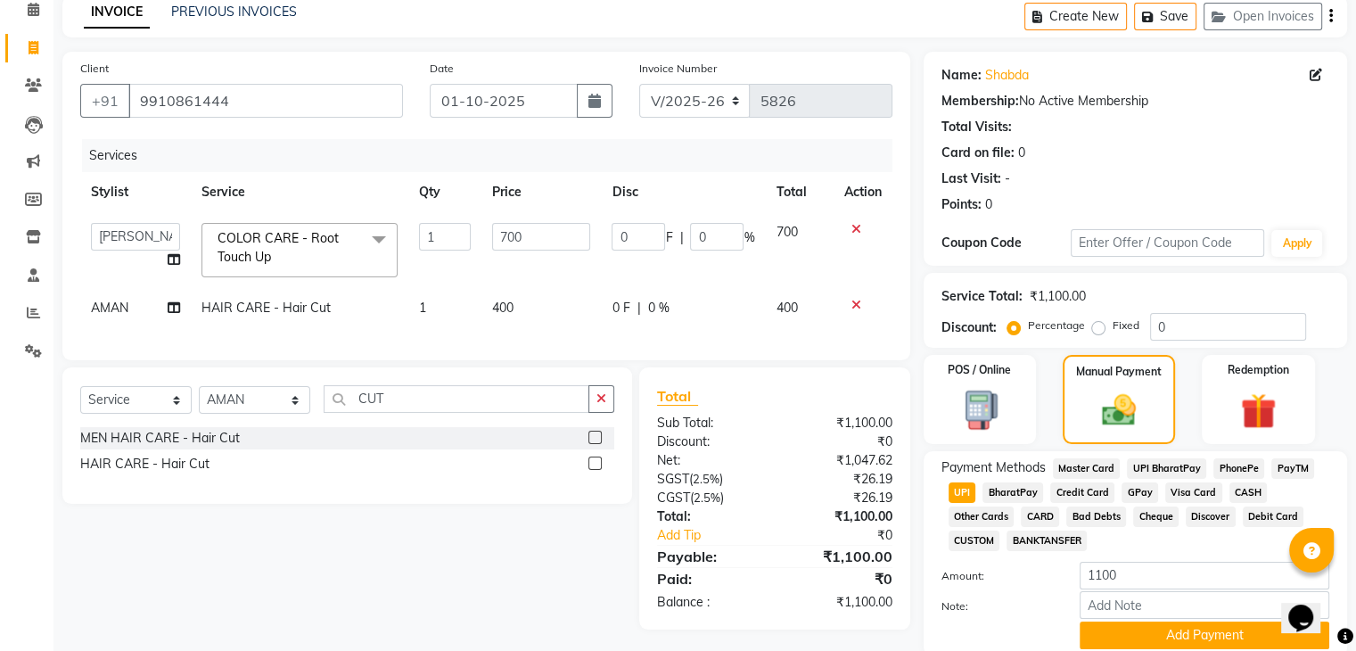
scroll to position [153, 0]
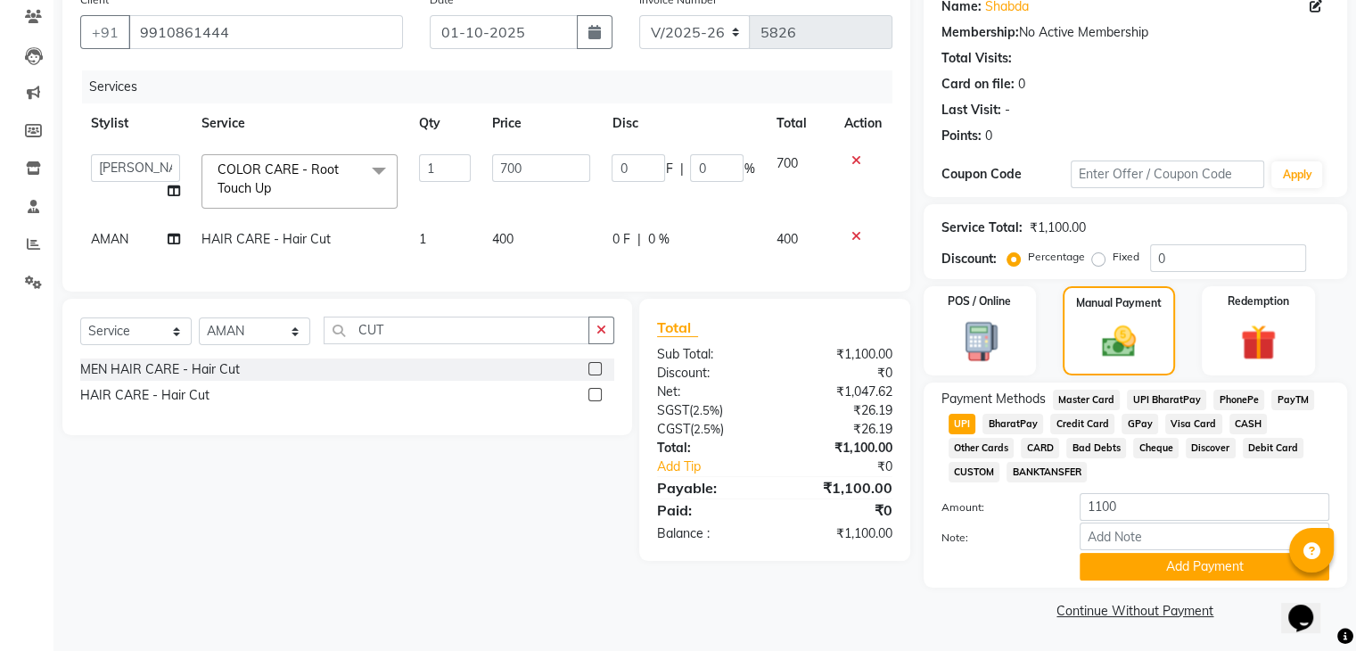
click at [1152, 582] on div "Payment Methods Master Card UPI BharatPay PhonePe PayTM UPI BharatPay Credit Ca…" at bounding box center [1134, 484] width 423 height 205
click at [1153, 580] on div "Payment Methods Master Card UPI BharatPay PhonePe PayTM UPI BharatPay Credit Ca…" at bounding box center [1134, 484] width 423 height 205
click at [1153, 579] on button "Add Payment" at bounding box center [1204, 567] width 250 height 28
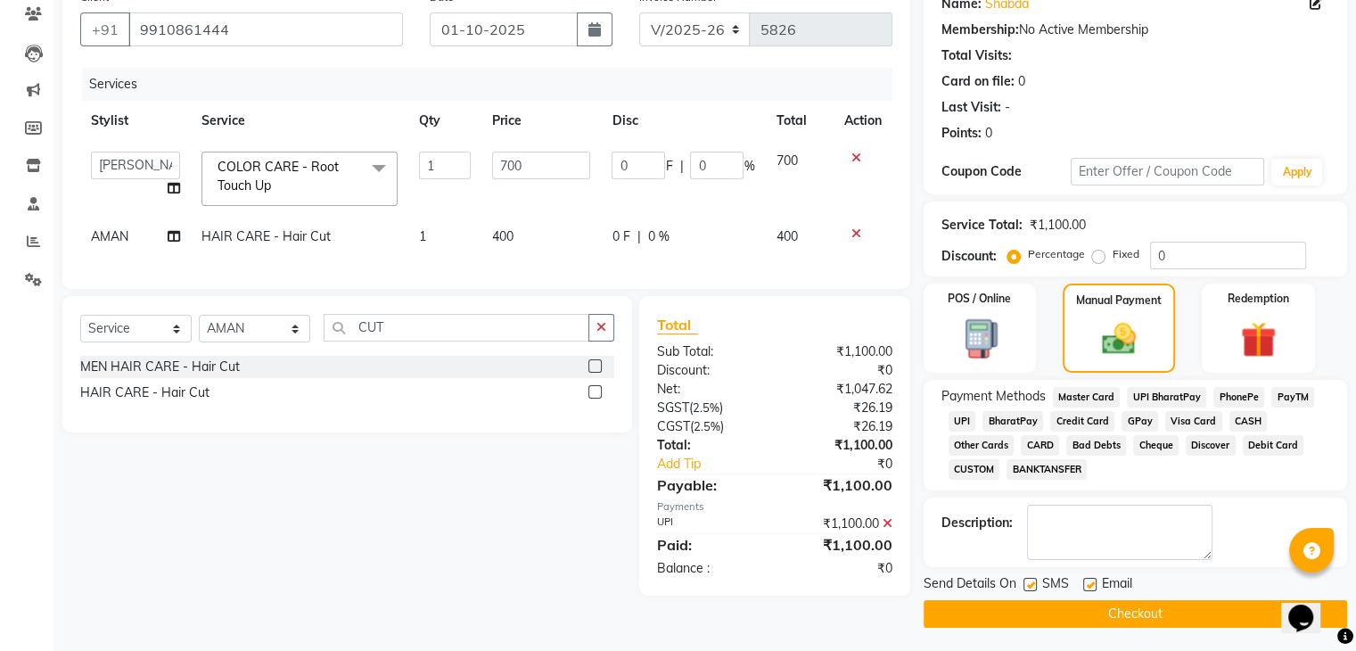
click at [1135, 619] on button "Checkout" at bounding box center [1134, 614] width 423 height 28
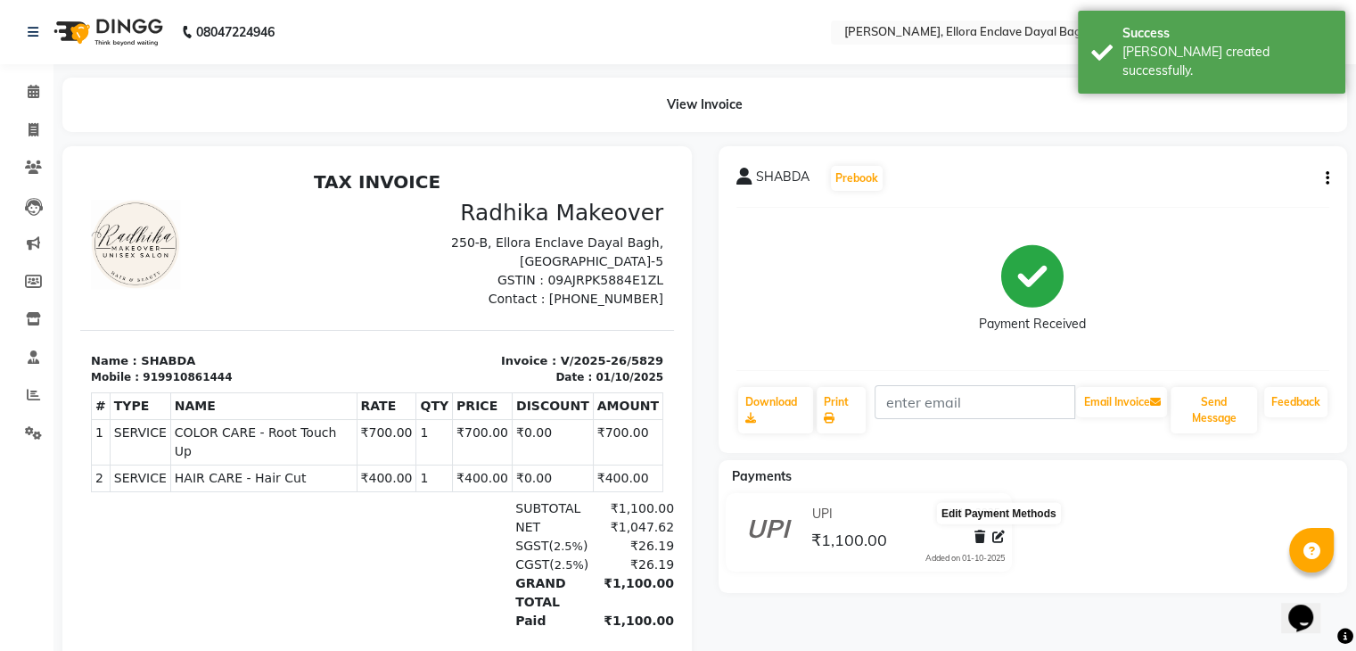
scroll to position [58, 0]
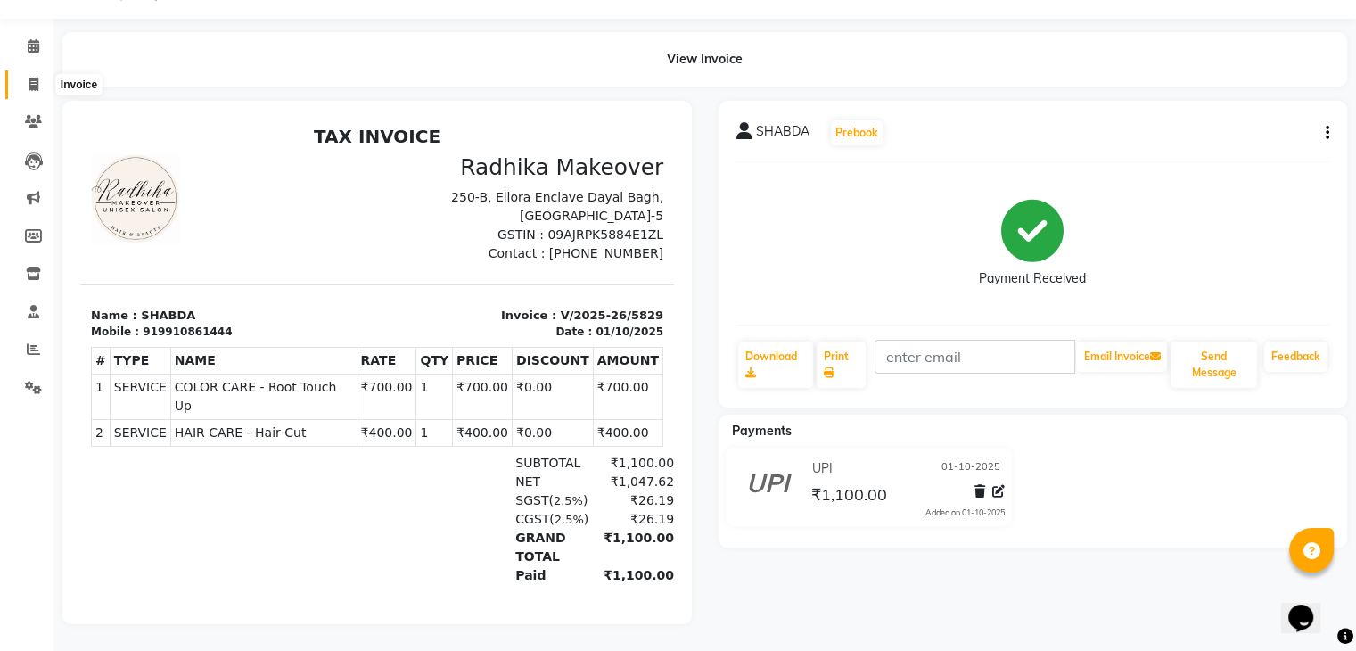
click at [30, 78] on icon at bounding box center [34, 84] width 10 height 13
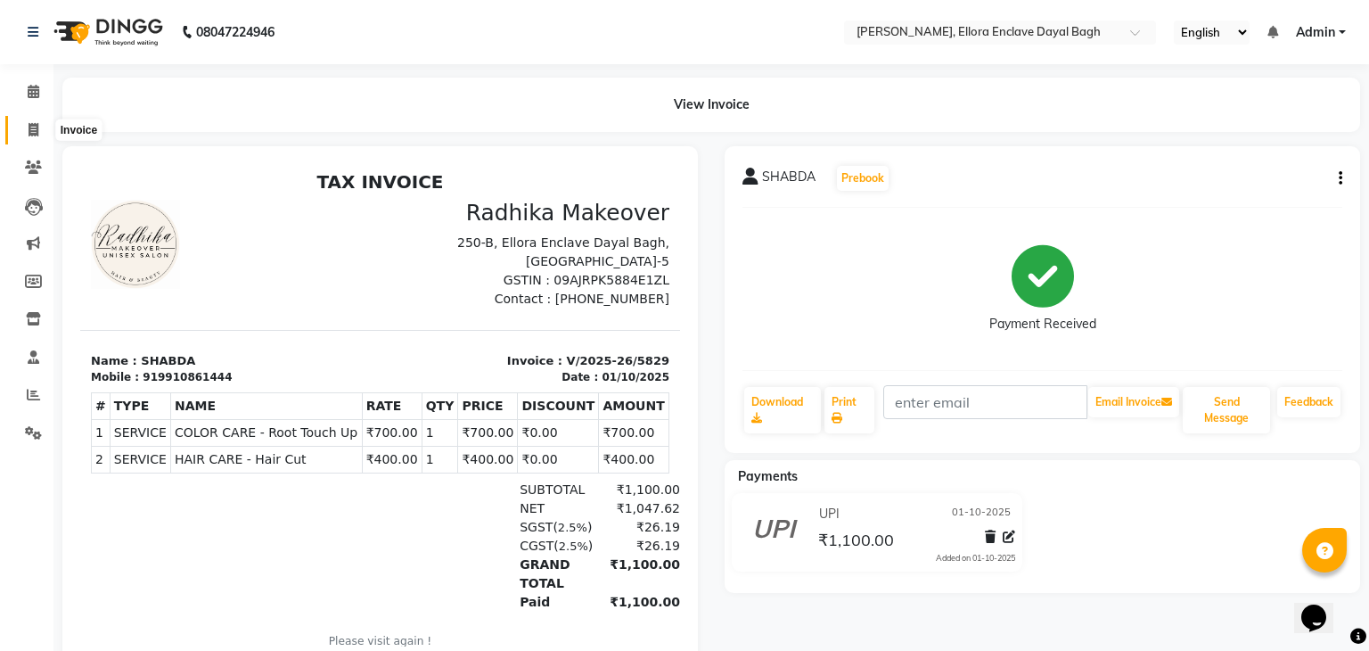
select select "6880"
select select "service"
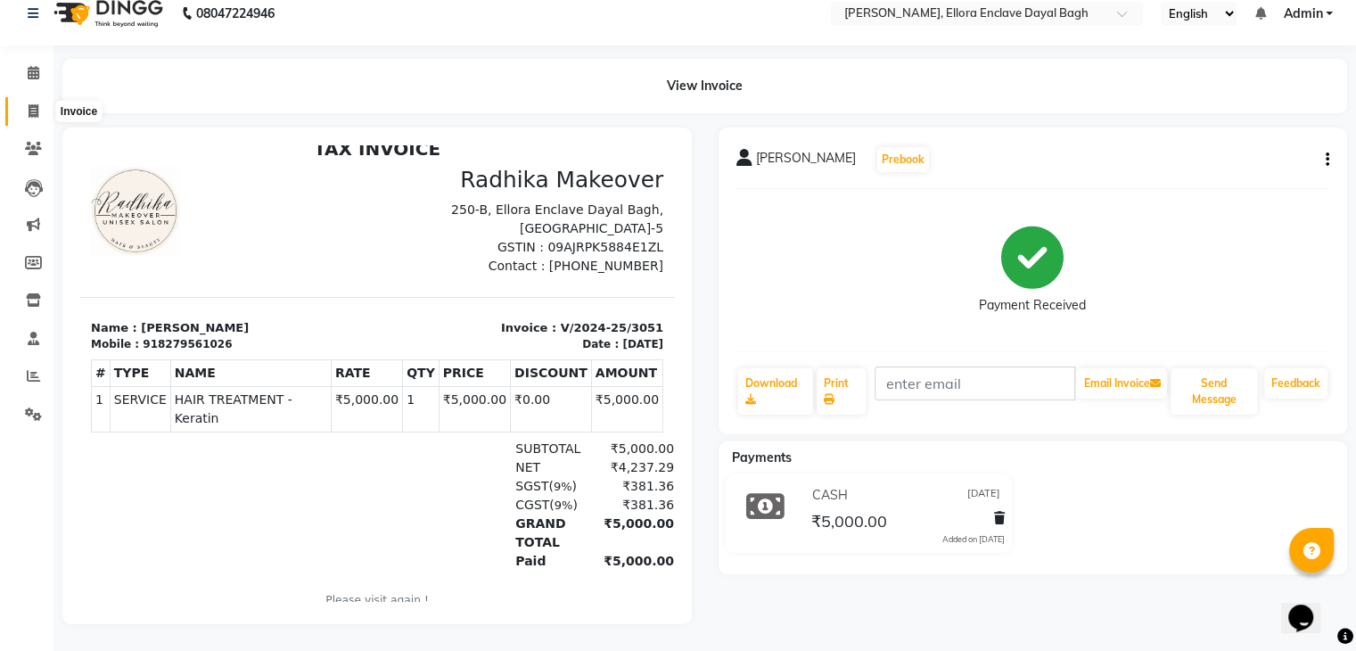
click at [20, 102] on span at bounding box center [33, 112] width 31 height 21
select select "service"
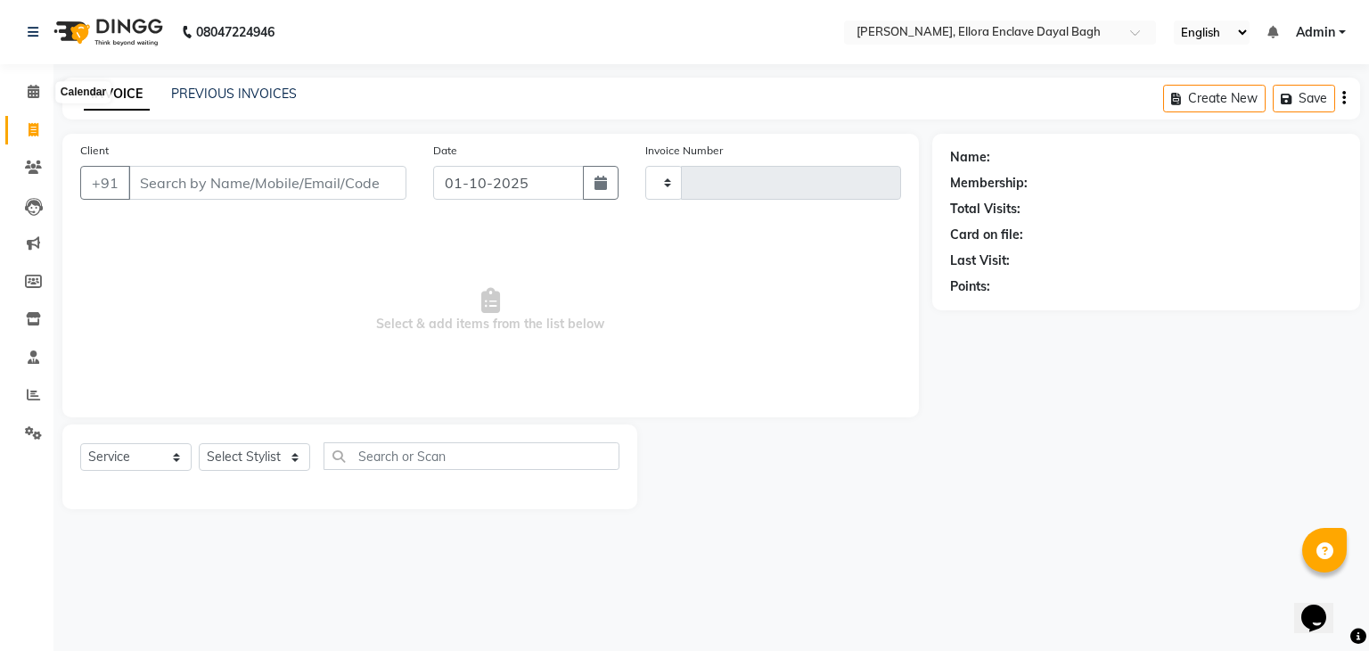
type input "5826"
select select "6880"
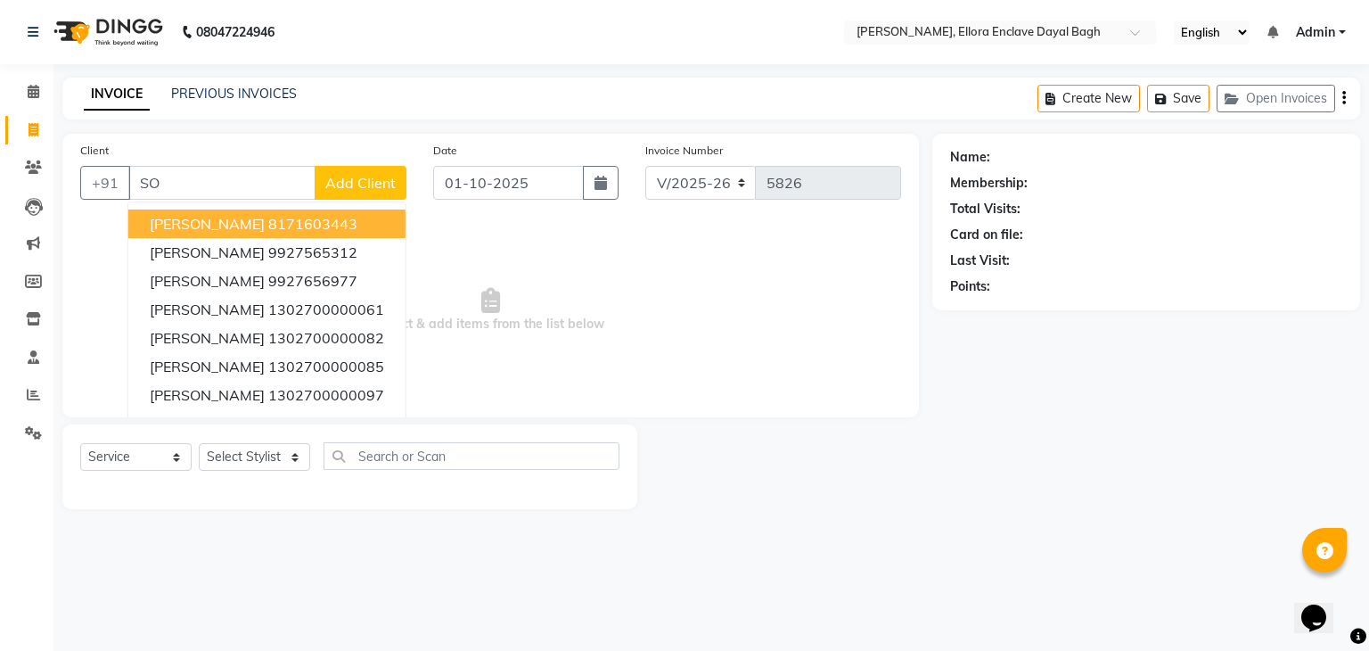
type input "S"
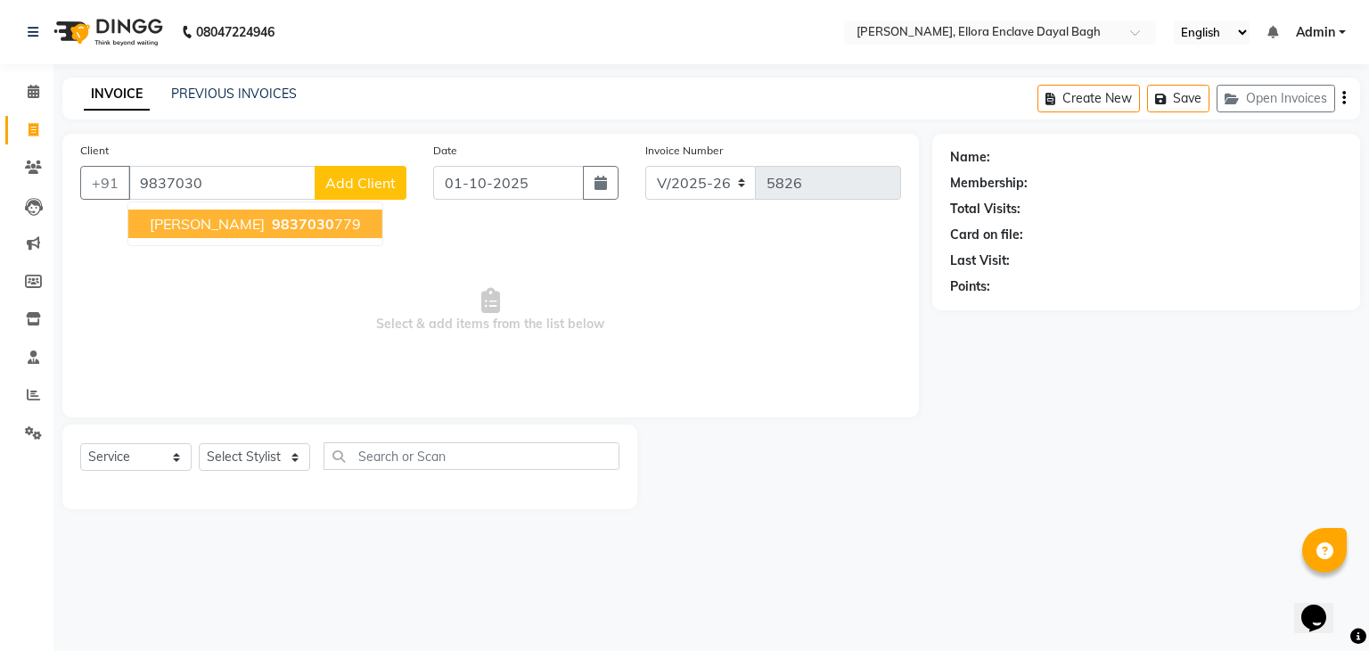
click at [309, 216] on ngb-highlight "9837030 779" at bounding box center [314, 224] width 93 height 18
type input "9837030779"
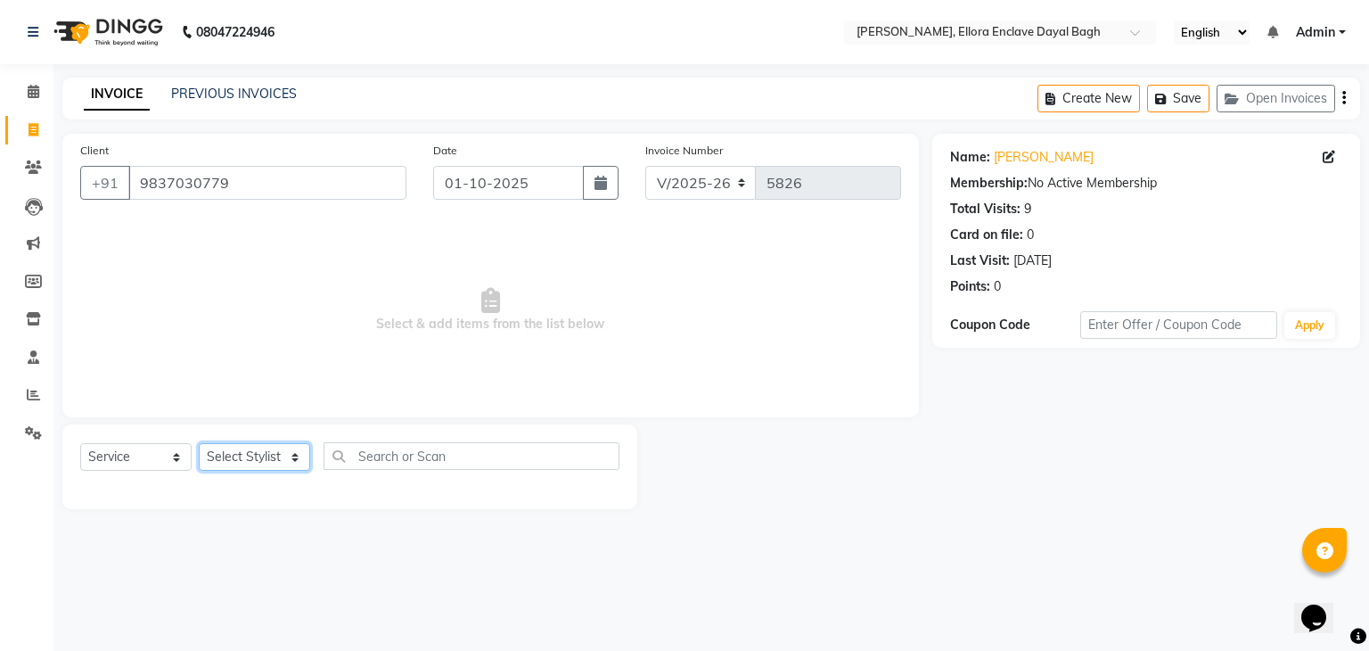
click at [236, 460] on select "Select Stylist AMAN DANISH SALMANI [PERSON_NAME] kakul KAVITA [PERSON_NAME] [PE…" at bounding box center [254, 457] width 111 height 28
select select "53877"
click at [199, 444] on select "Select Stylist AMAN DANISH SALMANI [PERSON_NAME] kakul KAVITA [PERSON_NAME] [PE…" at bounding box center [254, 457] width 111 height 28
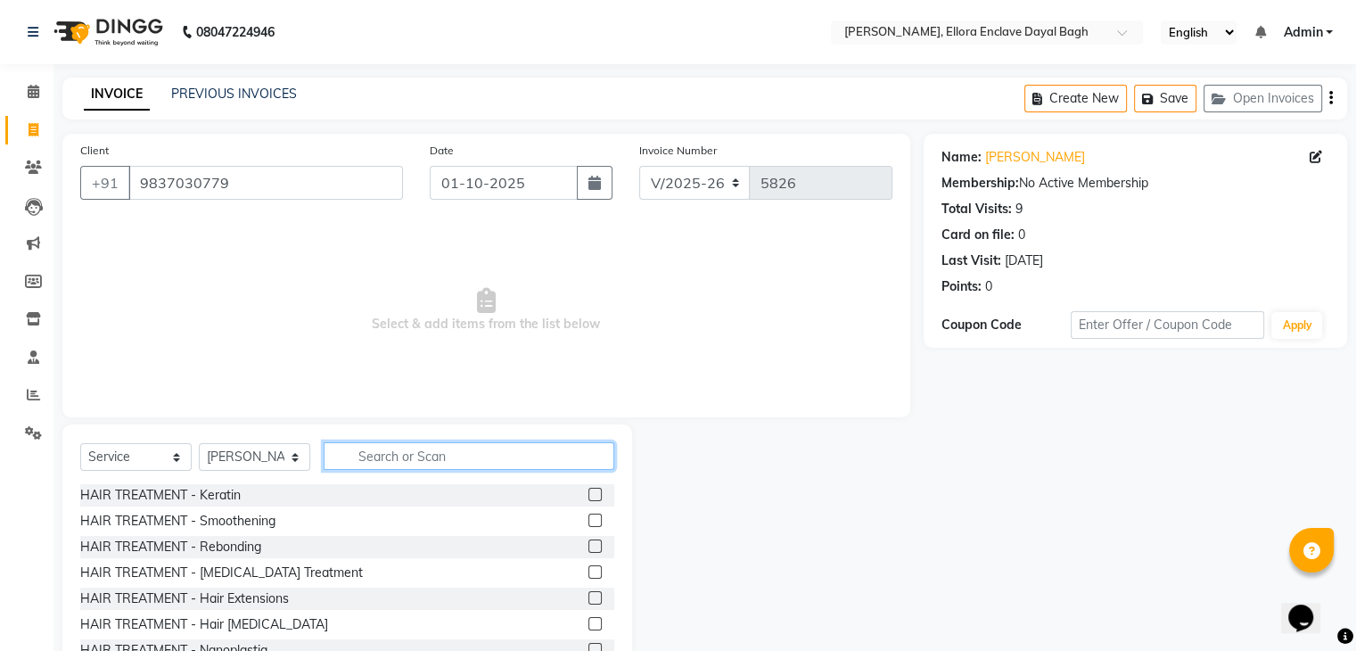
click at [398, 443] on input "text" at bounding box center [469, 456] width 291 height 28
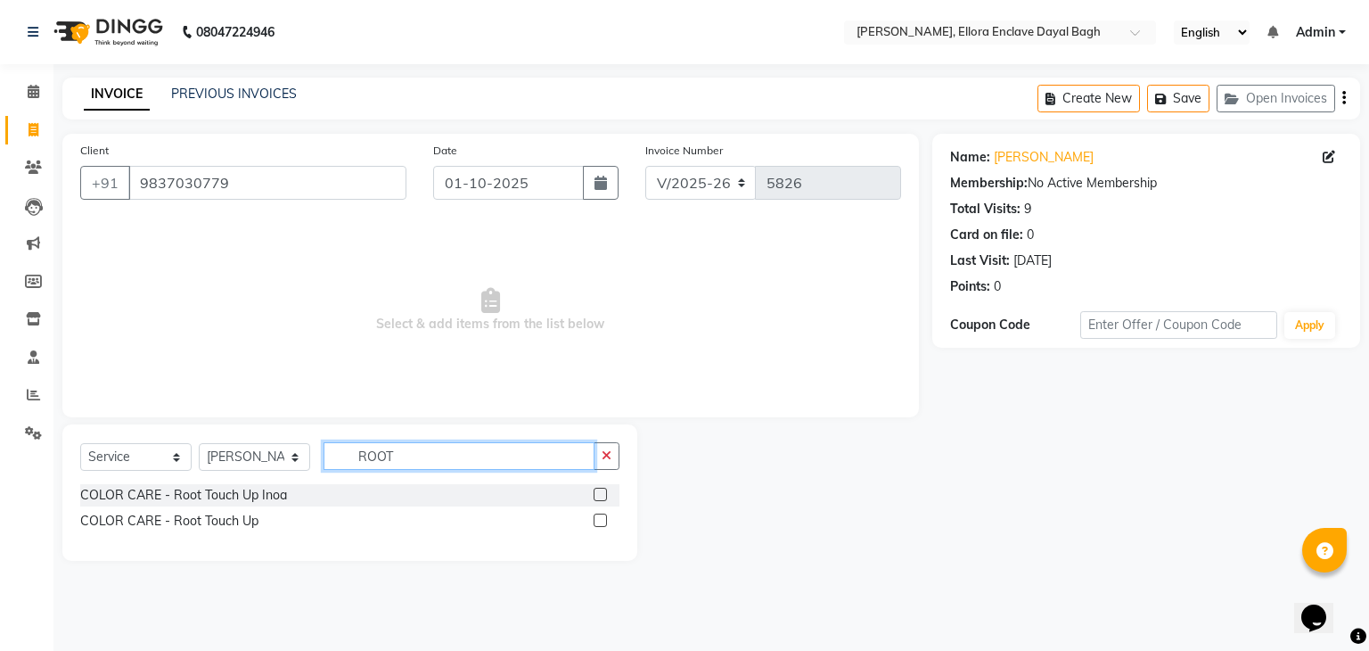
type input "ROOT"
click at [601, 520] on label at bounding box center [600, 519] width 13 height 13
click at [601, 520] on input "checkbox" at bounding box center [600, 521] width 12 height 12
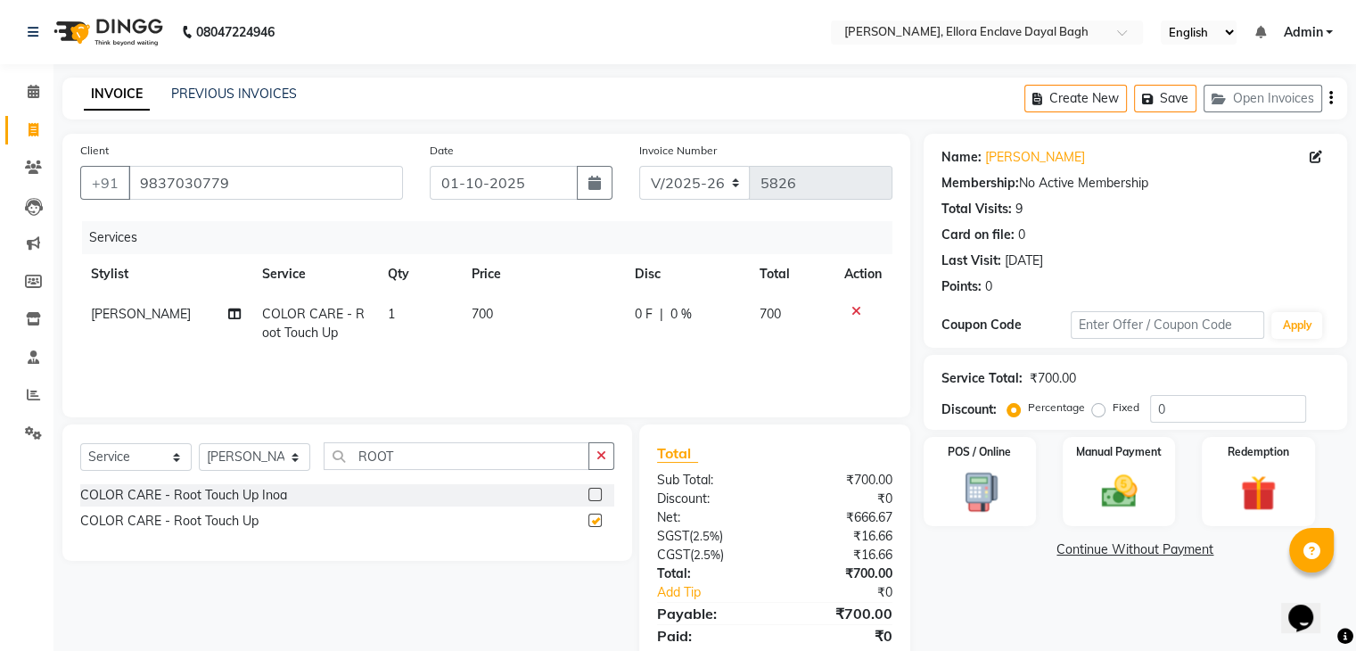
checkbox input "false"
click at [286, 456] on select "Select Stylist AMAN DANISH SALMANI [PERSON_NAME] kakul KAVITA [PERSON_NAME] [PE…" at bounding box center [254, 457] width 111 height 28
select select "69826"
click at [199, 444] on select "Select Stylist AMAN DANISH SALMANI [PERSON_NAME] kakul KAVITA [PERSON_NAME] [PE…" at bounding box center [254, 457] width 111 height 28
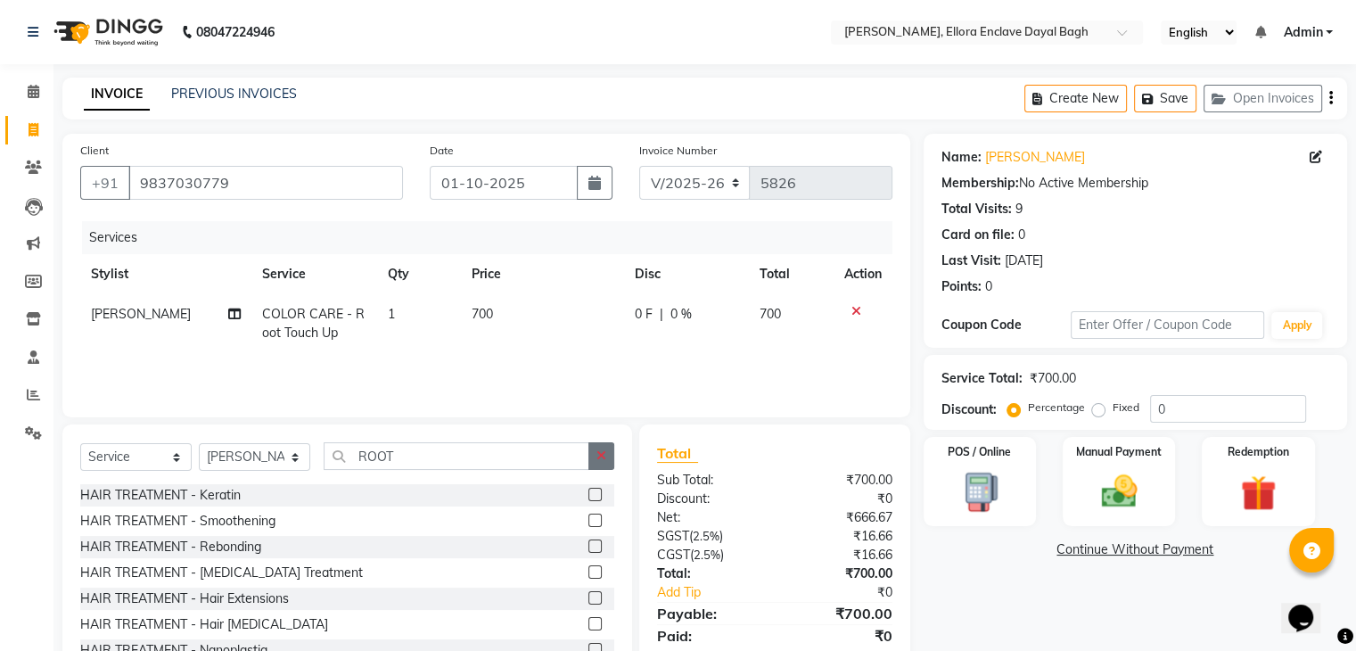
click at [603, 450] on icon "button" at bounding box center [601, 455] width 10 height 12
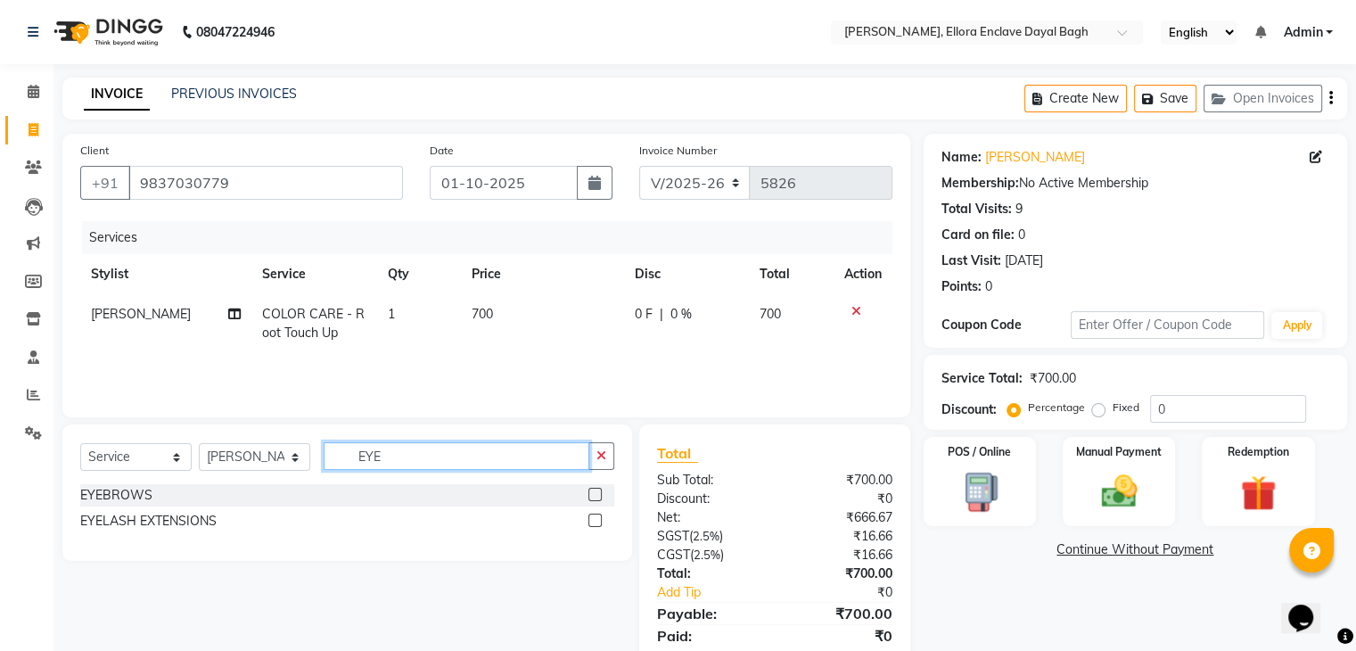
type input "EYE"
click at [597, 495] on label at bounding box center [594, 494] width 13 height 13
click at [597, 495] on input "checkbox" at bounding box center [594, 495] width 12 height 12
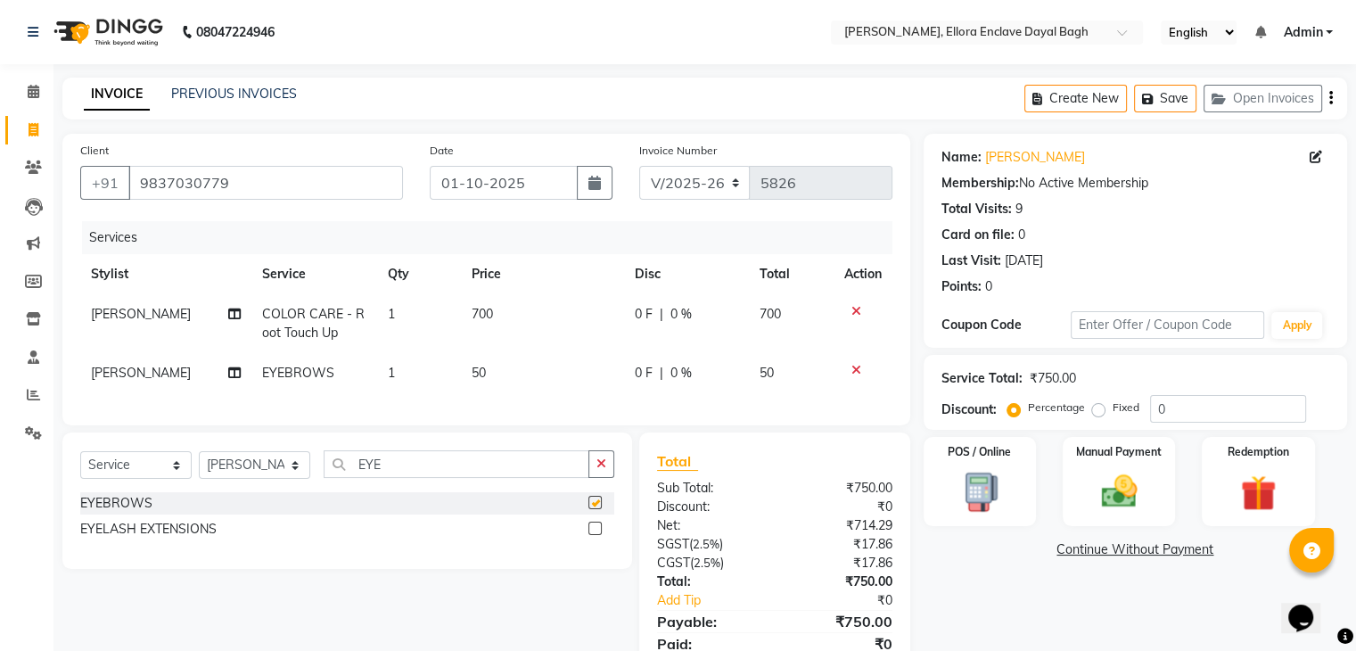
scroll to position [85, 0]
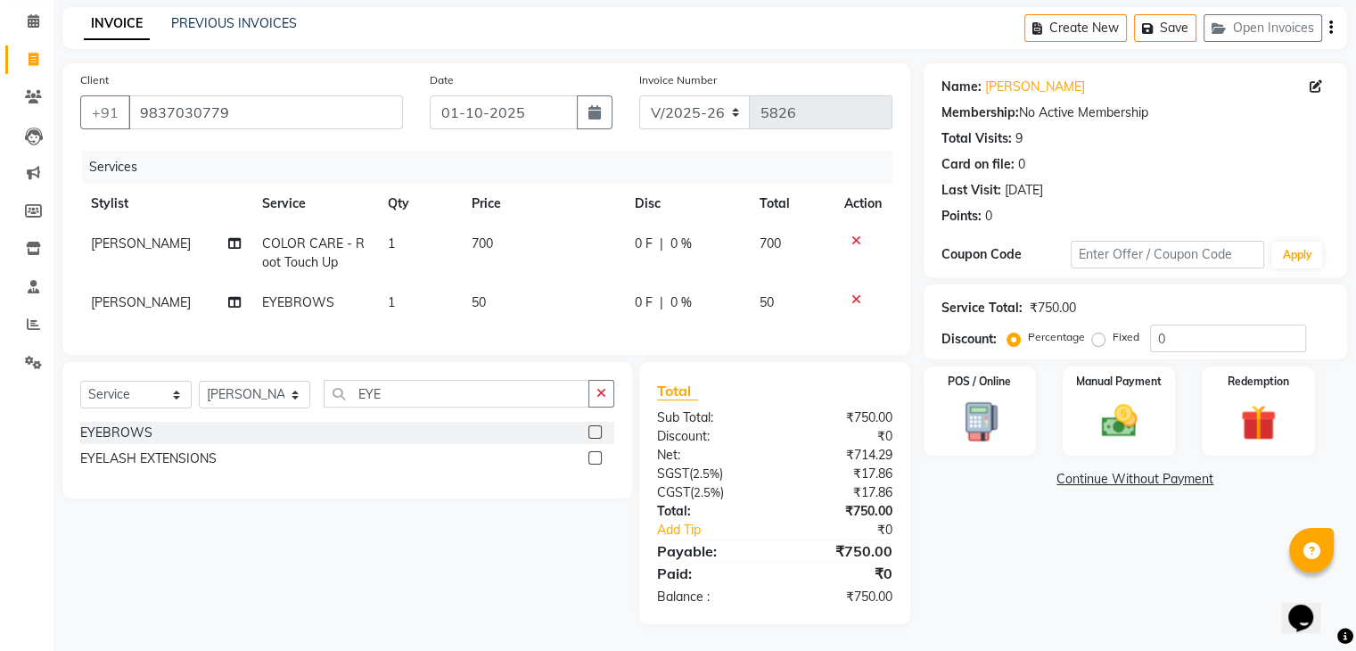
checkbox input "false"
click at [1120, 407] on img at bounding box center [1118, 421] width 60 height 43
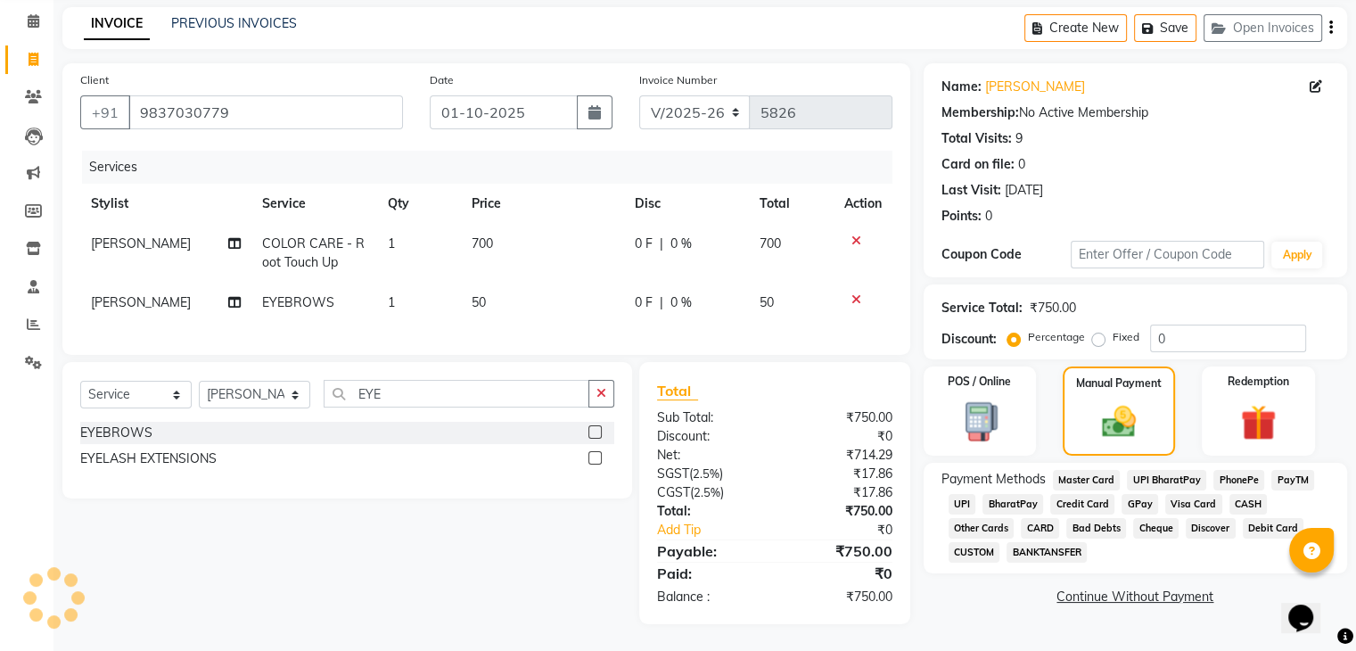
click at [1241, 494] on span "CASH" at bounding box center [1248, 504] width 38 height 21
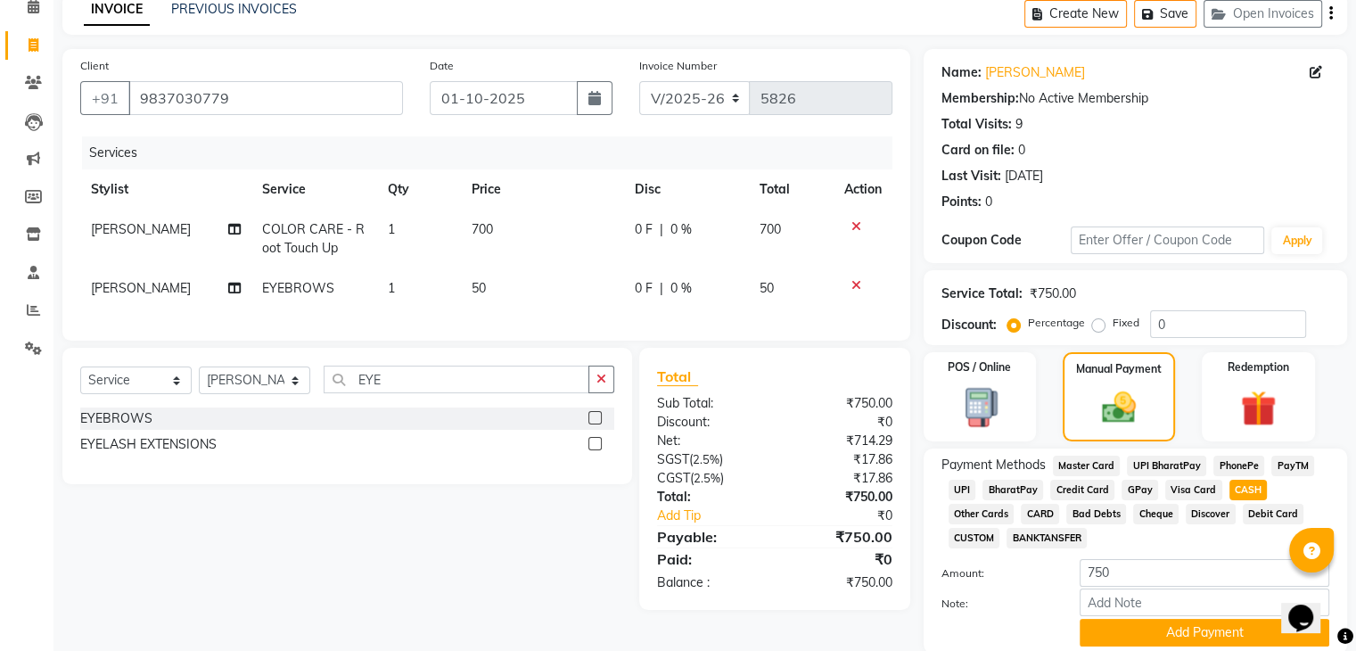
scroll to position [153, 0]
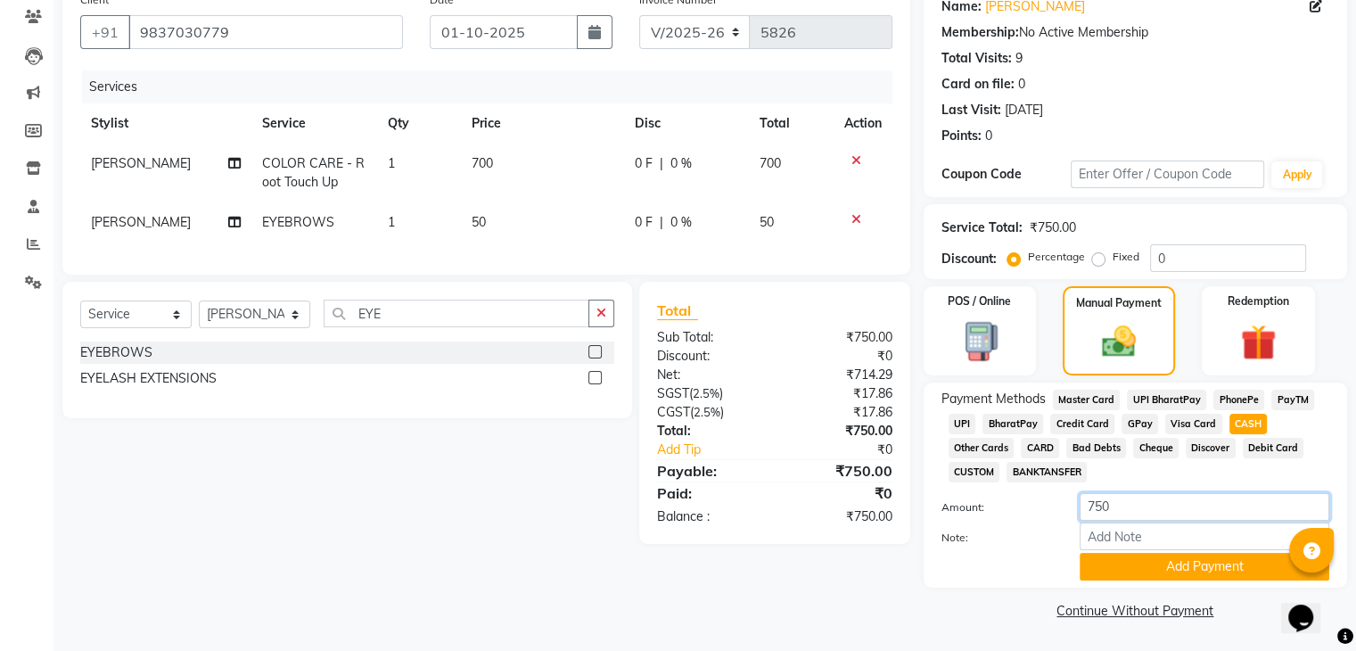
click at [1167, 504] on input "750" at bounding box center [1204, 507] width 250 height 28
type input "7"
type input "800"
click at [1161, 571] on button "Add Payment" at bounding box center [1204, 567] width 250 height 28
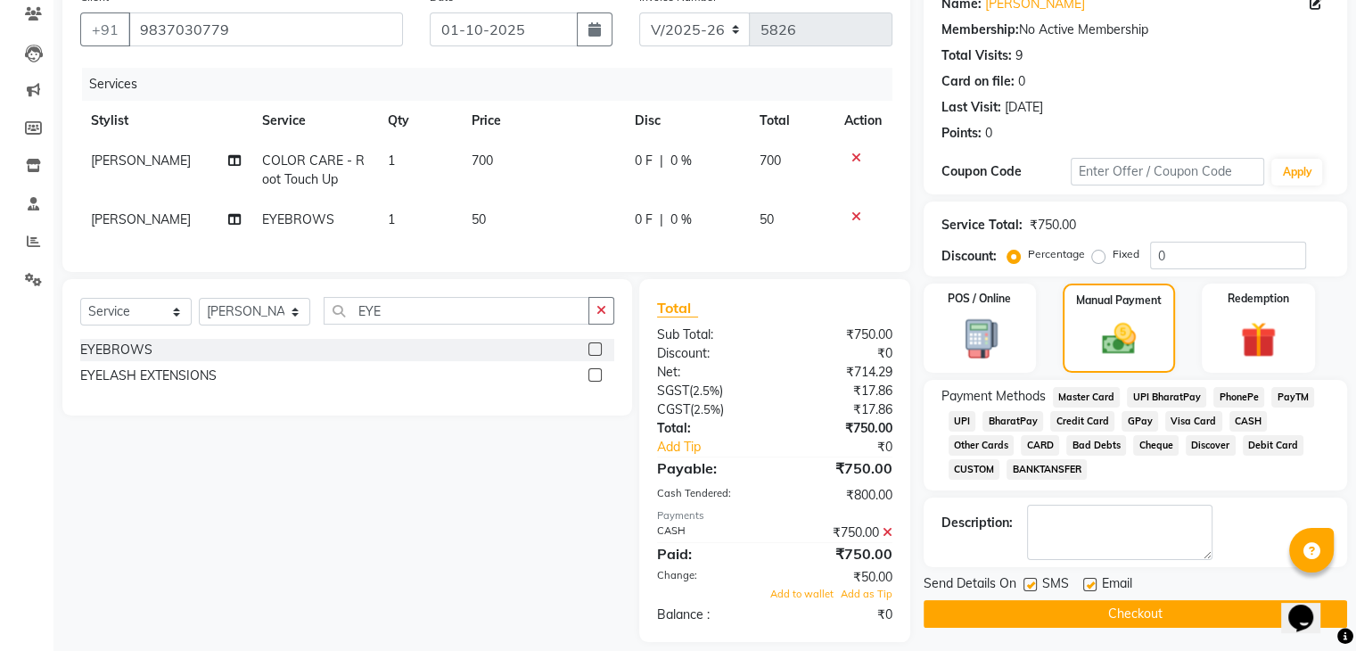
click at [808, 602] on div "Add to wallet Add as Tip" at bounding box center [775, 594] width 262 height 15
click at [809, 600] on span "Add to wallet" at bounding box center [801, 593] width 63 height 12
click at [1037, 621] on button "Checkout" at bounding box center [1134, 614] width 423 height 28
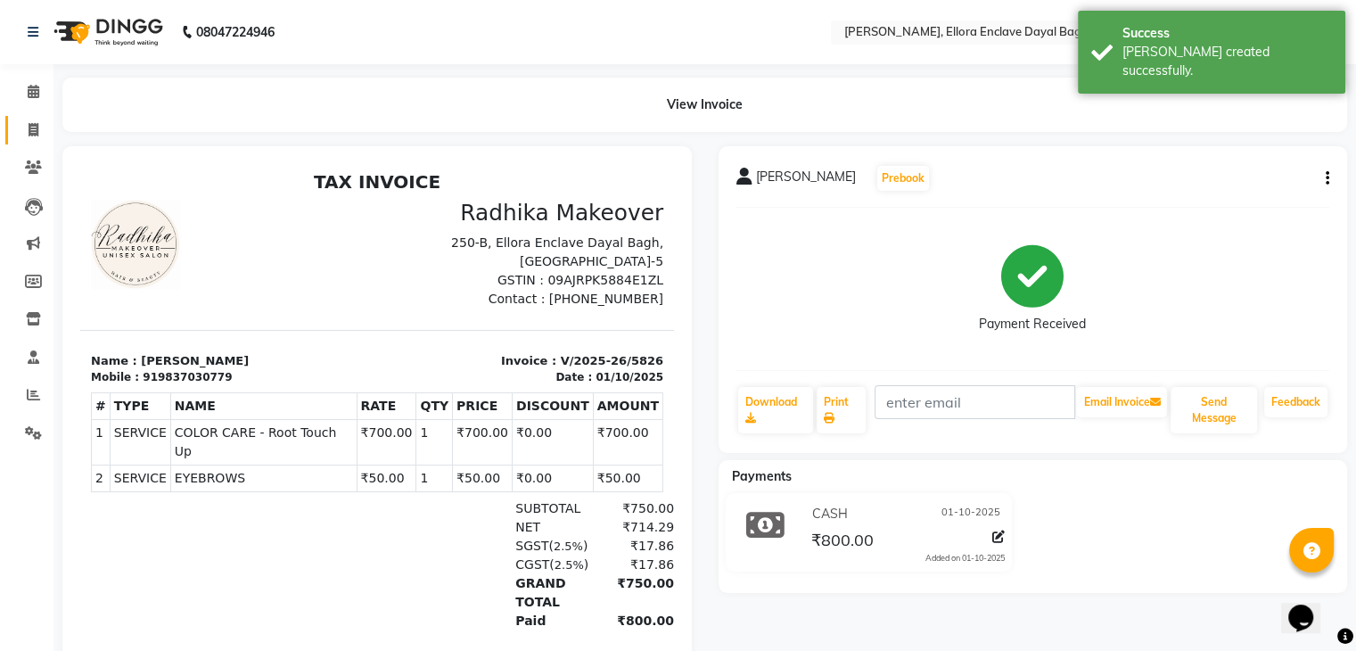
click at [31, 124] on icon at bounding box center [34, 129] width 10 height 13
select select "service"
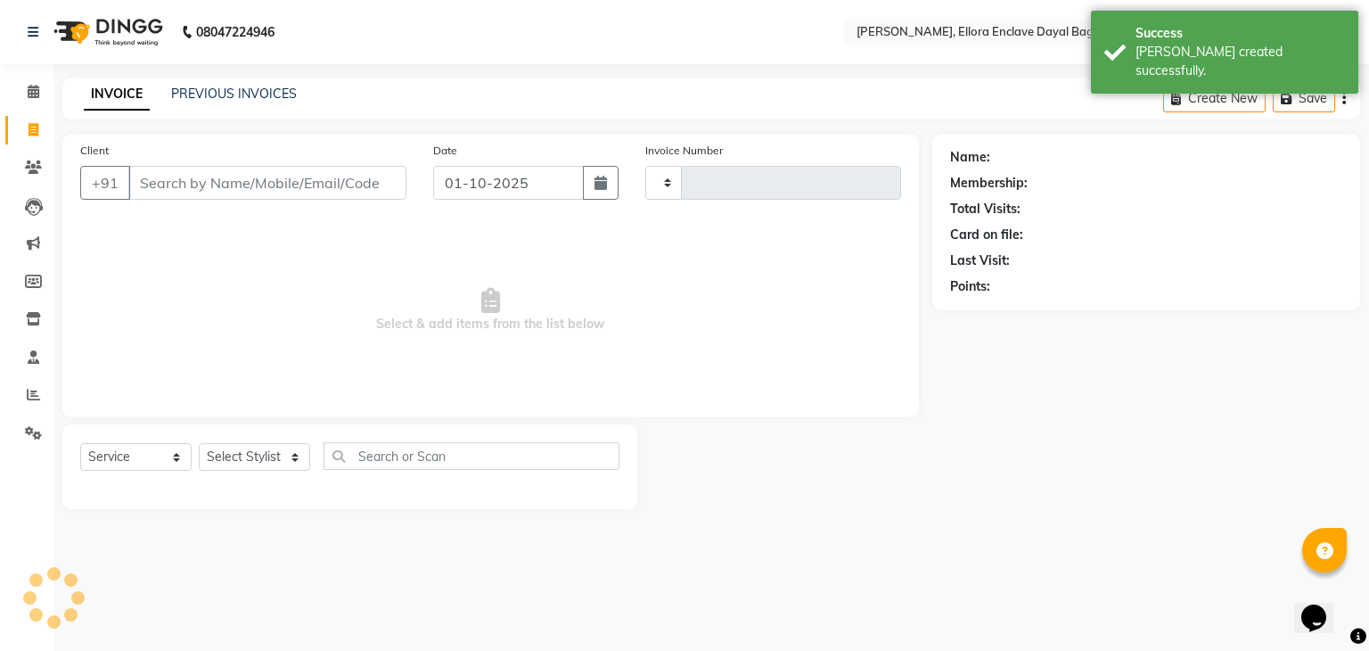
type input "5827"
select select "6880"
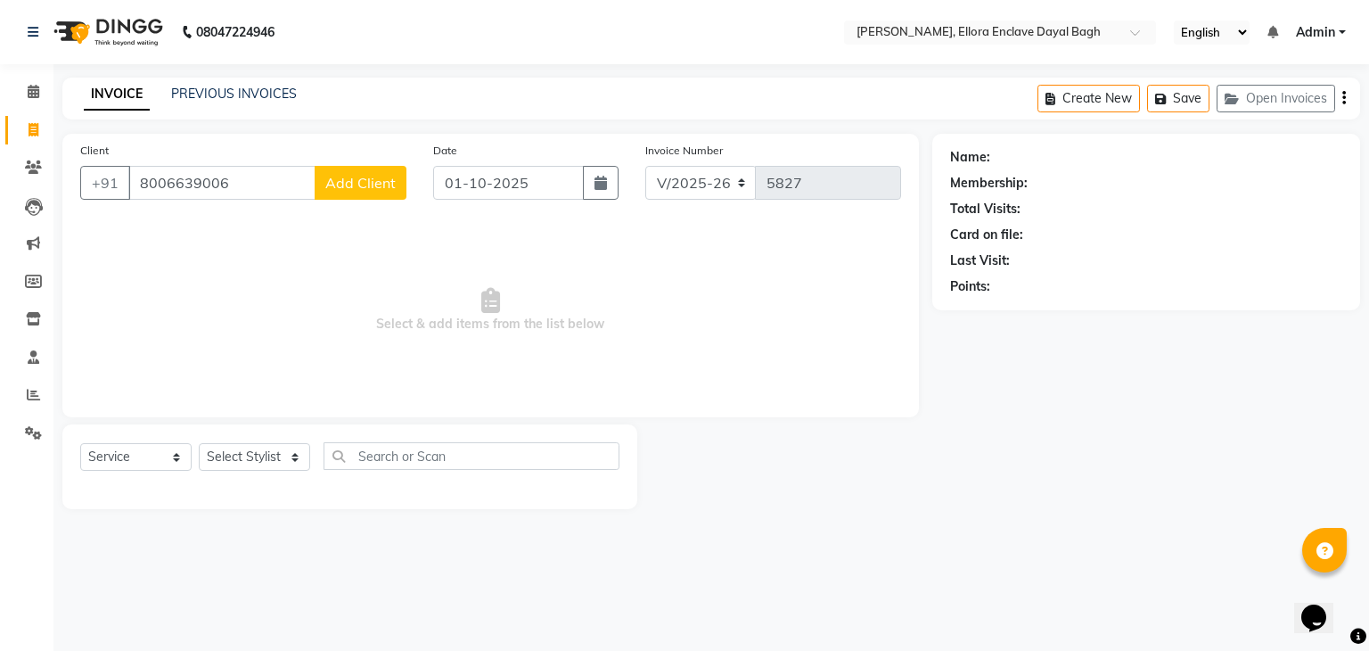
type input "8006639006"
click at [370, 179] on span "Add Client" at bounding box center [360, 183] width 70 height 18
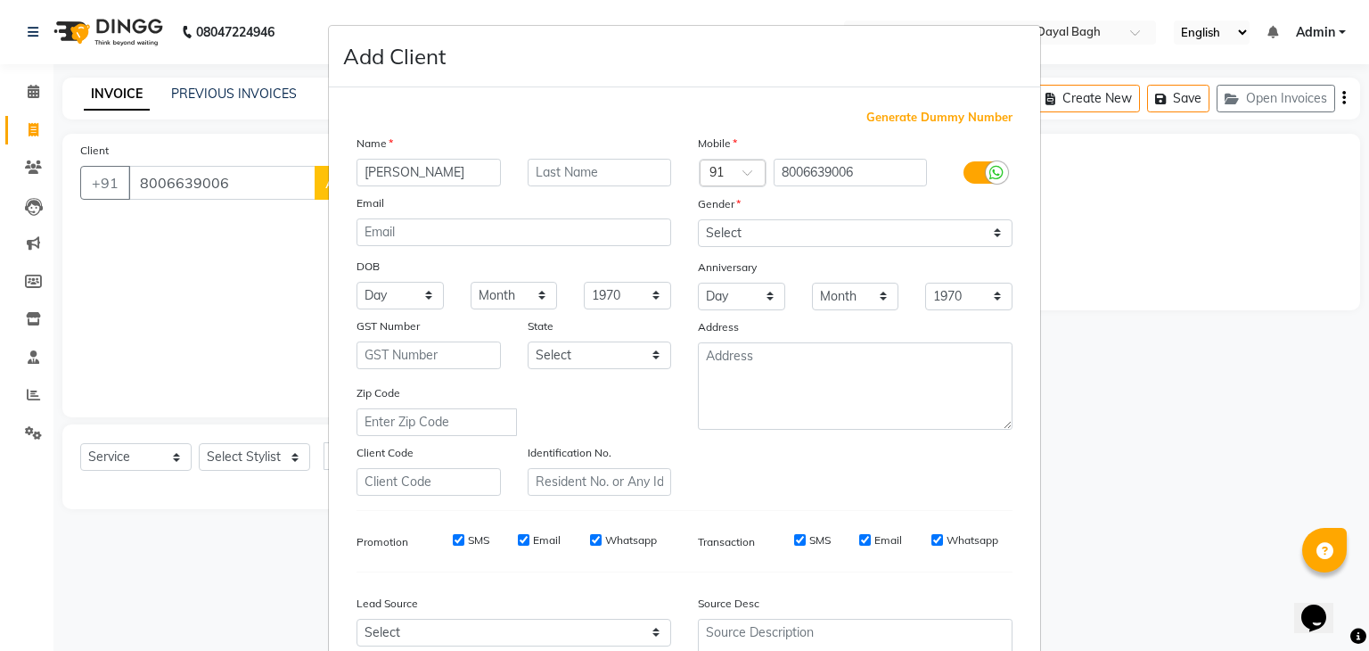
type input "[PERSON_NAME]"
click at [738, 228] on select "Select [DEMOGRAPHIC_DATA] [DEMOGRAPHIC_DATA] Other Prefer Not To Say" at bounding box center [855, 233] width 315 height 28
select select "[DEMOGRAPHIC_DATA]"
click at [698, 220] on select "Select [DEMOGRAPHIC_DATA] [DEMOGRAPHIC_DATA] Other Prefer Not To Say" at bounding box center [855, 233] width 315 height 28
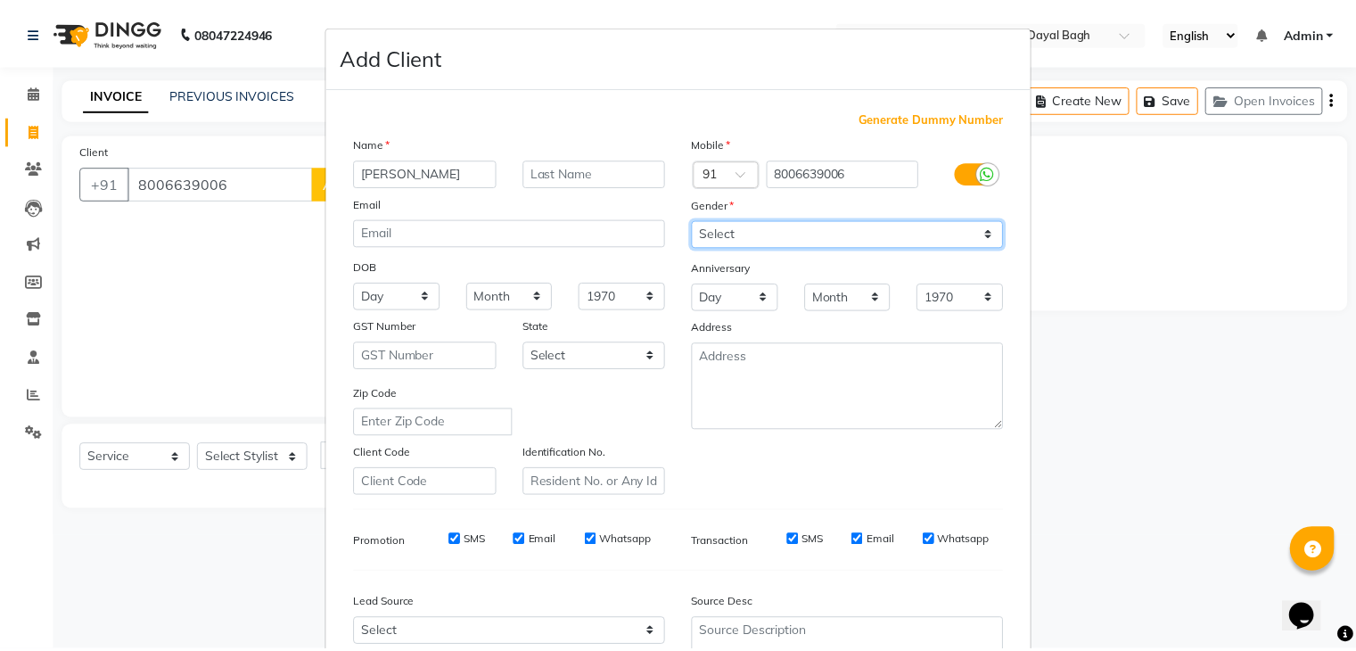
scroll to position [181, 0]
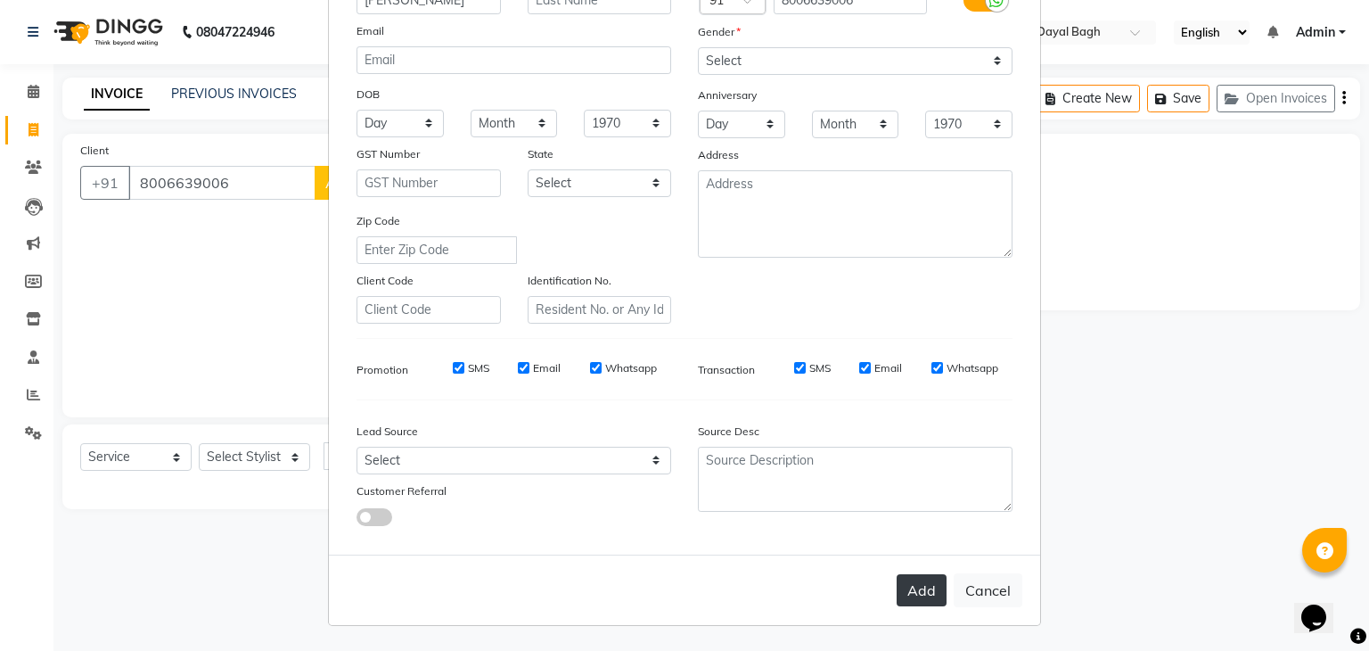
click at [908, 586] on button "Add" at bounding box center [922, 590] width 50 height 32
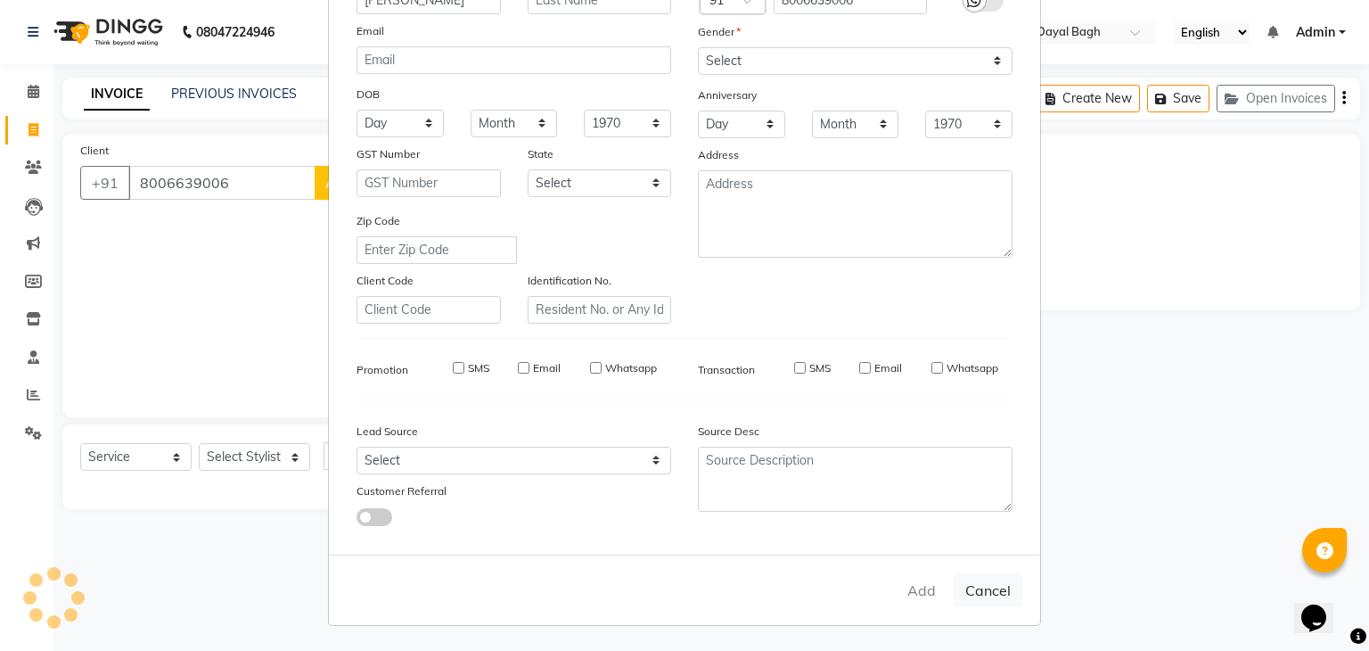
select select
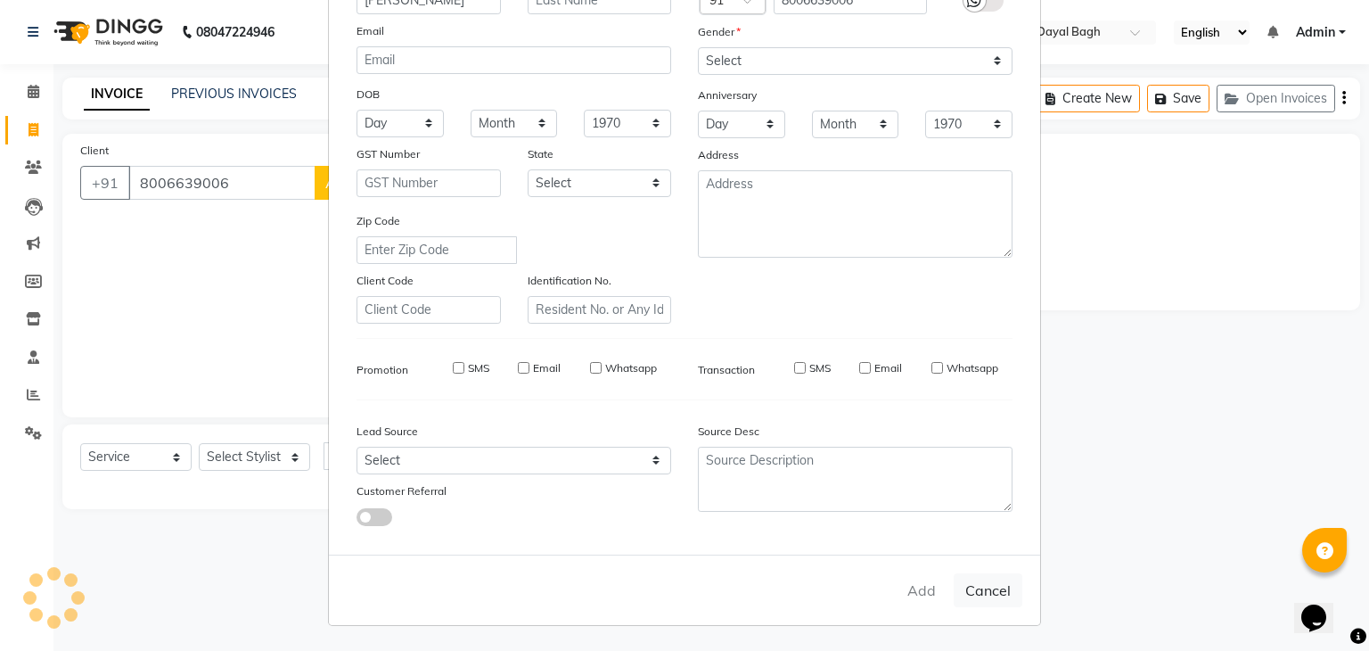
select select
checkbox input "false"
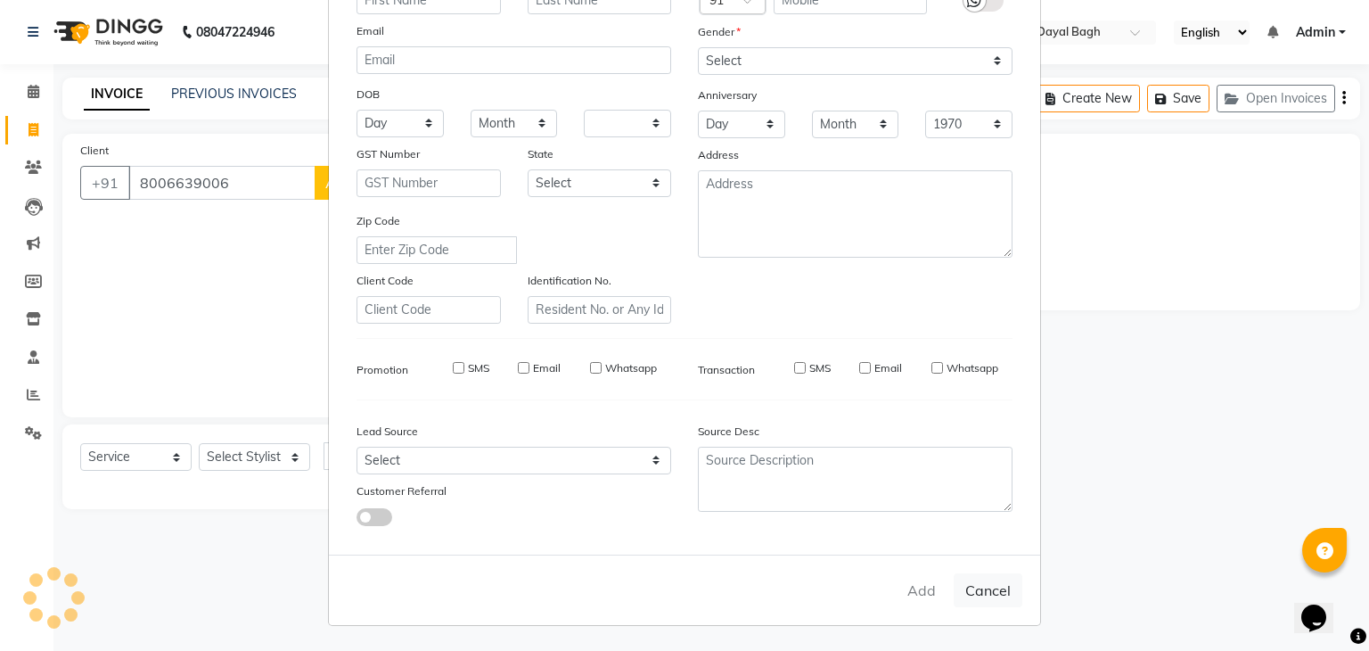
checkbox input "false"
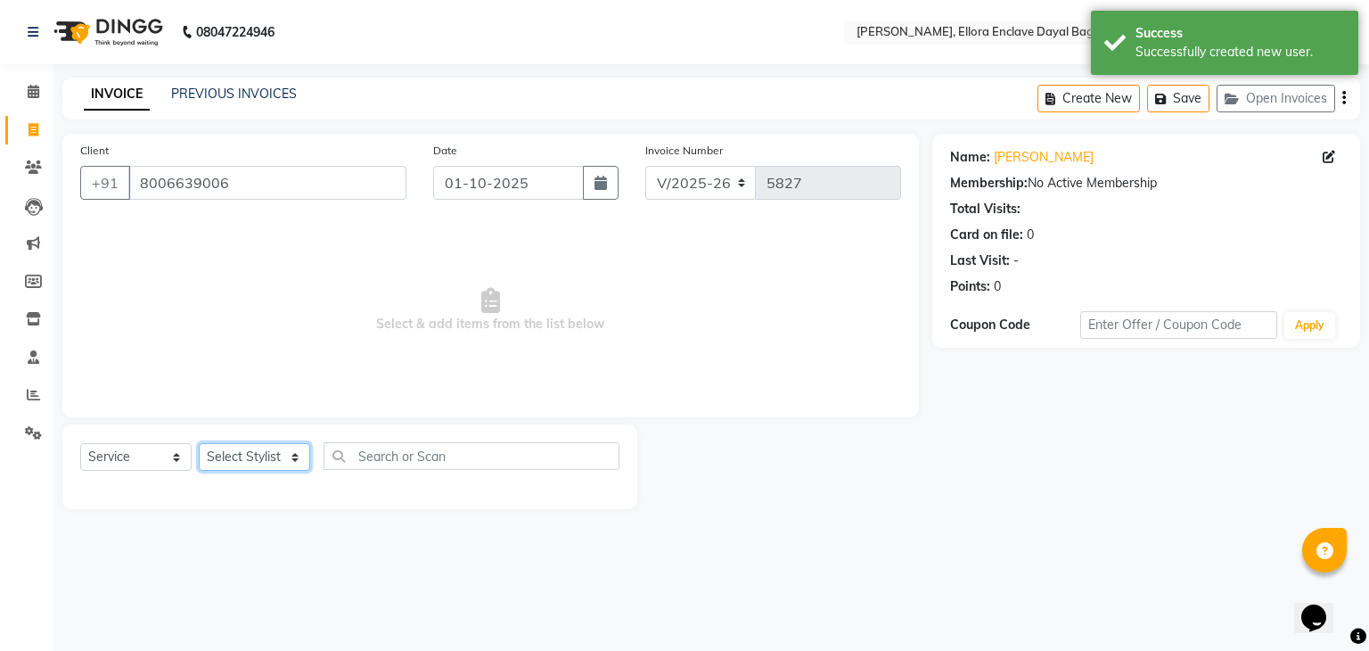
click at [259, 462] on select "Select Stylist AMAN DANISH SALMANI [PERSON_NAME] kakul KAVITA [PERSON_NAME] [PE…" at bounding box center [254, 457] width 111 height 28
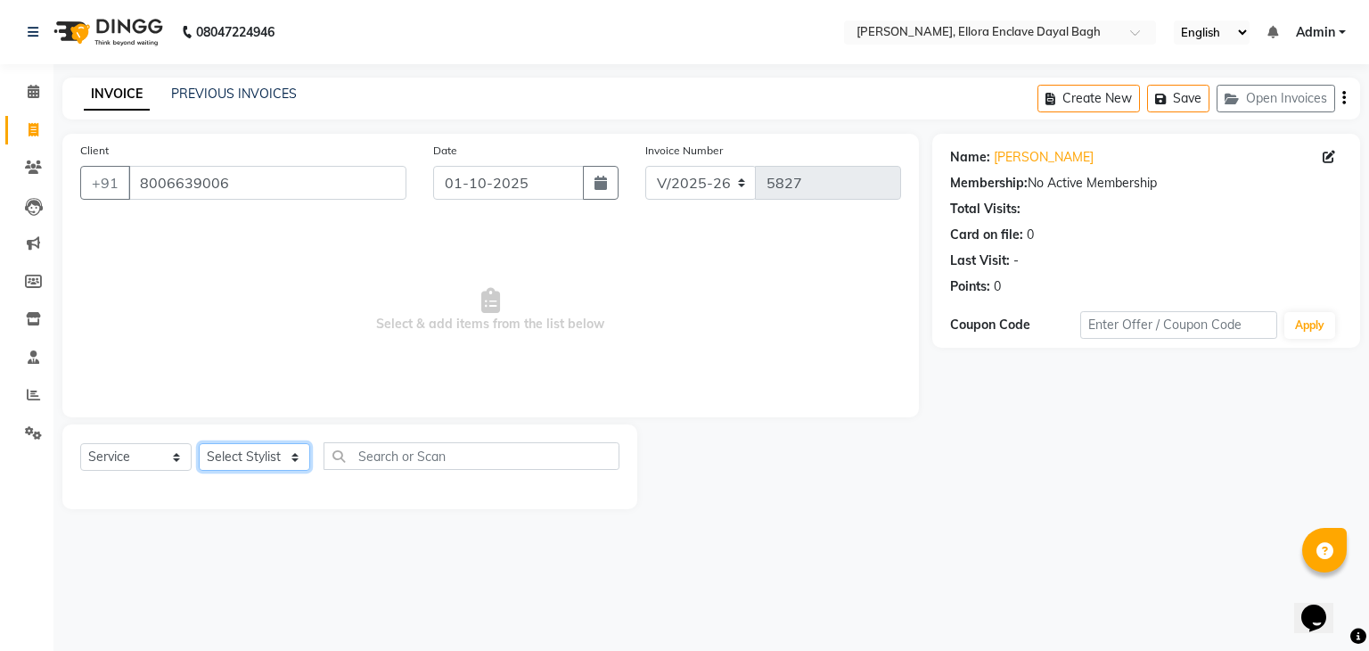
select select "86751"
click at [199, 444] on select "Select Stylist AMAN DANISH SALMANI [PERSON_NAME] kakul KAVITA [PERSON_NAME] [PE…" at bounding box center [254, 457] width 111 height 28
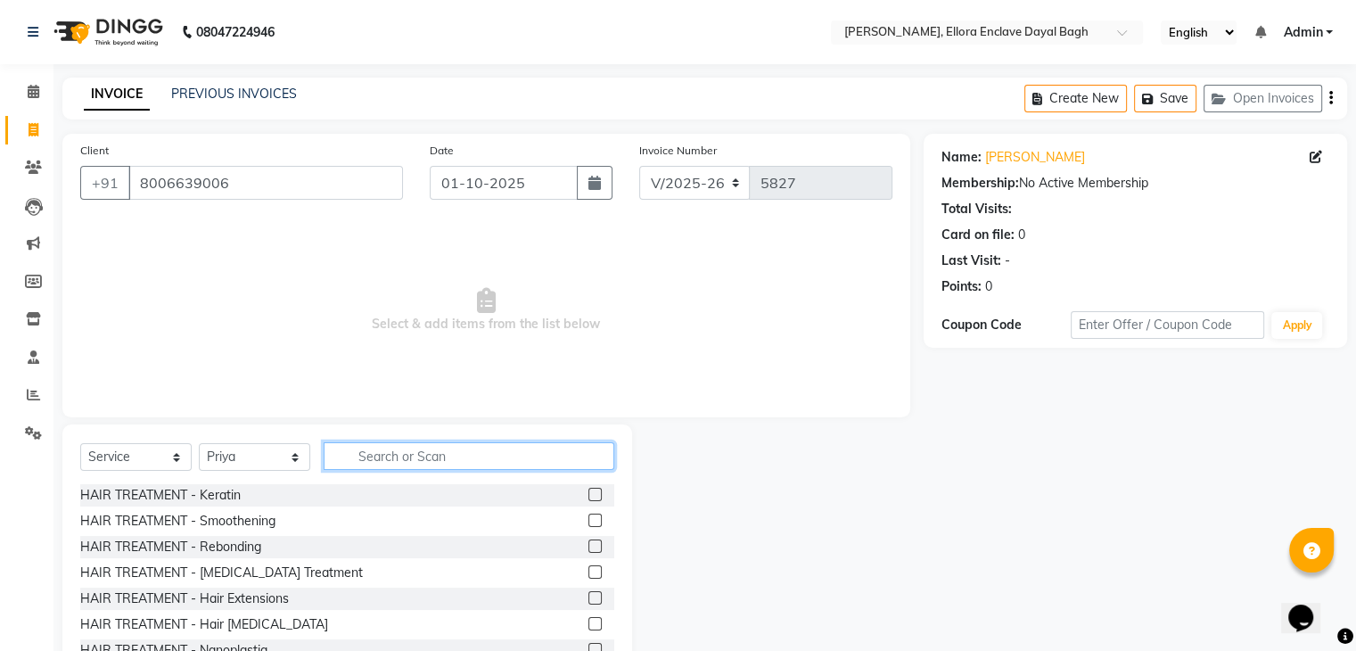
click at [392, 456] on input "text" at bounding box center [469, 456] width 291 height 28
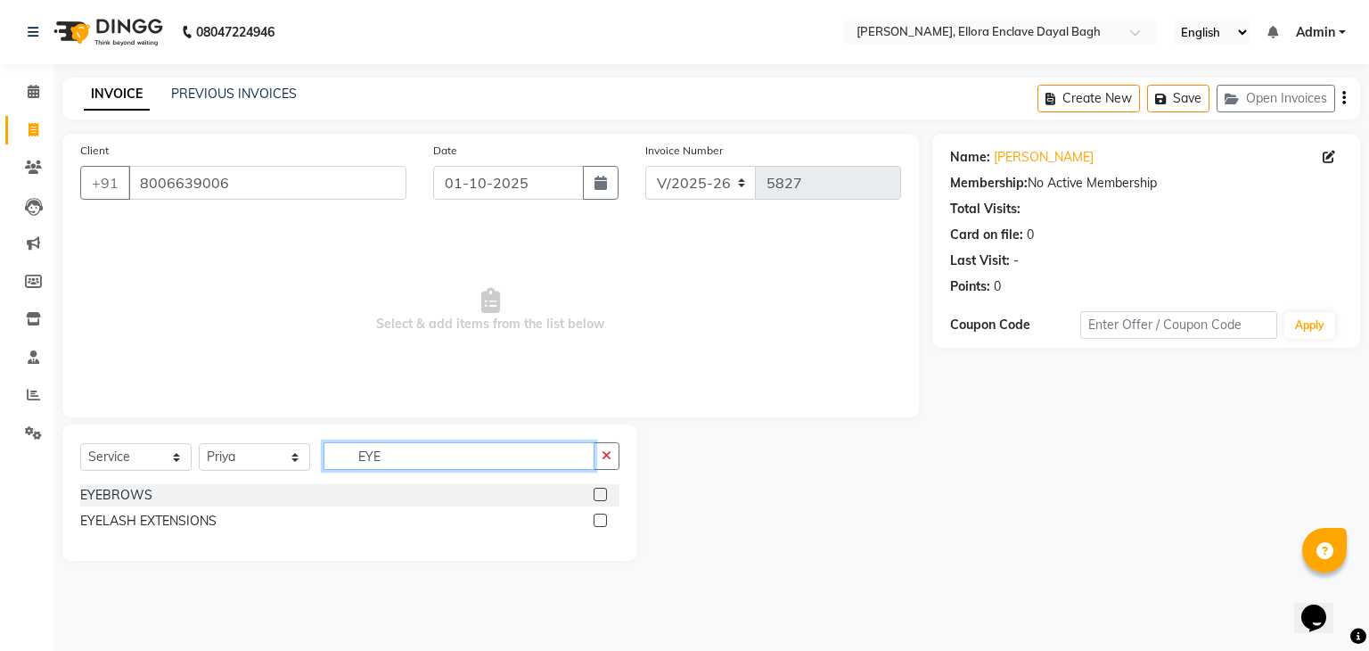
type input "EYE"
click at [603, 497] on label at bounding box center [600, 494] width 13 height 13
click at [603, 497] on input "checkbox" at bounding box center [600, 495] width 12 height 12
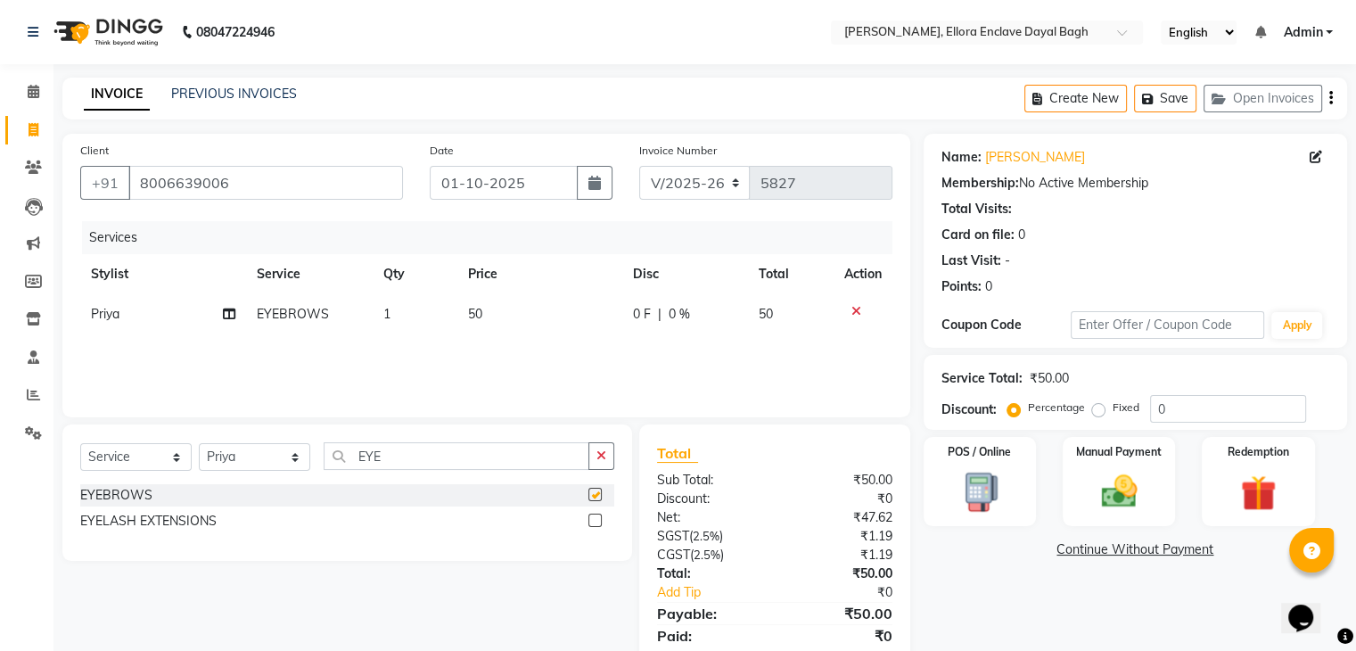
checkbox input "false"
click at [474, 342] on div "Services Stylist Service Qty Price Disc Total Action Priya EYEBROWS 1 50 0 F | …" at bounding box center [486, 310] width 812 height 178
click at [508, 311] on td "50" at bounding box center [539, 314] width 165 height 40
select select "86751"
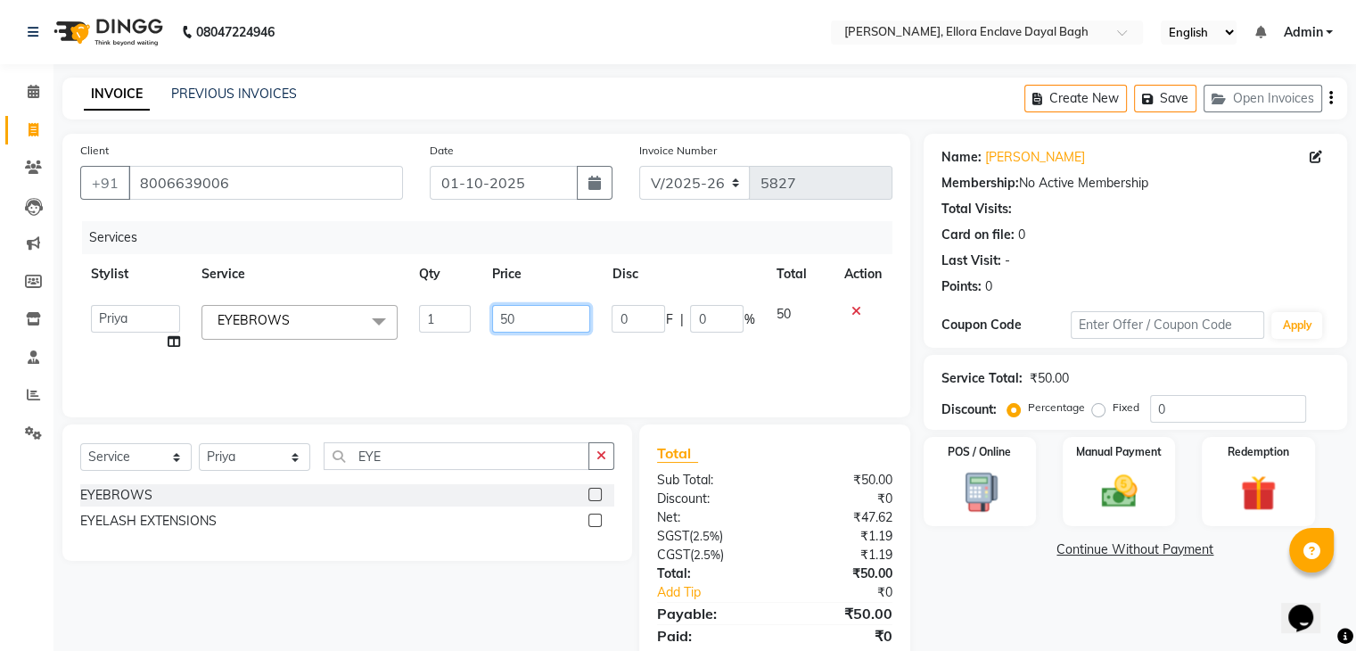
drag, startPoint x: 541, startPoint y: 308, endPoint x: 503, endPoint y: 308, distance: 38.3
click at [503, 308] on input "50" at bounding box center [541, 319] width 98 height 28
type input "140"
click at [563, 339] on div "Services Stylist Service Qty Price Disc Total Action AMAN DANISH SALMANI GOPAL …" at bounding box center [486, 310] width 812 height 178
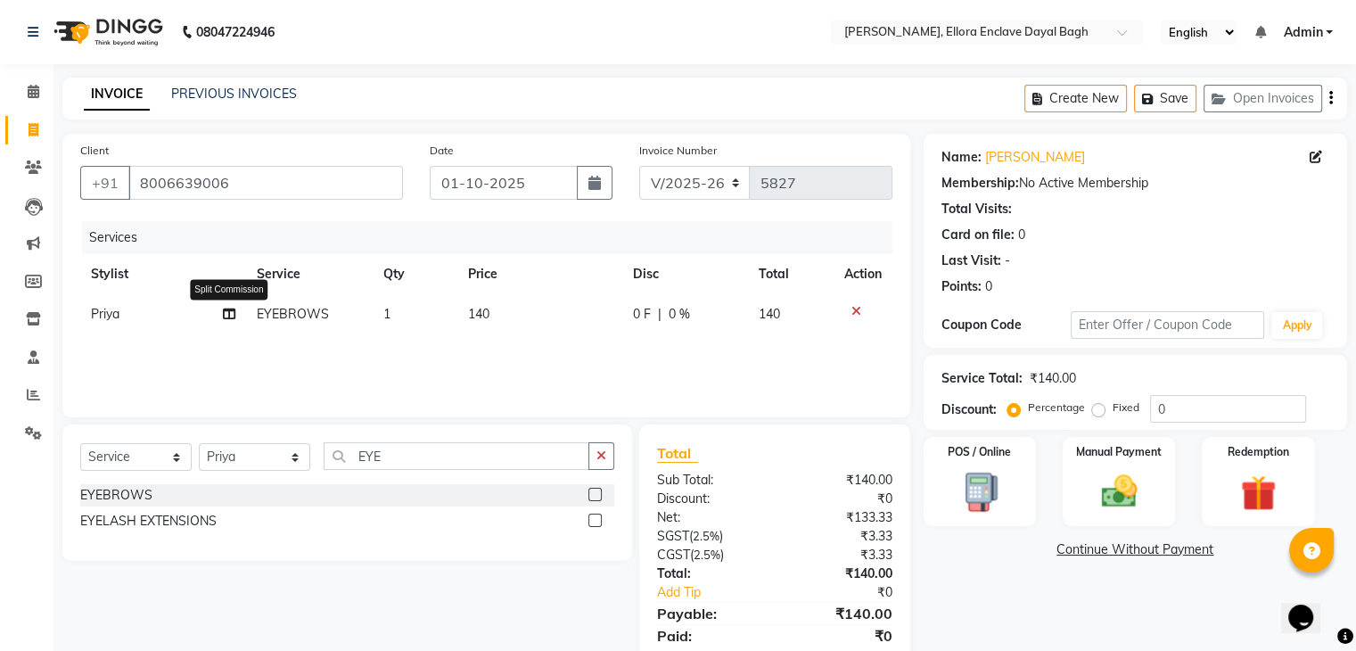
click at [232, 315] on icon at bounding box center [229, 314] width 12 height 12
select select "86751"
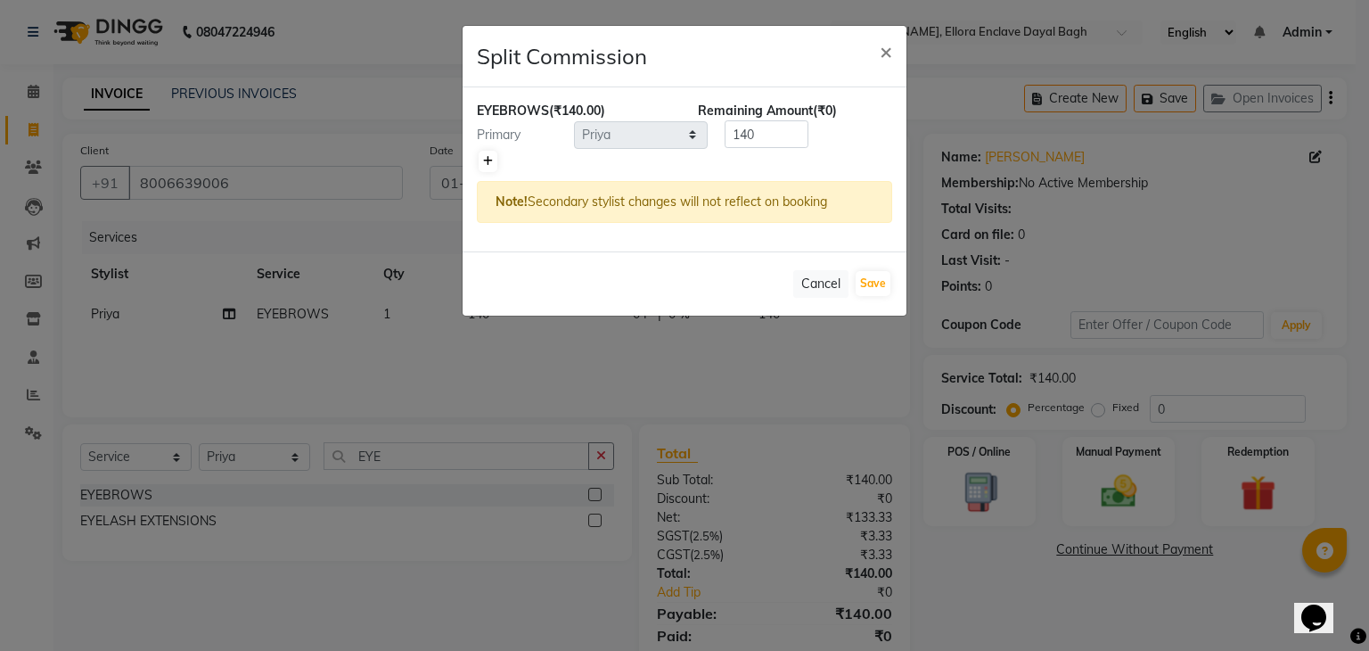
click at [483, 156] on icon at bounding box center [488, 161] width 10 height 11
type input "70"
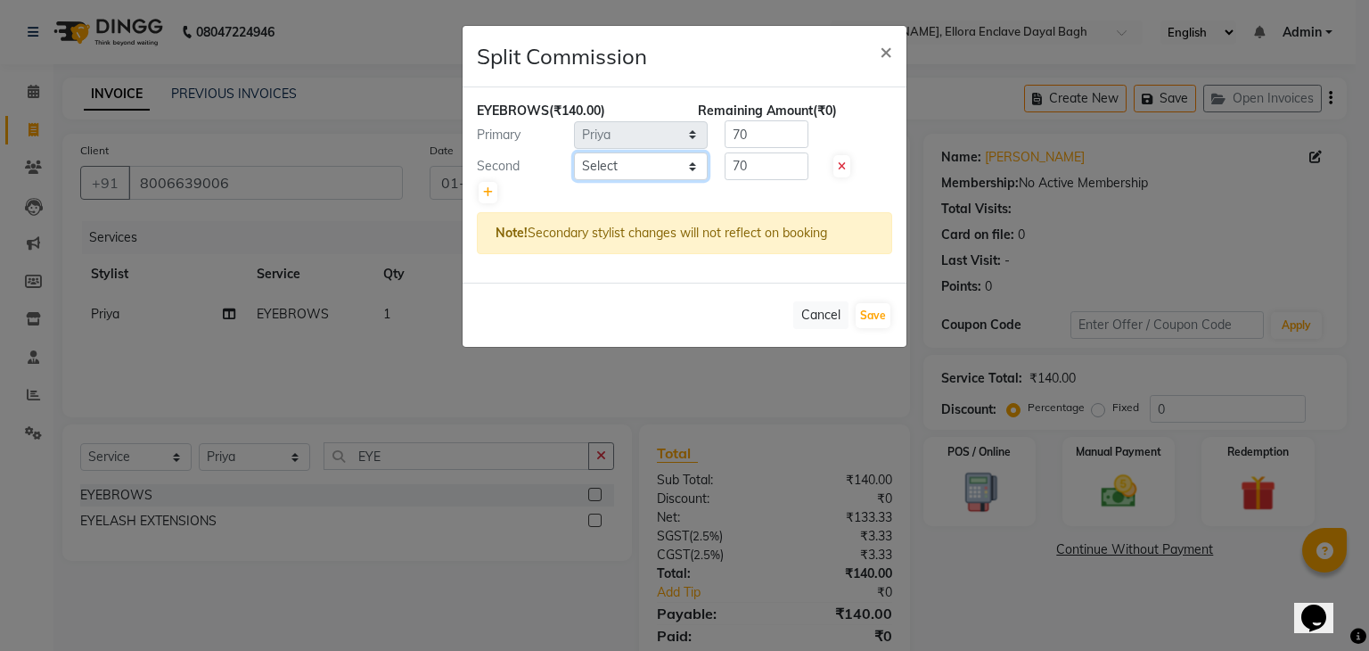
click at [628, 166] on select "Select AMAN DANISH SALMANI GOPAL PACHORI kakul KAVITA KIRAN KUMARI MEENU KUMARI…" at bounding box center [641, 166] width 134 height 28
select select "53881"
click at [574, 152] on select "Select AMAN DANISH SALMANI GOPAL PACHORI kakul KAVITA KIRAN KUMARI MEENU KUMARI…" at bounding box center [641, 166] width 134 height 28
click at [876, 321] on button "Save" at bounding box center [873, 315] width 35 height 25
select select "Select"
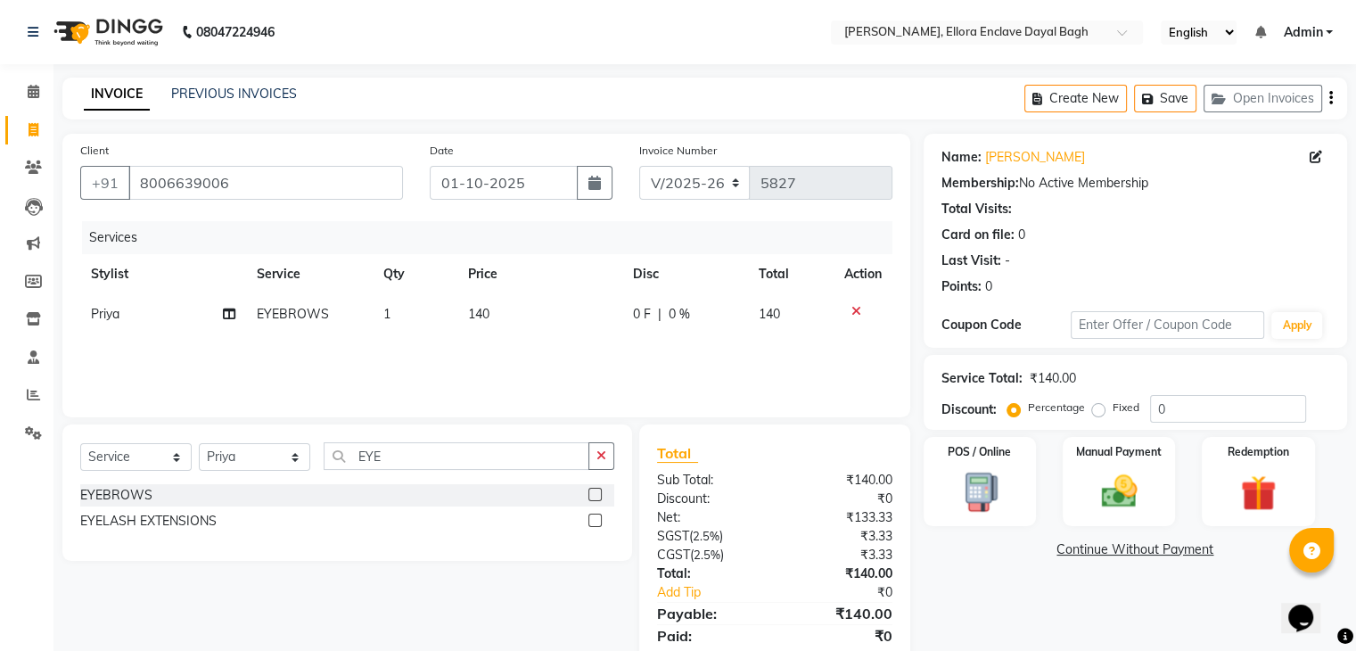
scroll to position [63, 0]
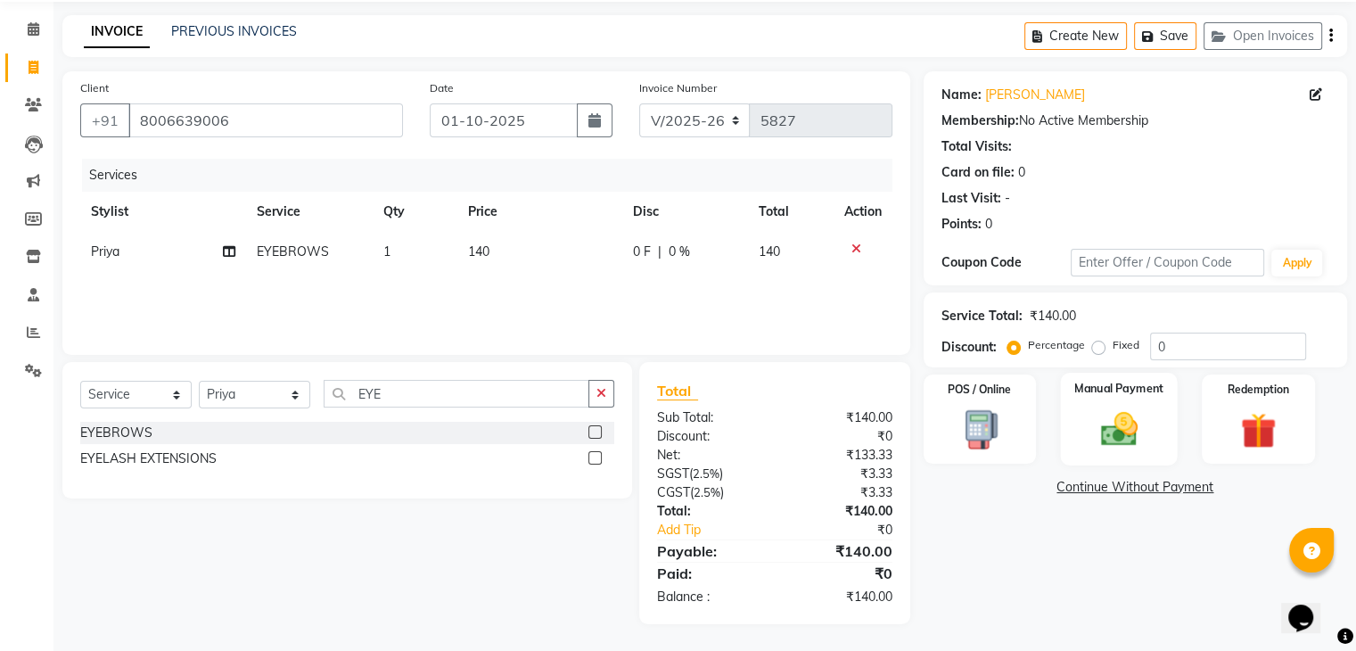
click at [1098, 421] on img at bounding box center [1118, 429] width 60 height 43
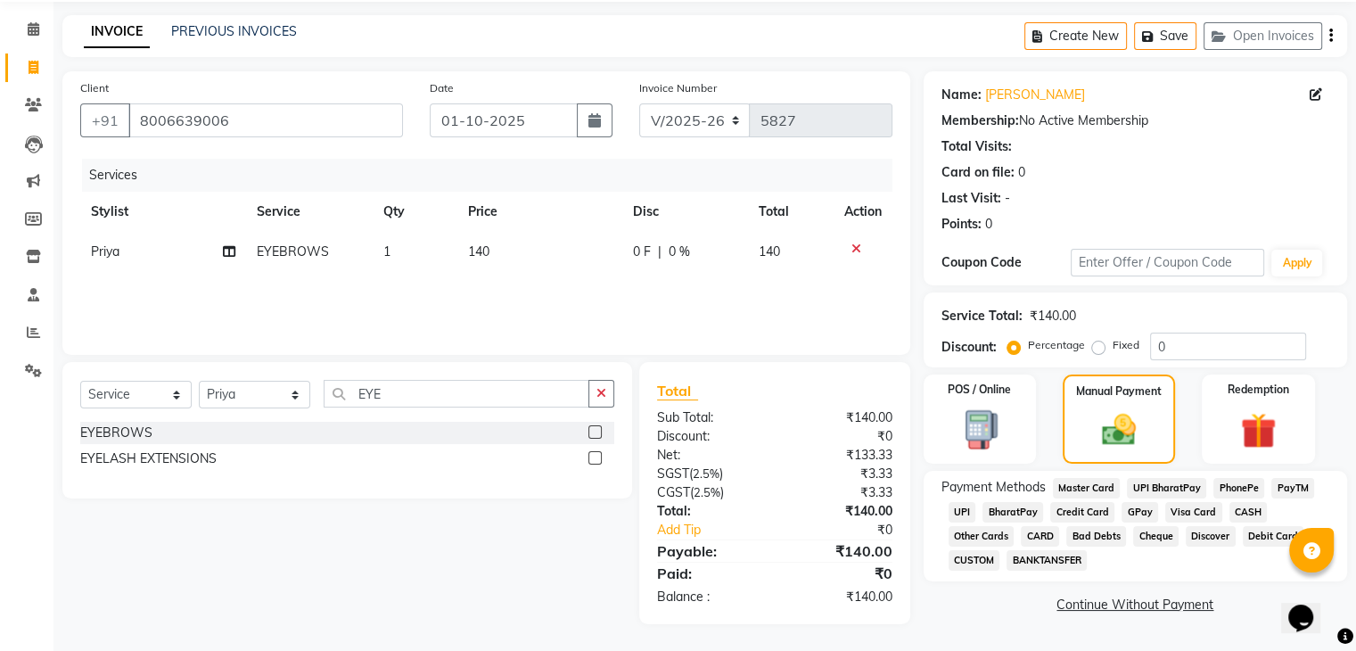
click at [963, 511] on span "UPI" at bounding box center [962, 512] width 28 height 21
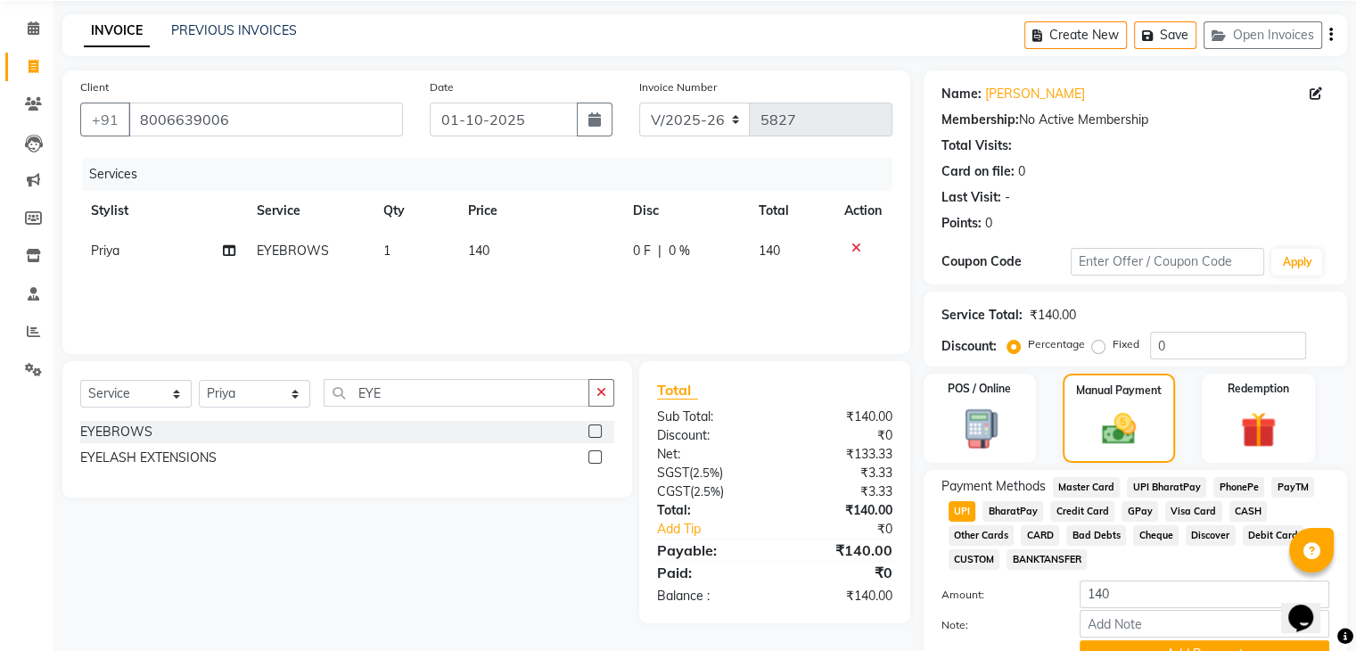
scroll to position [153, 0]
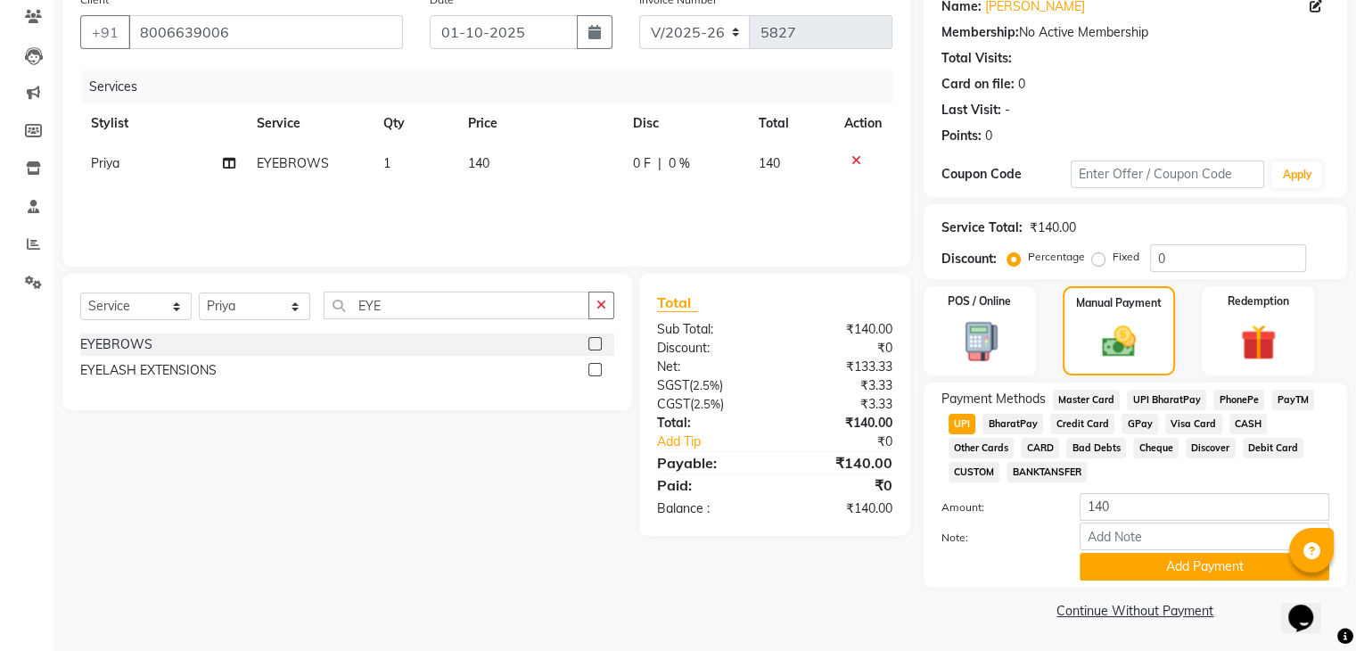
click at [1245, 421] on span "CASH" at bounding box center [1248, 424] width 38 height 21
click at [1170, 521] on div "Amount: 140" at bounding box center [1135, 508] width 414 height 30
click at [1155, 485] on div "Payment Methods Master Card UPI BharatPay PhonePe PayTM UPI BharatPay Credit Ca…" at bounding box center [1135, 485] width 388 height 191
click at [1150, 504] on input "140" at bounding box center [1204, 507] width 250 height 28
type input "100"
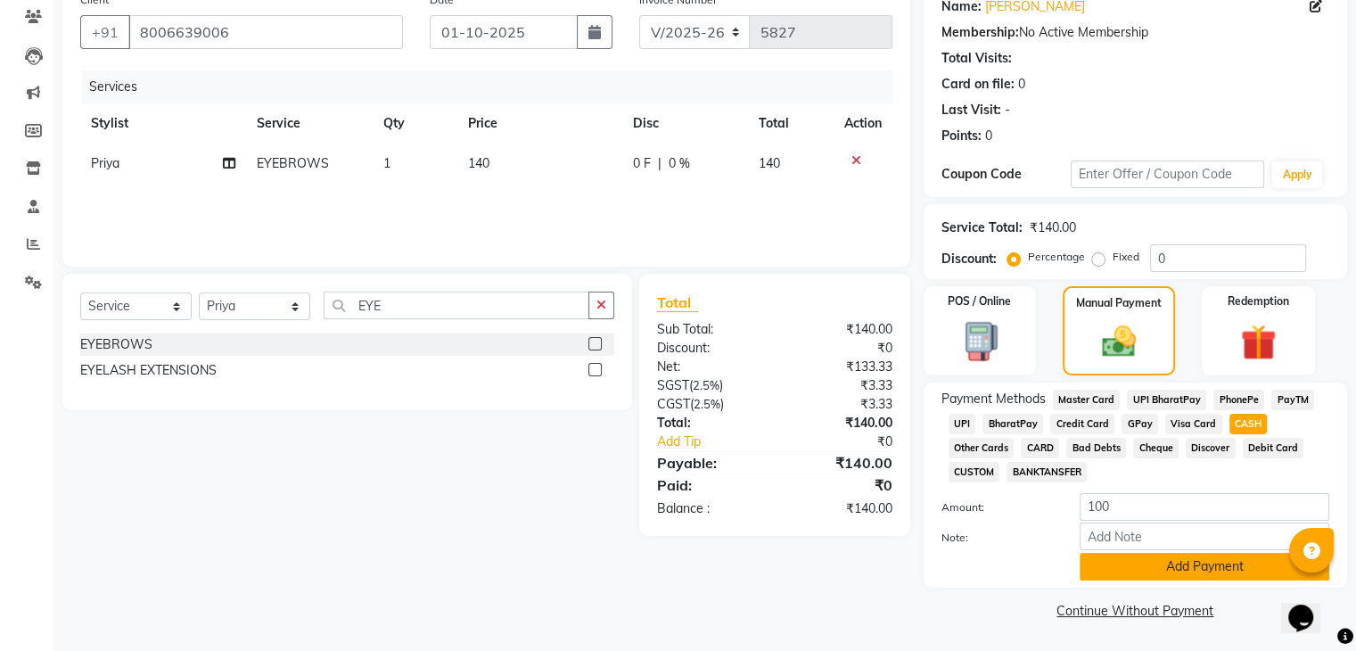
click at [1157, 562] on button "Add Payment" at bounding box center [1204, 567] width 250 height 28
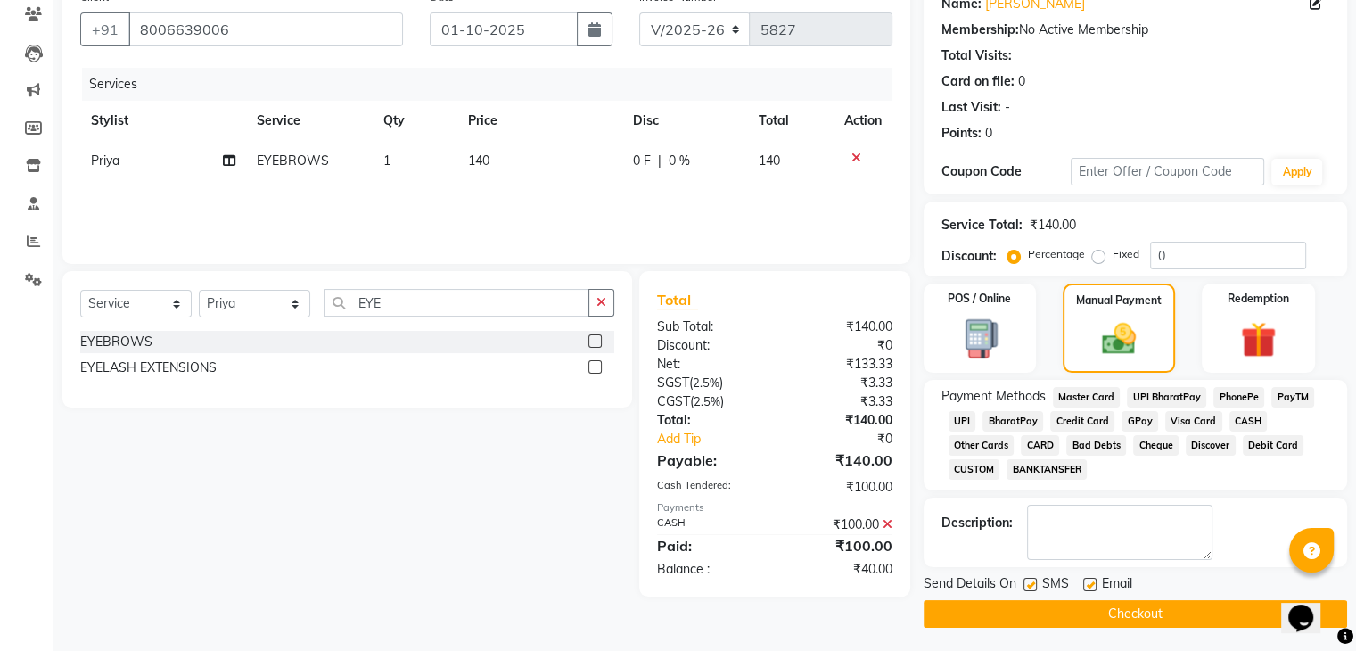
click at [966, 415] on span "UPI" at bounding box center [962, 421] width 28 height 21
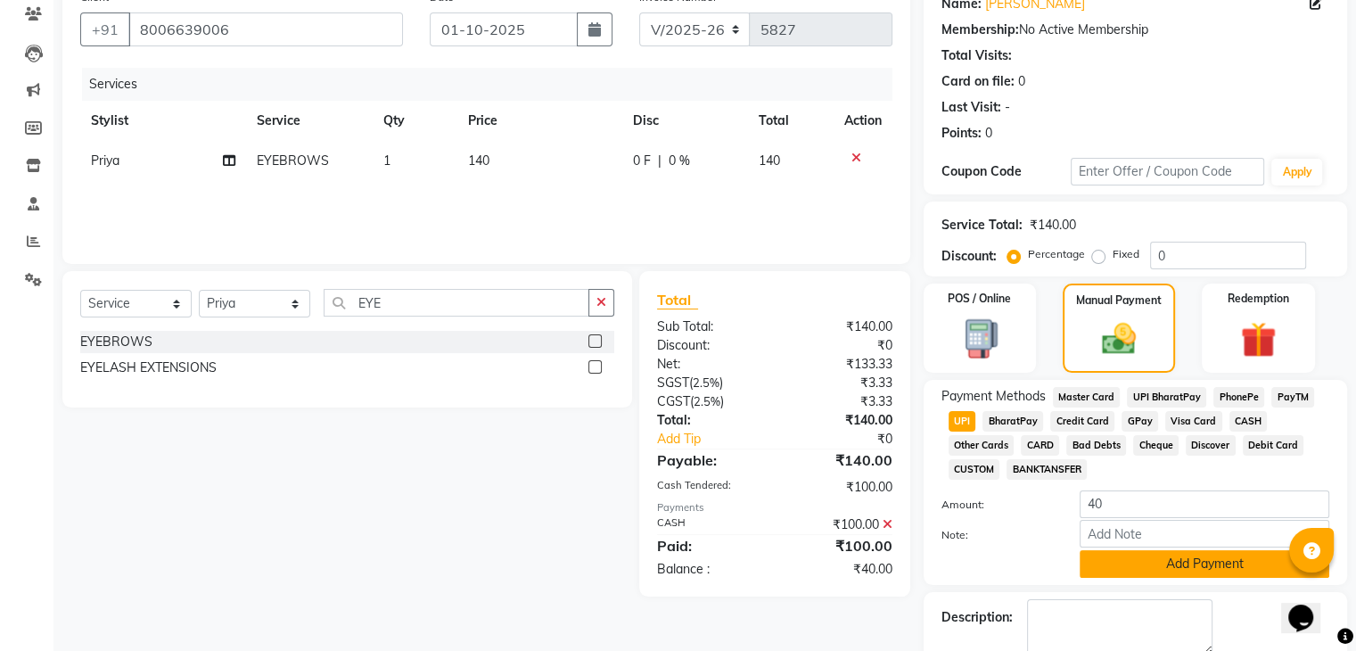
click at [1129, 561] on button "Add Payment" at bounding box center [1204, 564] width 250 height 28
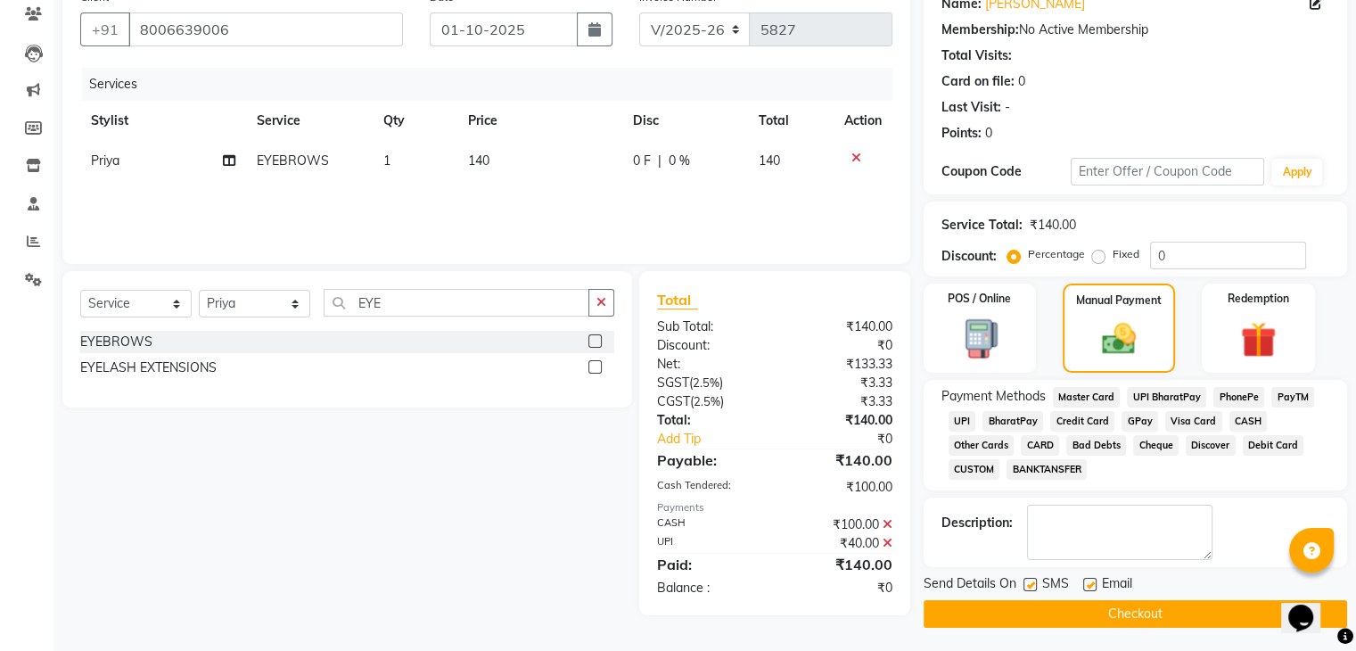
scroll to position [159, 0]
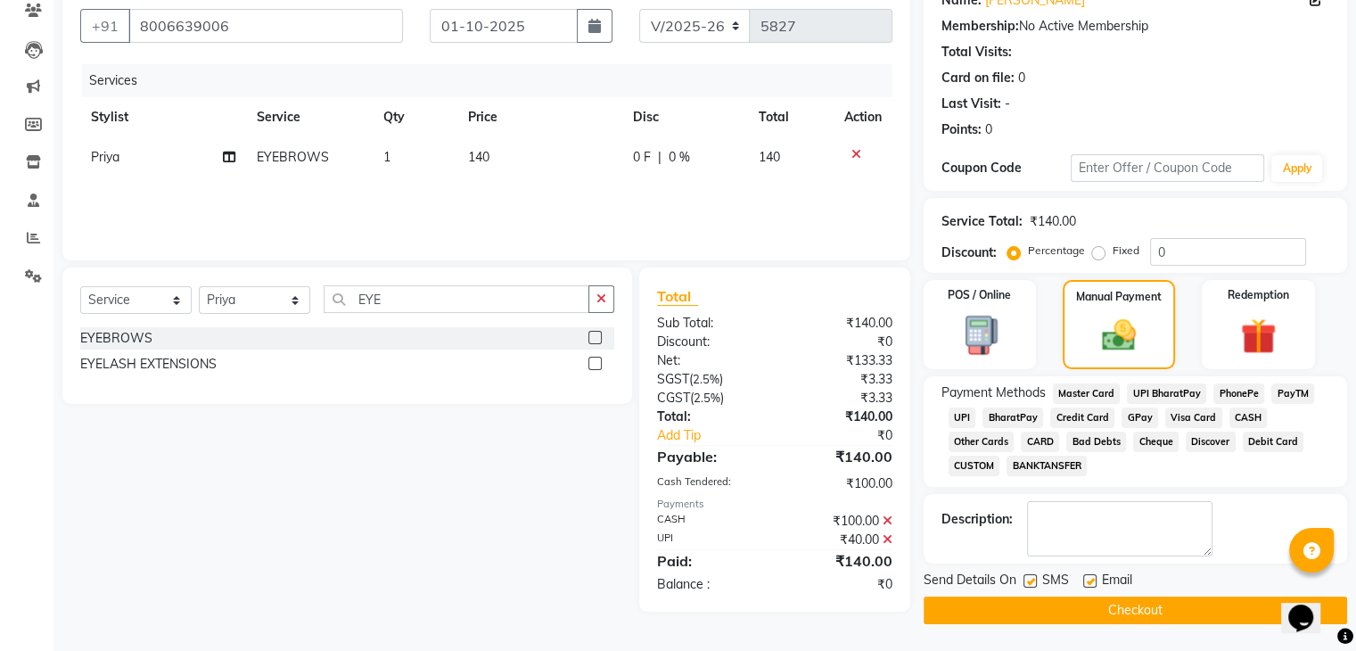
click at [1123, 623] on main "INVOICE PREVIOUS INVOICES Create New Save Open Invoices Client +91 8006639006 D…" at bounding box center [704, 286] width 1302 height 730
click at [1128, 607] on button "Checkout" at bounding box center [1134, 610] width 423 height 28
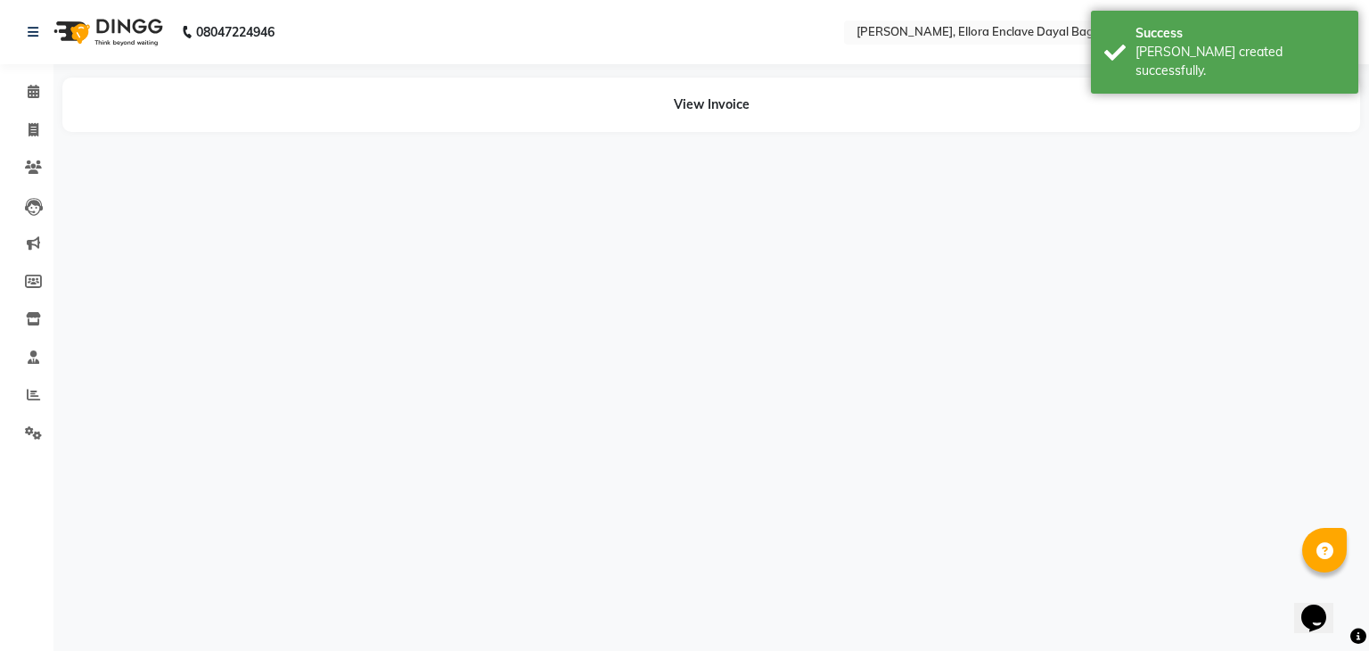
select select "86751"
select select "53881"
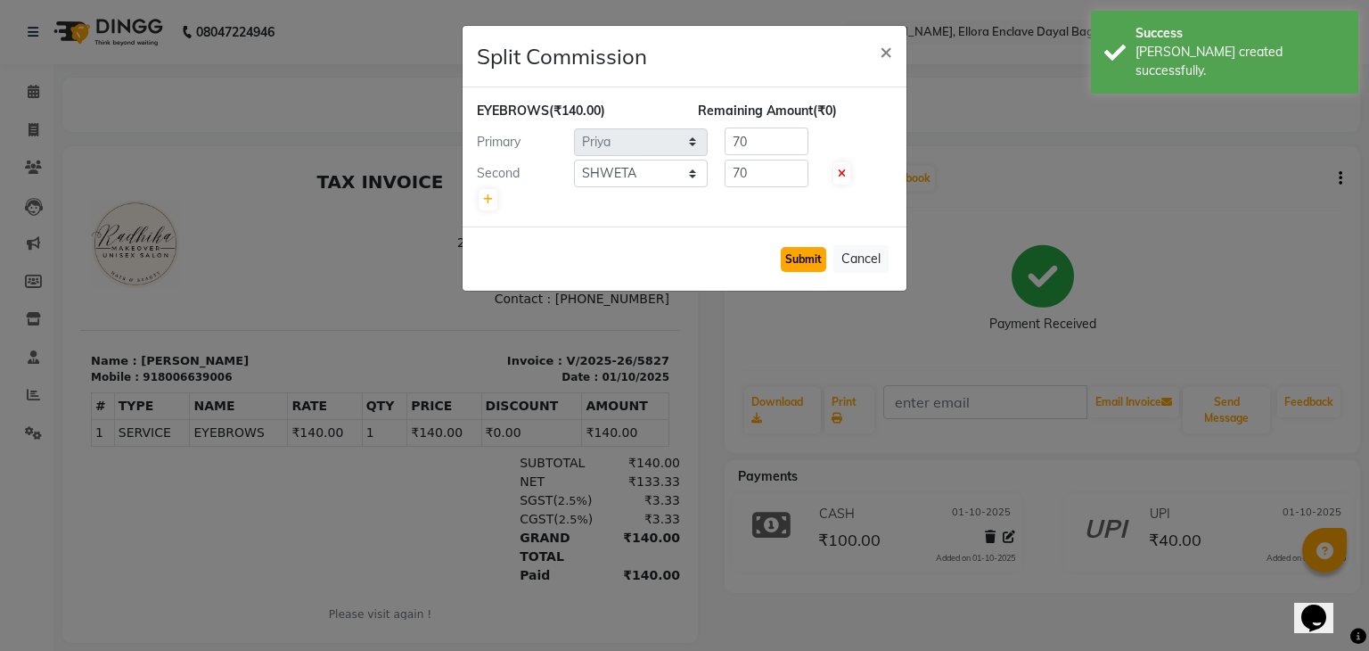
click at [810, 248] on button "Submit" at bounding box center [803, 259] width 45 height 25
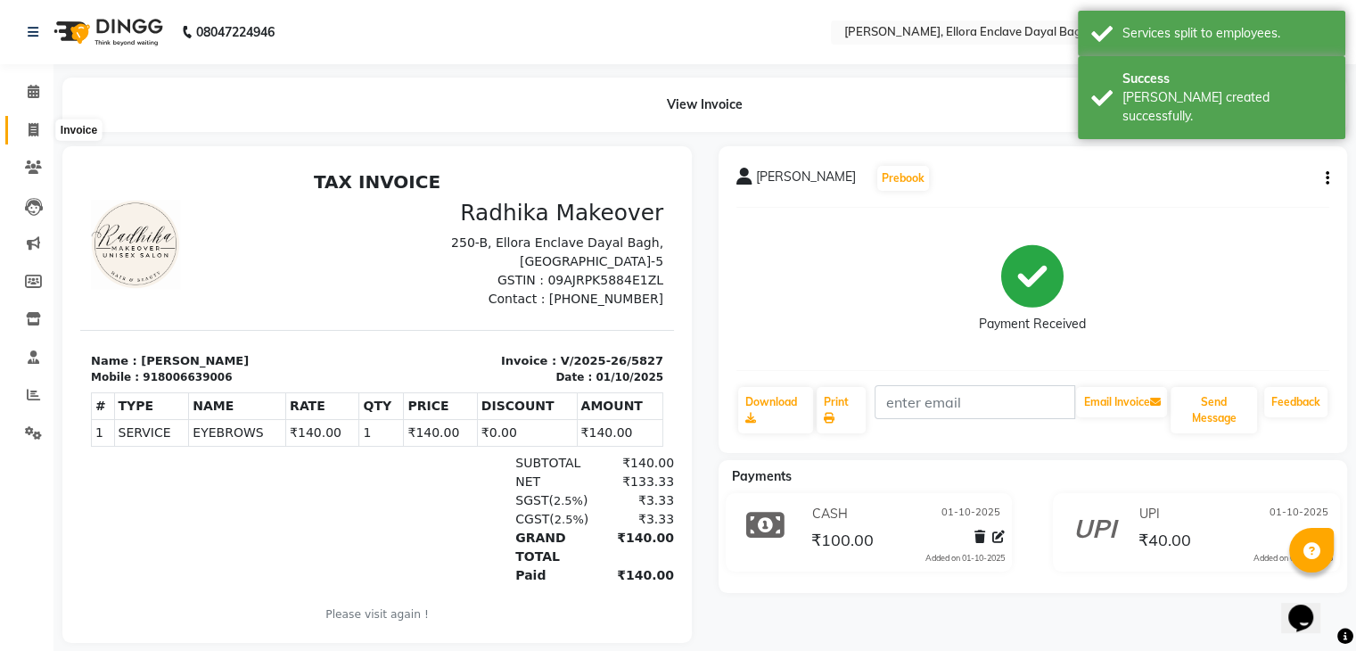
click at [18, 126] on span at bounding box center [33, 130] width 31 height 21
select select "6880"
select select "service"
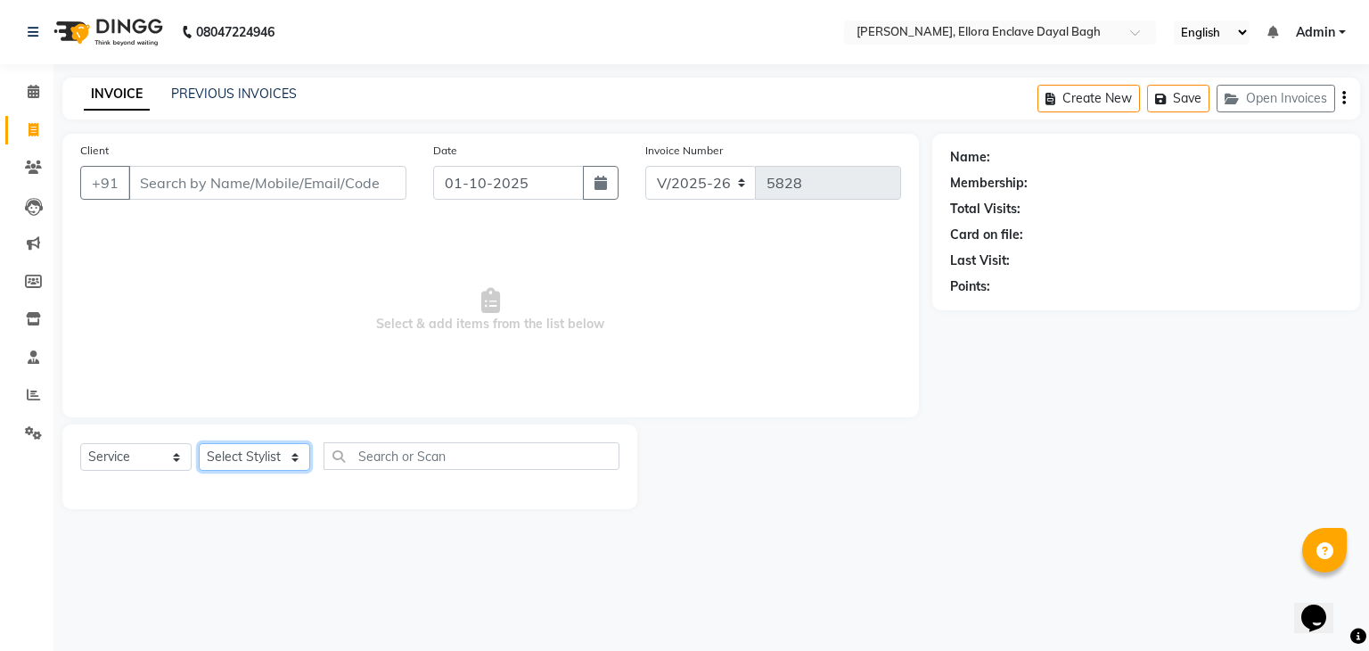
click at [300, 463] on select "Select Stylist AMAN DANISH SALMANI [PERSON_NAME] kakul KAVITA [PERSON_NAME] [PE…" at bounding box center [254, 457] width 111 height 28
select select "53880"
click at [199, 444] on select "Select Stylist AMAN DANISH SALMANI [PERSON_NAME] kakul KAVITA [PERSON_NAME] [PE…" at bounding box center [254, 457] width 111 height 28
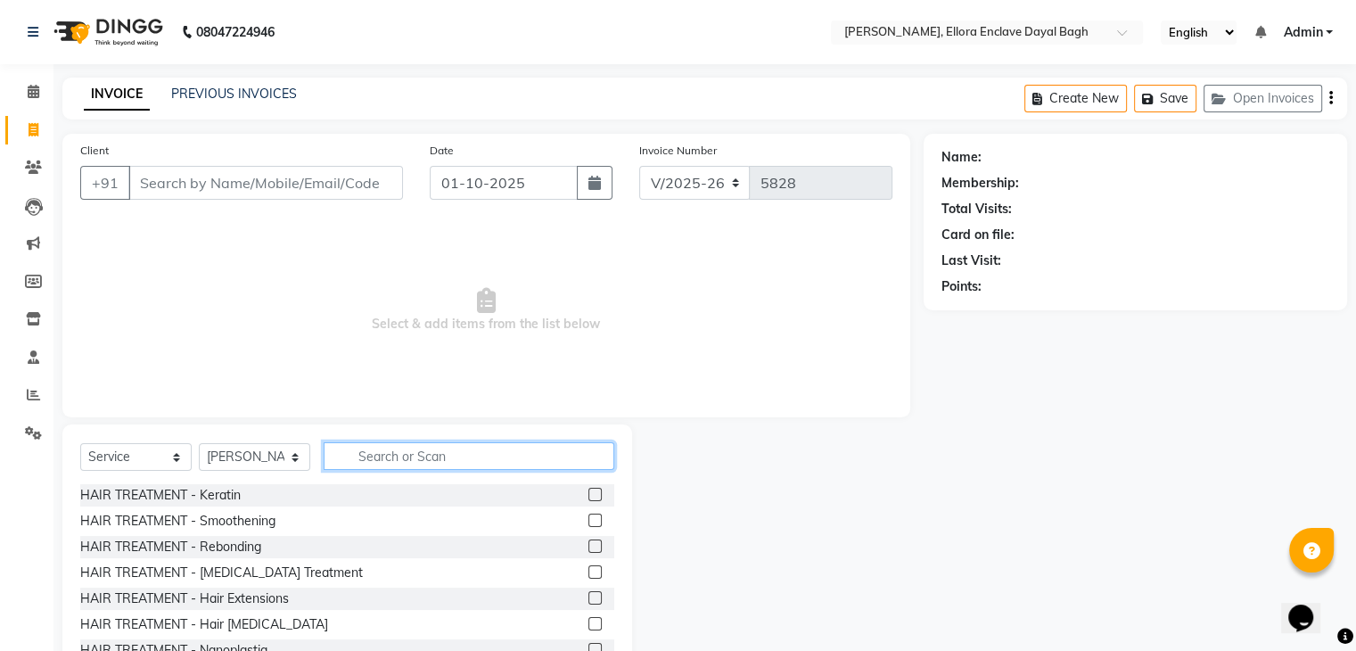
click at [364, 456] on input "text" at bounding box center [469, 456] width 291 height 28
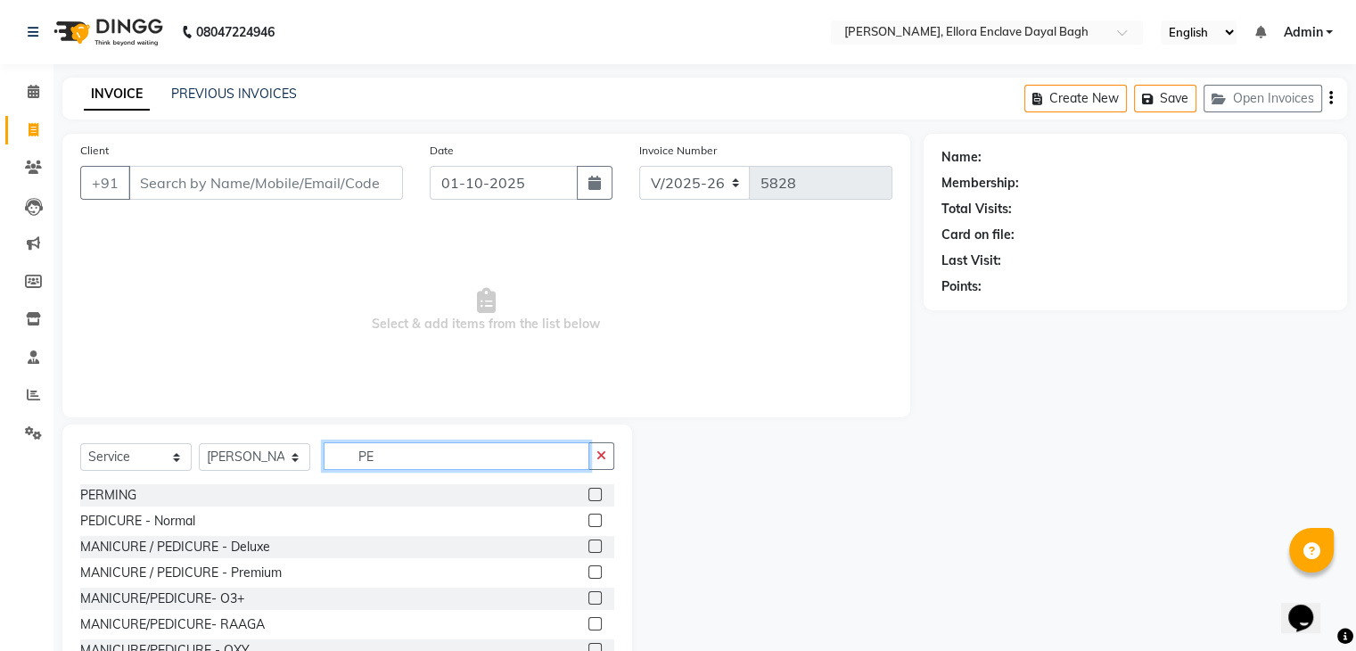
type input "PE"
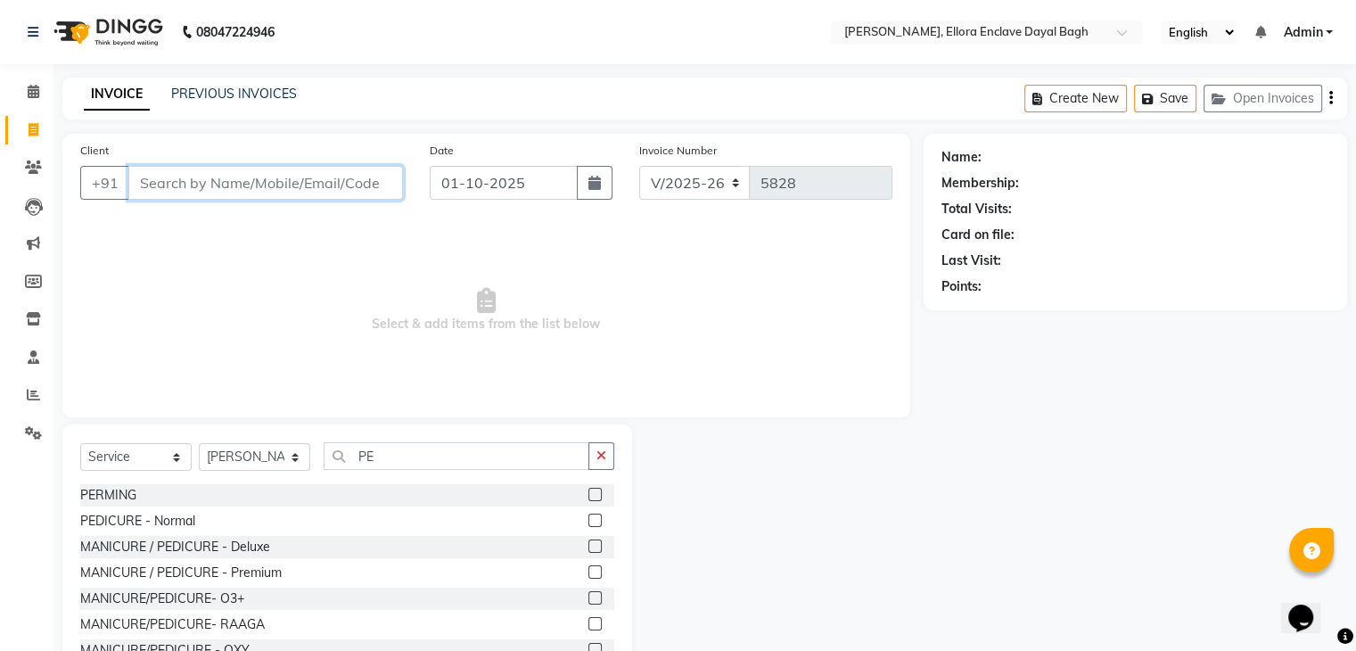
click at [292, 172] on input "Client" at bounding box center [265, 183] width 275 height 34
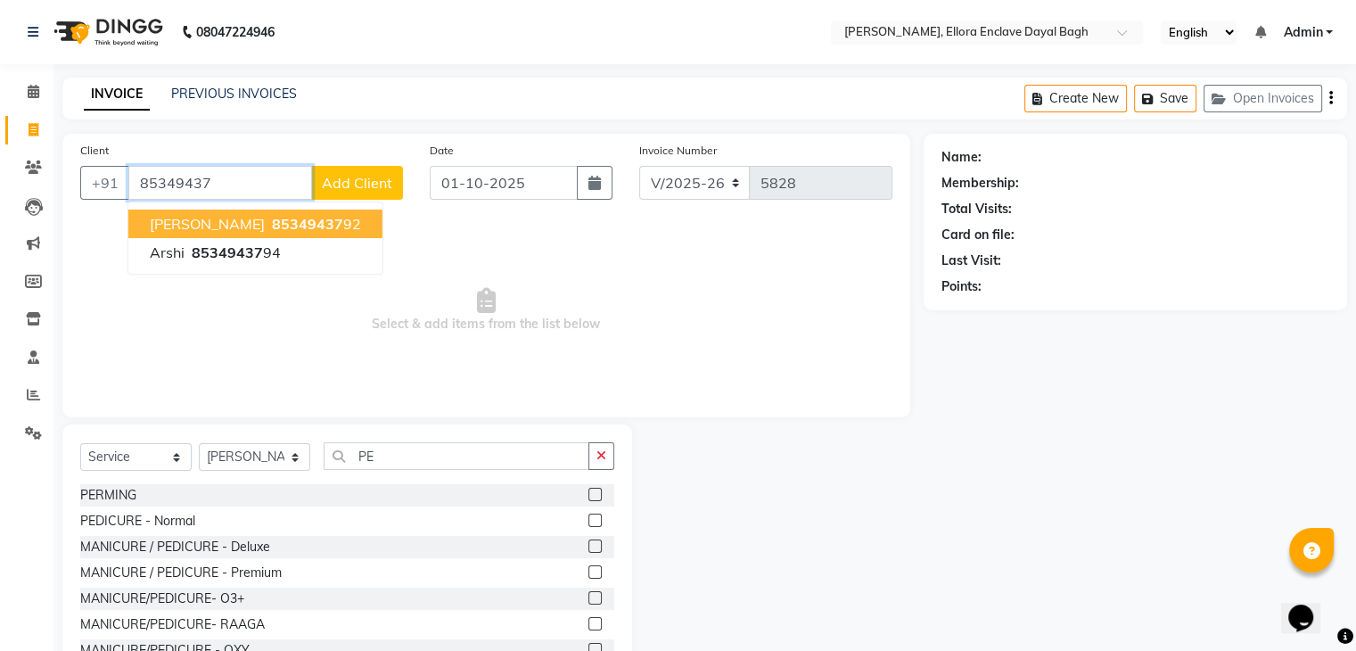
click at [268, 226] on ngb-highlight "85349437 92" at bounding box center [314, 224] width 93 height 18
type input "8534943792"
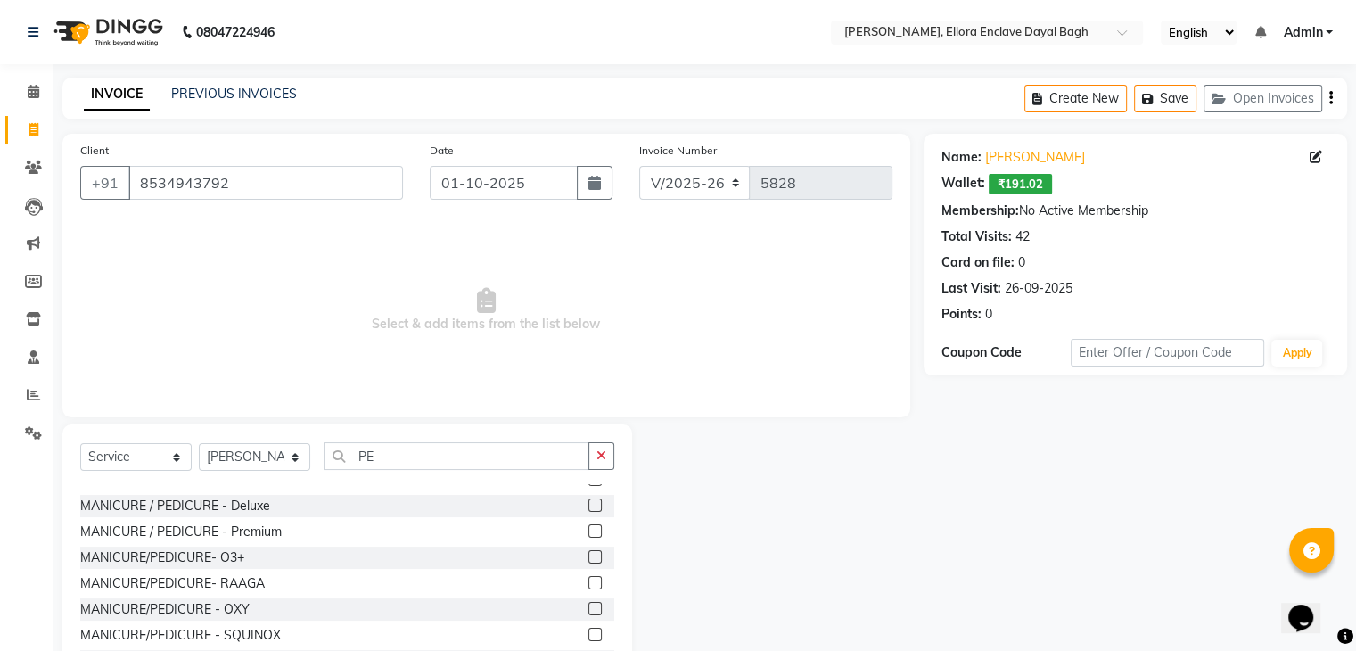
scroll to position [42, 0]
click at [588, 607] on label at bounding box center [594, 607] width 13 height 13
click at [588, 607] on input "checkbox" at bounding box center [594, 609] width 12 height 12
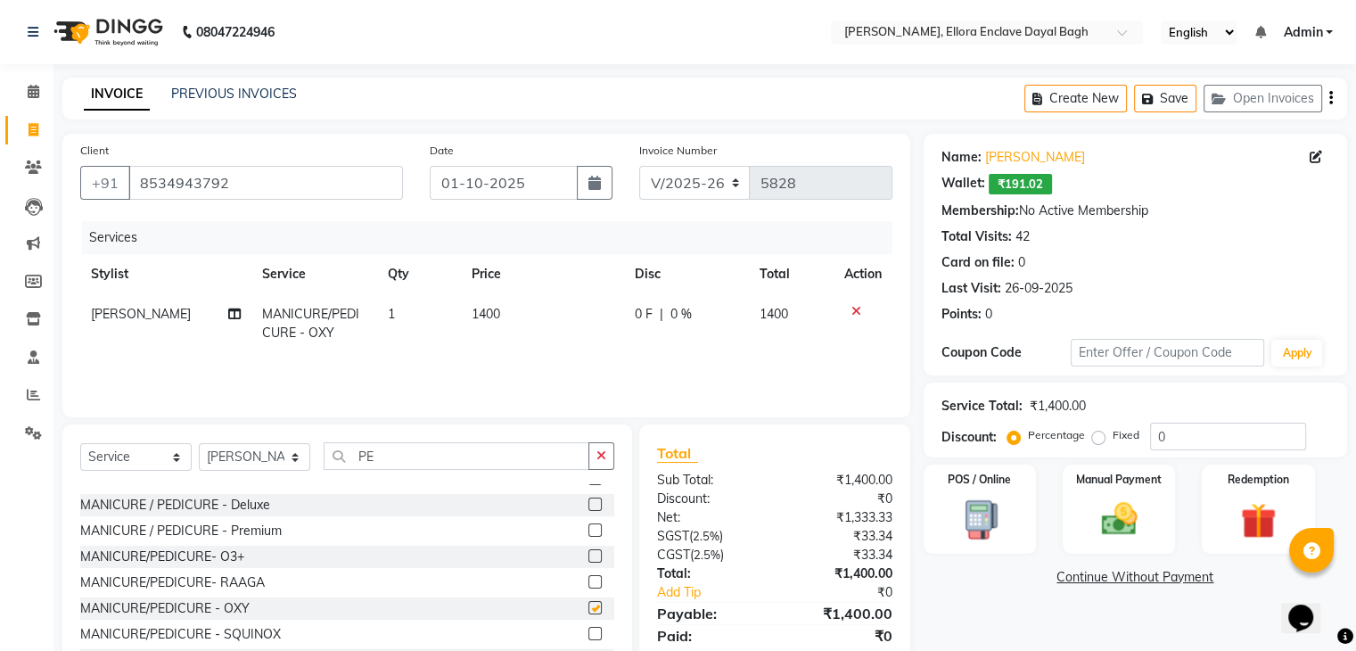
checkbox input "false"
click at [535, 318] on td "1400" at bounding box center [542, 323] width 163 height 59
select select "53880"
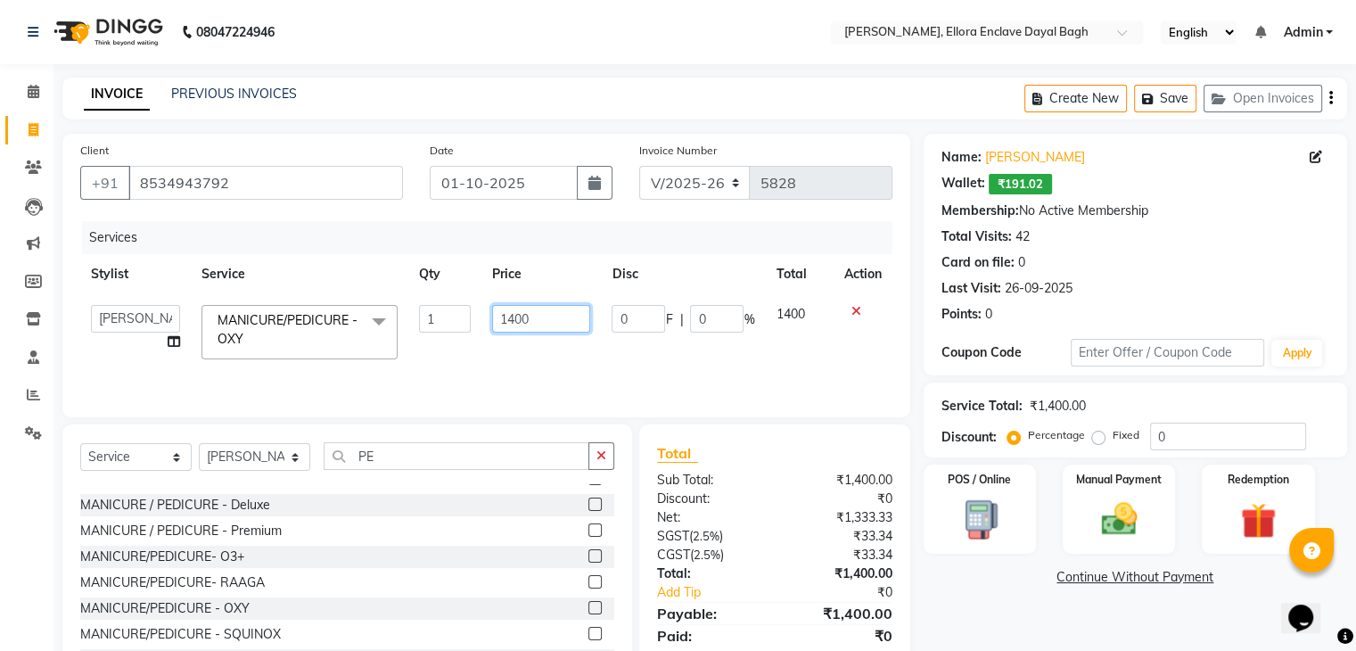
click at [544, 318] on input "1400" at bounding box center [541, 319] width 98 height 28
type input "1"
type input "700"
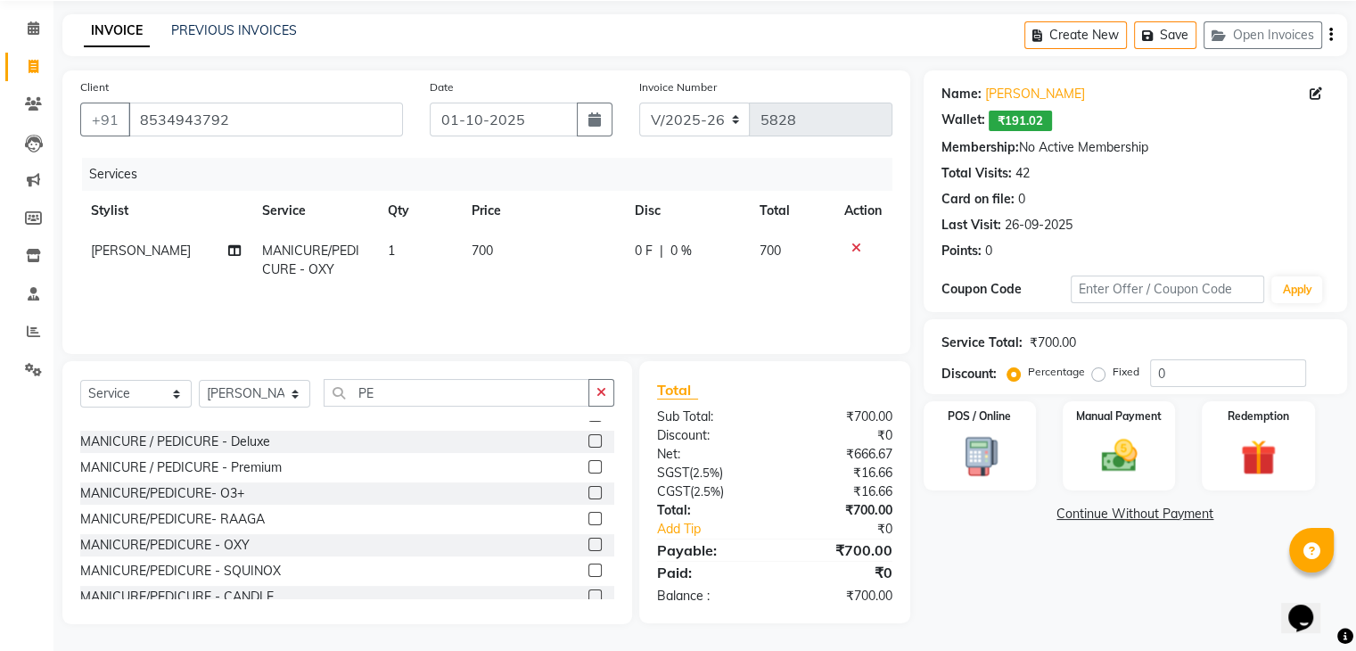
click at [982, 600] on div "Name: Yashi Wallet: ₹191.02 Membership: No Active Membership Total Visits: 42 C…" at bounding box center [1141, 347] width 437 height 554
click at [1127, 461] on img at bounding box center [1118, 456] width 60 height 43
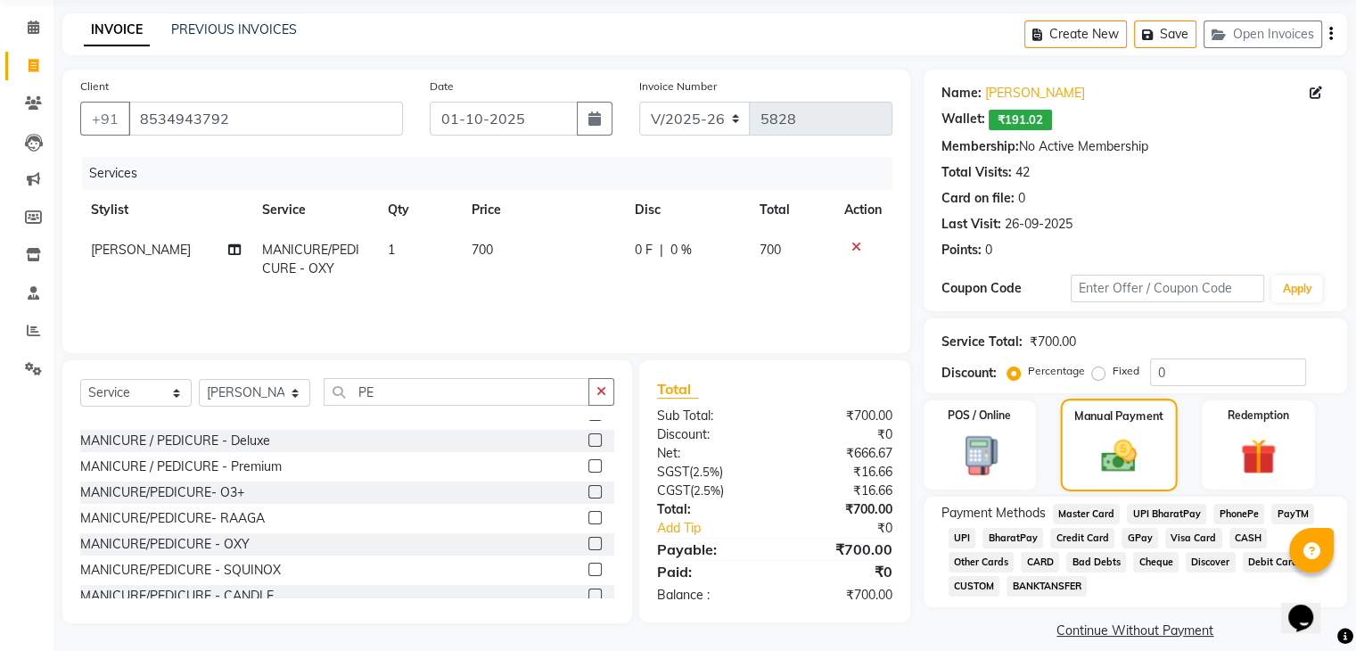
scroll to position [86, 0]
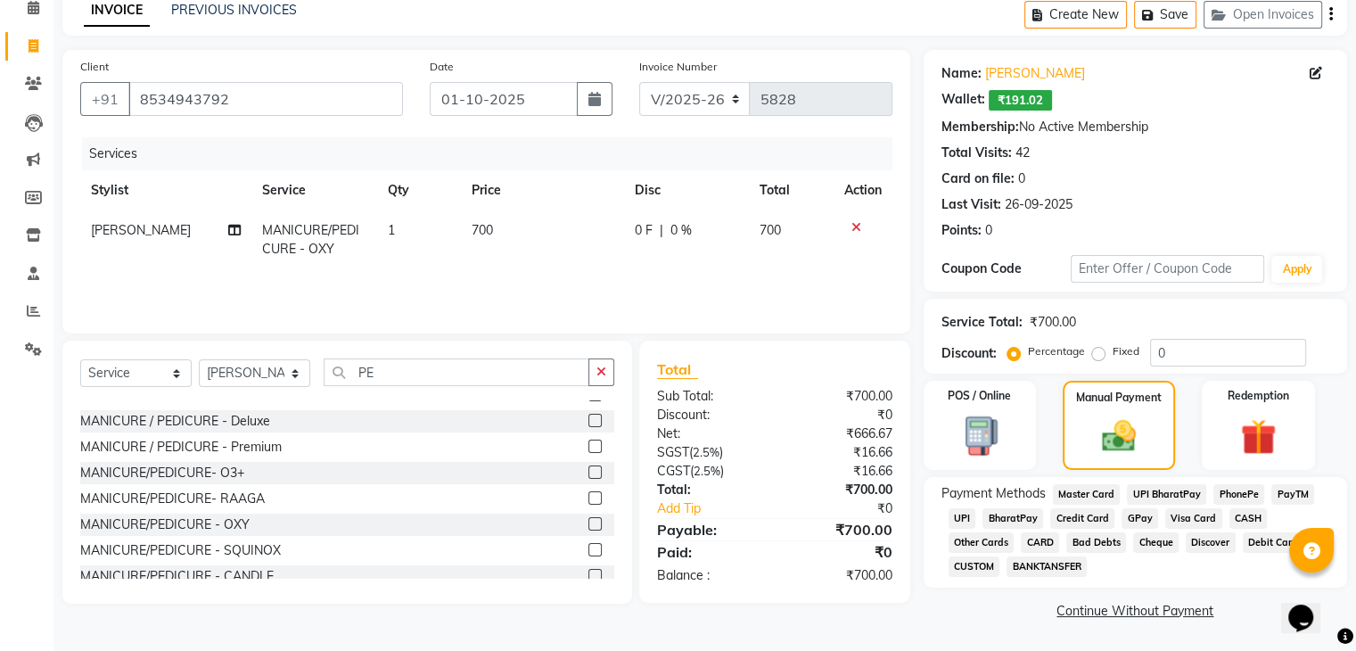
click at [956, 512] on span "UPI" at bounding box center [962, 518] width 28 height 21
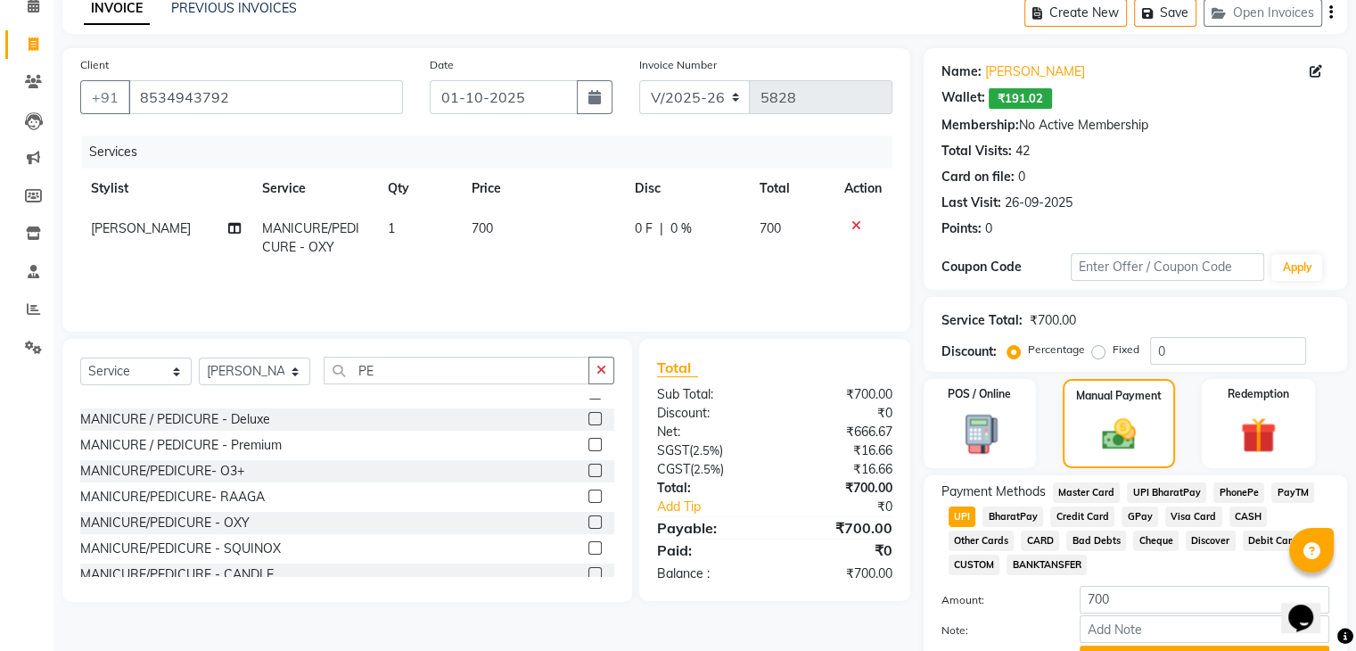
scroll to position [182, 0]
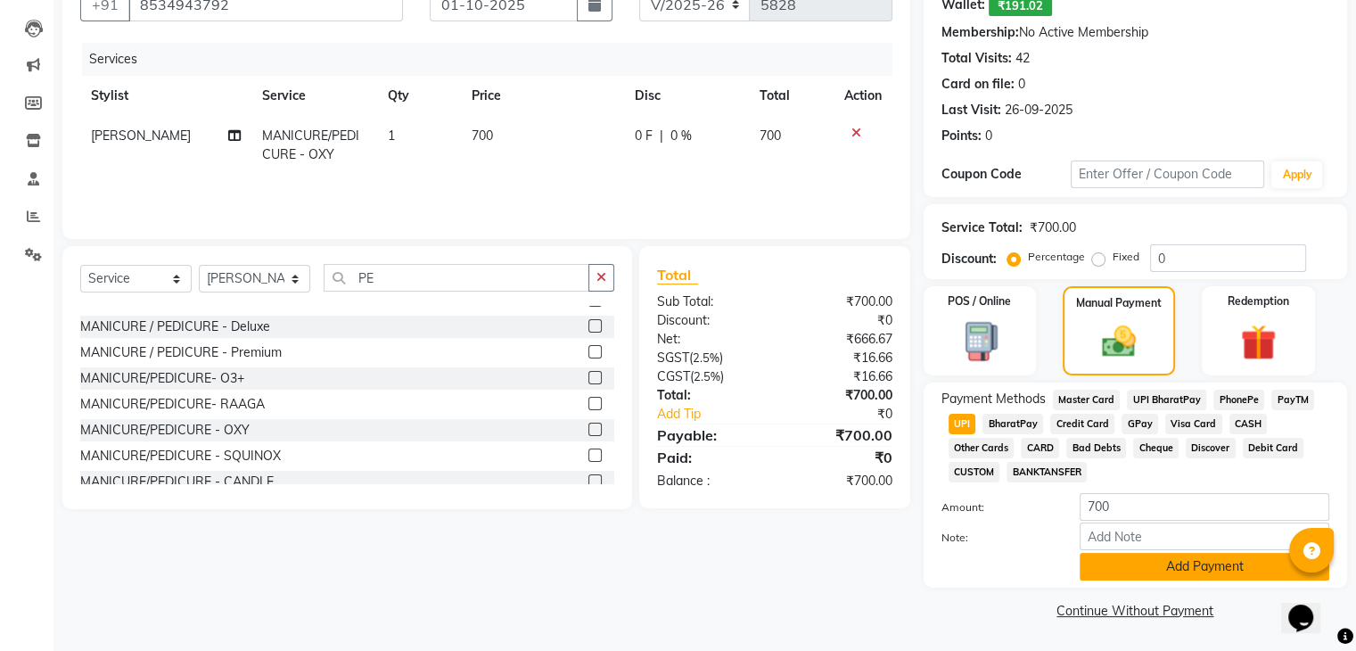
click at [1130, 564] on button "Add Payment" at bounding box center [1204, 567] width 250 height 28
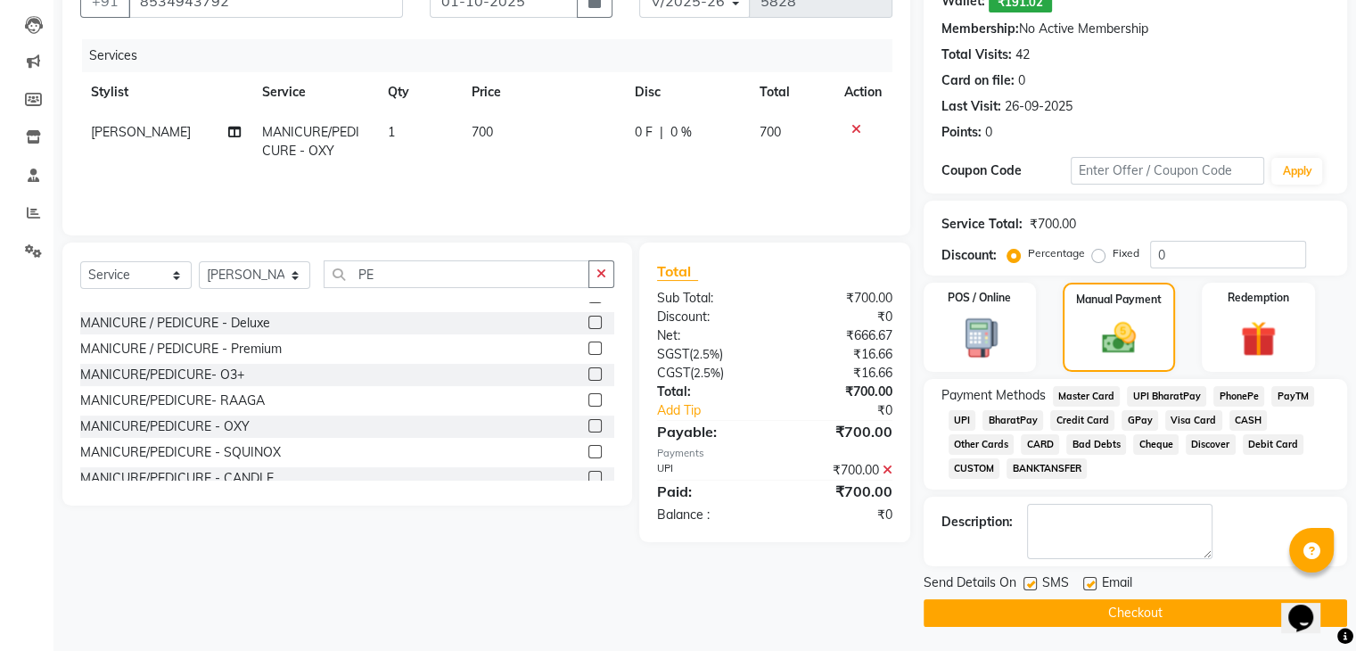
scroll to position [185, 0]
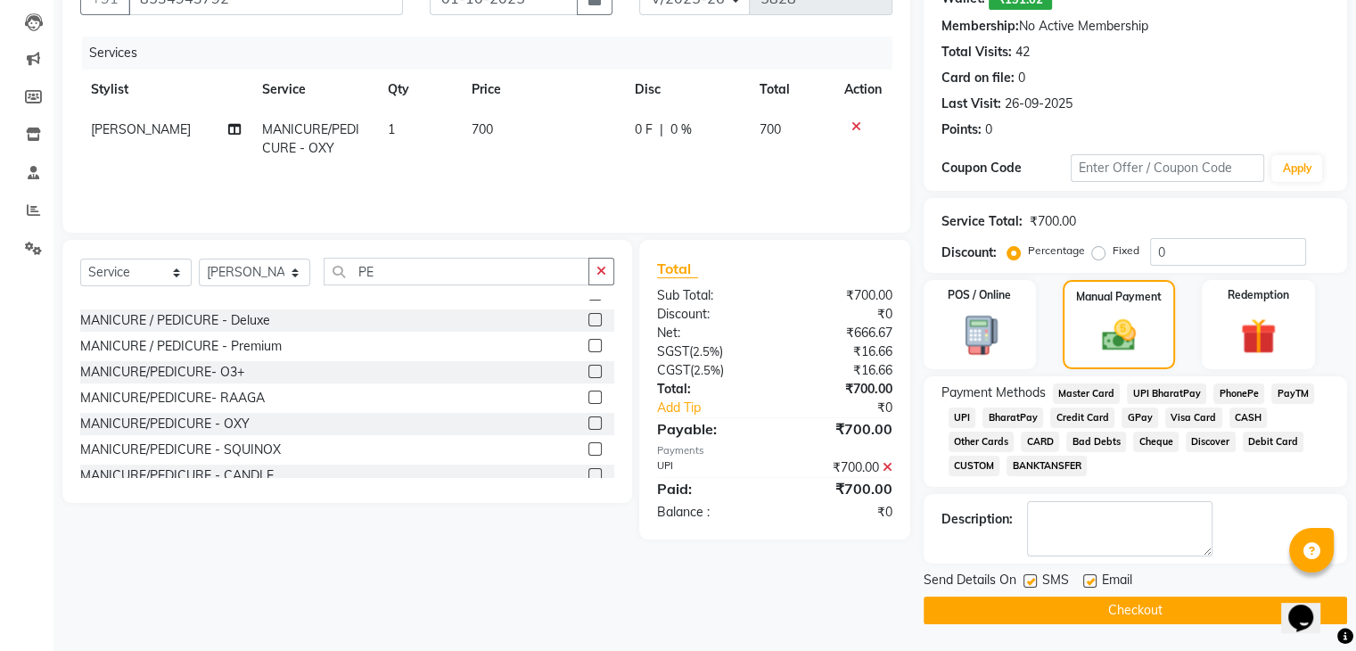
click at [1086, 581] on label at bounding box center [1089, 580] width 13 height 13
click at [1086, 581] on input "checkbox" at bounding box center [1089, 582] width 12 height 12
checkbox input "false"
click at [1030, 584] on label at bounding box center [1029, 580] width 13 height 13
click at [1030, 584] on input "checkbox" at bounding box center [1029, 582] width 12 height 12
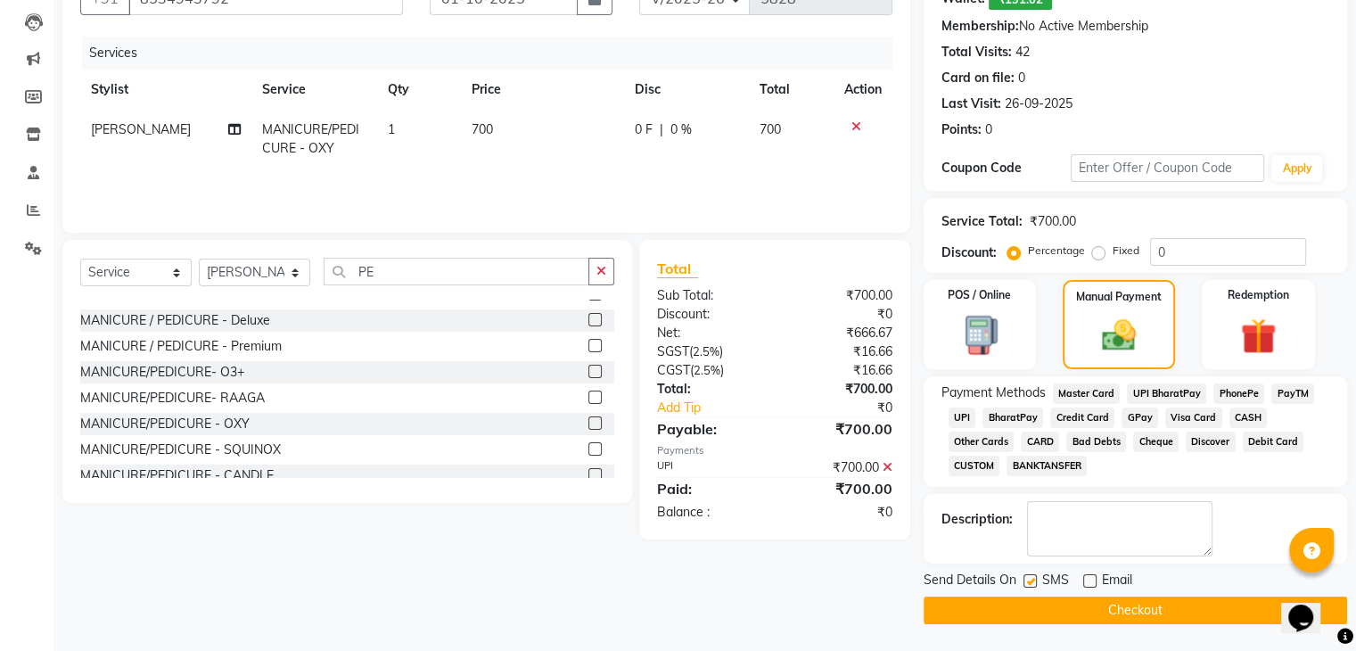
checkbox input "false"
click at [1038, 611] on button "Checkout" at bounding box center [1134, 610] width 423 height 28
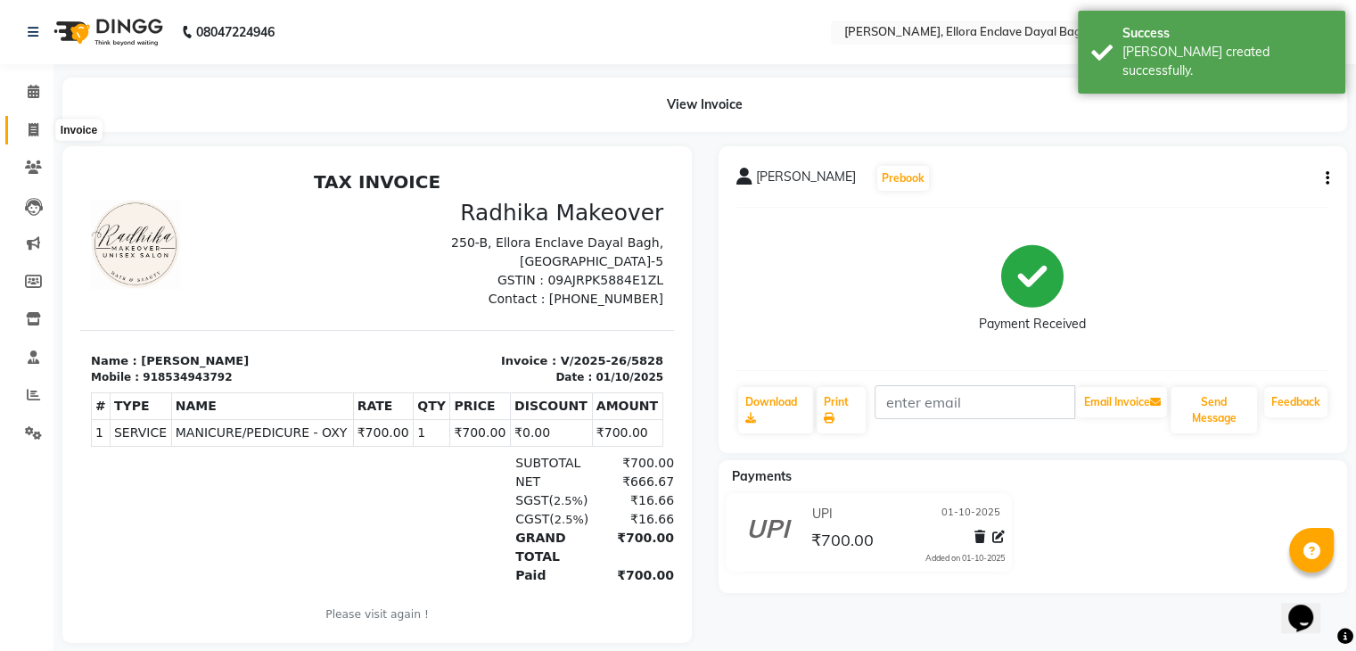
click at [25, 124] on span at bounding box center [33, 130] width 31 height 21
select select "service"
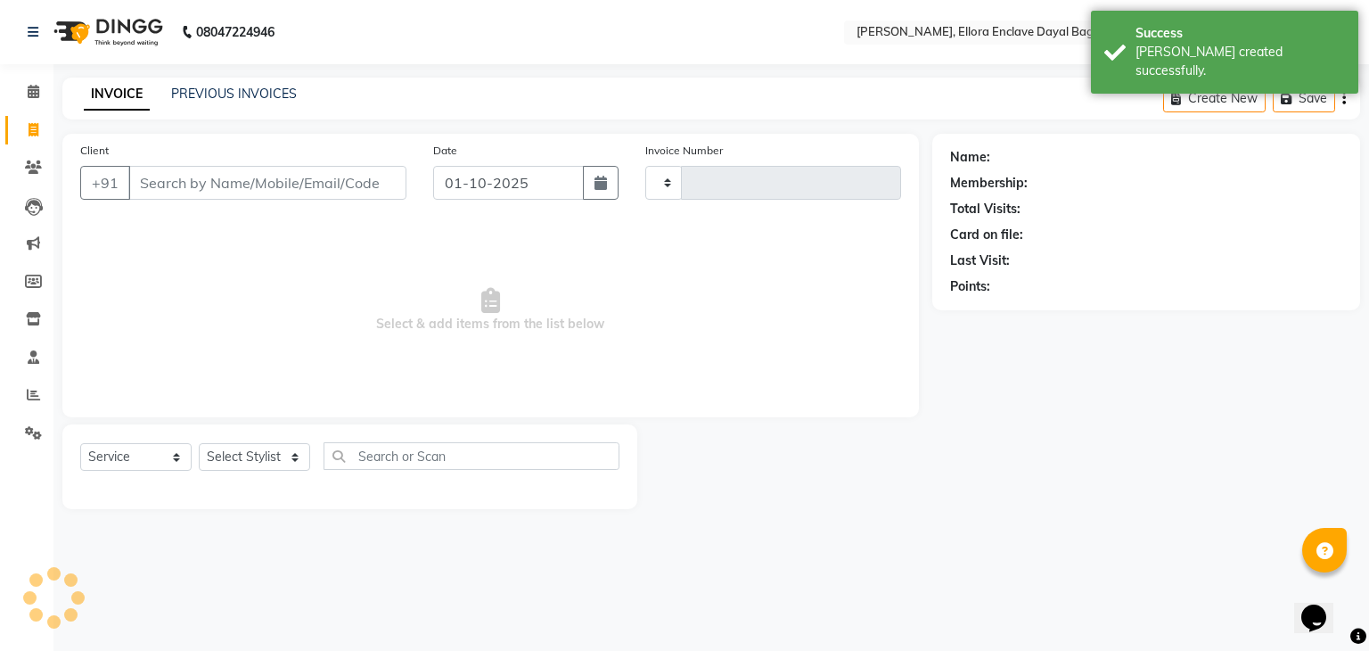
type input "5829"
select select "6880"
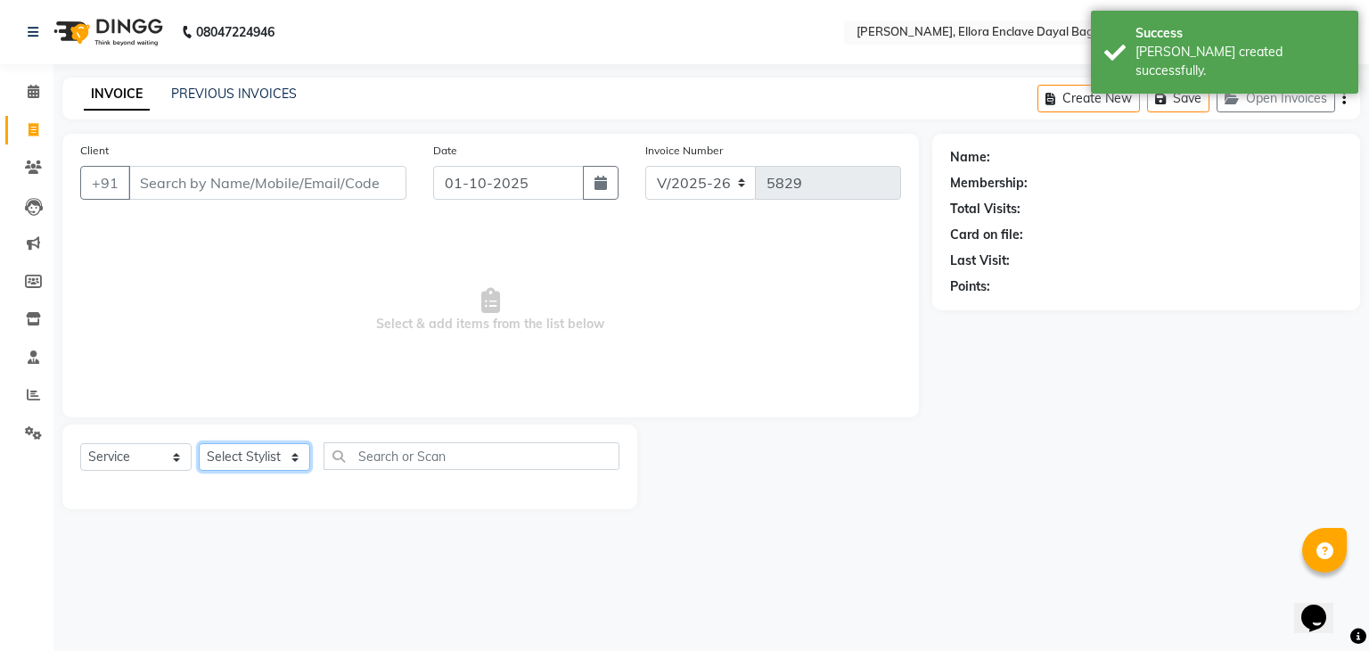
click at [267, 461] on select "Select Stylist AMAN DANISH SALMANI [PERSON_NAME] kakul KAVITA [PERSON_NAME] [PE…" at bounding box center [254, 457] width 111 height 28
select select "53881"
click at [199, 444] on select "Select Stylist AMAN DANISH SALMANI [PERSON_NAME] kakul KAVITA [PERSON_NAME] [PE…" at bounding box center [254, 457] width 111 height 28
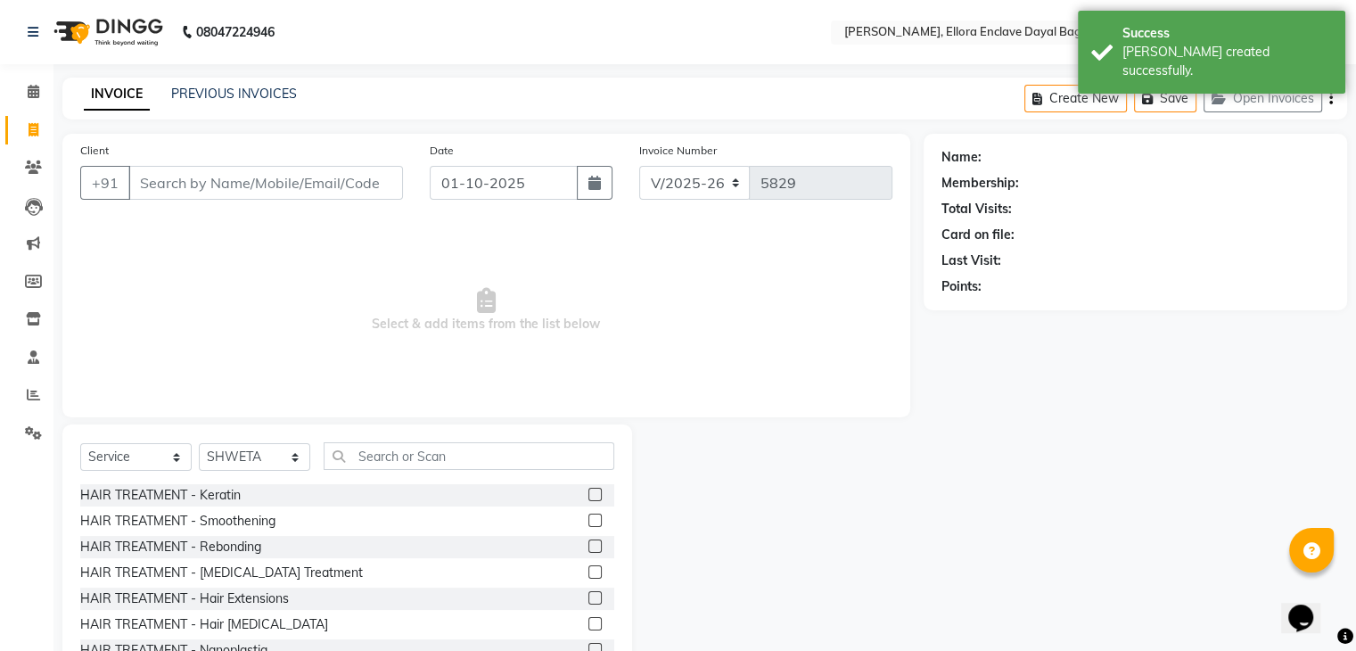
click at [362, 472] on div "Select Service Product Membership Package Voucher Prepaid Gift Card Select Styl…" at bounding box center [347, 463] width 534 height 42
click at [363, 465] on input "text" at bounding box center [469, 456] width 291 height 28
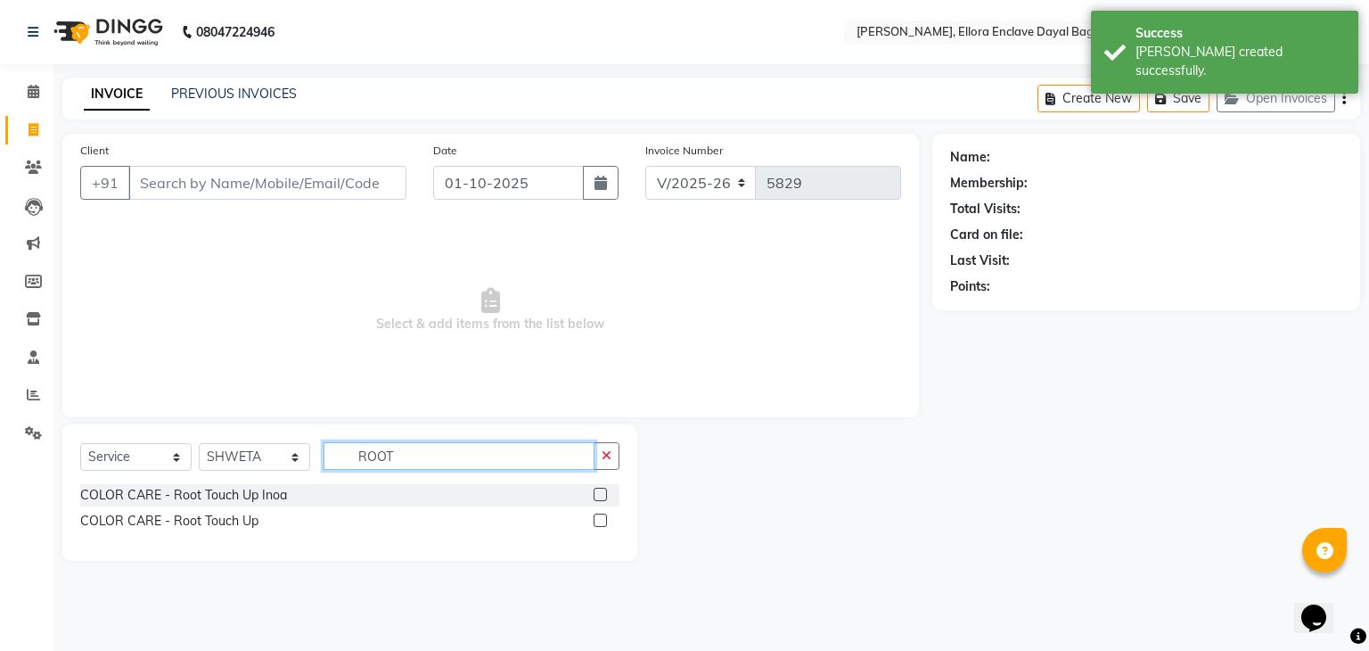
type input "ROOT"
click at [598, 519] on label at bounding box center [600, 519] width 13 height 13
click at [598, 519] on input "checkbox" at bounding box center [600, 521] width 12 height 12
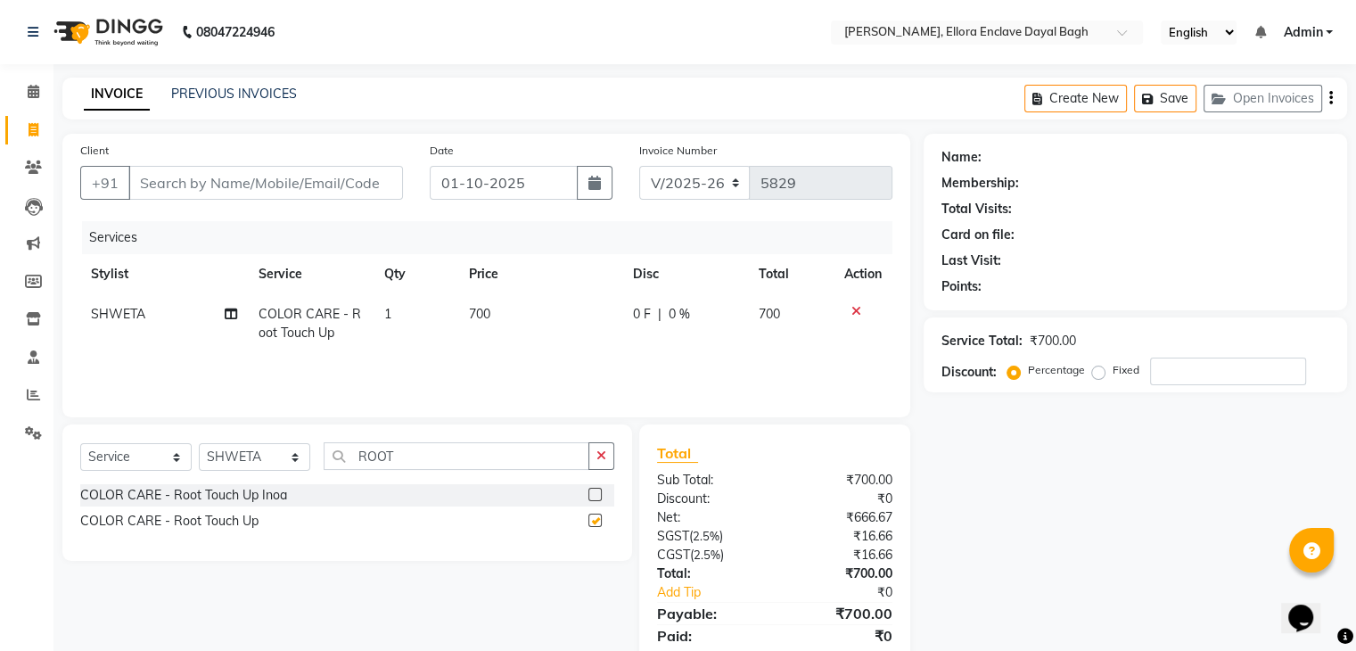
checkbox input "false"
click at [464, 468] on input "ROOT" at bounding box center [457, 456] width 266 height 28
click at [595, 450] on button "button" at bounding box center [601, 456] width 26 height 28
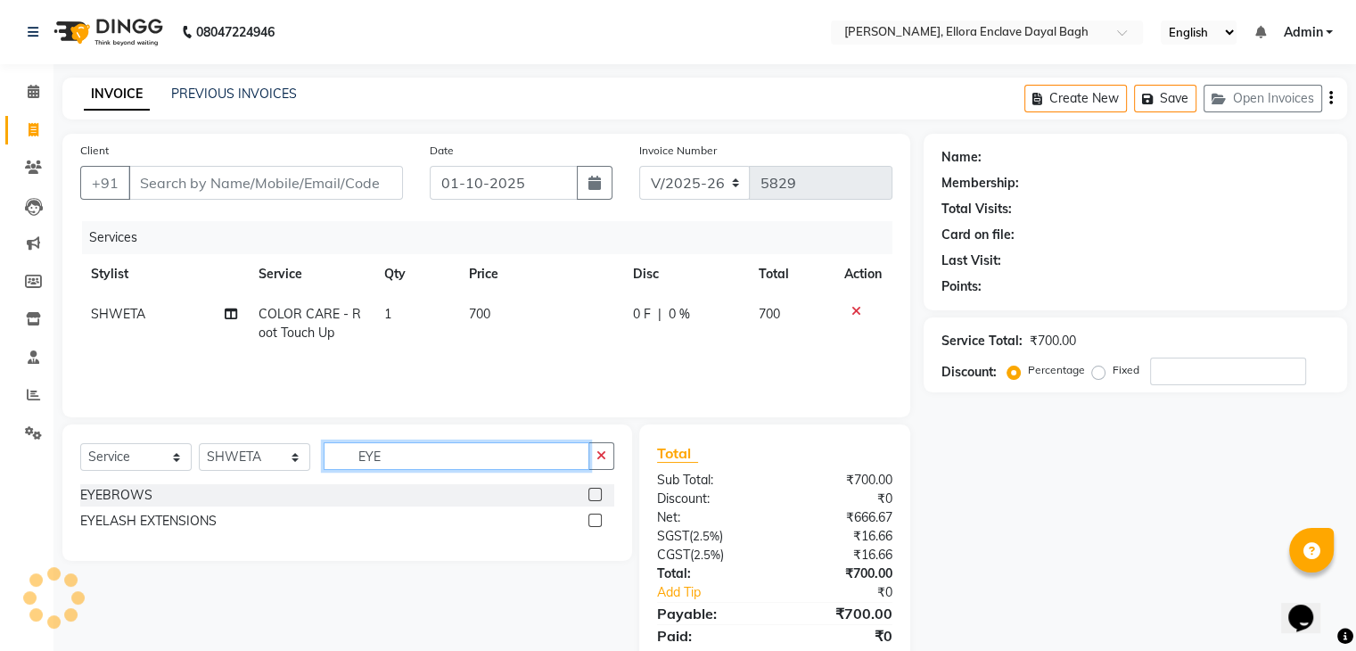
type input "EYE"
click at [595, 498] on label at bounding box center [594, 494] width 13 height 13
click at [595, 498] on input "checkbox" at bounding box center [594, 495] width 12 height 12
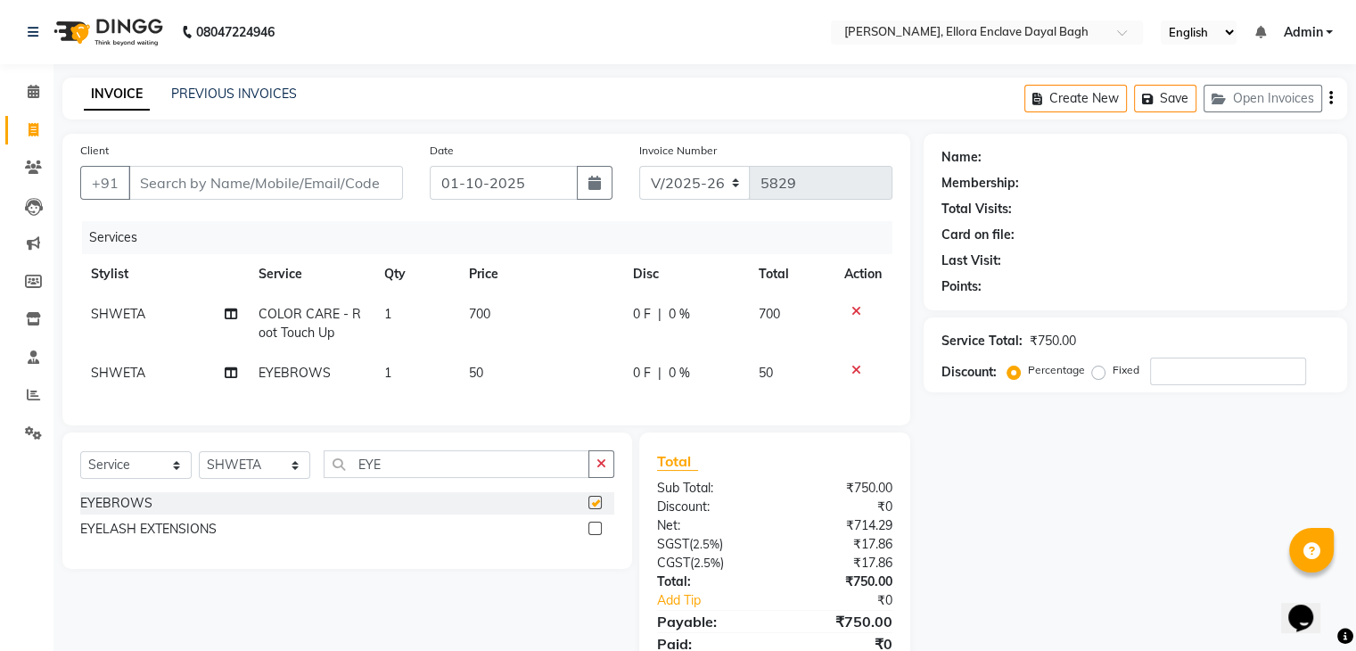
checkbox input "false"
click at [246, 479] on select "Select Stylist AMAN DANISH SALMANI [PERSON_NAME] kakul KAVITA [PERSON_NAME] [PE…" at bounding box center [254, 465] width 111 height 28
click at [144, 363] on td "SHWETA" at bounding box center [164, 373] width 168 height 40
select select "53881"
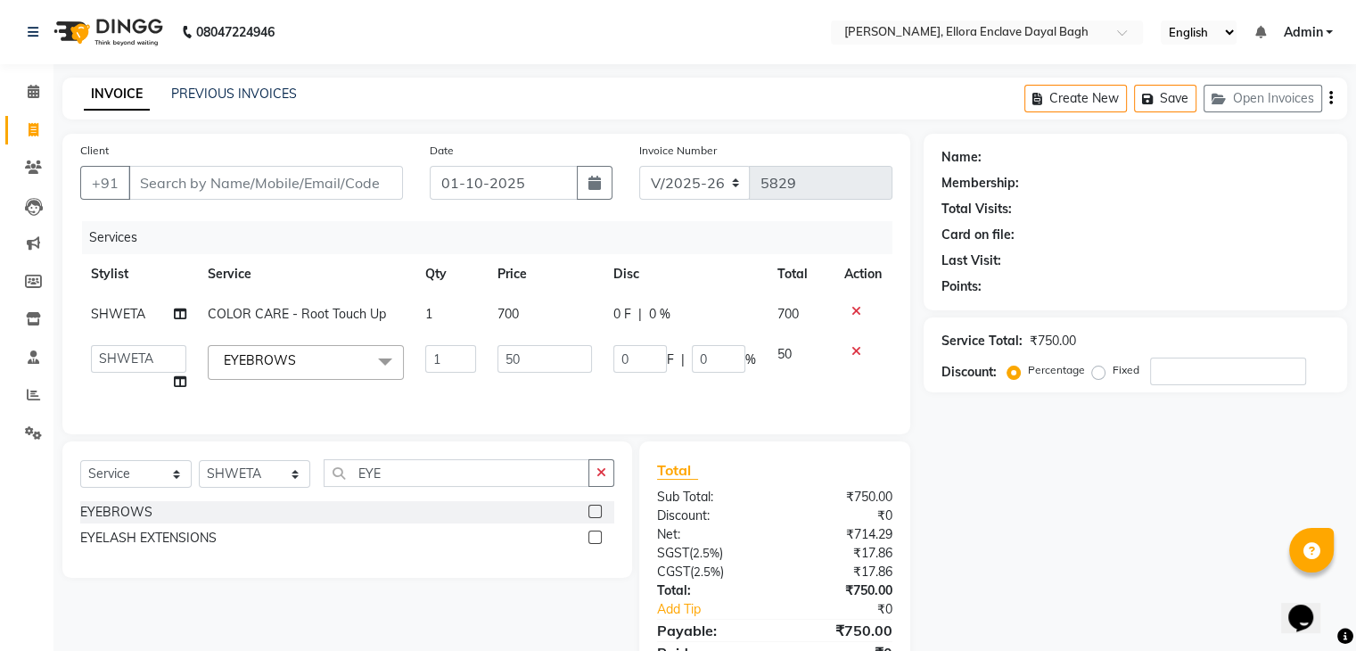
scroll to position [94, 0]
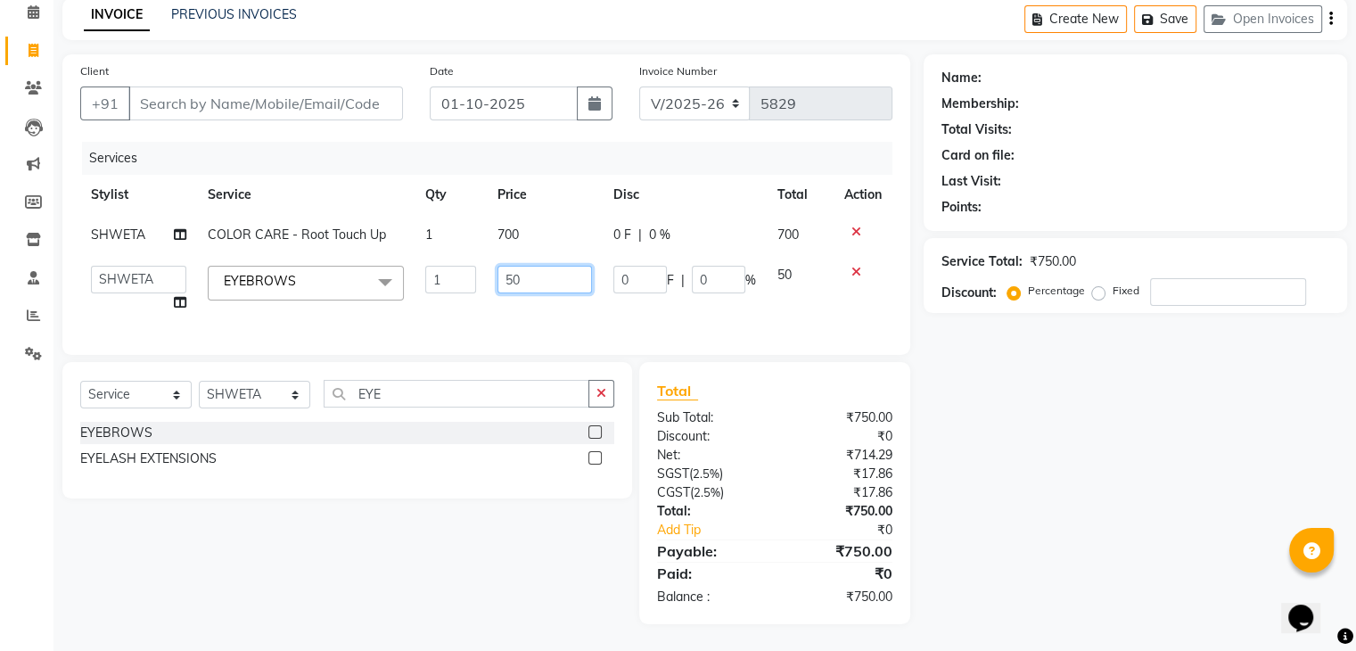
click at [556, 266] on input "50" at bounding box center [544, 280] width 94 height 28
type input "5"
type input "8"
type input "100"
click at [563, 286] on td "100" at bounding box center [545, 289] width 116 height 68
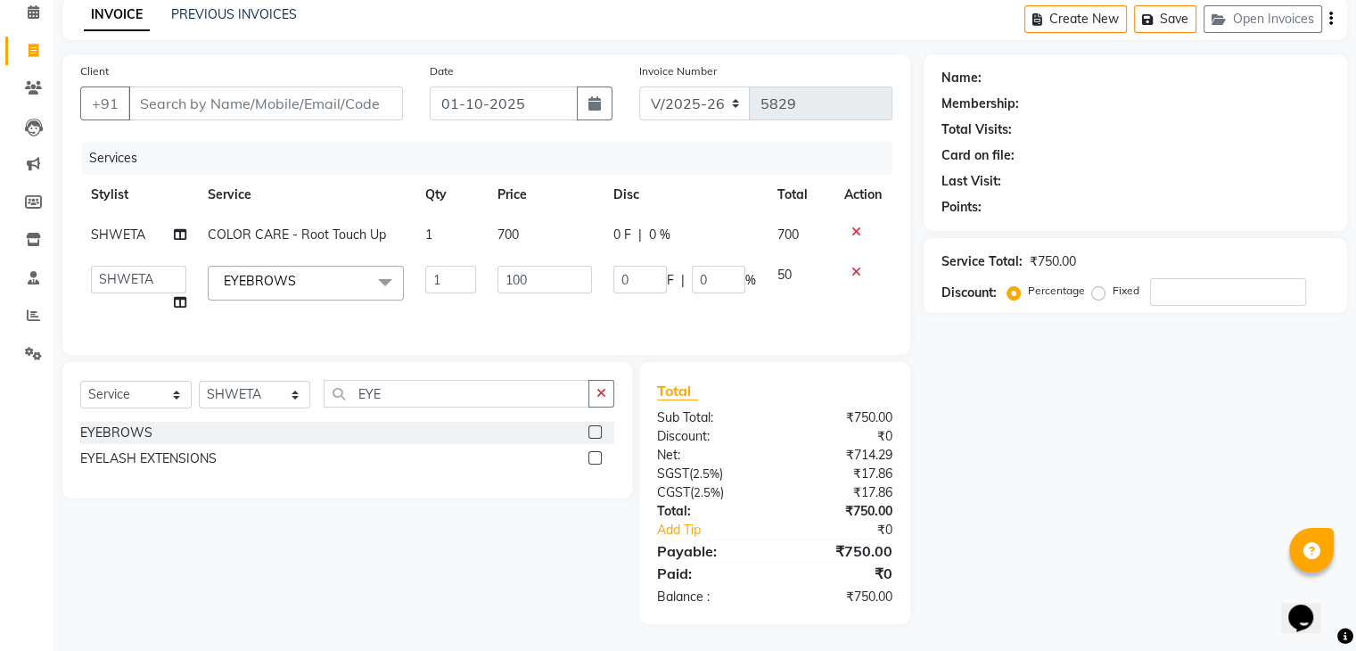
select select "53881"
click at [152, 266] on select "[PERSON_NAME] [PERSON_NAME] [PERSON_NAME] kakul KAVITA [PERSON_NAME] [PERSON_NA…" at bounding box center [138, 280] width 95 height 28
select select "53887"
click at [342, 97] on input "Client" at bounding box center [265, 103] width 275 height 34
type input "P"
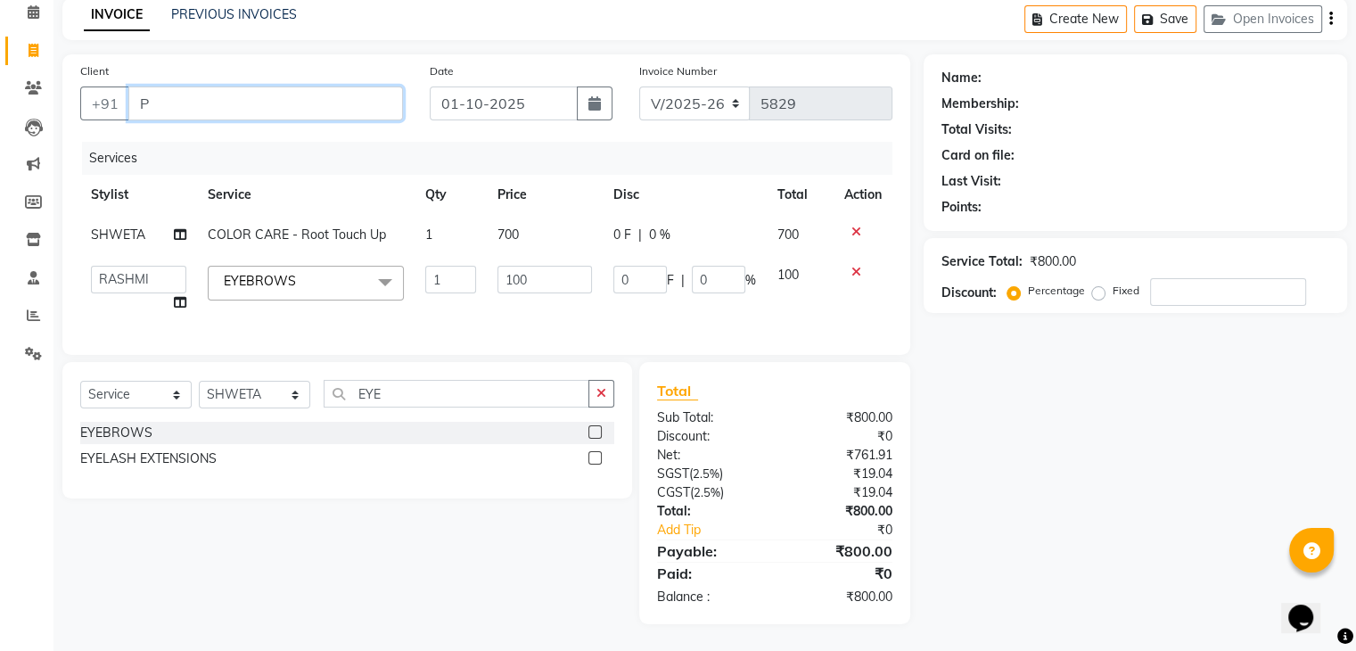
type input "0"
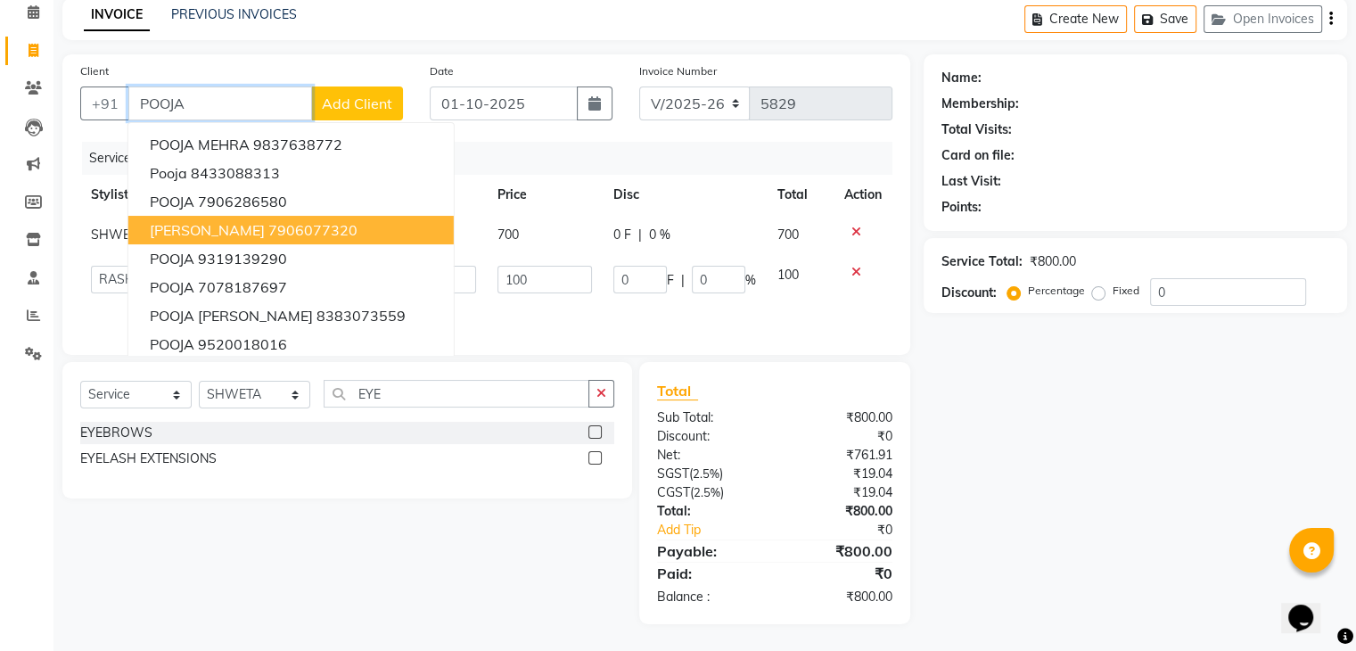
click at [360, 216] on button "POOJA SHARMA 7906077320" at bounding box center [290, 230] width 325 height 29
type input "7906077320"
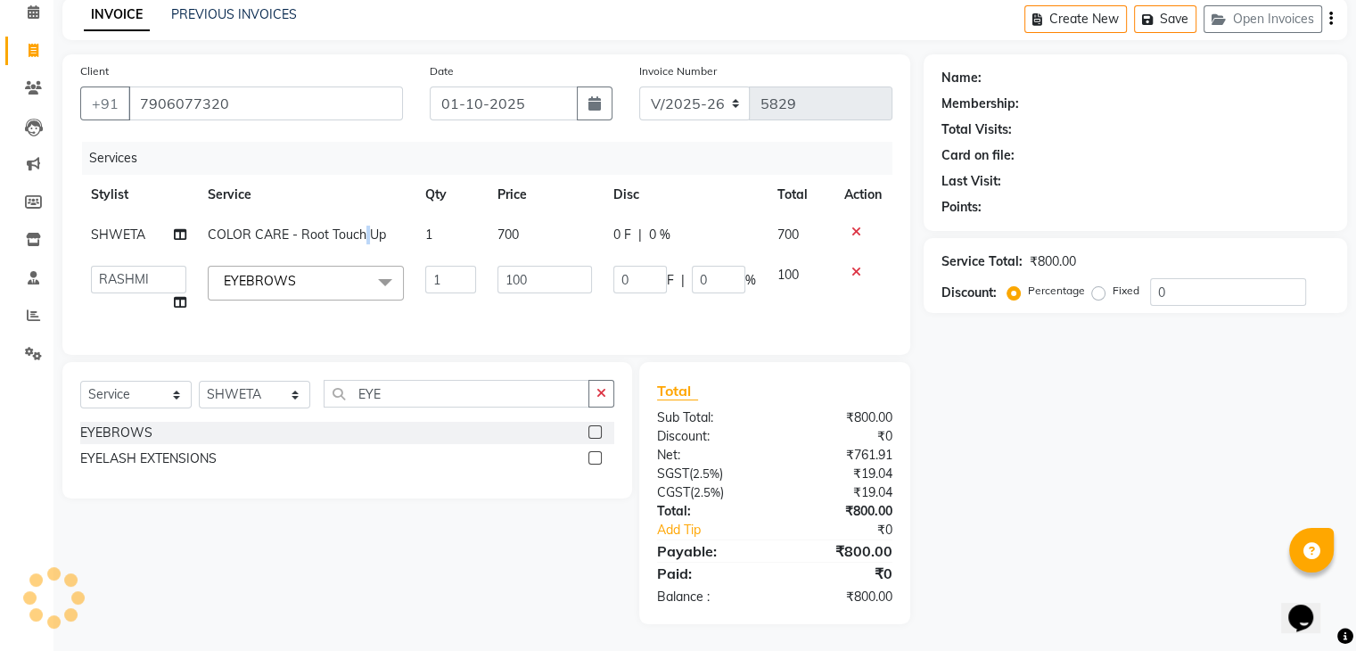
click at [360, 215] on td "COLOR CARE - Root Touch Up" at bounding box center [305, 235] width 217 height 40
select select "53881"
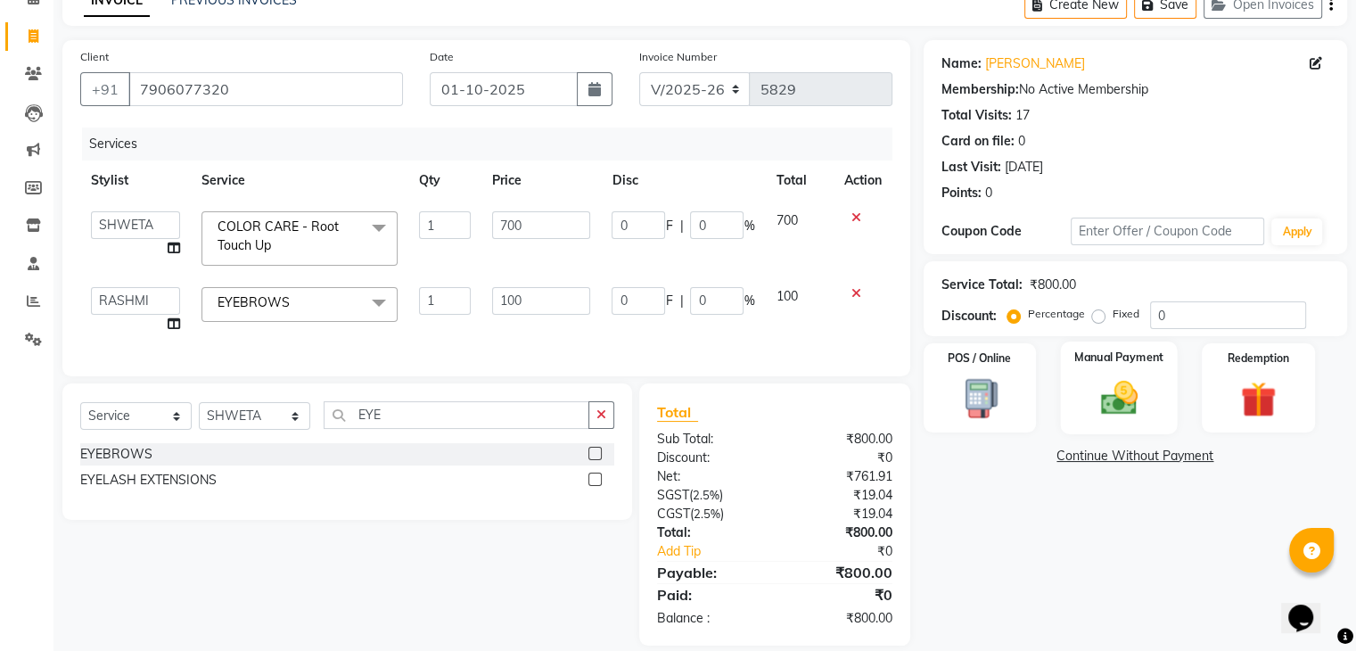
click at [1115, 381] on img at bounding box center [1118, 398] width 60 height 43
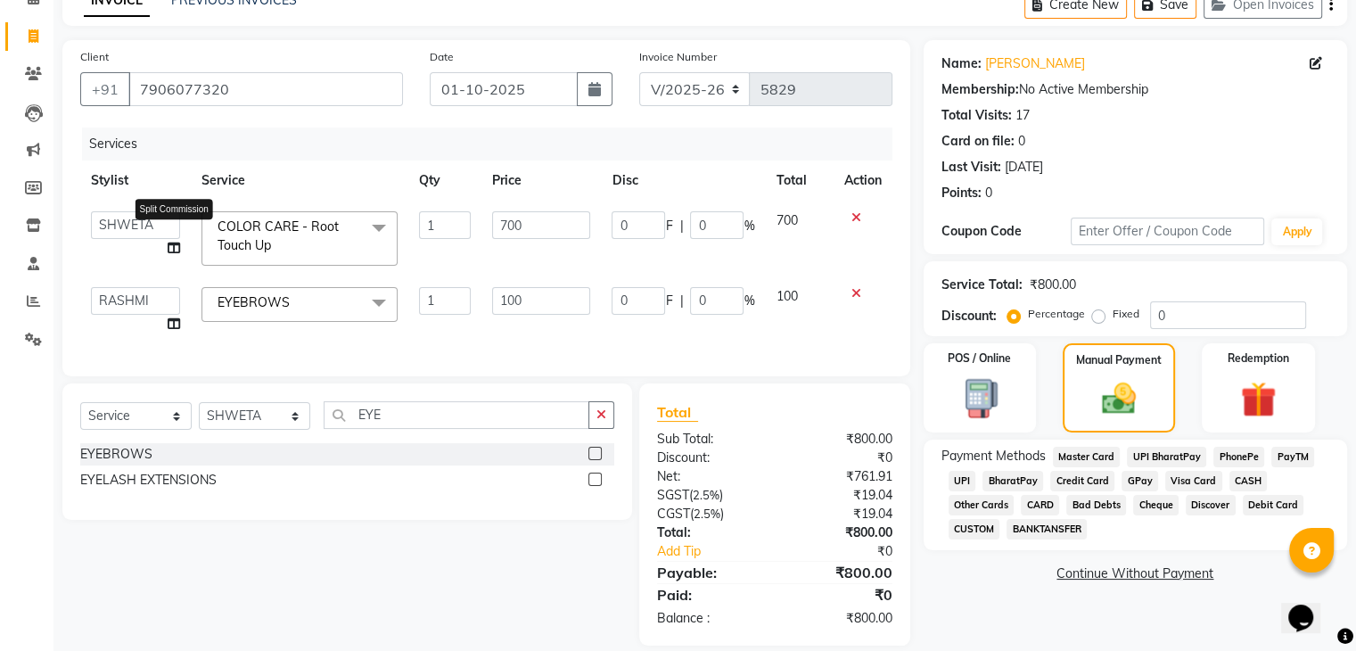
click at [171, 250] on icon at bounding box center [174, 248] width 12 height 12
select select "53881"
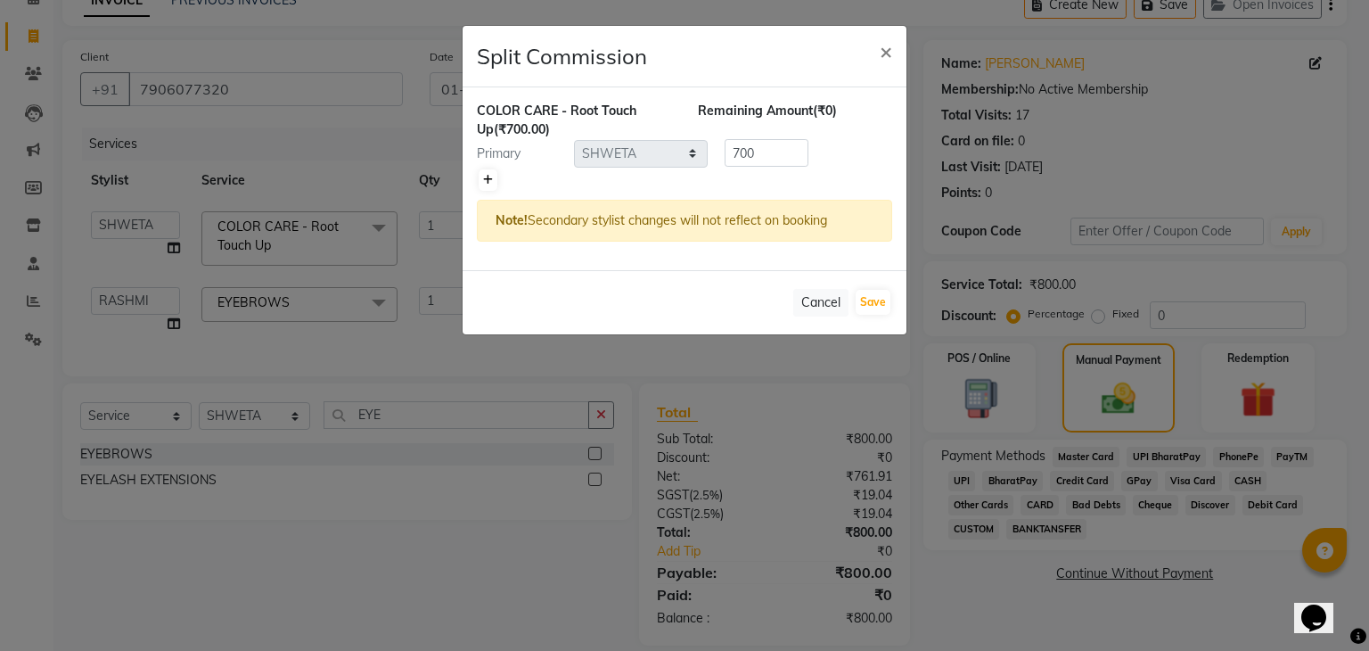
click at [479, 171] on link at bounding box center [488, 179] width 19 height 21
type input "350"
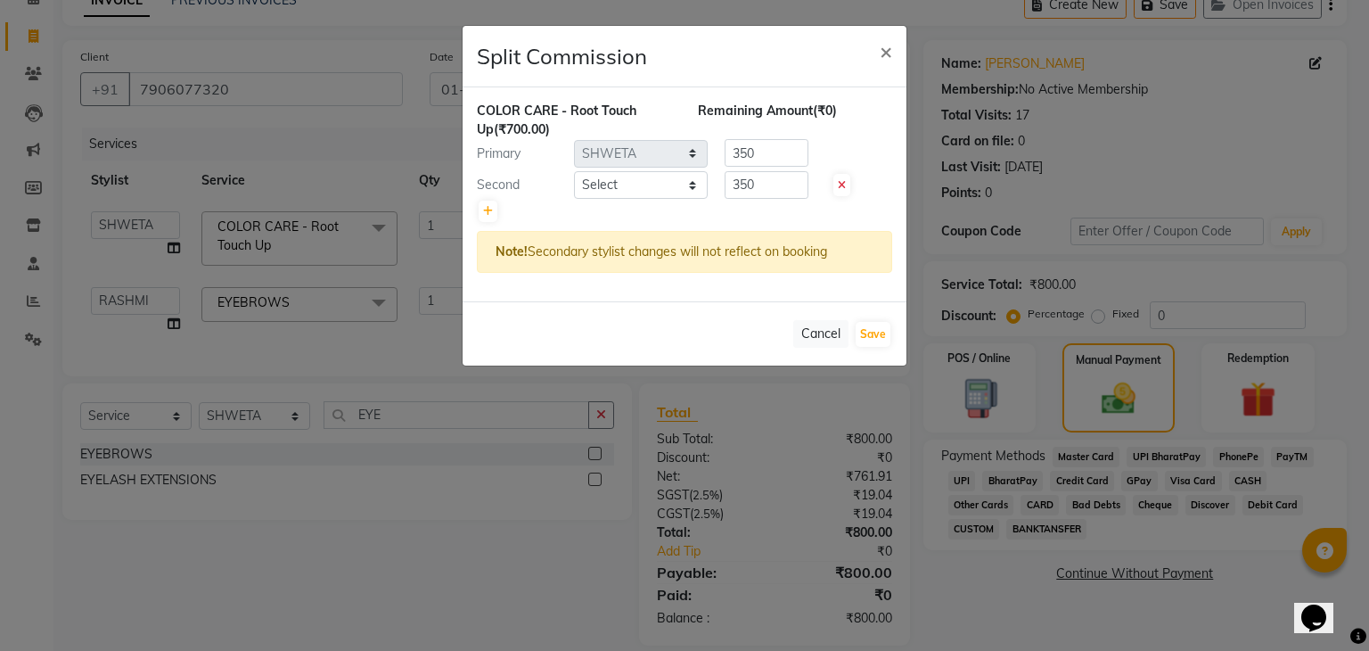
click at [566, 185] on div "Second" at bounding box center [519, 185] width 111 height 19
click at [613, 176] on select "Select AMAN DANISH SALMANI GOPAL PACHORI kakul KAVITA KIRAN KUMARI MEENU KUMARI…" at bounding box center [641, 185] width 134 height 28
select select "53879"
click at [574, 171] on select "Select AMAN DANISH SALMANI GOPAL PACHORI kakul KAVITA KIRAN KUMARI MEENU KUMARI…" at bounding box center [641, 185] width 134 height 28
click at [874, 333] on button "Save" at bounding box center [873, 334] width 35 height 25
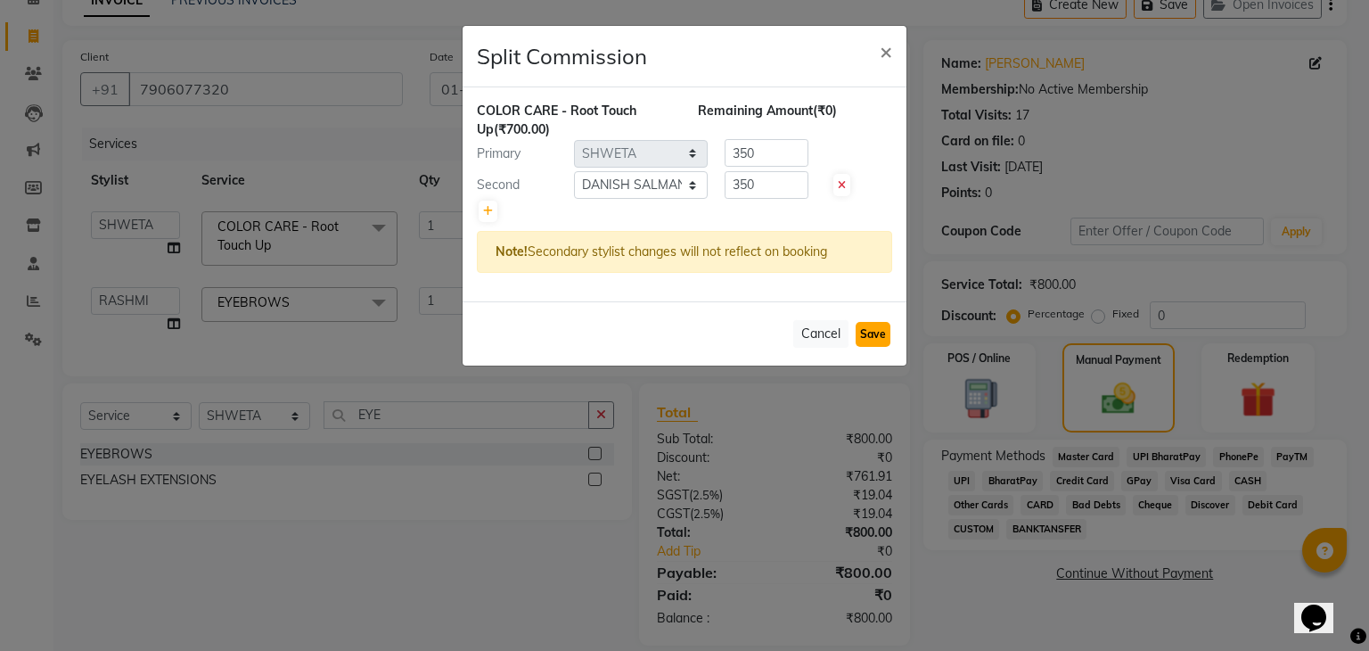
select select "Select"
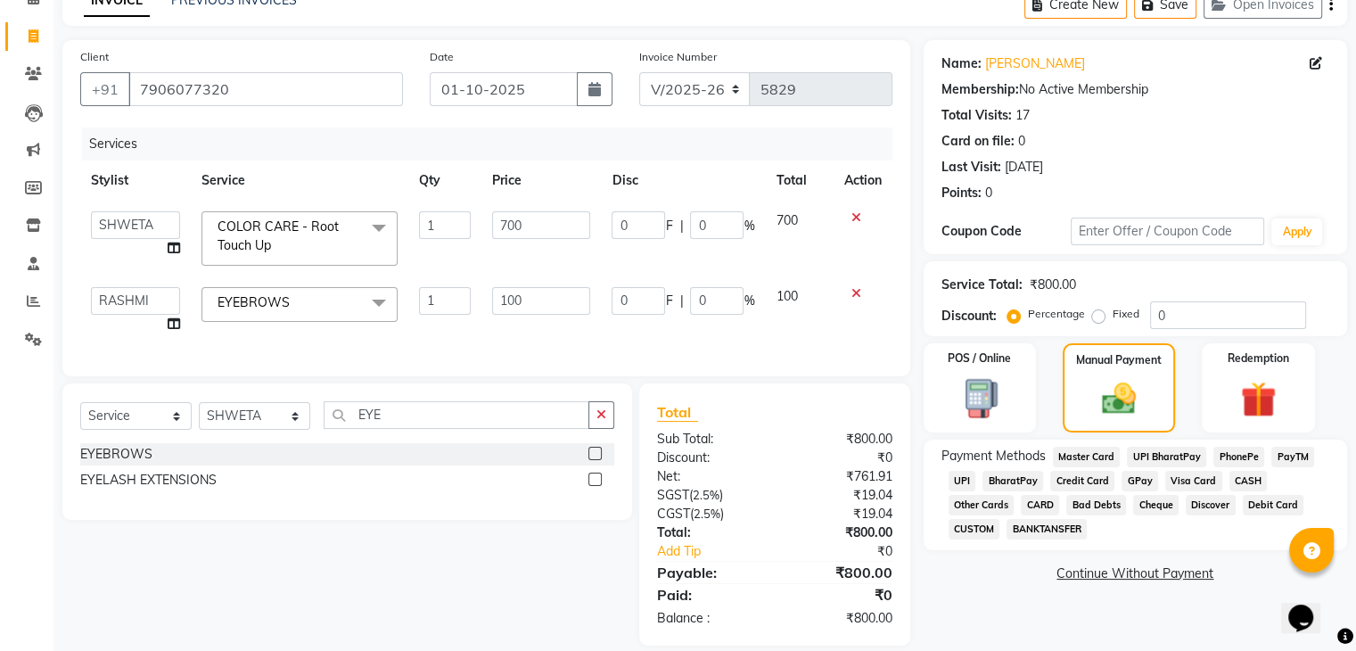
scroll to position [128, 0]
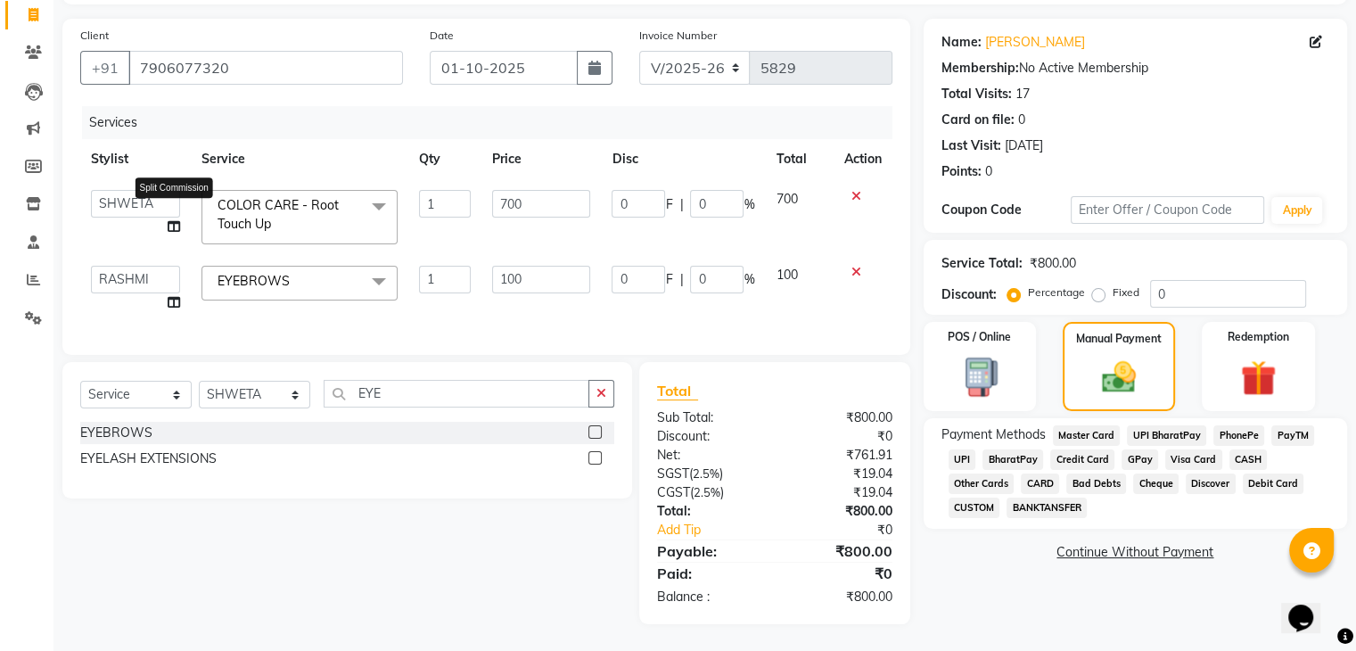
click at [171, 220] on icon at bounding box center [174, 226] width 12 height 12
select select "53881"
select select "53879"
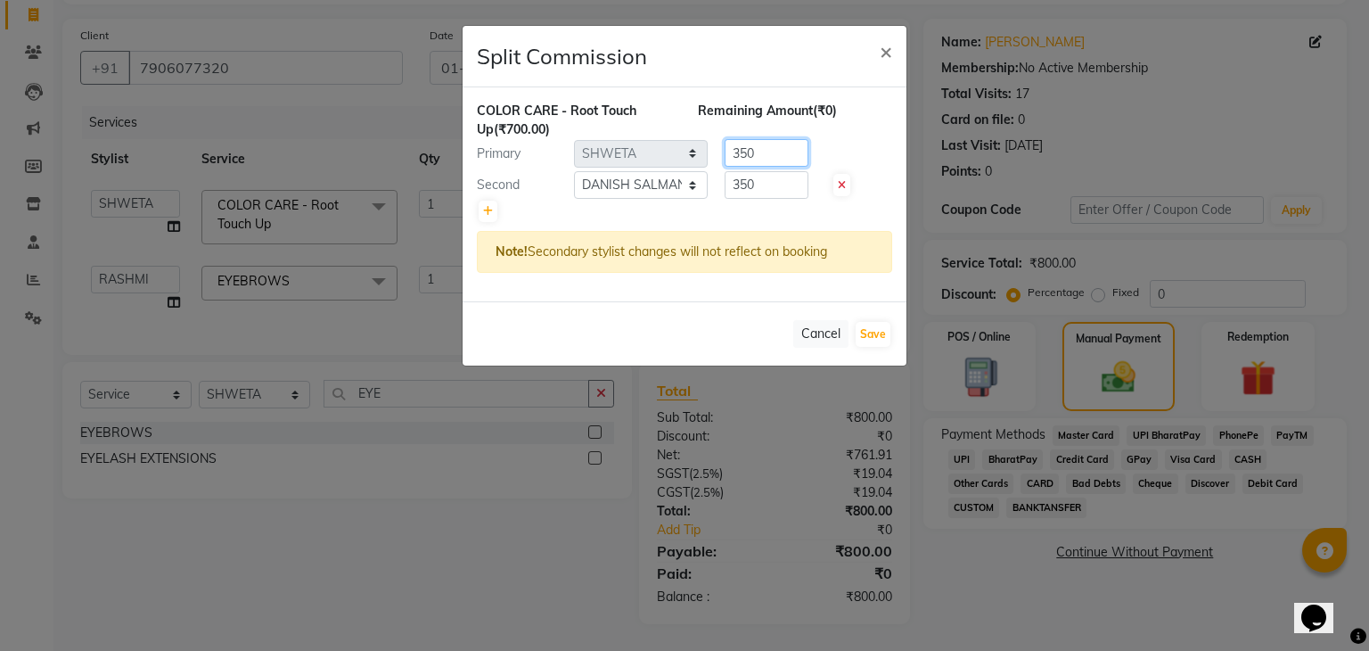
click at [767, 154] on input "350" at bounding box center [767, 153] width 84 height 28
type input "3"
type input "500"
drag, startPoint x: 766, startPoint y: 177, endPoint x: 731, endPoint y: 190, distance: 36.9
click at [731, 190] on input "350" at bounding box center [767, 185] width 84 height 28
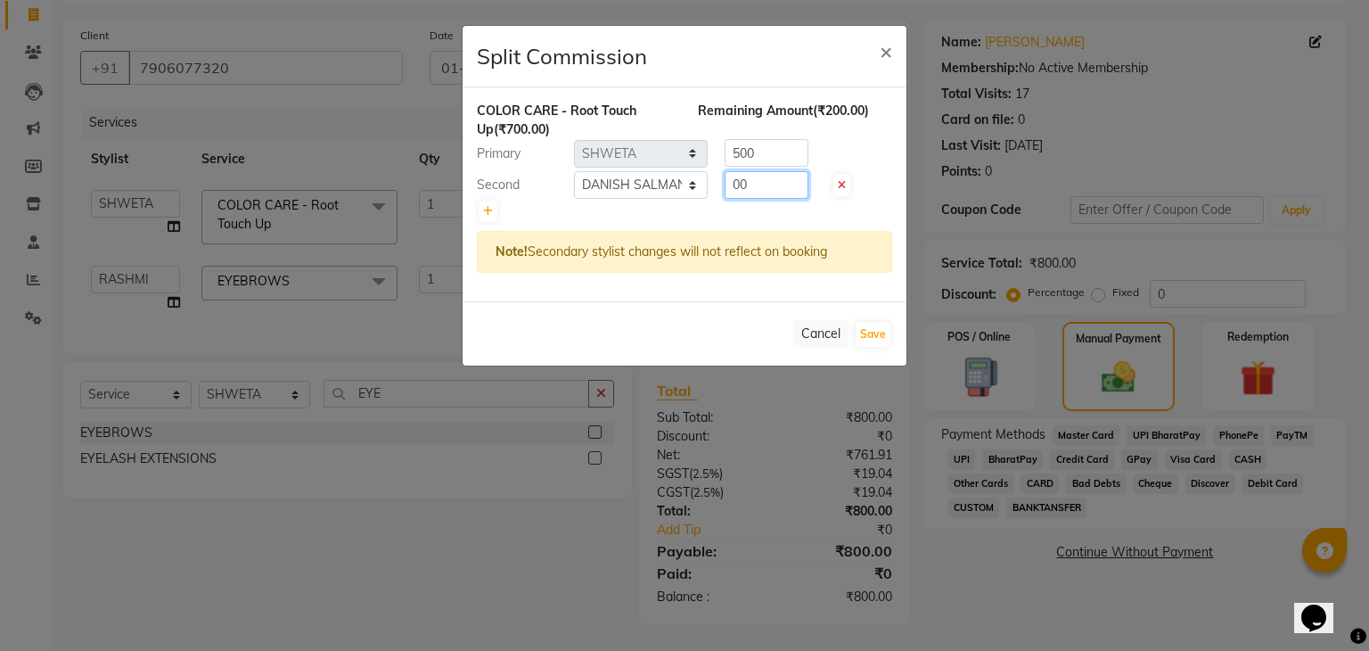
type input "0"
type input "200"
click at [733, 207] on div at bounding box center [684, 211] width 415 height 25
click at [880, 331] on button "Save" at bounding box center [873, 334] width 35 height 25
select select "Select"
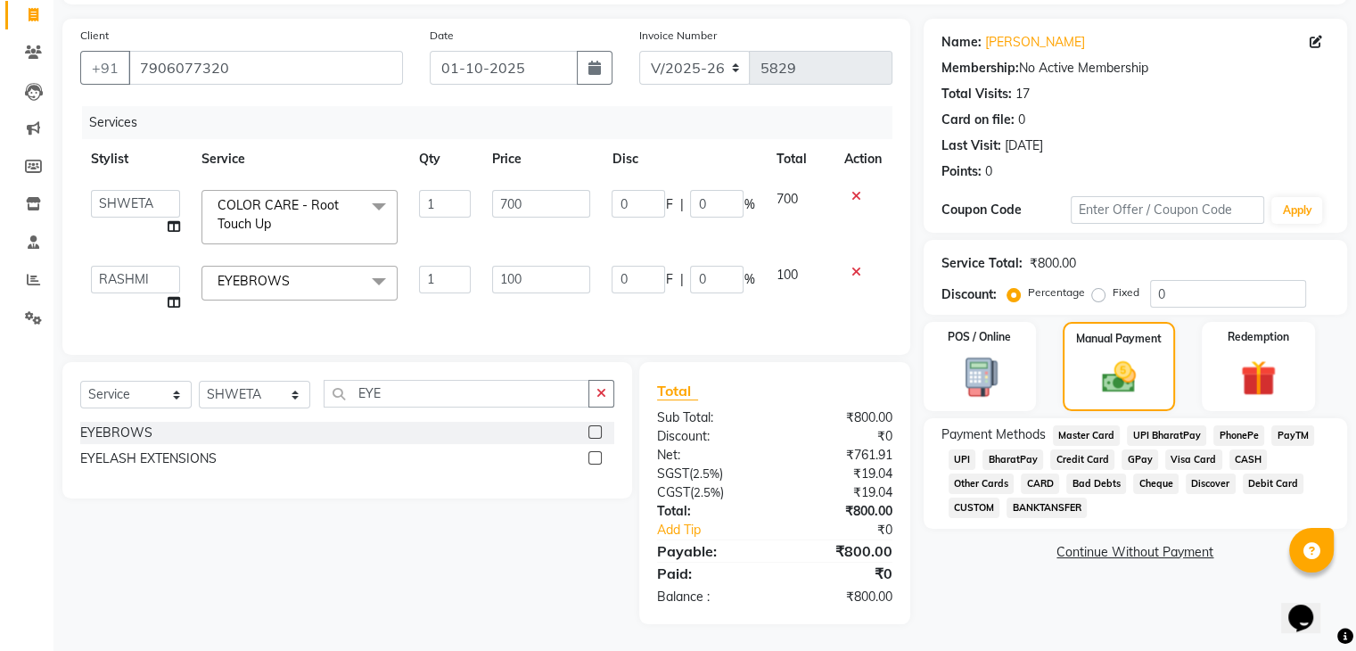
click at [961, 449] on span "UPI" at bounding box center [962, 459] width 28 height 21
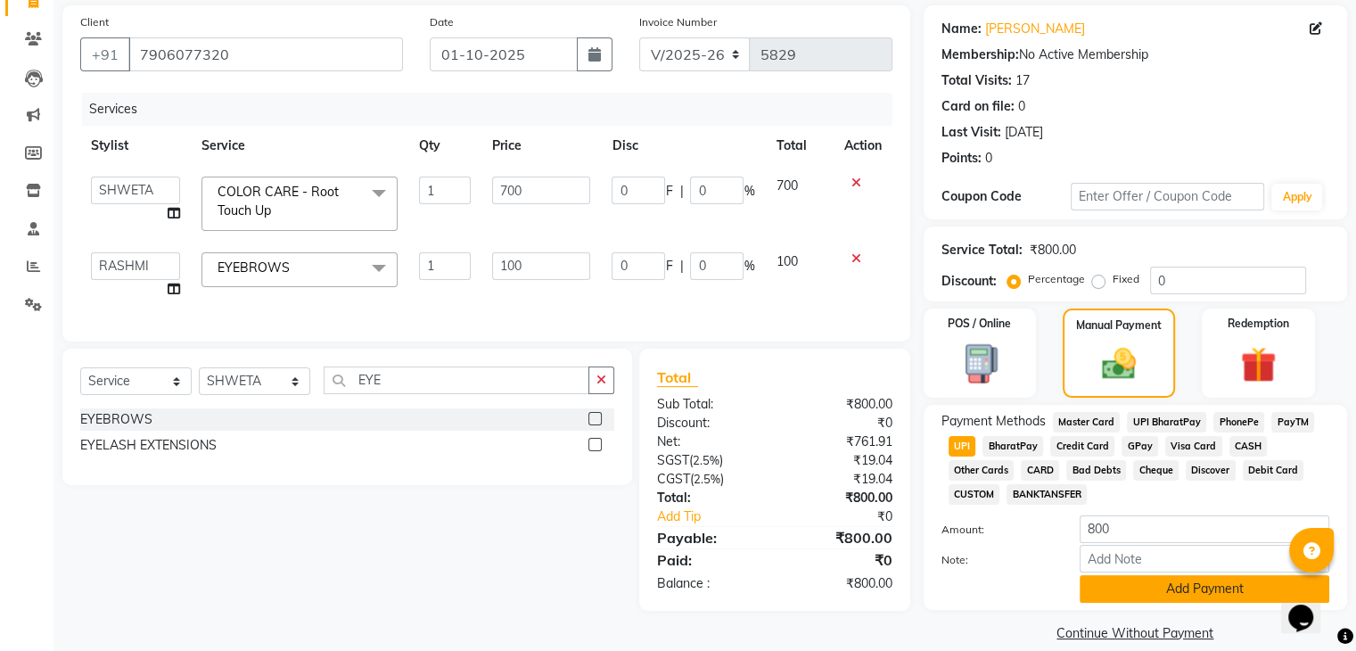
click at [1138, 588] on button "Add Payment" at bounding box center [1204, 589] width 250 height 28
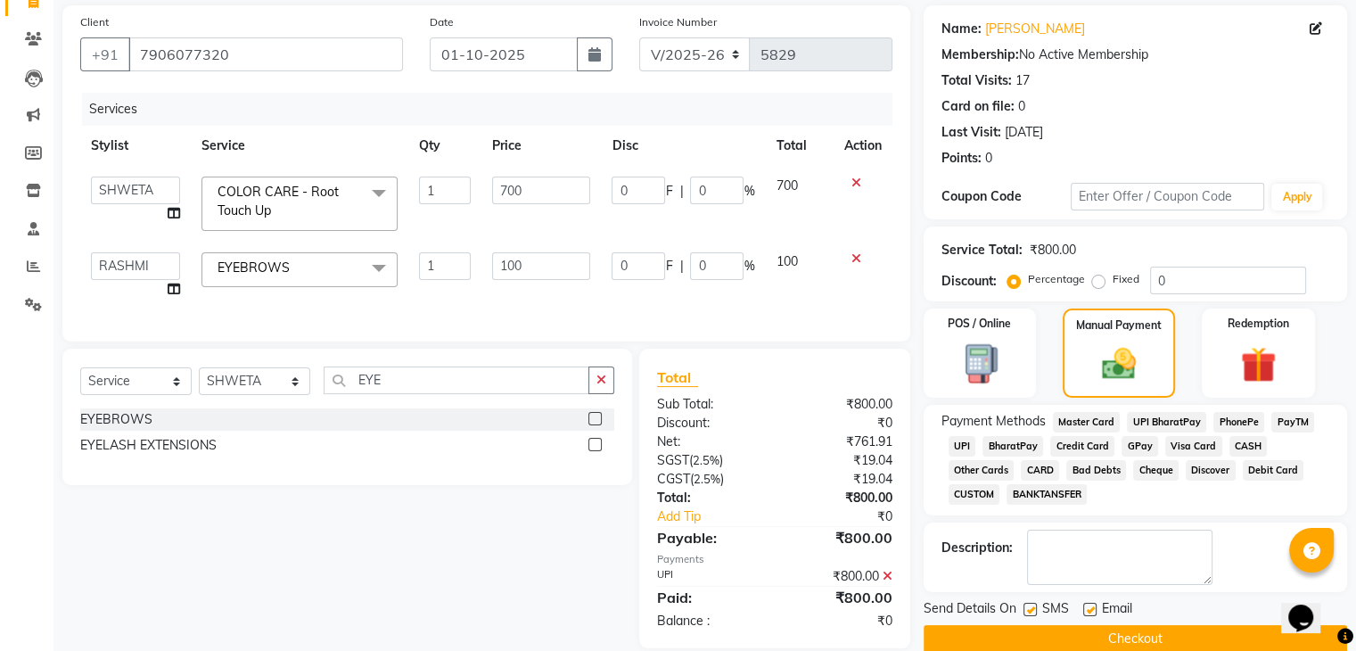
scroll to position [166, 0]
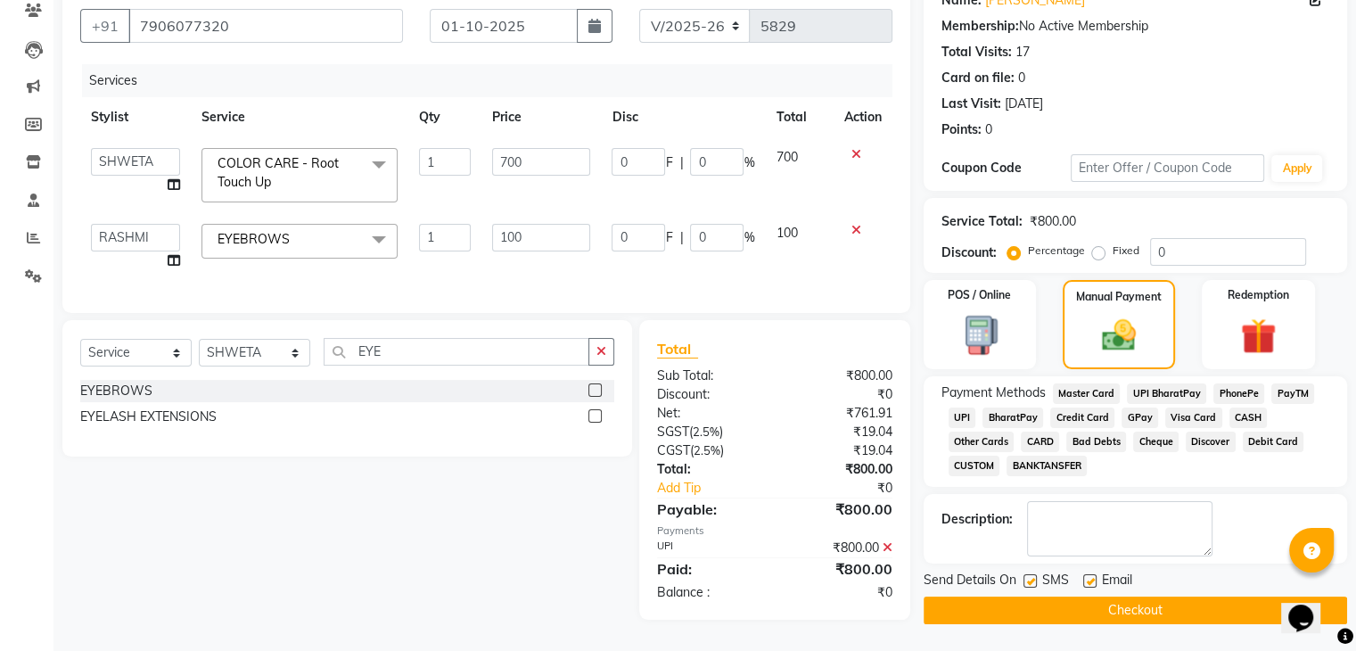
click at [1028, 574] on label at bounding box center [1029, 580] width 13 height 13
click at [1028, 576] on input "checkbox" at bounding box center [1029, 582] width 12 height 12
checkbox input "false"
click at [1095, 574] on label at bounding box center [1089, 580] width 13 height 13
click at [1095, 576] on input "checkbox" at bounding box center [1089, 582] width 12 height 12
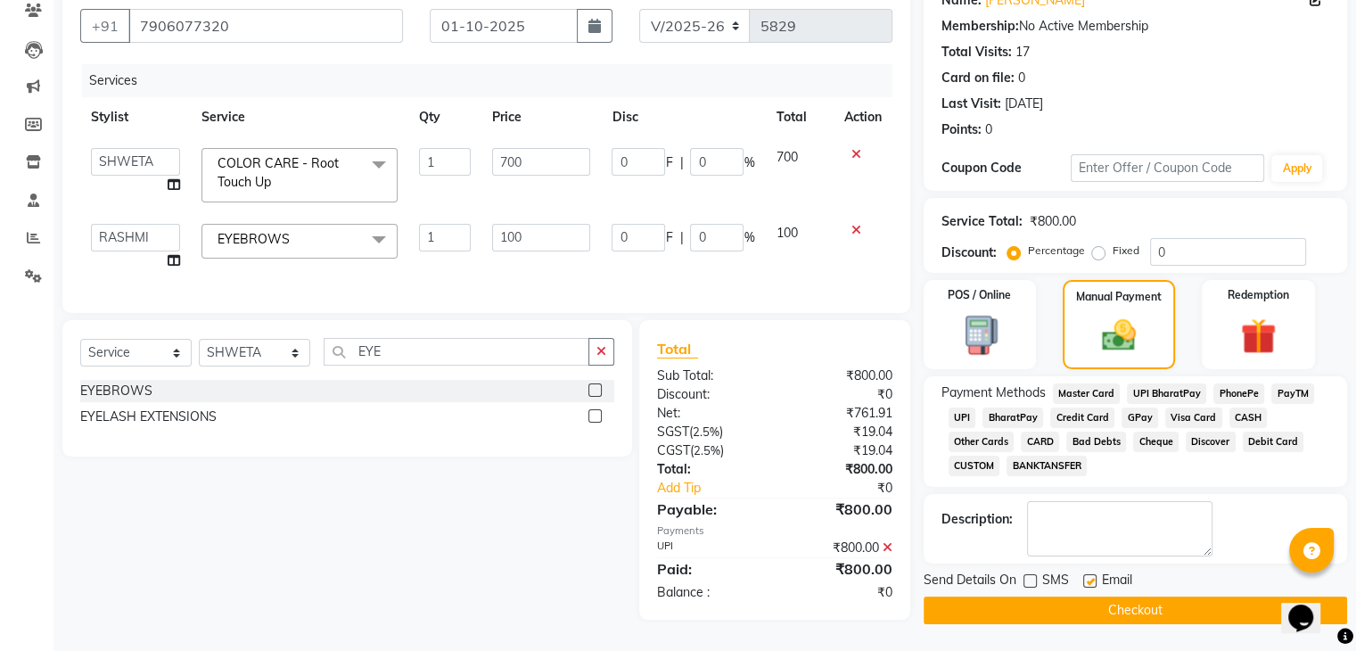
checkbox input "false"
click at [1116, 611] on button "Checkout" at bounding box center [1134, 610] width 423 height 28
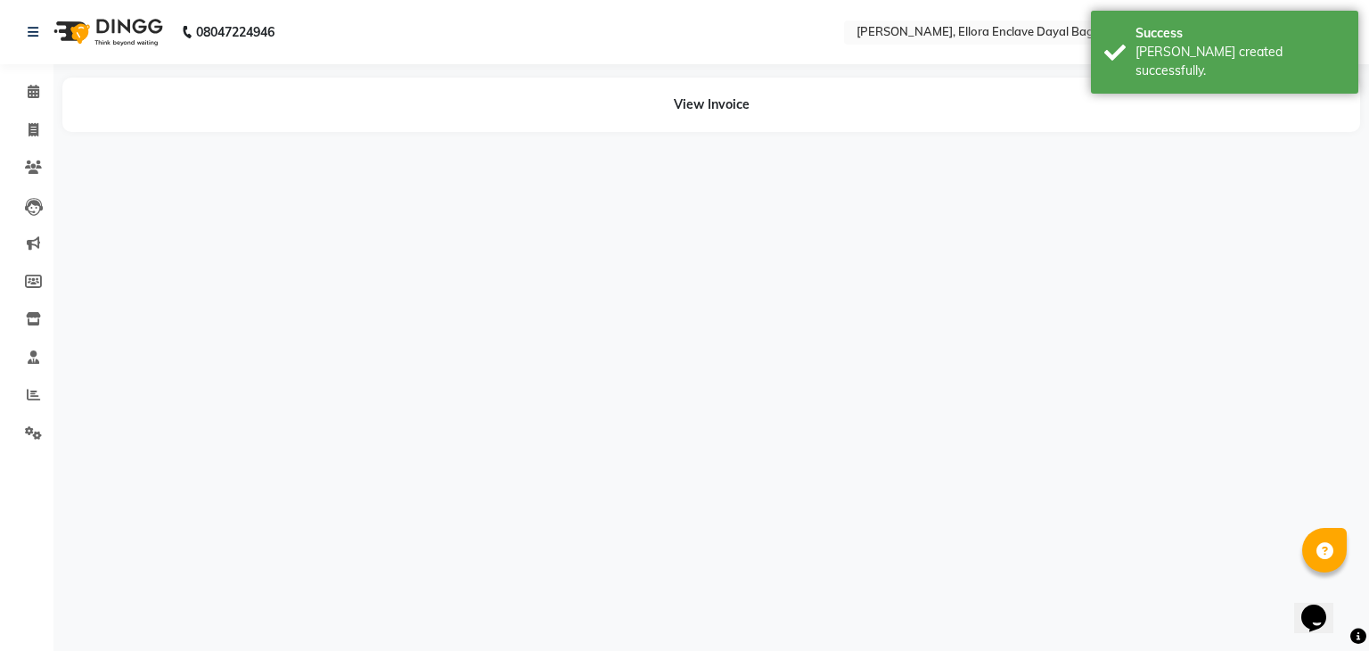
select select "53881"
select select "53879"
select select "53887"
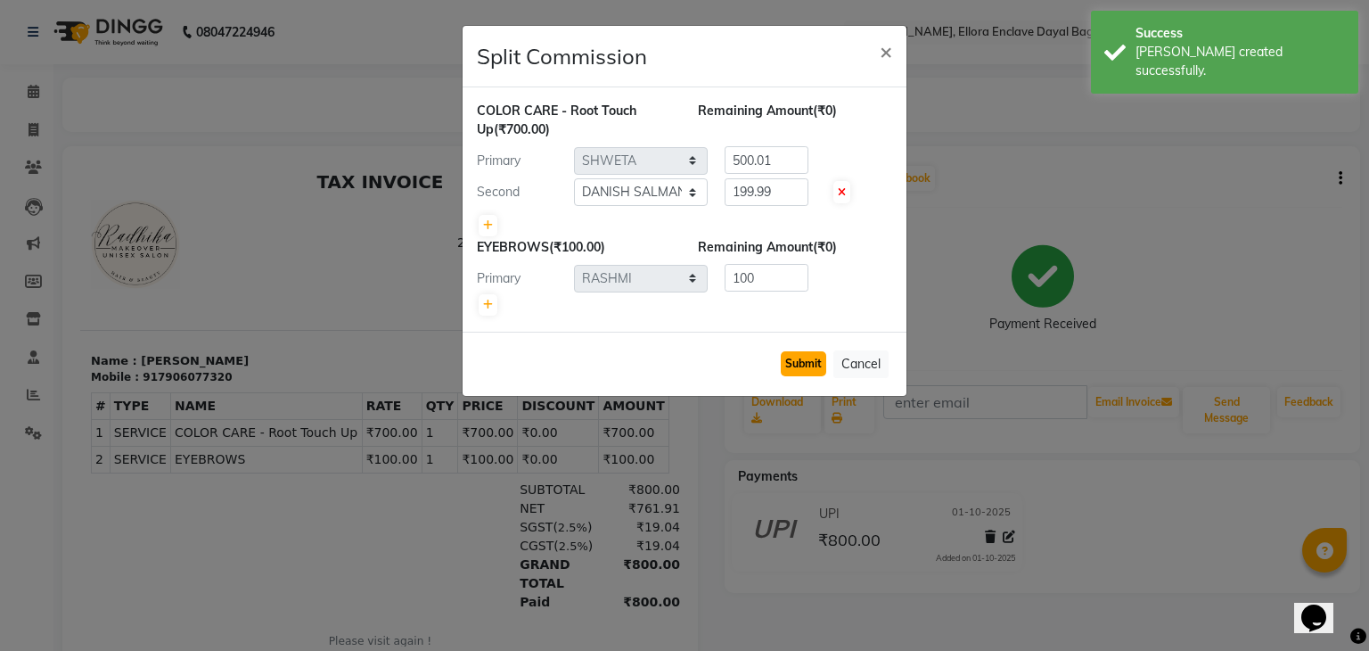
click at [816, 365] on button "Submit" at bounding box center [803, 363] width 45 height 25
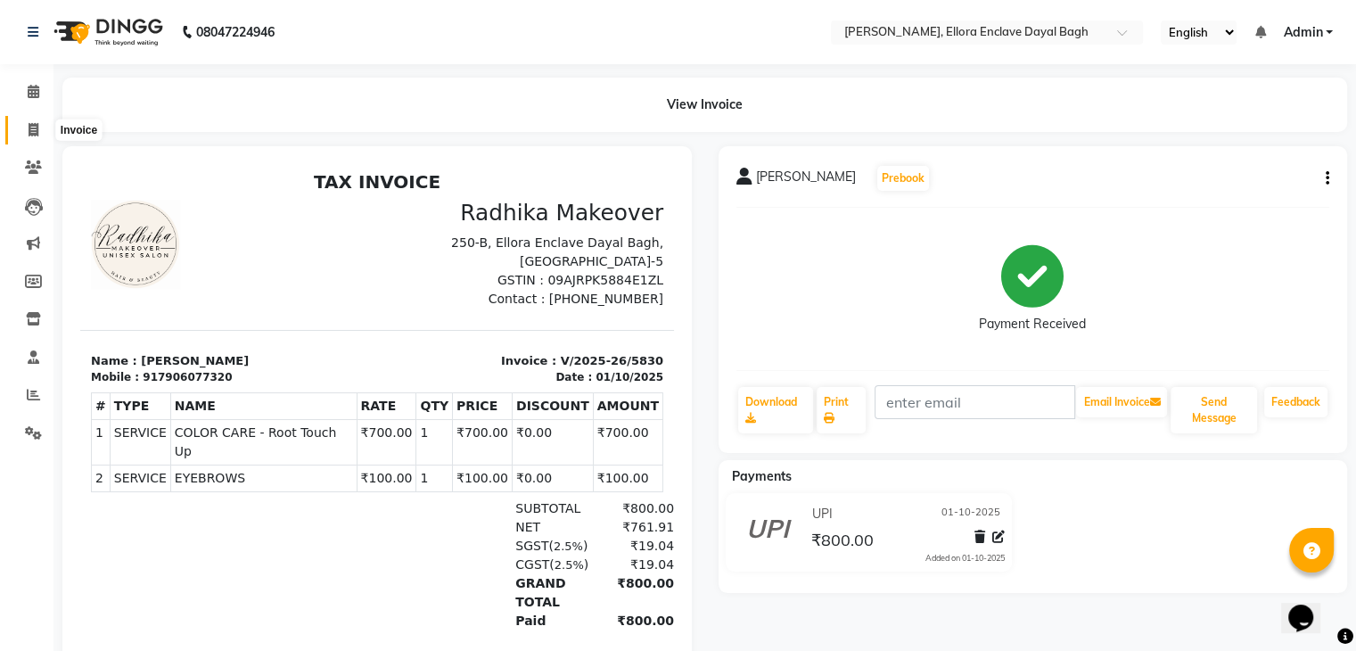
click at [29, 126] on icon at bounding box center [34, 129] width 10 height 13
select select "service"
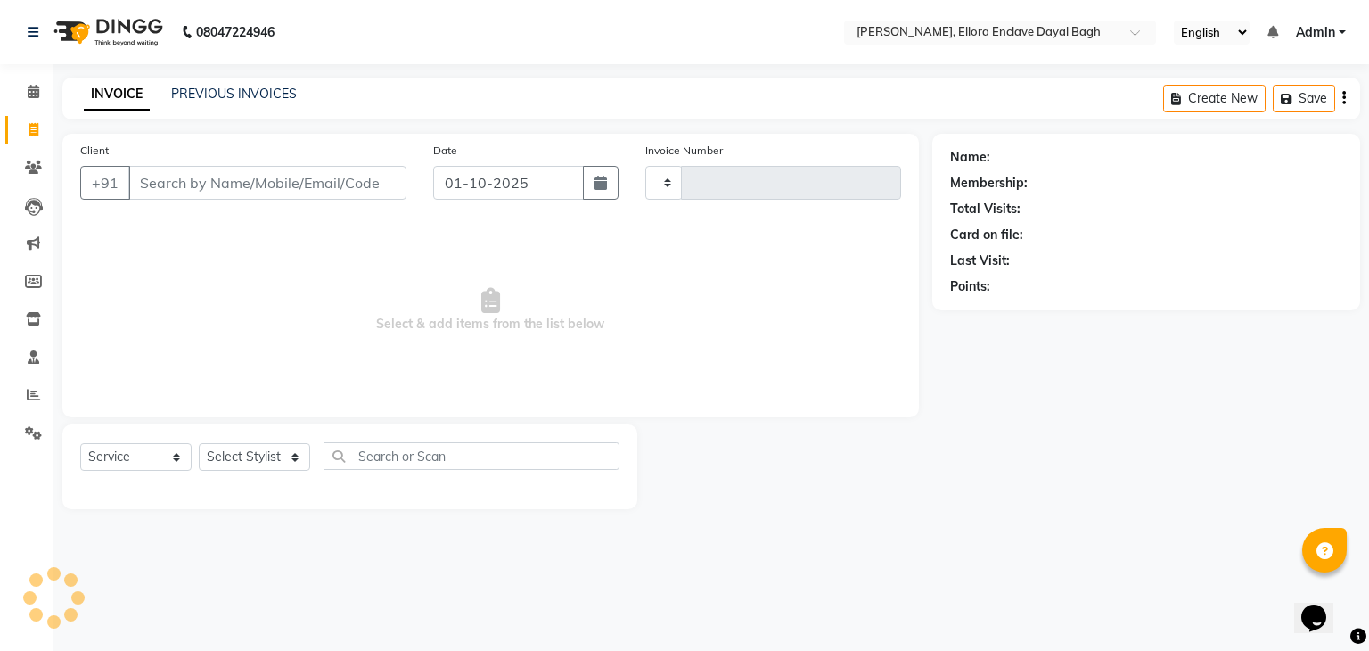
type input "5831"
select select "6880"
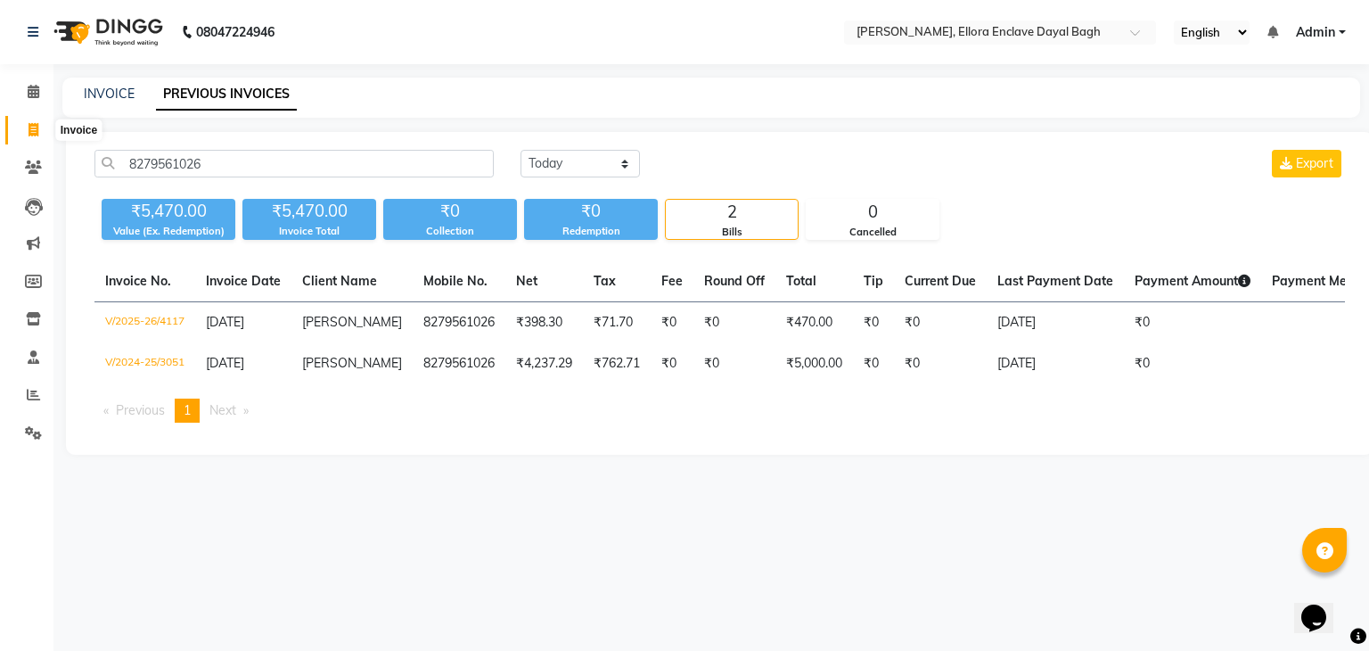
click at [39, 126] on span at bounding box center [33, 130] width 31 height 21
select select "service"
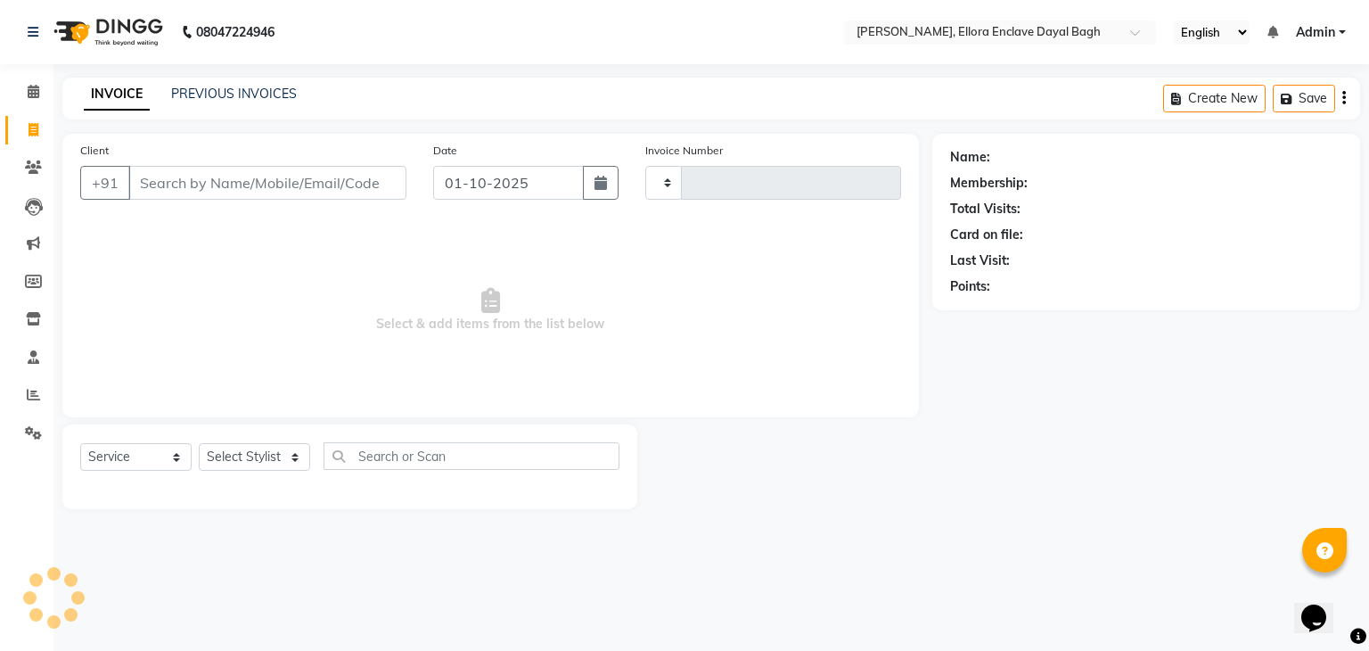
type input "5831"
select select "6880"
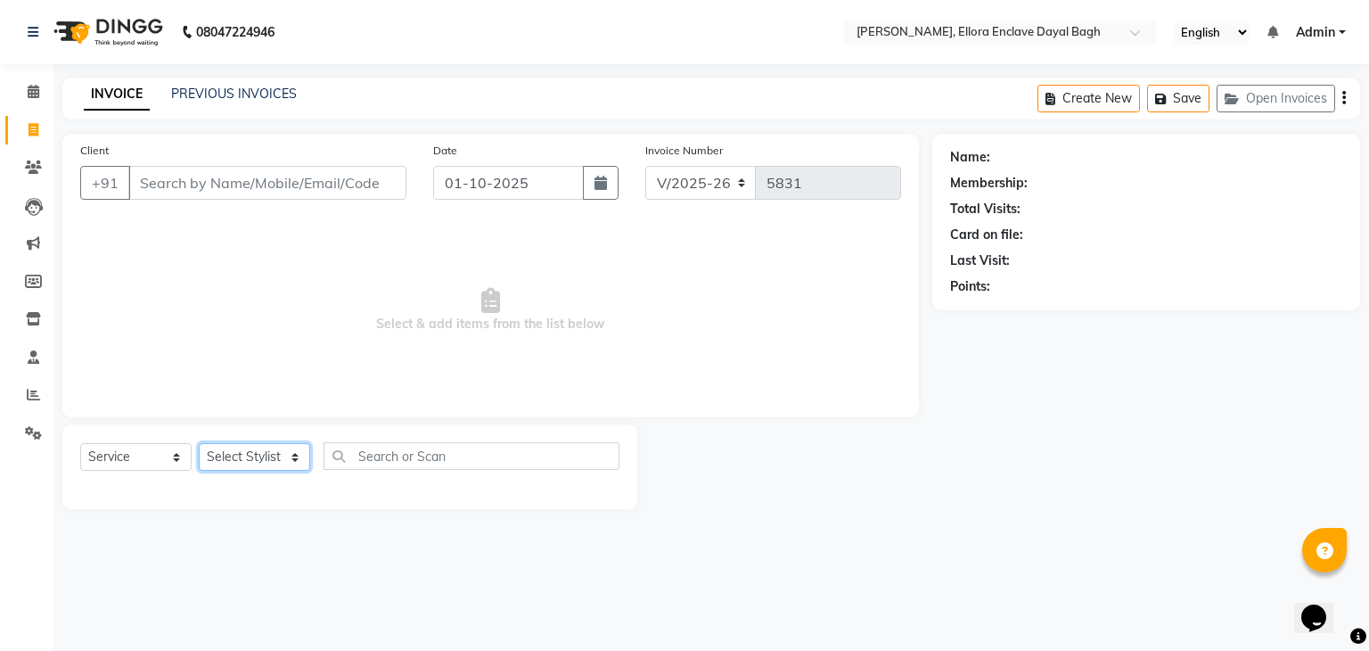
click at [277, 468] on select "Select Stylist AMAN DANISH SALMANI [PERSON_NAME] kakul KAVITA [PERSON_NAME] [PE…" at bounding box center [254, 457] width 111 height 28
select select "58738"
click at [199, 444] on select "Select Stylist AMAN DANISH SALMANI [PERSON_NAME] kakul KAVITA [PERSON_NAME] [PE…" at bounding box center [254, 457] width 111 height 28
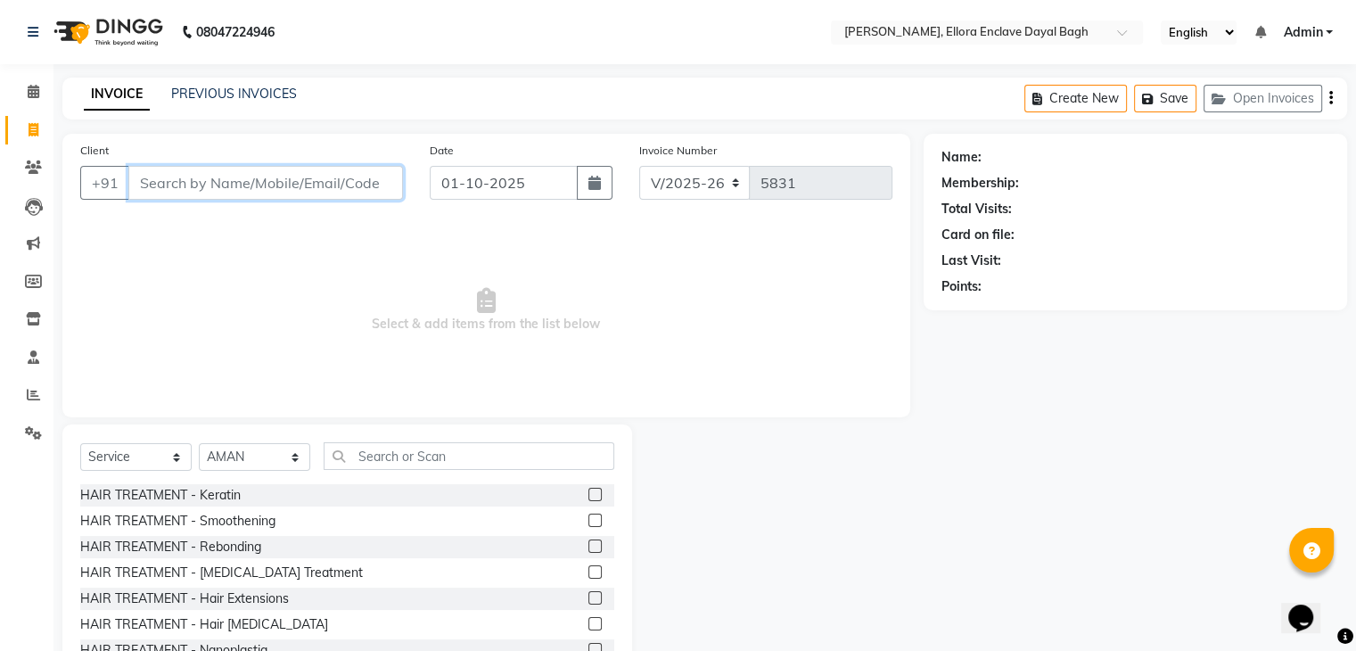
click at [224, 189] on input "Client" at bounding box center [265, 183] width 275 height 34
click at [227, 189] on input "Client" at bounding box center [265, 183] width 275 height 34
click at [228, 189] on input "Client" at bounding box center [265, 183] width 275 height 34
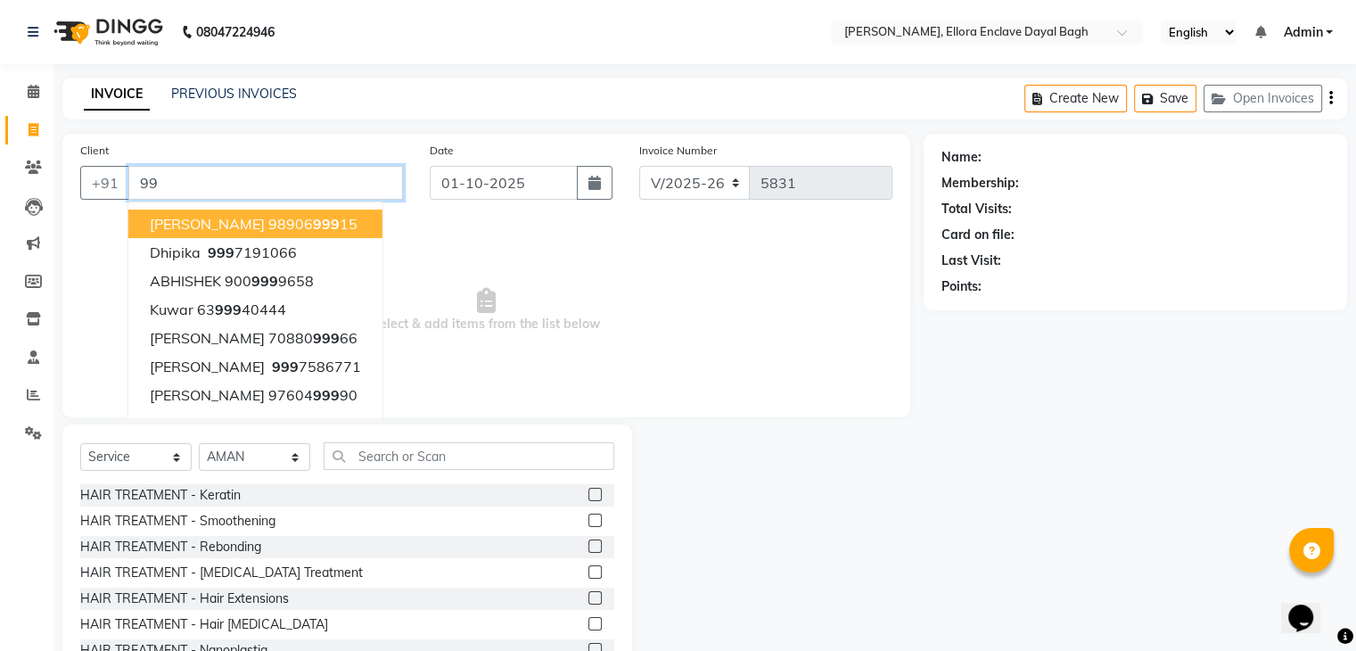
type input "9"
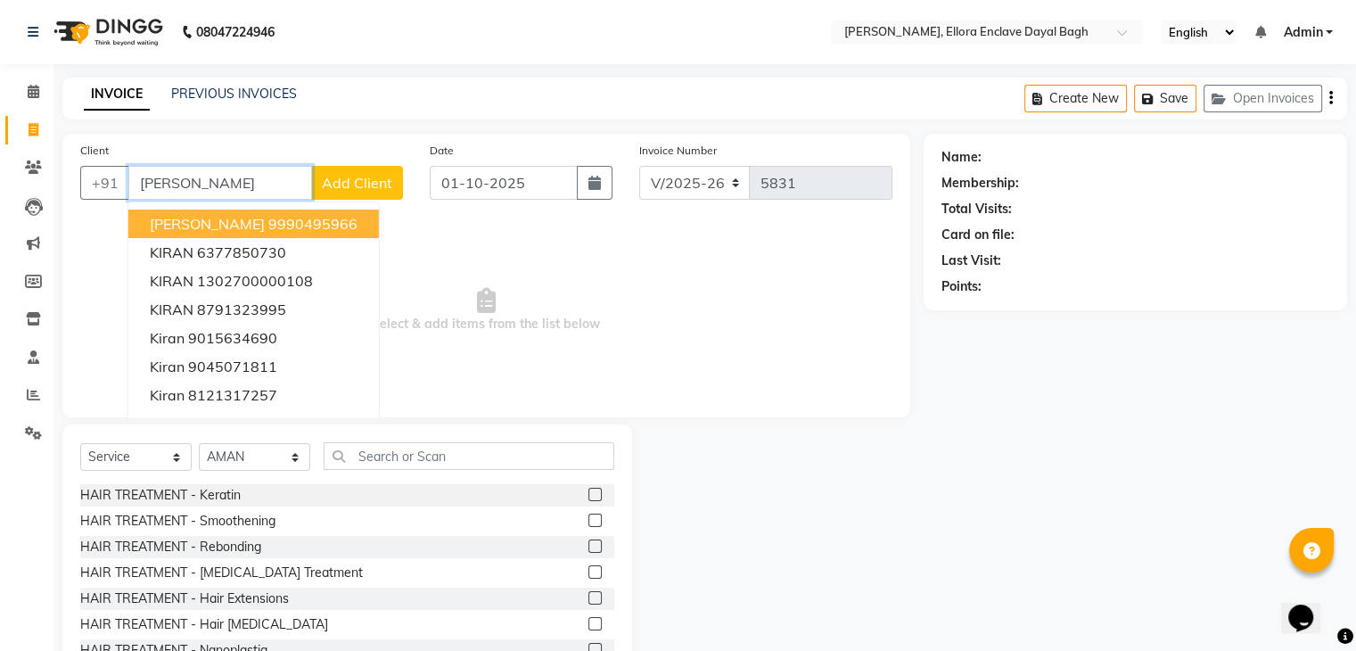
click at [249, 218] on span "[PERSON_NAME]" at bounding box center [207, 224] width 115 height 18
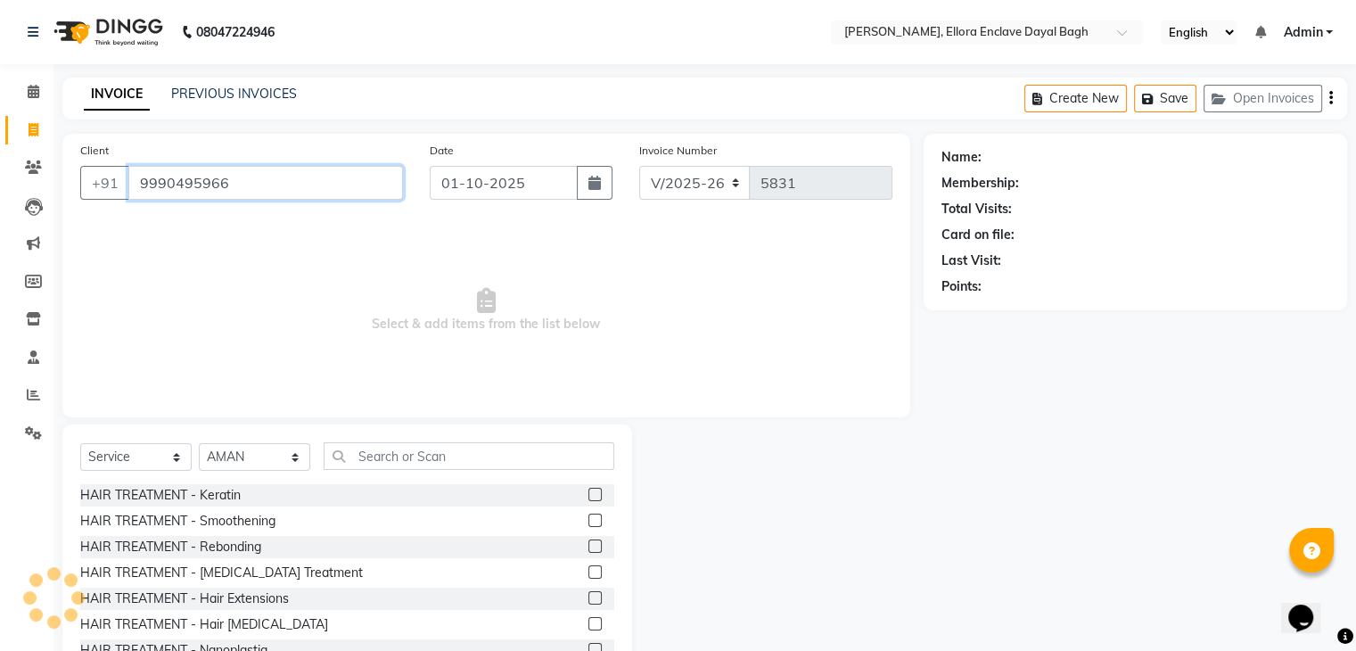
type input "9990495966"
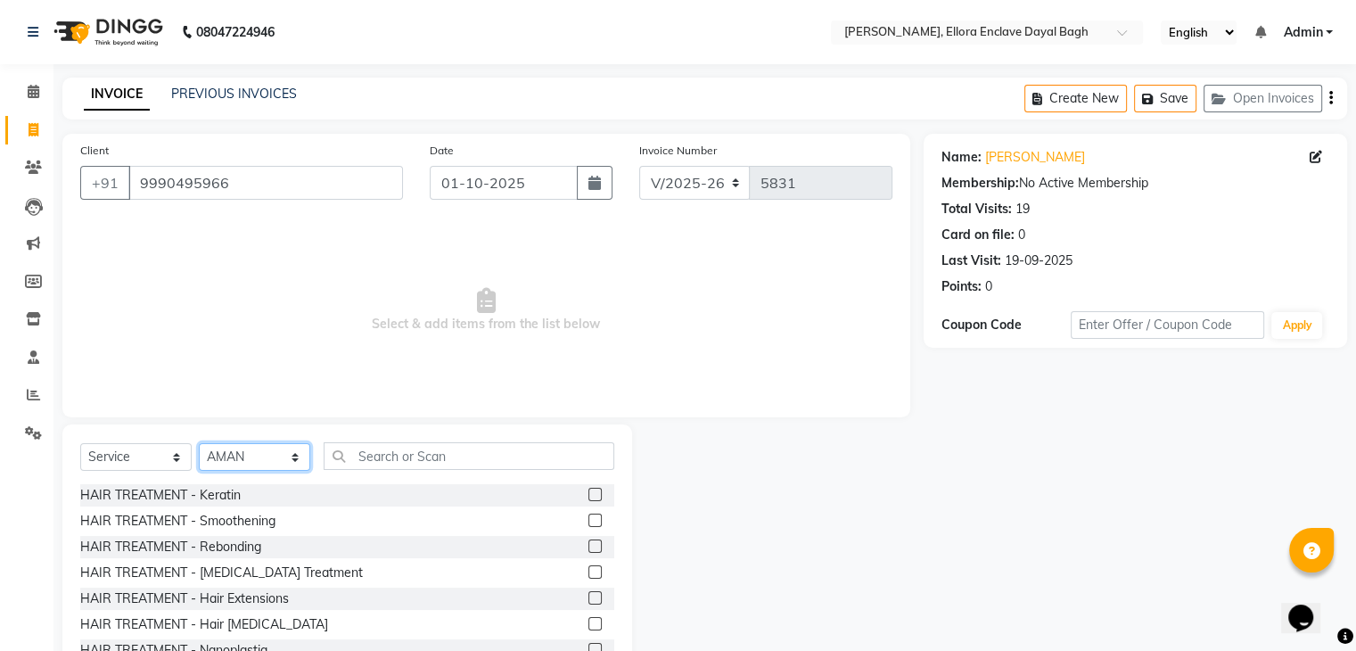
click at [274, 460] on select "Select Stylist AMAN DANISH SALMANI [PERSON_NAME] kakul KAVITA [PERSON_NAME] [PE…" at bounding box center [254, 457] width 111 height 28
click at [199, 444] on select "Select Stylist AMAN DANISH SALMANI [PERSON_NAME] kakul KAVITA [PERSON_NAME] [PE…" at bounding box center [254, 457] width 111 height 28
click at [431, 447] on input "text" at bounding box center [469, 456] width 291 height 28
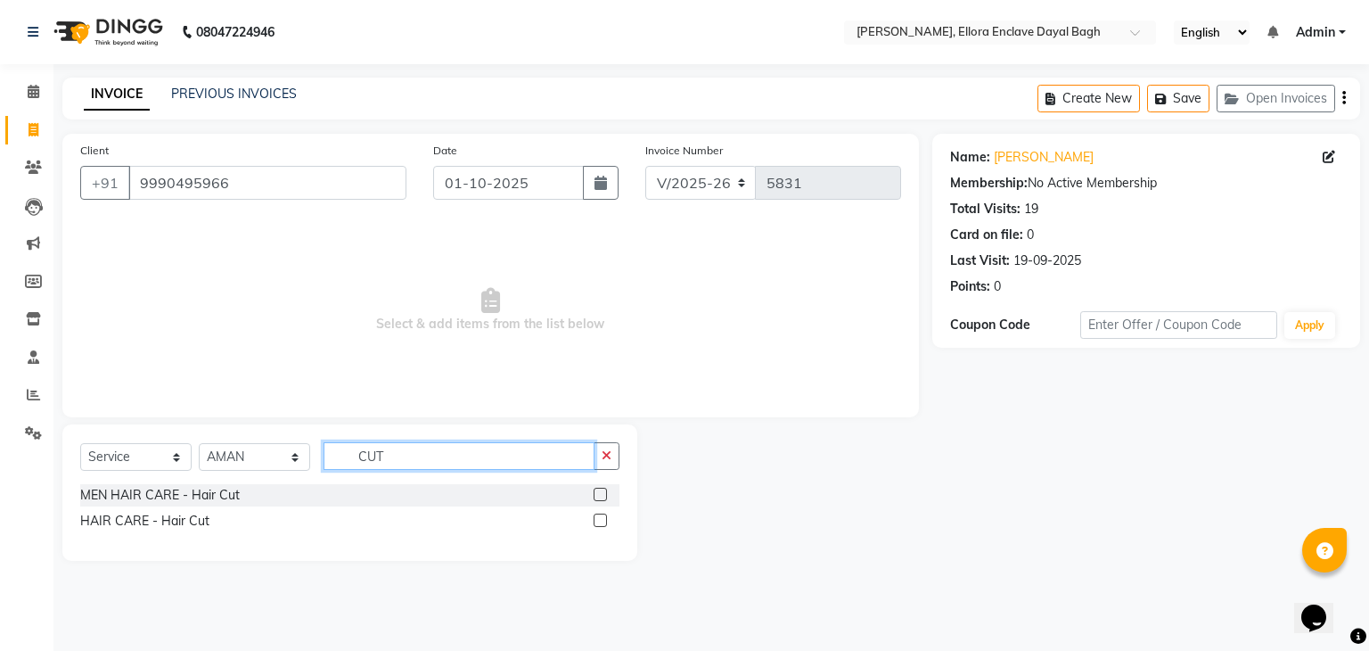
type input "CUT"
click at [598, 489] on label at bounding box center [600, 494] width 13 height 13
click at [598, 489] on input "checkbox" at bounding box center [600, 495] width 12 height 12
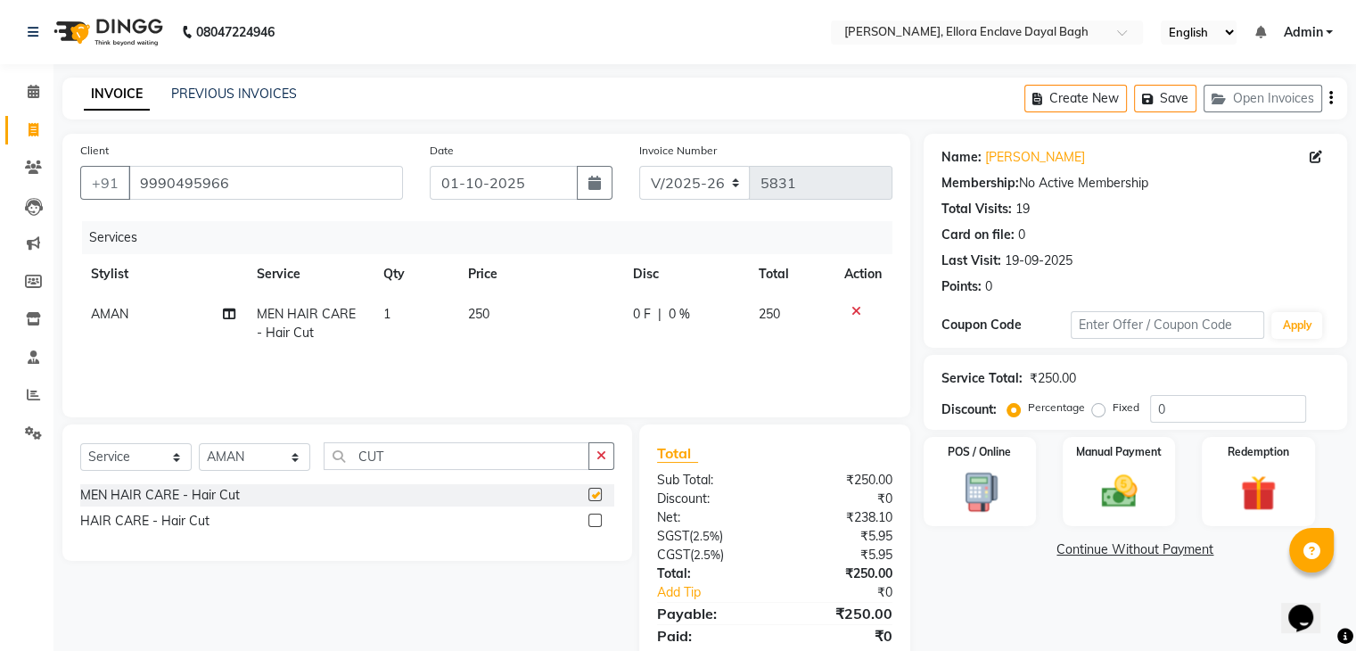
checkbox input "false"
click at [1087, 471] on div "Manual Payment" at bounding box center [1118, 481] width 117 height 92
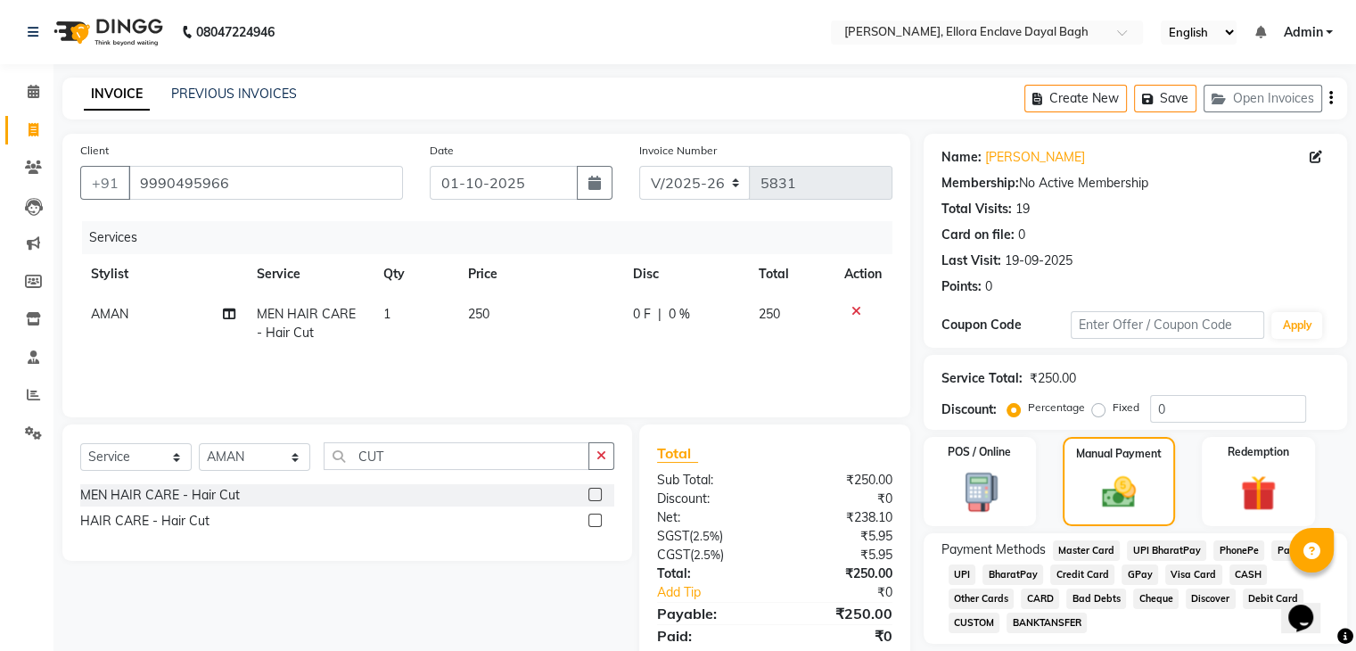
click at [1244, 574] on span "CASH" at bounding box center [1248, 574] width 38 height 21
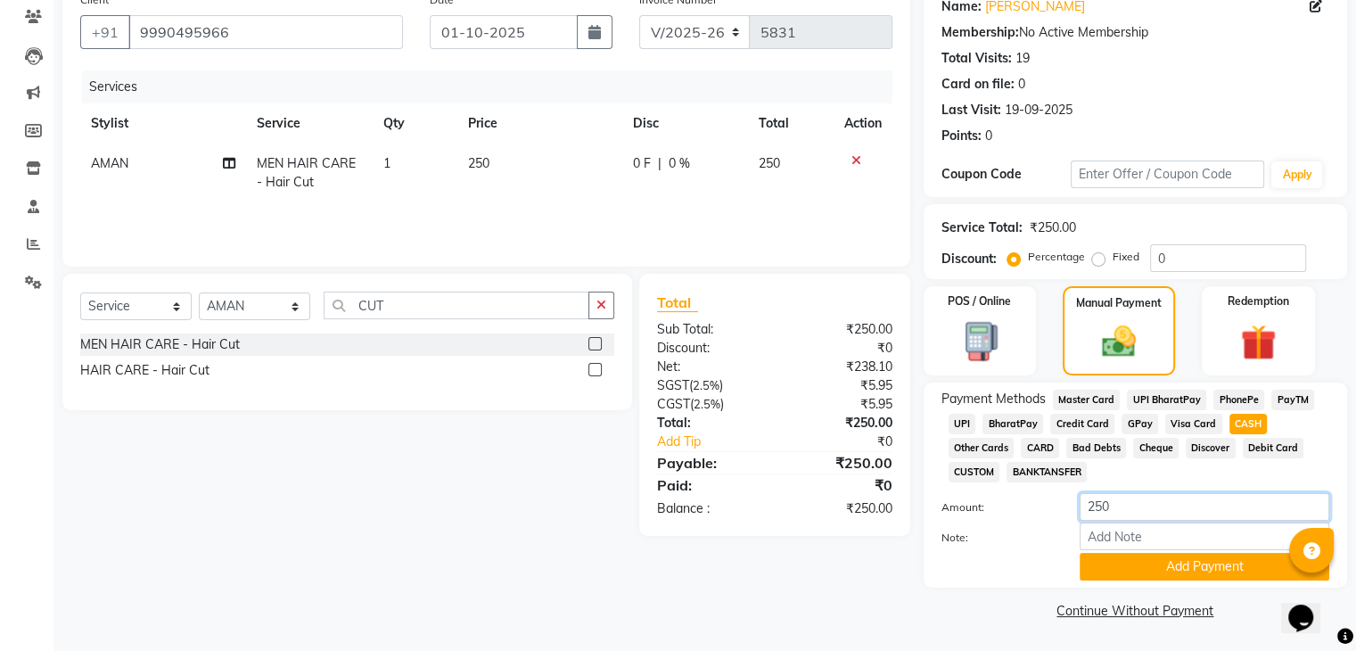
click at [1202, 509] on input "250" at bounding box center [1204, 507] width 250 height 28
type input "200"
click at [1217, 568] on button "Add Payment" at bounding box center [1204, 567] width 250 height 28
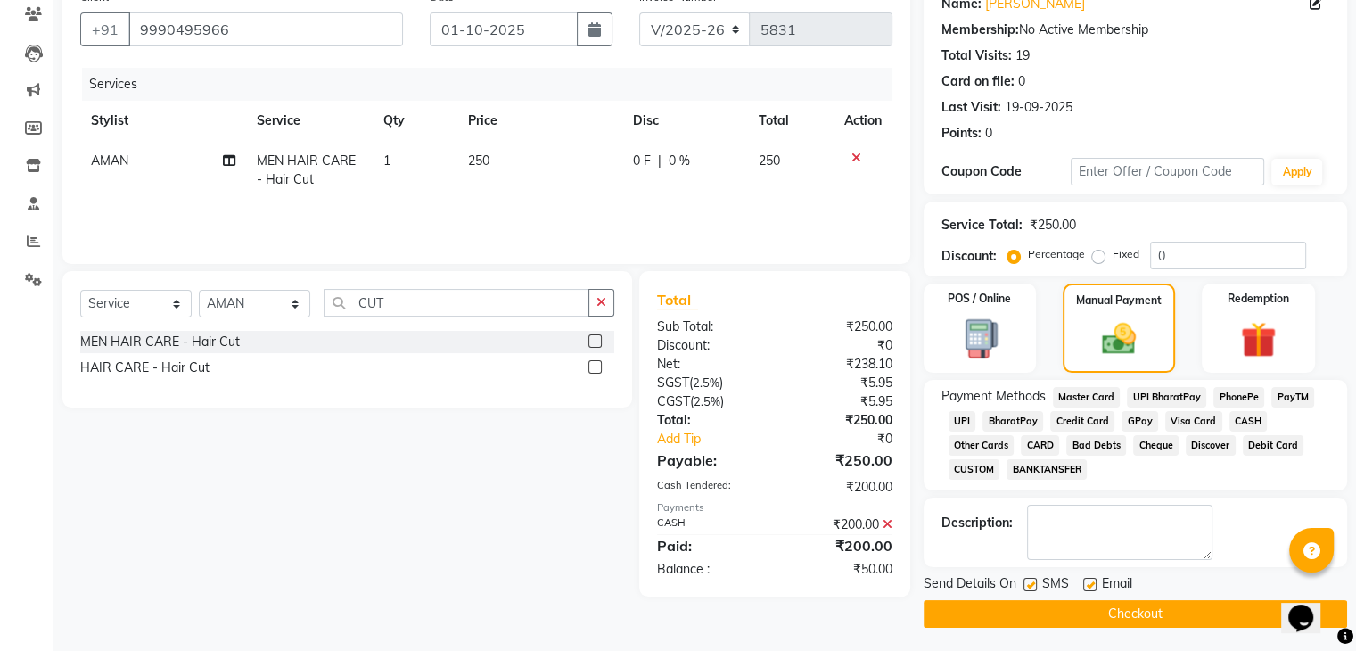
scroll to position [159, 0]
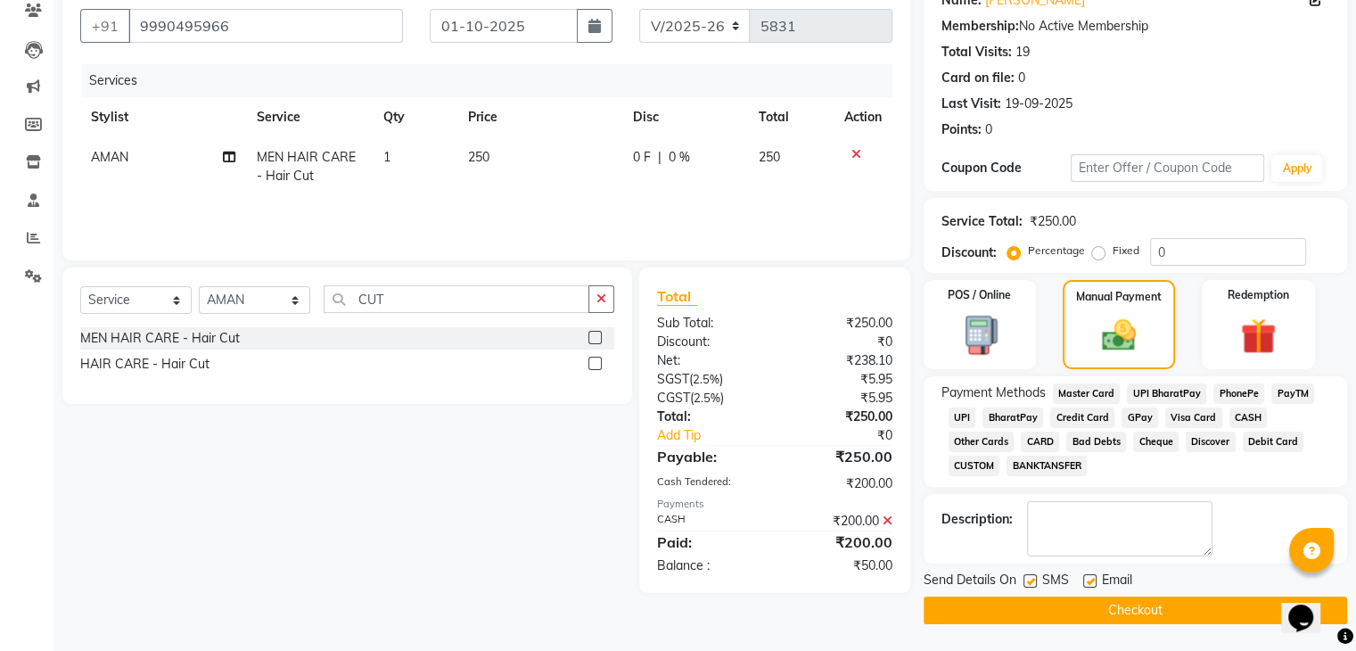
click at [1073, 611] on button "Checkout" at bounding box center [1134, 610] width 423 height 28
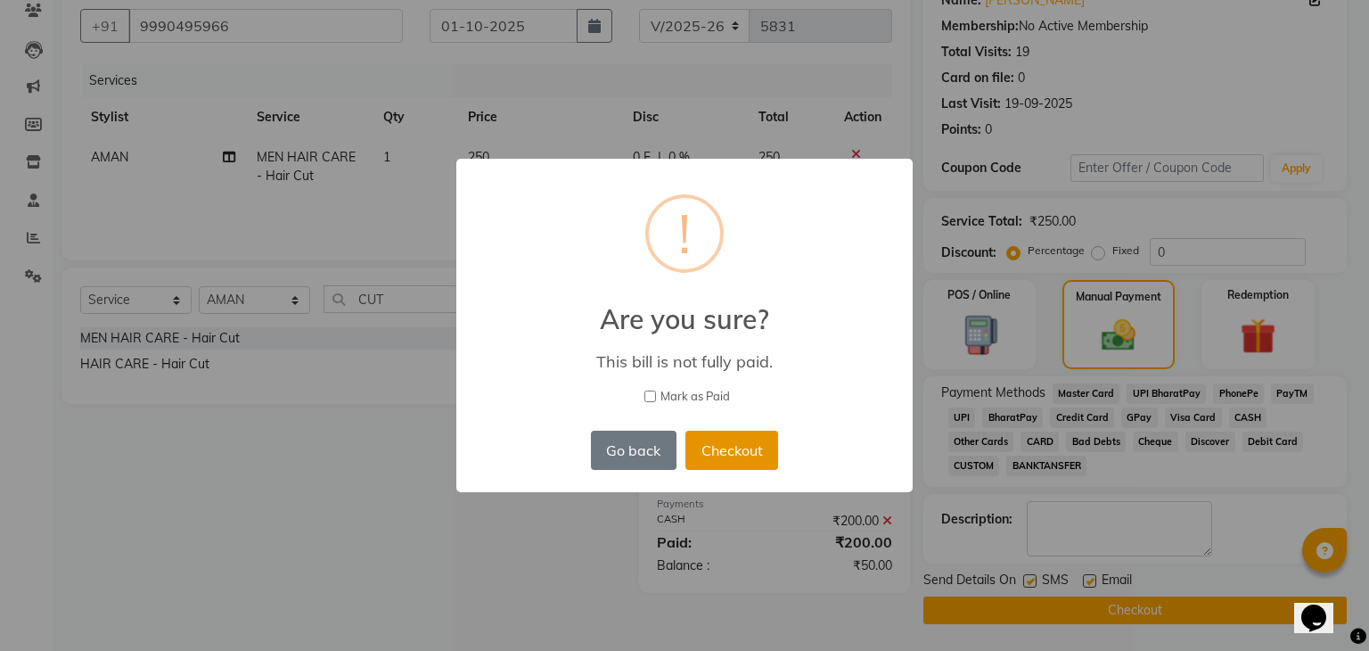
click at [767, 441] on button "Checkout" at bounding box center [731, 450] width 93 height 39
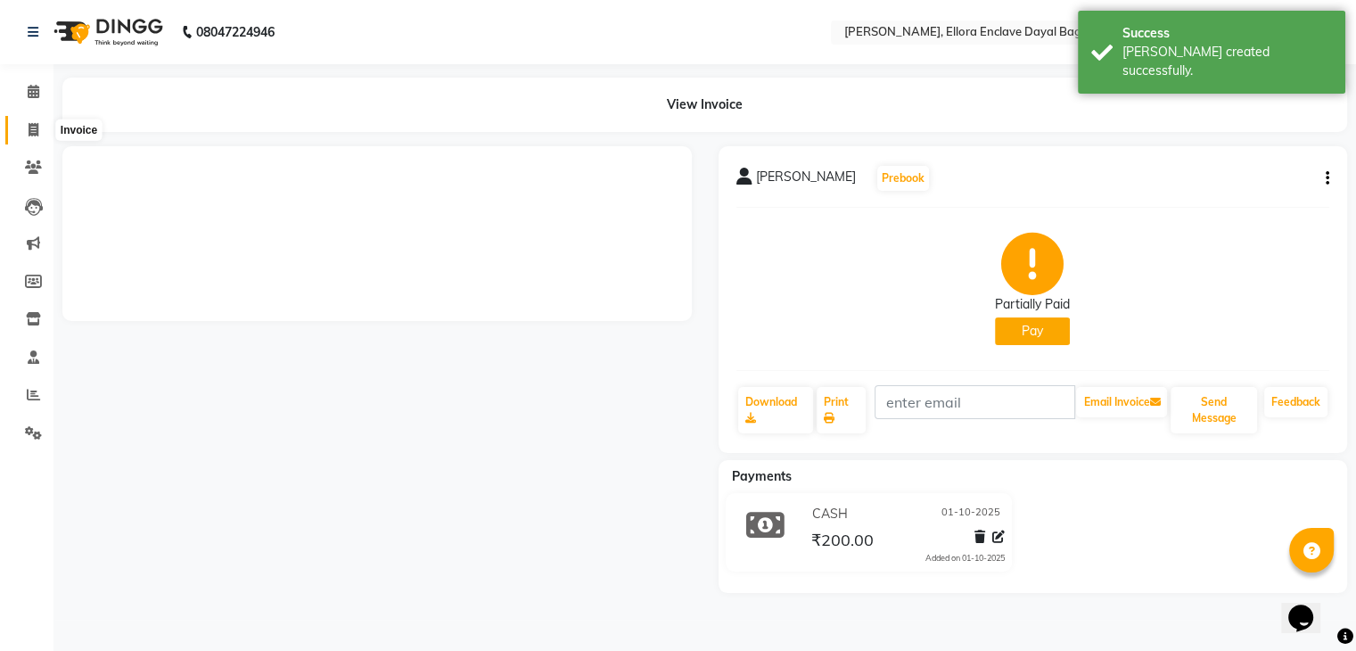
click at [39, 128] on span at bounding box center [33, 130] width 31 height 21
select select "service"
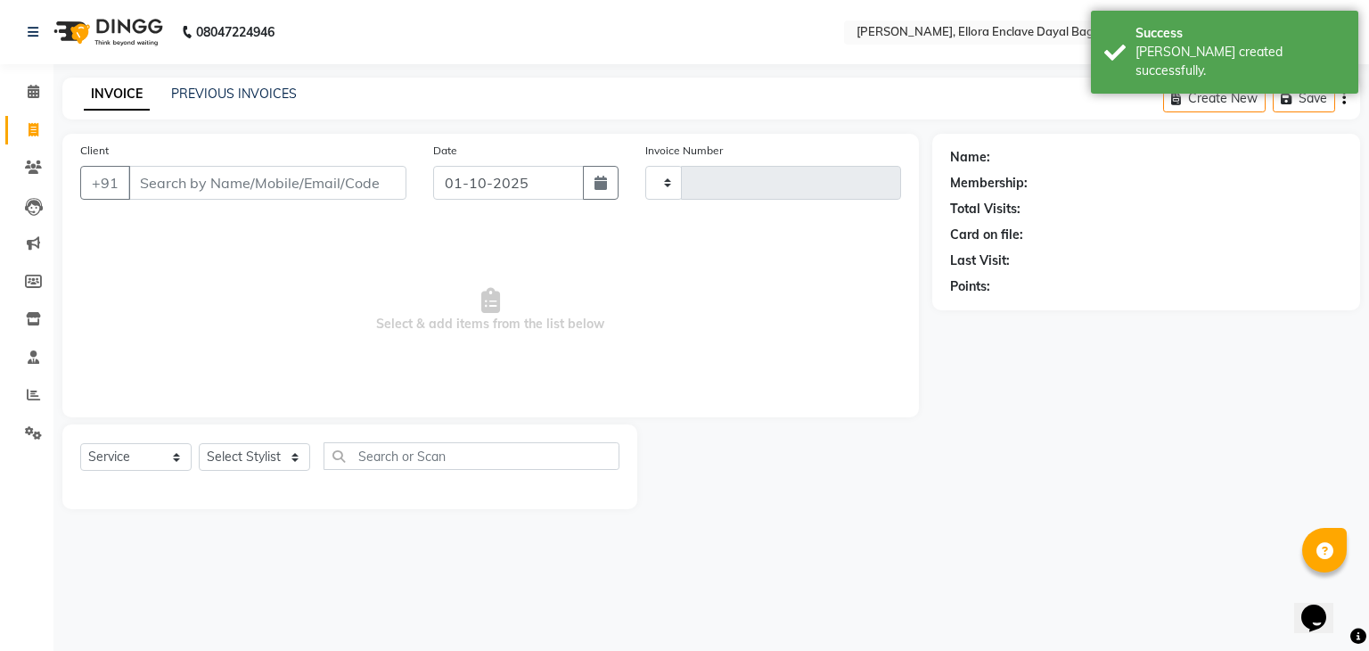
type input "5832"
select select "6880"
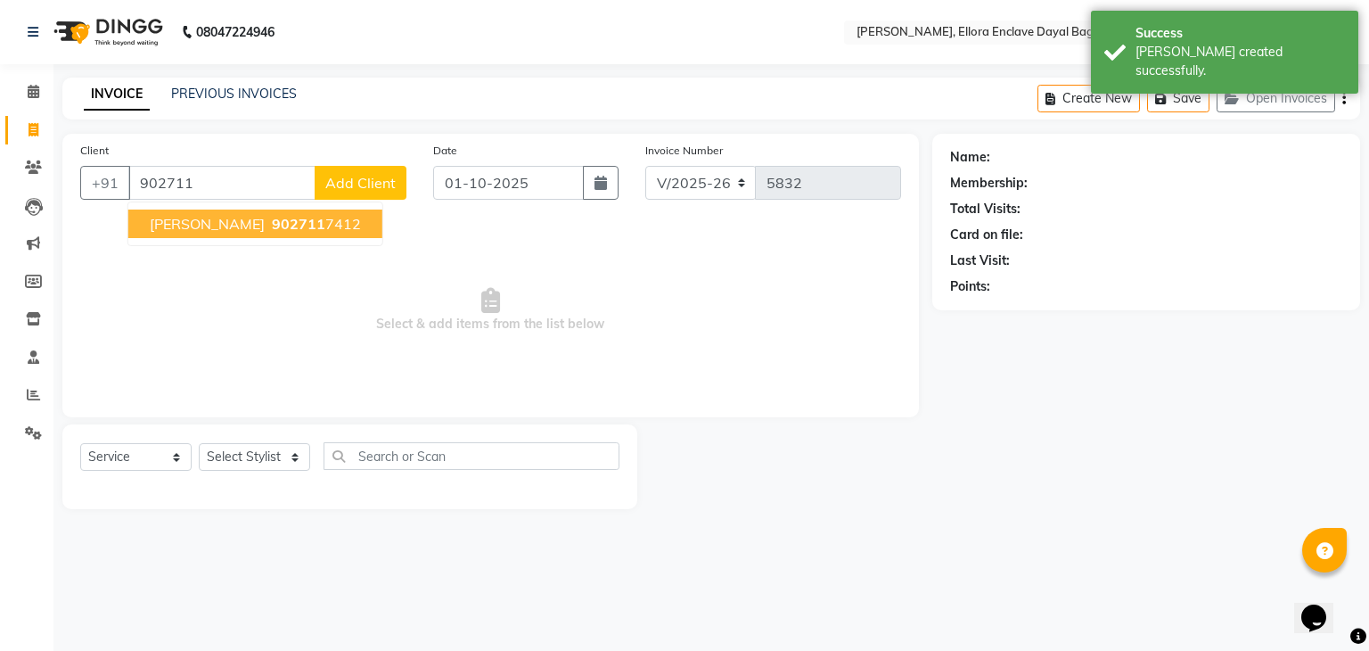
click at [209, 225] on span "[PERSON_NAME]" at bounding box center [207, 224] width 115 height 18
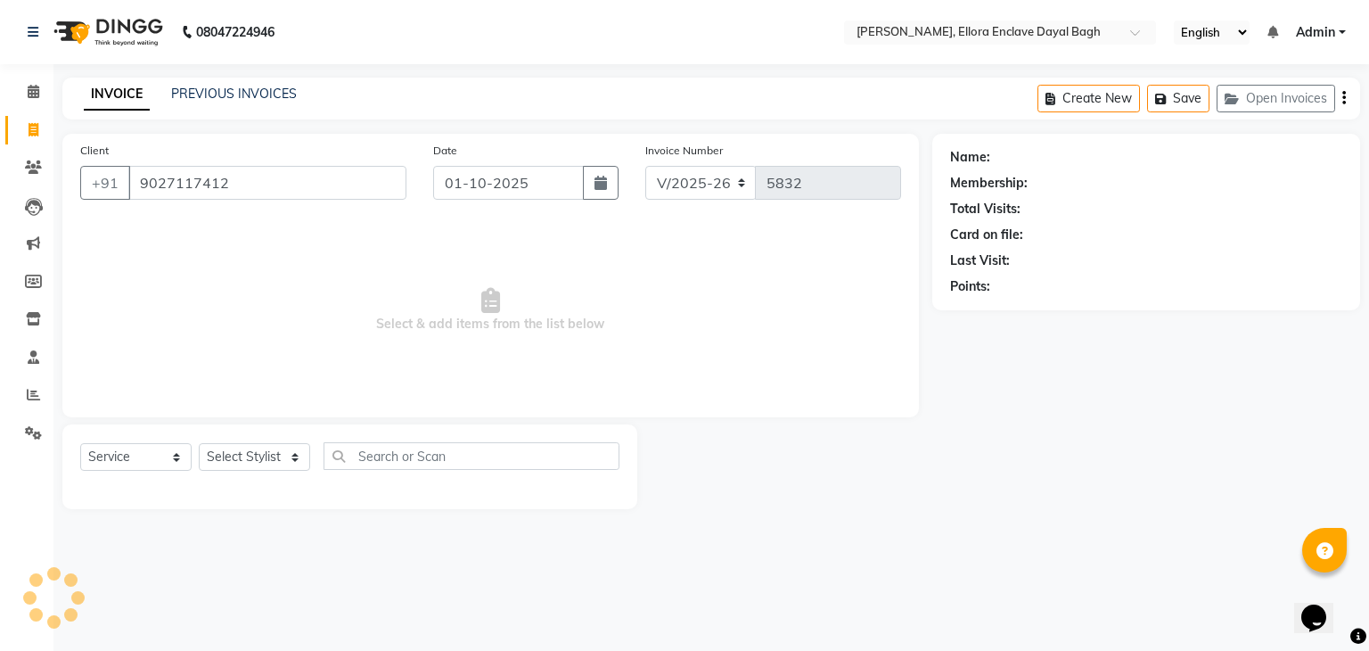
type input "9027117412"
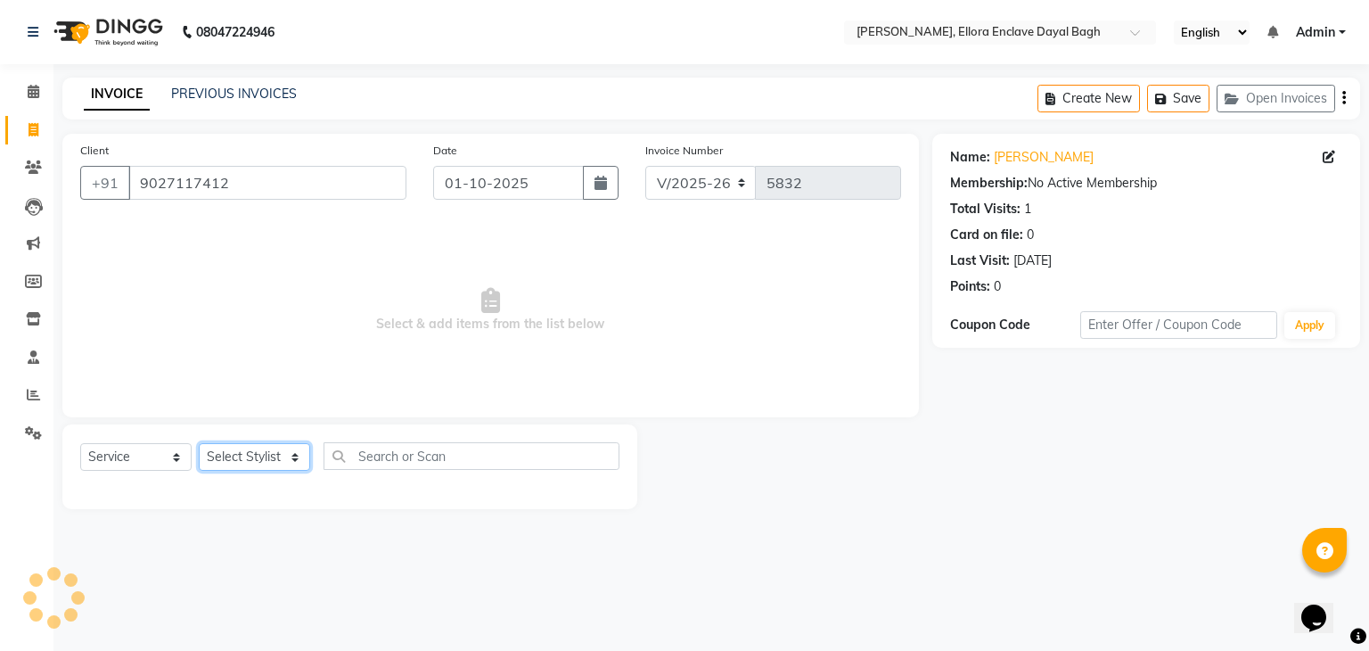
click at [285, 470] on select "Select Stylist AMAN DANISH SALMANI [PERSON_NAME] kakul KAVITA [PERSON_NAME] [PE…" at bounding box center [254, 457] width 111 height 28
select select "53877"
click at [199, 444] on select "Select Stylist AMAN DANISH SALMANI [PERSON_NAME] kakul KAVITA [PERSON_NAME] [PE…" at bounding box center [254, 457] width 111 height 28
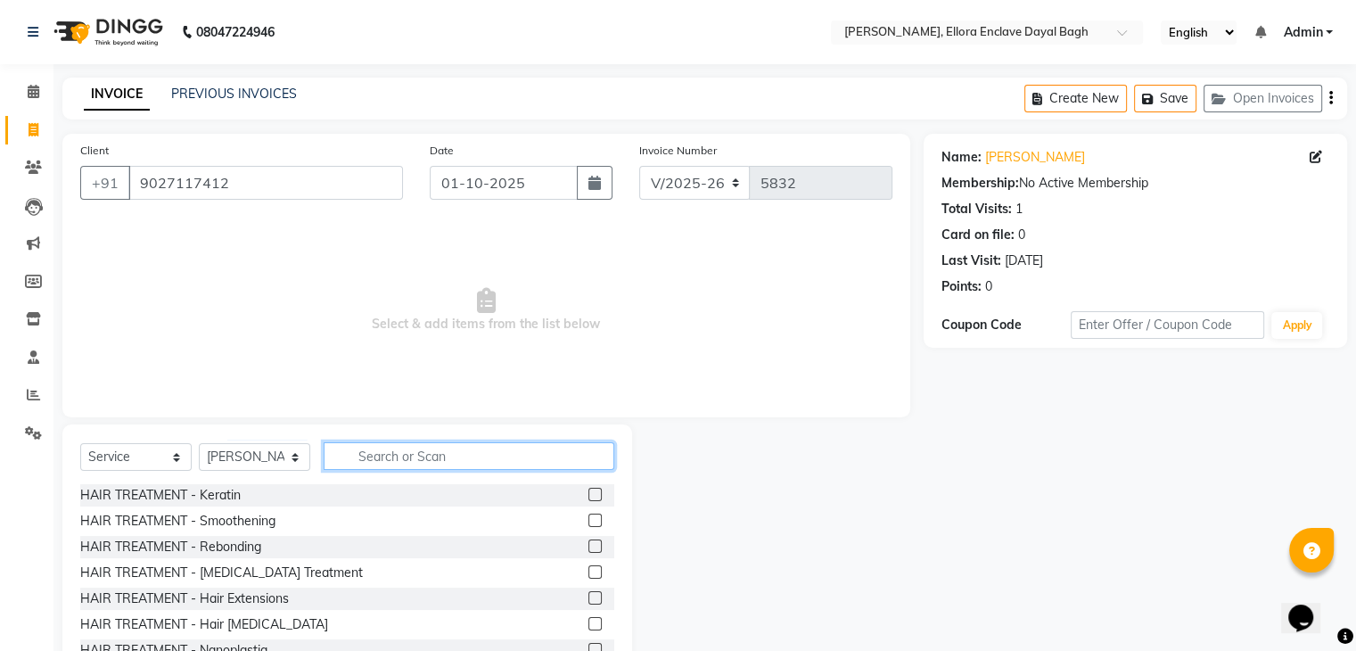
click at [361, 453] on input "text" at bounding box center [469, 456] width 291 height 28
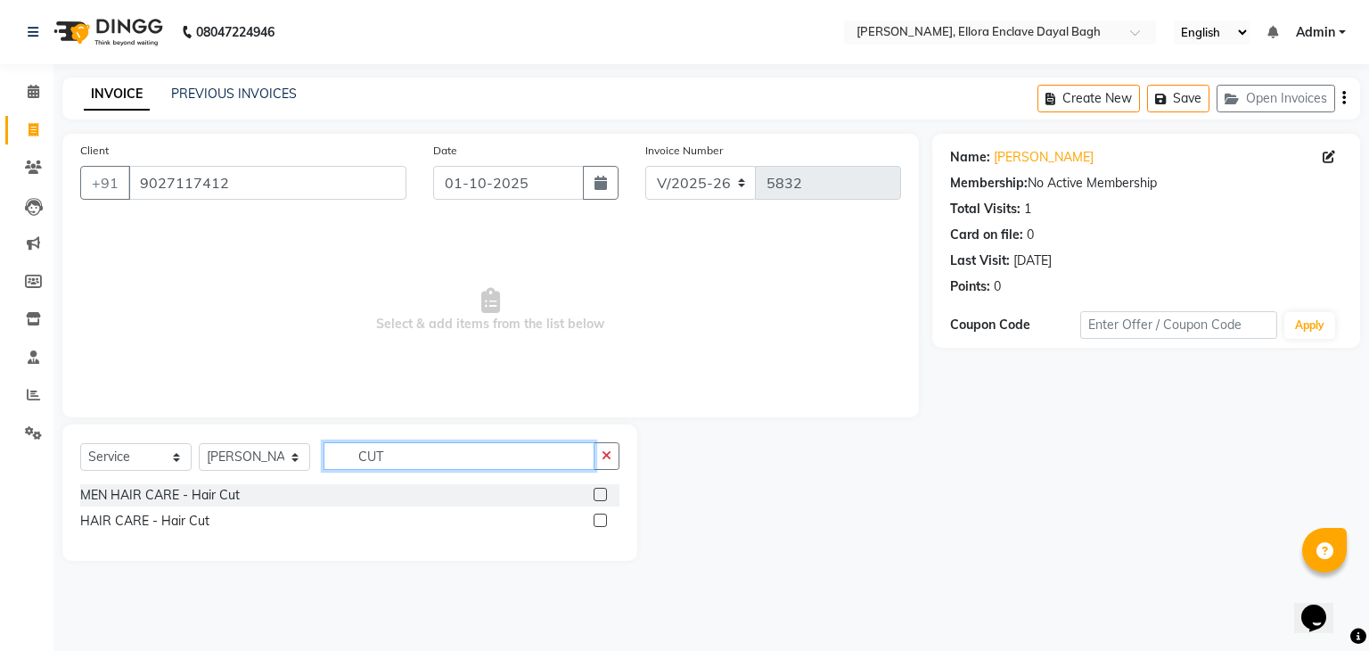
type input "CUT"
click at [603, 521] on label at bounding box center [600, 519] width 13 height 13
click at [603, 521] on input "checkbox" at bounding box center [600, 521] width 12 height 12
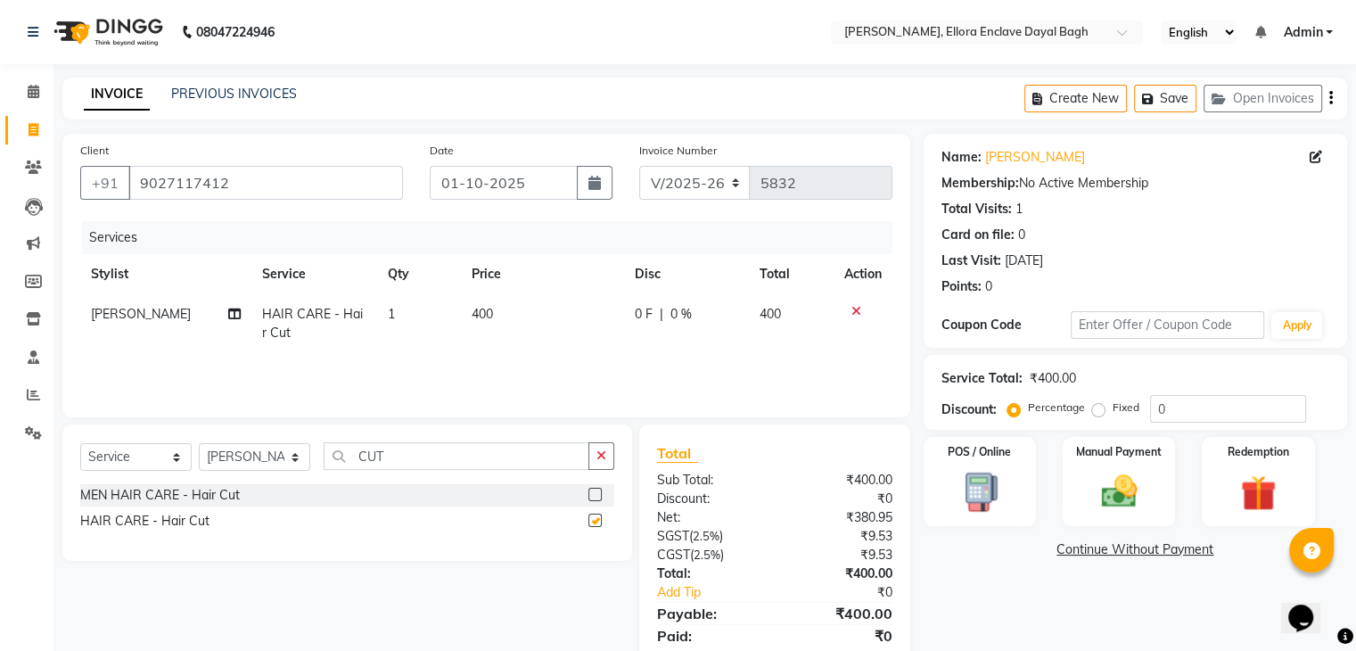
checkbox input "false"
click at [1146, 509] on img at bounding box center [1118, 492] width 60 height 43
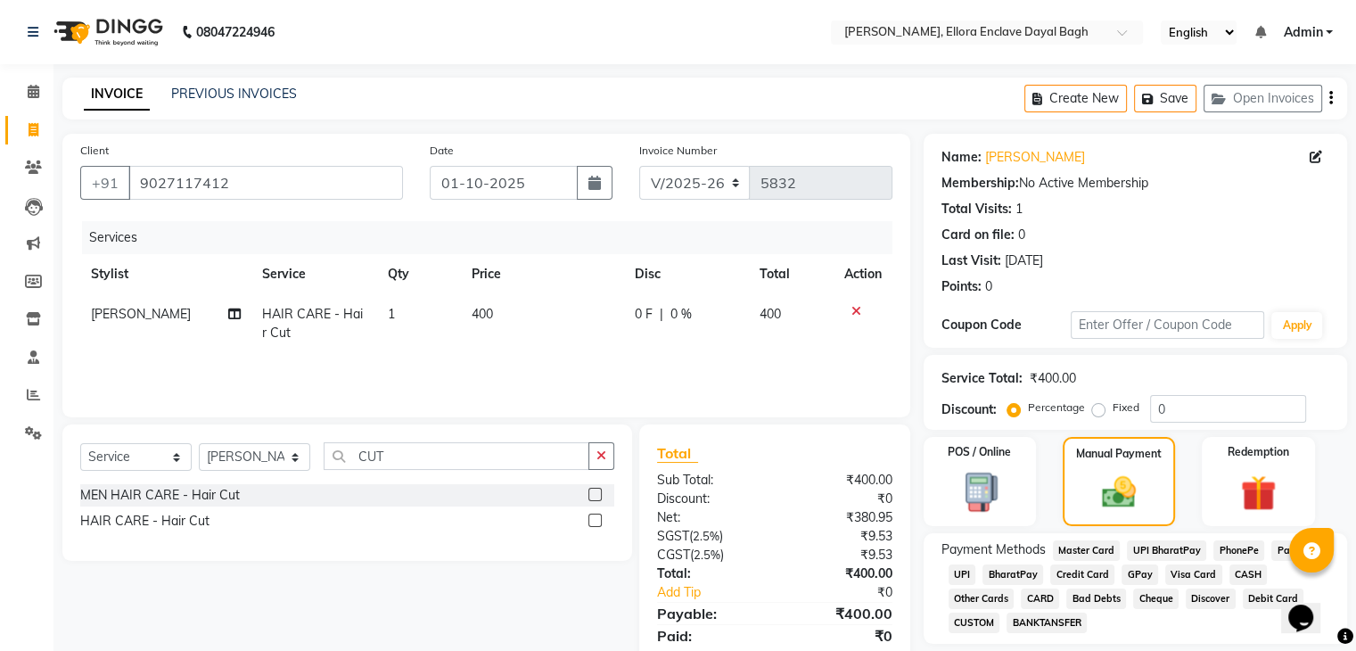
click at [1248, 576] on span "CASH" at bounding box center [1248, 574] width 38 height 21
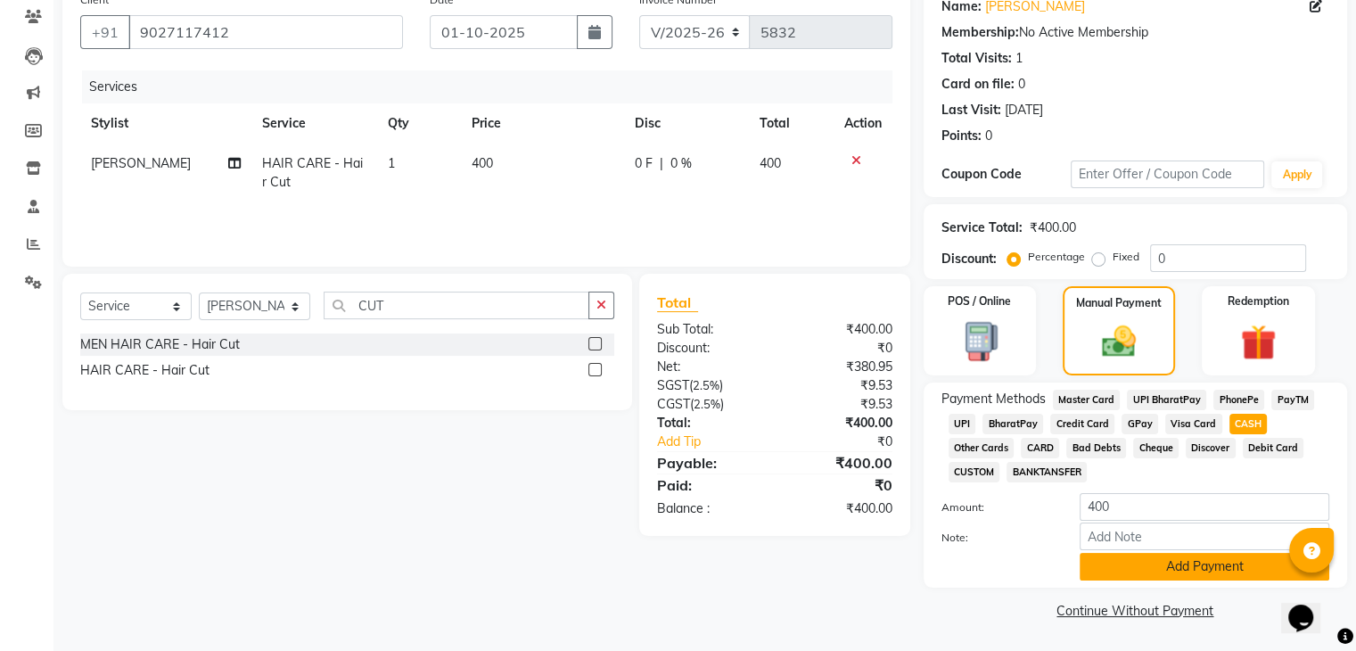
click at [1250, 565] on button "Add Payment" at bounding box center [1204, 567] width 250 height 28
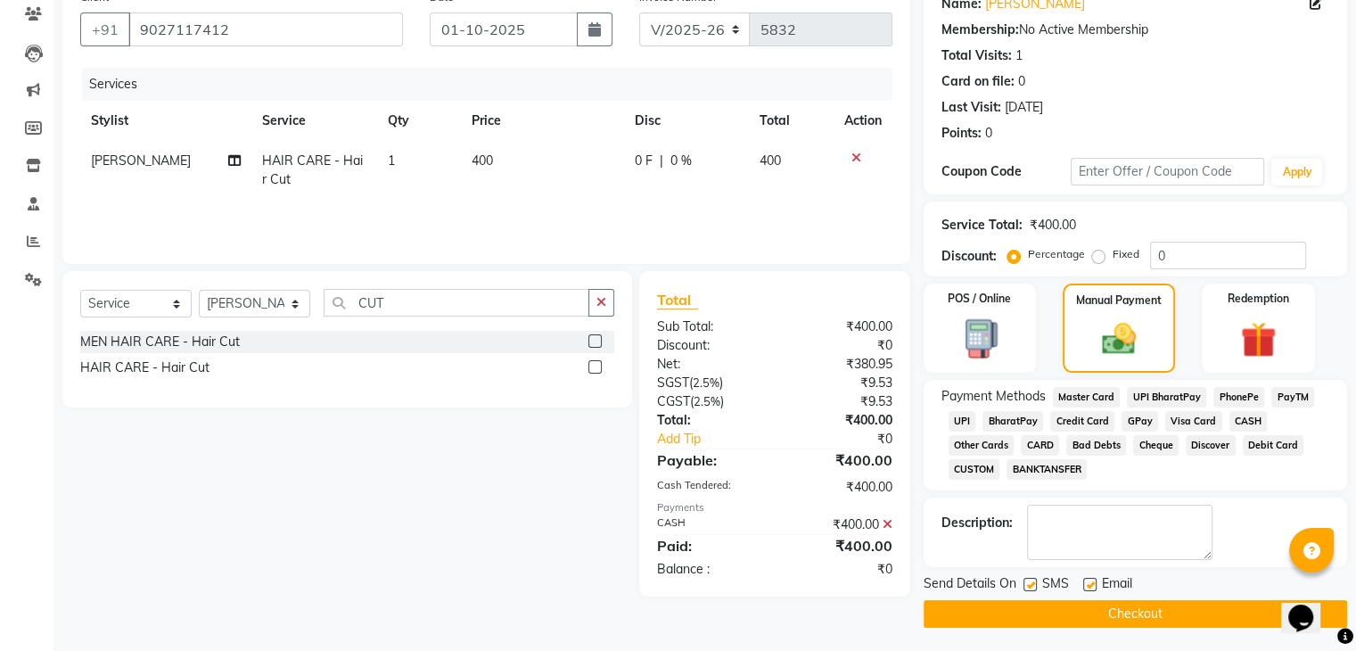
click at [1233, 603] on button "Checkout" at bounding box center [1134, 614] width 423 height 28
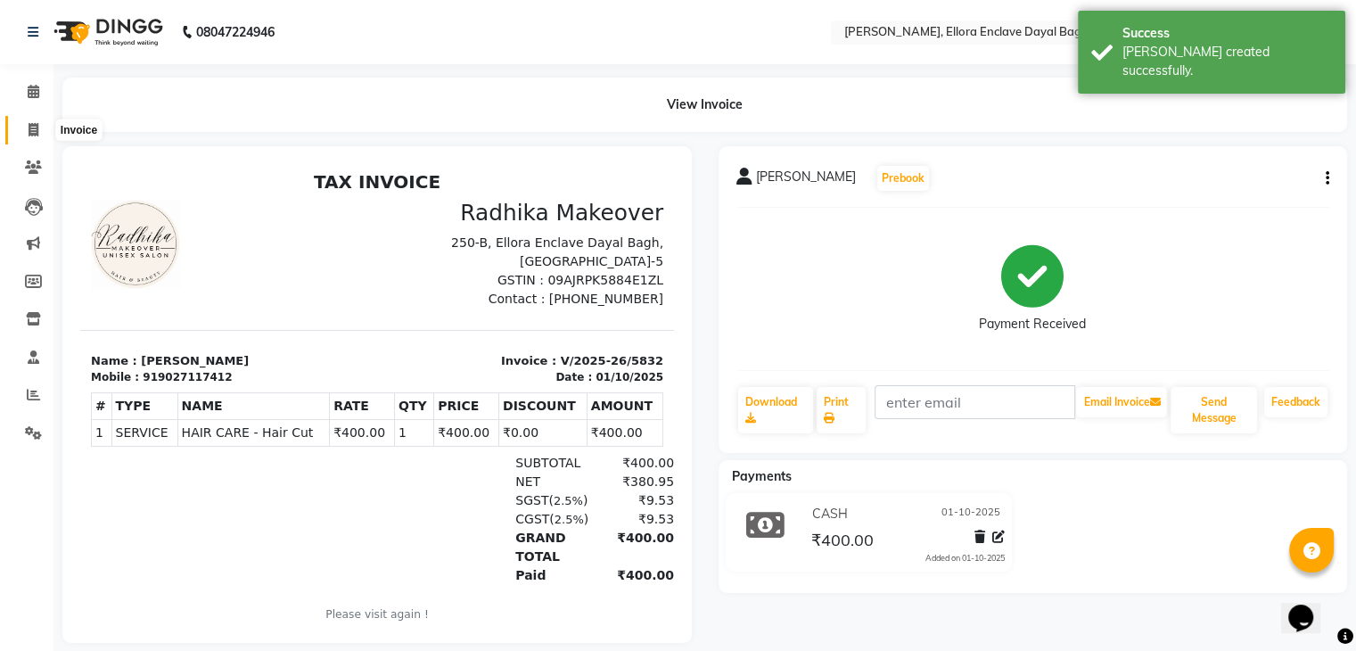
click at [36, 134] on icon at bounding box center [34, 129] width 10 height 13
select select "6880"
select select "service"
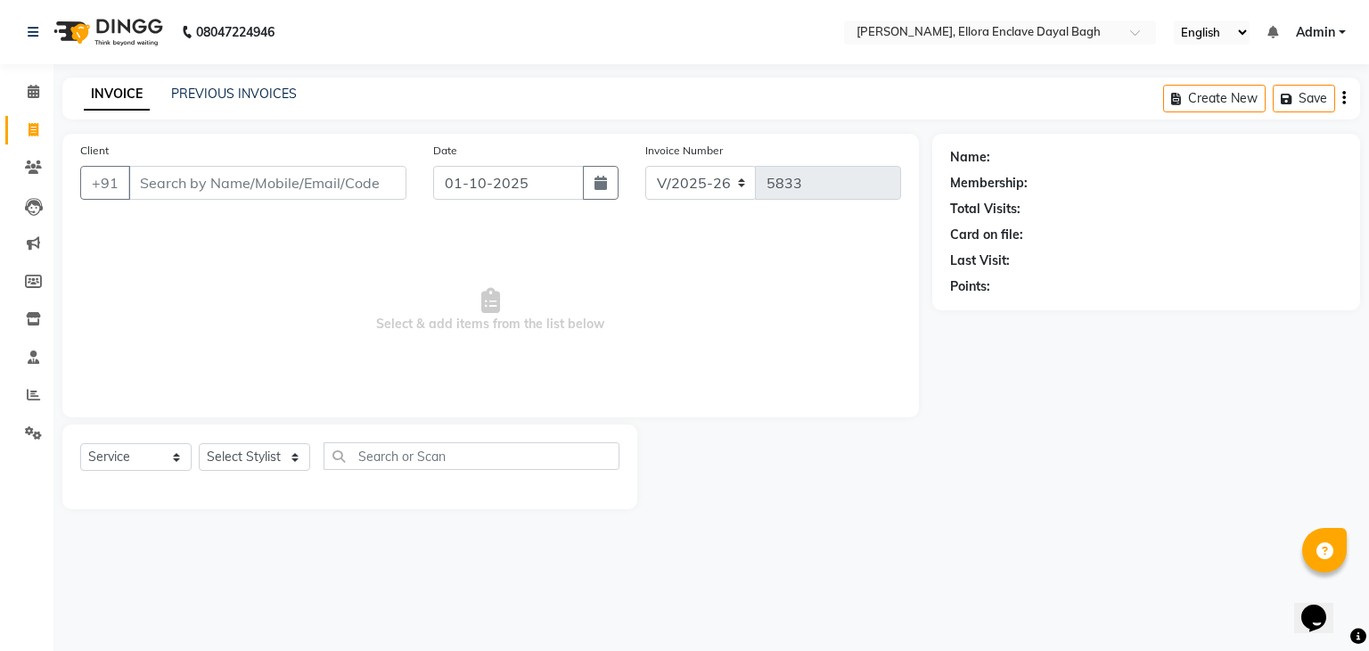
click at [382, 182] on input "Client" at bounding box center [267, 183] width 278 height 34
drag, startPoint x: 253, startPoint y: 457, endPoint x: 232, endPoint y: 87, distance: 370.5
click at [232, 87] on main "INVOICE PREVIOUS INVOICES Create New Save Client +91 Date [DATE] Invoice Number…" at bounding box center [711, 307] width 1316 height 458
select select "53879"
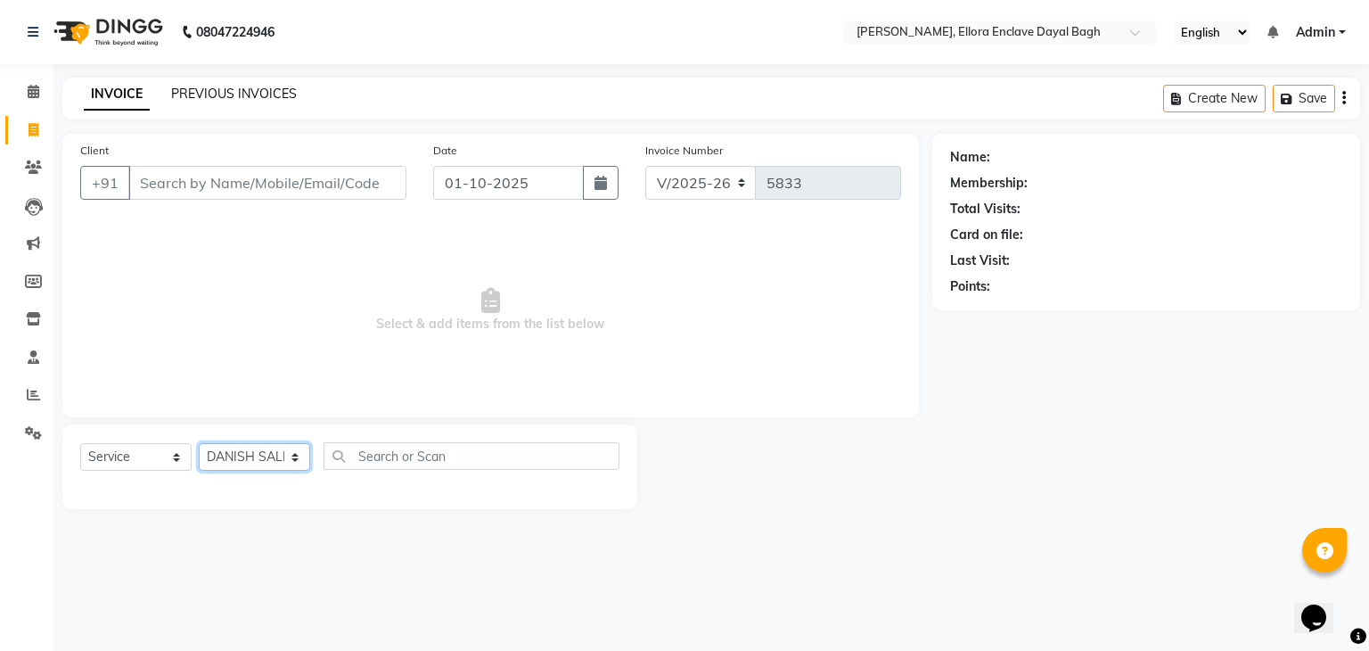
click at [199, 444] on select "Select Stylist AMAN DANISH SALMANI [PERSON_NAME] kakul KAVITA [PERSON_NAME] [PE…" at bounding box center [254, 457] width 111 height 28
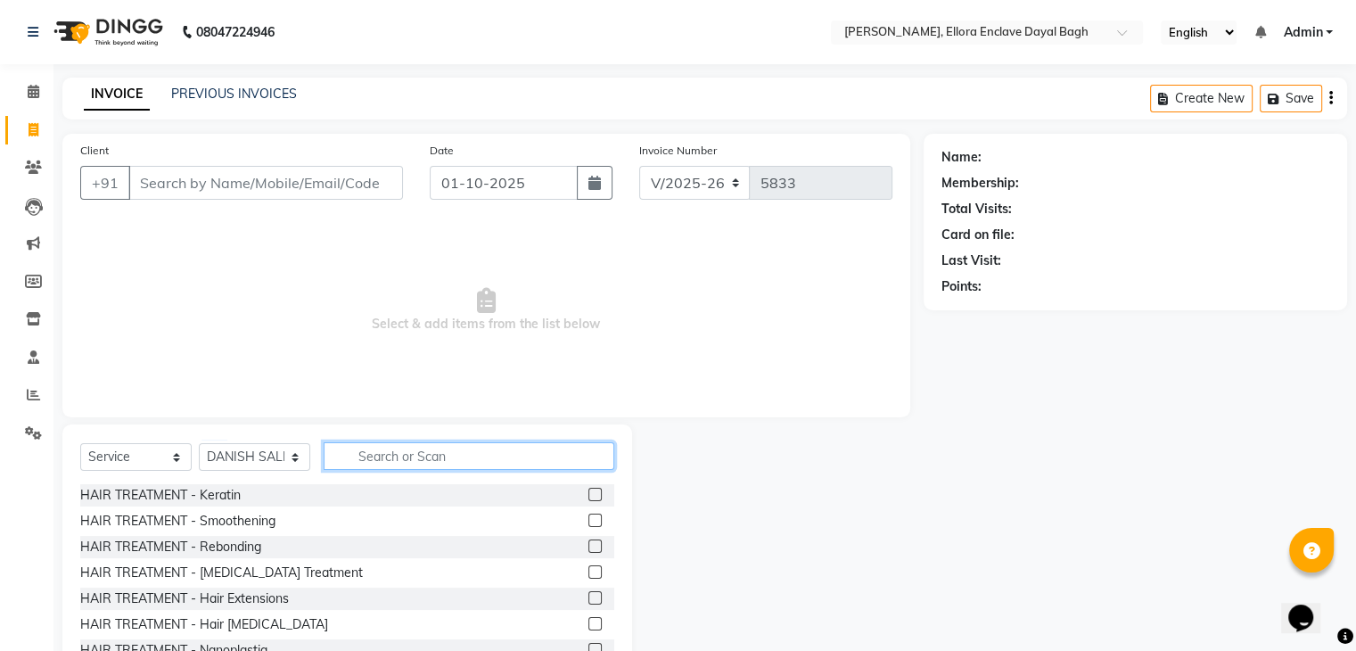
click at [409, 461] on input "text" at bounding box center [469, 456] width 291 height 28
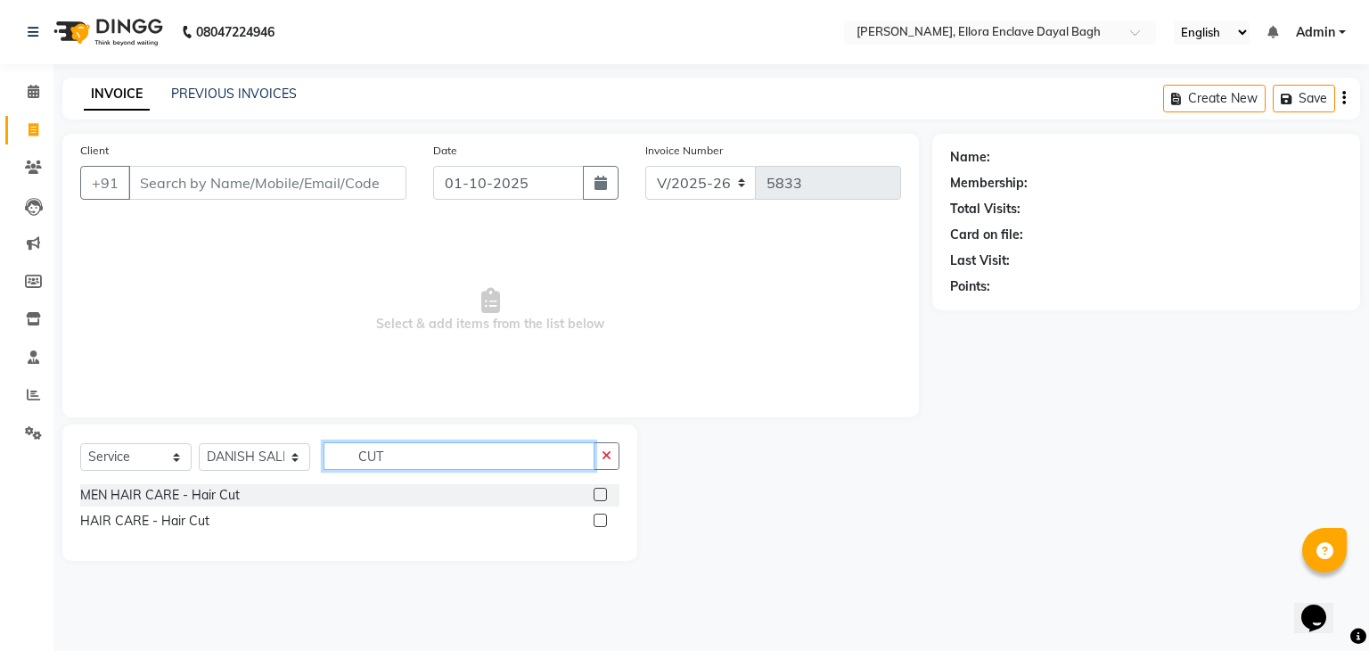
type input "CUT"
click at [605, 521] on label at bounding box center [600, 519] width 13 height 13
click at [605, 521] on input "checkbox" at bounding box center [600, 521] width 12 height 12
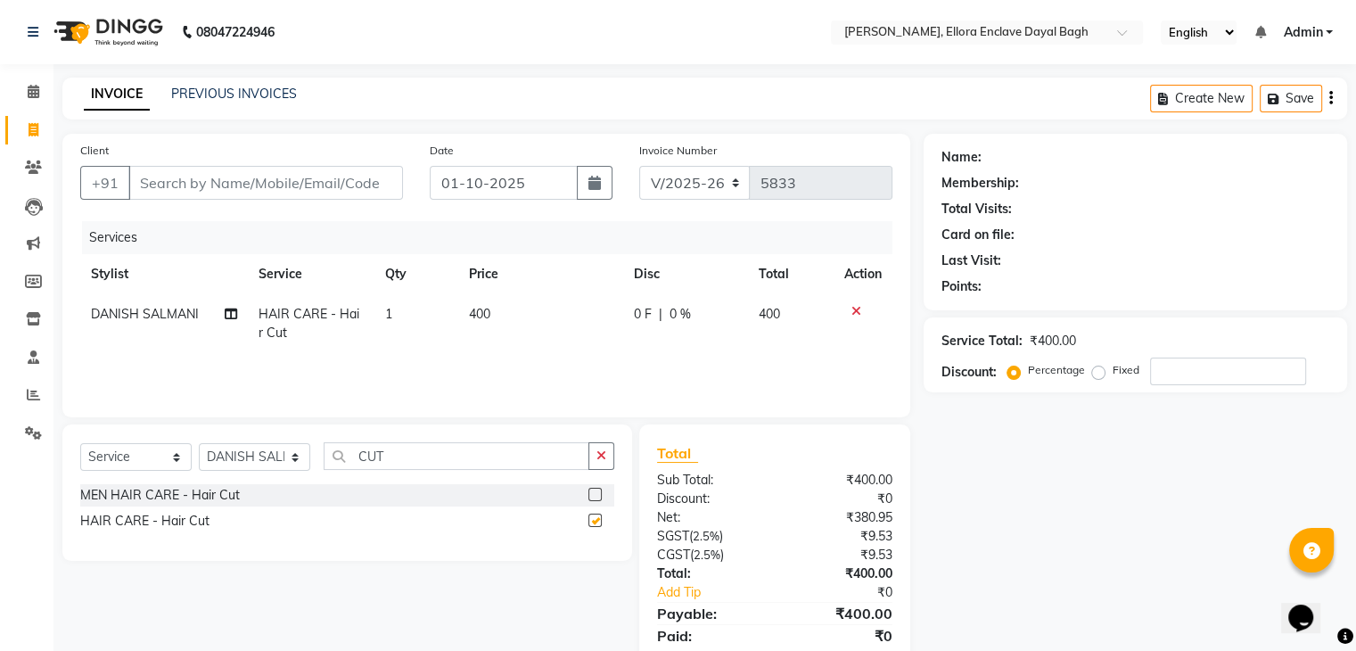
checkbox input "false"
click at [349, 194] on input "Client" at bounding box center [265, 183] width 275 height 34
click at [318, 190] on input "Client" at bounding box center [265, 183] width 275 height 34
click at [300, 185] on input "Client" at bounding box center [265, 183] width 275 height 34
click at [292, 173] on input "Client" at bounding box center [265, 183] width 275 height 34
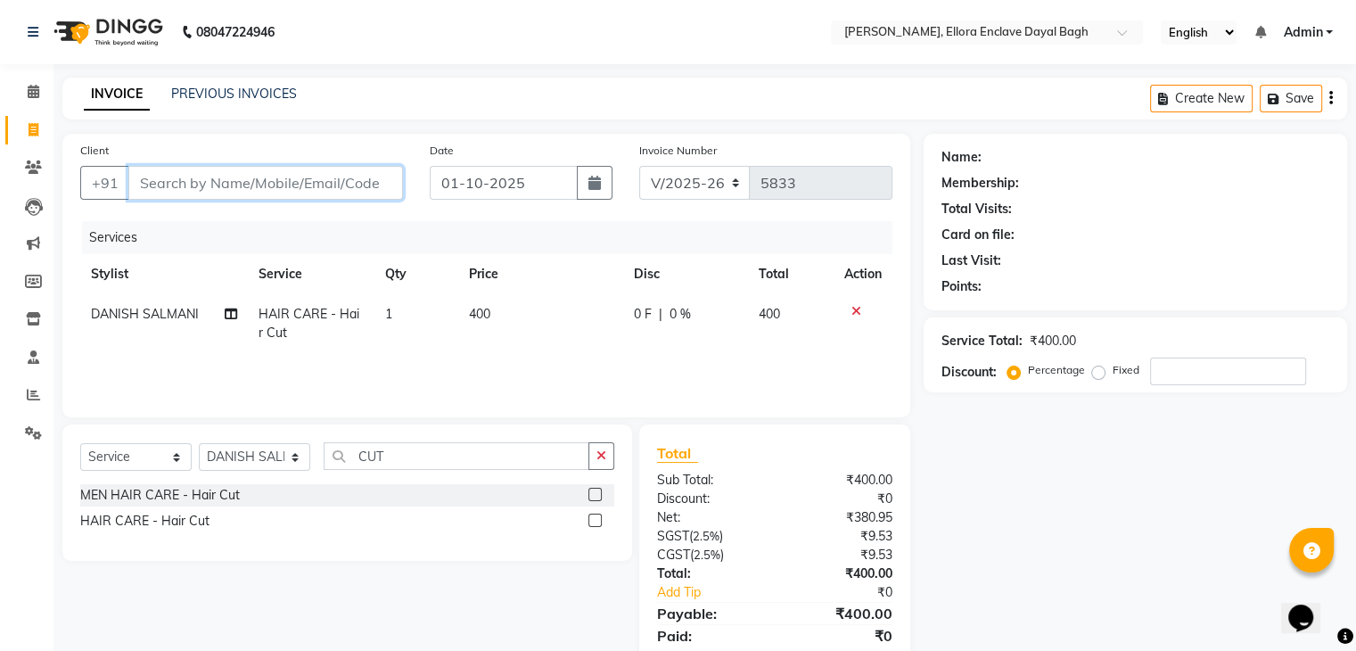
click at [292, 176] on input "Client" at bounding box center [265, 183] width 275 height 34
click at [312, 190] on input "Client" at bounding box center [265, 183] width 275 height 34
click at [313, 189] on input "Client" at bounding box center [265, 183] width 275 height 34
click at [182, 309] on span "DANISH SALMANI" at bounding box center [145, 314] width 108 height 16
select select "53879"
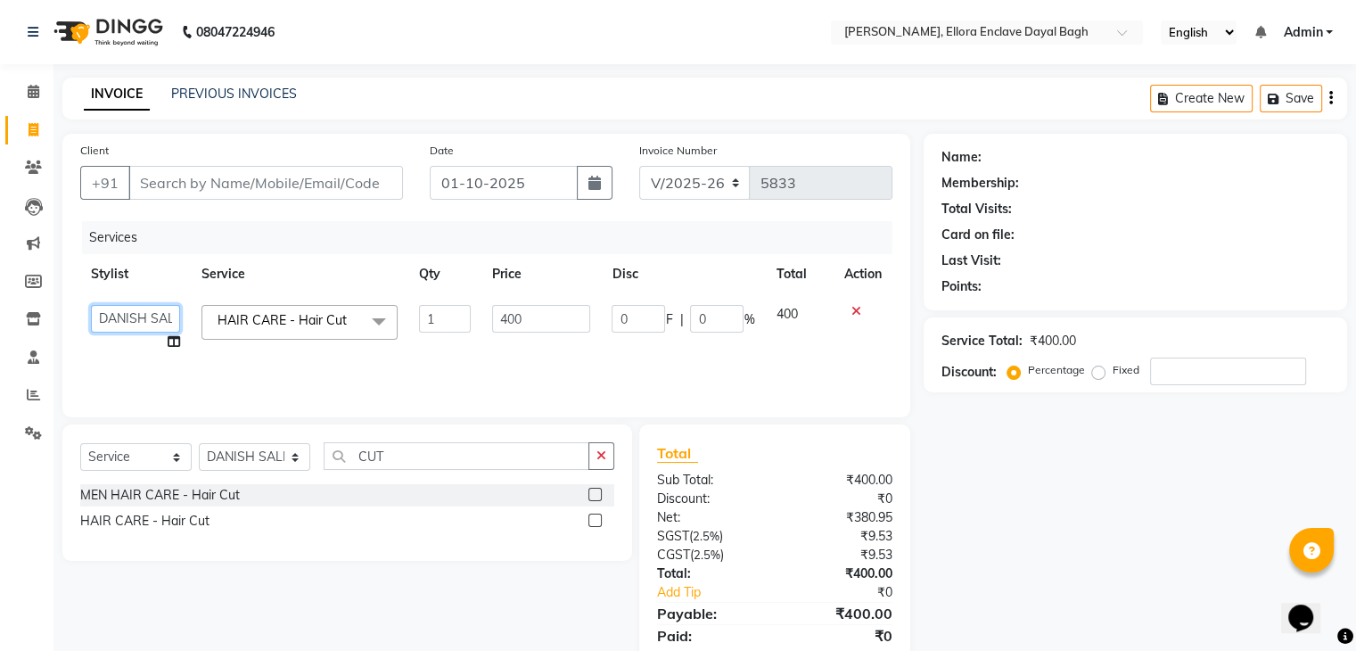
click at [171, 317] on select "[PERSON_NAME] [PERSON_NAME] [PERSON_NAME] kakul KAVITA [PERSON_NAME] [PERSON_NA…" at bounding box center [135, 319] width 89 height 28
click at [286, 170] on input "Client" at bounding box center [265, 183] width 275 height 34
click at [282, 179] on input "Client" at bounding box center [265, 183] width 275 height 34
type input "9"
type input "0"
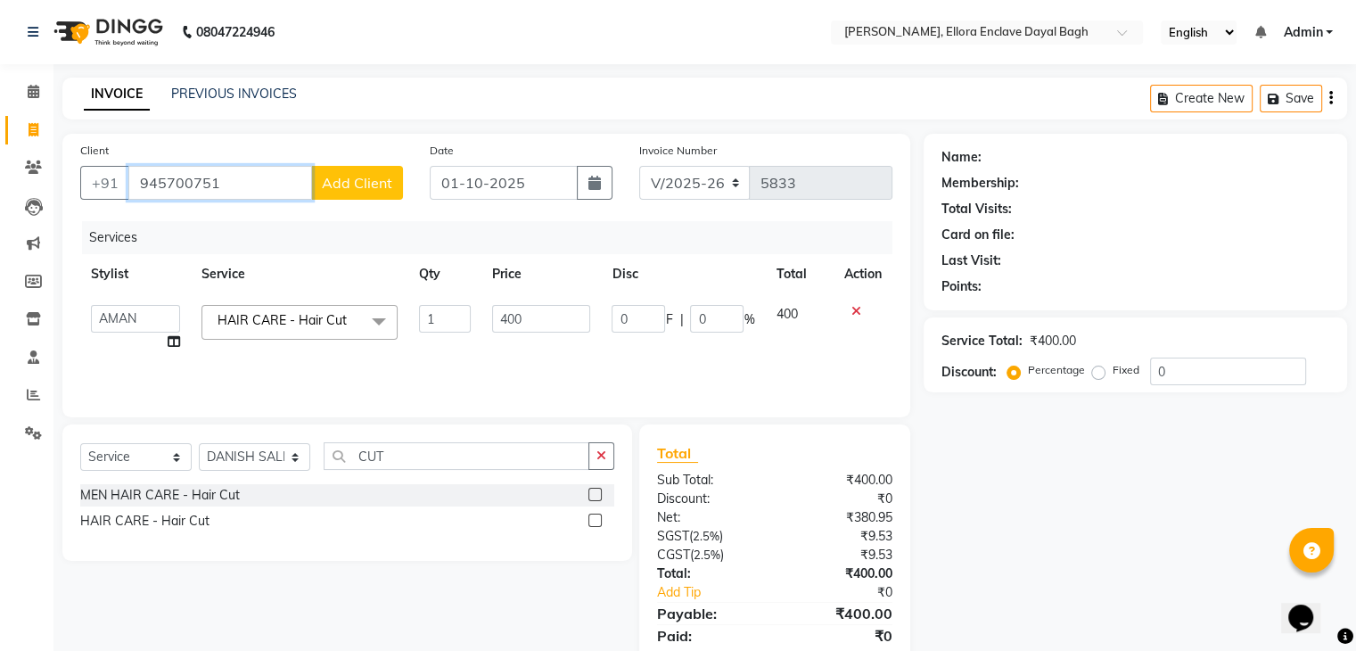
type input "945700751"
click at [351, 188] on span "Add Client" at bounding box center [357, 183] width 70 height 18
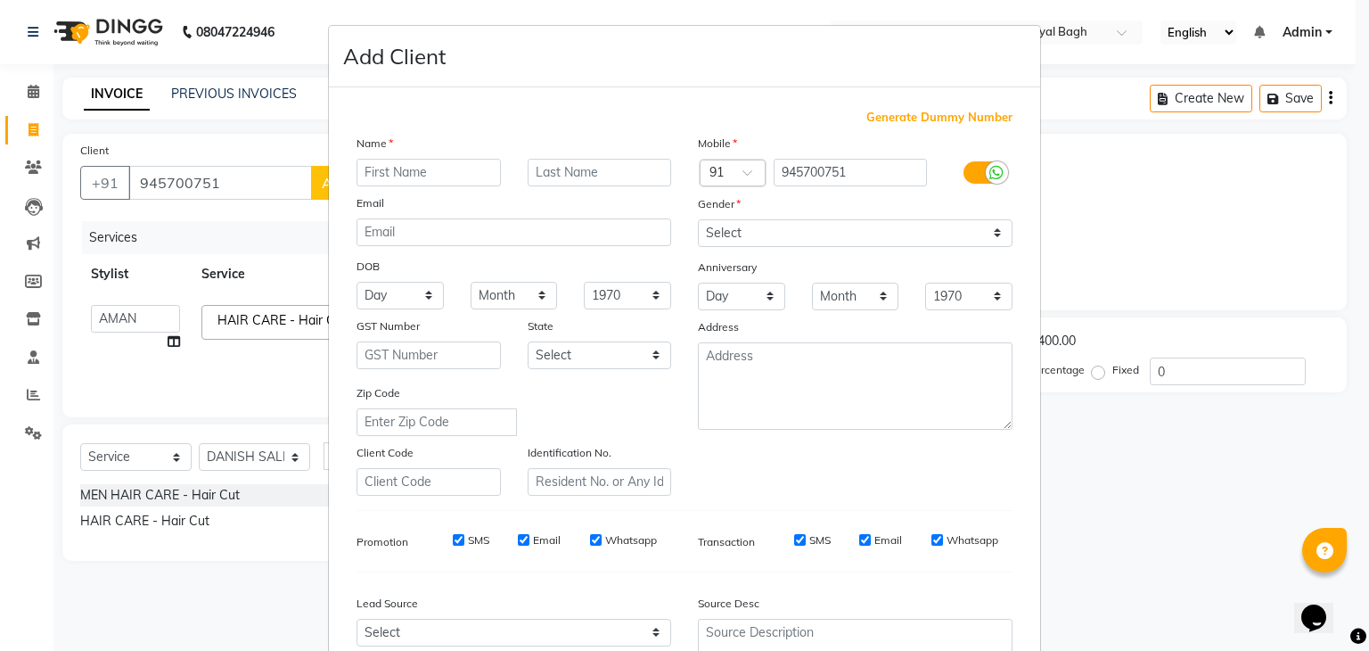
click at [411, 172] on input "text" at bounding box center [429, 173] width 144 height 28
type input "REENA"
click at [755, 234] on select "Select [DEMOGRAPHIC_DATA] [DEMOGRAPHIC_DATA] Other Prefer Not To Say" at bounding box center [855, 233] width 315 height 28
select select "[DEMOGRAPHIC_DATA]"
click at [698, 220] on select "Select [DEMOGRAPHIC_DATA] [DEMOGRAPHIC_DATA] Other Prefer Not To Say" at bounding box center [855, 233] width 315 height 28
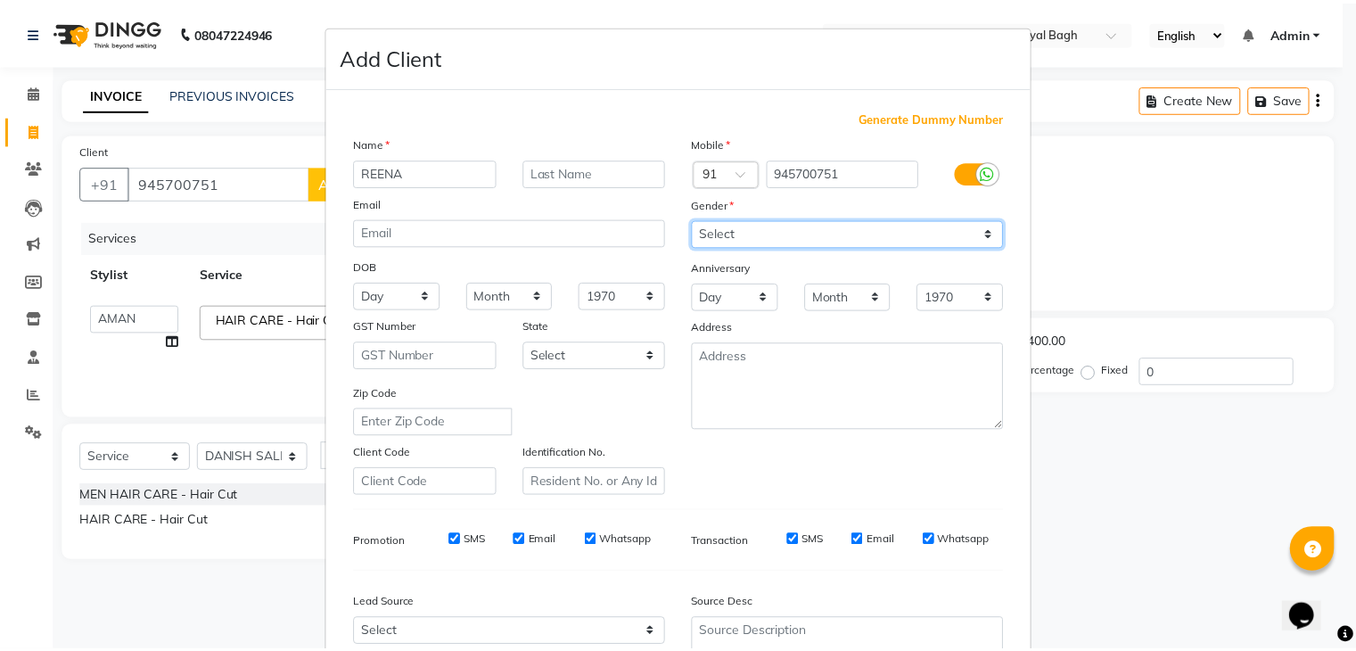
scroll to position [181, 0]
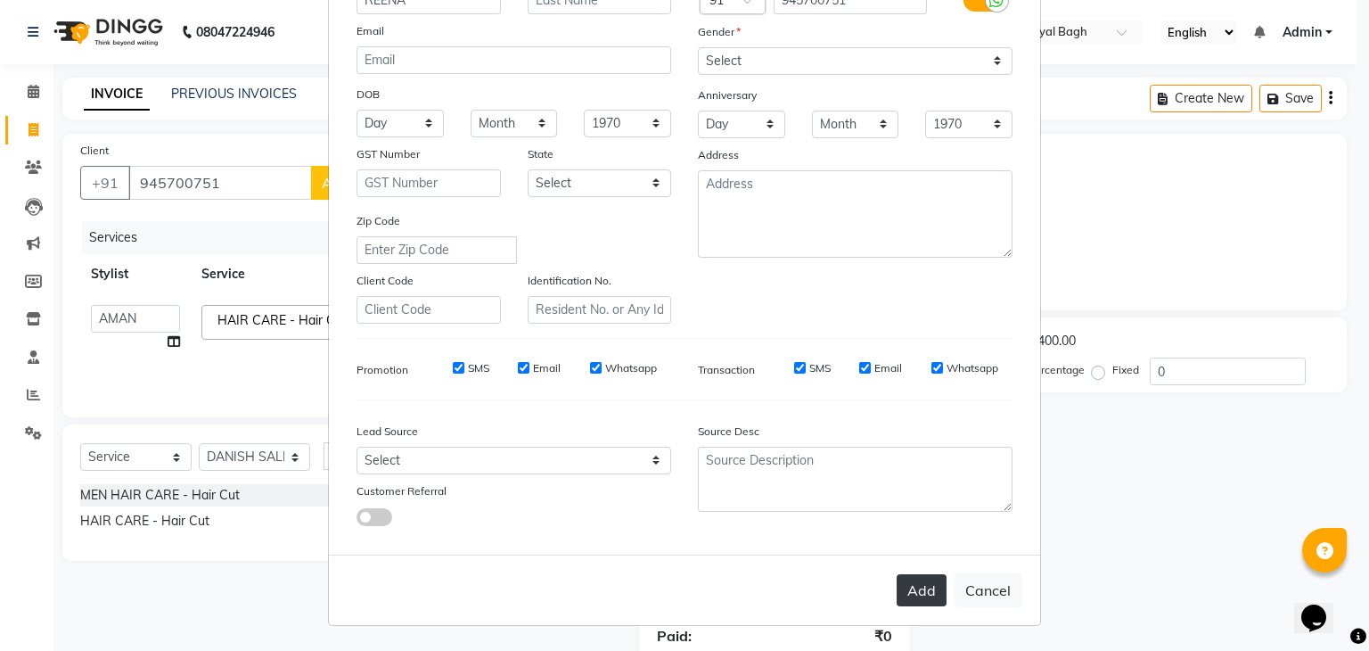
click at [923, 581] on button "Add" at bounding box center [922, 590] width 50 height 32
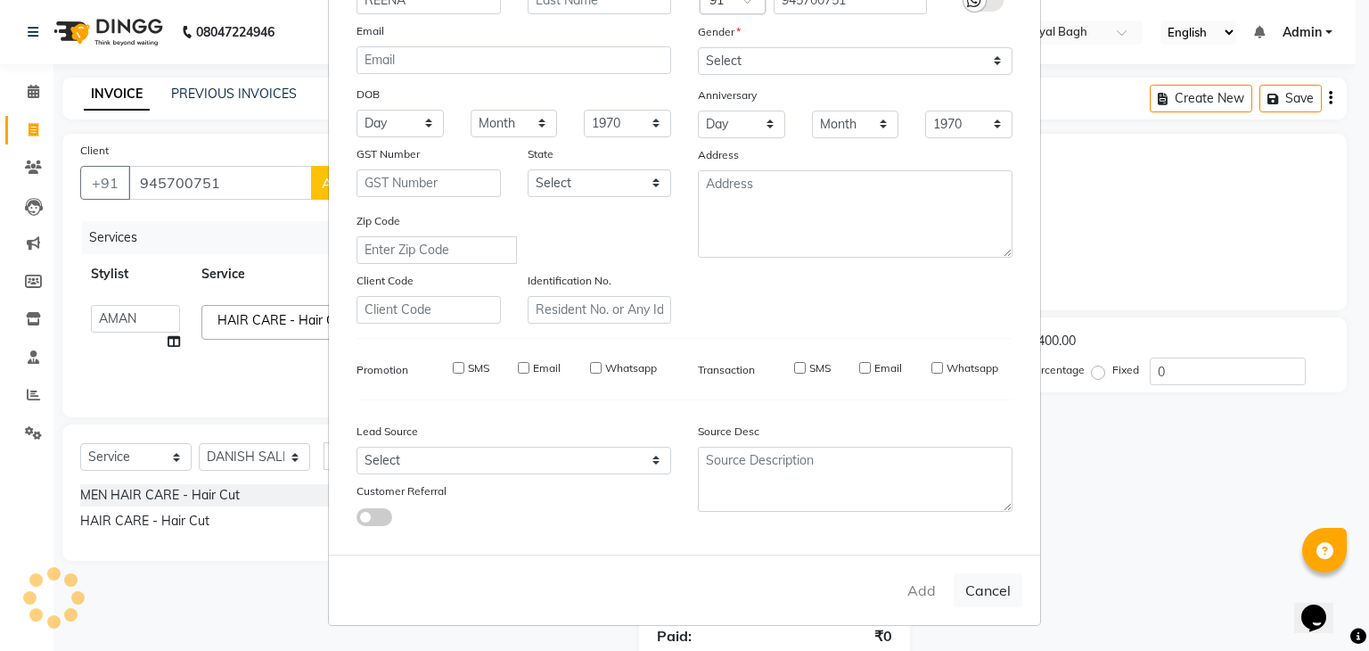
select select
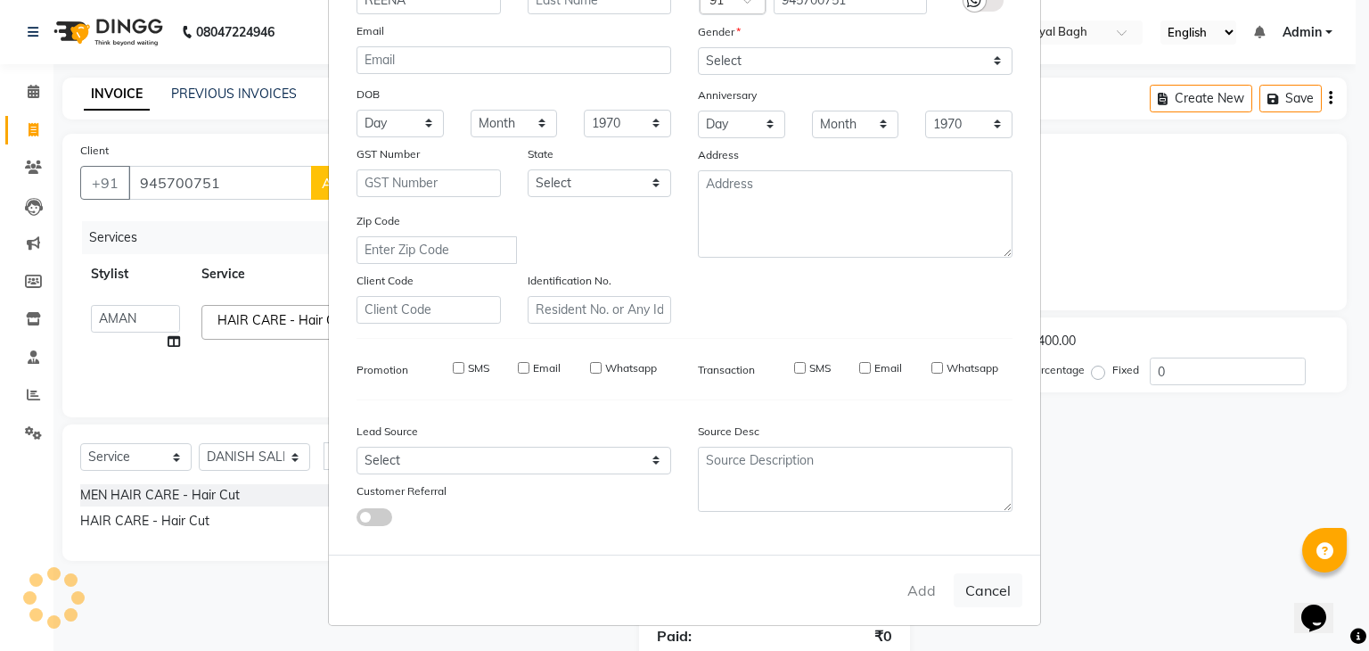
select select
checkbox input "false"
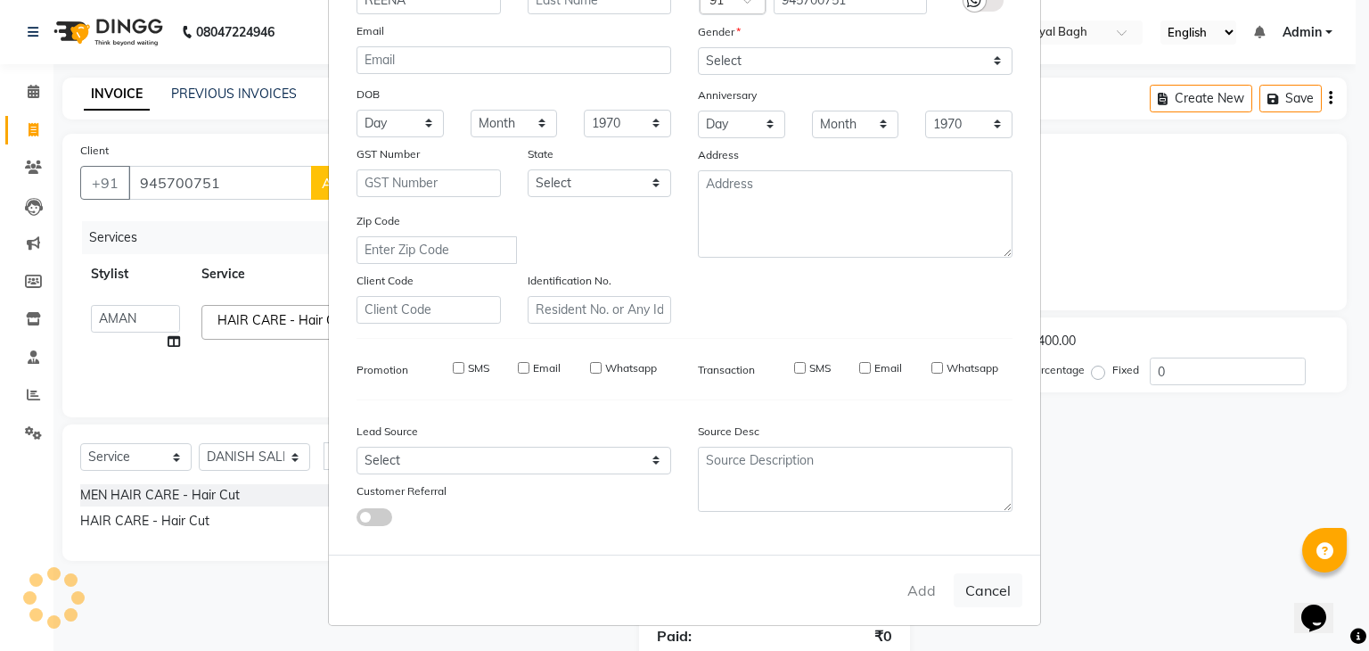
checkbox input "false"
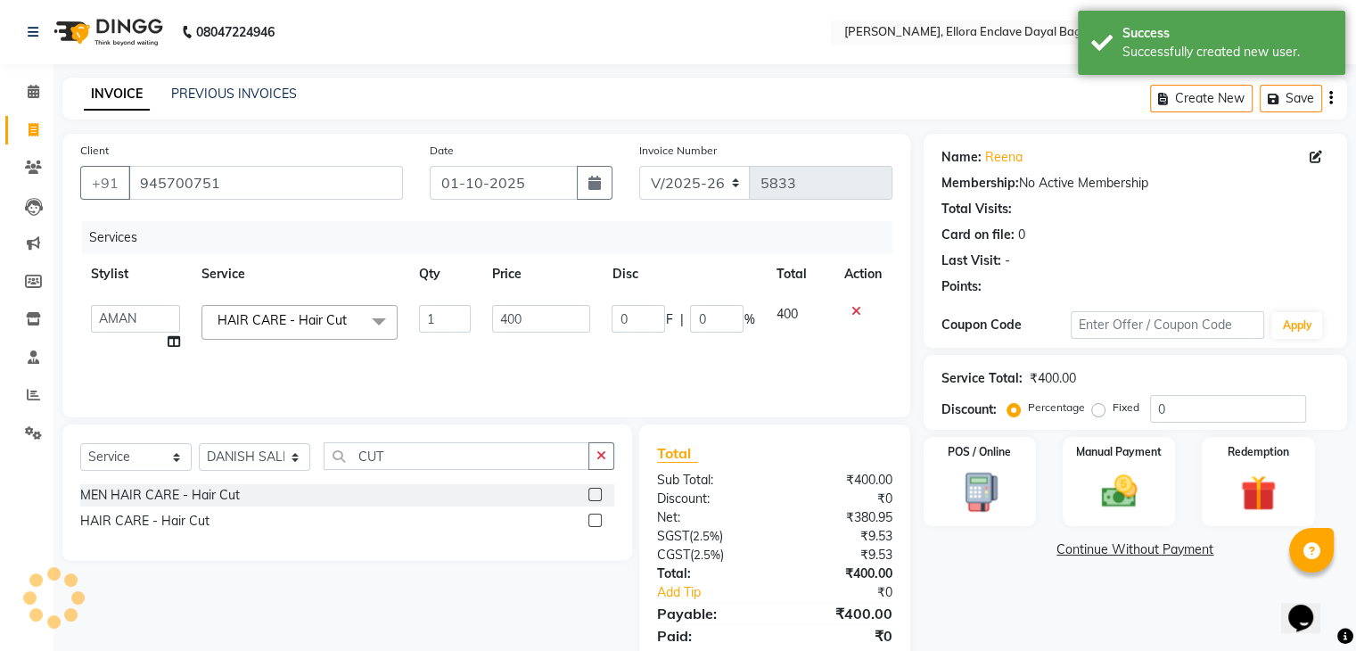
scroll to position [63, 0]
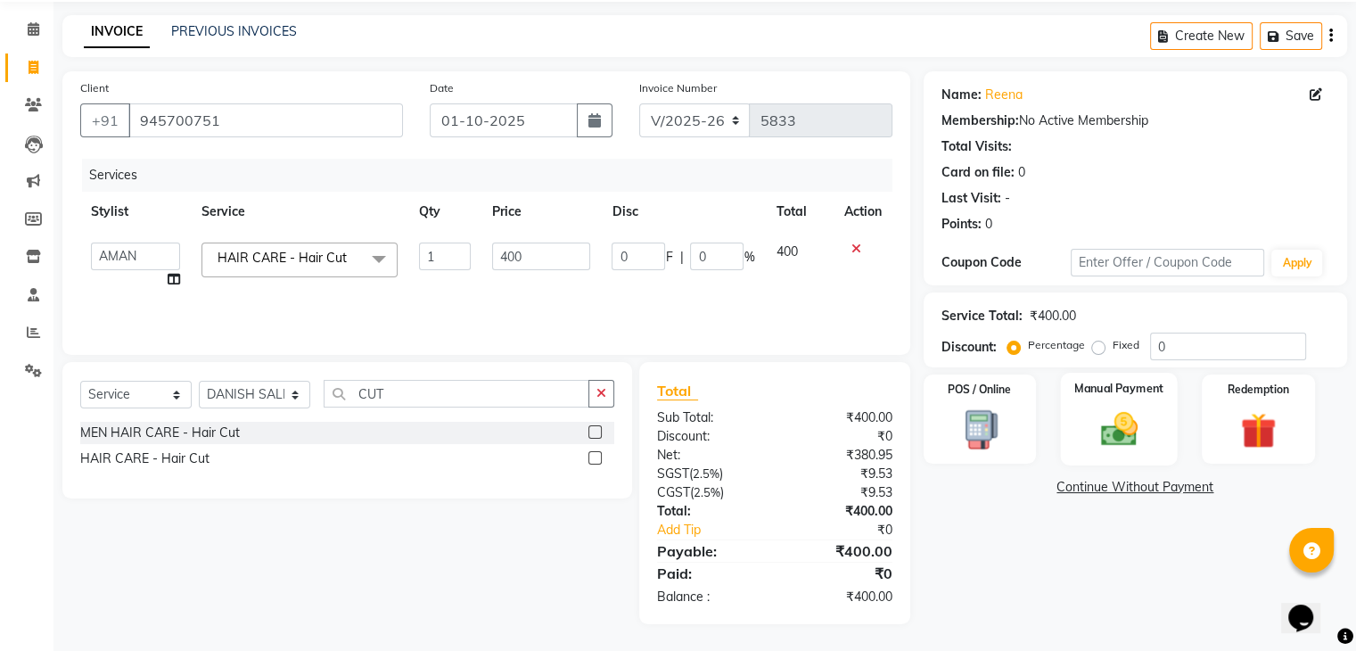
click at [1145, 386] on label "Manual Payment" at bounding box center [1118, 388] width 89 height 17
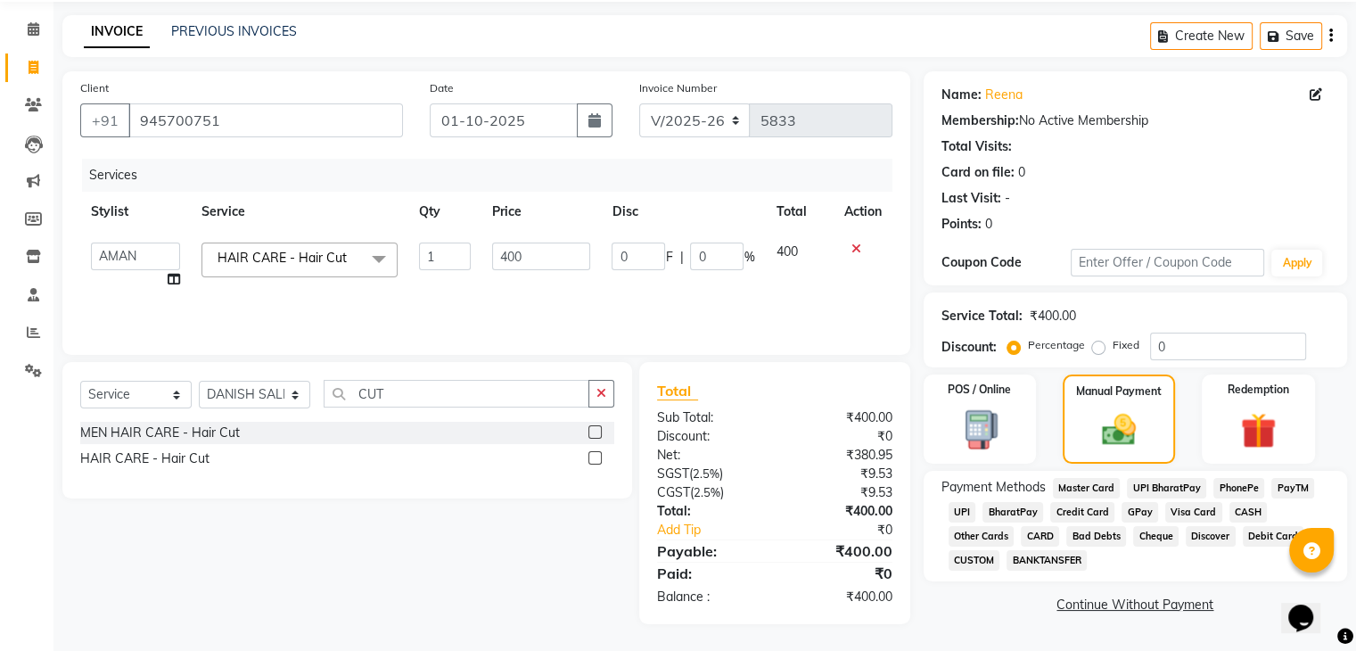
click at [1248, 510] on span "CASH" at bounding box center [1248, 512] width 38 height 21
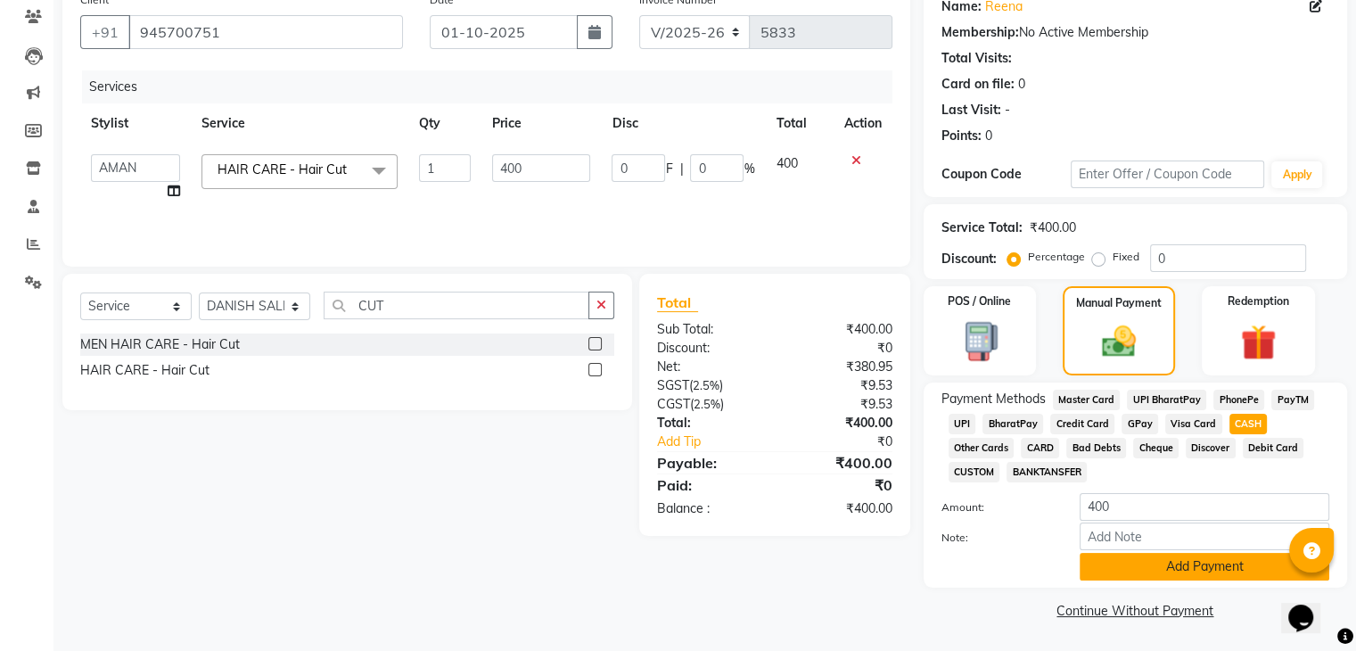
click at [1164, 564] on button "Add Payment" at bounding box center [1204, 567] width 250 height 28
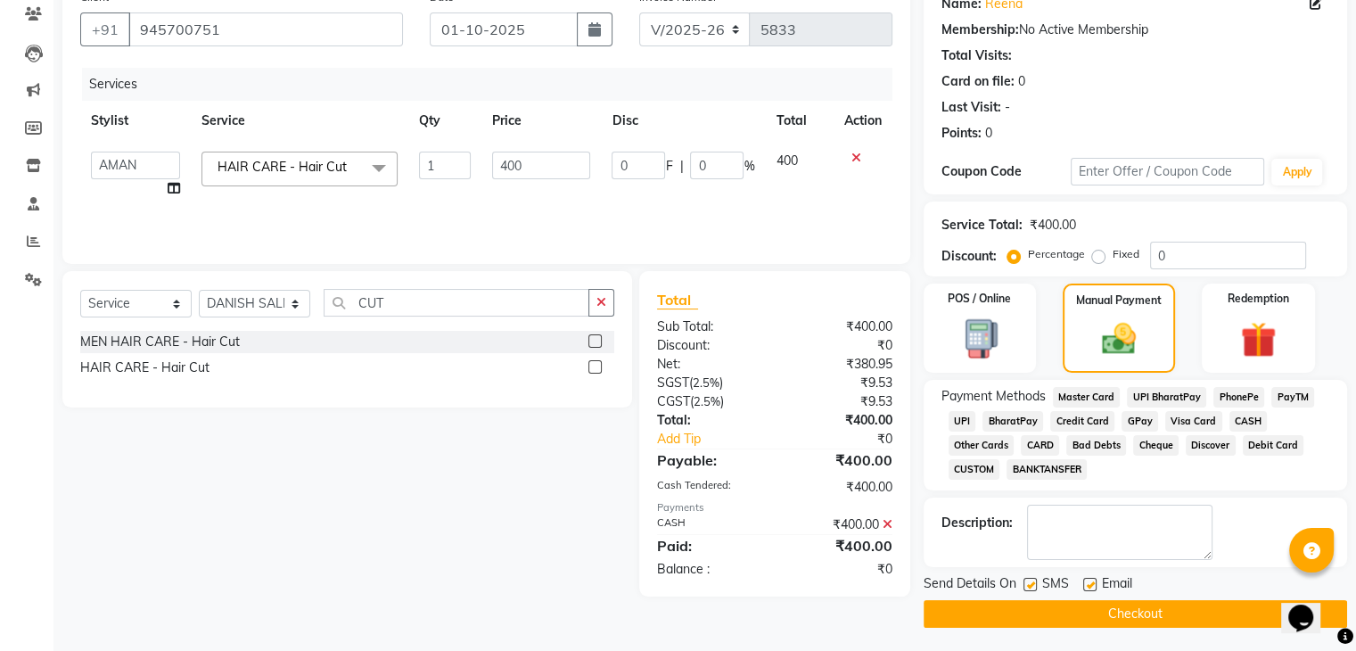
scroll to position [159, 0]
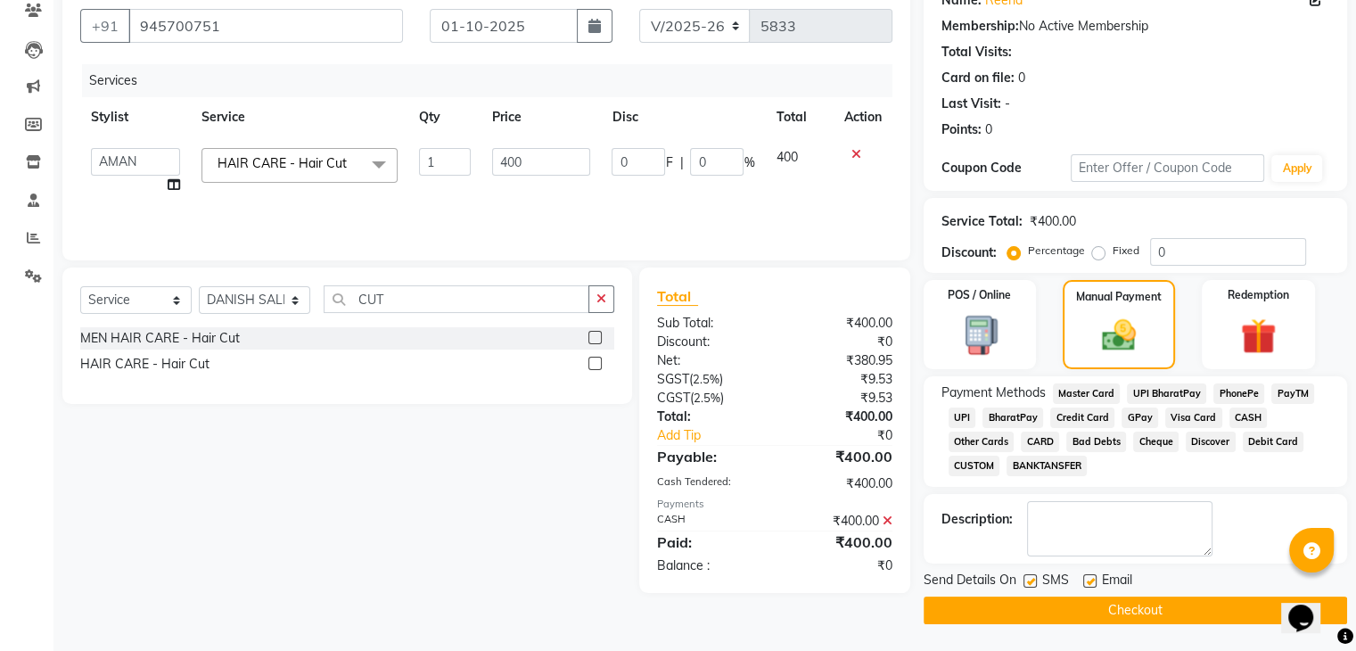
click at [1090, 581] on label at bounding box center [1089, 580] width 13 height 13
click at [1090, 581] on input "checkbox" at bounding box center [1089, 582] width 12 height 12
checkbox input "false"
click at [1030, 582] on label at bounding box center [1029, 580] width 13 height 13
click at [1030, 582] on input "checkbox" at bounding box center [1029, 582] width 12 height 12
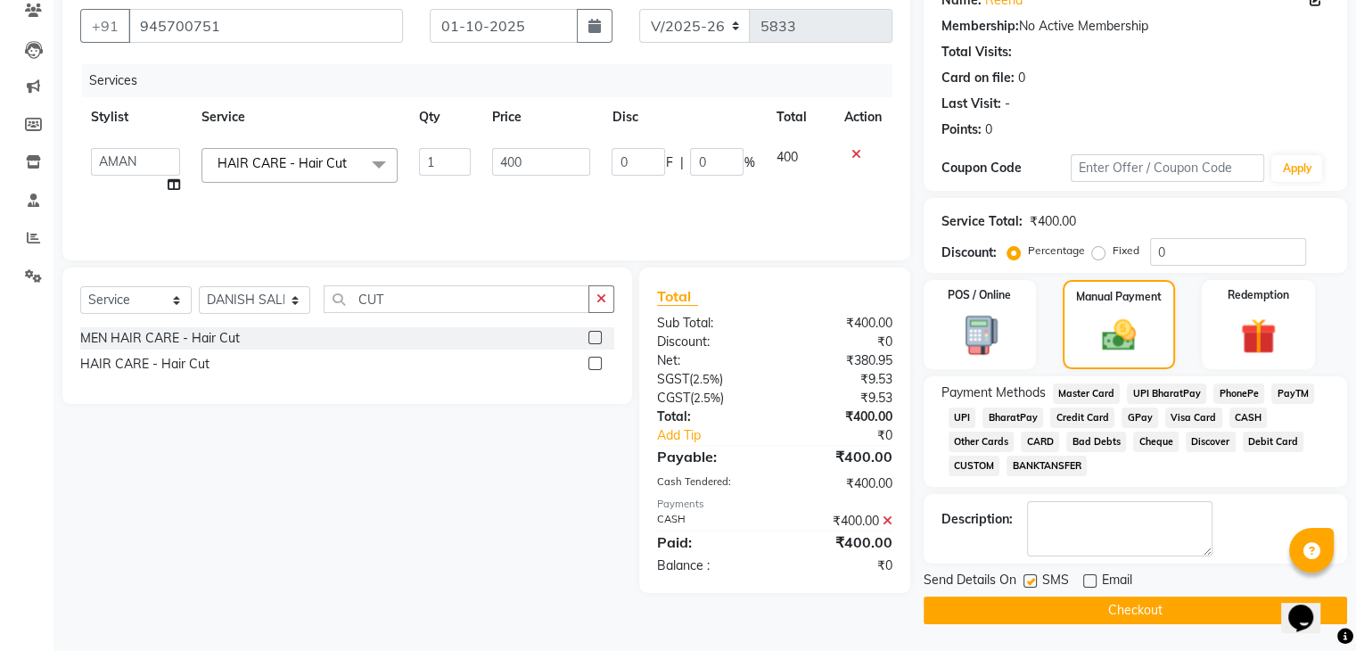
checkbox input "false"
click at [1027, 610] on button "Checkout" at bounding box center [1134, 610] width 423 height 28
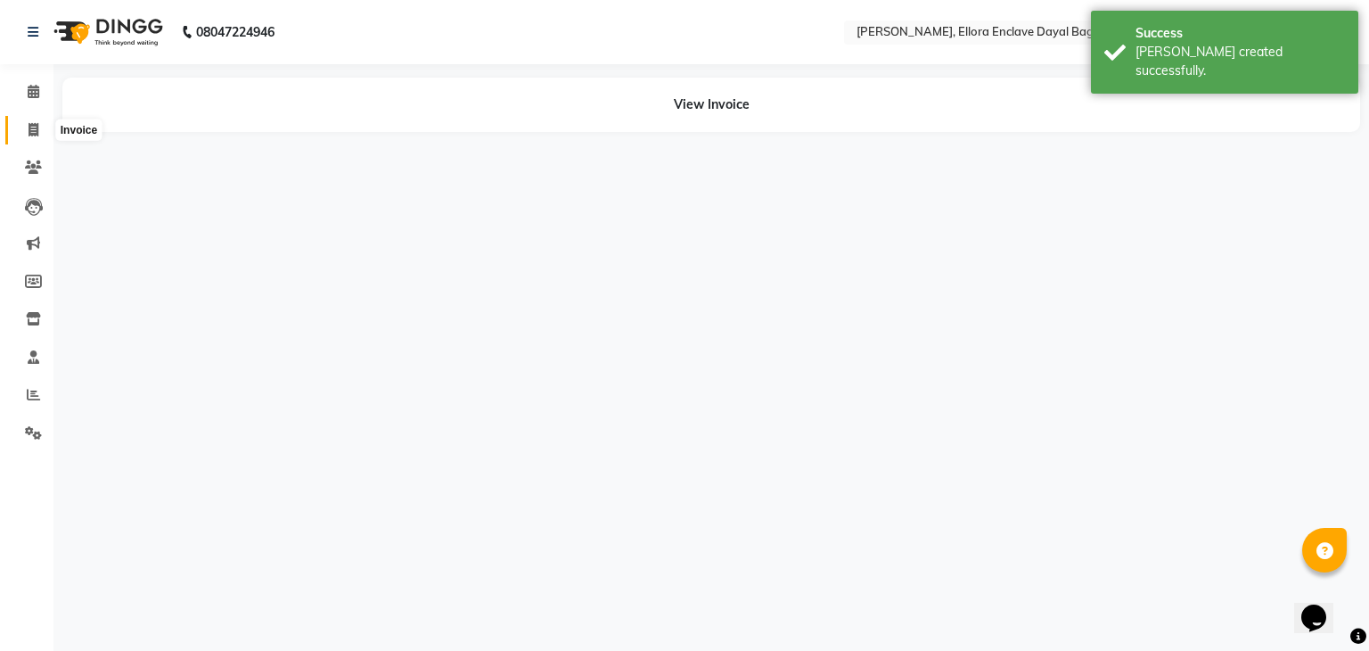
click at [30, 127] on icon at bounding box center [34, 129] width 10 height 13
select select "service"
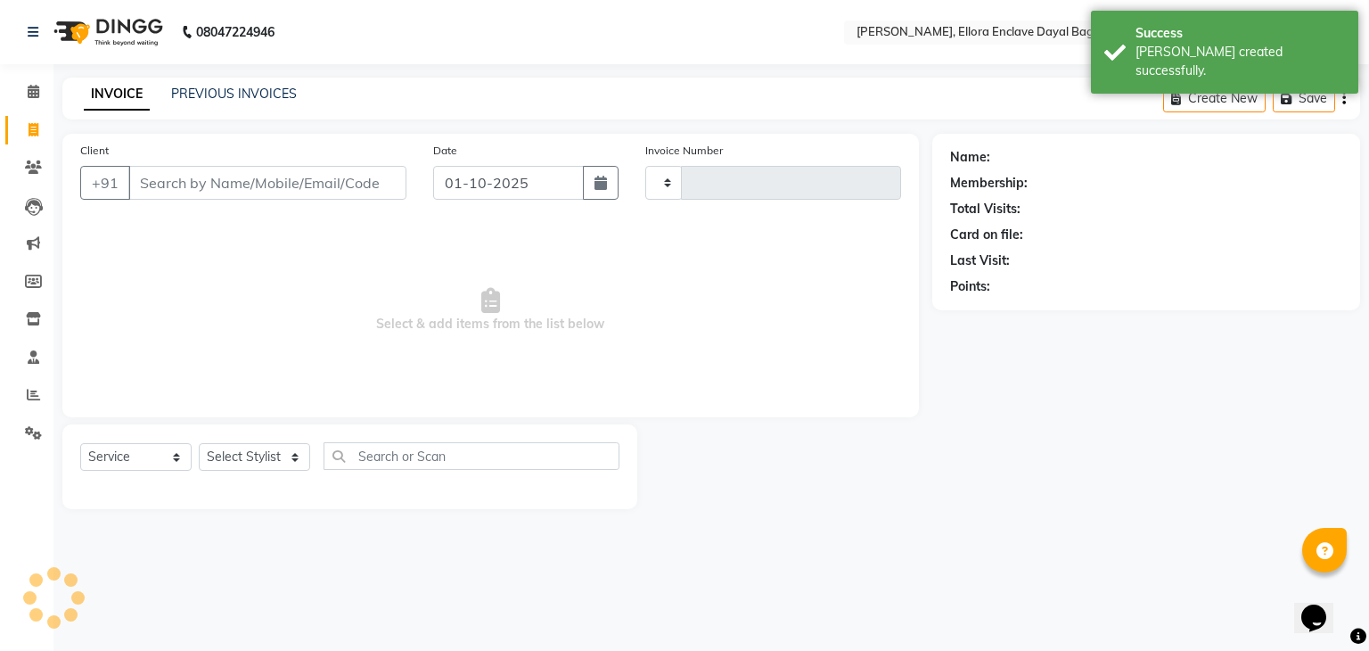
type input "5834"
select select "6880"
click at [173, 183] on input "Client" at bounding box center [267, 183] width 278 height 34
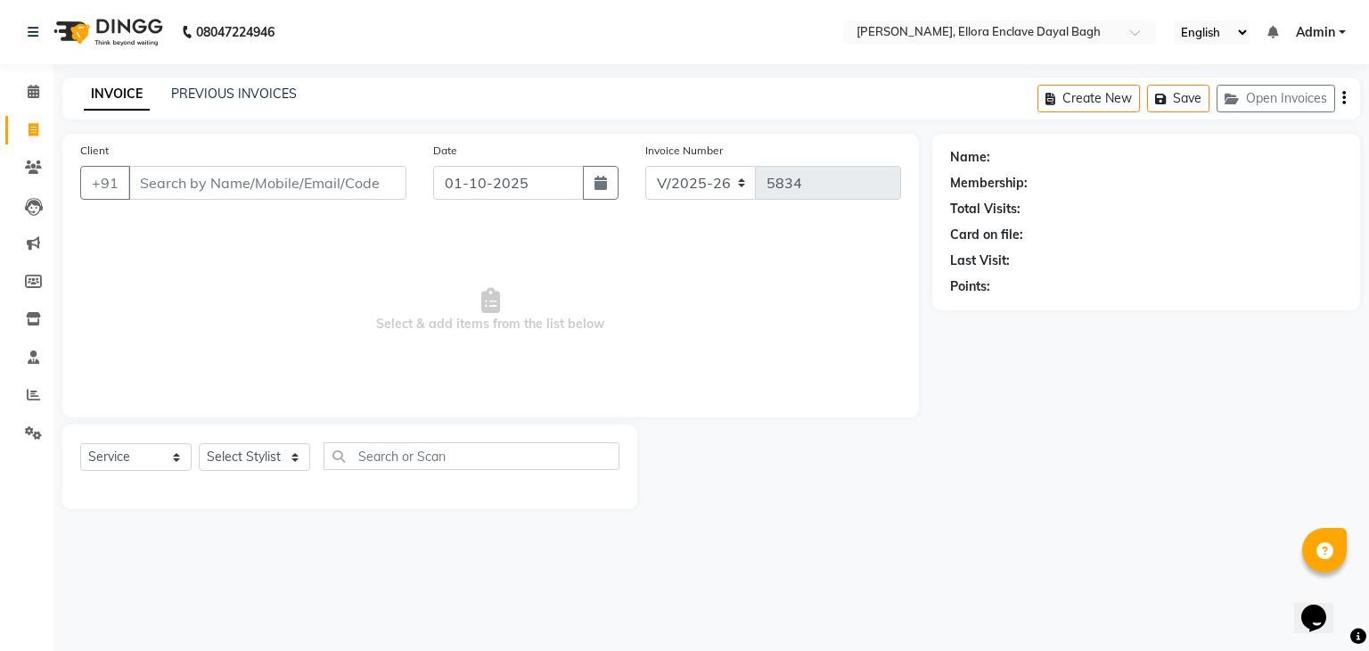
click at [349, 193] on input "Client" at bounding box center [267, 183] width 278 height 34
click at [357, 185] on input "Client" at bounding box center [267, 183] width 278 height 34
type input "6398406168"
click at [357, 185] on span "Add Client" at bounding box center [360, 183] width 70 height 18
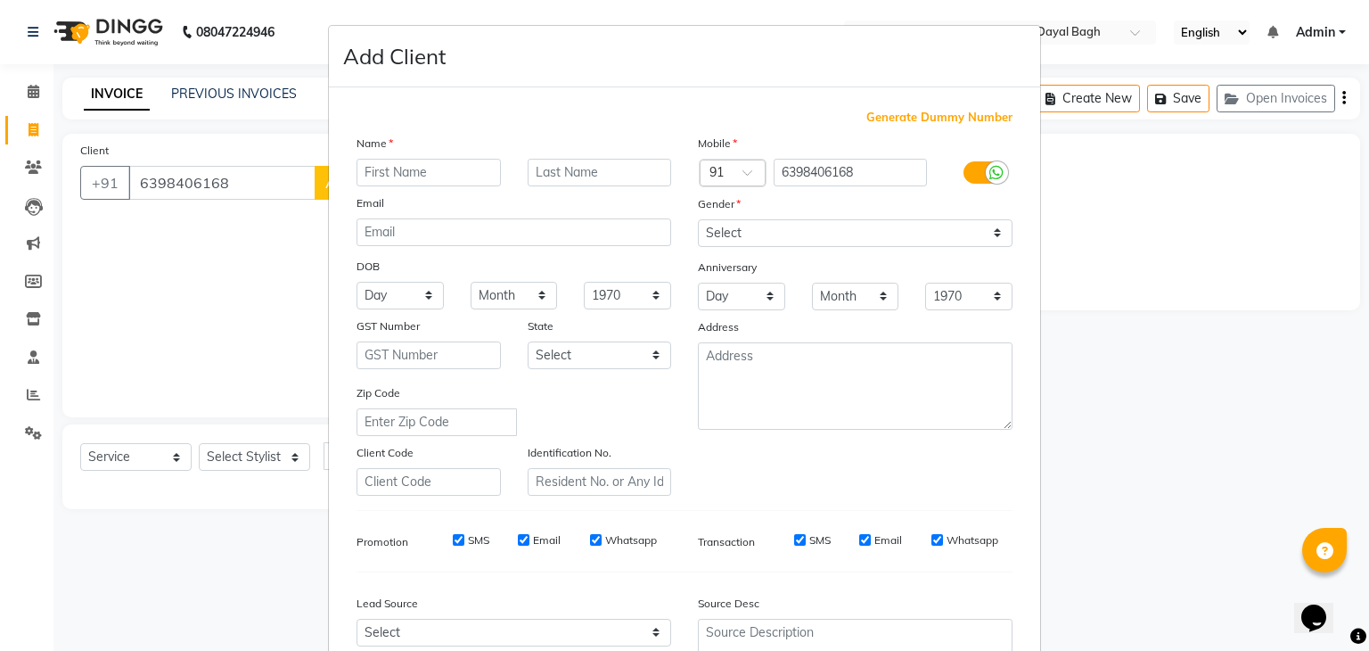
click at [408, 173] on input "text" at bounding box center [429, 173] width 144 height 28
type input "PRACHI"
click at [906, 227] on select "Select [DEMOGRAPHIC_DATA] [DEMOGRAPHIC_DATA] Other Prefer Not To Say" at bounding box center [855, 233] width 315 height 28
select select "[DEMOGRAPHIC_DATA]"
click at [698, 220] on select "Select [DEMOGRAPHIC_DATA] [DEMOGRAPHIC_DATA] Other Prefer Not To Say" at bounding box center [855, 233] width 315 height 28
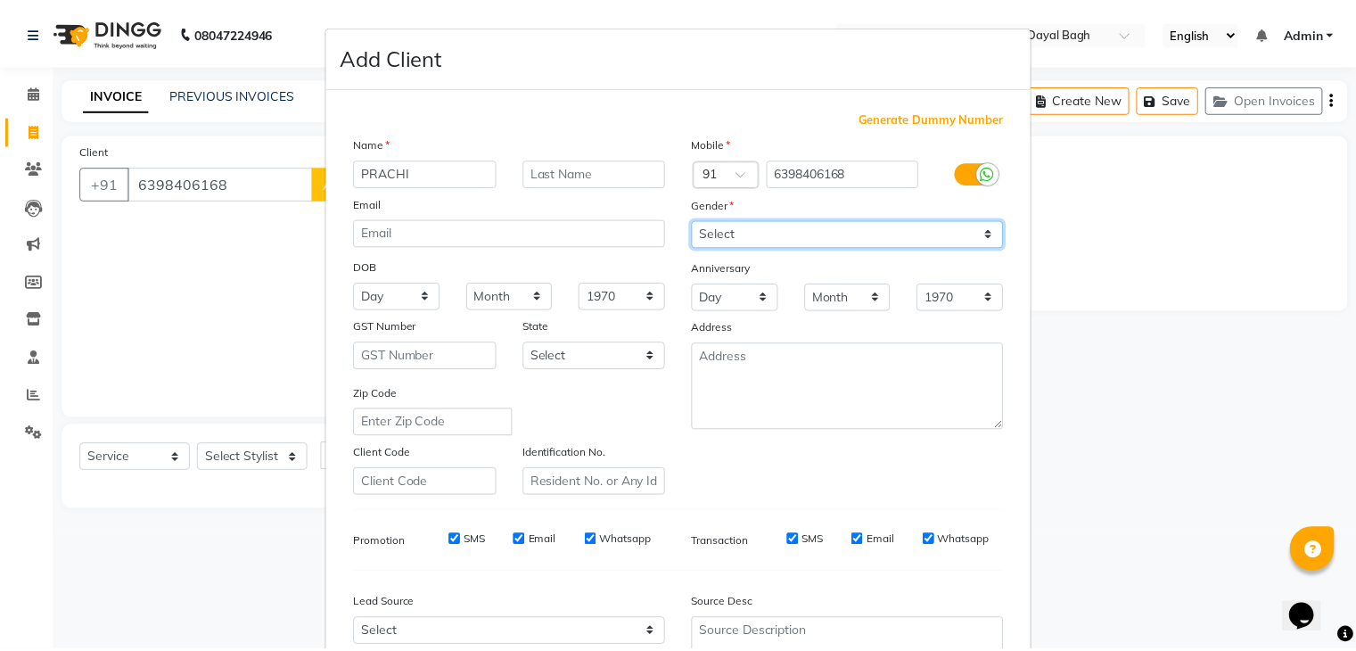
scroll to position [181, 0]
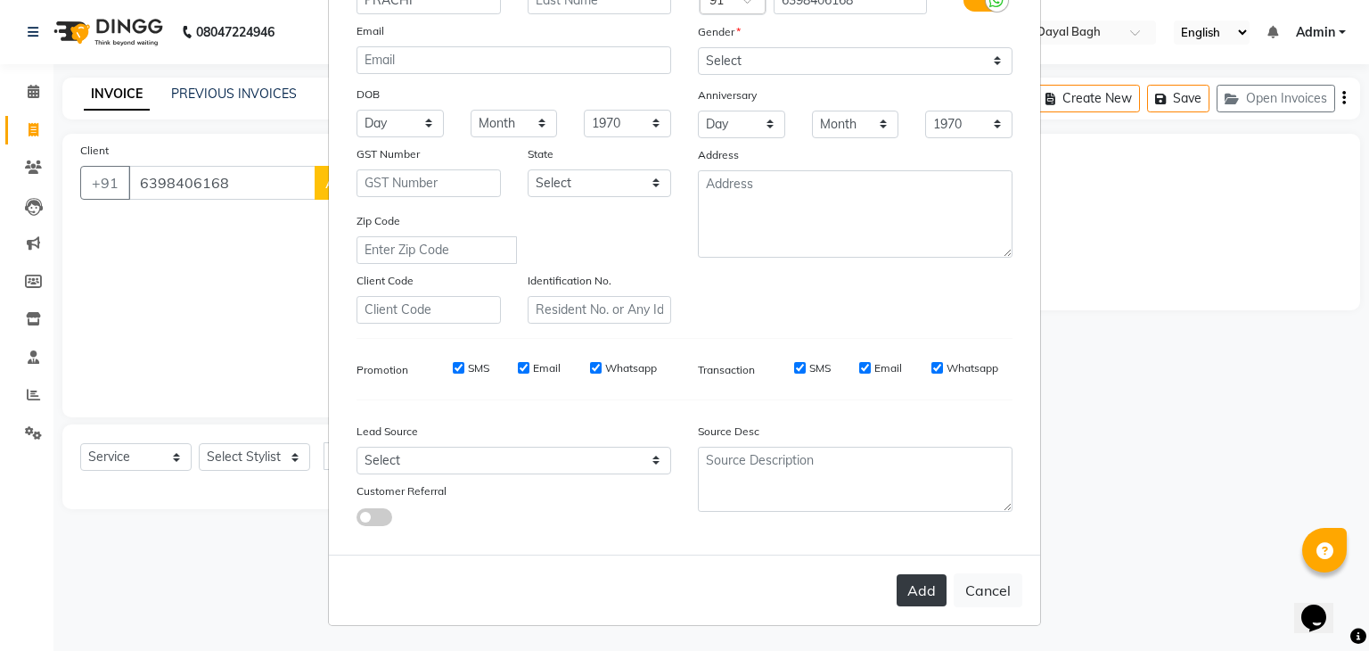
click at [915, 581] on button "Add" at bounding box center [922, 590] width 50 height 32
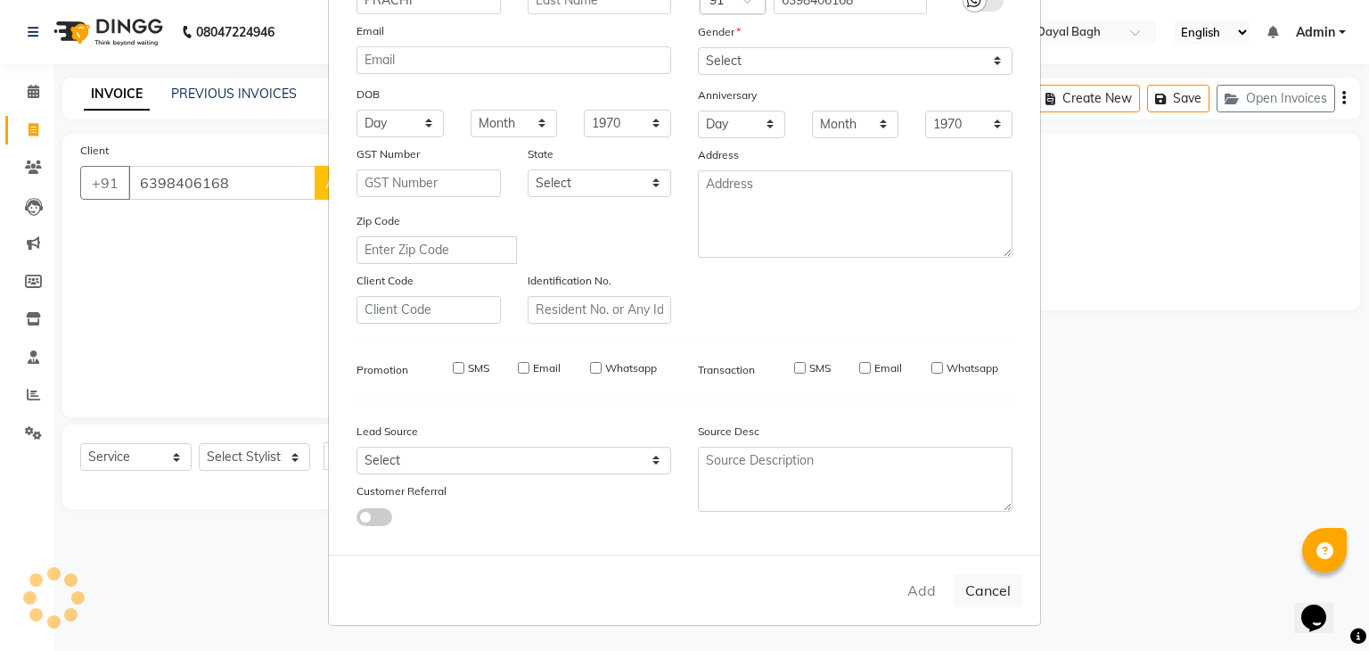
select select
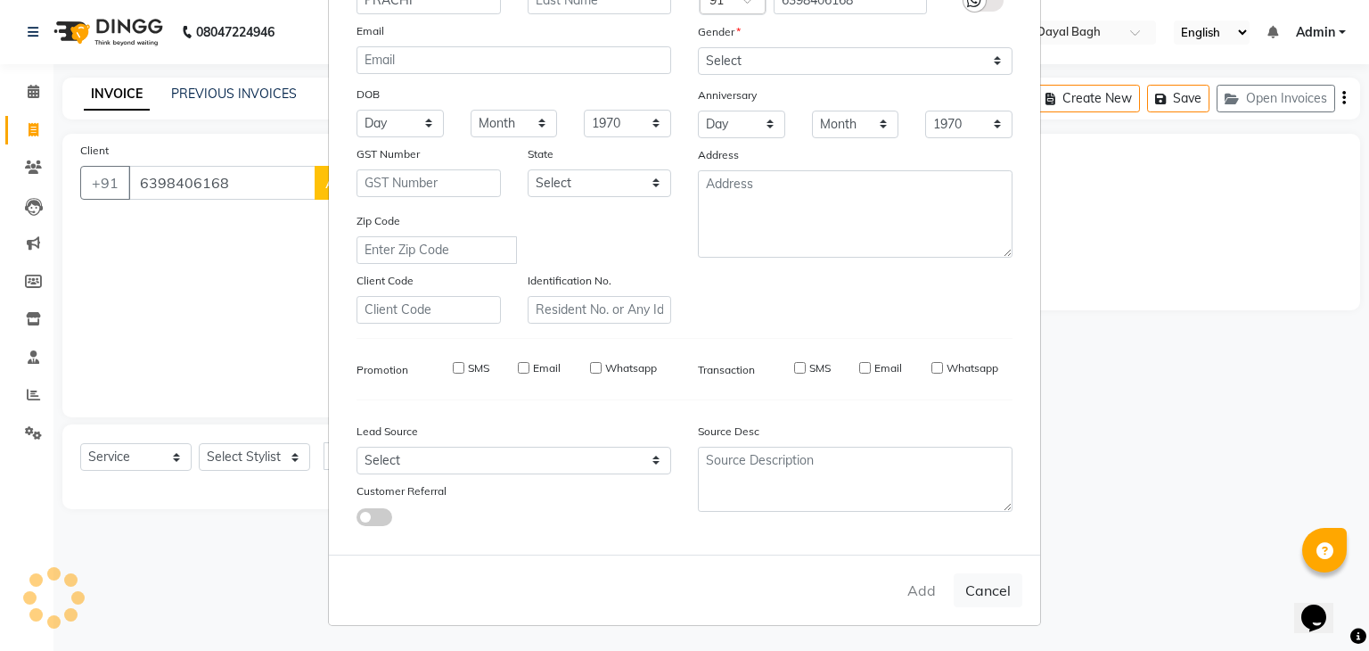
select select
checkbox input "false"
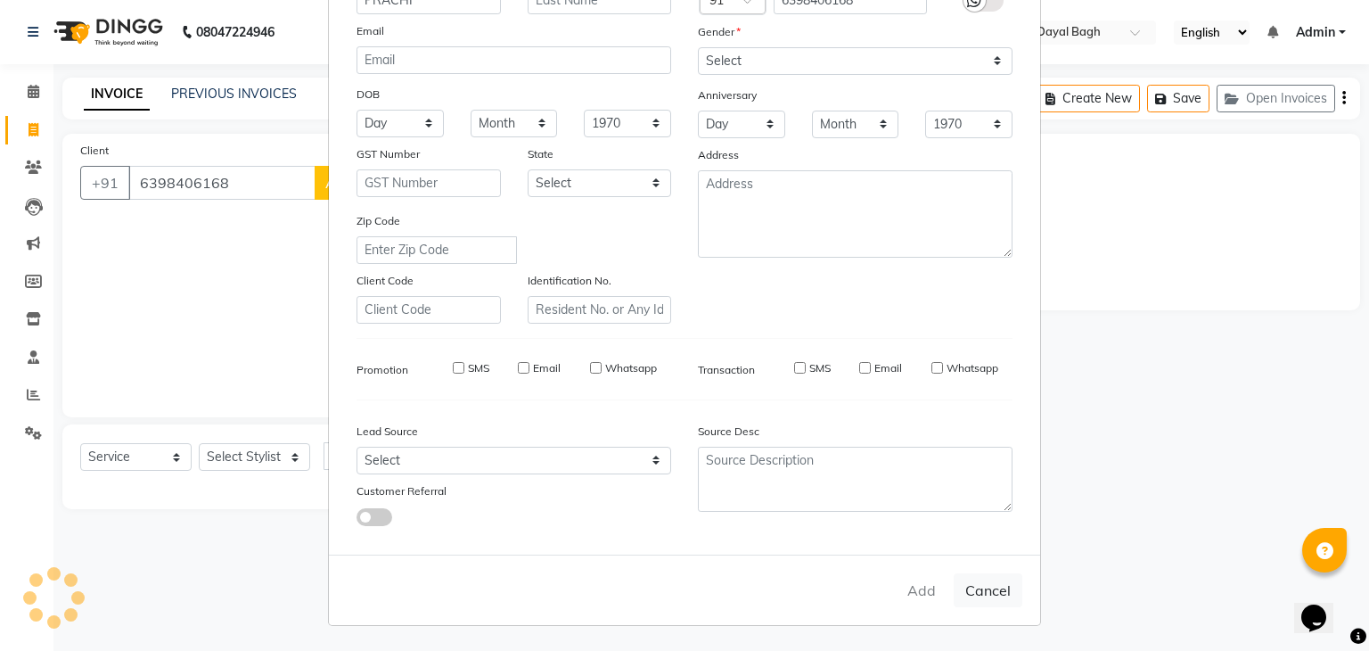
checkbox input "false"
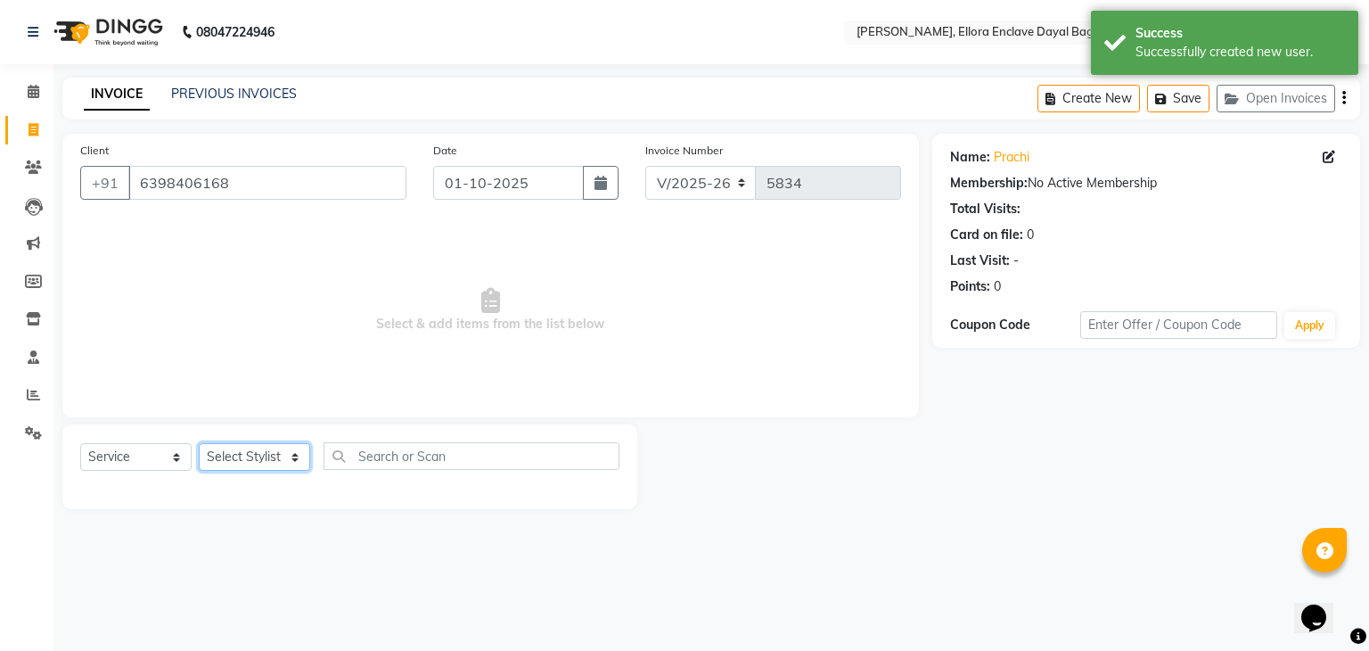
click at [285, 459] on select "Select Stylist AMAN DANISH SALMANI [PERSON_NAME] kakul KAVITA [PERSON_NAME] [PE…" at bounding box center [254, 457] width 111 height 28
select select "53881"
click at [199, 444] on select "Select Stylist AMAN DANISH SALMANI [PERSON_NAME] kakul KAVITA [PERSON_NAME] [PE…" at bounding box center [254, 457] width 111 height 28
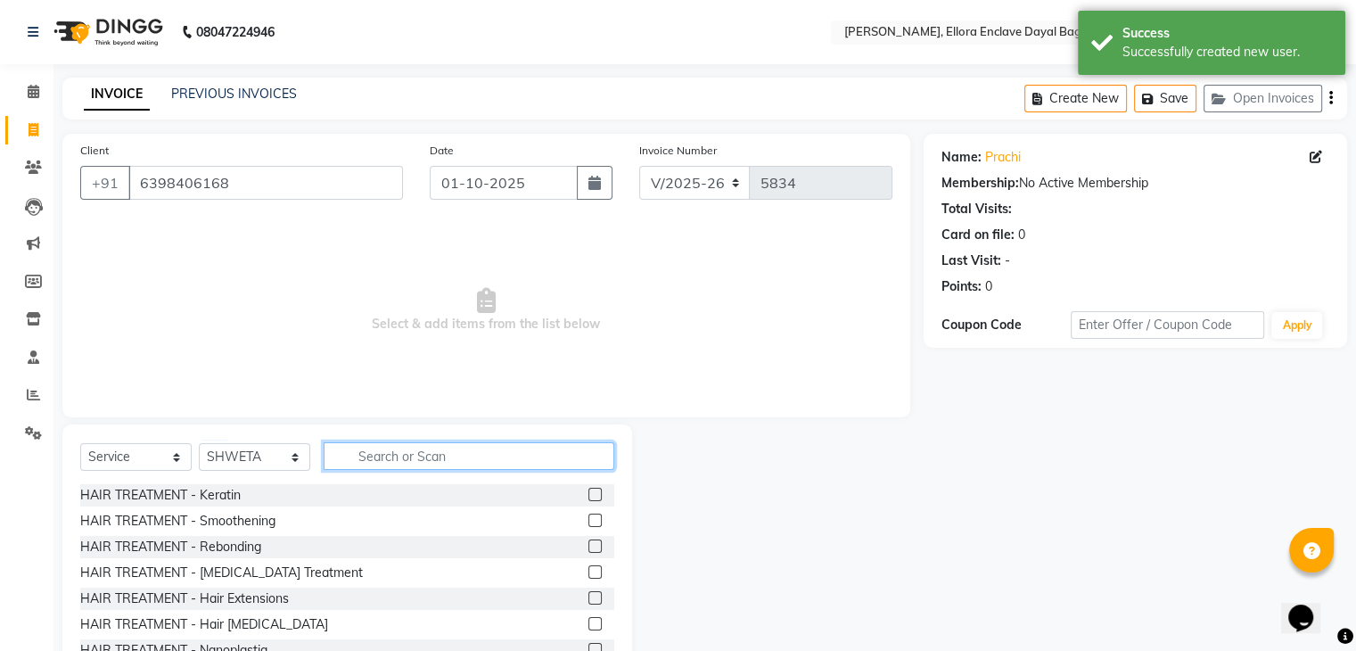
click at [424, 456] on input "text" at bounding box center [469, 456] width 291 height 28
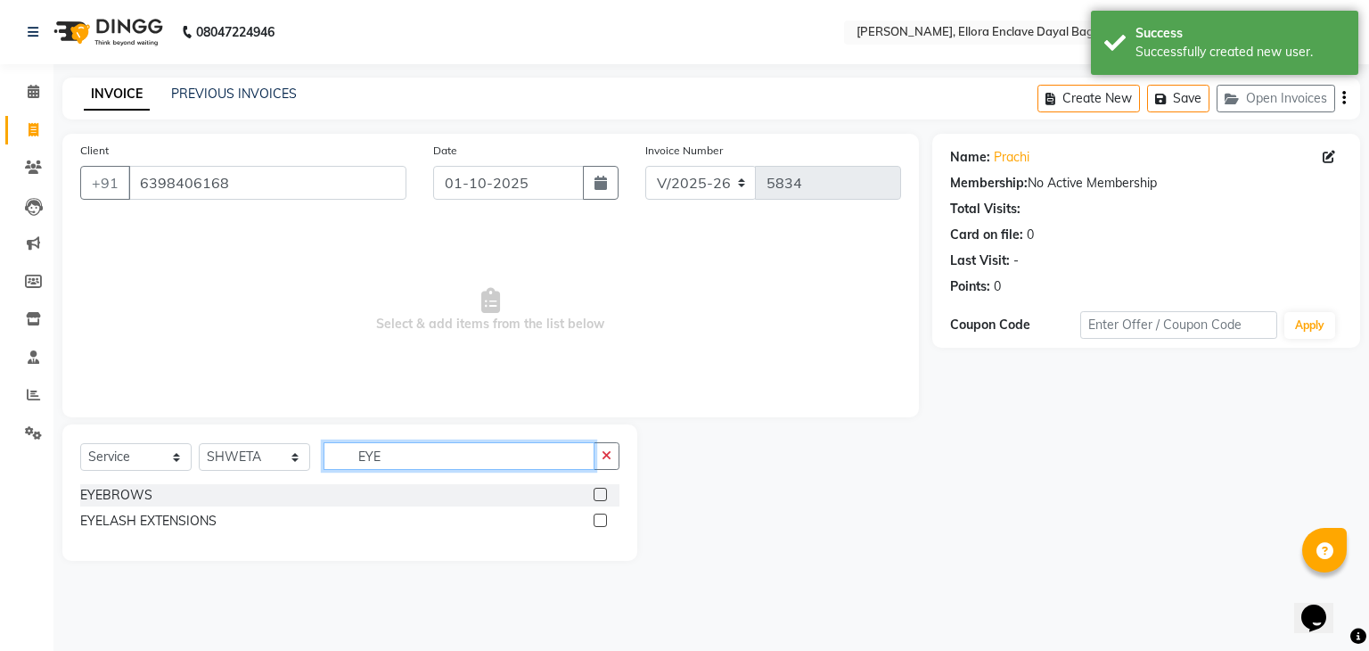
type input "EYE"
click at [596, 493] on label at bounding box center [600, 494] width 13 height 13
click at [596, 493] on input "checkbox" at bounding box center [600, 495] width 12 height 12
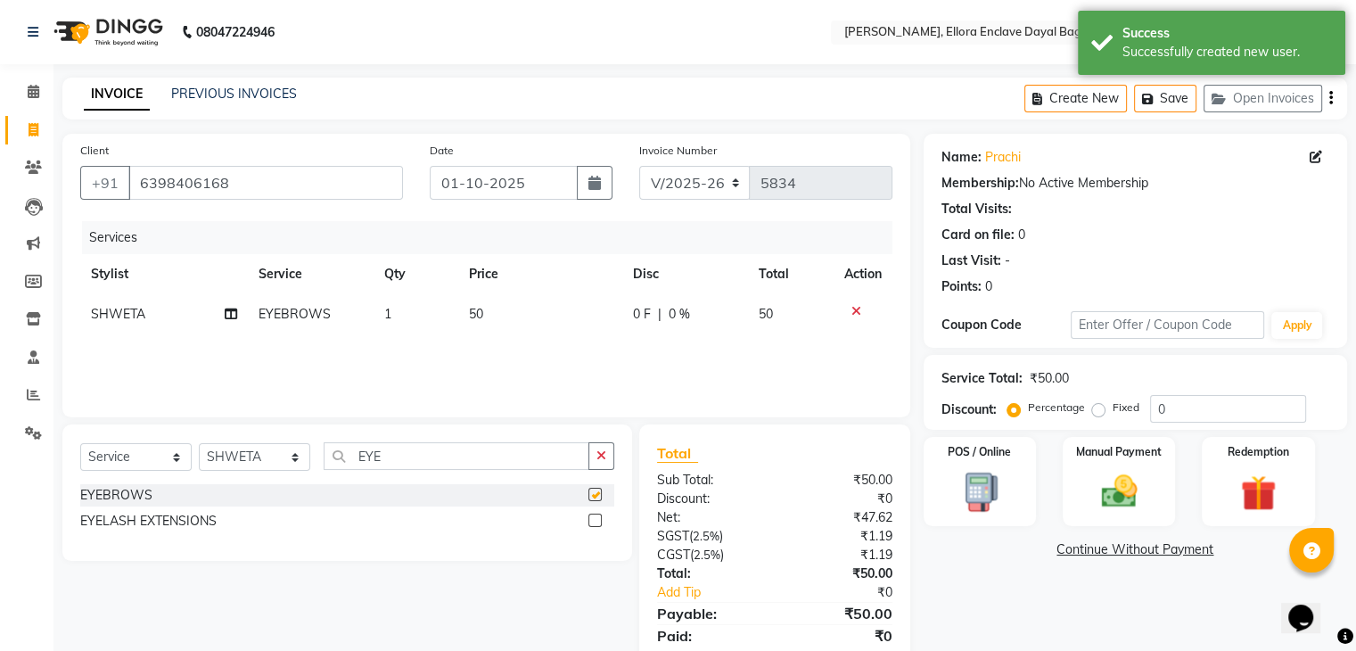
checkbox input "false"
click at [1087, 455] on label "Manual Payment" at bounding box center [1118, 450] width 89 height 17
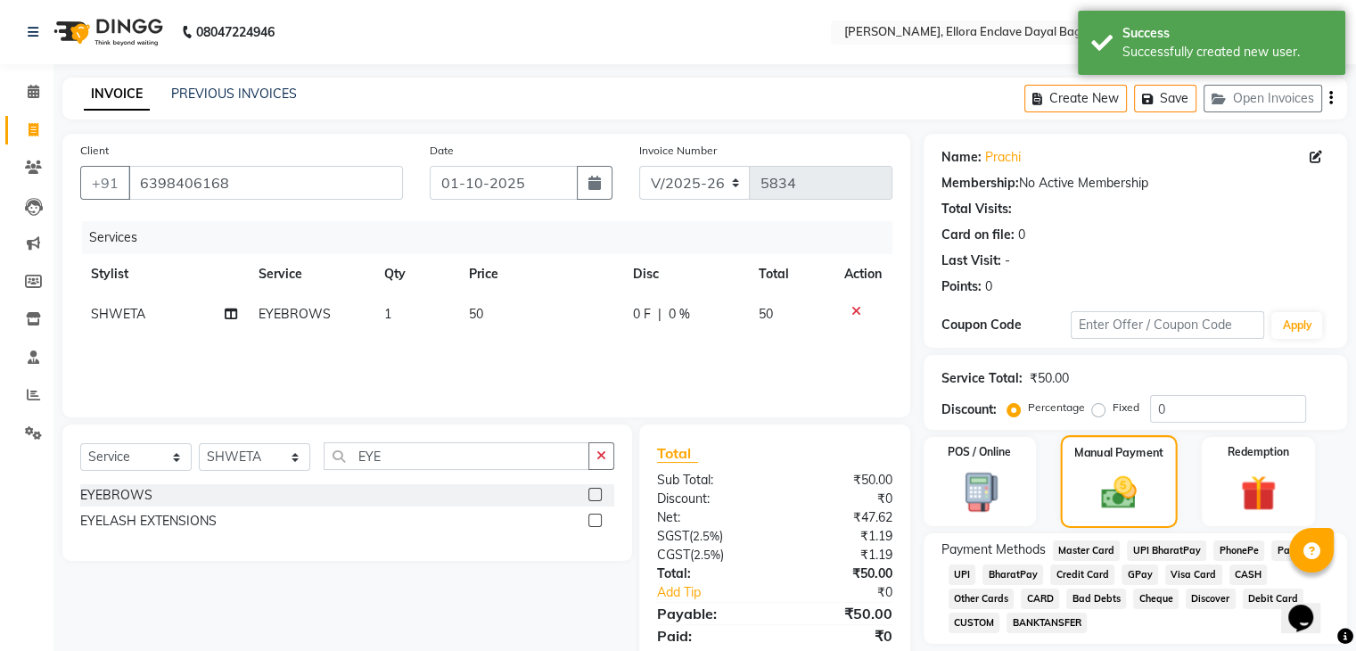
scroll to position [63, 0]
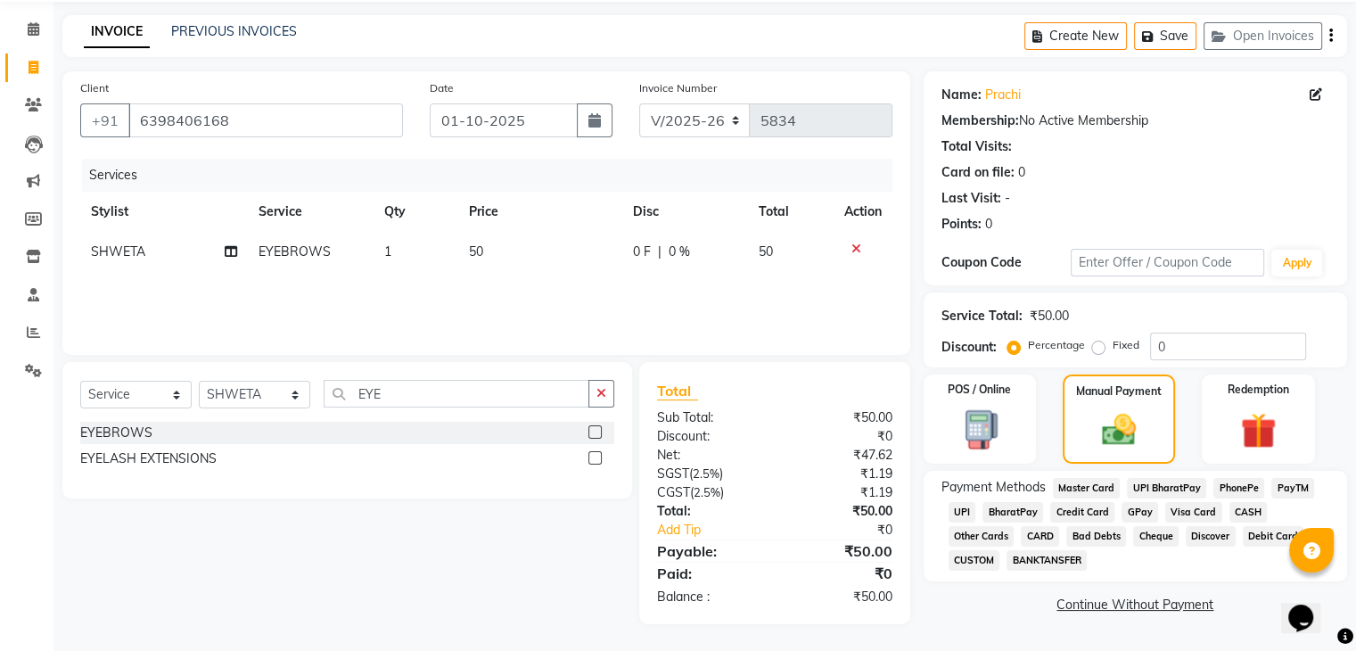
click at [954, 505] on span "UPI" at bounding box center [962, 512] width 28 height 21
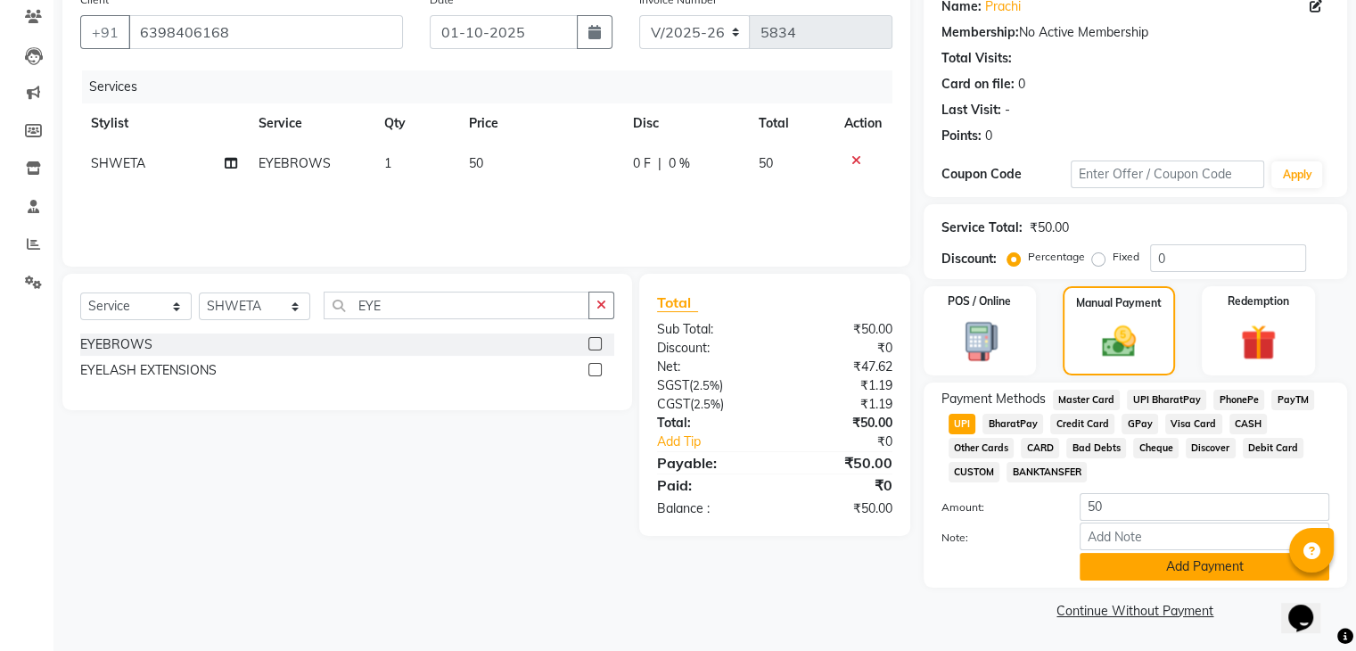
click at [1120, 566] on button "Add Payment" at bounding box center [1204, 567] width 250 height 28
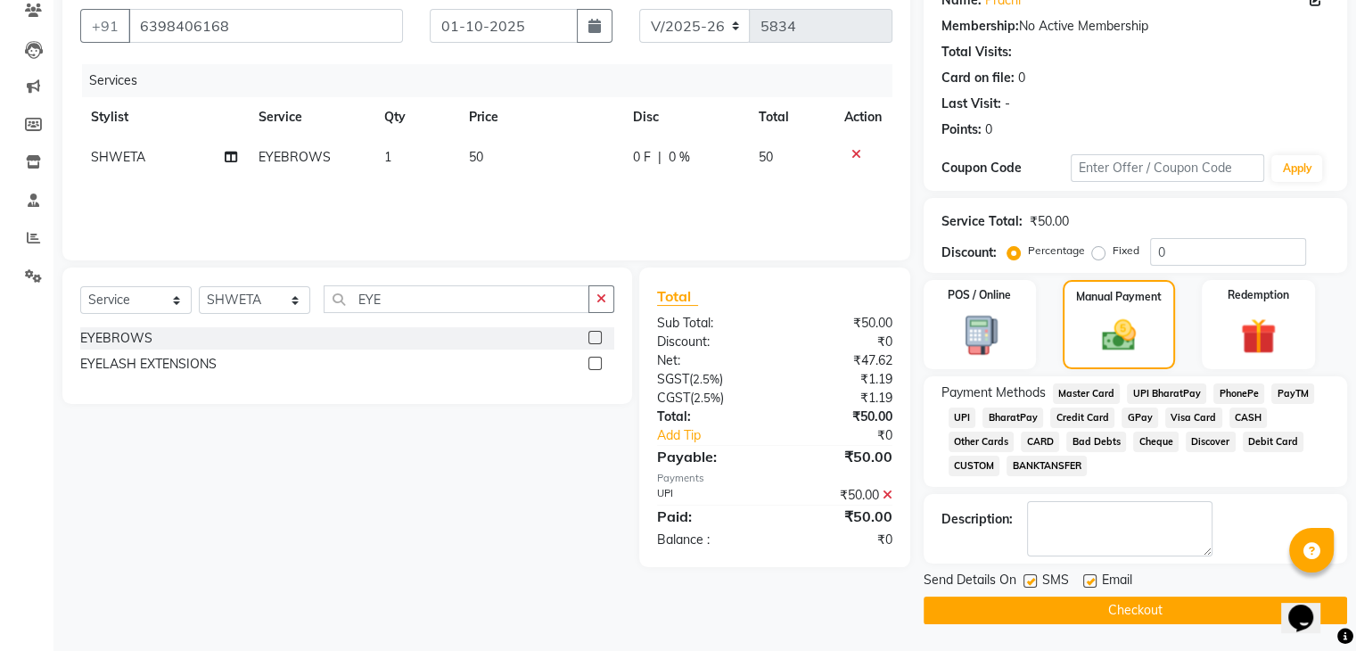
click at [1090, 580] on label at bounding box center [1089, 580] width 13 height 13
click at [1090, 580] on input "checkbox" at bounding box center [1089, 582] width 12 height 12
checkbox input "false"
drag, startPoint x: 1027, startPoint y: 580, endPoint x: 1037, endPoint y: 613, distance: 34.4
click at [1037, 613] on div "Send Details On SMS Email Checkout" at bounding box center [1134, 596] width 423 height 53
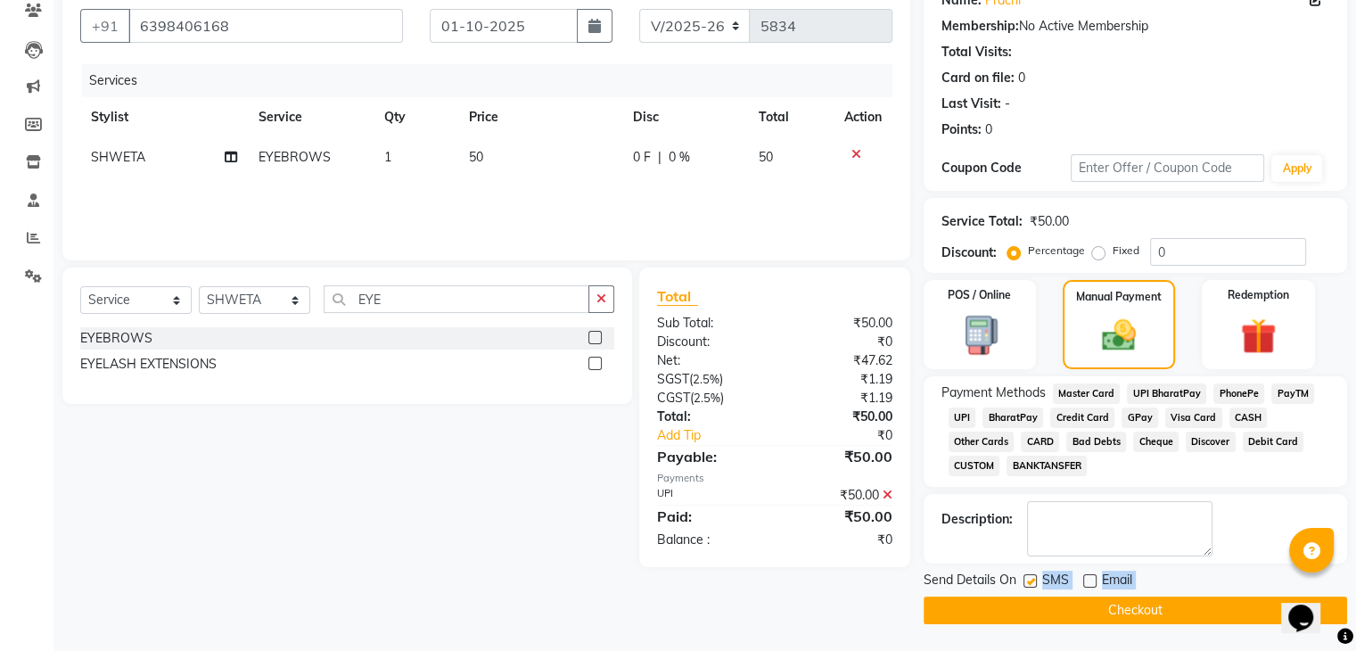
click at [1024, 582] on label at bounding box center [1029, 580] width 13 height 13
click at [1024, 582] on input "checkbox" at bounding box center [1029, 582] width 12 height 12
checkbox input "false"
click at [1009, 612] on button "Checkout" at bounding box center [1134, 610] width 423 height 28
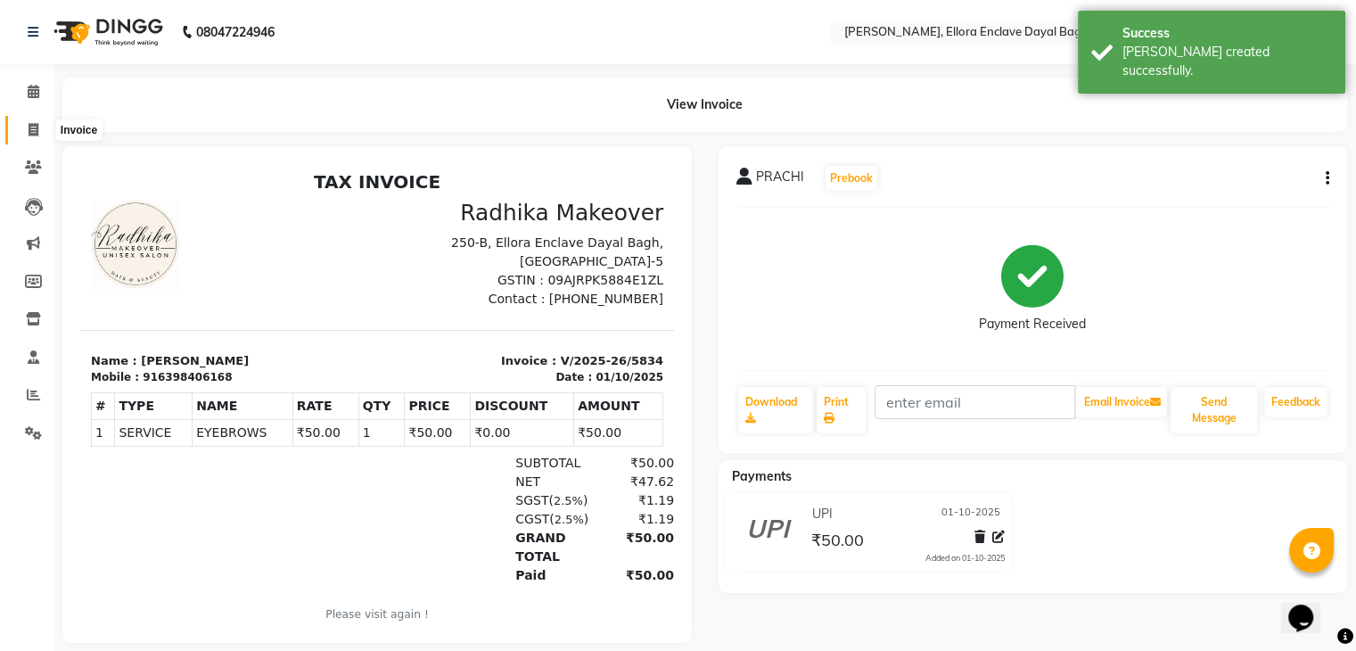
click at [39, 126] on span at bounding box center [33, 130] width 31 height 21
select select "6880"
select select "service"
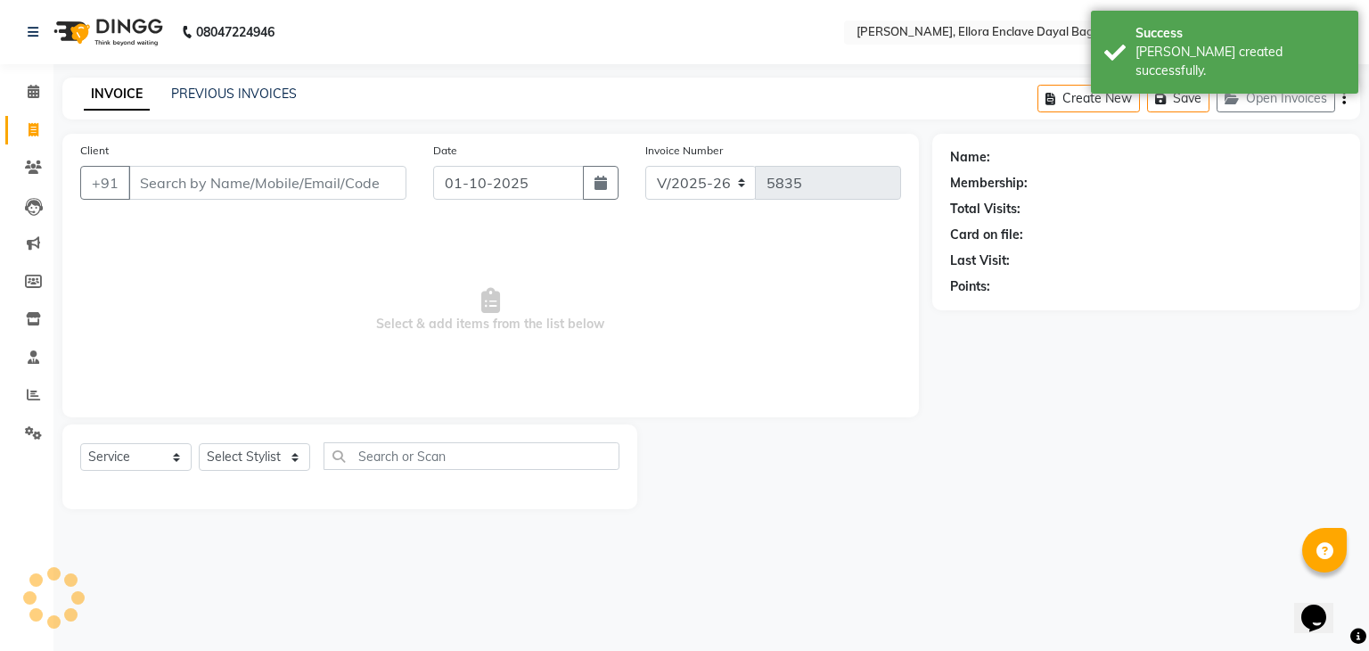
click at [168, 176] on input "Client" at bounding box center [267, 183] width 278 height 34
click at [190, 189] on input "Client" at bounding box center [267, 183] width 278 height 34
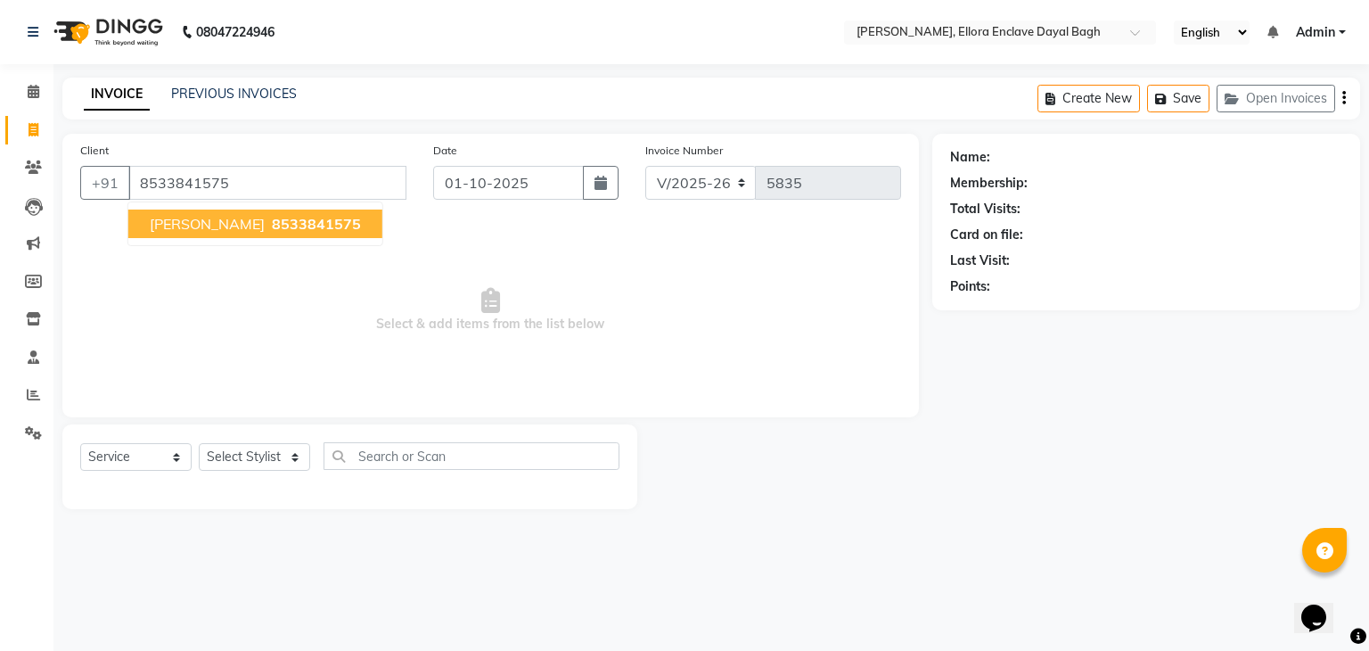
type input "8533841575"
click at [213, 236] on button "[PERSON_NAME] 8533841575" at bounding box center [255, 223] width 254 height 29
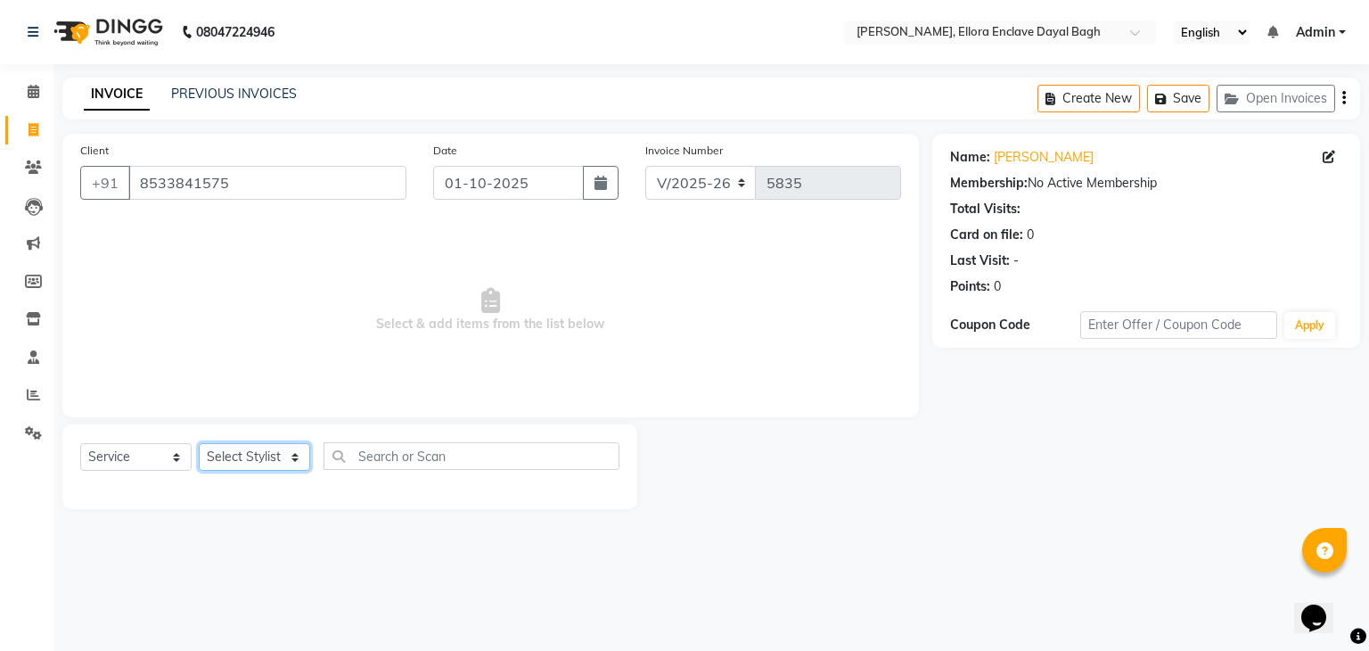
click at [280, 458] on select "Select Stylist AMAN DANISH SALMANI [PERSON_NAME] kakul KAVITA [PERSON_NAME] [PE…" at bounding box center [254, 457] width 111 height 28
select select "53888"
click at [199, 444] on select "Select Stylist AMAN DANISH SALMANI [PERSON_NAME] kakul KAVITA [PERSON_NAME] [PE…" at bounding box center [254, 457] width 111 height 28
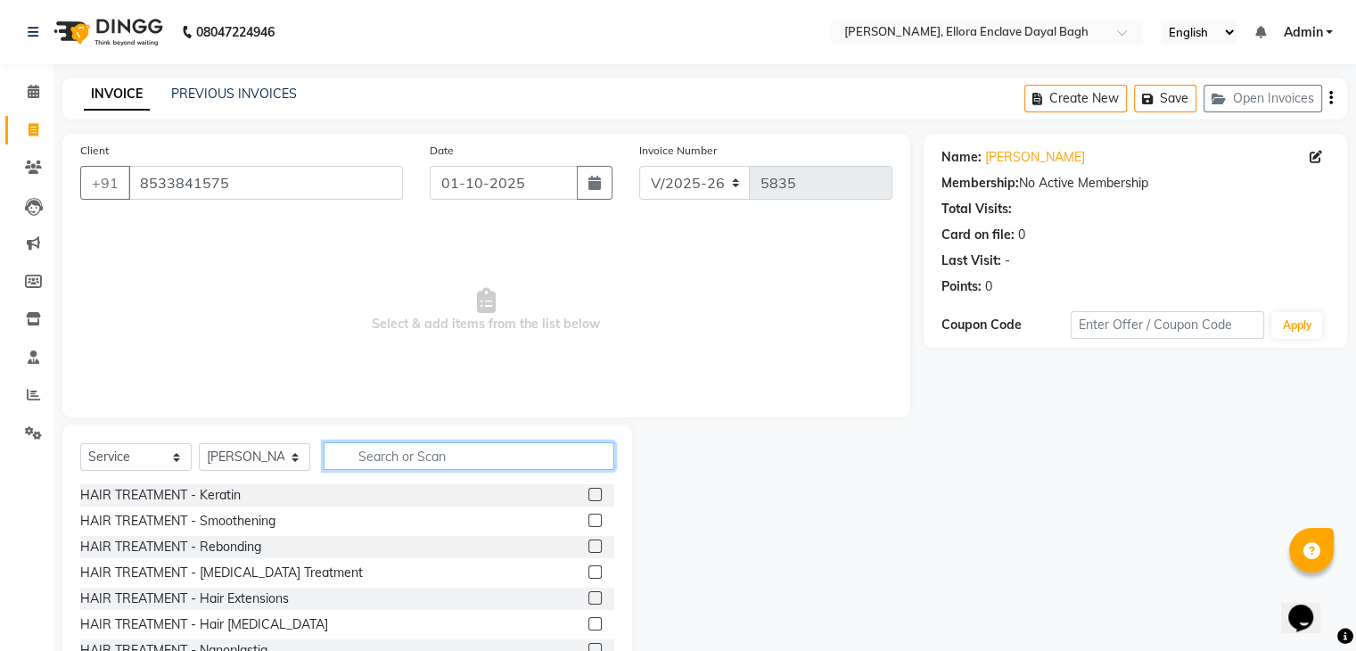
click at [390, 453] on input "text" at bounding box center [469, 456] width 291 height 28
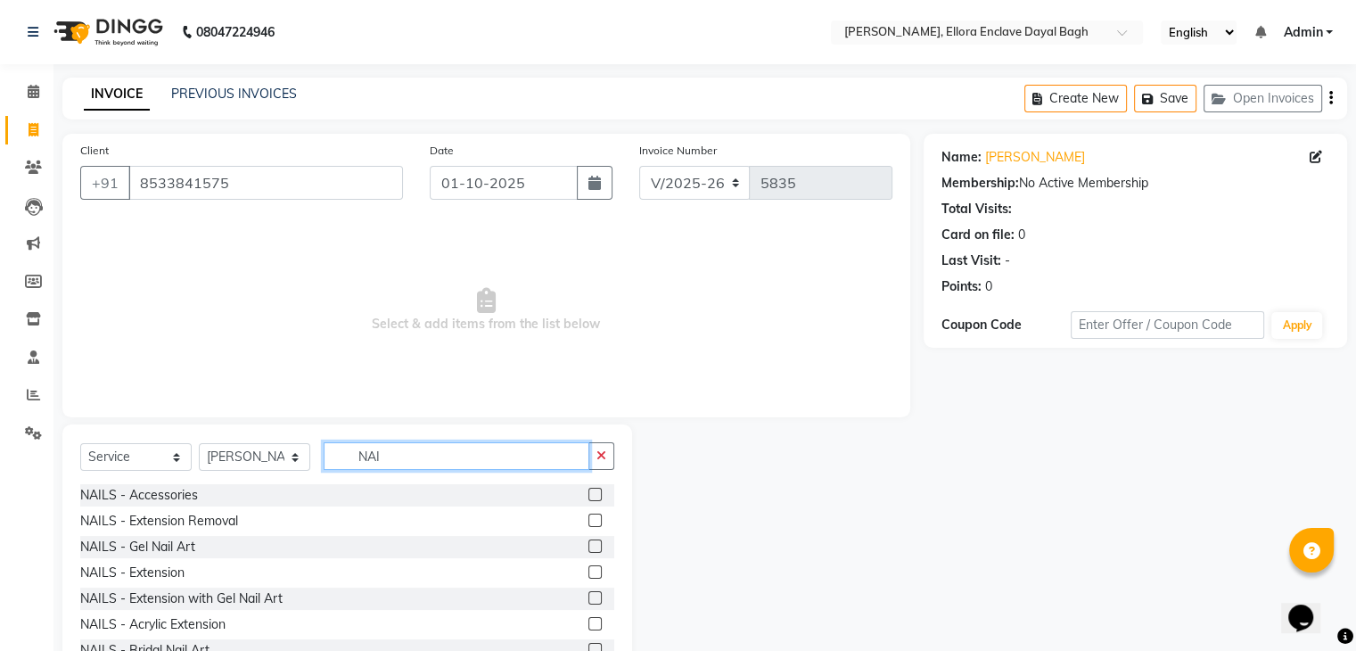
type input "NAI"
click at [588, 571] on label at bounding box center [594, 571] width 13 height 13
click at [588, 571] on input "checkbox" at bounding box center [594, 573] width 12 height 12
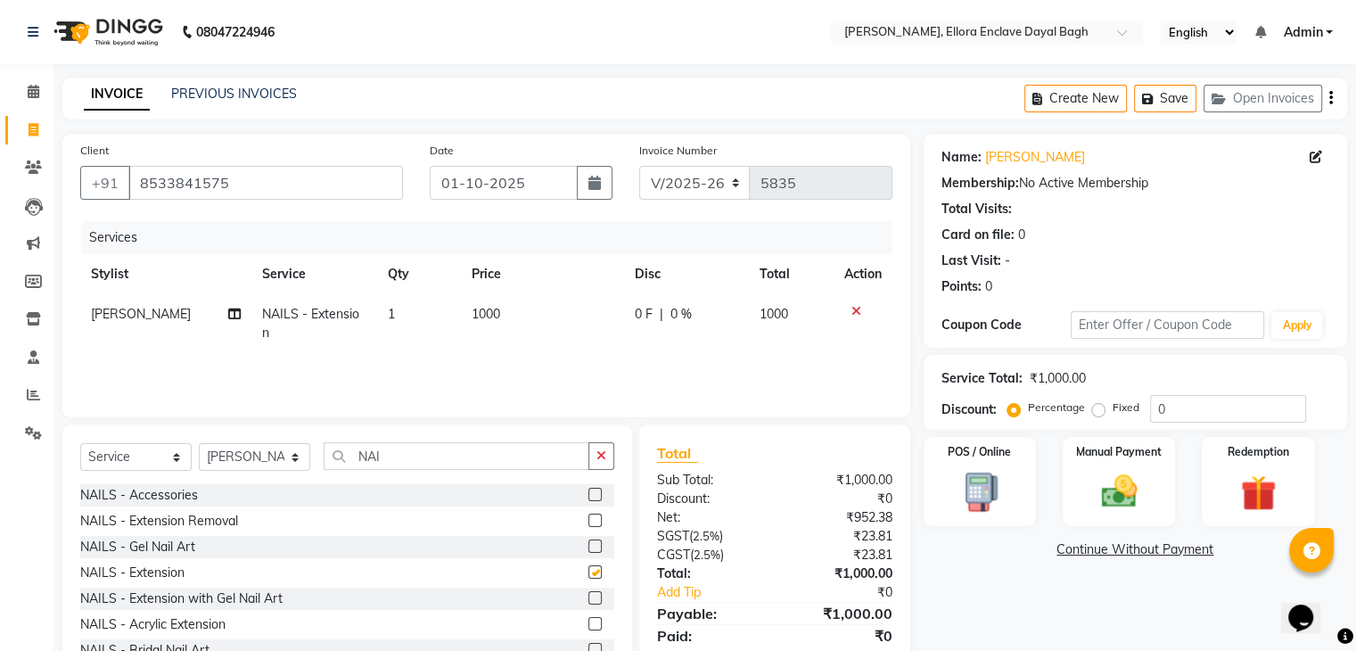
checkbox input "false"
click at [538, 326] on td "1000" at bounding box center [542, 323] width 163 height 59
select select "53888"
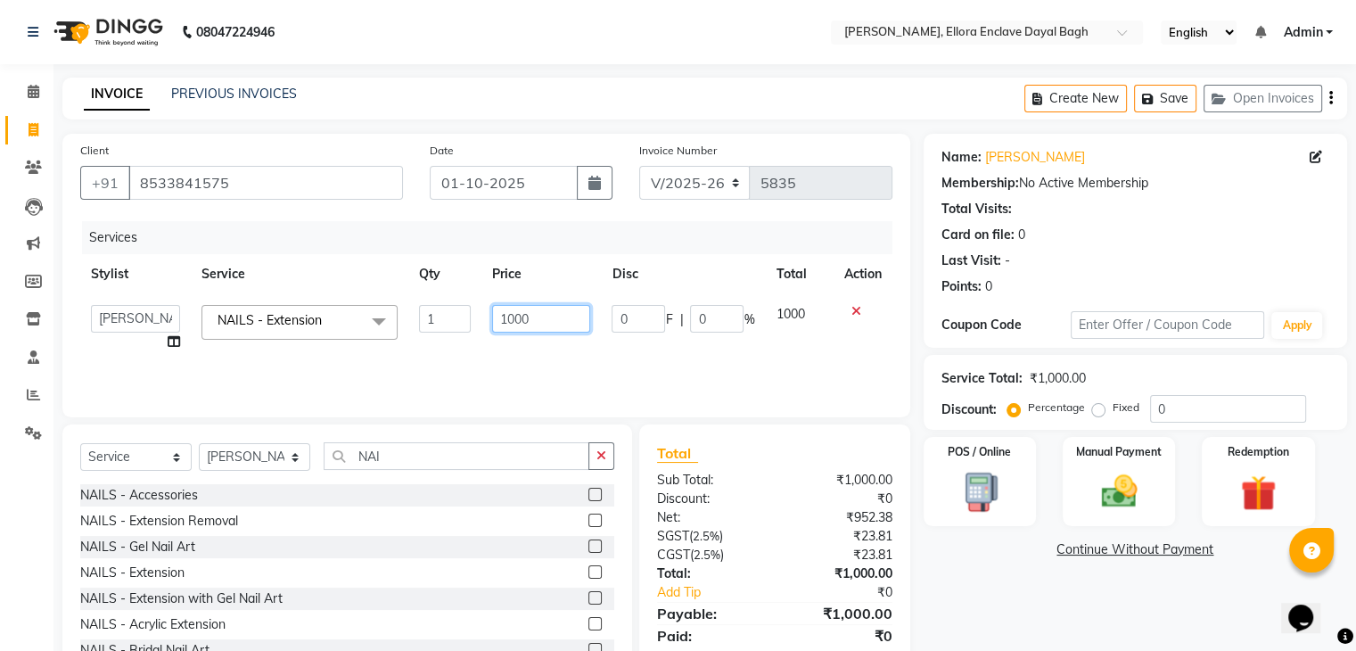
click at [545, 325] on input "1000" at bounding box center [541, 319] width 98 height 28
type input "1"
type input "2300"
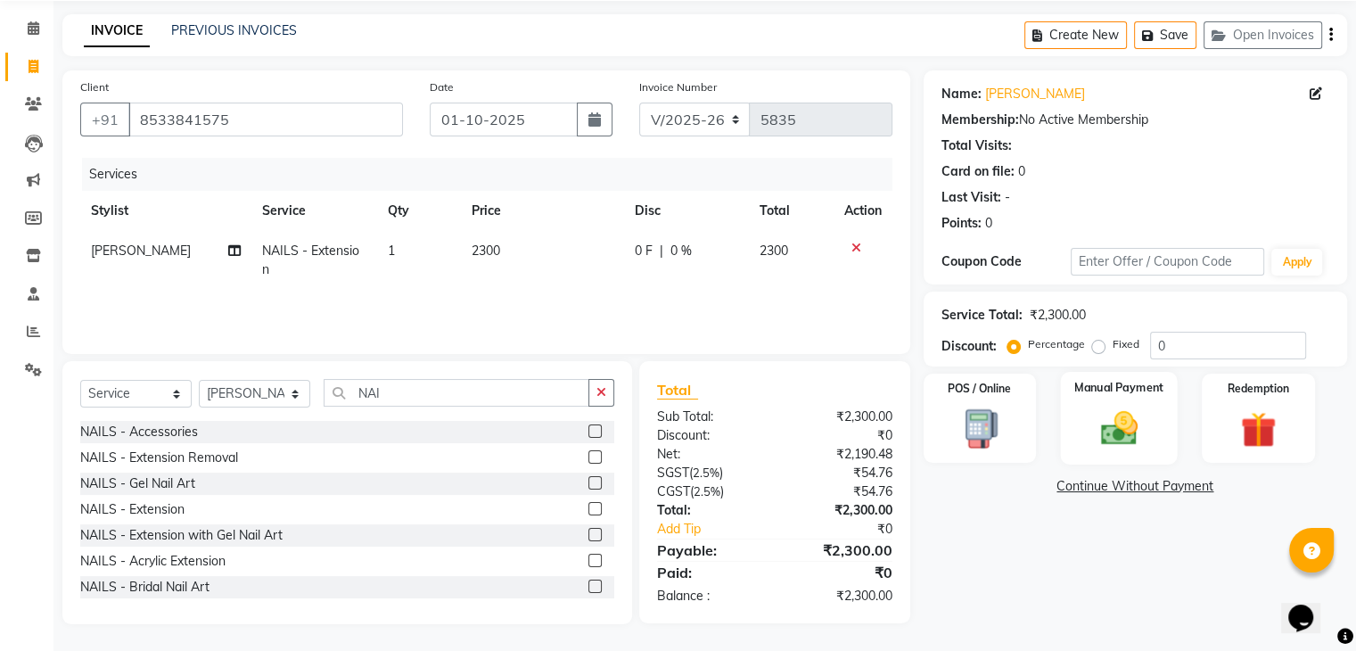
click at [1116, 432] on img at bounding box center [1118, 428] width 60 height 43
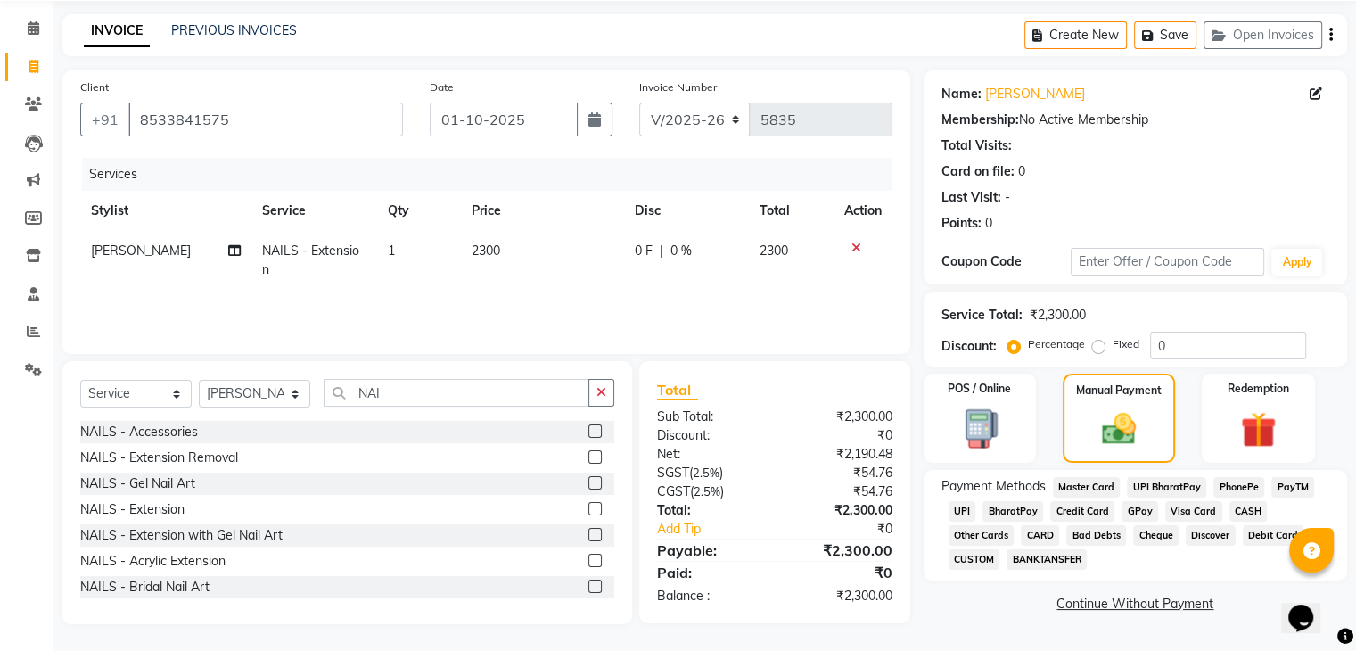
click at [956, 514] on span "UPI" at bounding box center [962, 511] width 28 height 21
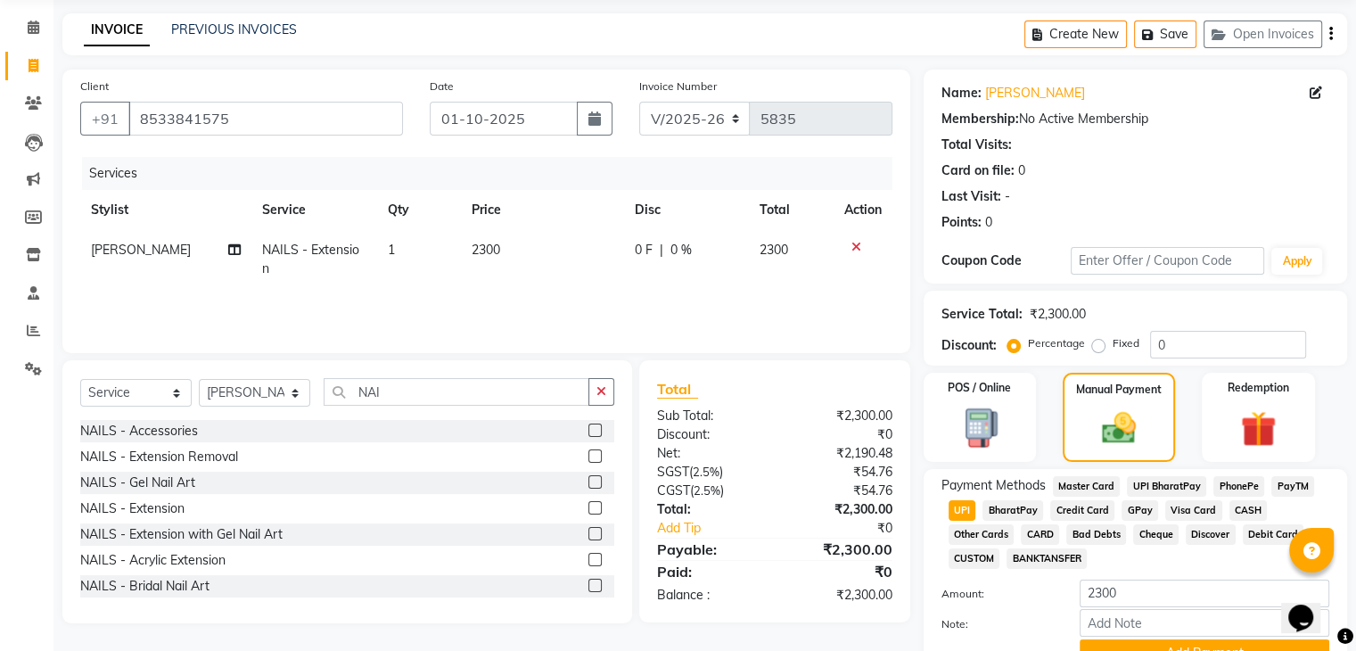
scroll to position [153, 0]
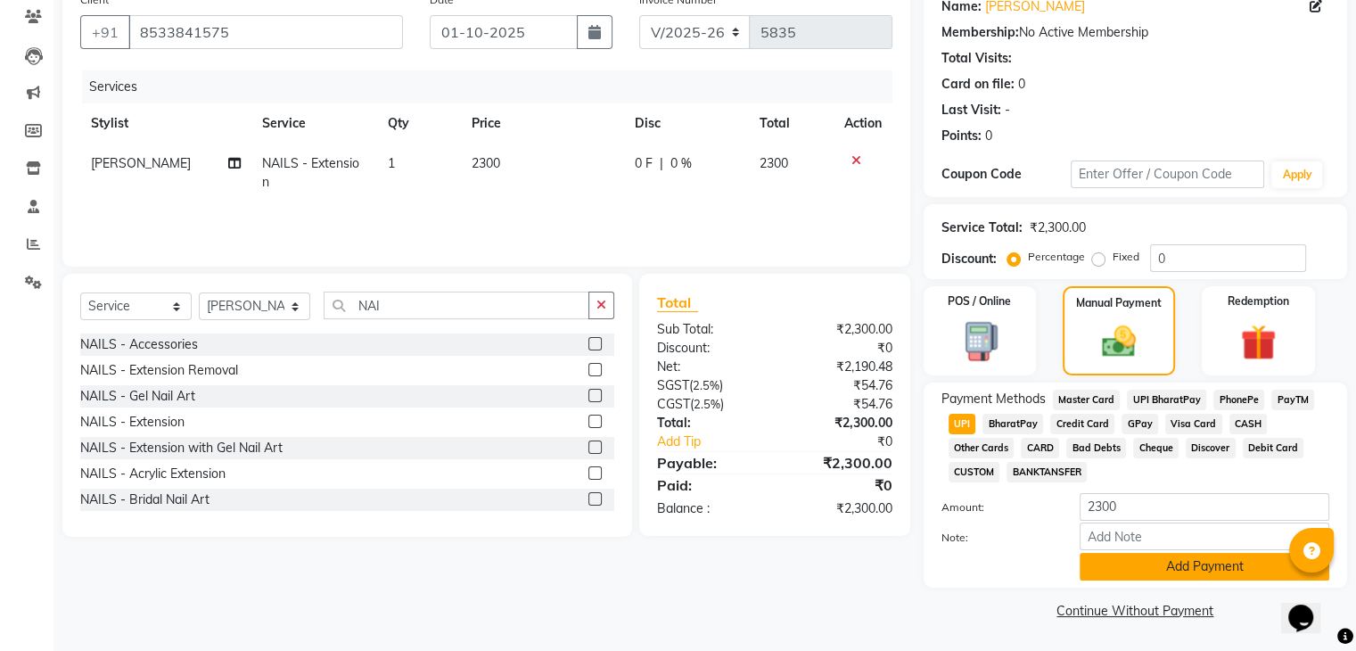
click at [1112, 568] on button "Add Payment" at bounding box center [1204, 567] width 250 height 28
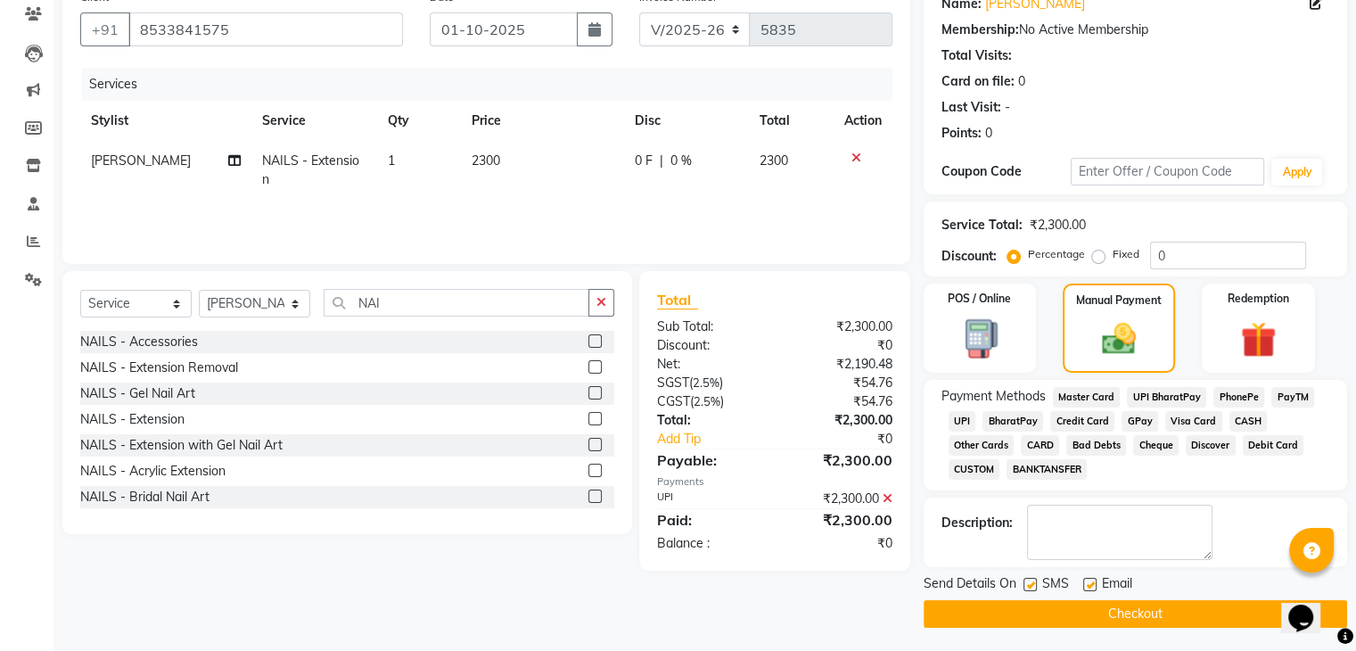
click at [1083, 582] on label at bounding box center [1089, 584] width 13 height 13
click at [1083, 582] on input "checkbox" at bounding box center [1089, 585] width 12 height 12
checkbox input "false"
drag, startPoint x: 1030, startPoint y: 586, endPoint x: 1034, endPoint y: 611, distance: 26.1
click at [1034, 611] on div "Send Details On SMS Email Checkout" at bounding box center [1134, 600] width 423 height 53
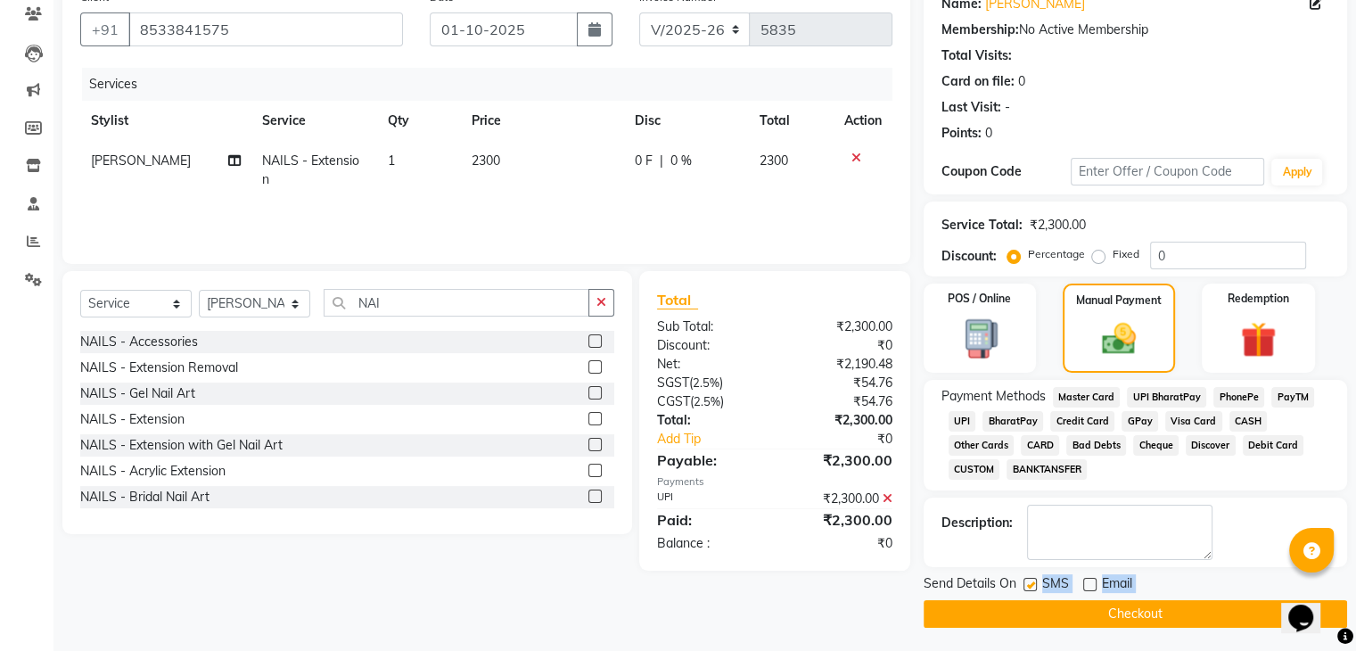
click at [1034, 611] on button "Checkout" at bounding box center [1134, 614] width 423 height 28
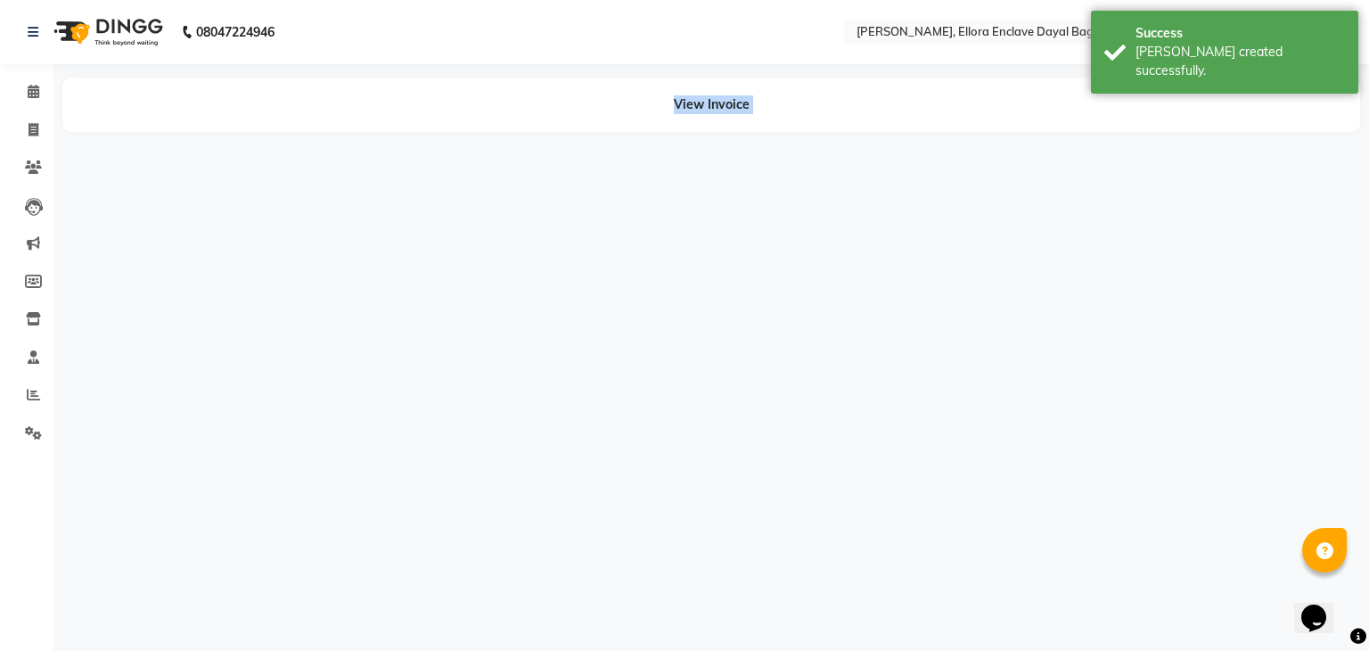
click at [1027, 583] on div "08047224946 Select Location × Radhika Makeover, Ellora Enclave Dayal Bagh Engli…" at bounding box center [684, 325] width 1369 height 651
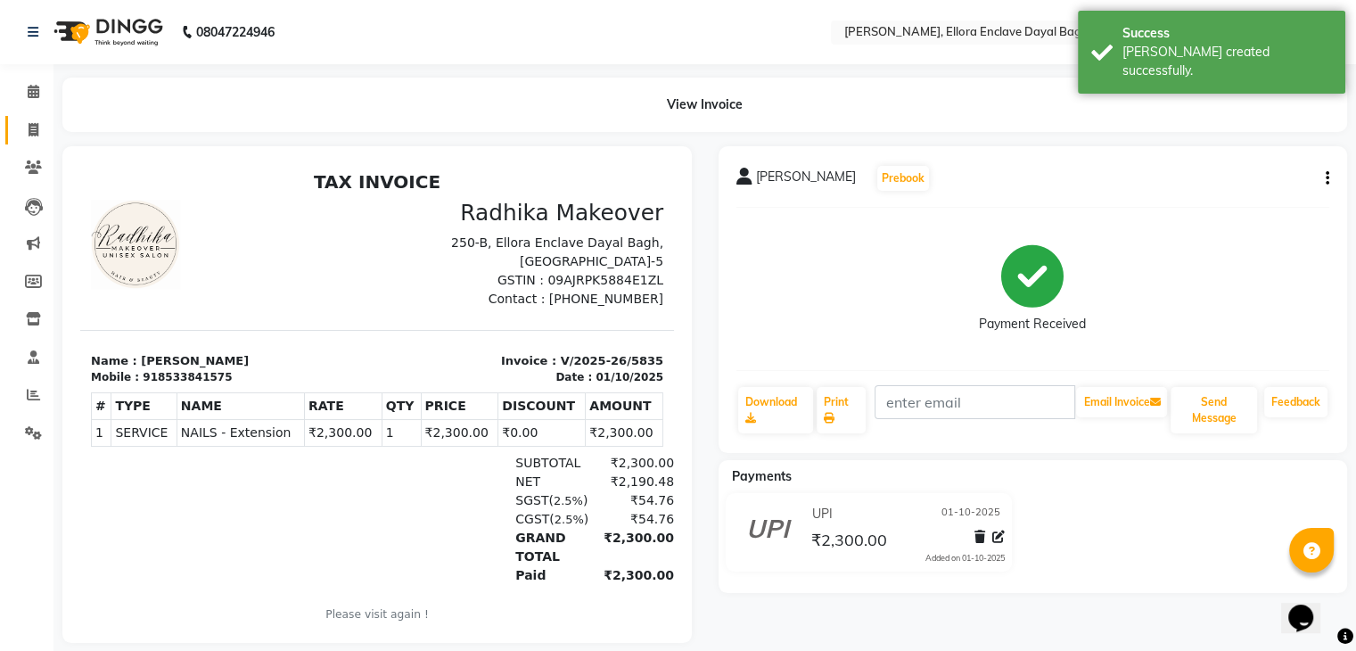
click at [27, 116] on link "Invoice" at bounding box center [26, 130] width 43 height 29
select select "service"
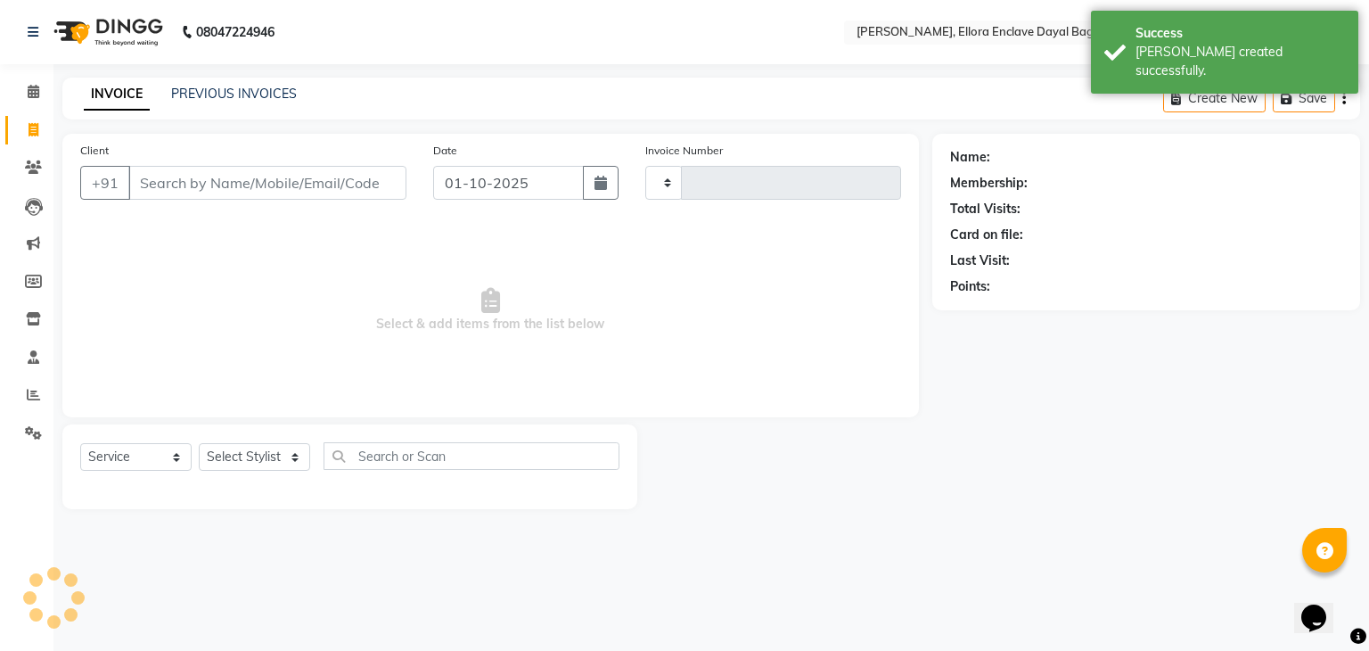
type input "5836"
select select "6880"
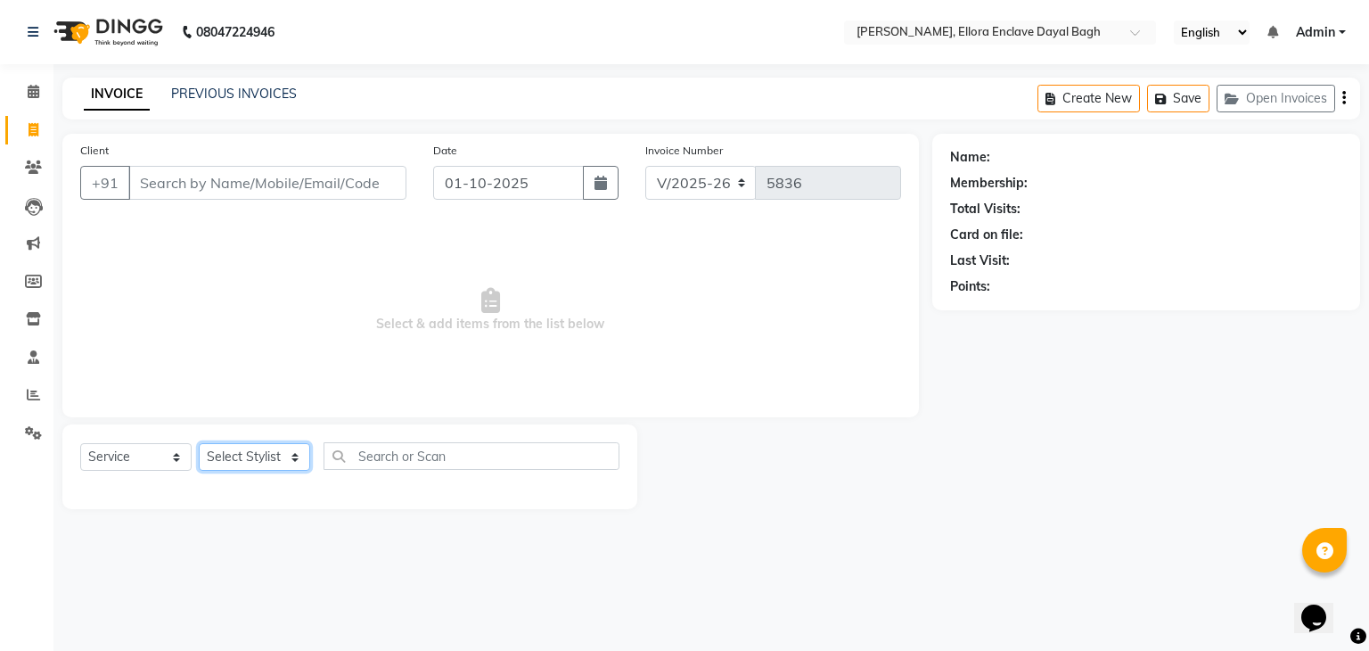
click at [275, 451] on select "Select Stylist AMAN DANISH SALMANI [PERSON_NAME] kakul KAVITA [PERSON_NAME] [PE…" at bounding box center [254, 457] width 111 height 28
select select "58738"
click at [199, 444] on select "Select Stylist AMAN DANISH SALMANI [PERSON_NAME] kakul KAVITA [PERSON_NAME] [PE…" at bounding box center [254, 457] width 111 height 28
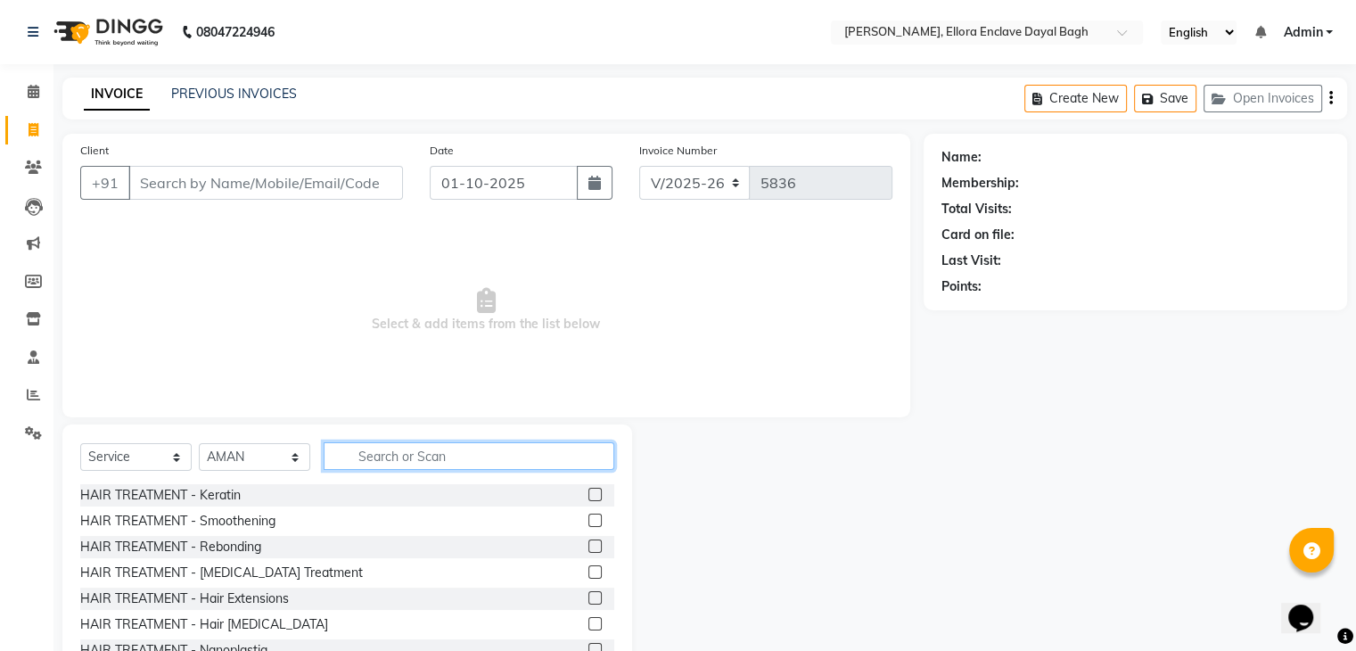
click at [352, 445] on input "text" at bounding box center [469, 456] width 291 height 28
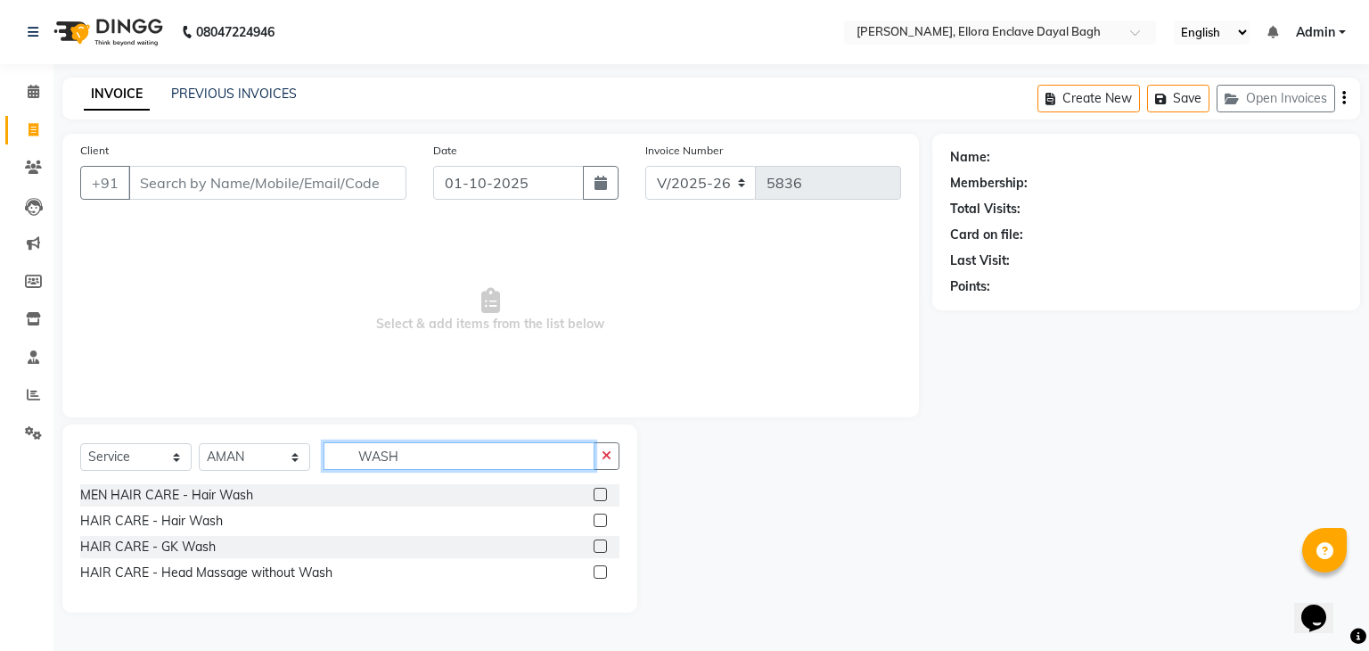
type input "WASH"
click at [599, 514] on label at bounding box center [600, 519] width 13 height 13
click at [599, 515] on input "checkbox" at bounding box center [600, 521] width 12 height 12
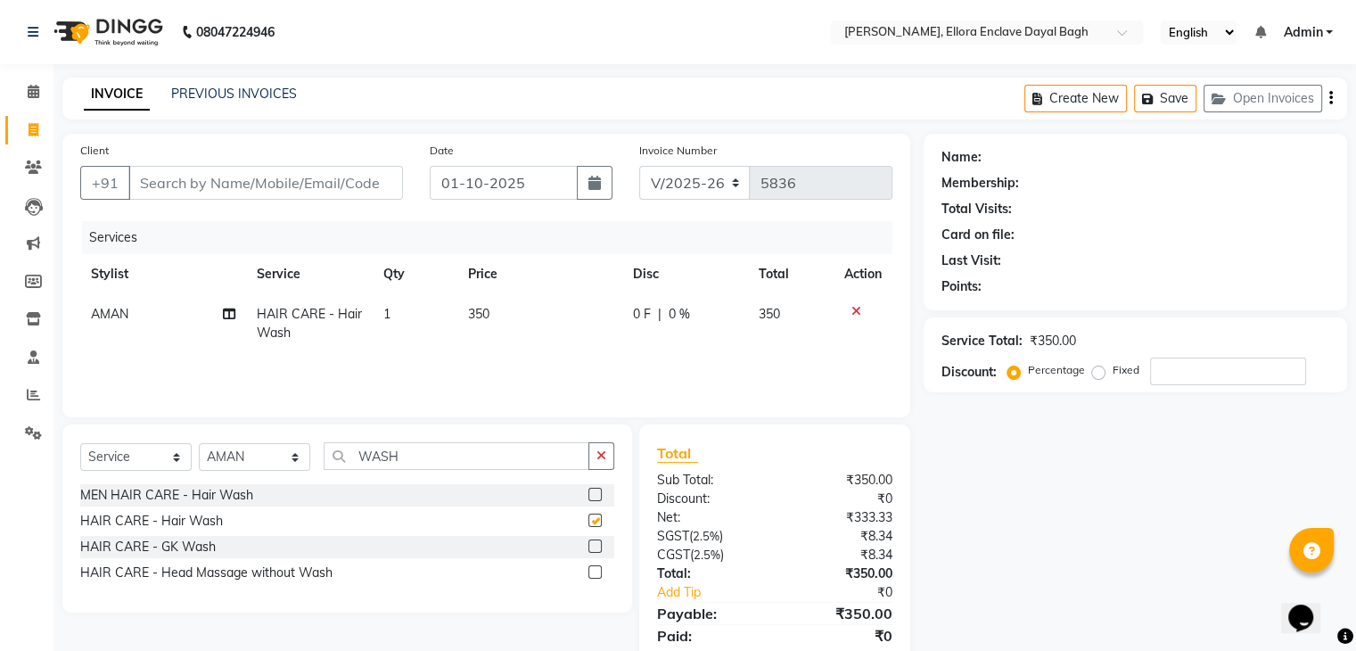
checkbox input "false"
click at [359, 174] on input "Client" at bounding box center [265, 183] width 275 height 34
type input "8"
type input "0"
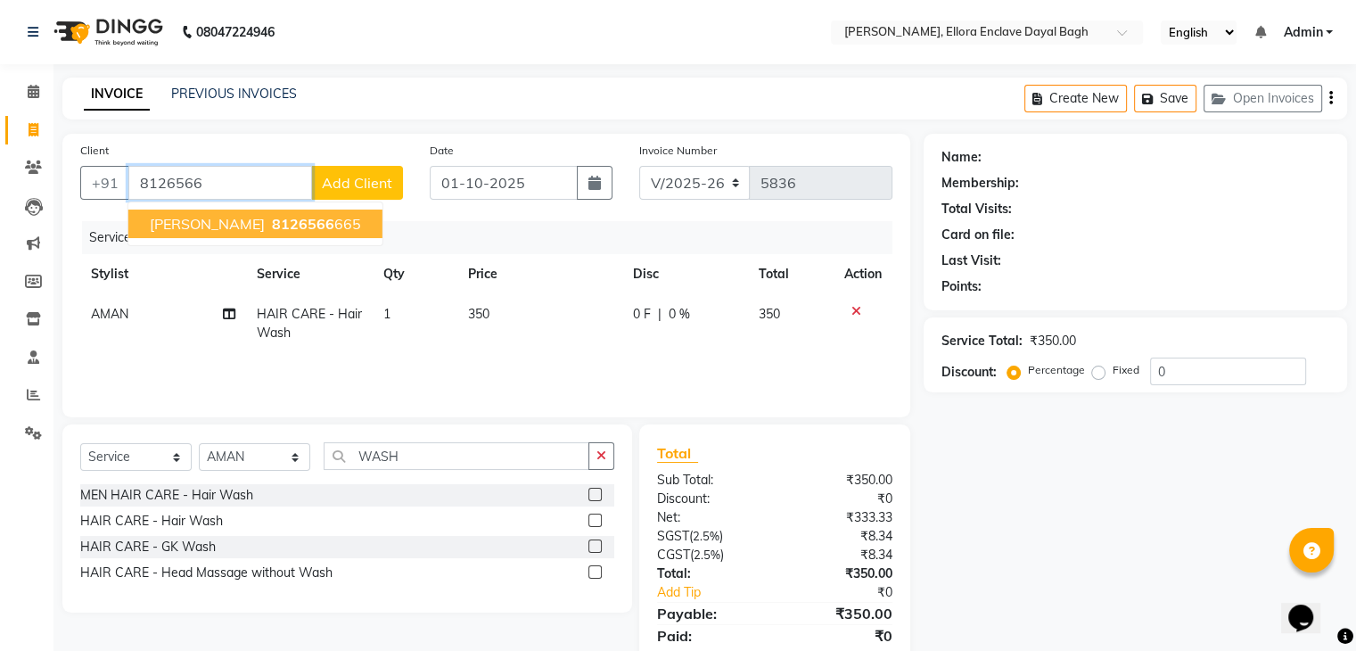
click at [278, 219] on ngb-highlight "8126566 665" at bounding box center [314, 224] width 93 height 18
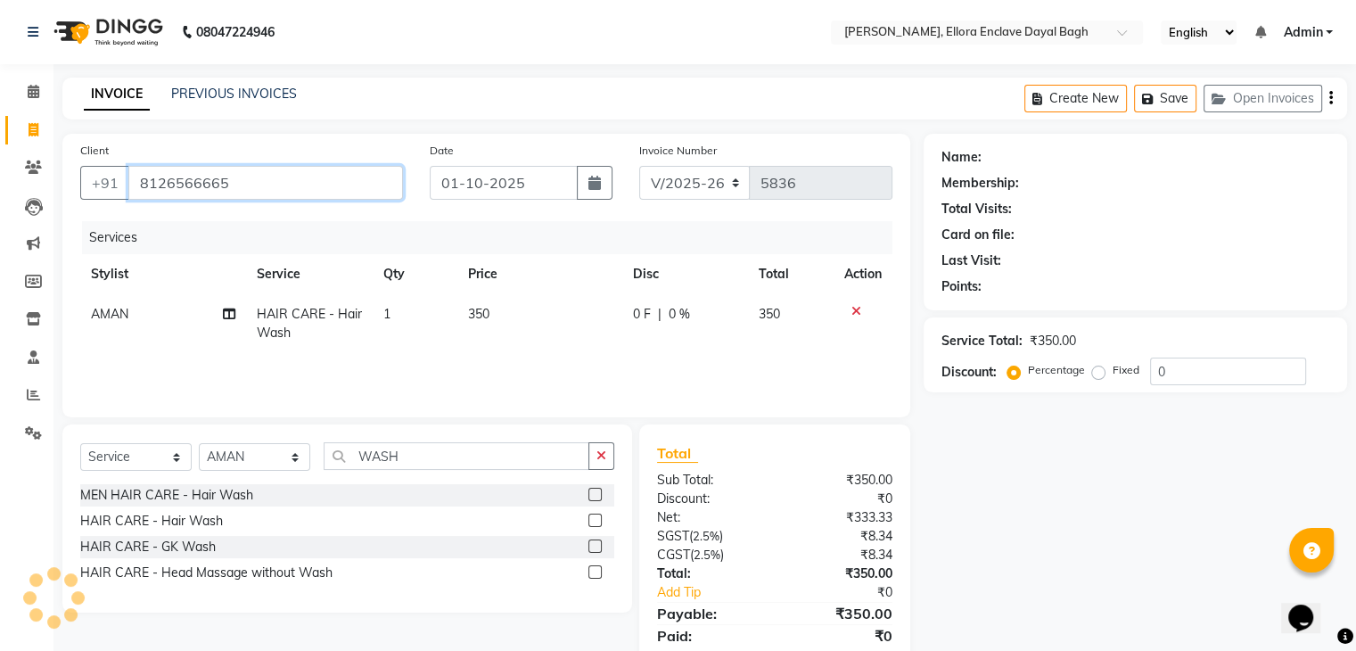
type input "8126566665"
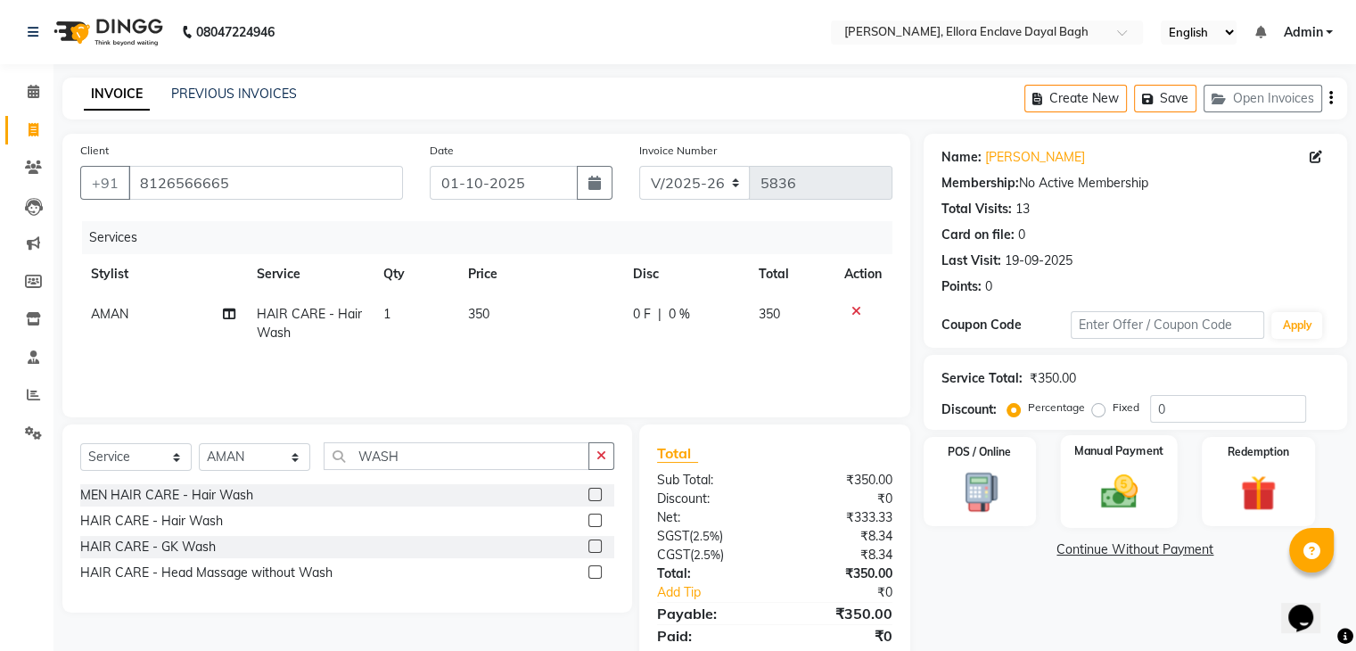
click at [1112, 472] on img at bounding box center [1118, 492] width 60 height 43
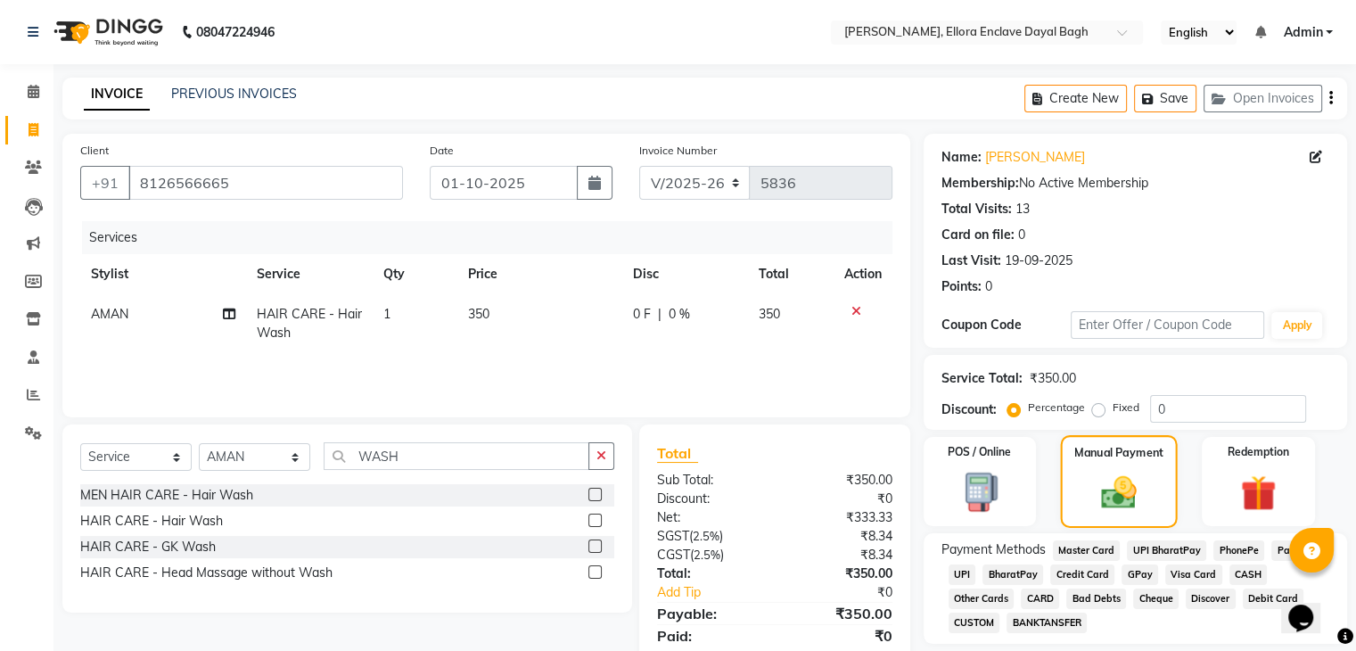
scroll to position [63, 0]
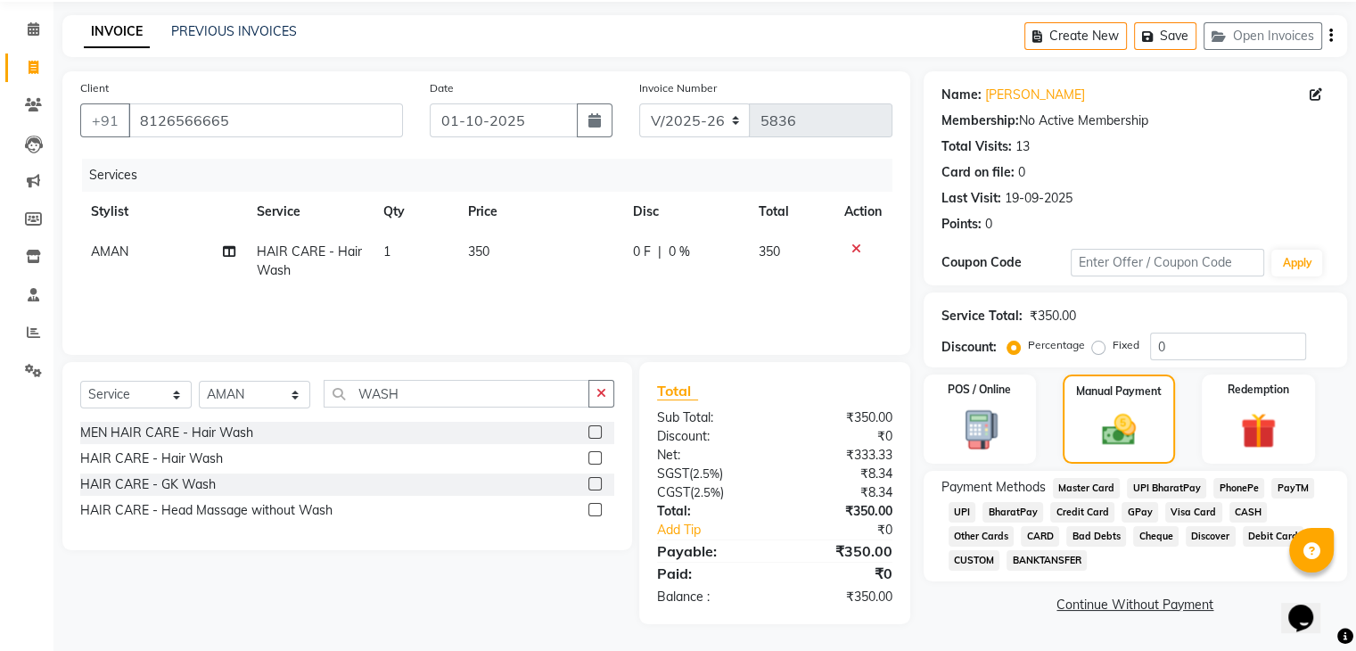
click at [1251, 511] on span "CASH" at bounding box center [1248, 512] width 38 height 21
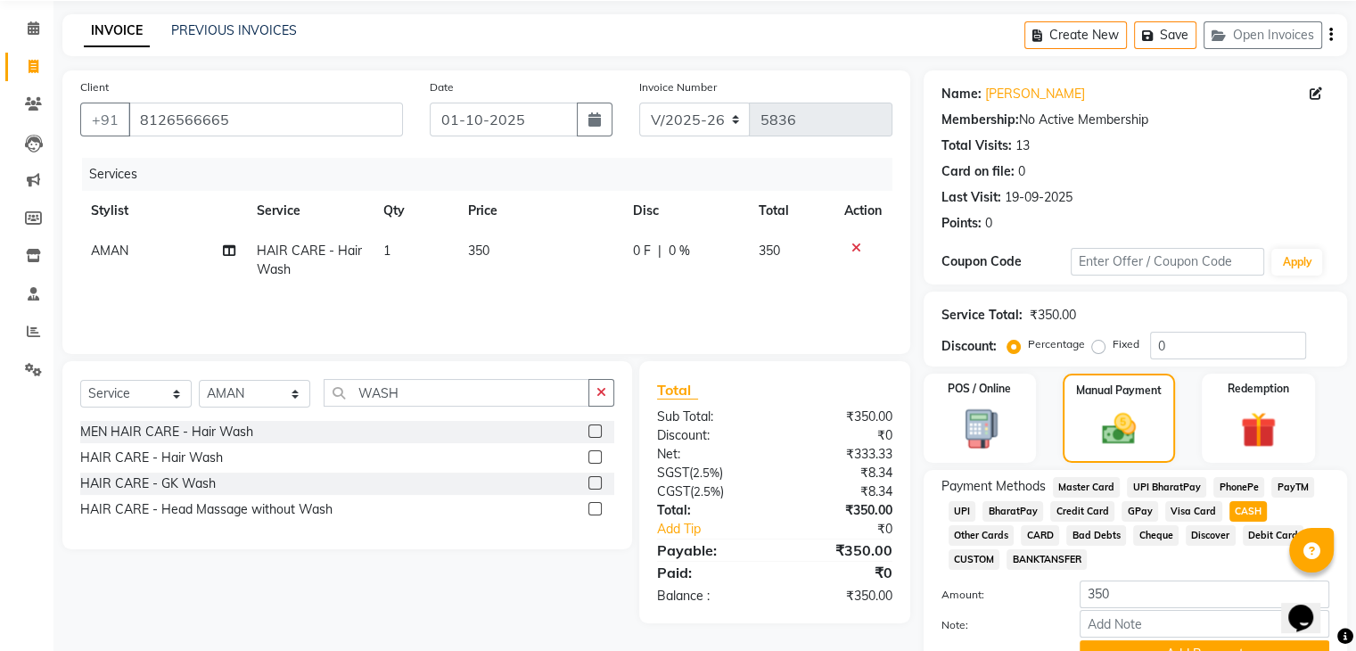
scroll to position [153, 0]
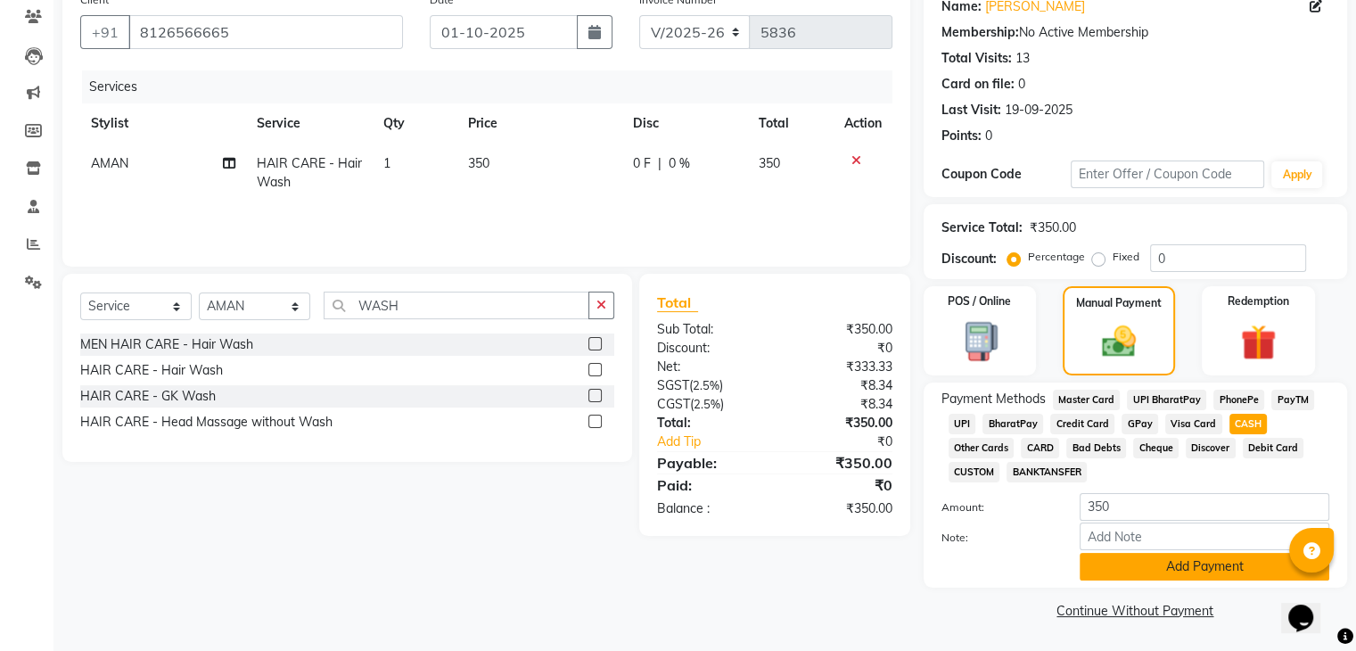
click at [1180, 561] on button "Add Payment" at bounding box center [1204, 567] width 250 height 28
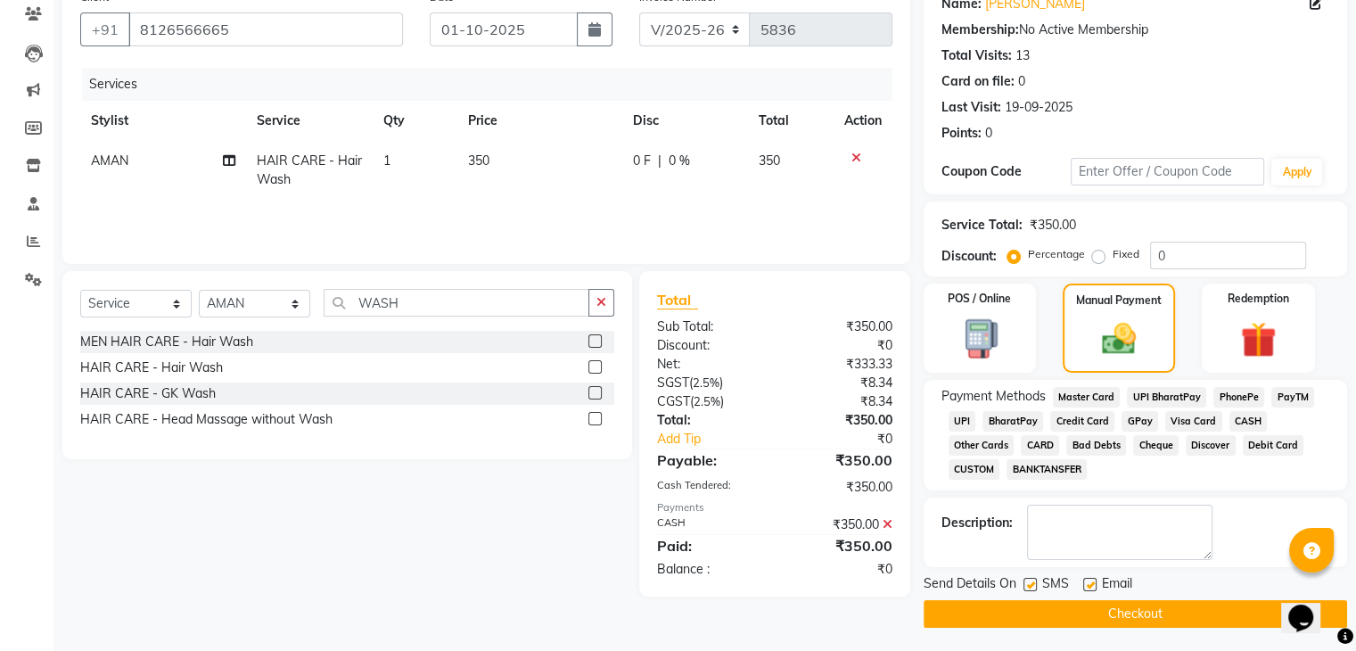
scroll to position [159, 0]
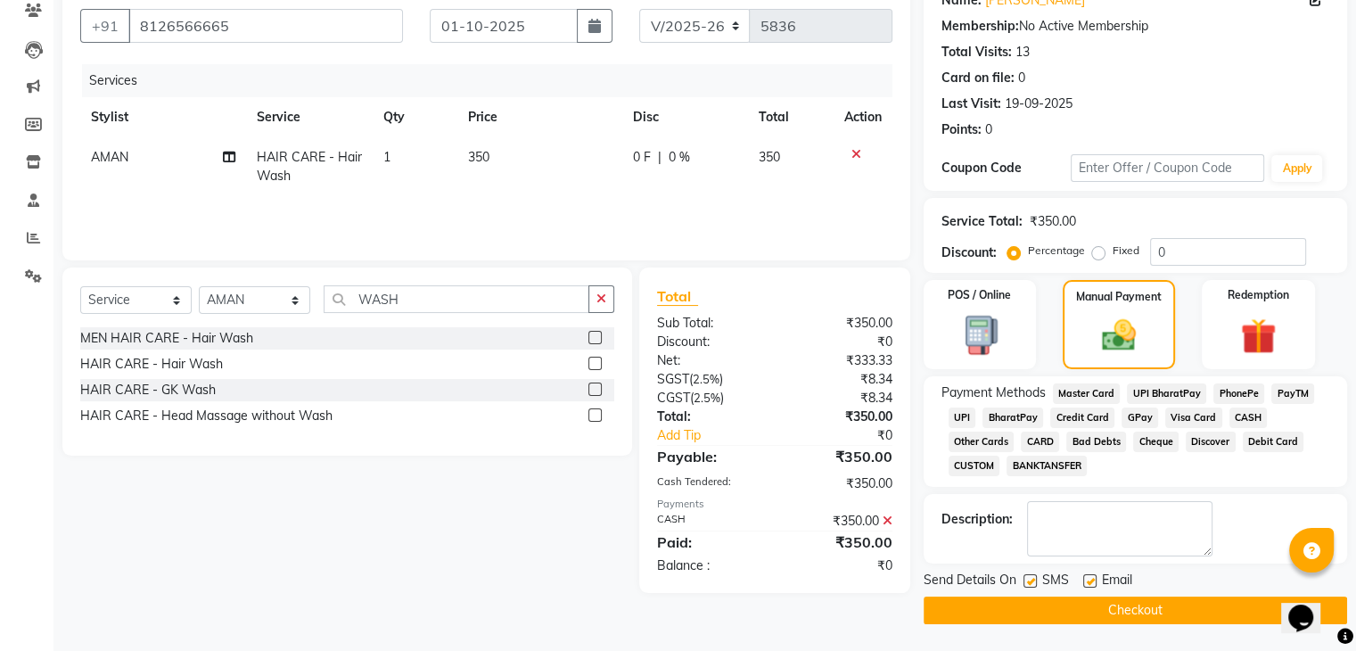
click at [1096, 580] on div "Email" at bounding box center [1114, 581] width 63 height 22
click at [1030, 583] on label at bounding box center [1029, 580] width 13 height 13
click at [1030, 583] on input "checkbox" at bounding box center [1029, 582] width 12 height 12
checkbox input "false"
click at [1087, 581] on label at bounding box center [1089, 580] width 13 height 13
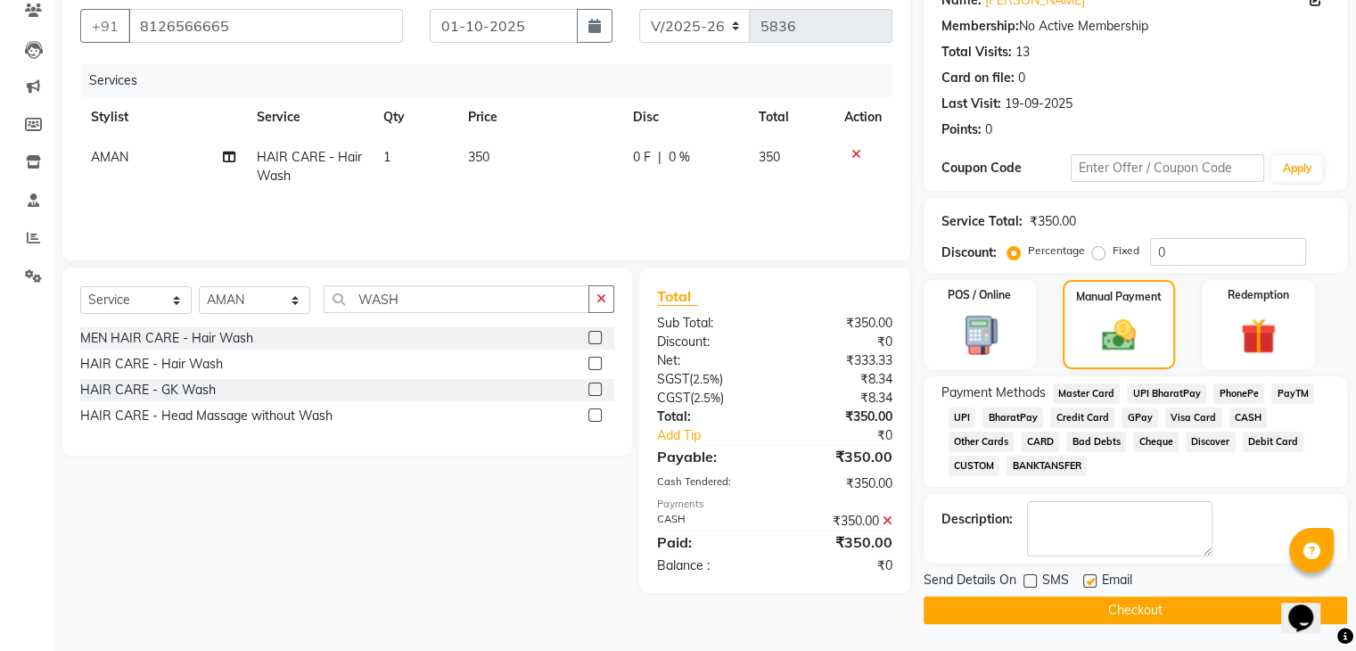
click at [1087, 581] on input "checkbox" at bounding box center [1089, 582] width 12 height 12
checkbox input "false"
click at [1079, 617] on button "Checkout" at bounding box center [1134, 610] width 423 height 28
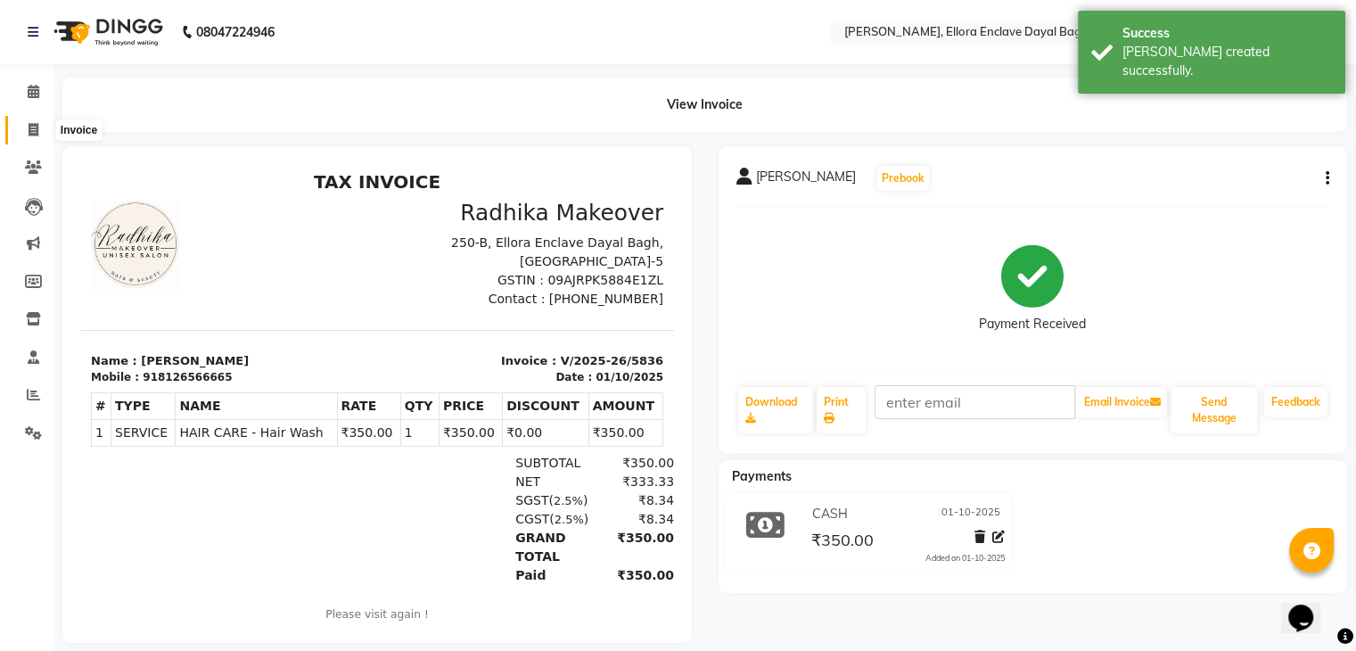
click at [37, 135] on icon at bounding box center [34, 129] width 10 height 13
select select "service"
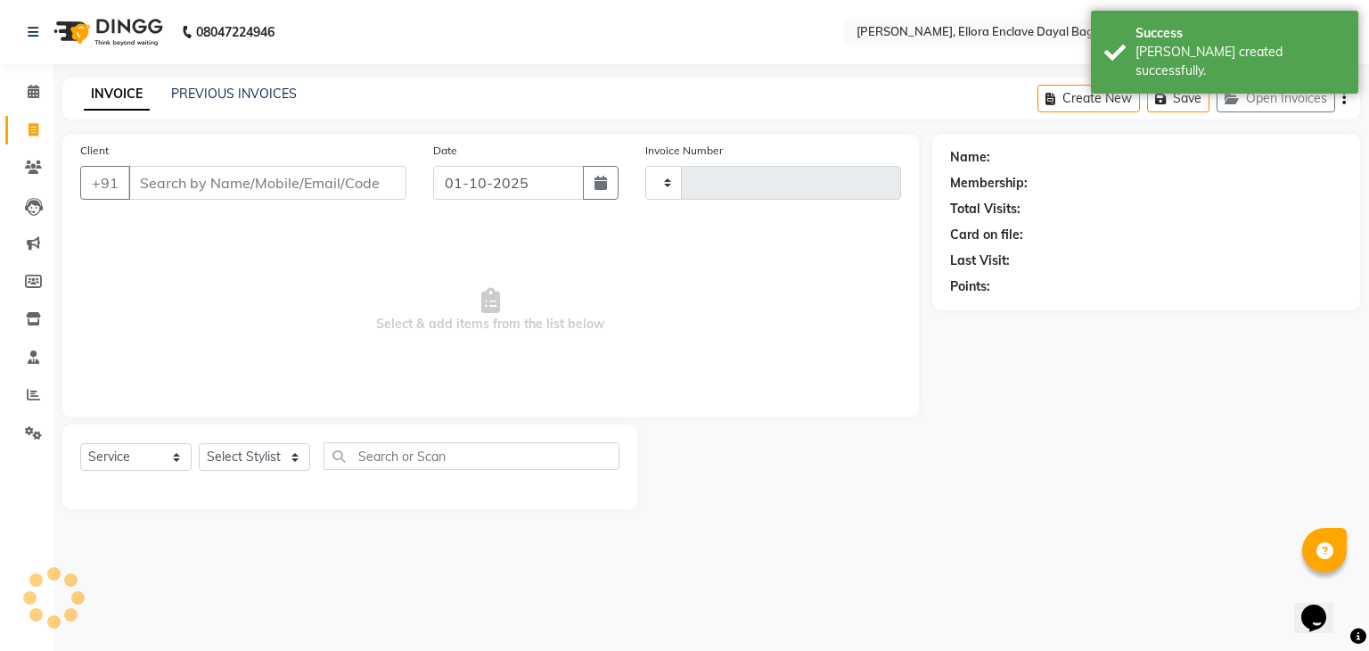
type input "5837"
select select "6880"
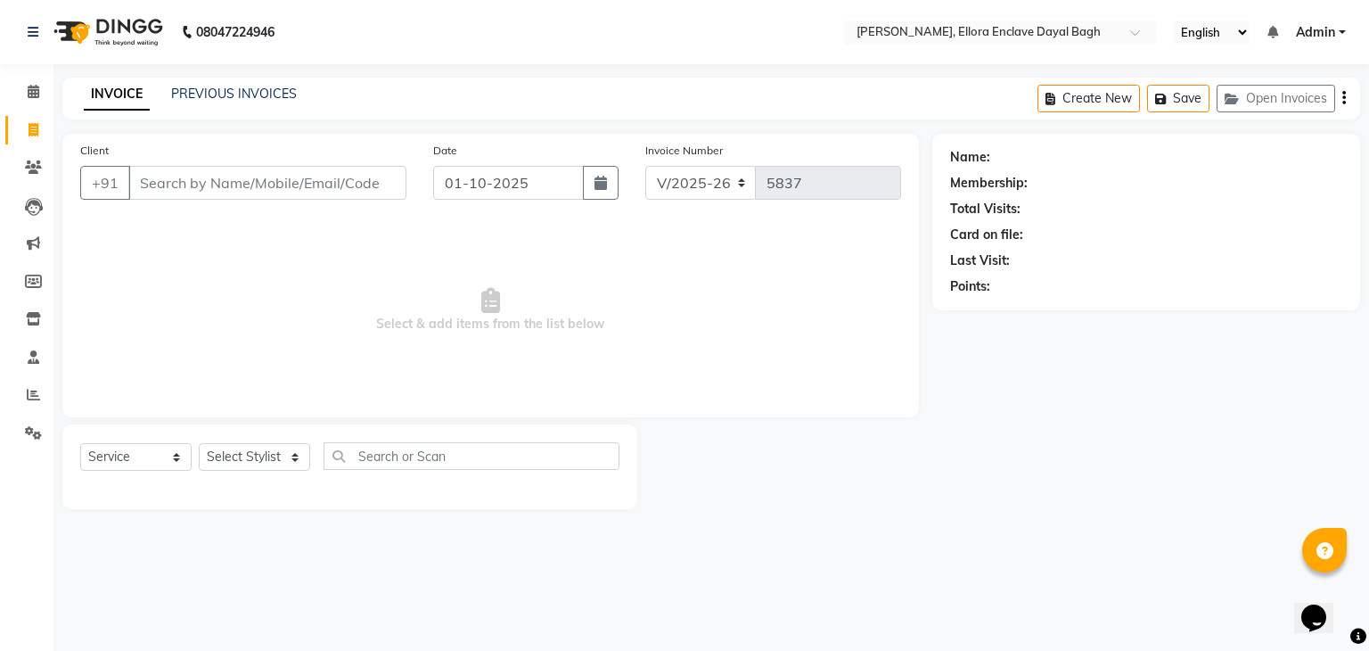
click at [300, 179] on input "Client" at bounding box center [267, 183] width 278 height 34
click at [301, 183] on input "Client" at bounding box center [267, 183] width 278 height 34
click at [249, 456] on select "Select Stylist AMAN DANISH SALMANI [PERSON_NAME] kakul KAVITA [PERSON_NAME] [PE…" at bounding box center [254, 457] width 111 height 28
select select "86751"
click at [199, 444] on select "Select Stylist AMAN DANISH SALMANI [PERSON_NAME] kakul KAVITA [PERSON_NAME] [PE…" at bounding box center [254, 457] width 111 height 28
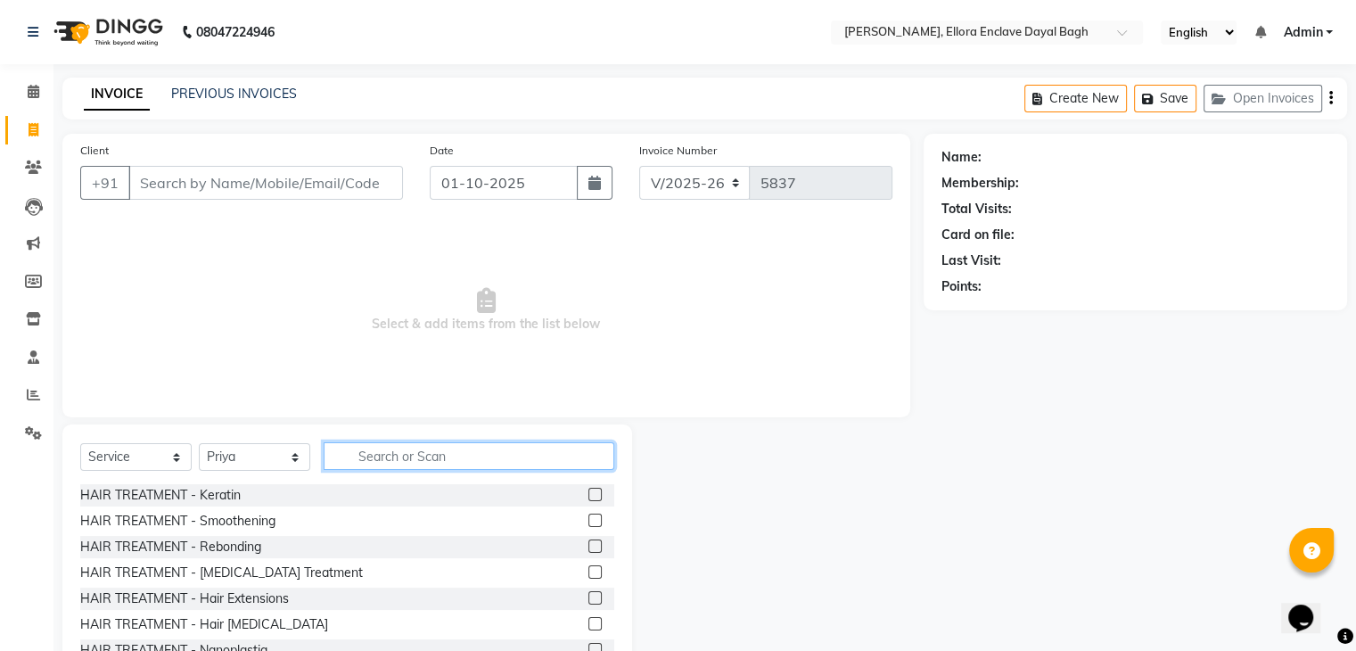
click at [455, 451] on input "text" at bounding box center [469, 456] width 291 height 28
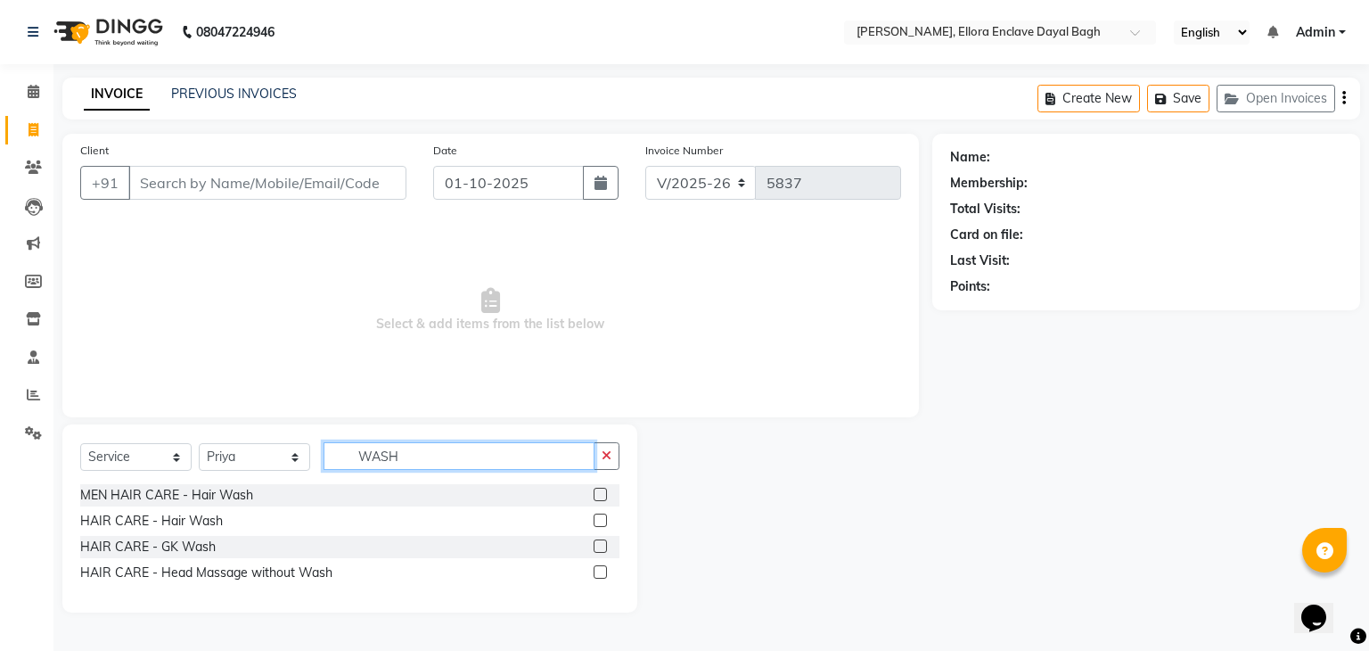
type input "WASH"
click at [601, 517] on label at bounding box center [600, 519] width 13 height 13
click at [601, 517] on input "checkbox" at bounding box center [600, 521] width 12 height 12
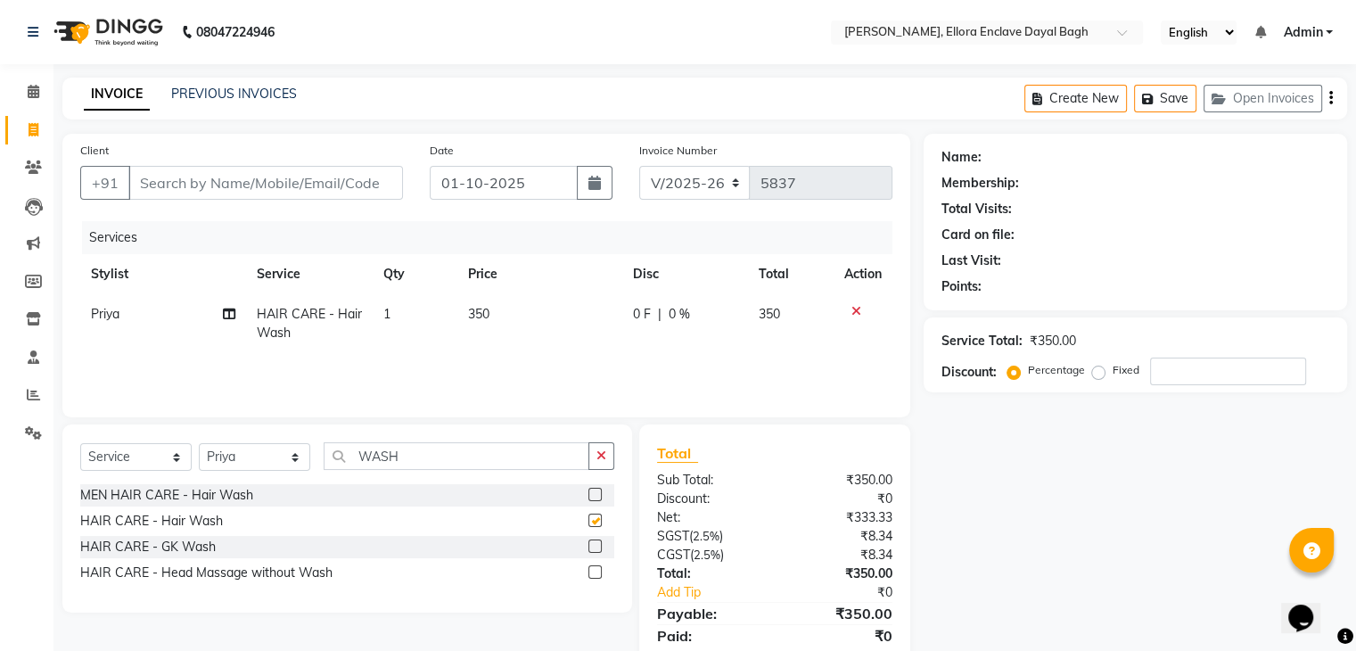
checkbox input "false"
click at [491, 444] on input "WASH" at bounding box center [457, 456] width 266 height 28
type input "W"
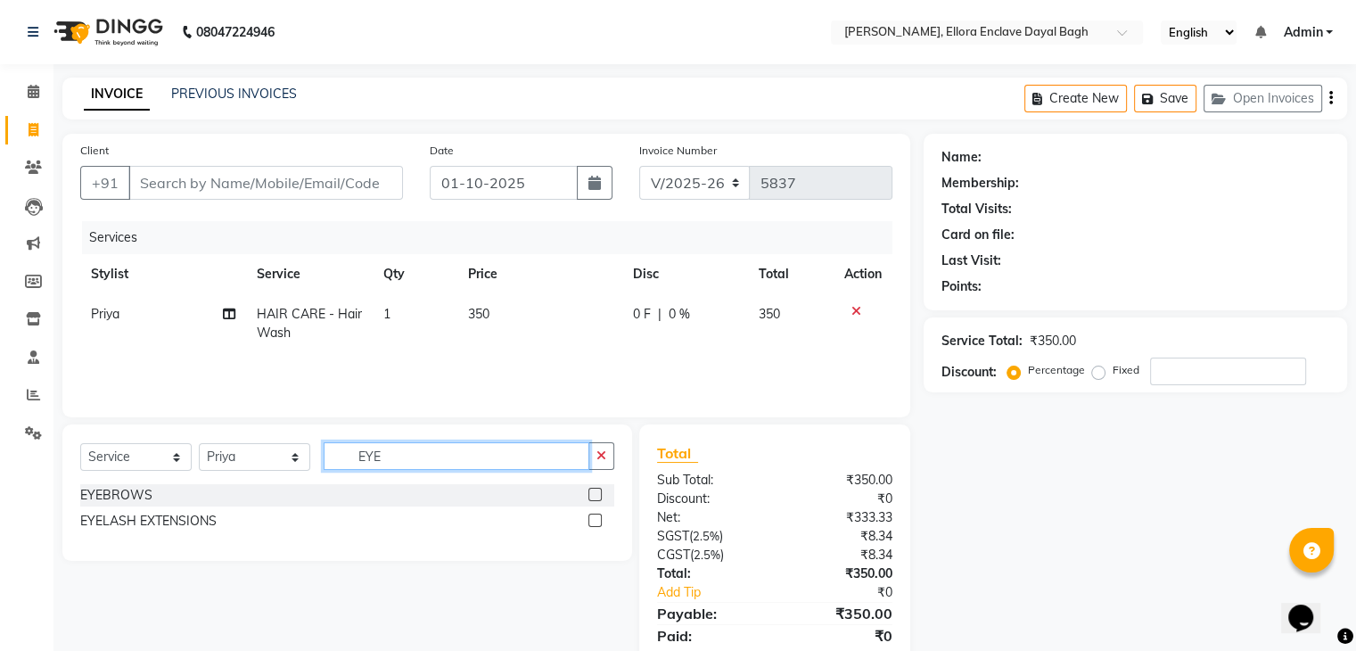
type input "EYE"
click at [592, 496] on label at bounding box center [594, 494] width 13 height 13
click at [592, 496] on input "checkbox" at bounding box center [594, 495] width 12 height 12
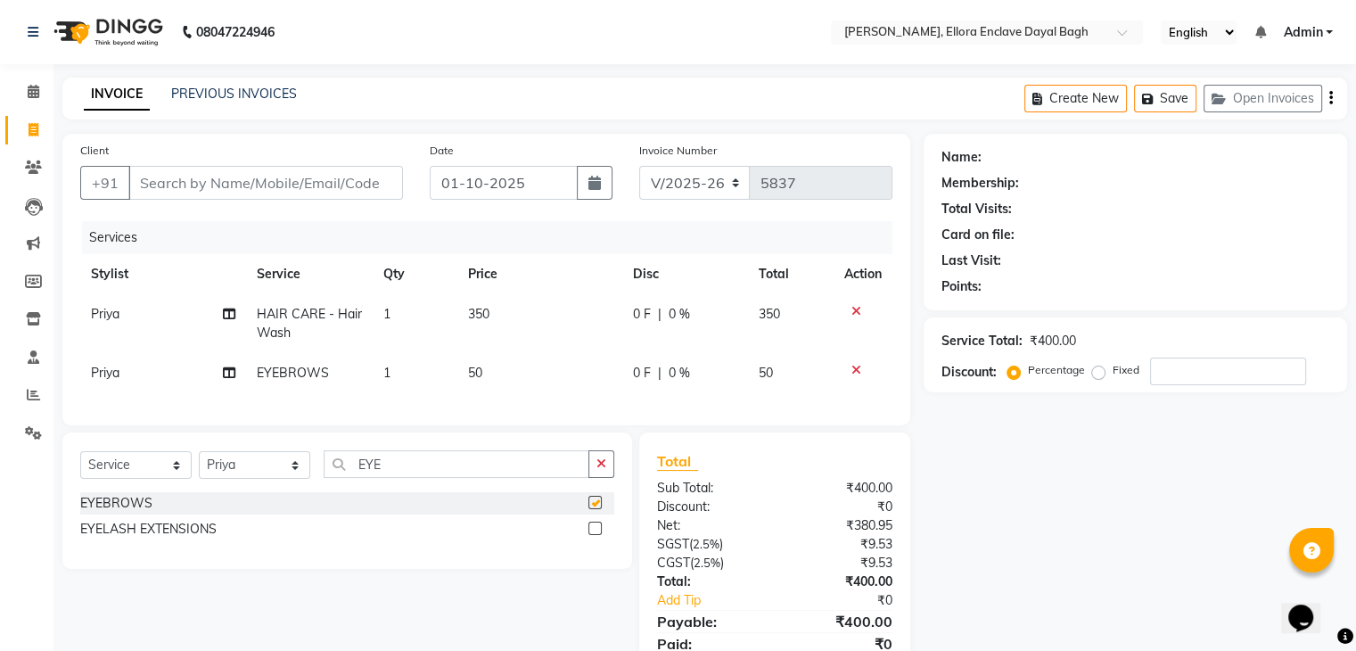
checkbox input "false"
click at [526, 375] on td "50" at bounding box center [539, 373] width 165 height 40
select select "86751"
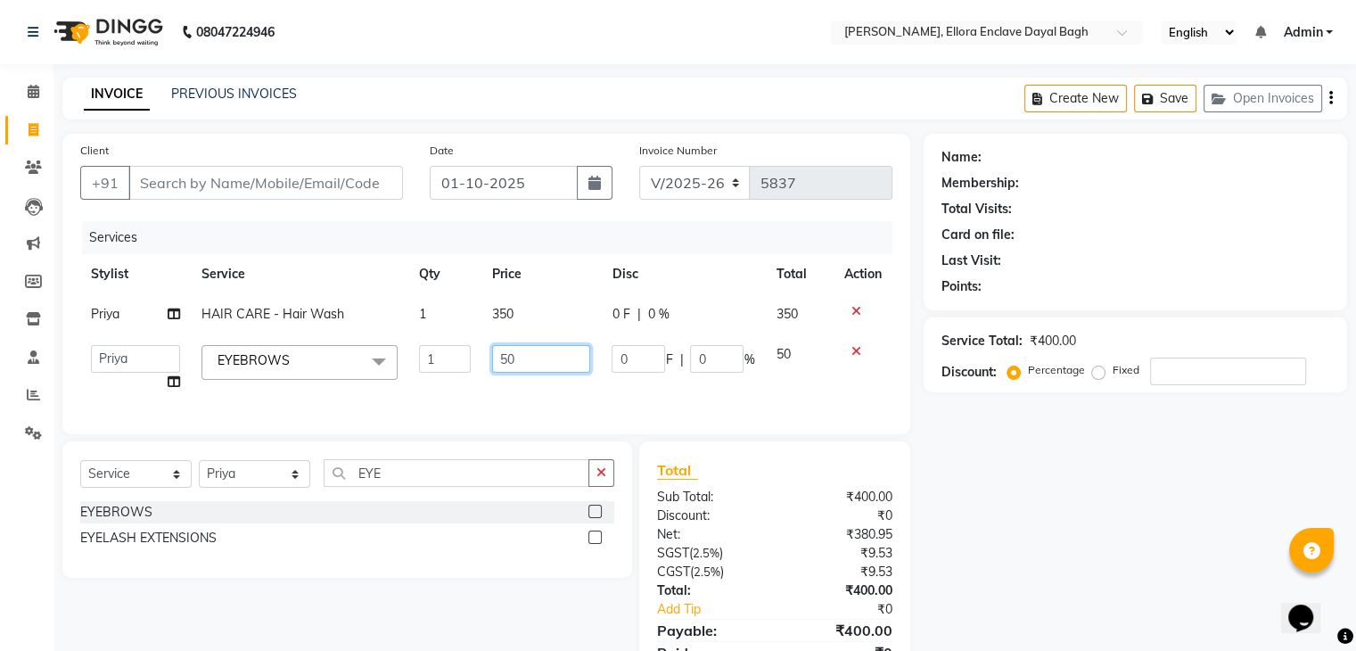
click at [563, 364] on input "50" at bounding box center [541, 359] width 98 height 28
click at [567, 363] on input "50" at bounding box center [541, 359] width 98 height 28
type input "5"
type input "150"
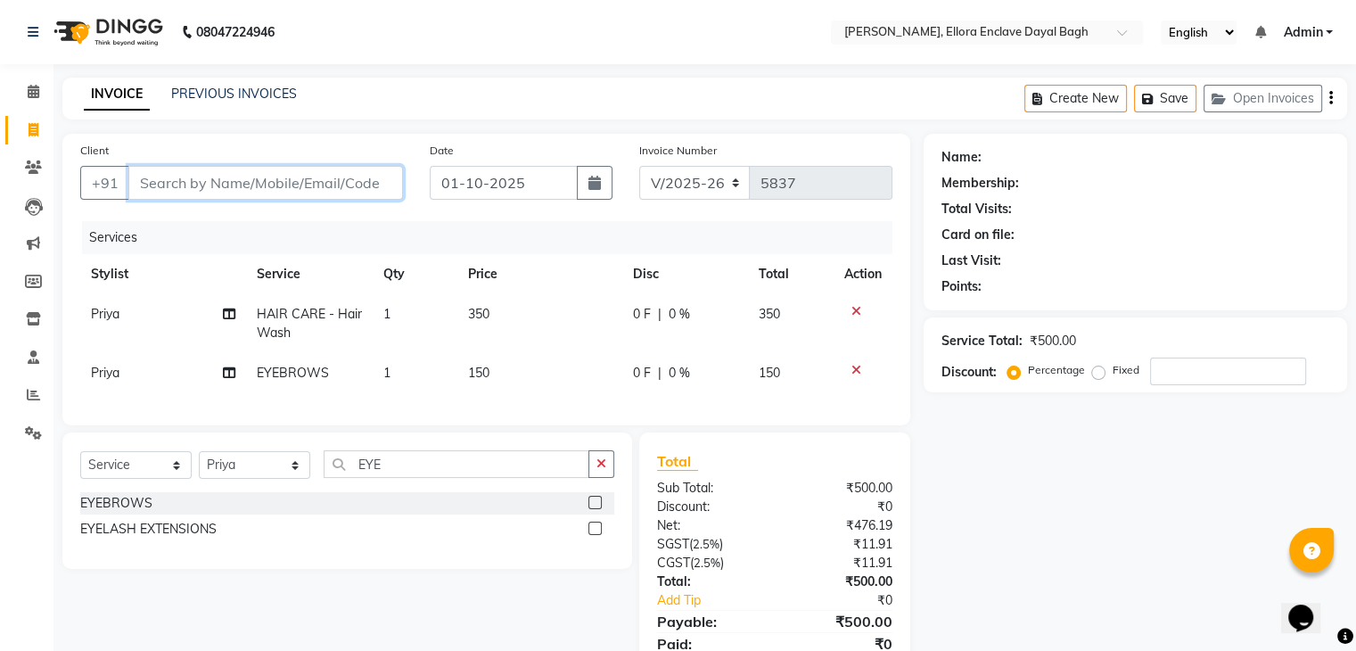
click at [352, 192] on input "Client" at bounding box center [265, 183] width 275 height 34
type input "9"
type input "0"
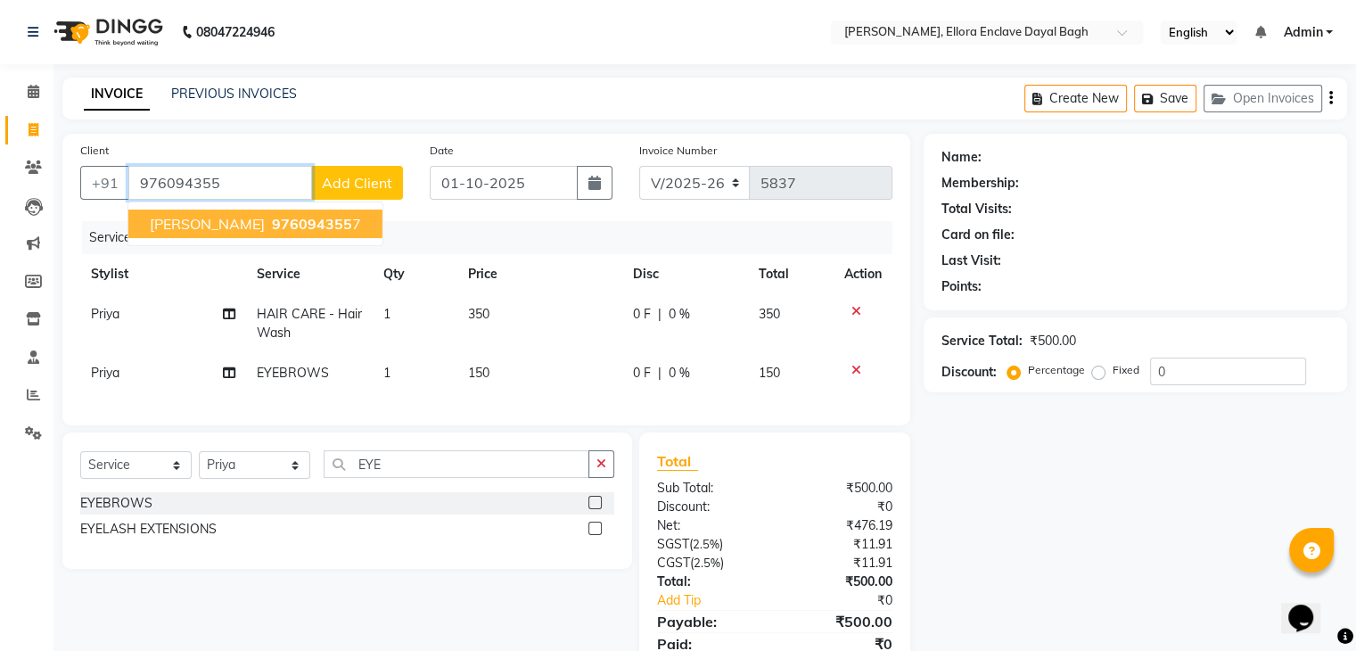
click at [291, 228] on span "976094355" at bounding box center [312, 224] width 80 height 18
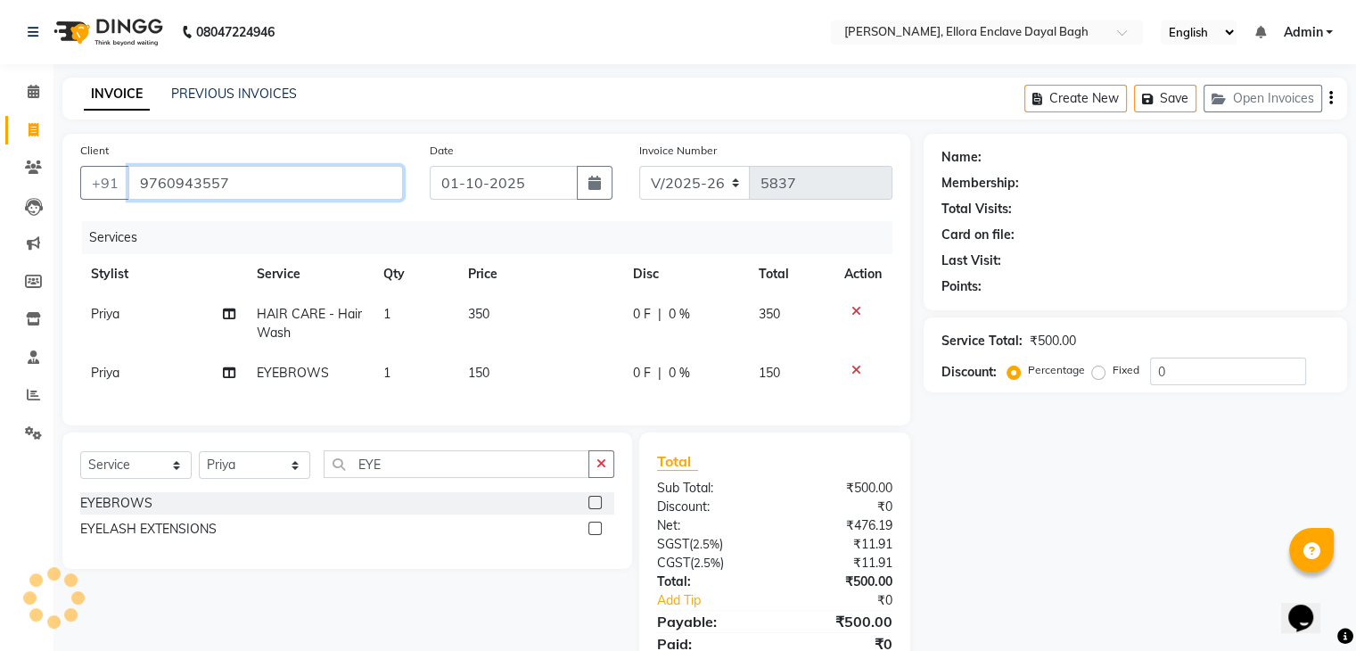
type input "9760943557"
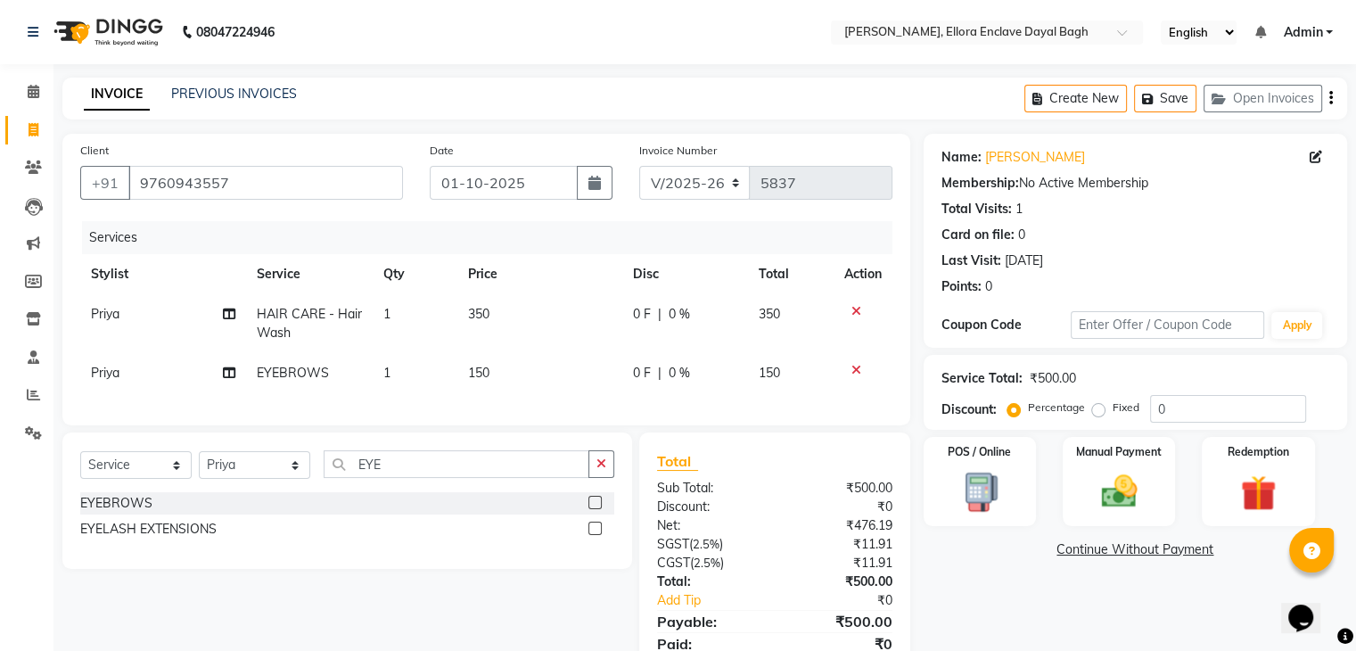
scroll to position [85, 0]
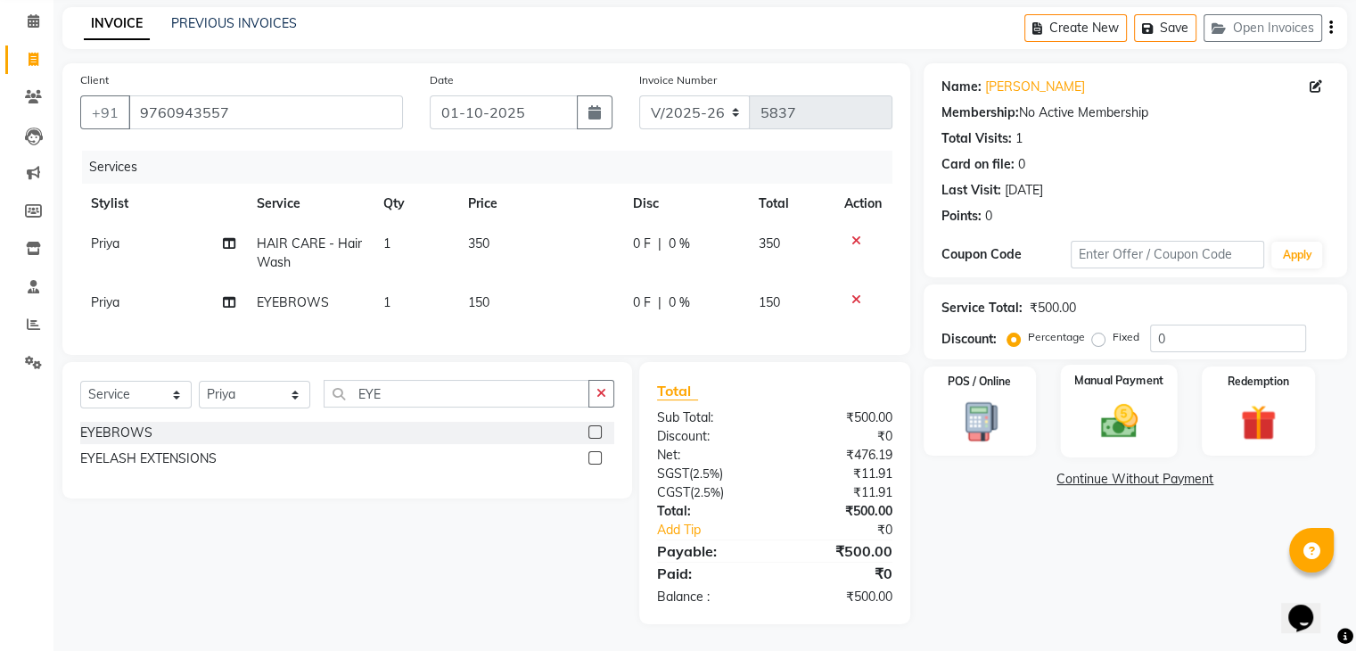
click at [1149, 397] on div "Manual Payment" at bounding box center [1118, 411] width 117 height 92
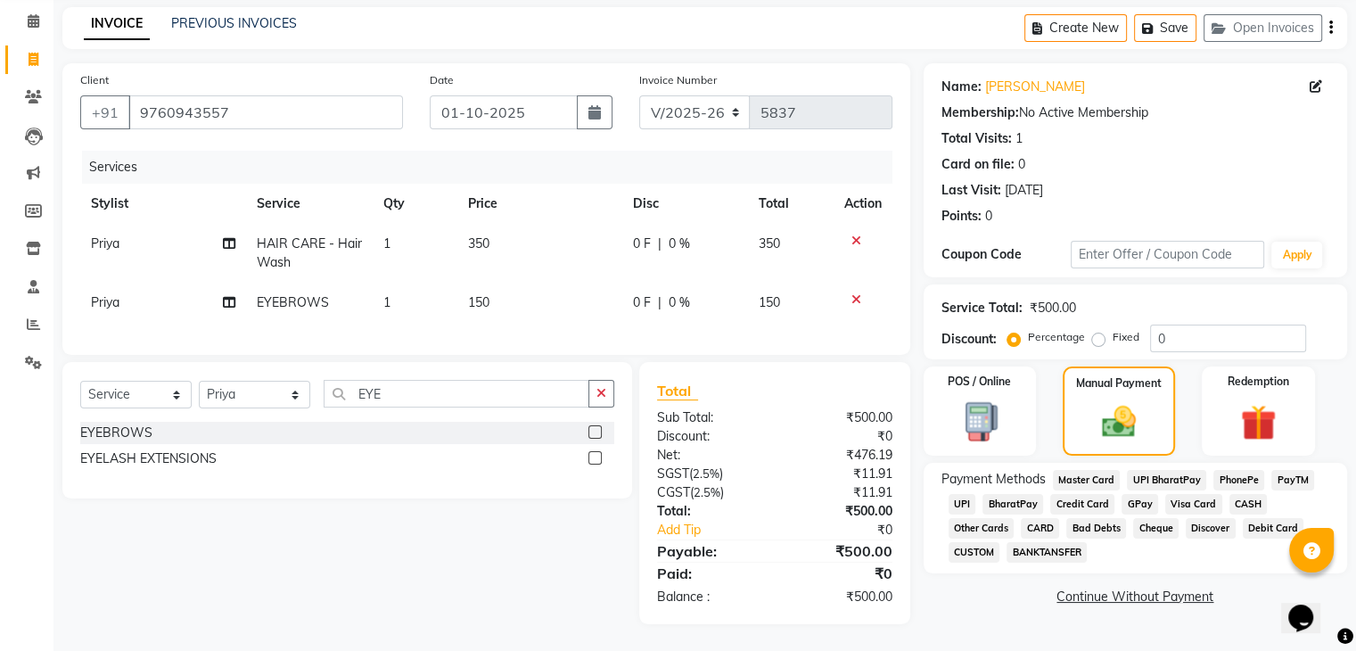
click at [955, 494] on span "UPI" at bounding box center [962, 504] width 28 height 21
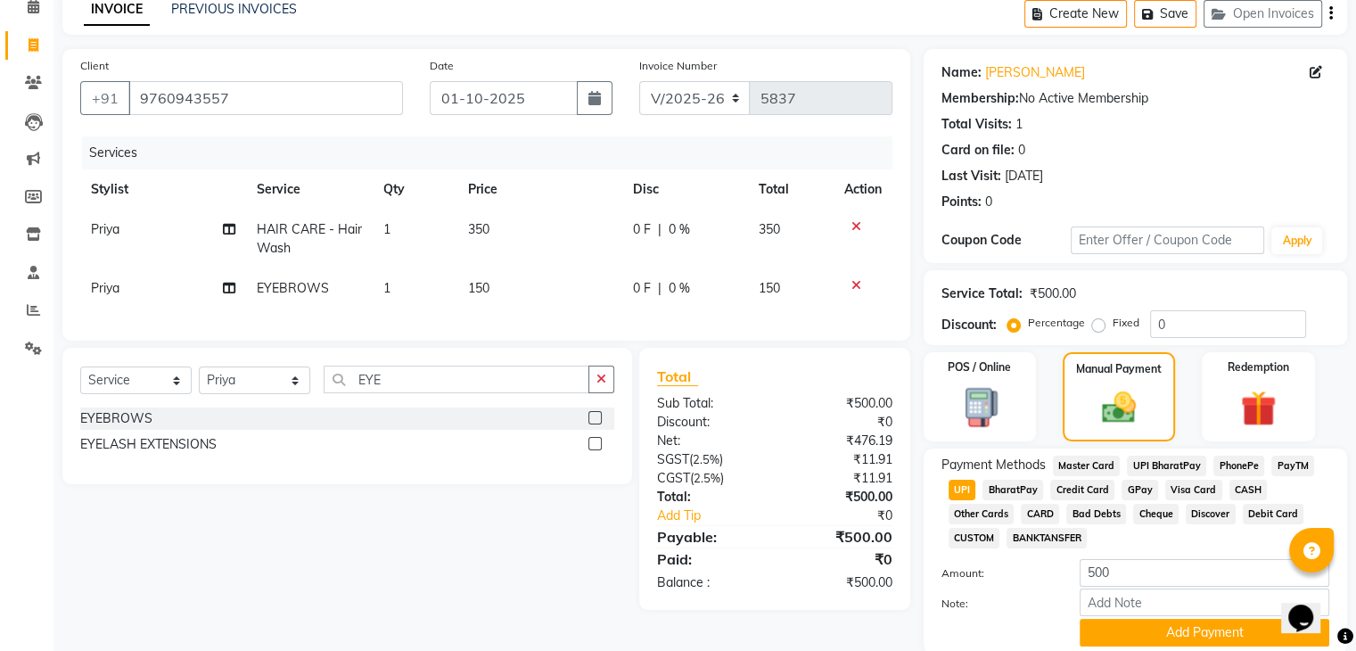
scroll to position [153, 0]
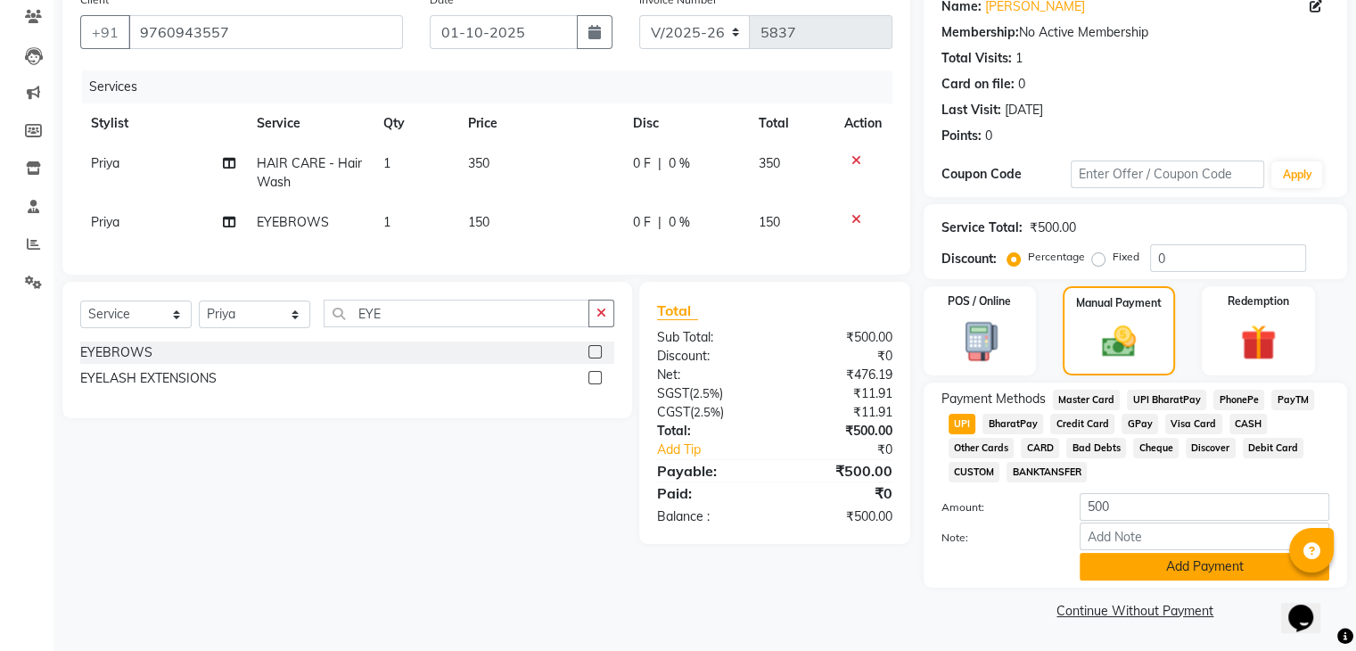
click at [1151, 556] on button "Add Payment" at bounding box center [1204, 567] width 250 height 28
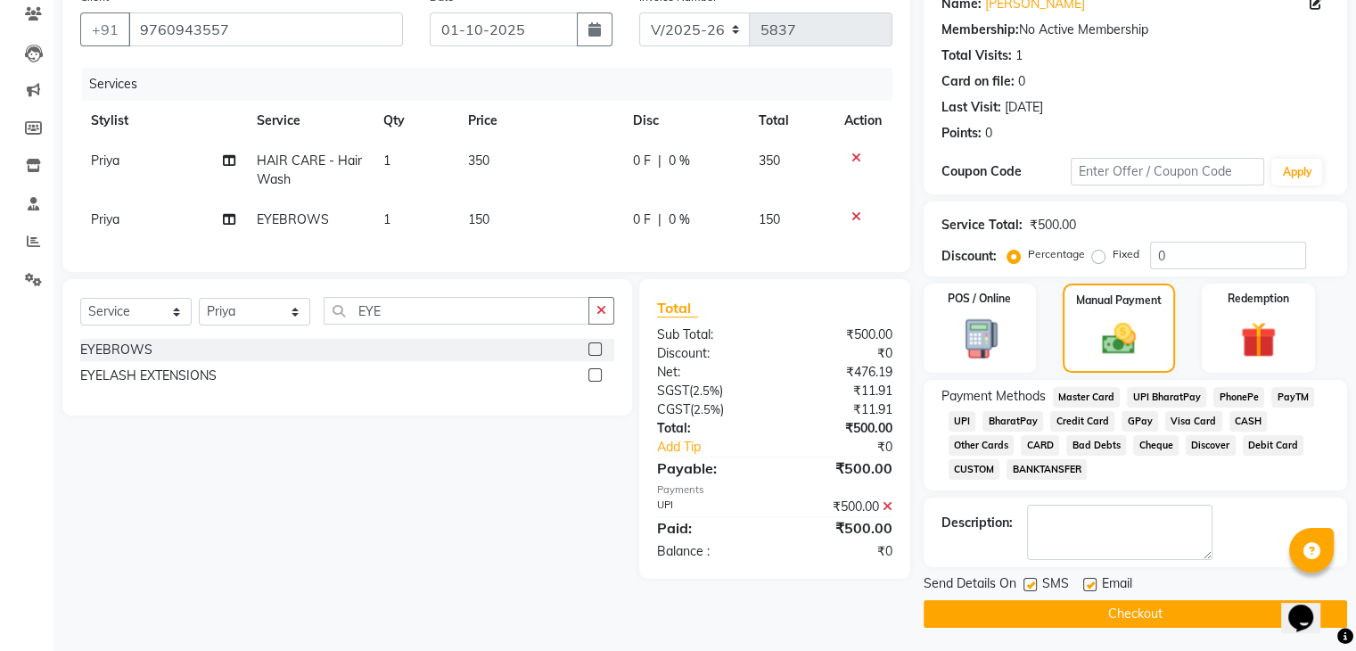
scroll to position [159, 0]
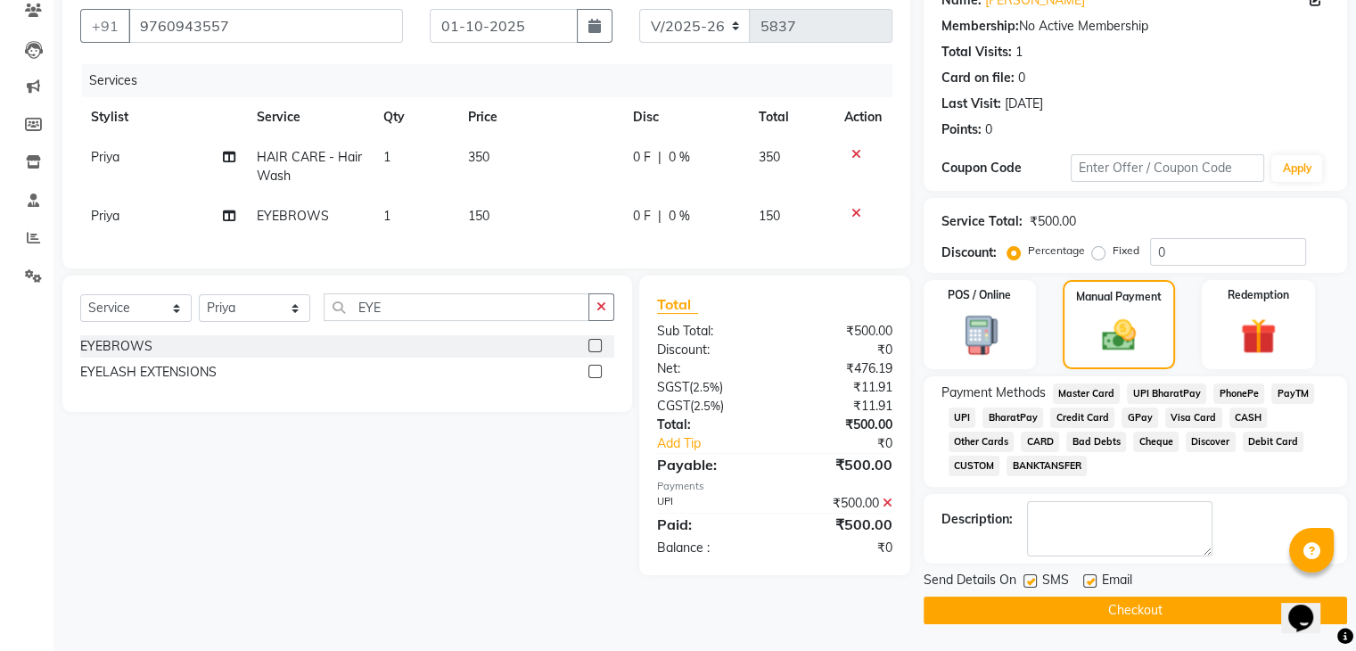
click at [1090, 582] on label at bounding box center [1089, 580] width 13 height 13
click at [1090, 582] on input "checkbox" at bounding box center [1089, 582] width 12 height 12
checkbox input "false"
click at [1030, 582] on label at bounding box center [1029, 580] width 13 height 13
click at [1030, 582] on input "checkbox" at bounding box center [1029, 582] width 12 height 12
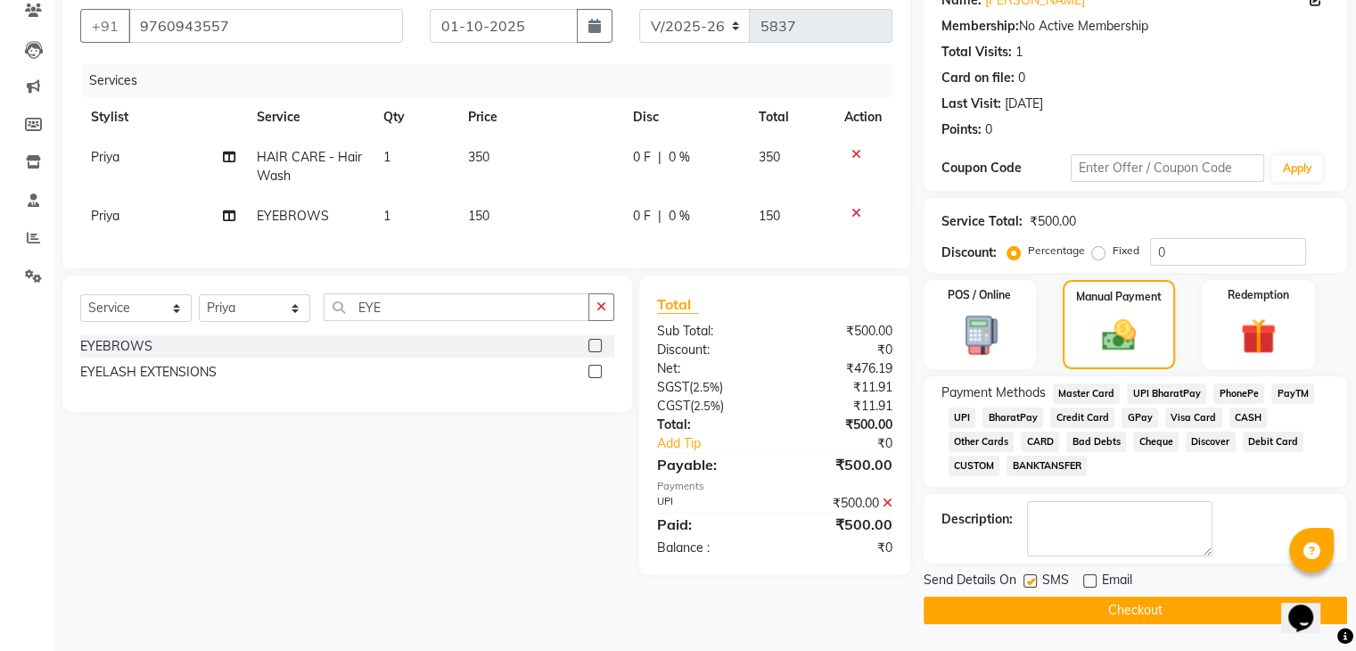
checkbox input "false"
click at [1031, 612] on button "Checkout" at bounding box center [1134, 610] width 423 height 28
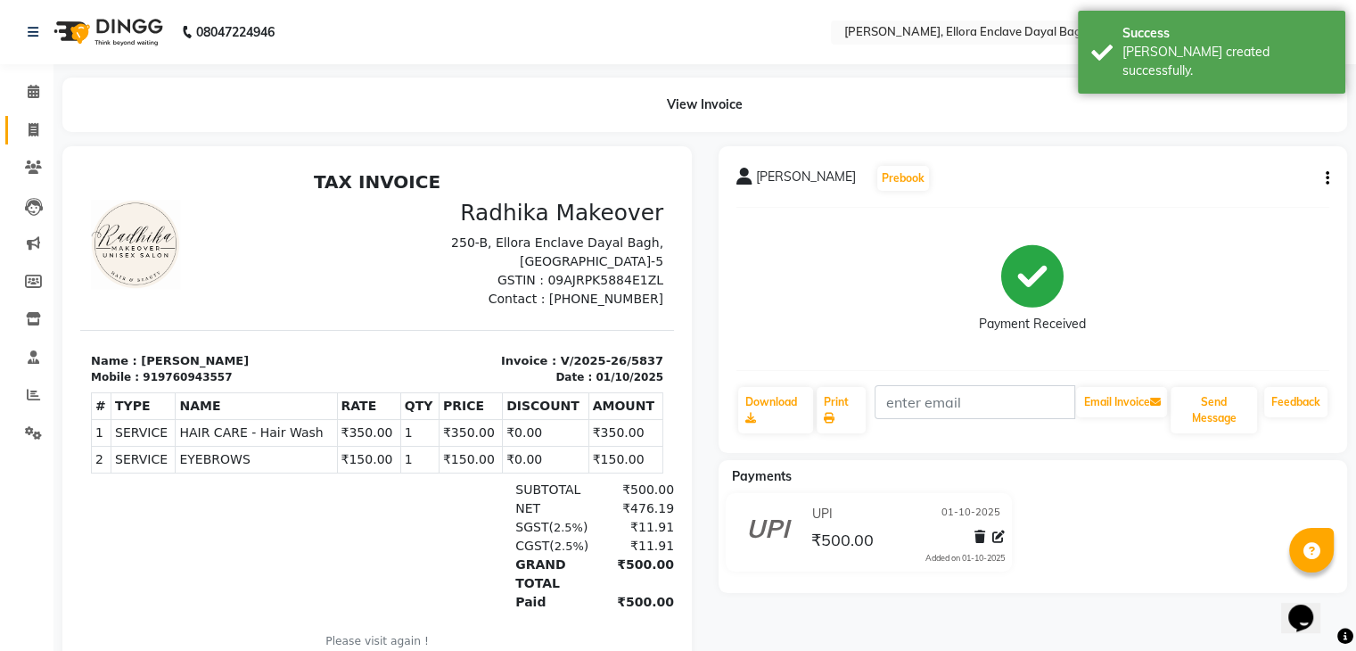
click at [29, 118] on link "Invoice" at bounding box center [26, 130] width 43 height 29
select select "service"
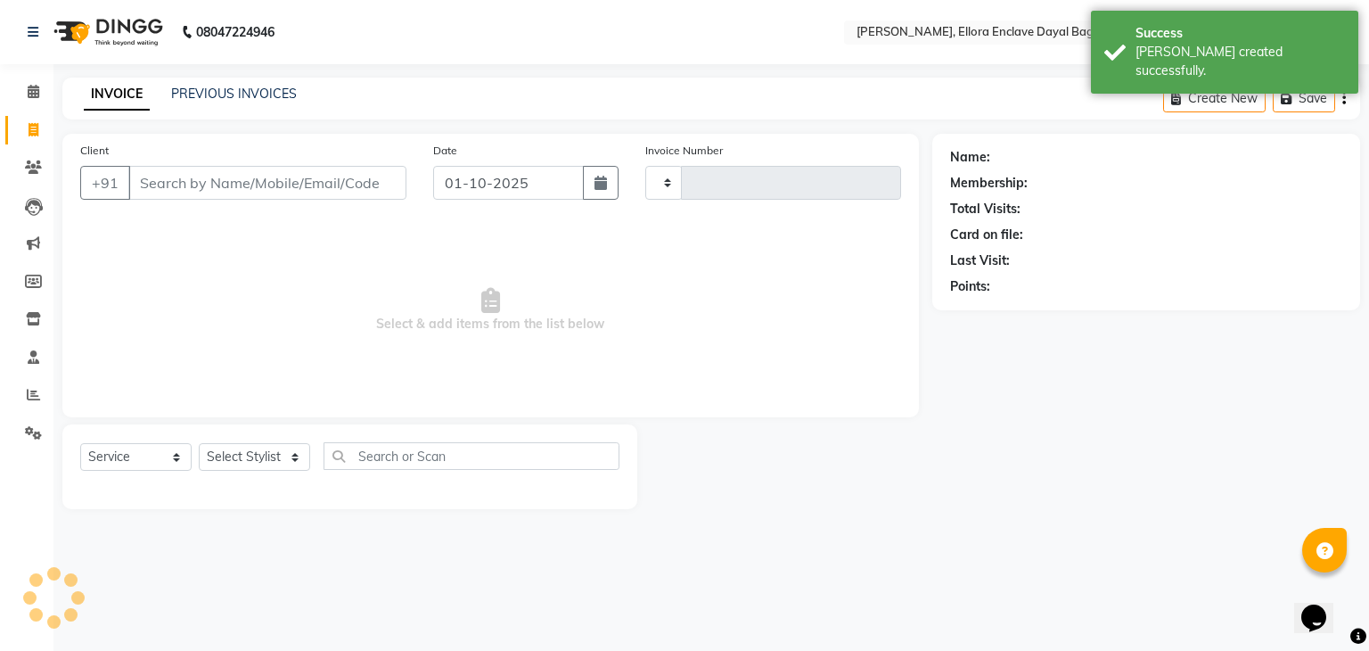
type input "5838"
select select "6880"
click at [223, 201] on div "Client +91" at bounding box center [243, 177] width 353 height 73
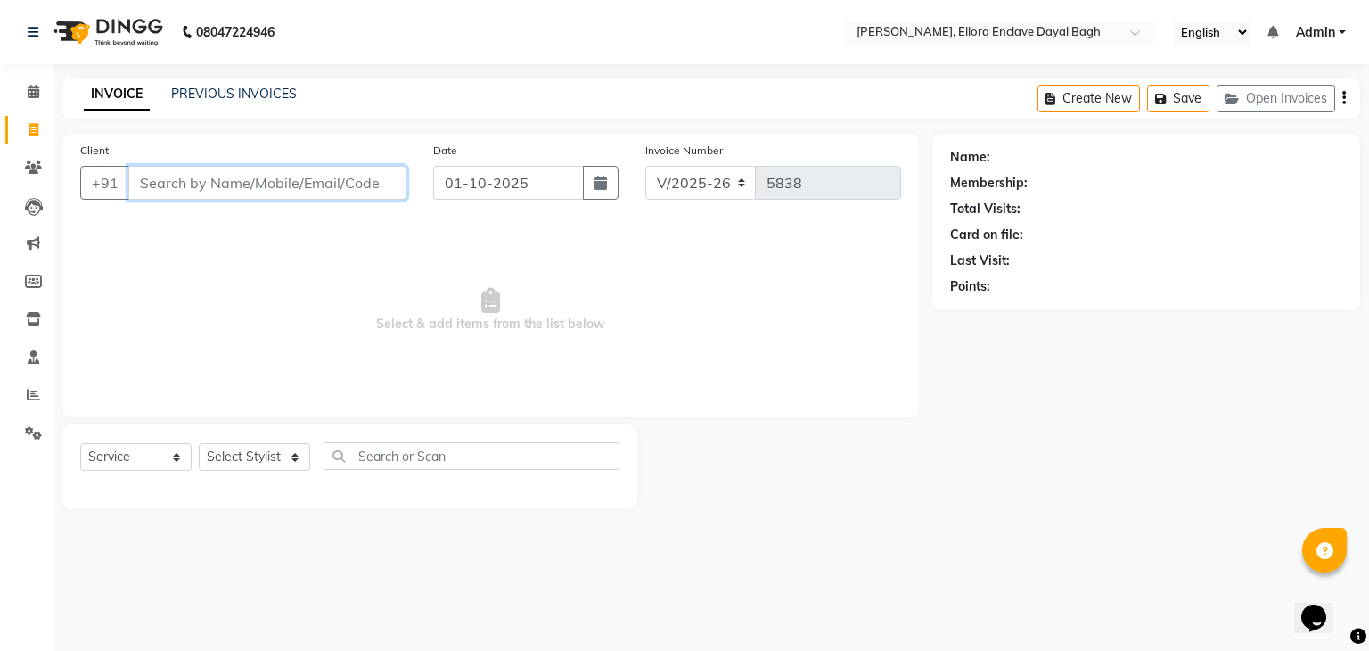
click at [250, 175] on input "Client" at bounding box center [267, 183] width 278 height 34
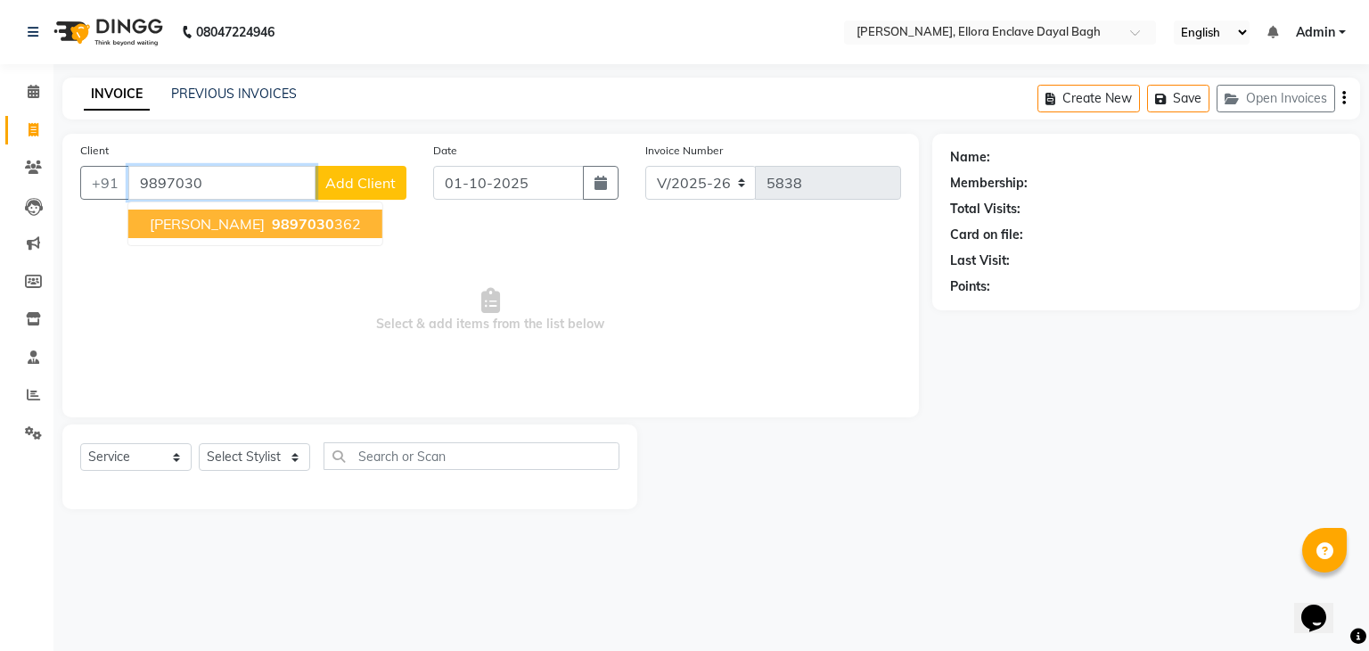
click at [272, 229] on span "9897030" at bounding box center [303, 224] width 62 height 18
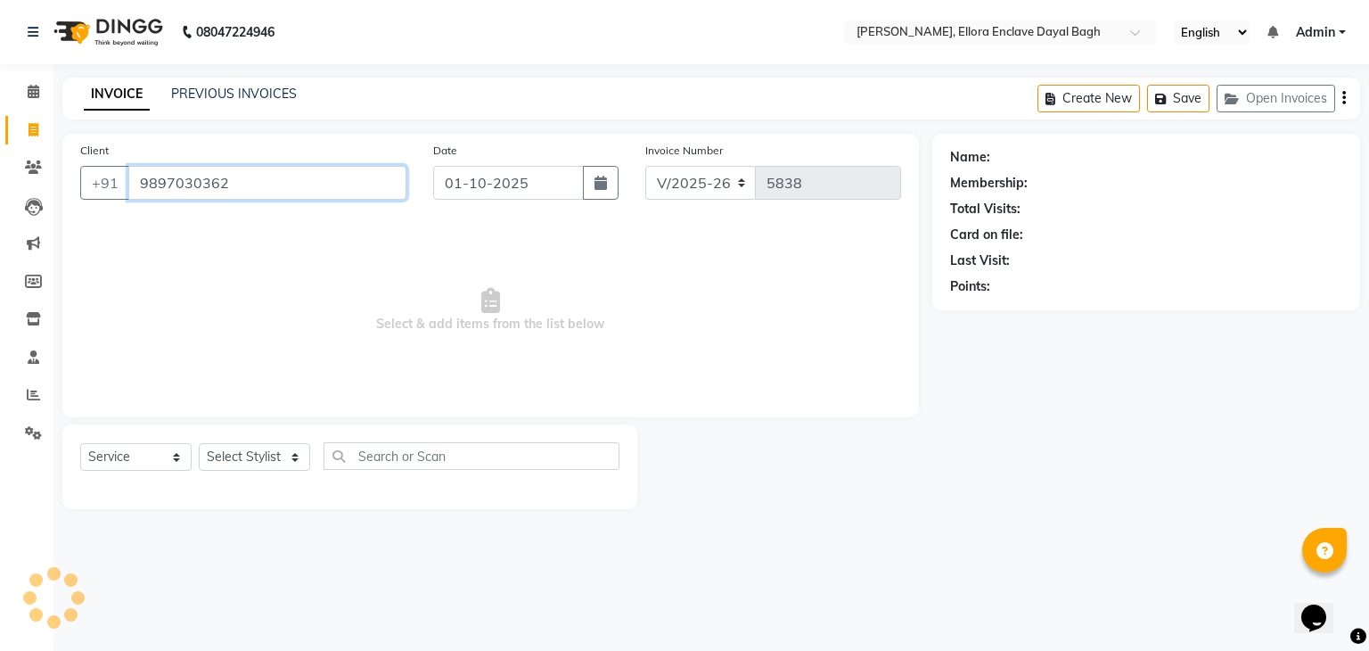
type input "9897030362"
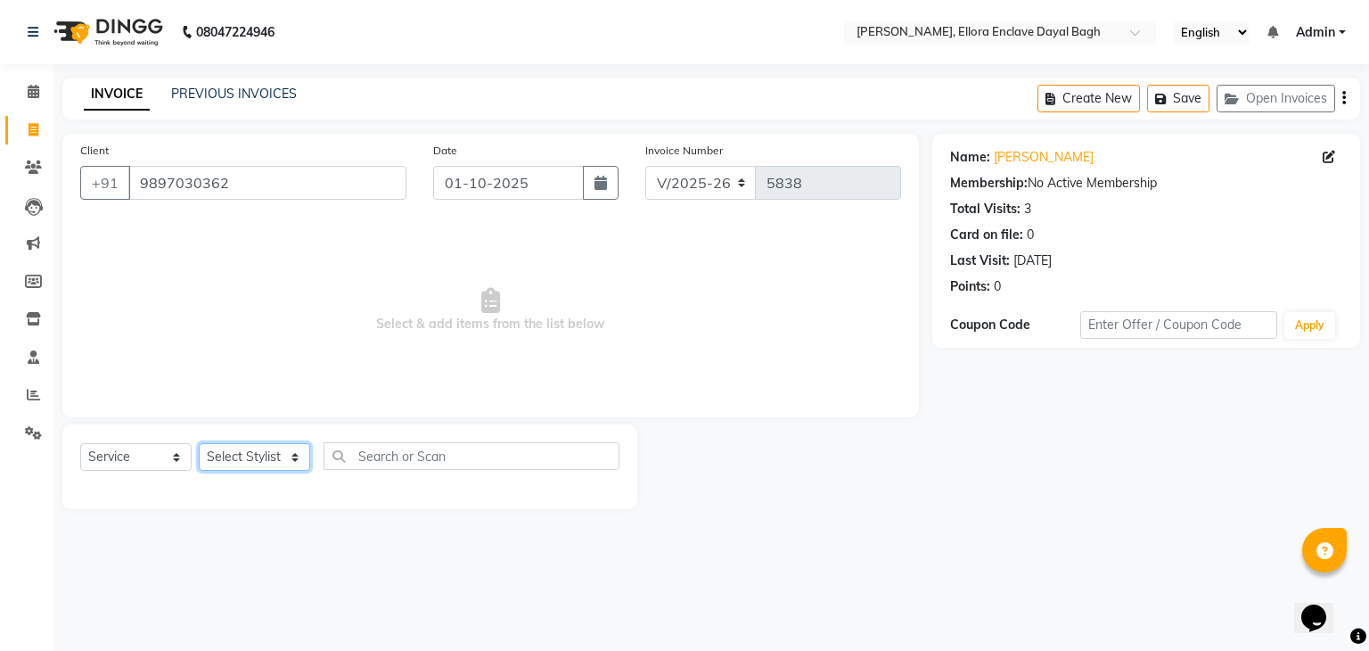
click at [283, 456] on select "Select Stylist AMAN DANISH SALMANI [PERSON_NAME] kakul KAVITA [PERSON_NAME] [PE…" at bounding box center [254, 457] width 111 height 28
select select "53879"
click at [199, 444] on select "Select Stylist AMAN DANISH SALMANI [PERSON_NAME] kakul KAVITA [PERSON_NAME] [PE…" at bounding box center [254, 457] width 111 height 28
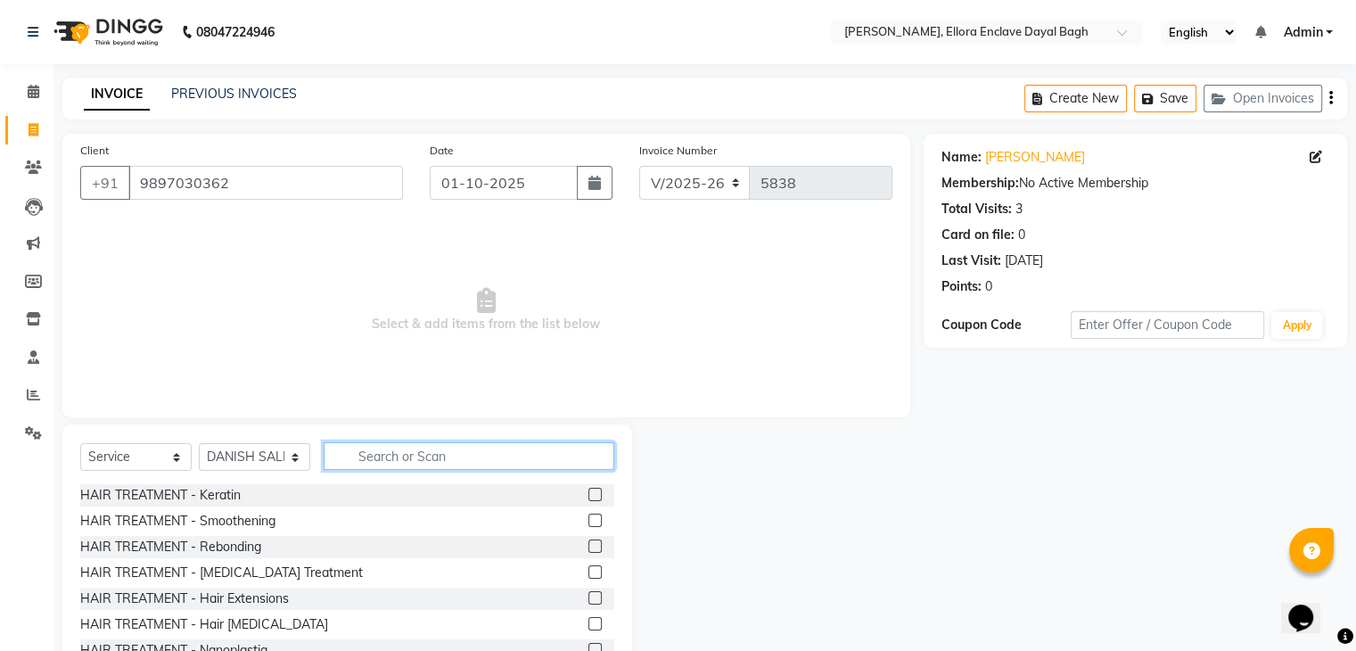
click at [412, 465] on input "text" at bounding box center [469, 456] width 291 height 28
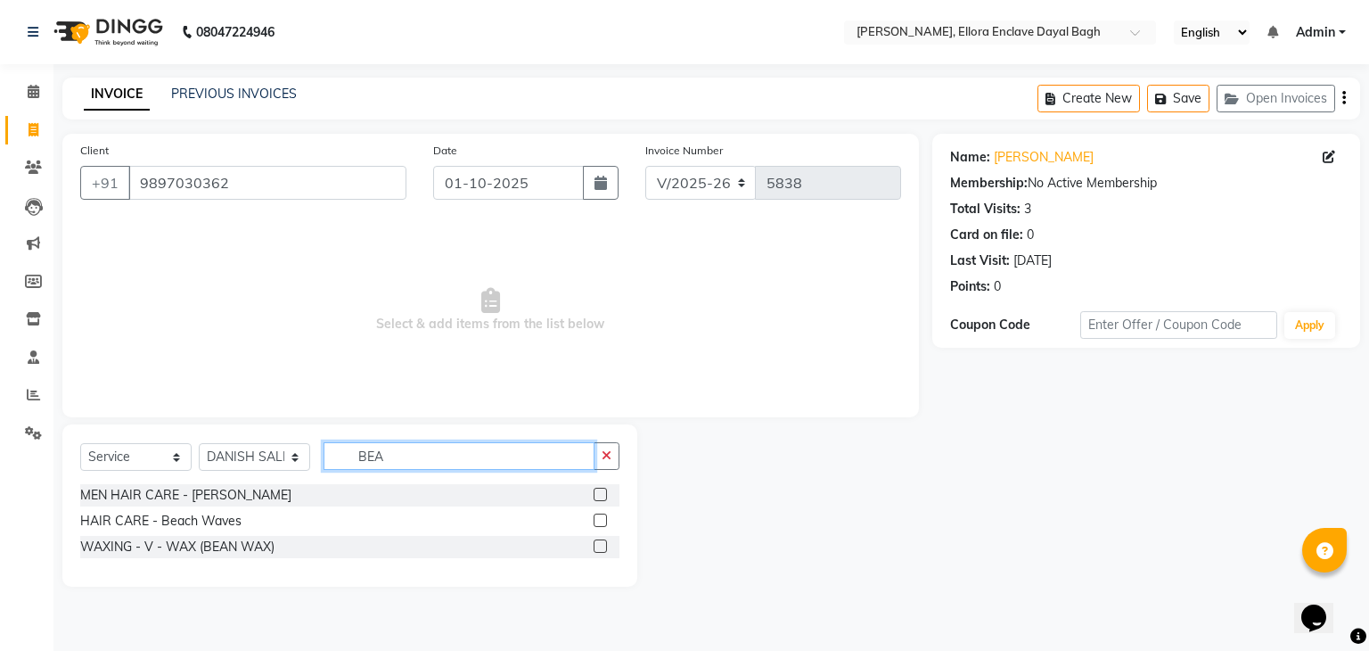
type input "BEA"
click at [603, 497] on label at bounding box center [600, 494] width 13 height 13
click at [603, 497] on input "checkbox" at bounding box center [600, 495] width 12 height 12
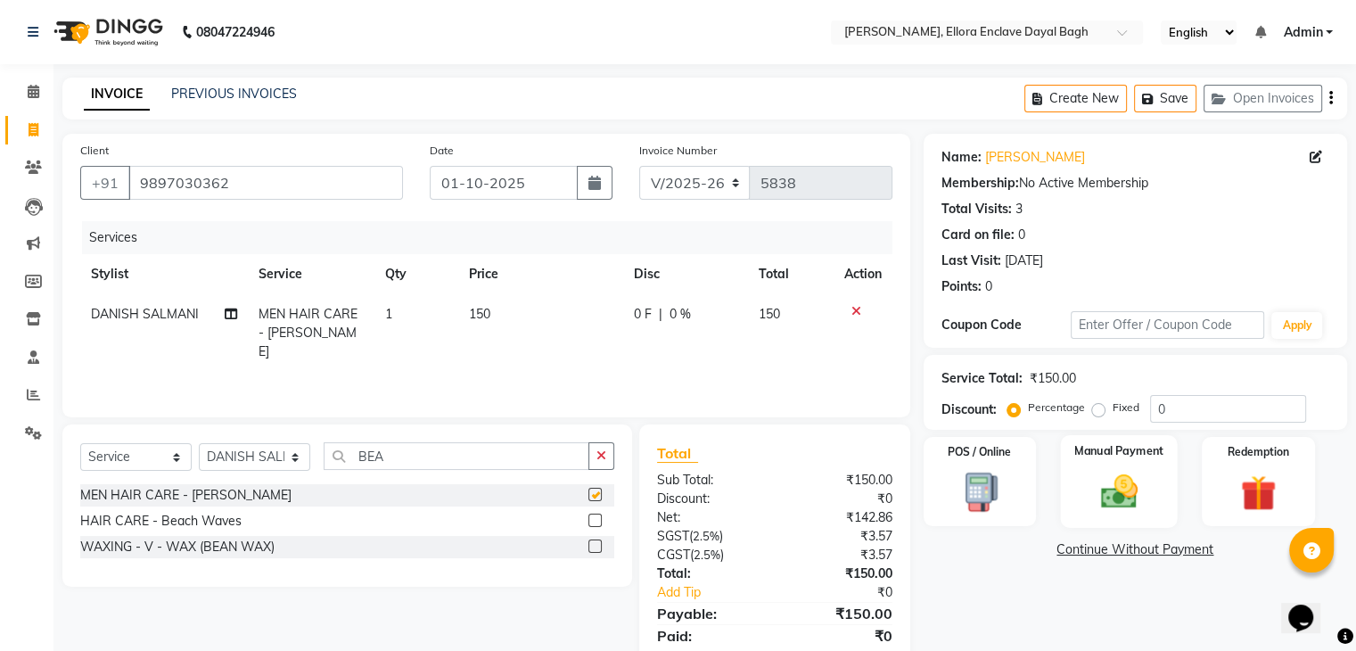
checkbox input "false"
click at [1137, 475] on img at bounding box center [1118, 492] width 60 height 43
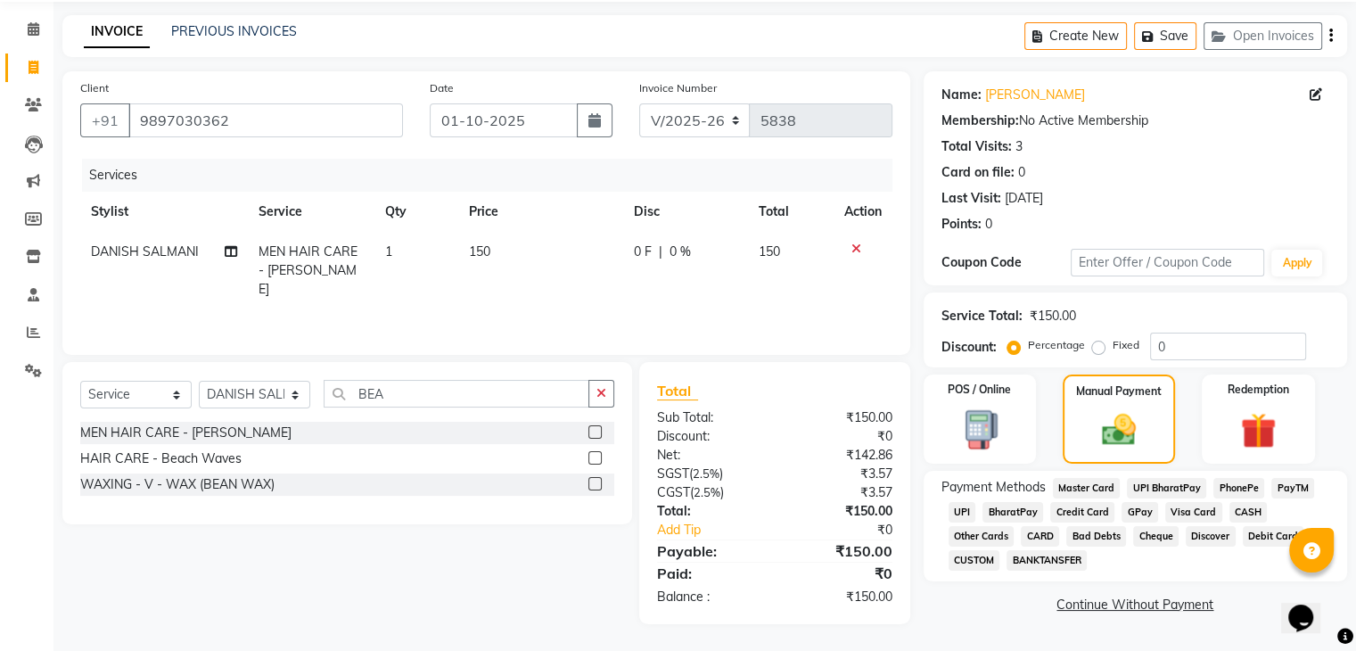
click at [967, 507] on span "UPI" at bounding box center [962, 512] width 28 height 21
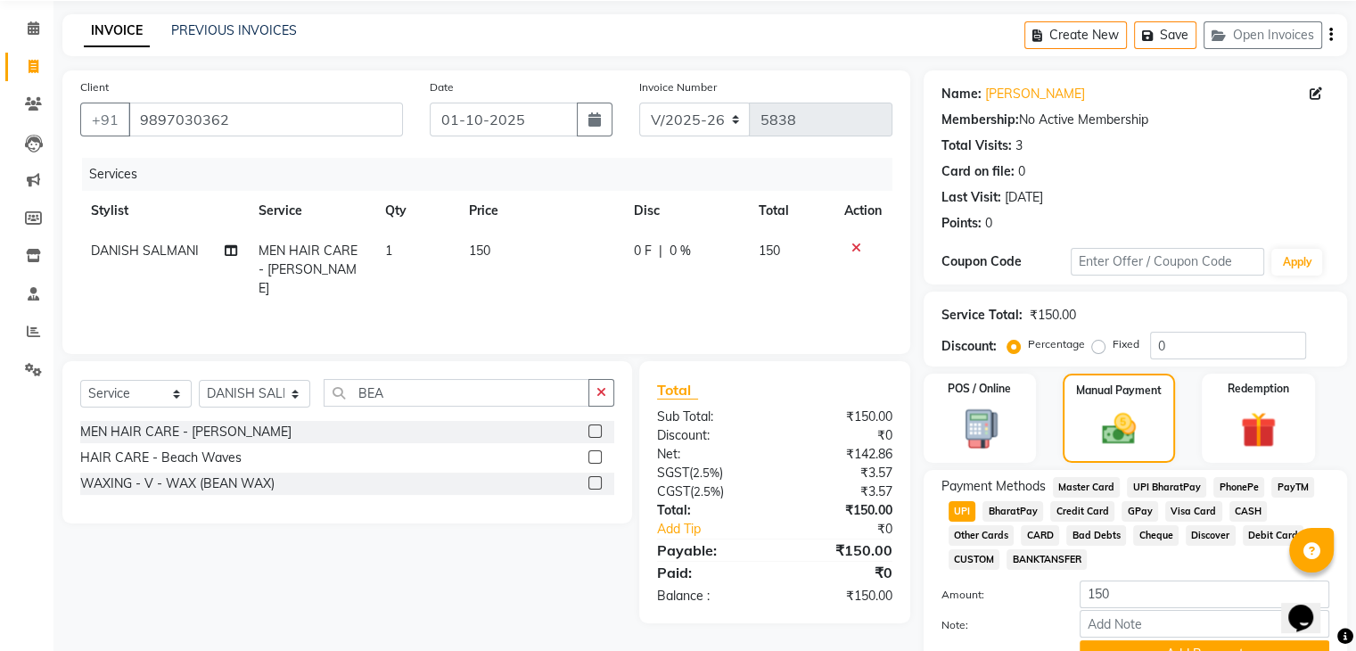
scroll to position [153, 0]
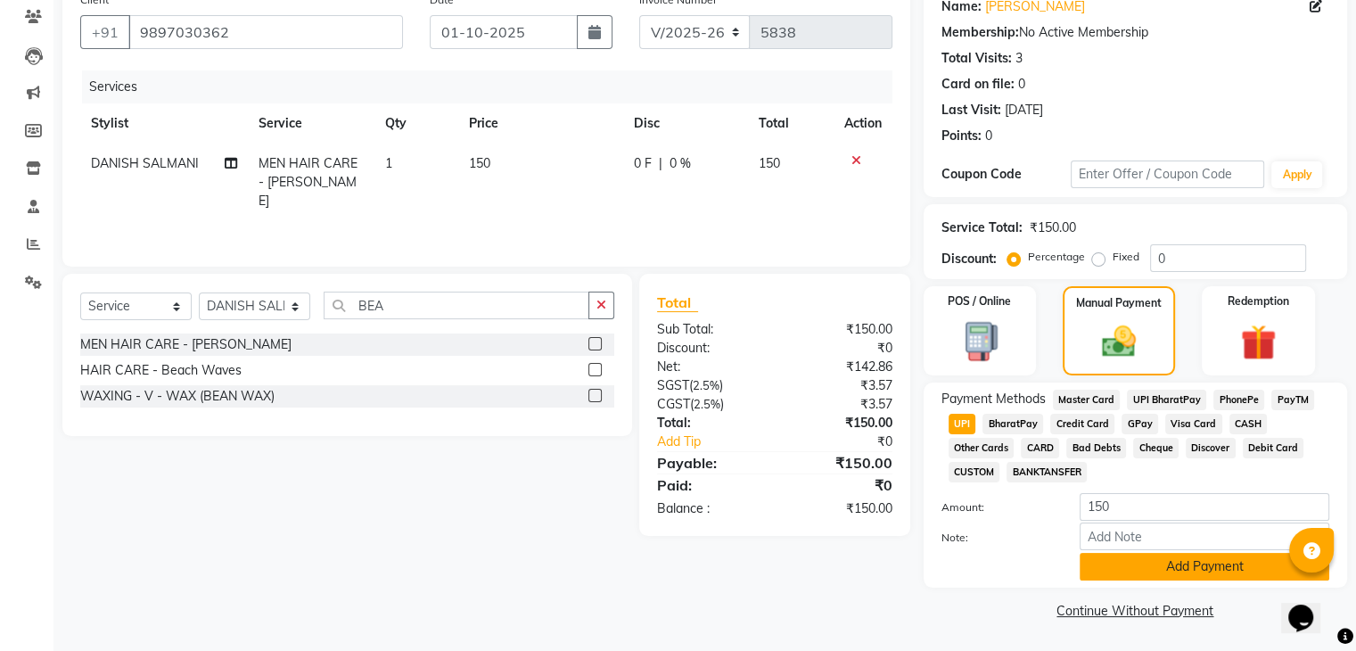
click at [1184, 563] on button "Add Payment" at bounding box center [1204, 567] width 250 height 28
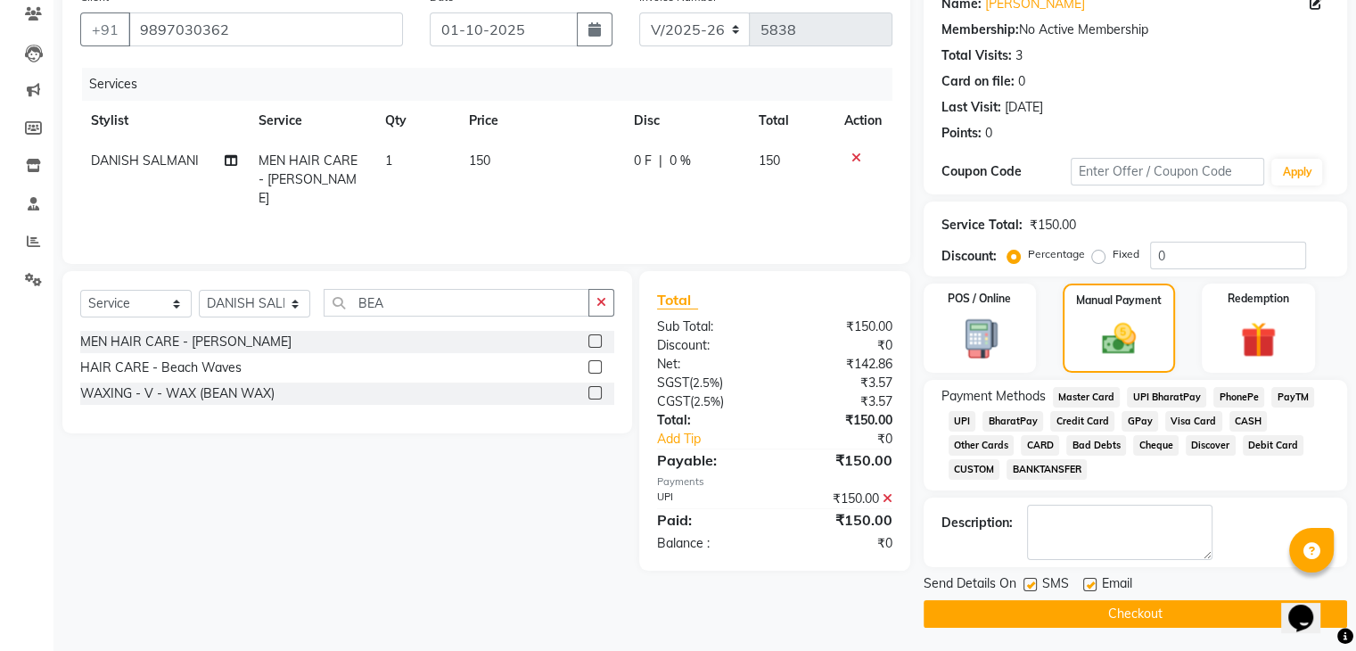
scroll to position [159, 0]
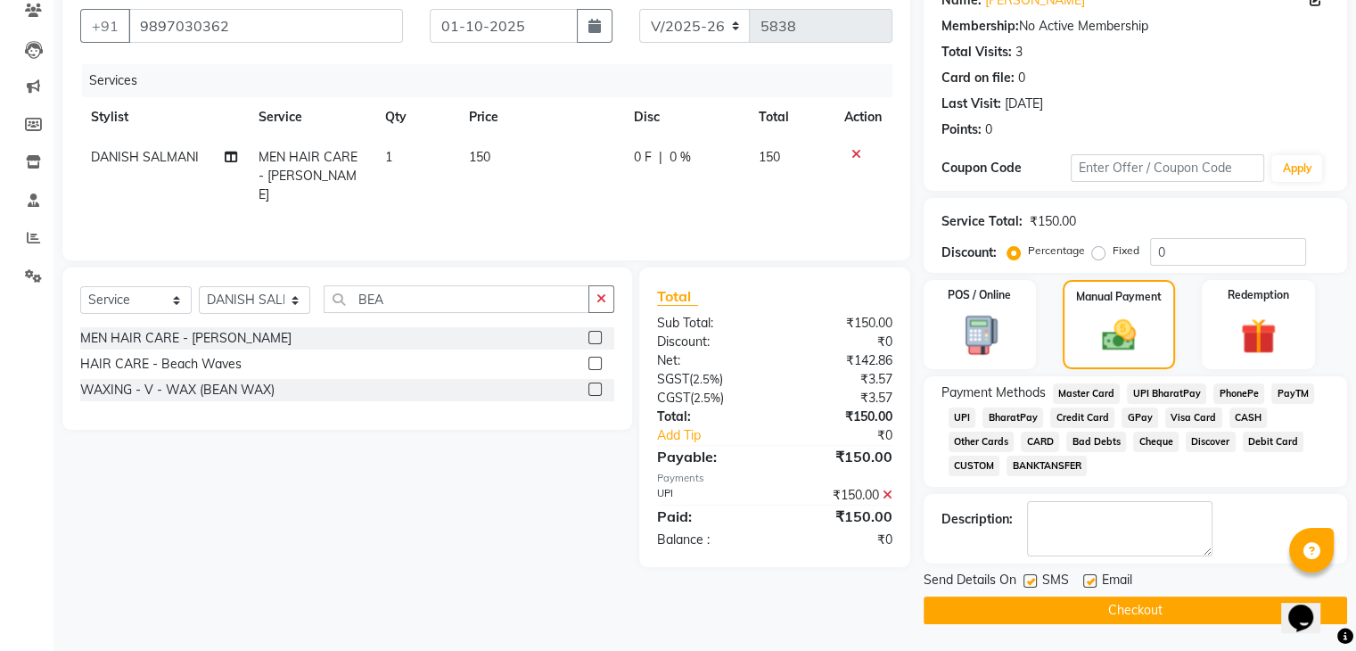
click at [1091, 584] on label at bounding box center [1089, 580] width 13 height 13
click at [1091, 584] on input "checkbox" at bounding box center [1089, 582] width 12 height 12
checkbox input "false"
click at [1029, 577] on label at bounding box center [1029, 580] width 13 height 13
click at [1029, 577] on input "checkbox" at bounding box center [1029, 582] width 12 height 12
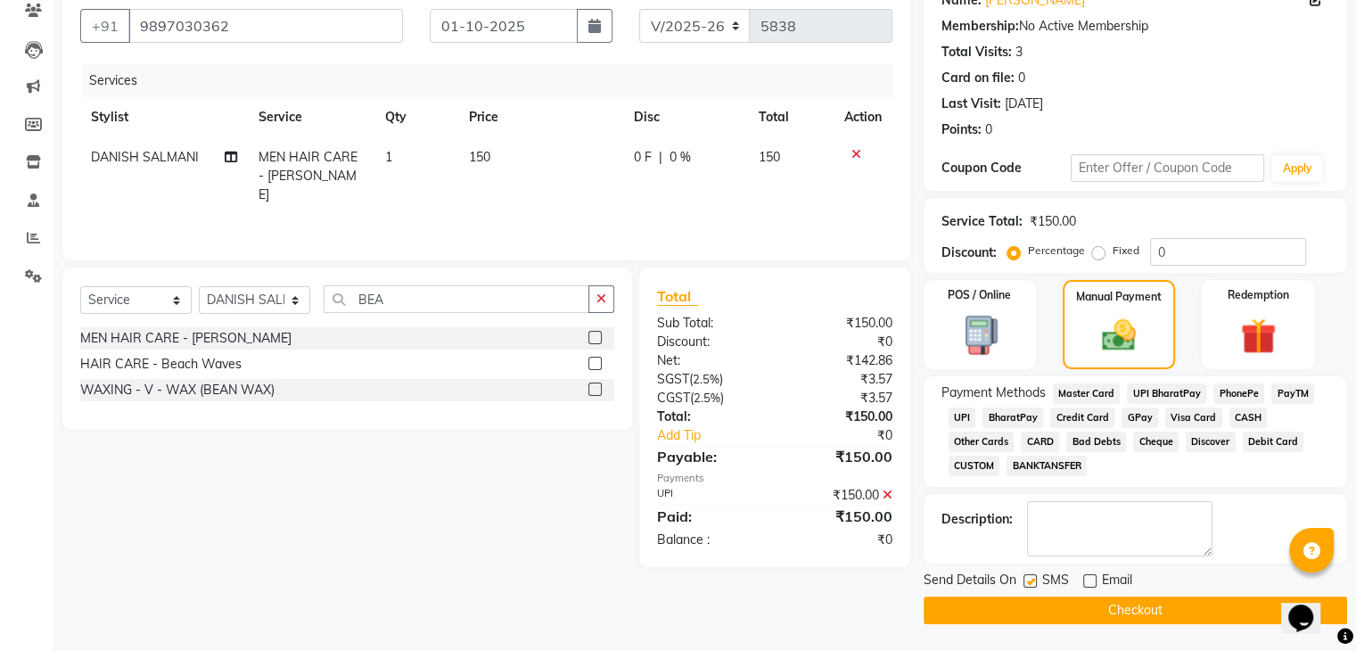
checkbox input "false"
click at [1142, 607] on button "Checkout" at bounding box center [1134, 610] width 423 height 28
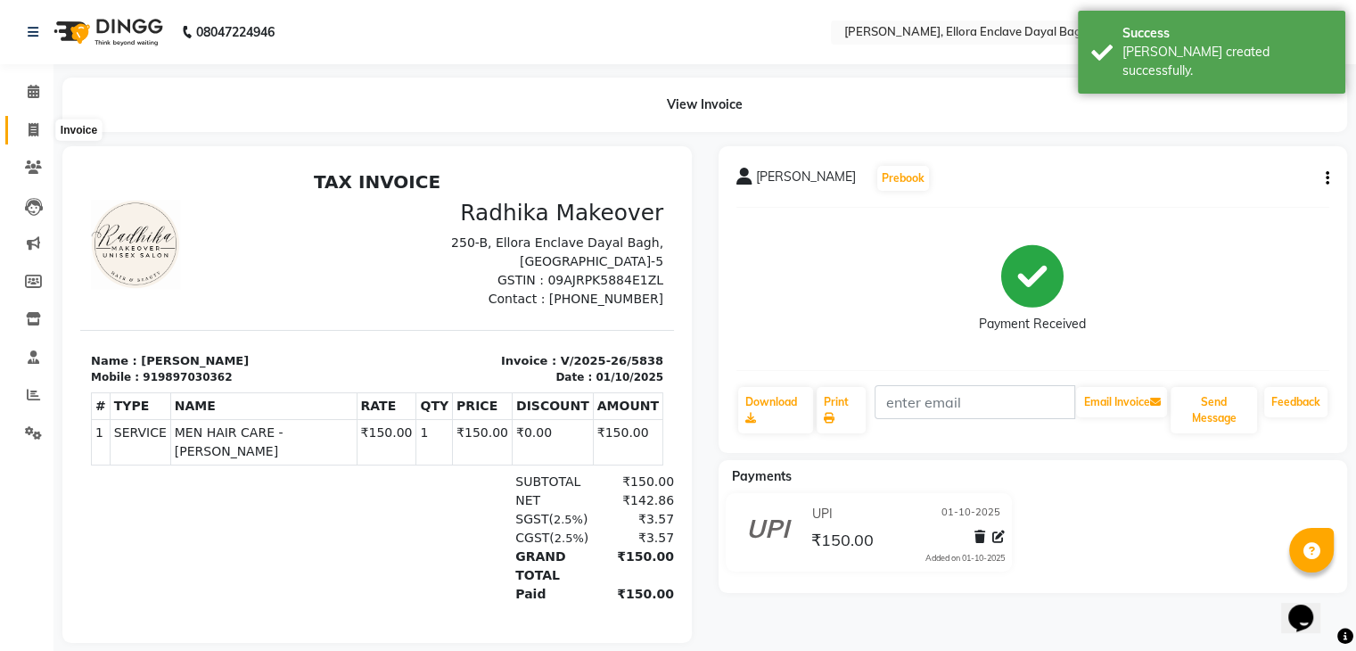
click at [39, 130] on span at bounding box center [33, 130] width 31 height 21
select select "6880"
select select "service"
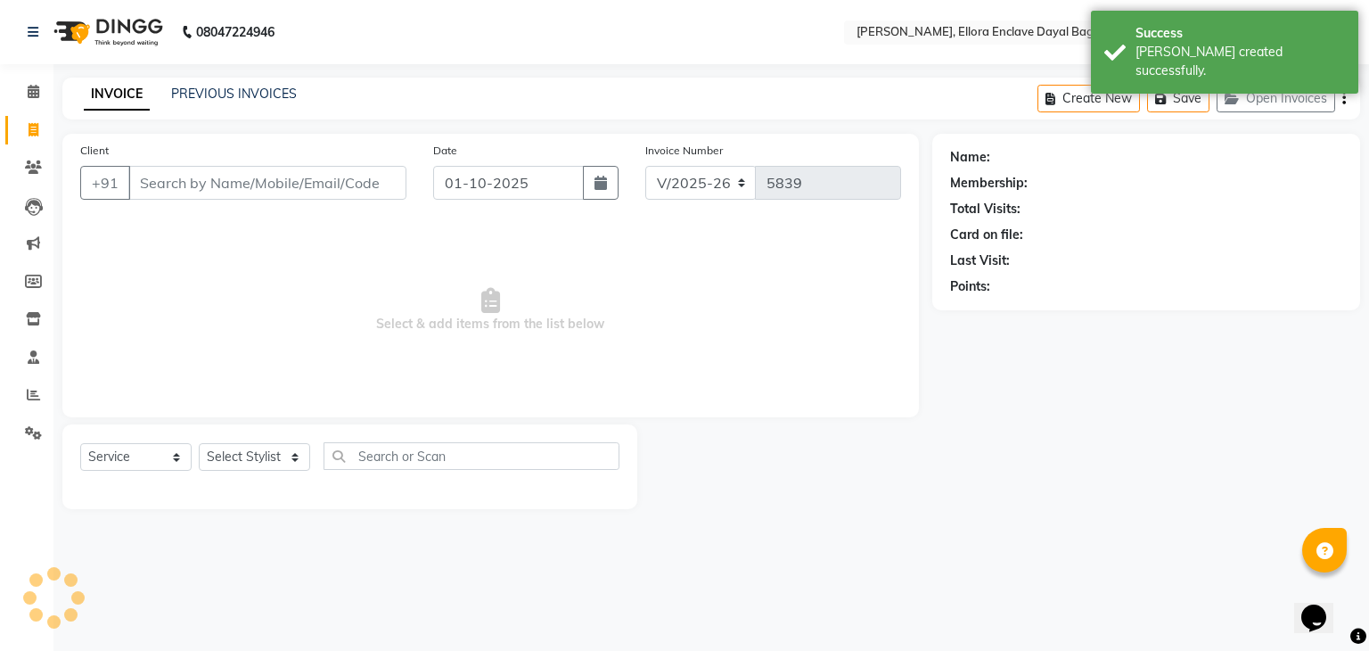
click at [160, 154] on div "Client +91" at bounding box center [243, 177] width 353 height 73
